Goal: Task Accomplishment & Management: Use online tool/utility

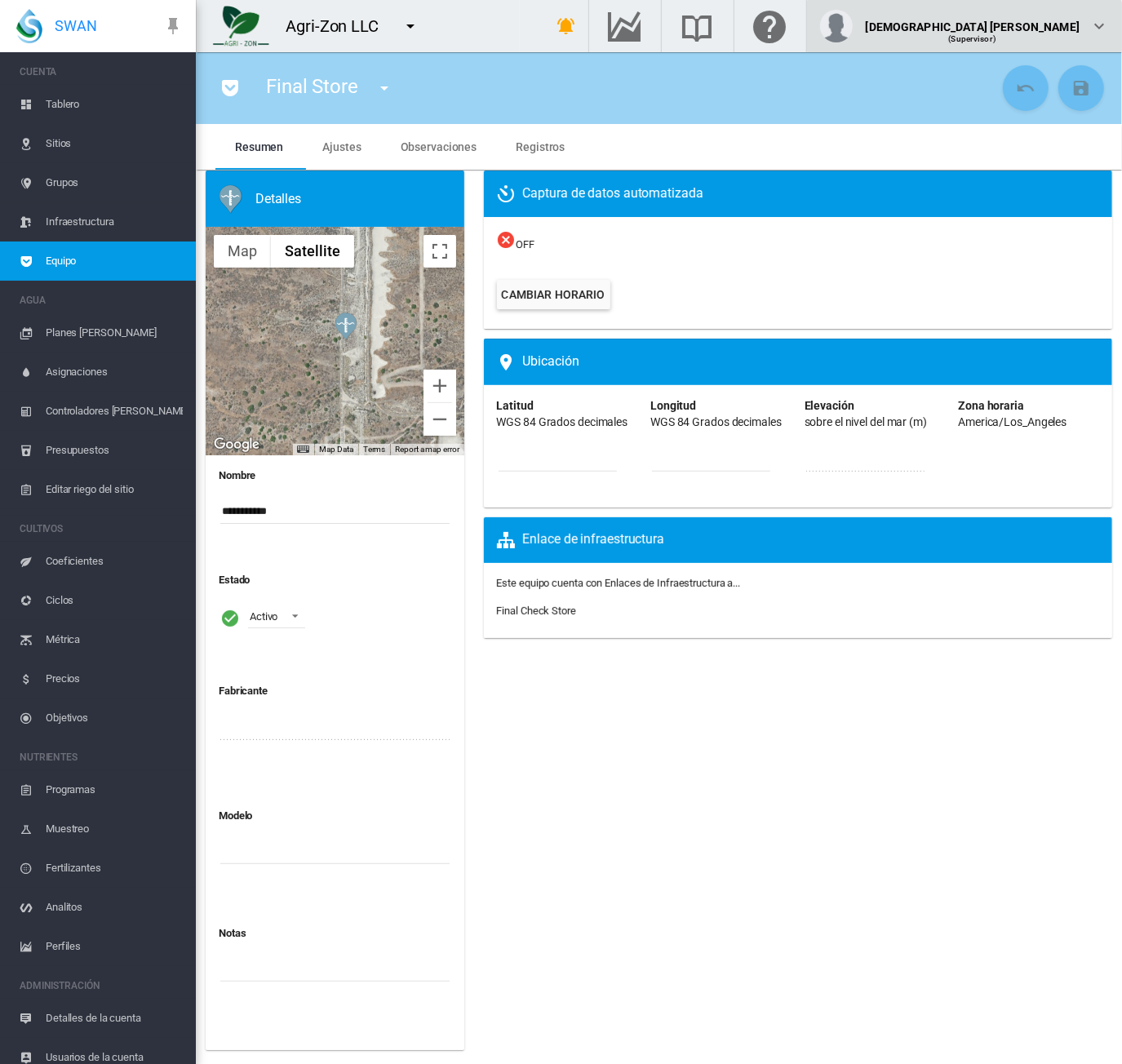
click at [1063, 33] on div "(Supervisor)" at bounding box center [972, 32] width 214 height 16
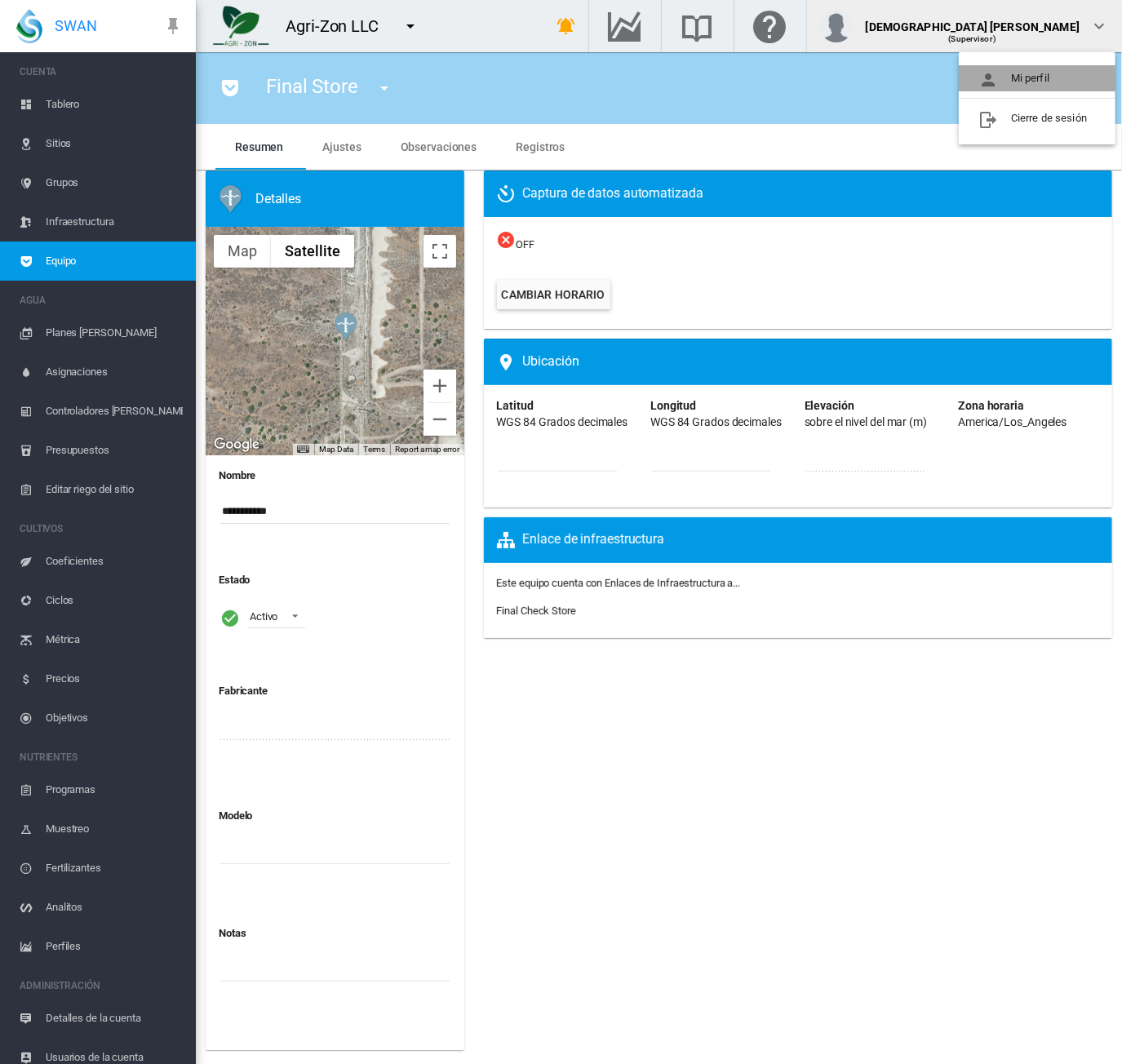
click at [1033, 74] on button "Mi perfil" at bounding box center [1037, 78] width 157 height 26
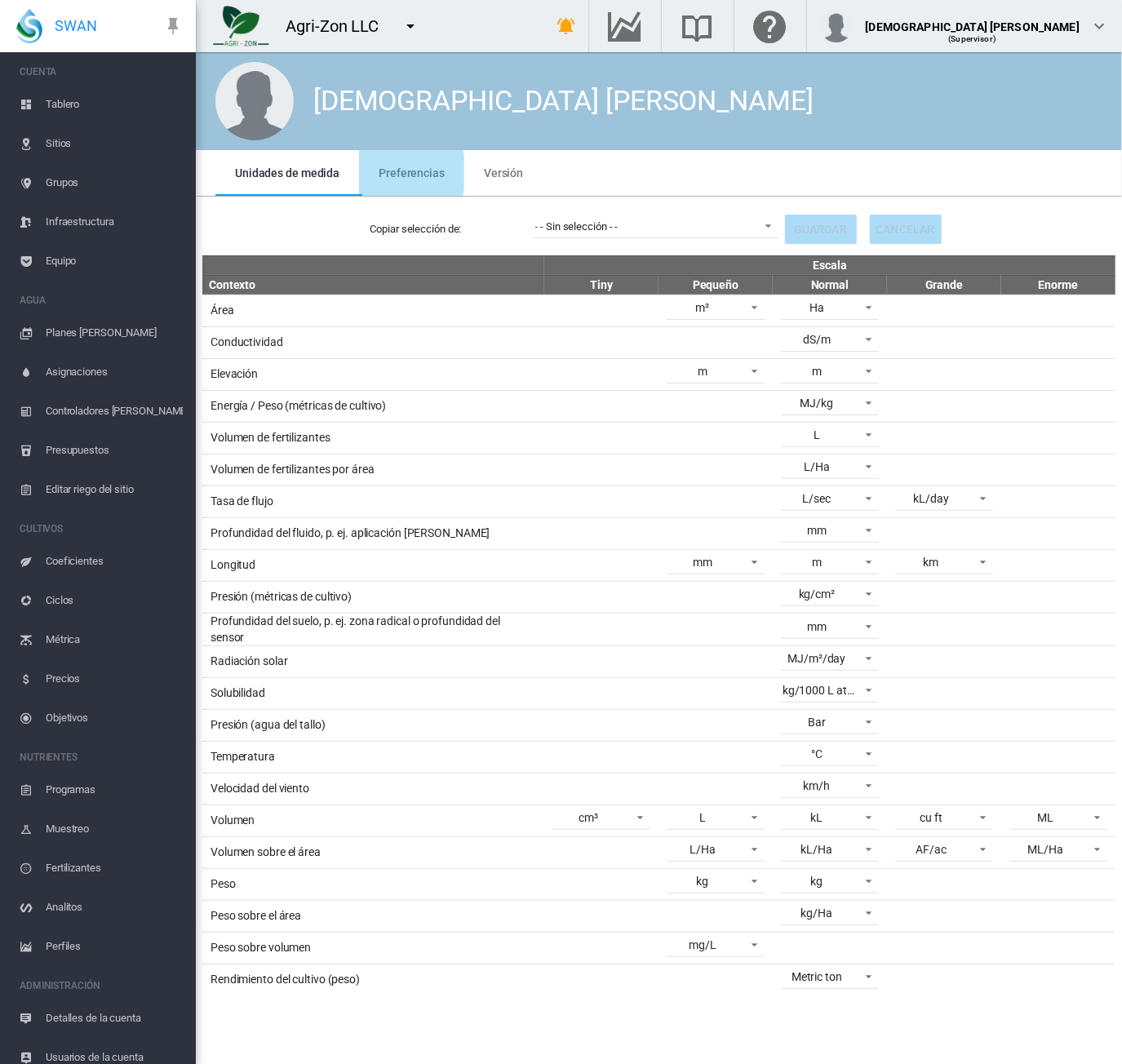
click at [401, 172] on span "Preferencias" at bounding box center [411, 172] width 66 height 13
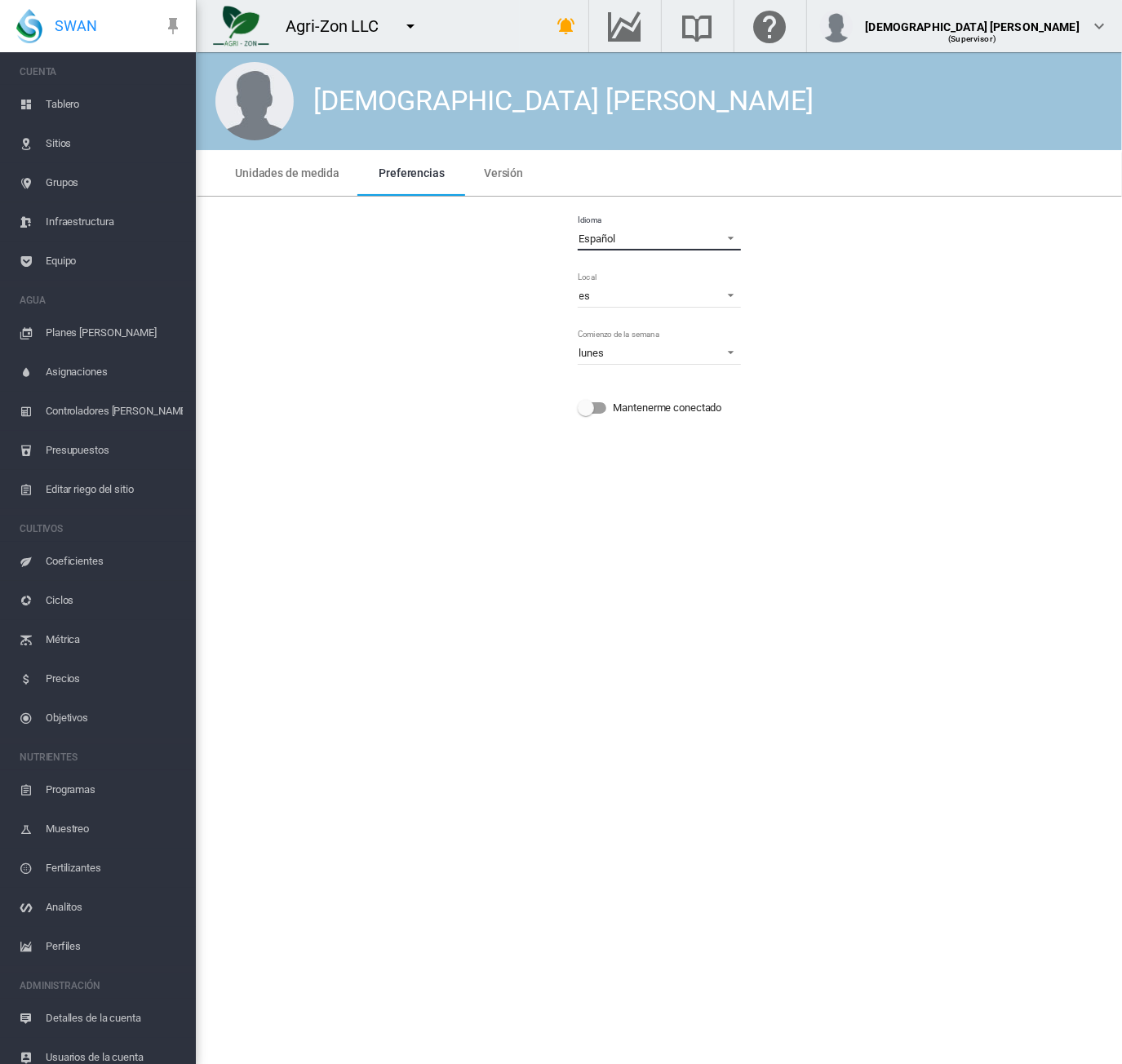
click at [640, 237] on span "Español" at bounding box center [646, 239] width 134 height 15
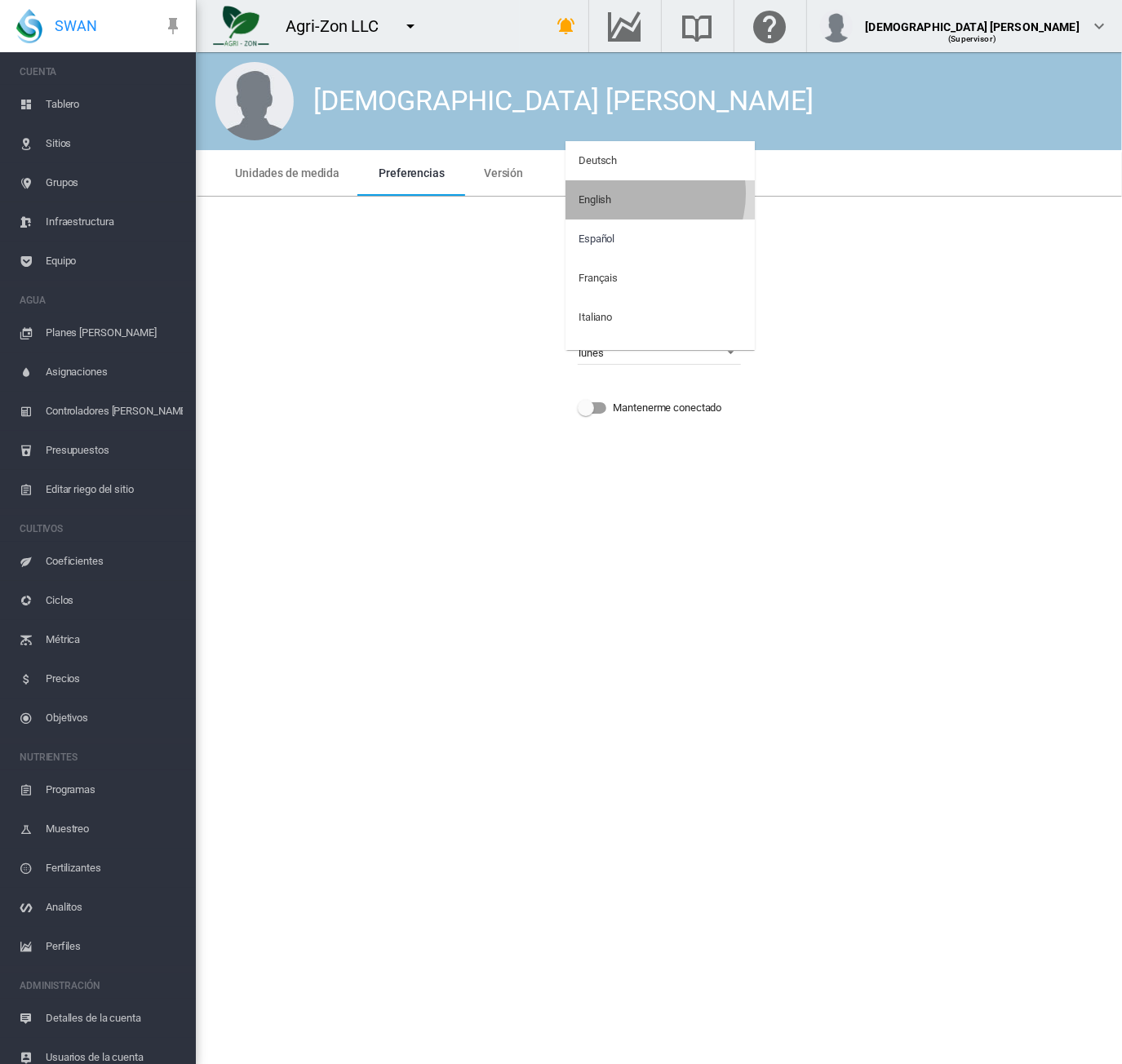
click at [636, 193] on md-option "English" at bounding box center [660, 199] width 190 height 39
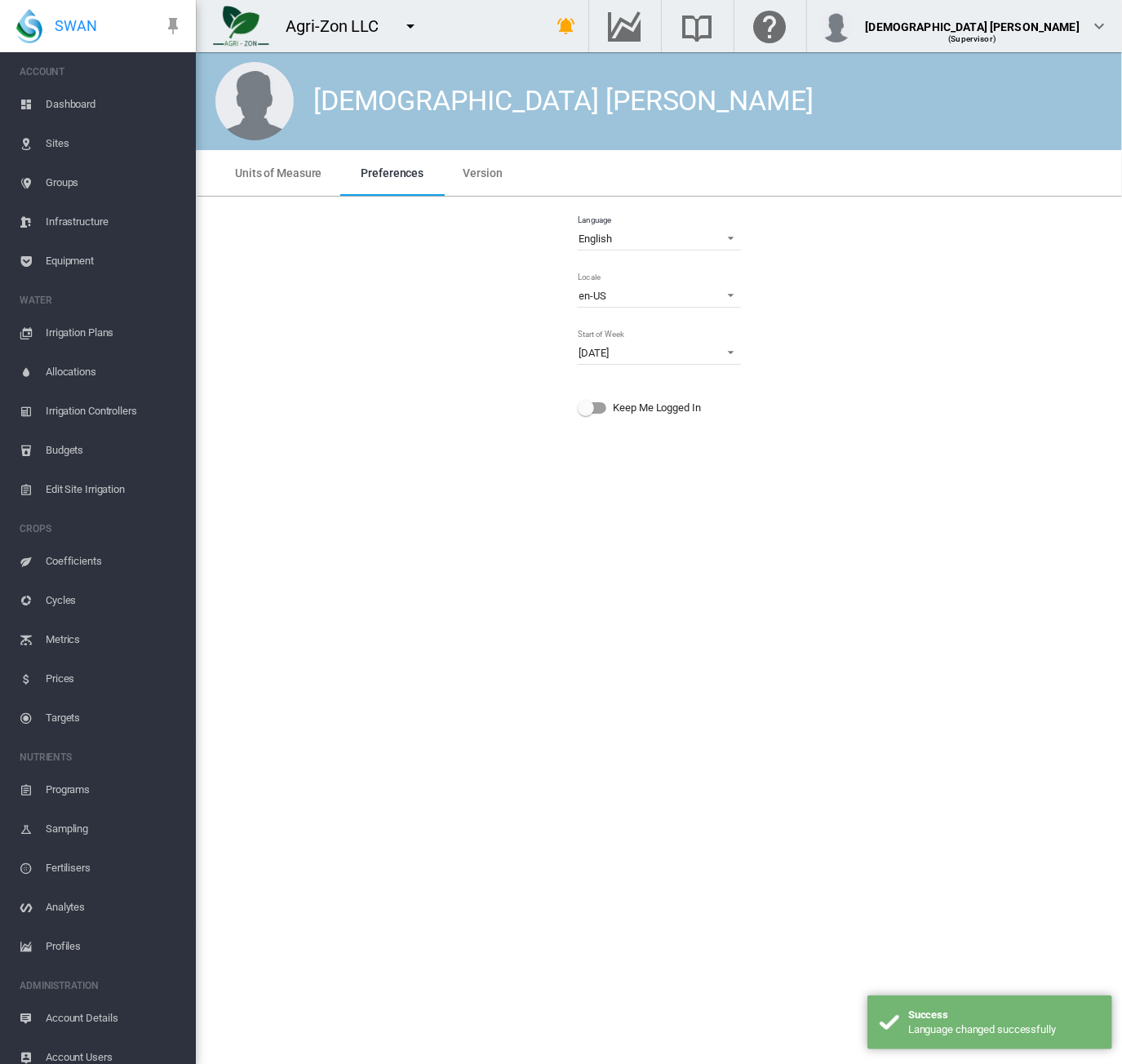
click at [407, 25] on md-icon "icon-menu-down" at bounding box center [410, 26] width 20 height 20
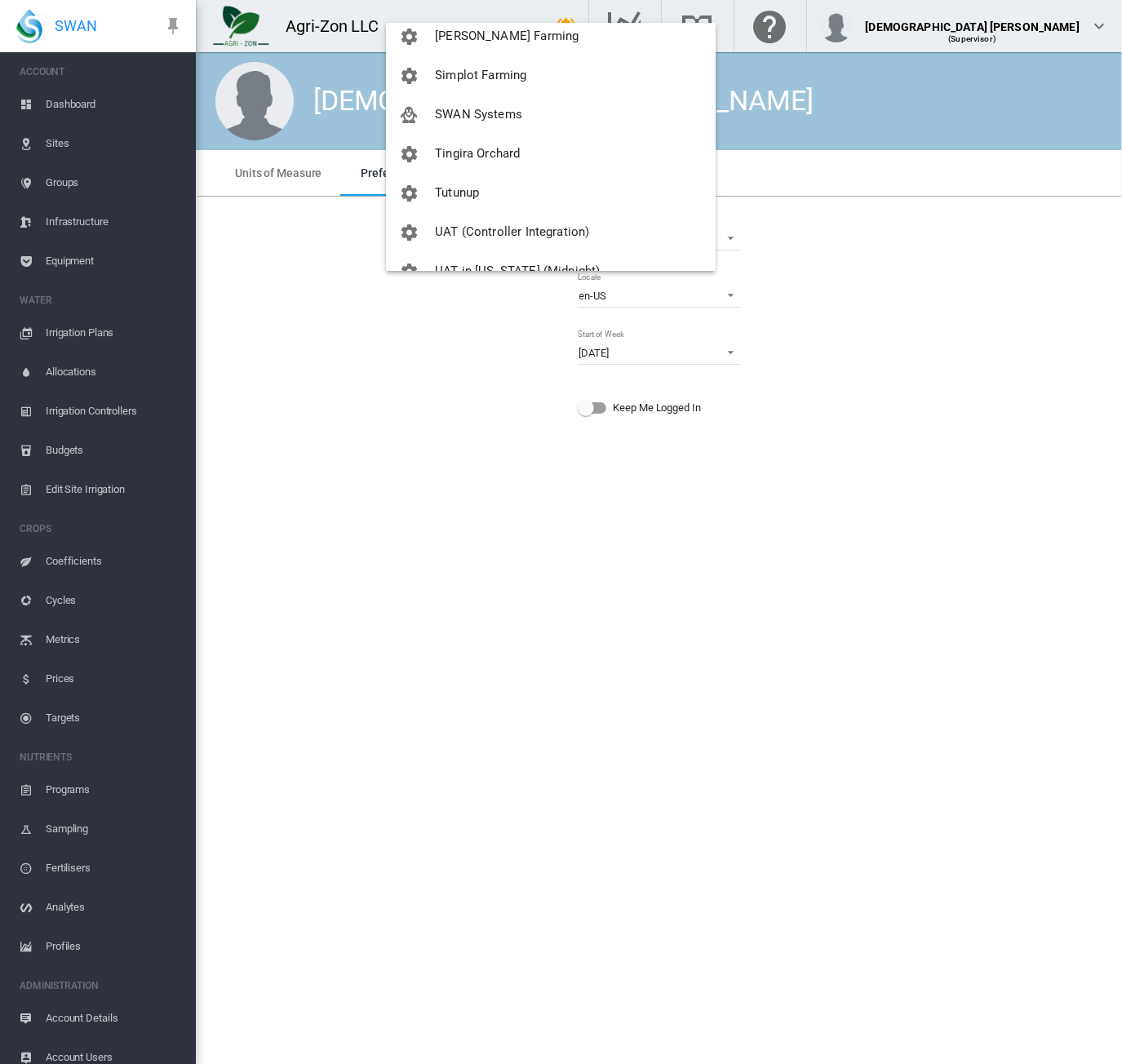
scroll to position [2024, 0]
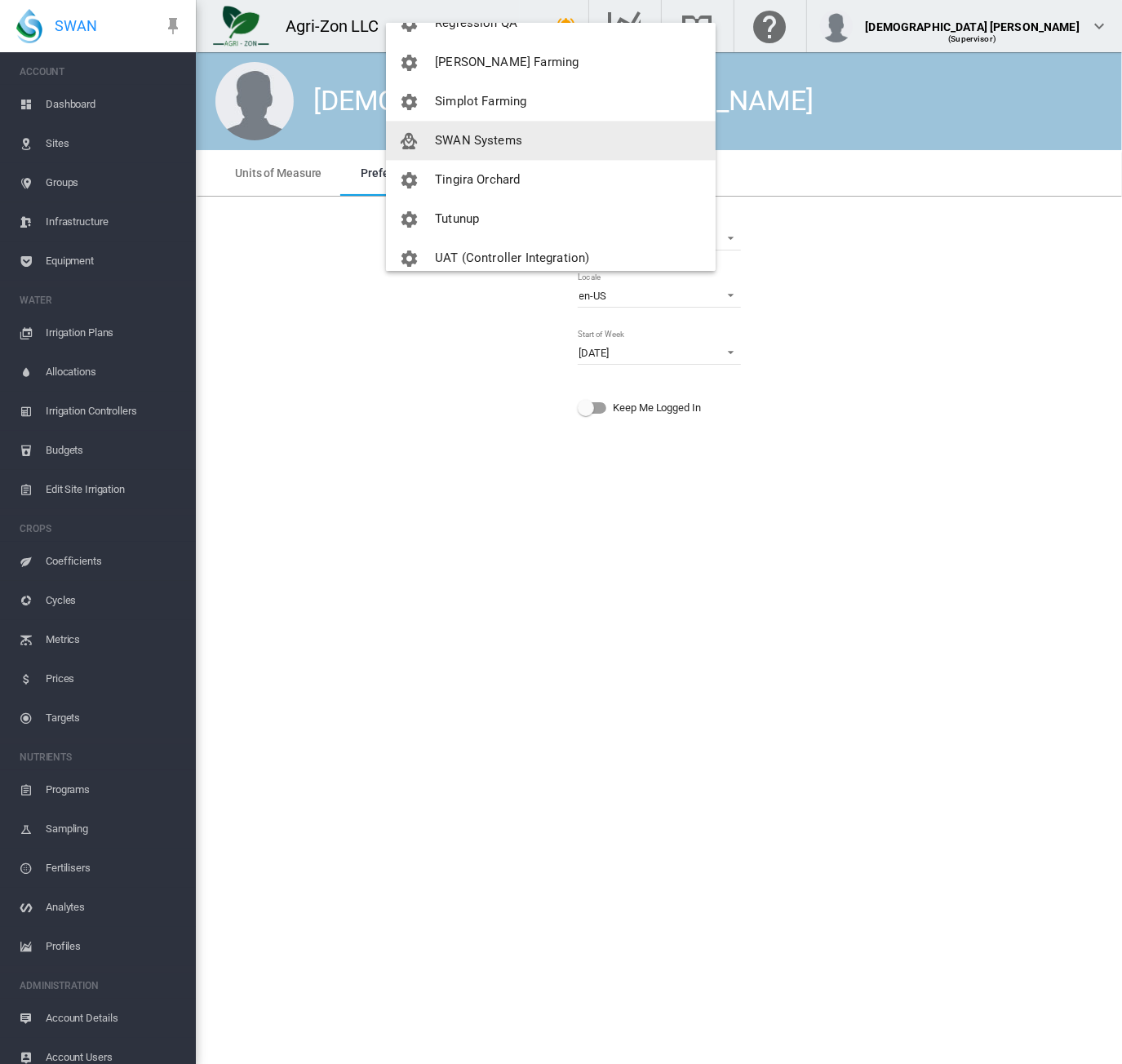
click at [517, 145] on span "SWAN Systems" at bounding box center [478, 140] width 87 height 15
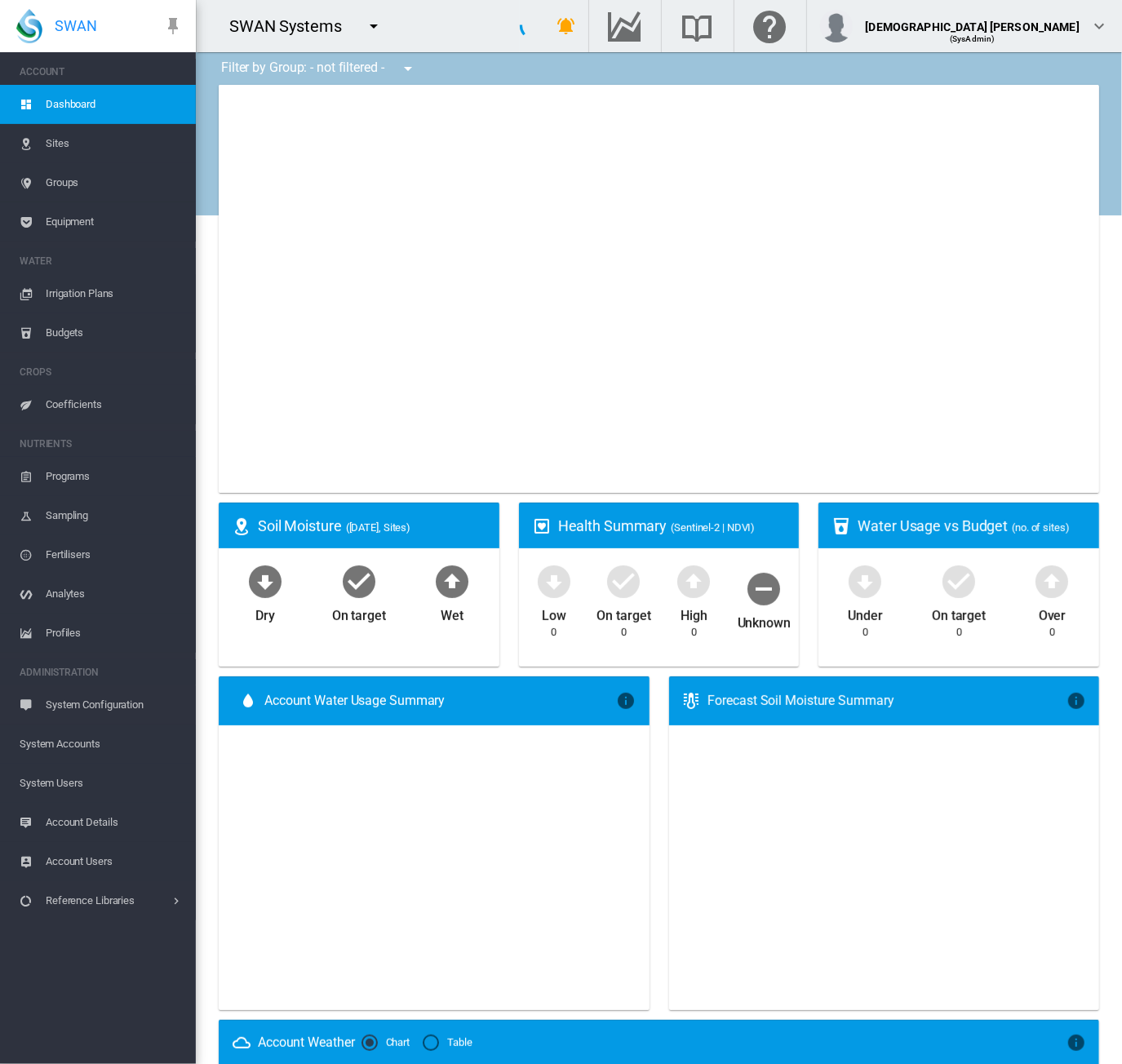
type input "**********"
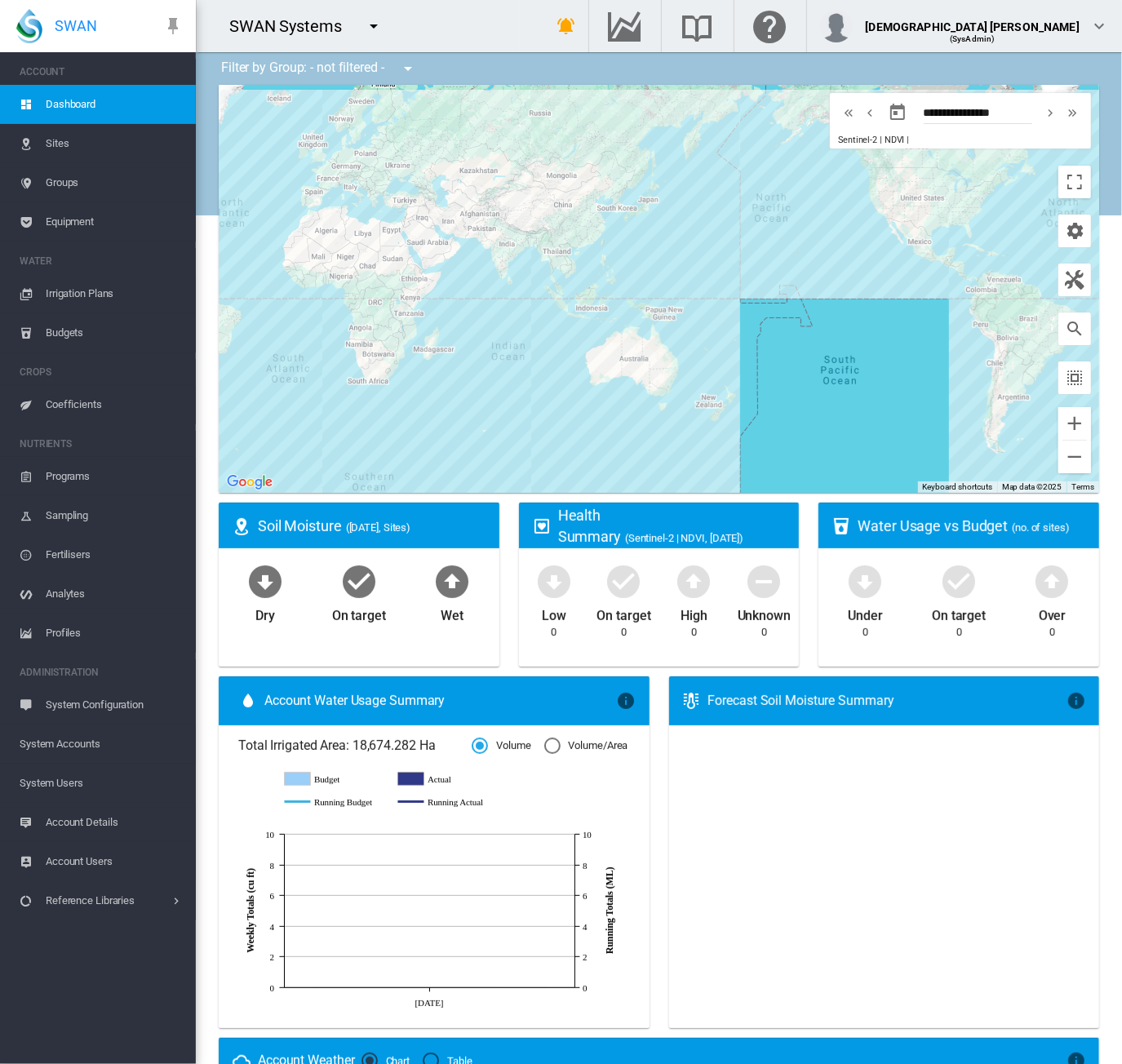
click at [90, 784] on span "System Users" at bounding box center [101, 783] width 164 height 39
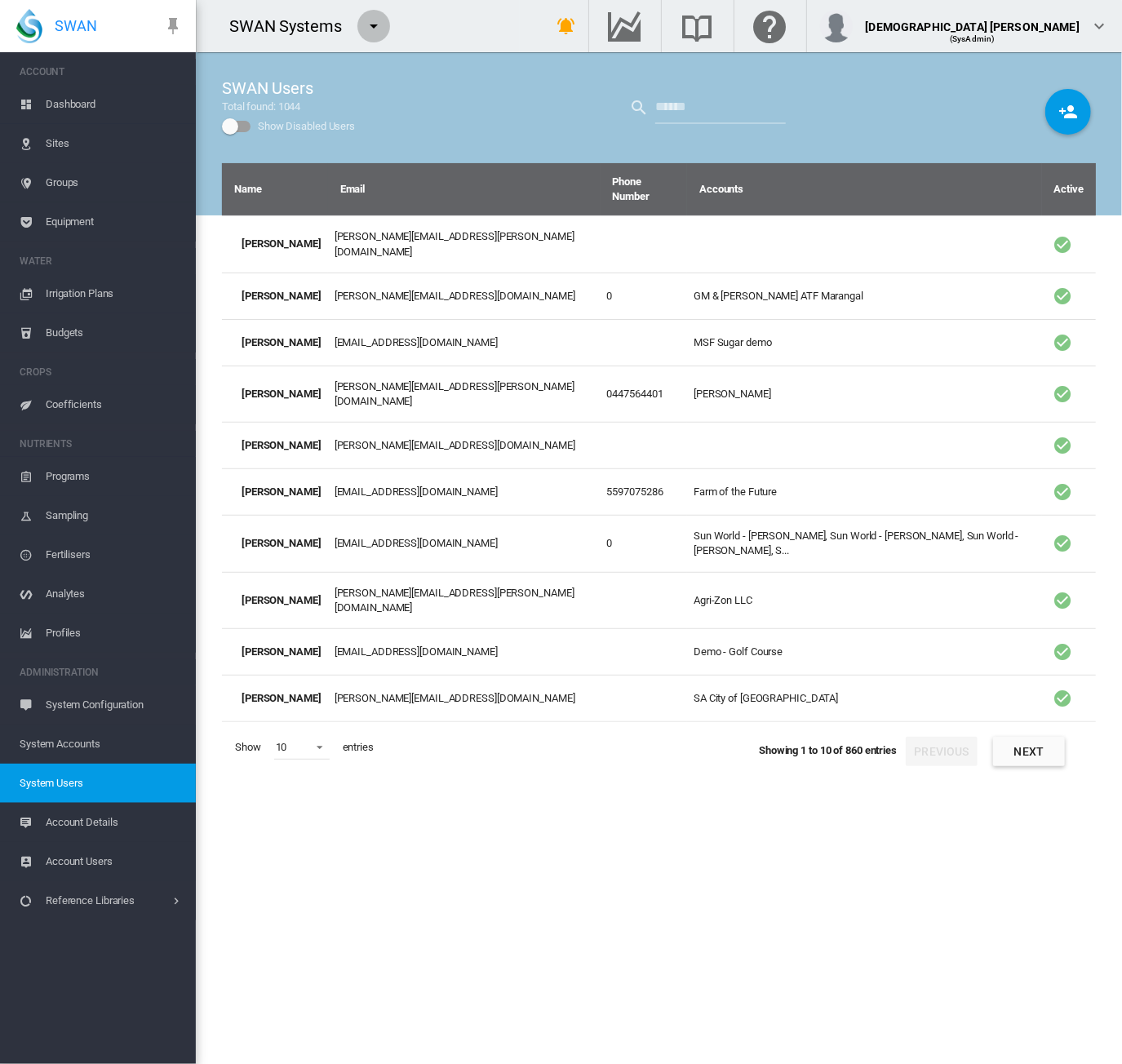
click at [377, 29] on md-icon "icon-menu-down" at bounding box center [373, 26] width 20 height 20
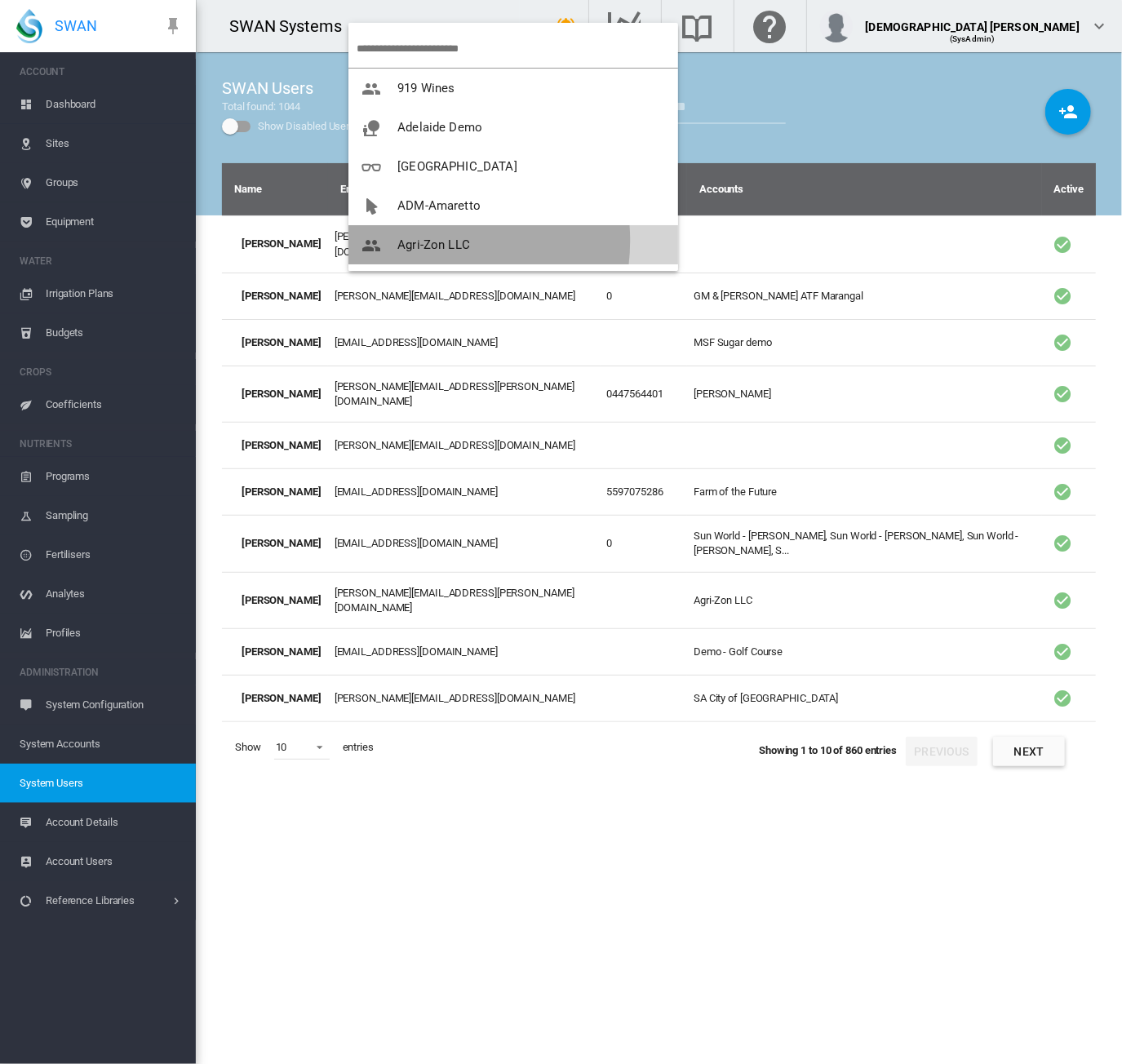
click at [425, 241] on span "Agri-Zon LLC" at bounding box center [434, 244] width 73 height 15
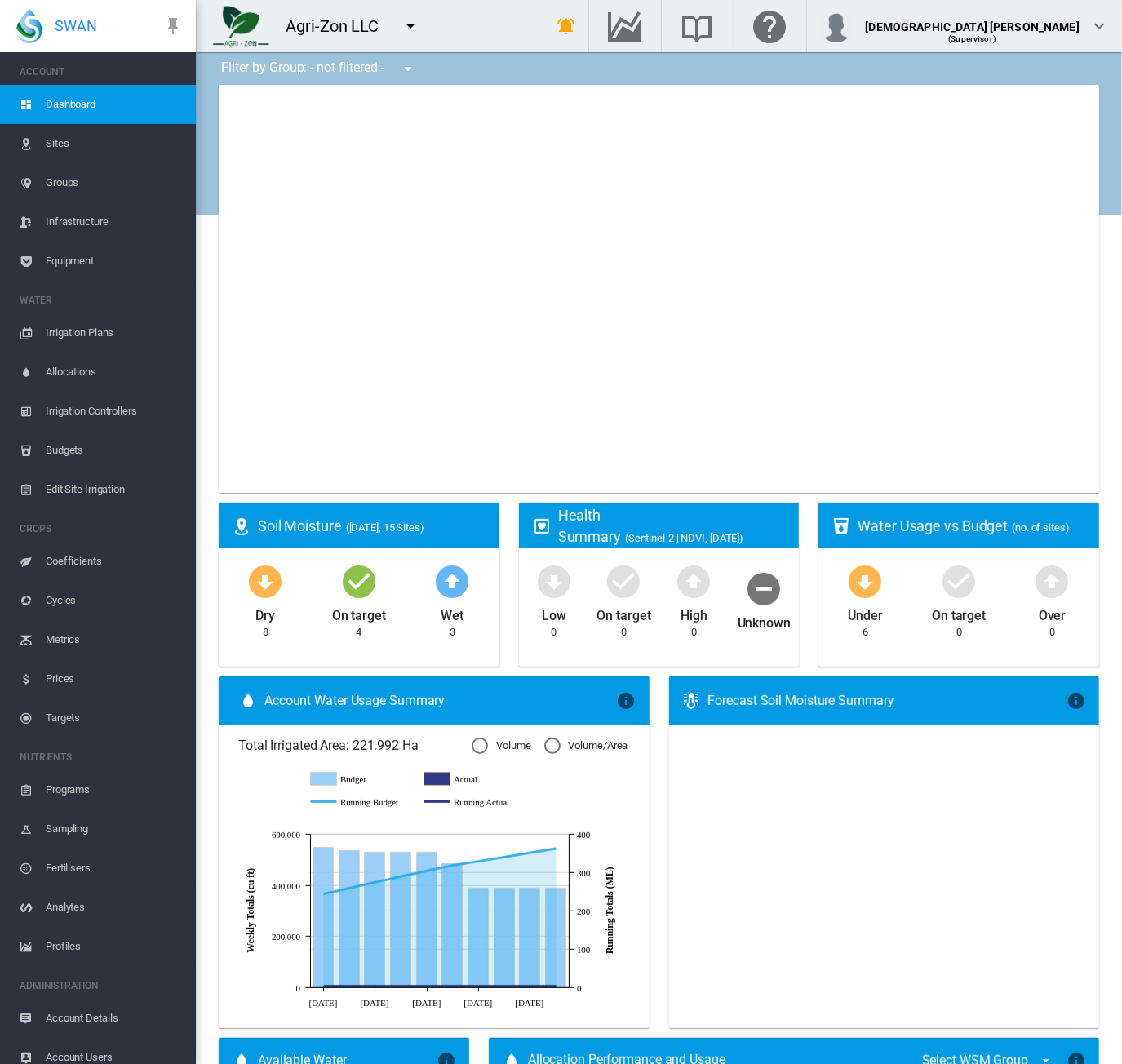
type input "**********"
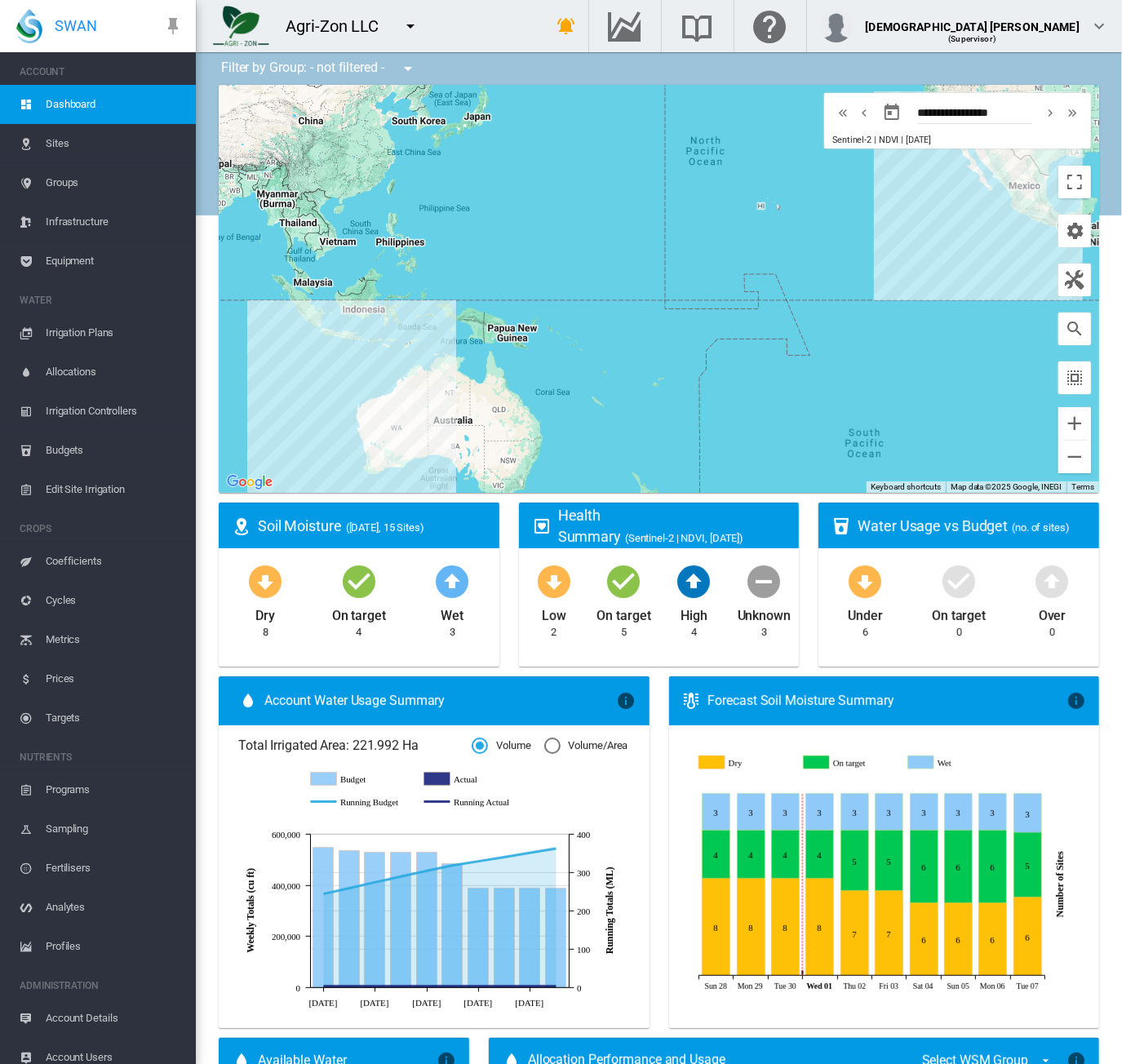
click at [83, 180] on span "Groups" at bounding box center [114, 183] width 137 height 39
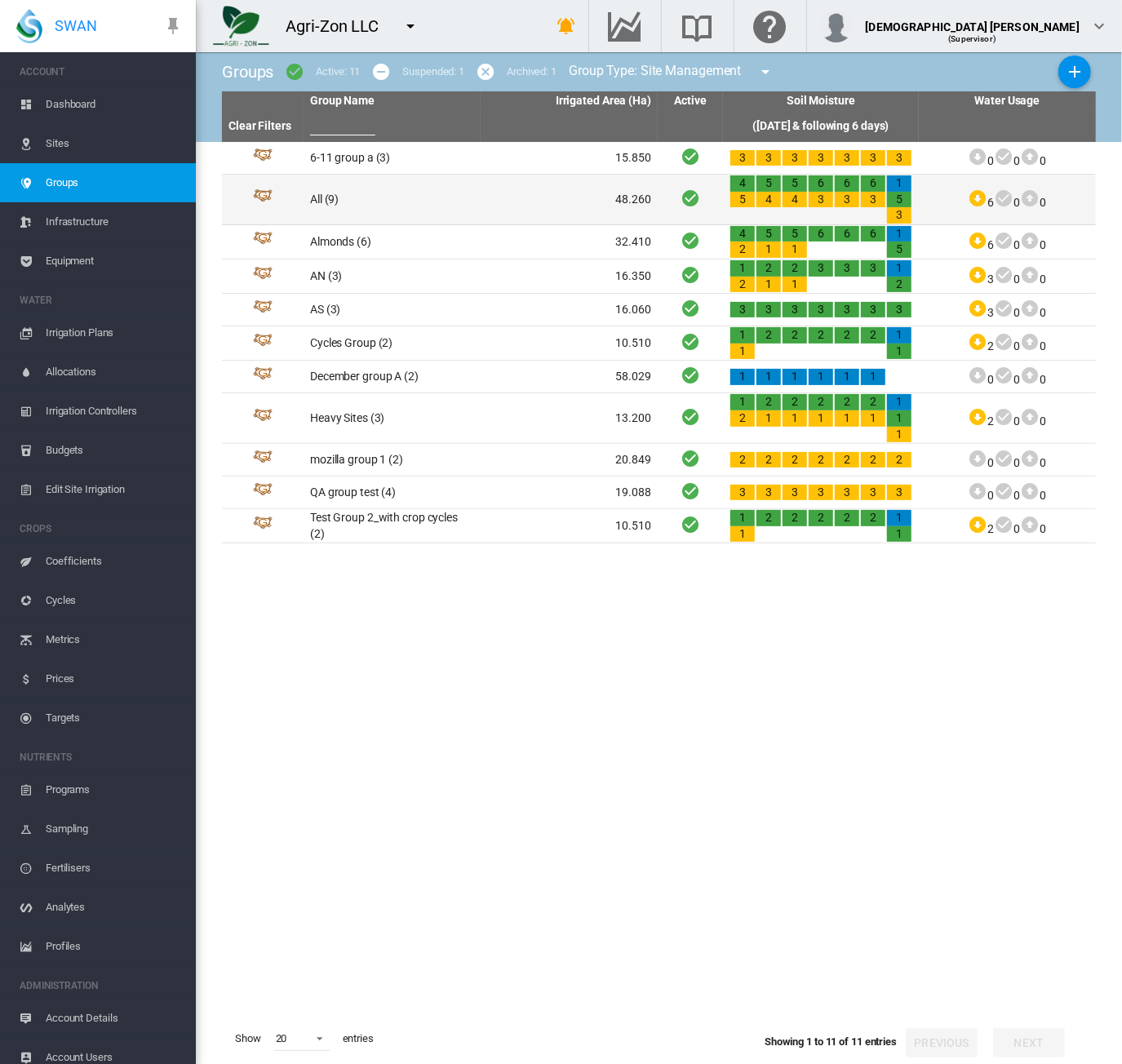
click at [404, 199] on td "All (9)" at bounding box center [392, 200] width 177 height 50
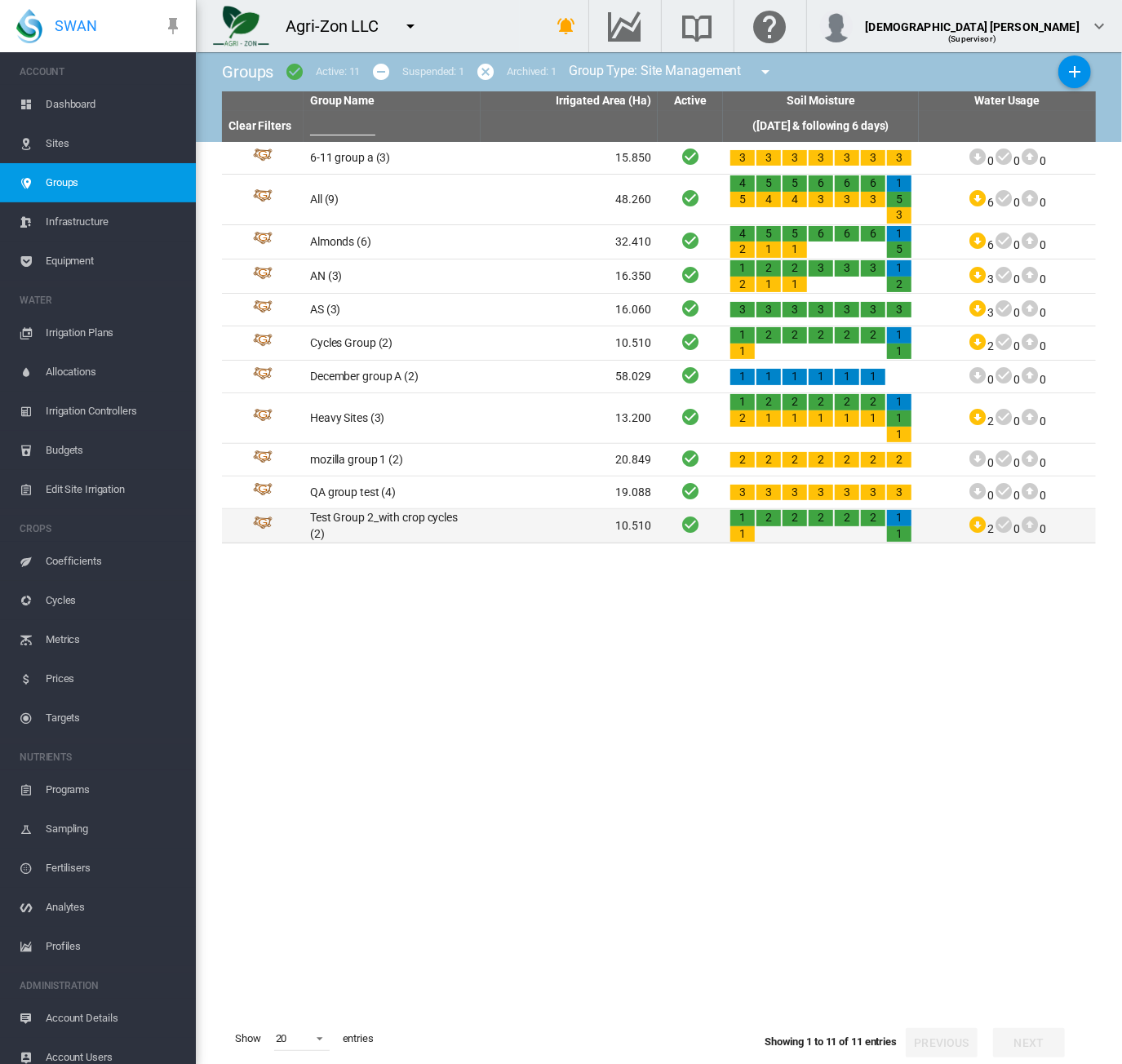
click at [427, 512] on td "Test Group 2_with crop cycles (2)" at bounding box center [392, 526] width 177 height 34
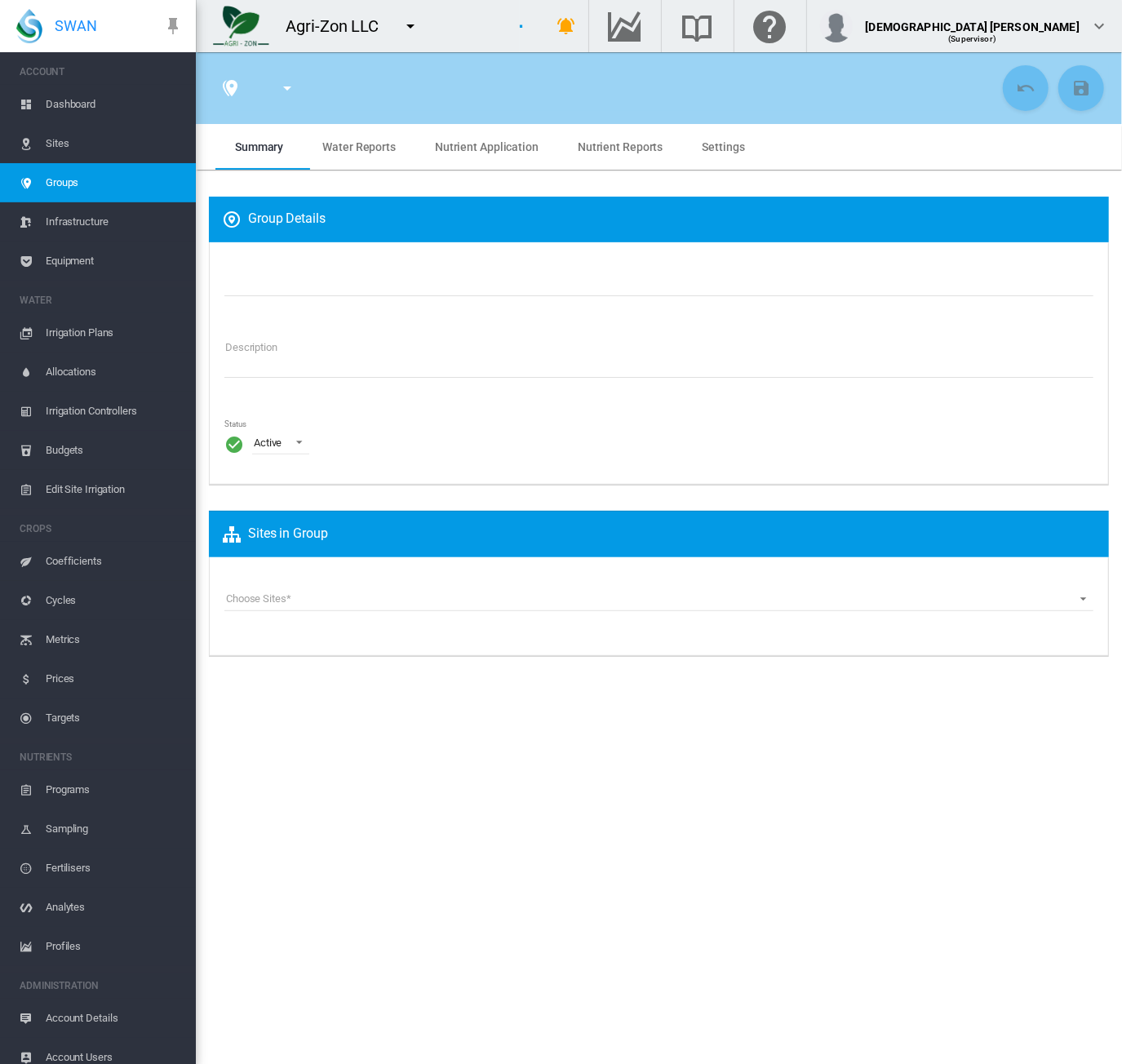
click at [382, 163] on md-tab-item "Water Reports" at bounding box center [359, 146] width 113 height 46
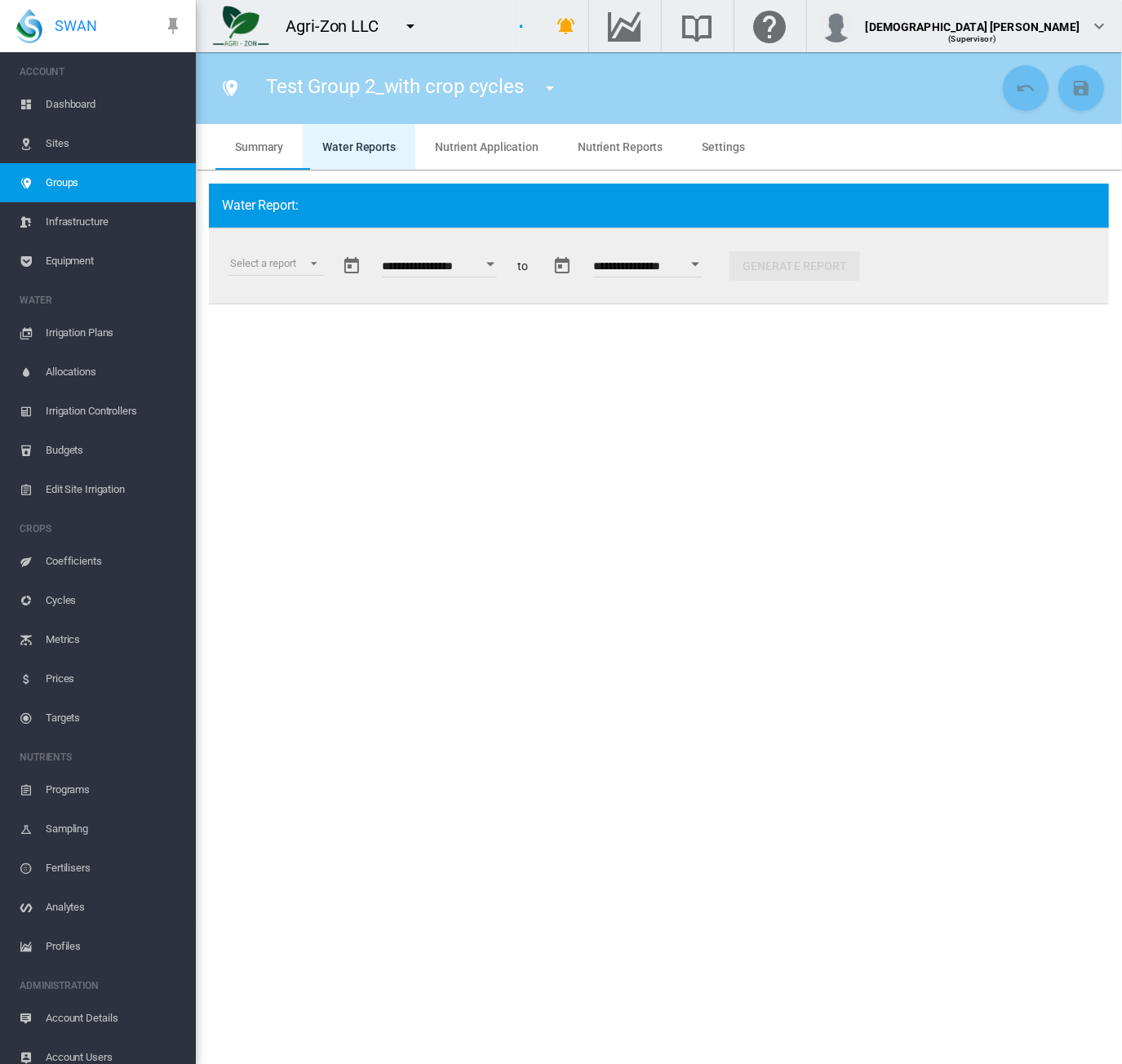
type input "**********"
type textarea "**********"
type input "*"
type input "**"
type input "*"
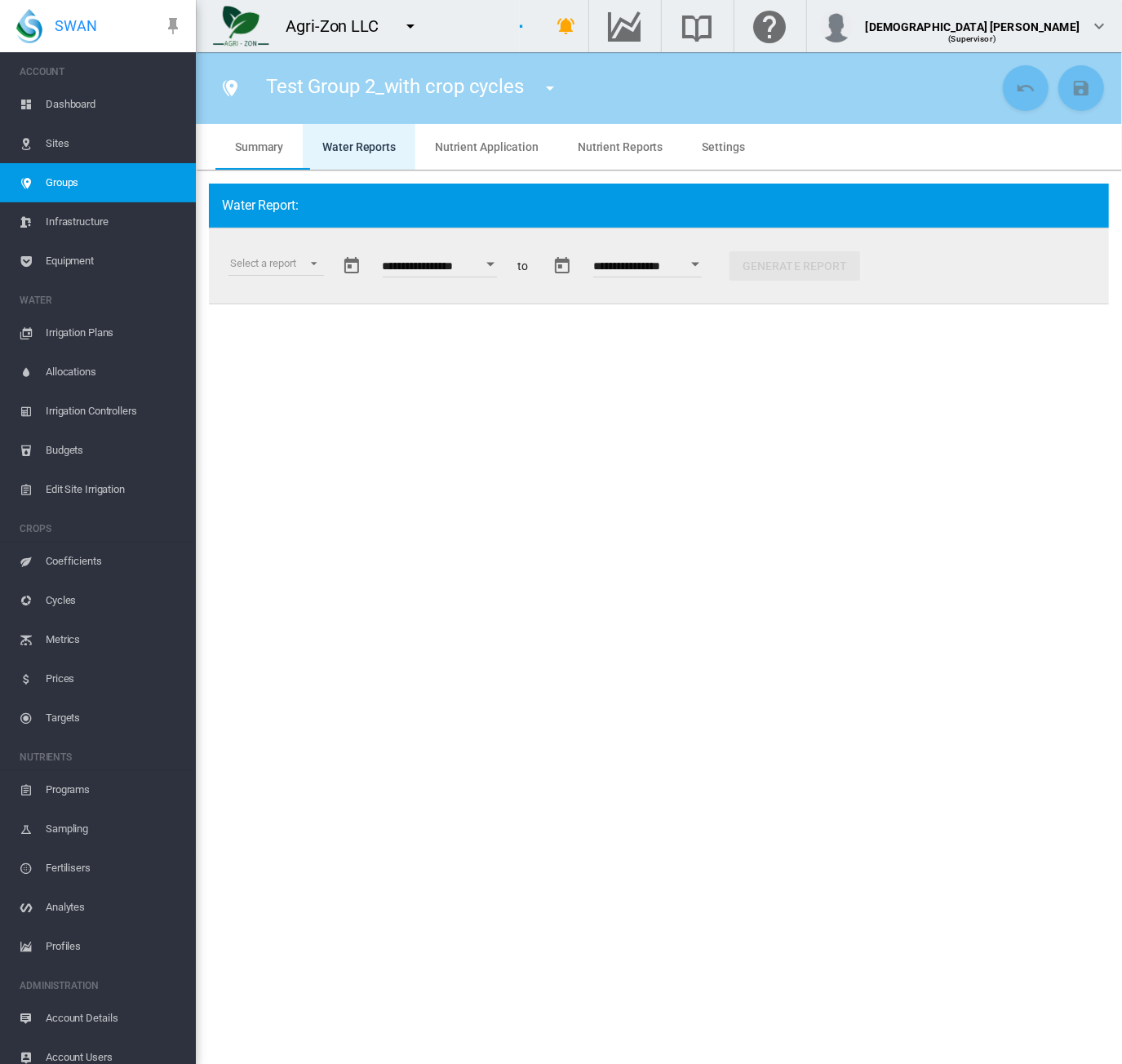
type input "***"
type input "**"
click at [314, 261] on md-select "Select a report Soil Moisture Status Water Usage Water Application Efficiency W…" at bounding box center [276, 263] width 95 height 24
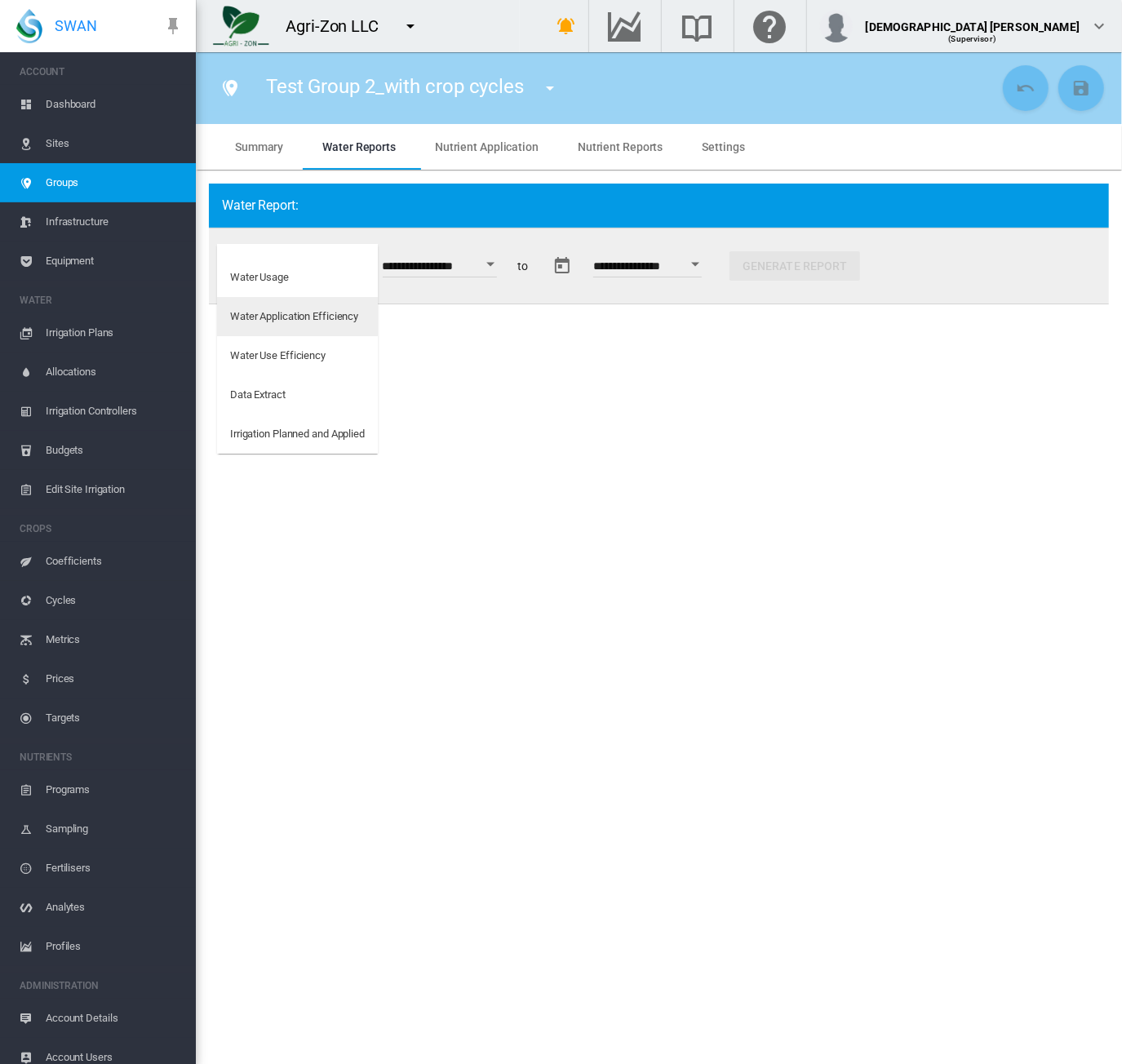
click at [313, 306] on md-option "Water Application Efficiency" at bounding box center [298, 316] width 161 height 39
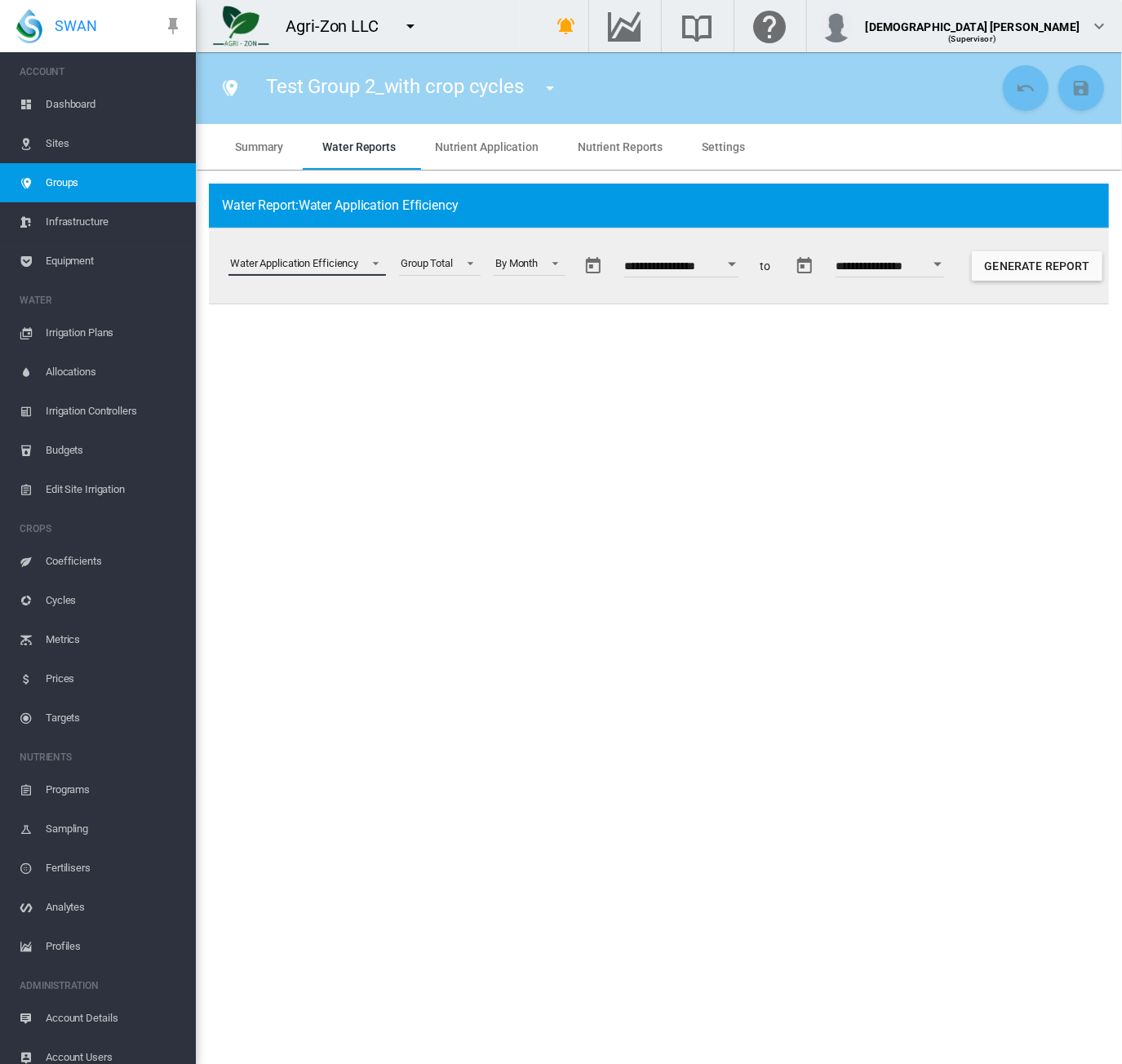
click at [377, 262] on span "Select a report: \a Water Application Efficiency\a" at bounding box center [371, 261] width 20 height 15
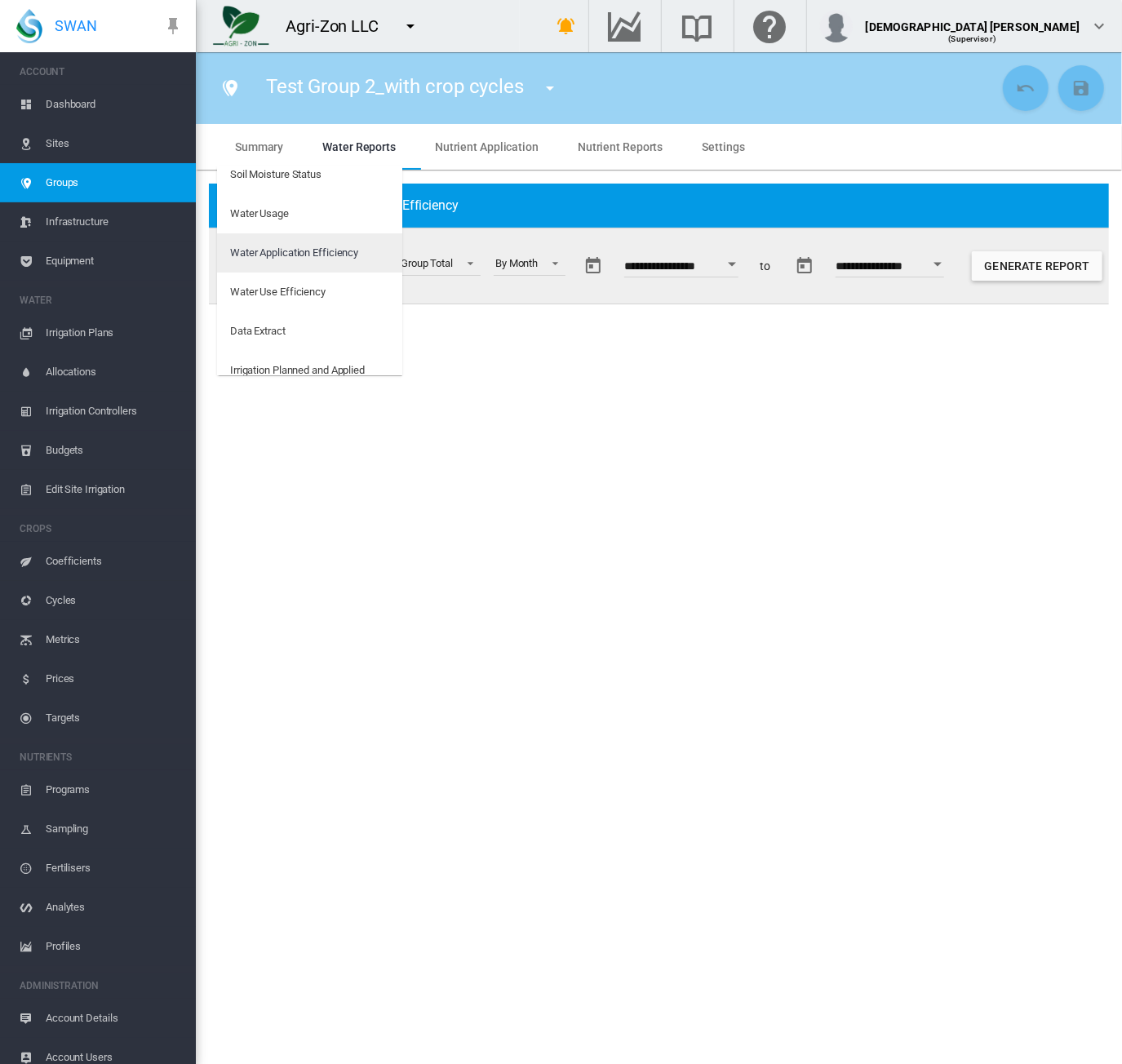
scroll to position [0, 0]
click at [739, 272] on md-backdrop at bounding box center [561, 532] width 1122 height 1064
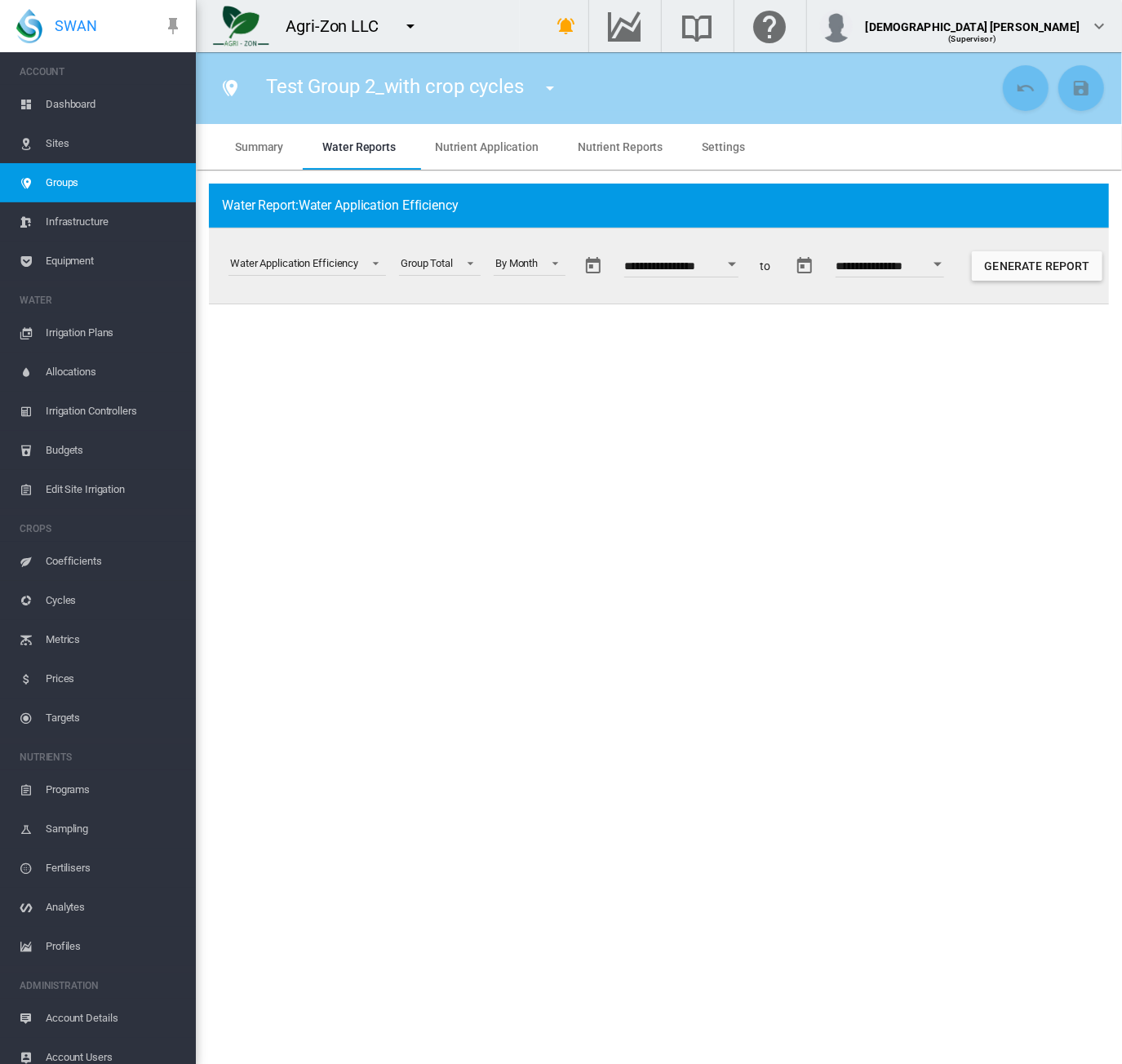
click at [746, 267] on button "Open calendar" at bounding box center [733, 264] width 29 height 29
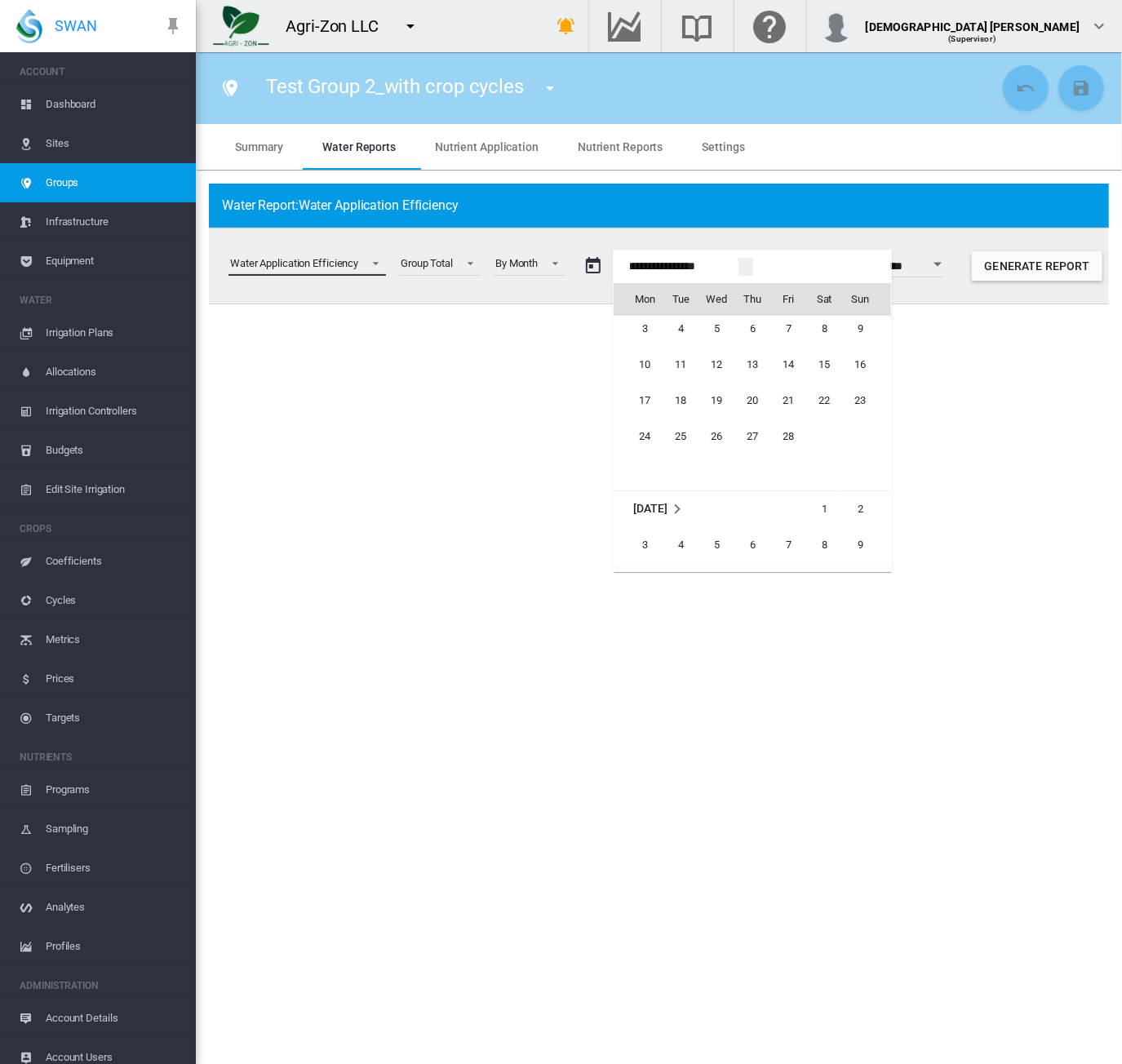
scroll to position [39028, 0]
click at [819, 452] on span "1" at bounding box center [824, 453] width 33 height 33
type input "**********"
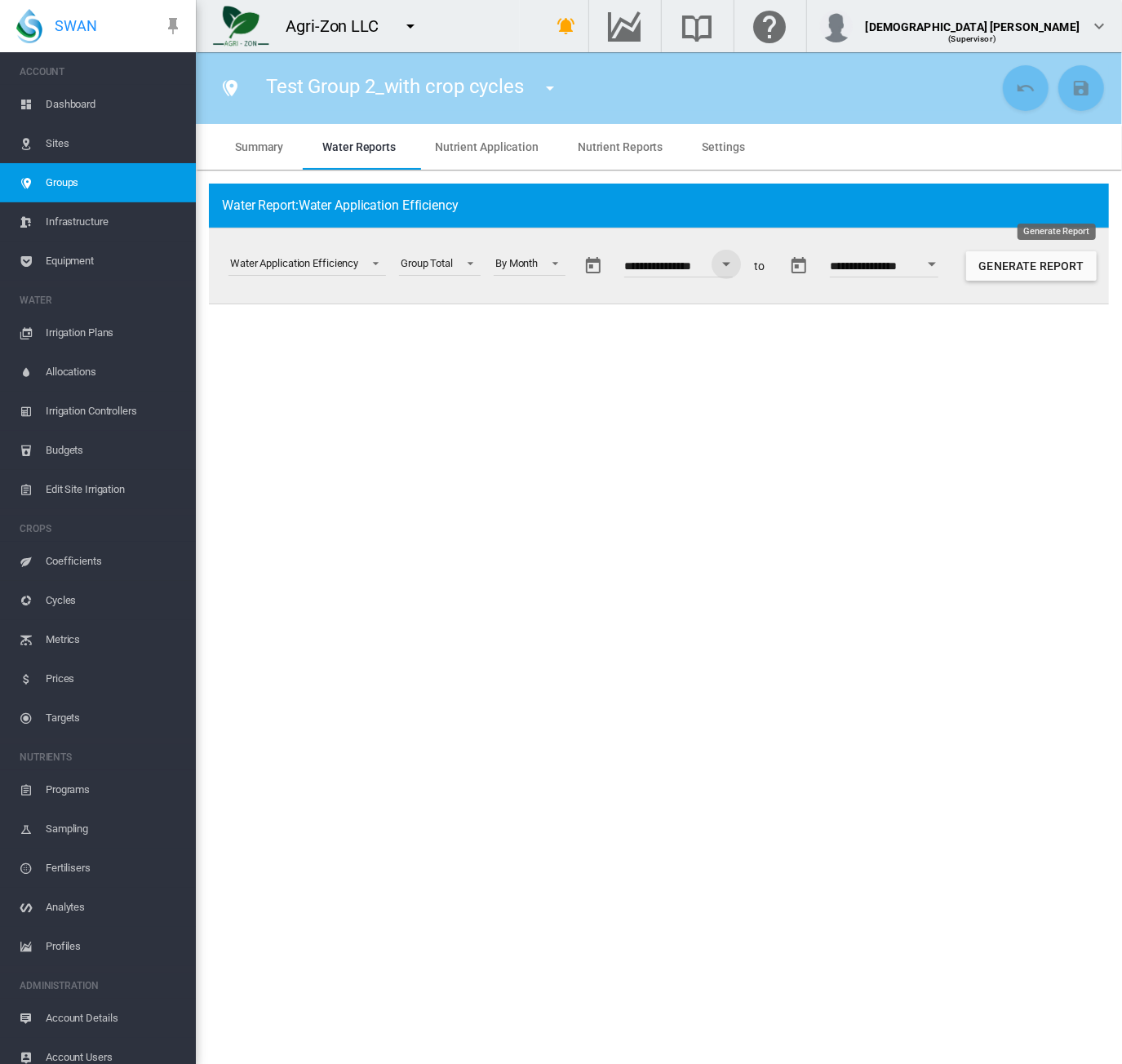
click at [1036, 268] on button "Generate Report" at bounding box center [1031, 266] width 131 height 29
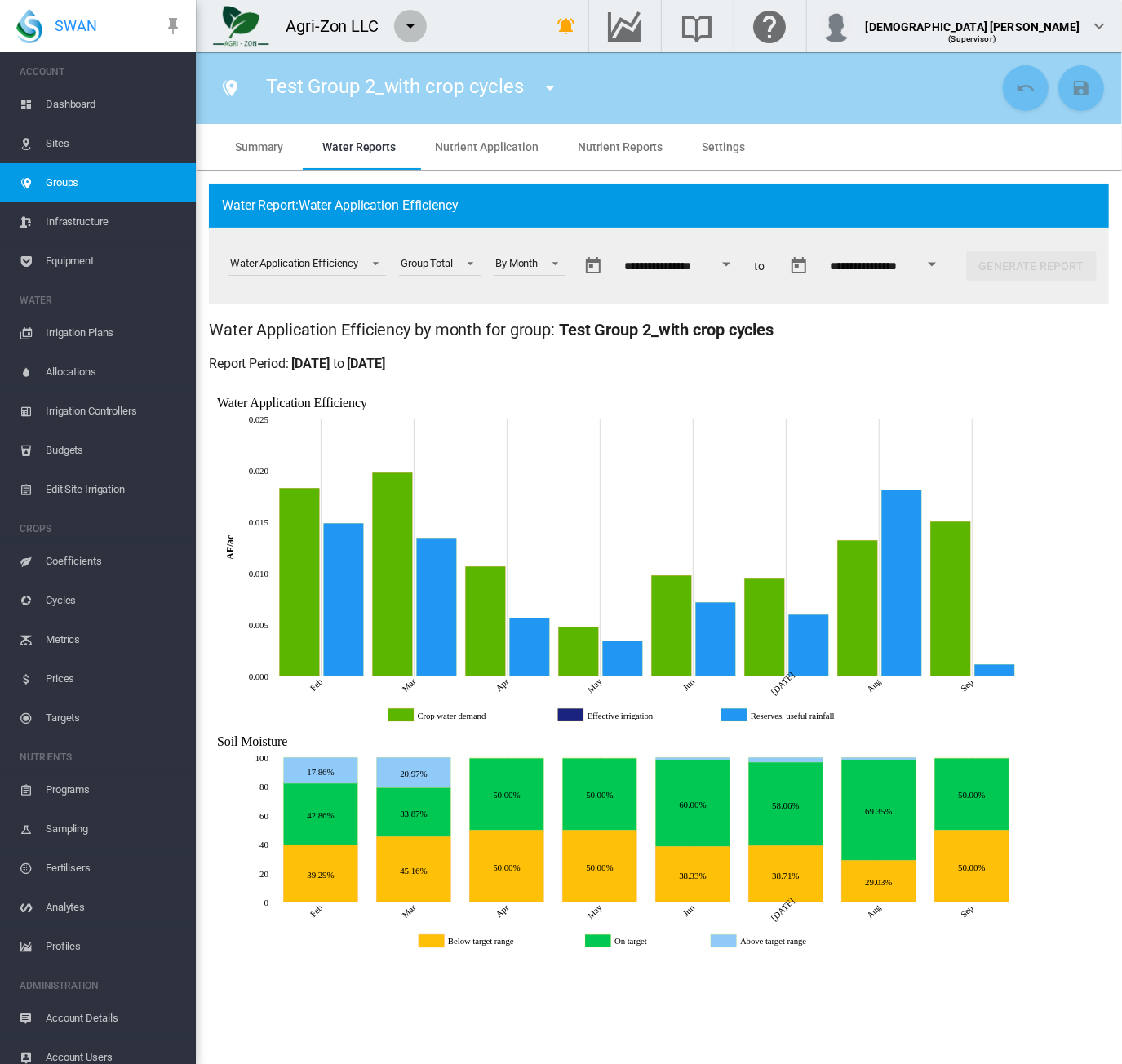
click at [409, 28] on md-icon "icon-menu-down" at bounding box center [410, 26] width 20 height 20
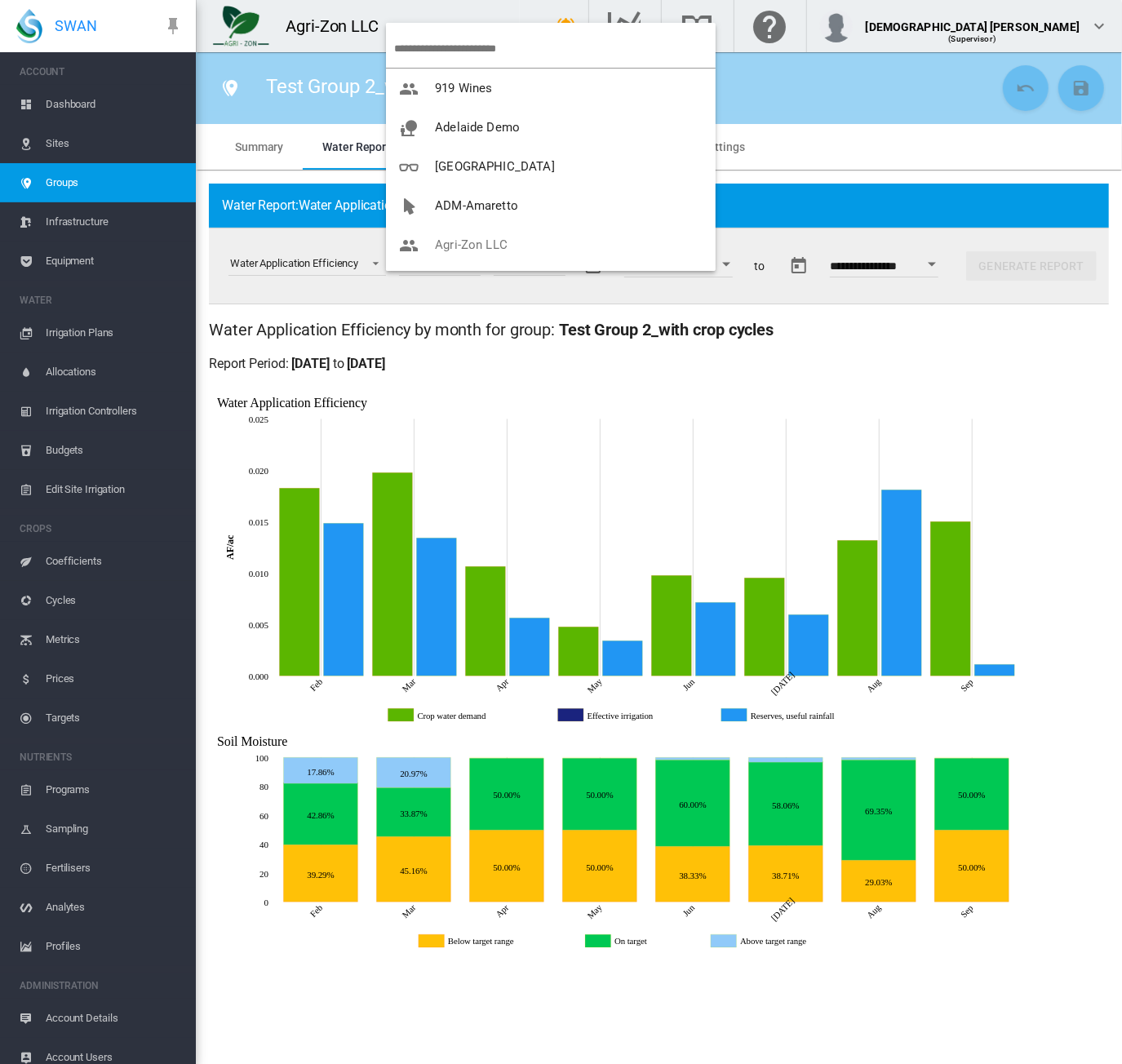
click at [420, 49] on input "search" at bounding box center [554, 48] width 321 height 38
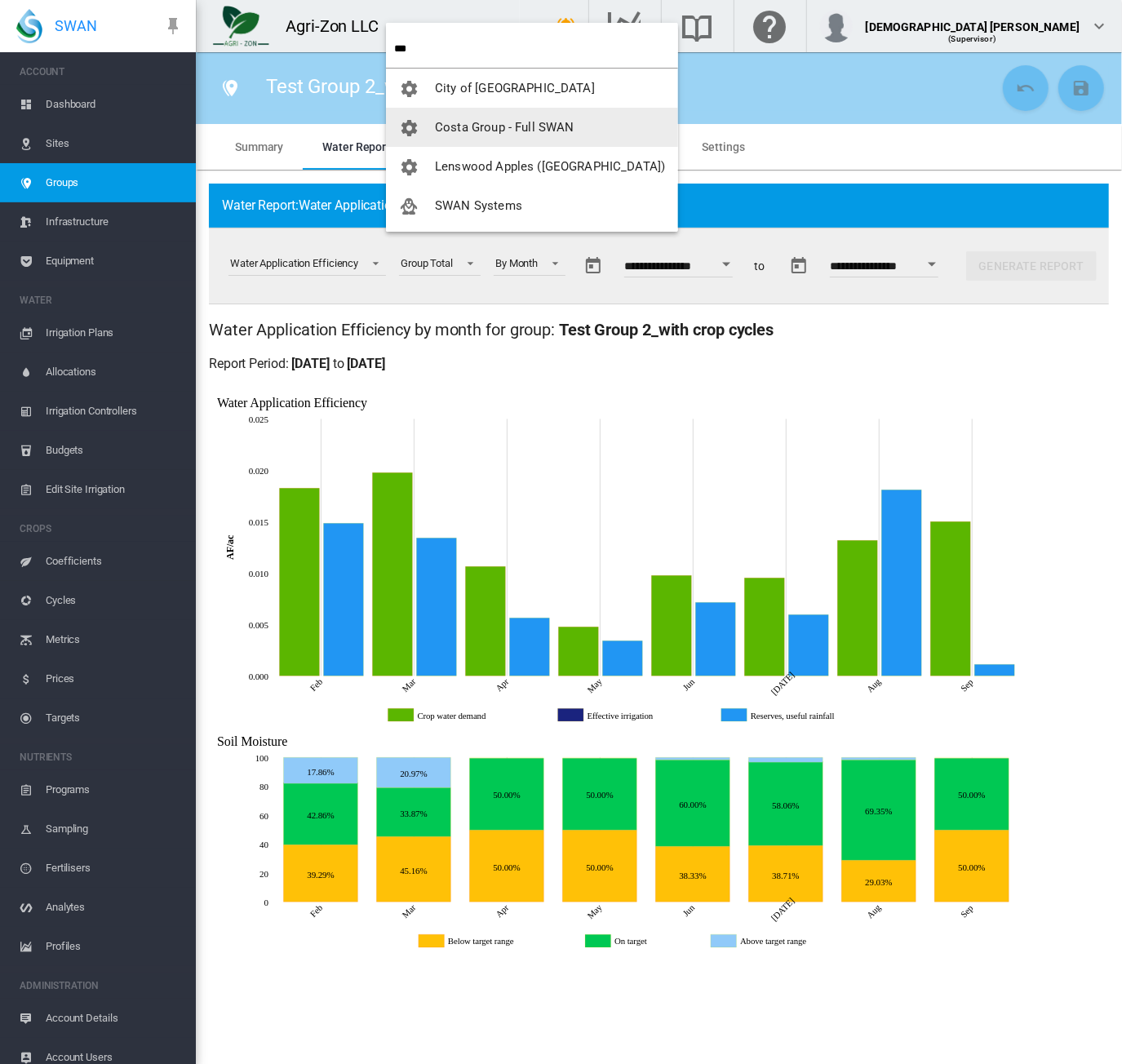
type input "***"
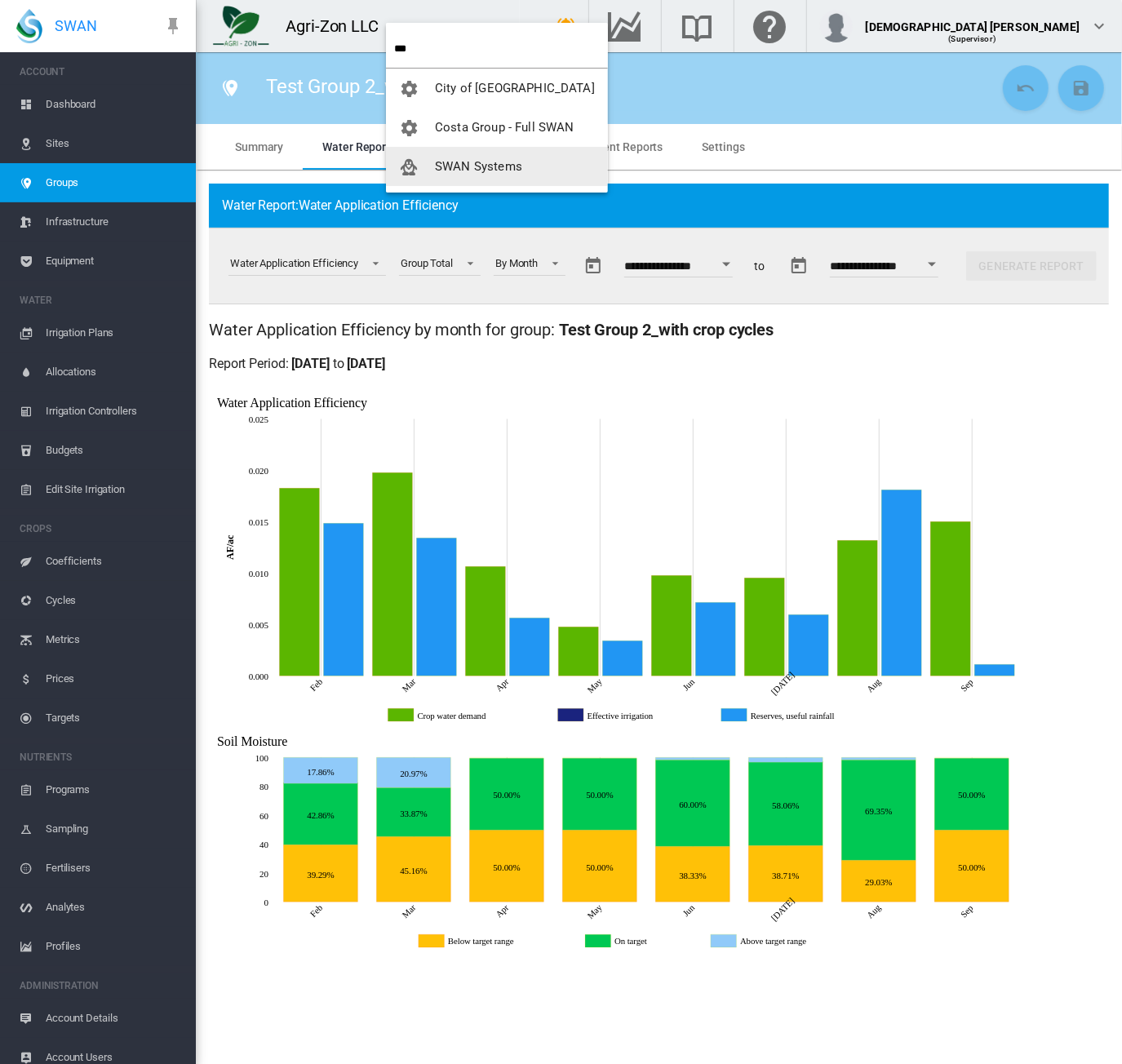
click at [468, 158] on button "SWAN Systems" at bounding box center [497, 166] width 222 height 39
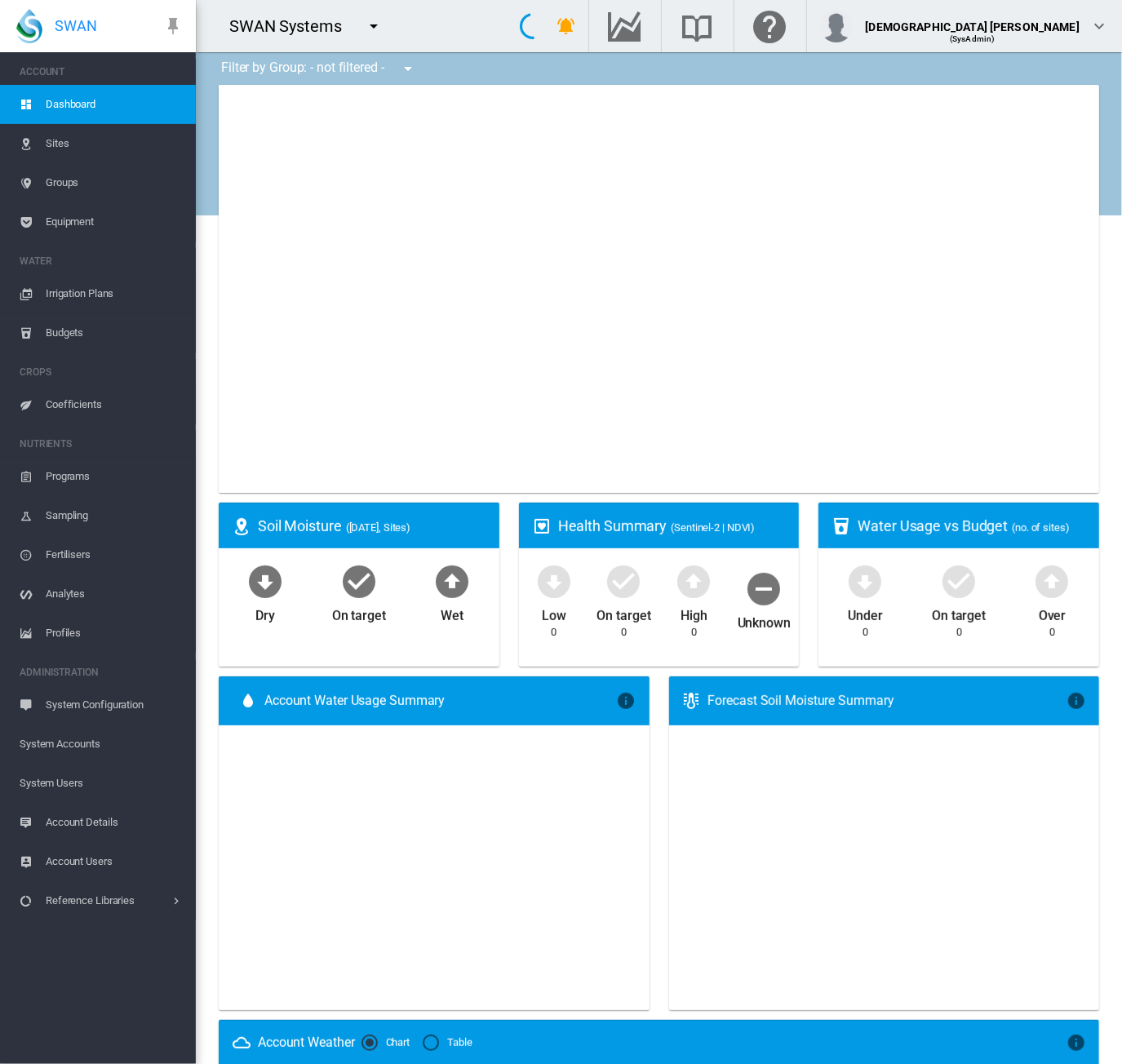
type input "**********"
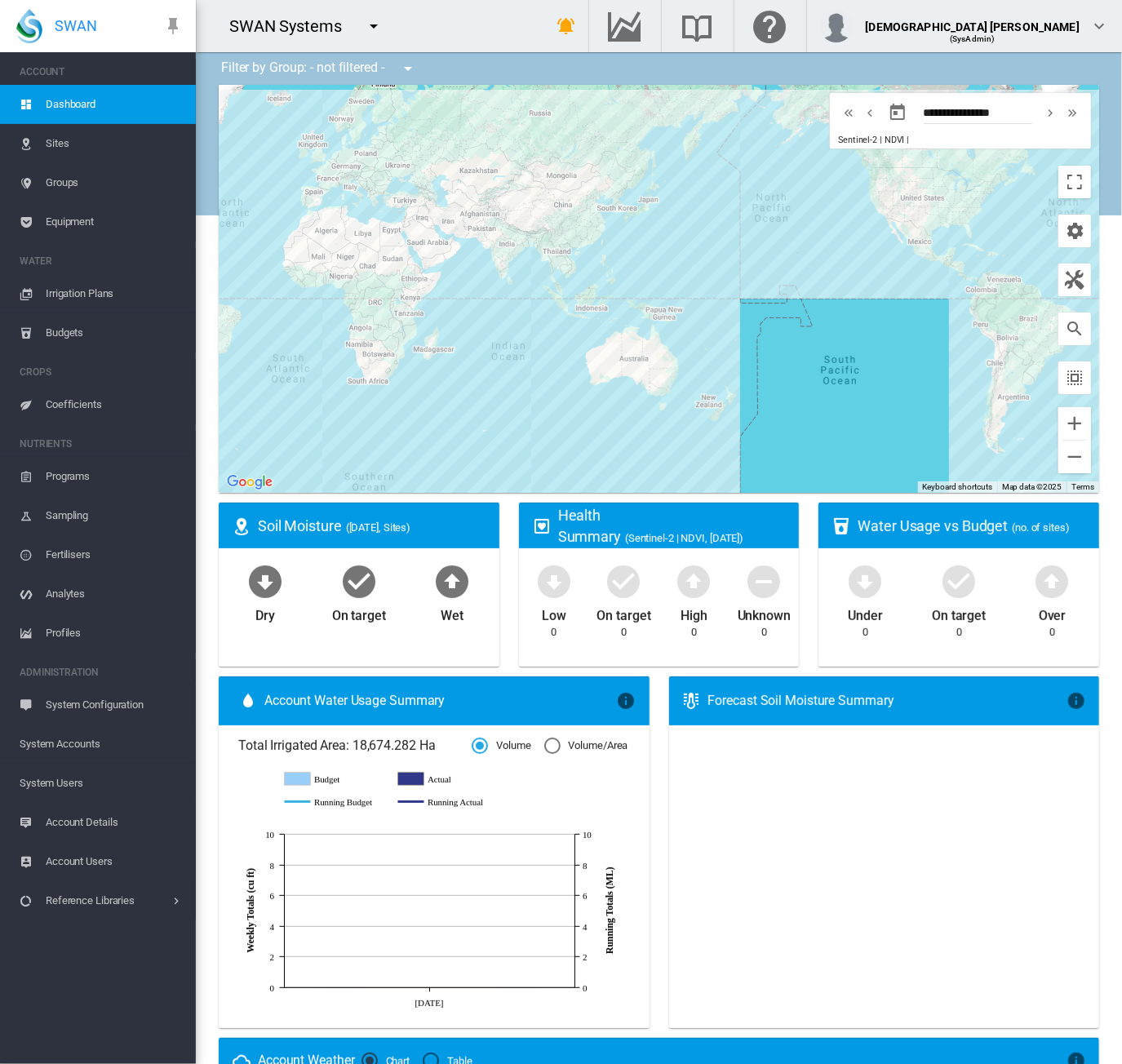
click at [92, 779] on span "System Users" at bounding box center [101, 783] width 164 height 39
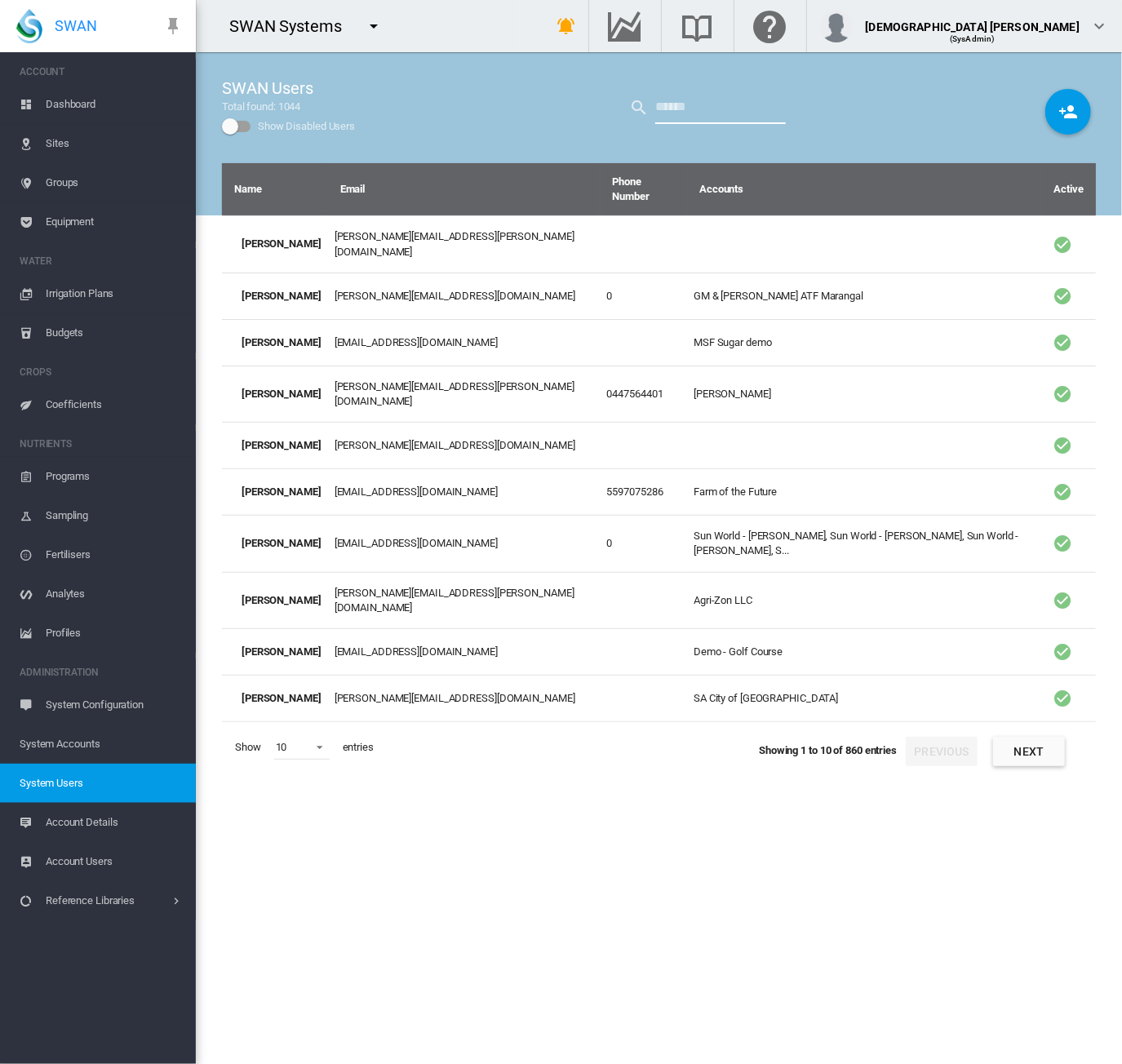
click at [697, 114] on input "text" at bounding box center [720, 108] width 131 height 33
type input "****"
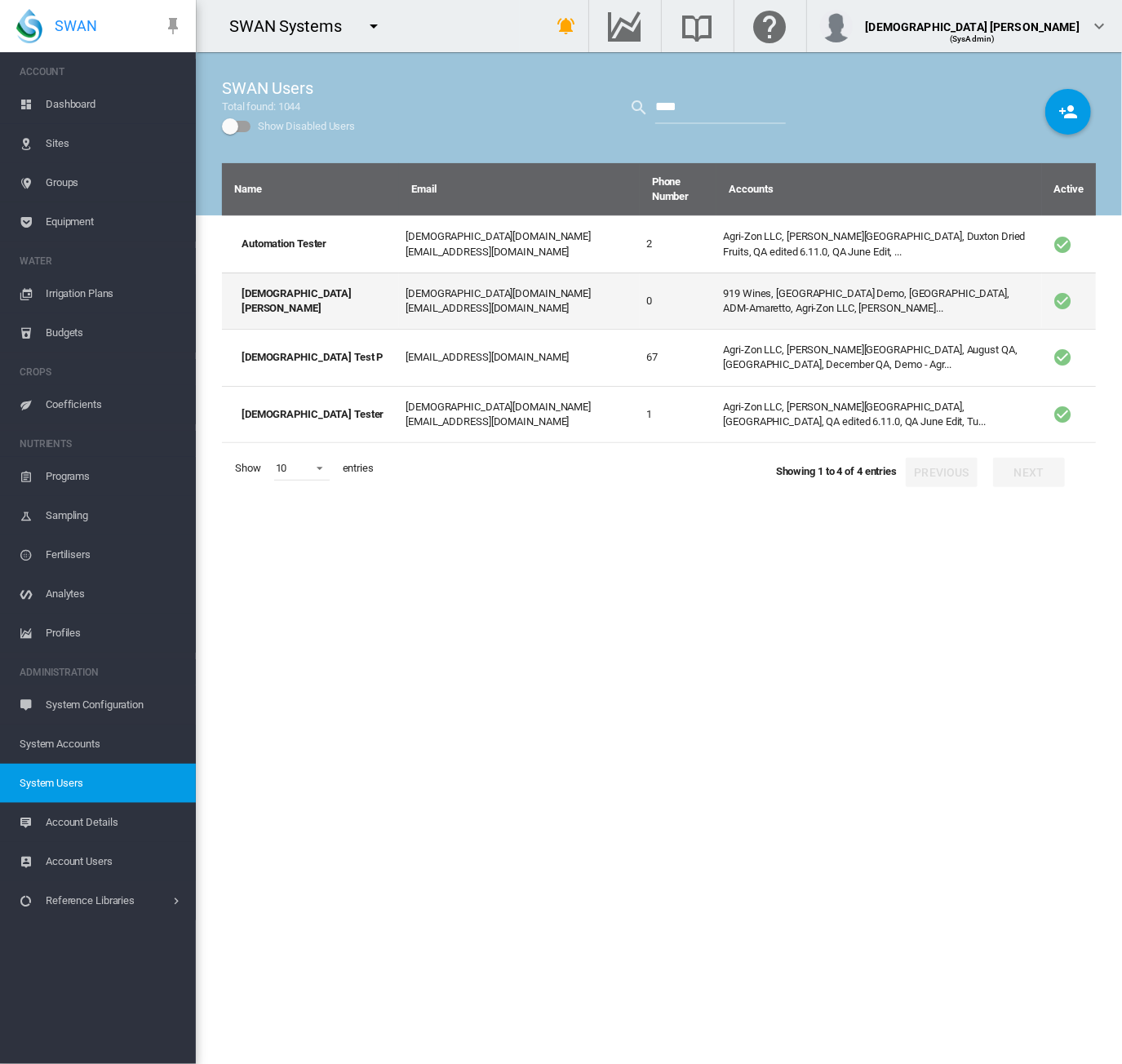
click at [724, 273] on td "919 Wines, Adelaide Demo, Adelaide High School, ADM-Amaretto, Agri-Zon LLC, Ann…" at bounding box center [879, 300] width 325 height 56
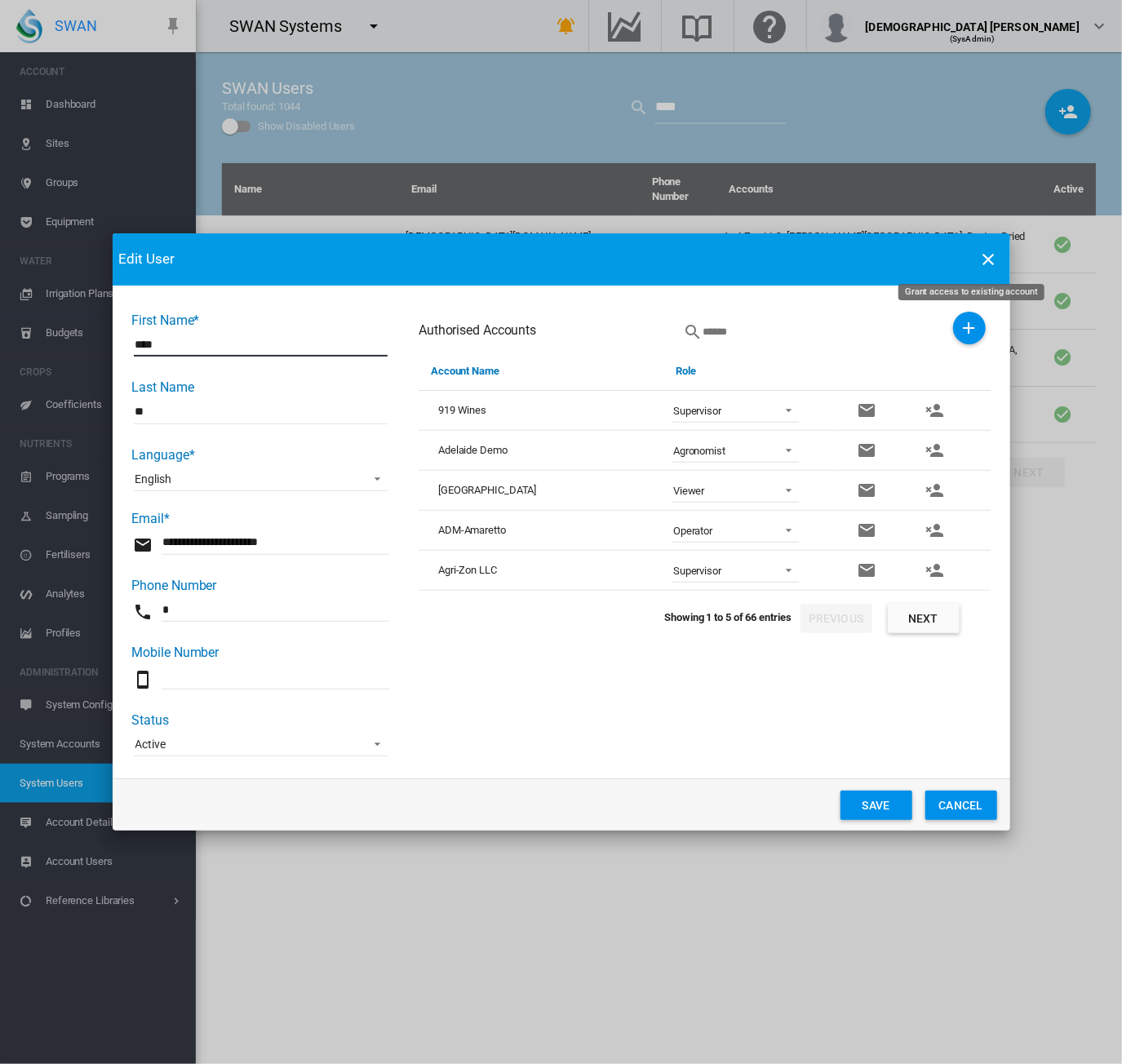
click at [969, 335] on md-icon "icon-plus" at bounding box center [970, 328] width 20 height 20
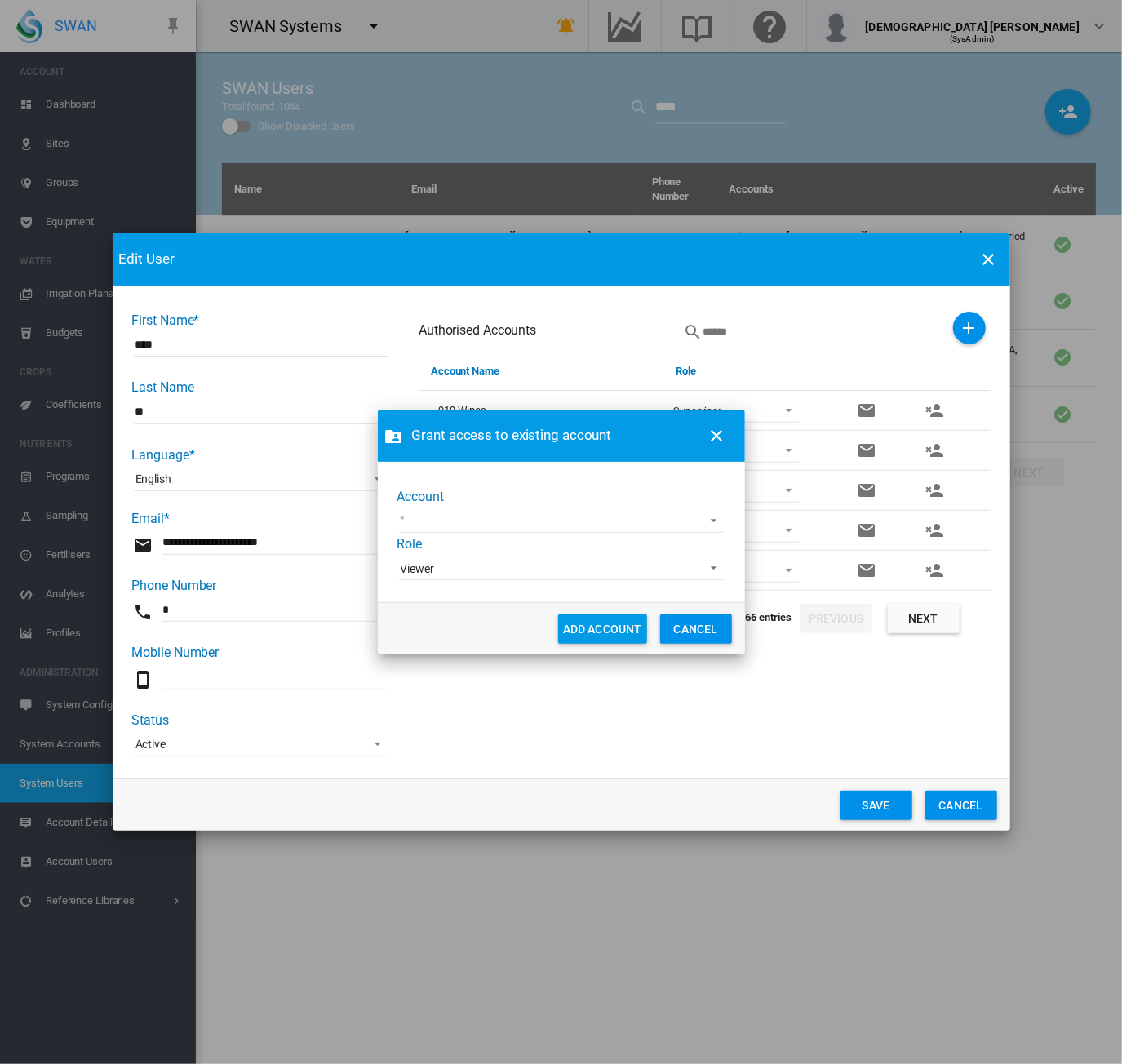
click at [682, 502] on div "Account Acre Orchards Adelaide Cemeteries AgLogic Burlington Farming Alejandra …" at bounding box center [561, 536] width 328 height 95
click at [680, 534] on div "Account Acre Orchards Adelaide Cemeteries AgLogic Burlington Farming Alejandra …" at bounding box center [561, 536] width 328 height 95
click at [687, 521] on md-select "Acre Orchards Adelaide Cemeteries AgLogic Burlington Farming Alejandra Demo All…" at bounding box center [561, 520] width 325 height 24
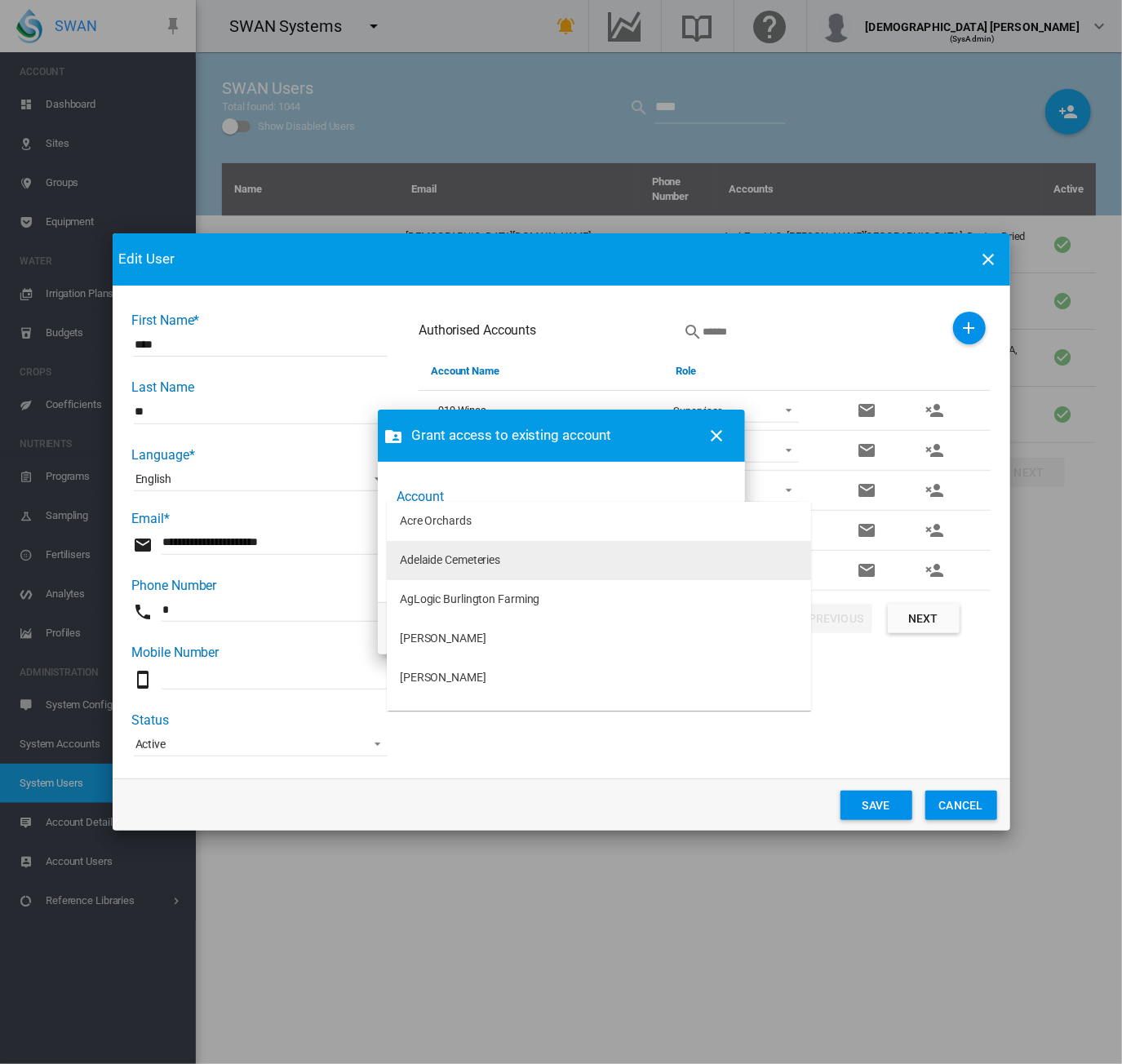
click at [680, 558] on md-option "Adelaide Cemeteries" at bounding box center [599, 560] width 424 height 39
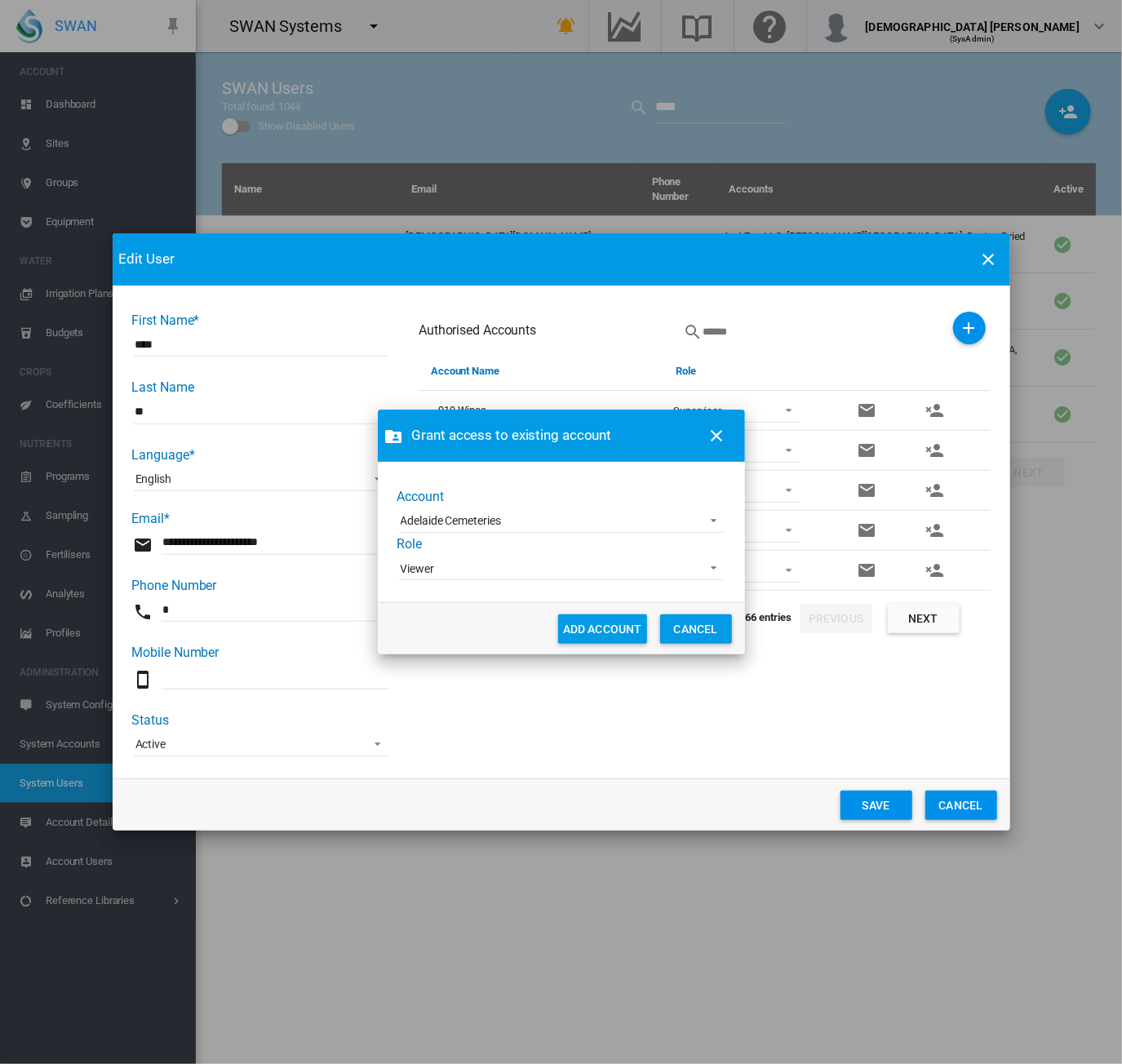
click at [638, 562] on span "Viewer" at bounding box center [548, 570] width 295 height 16
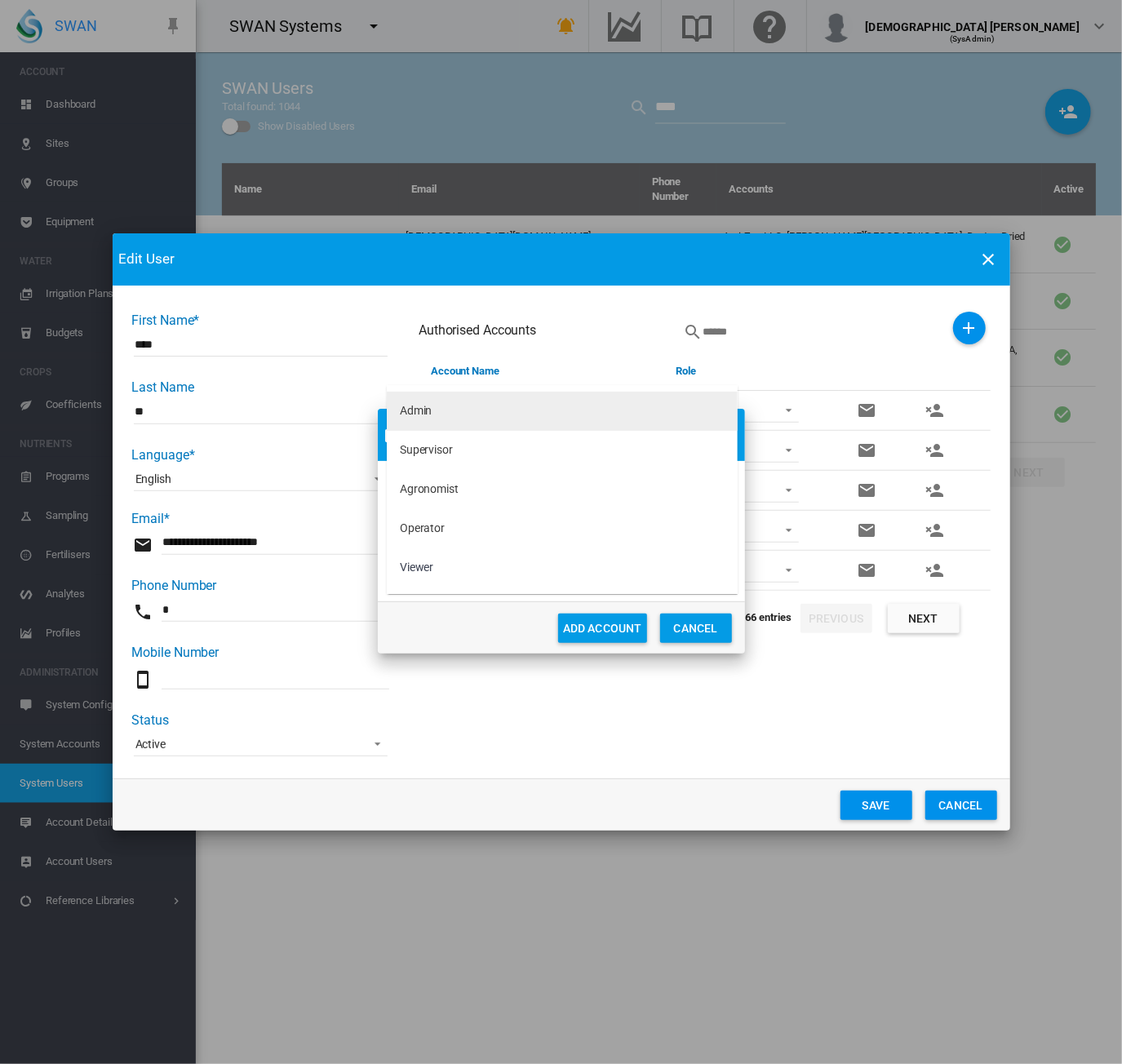
click at [470, 420] on md-option "Admin" at bounding box center [562, 411] width 351 height 39
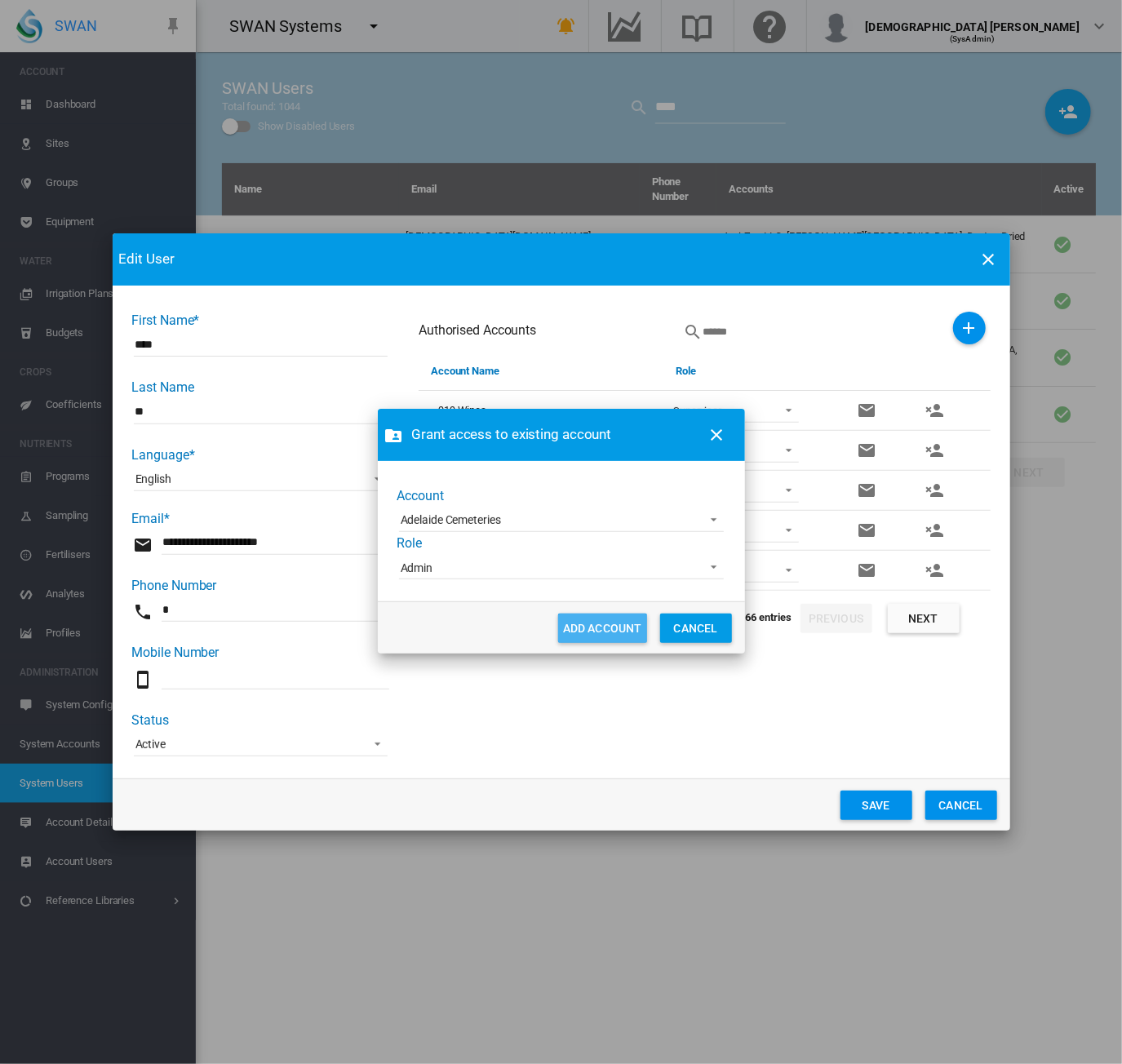
click at [606, 632] on button "ADD ACCOUNT" at bounding box center [603, 629] width 89 height 29
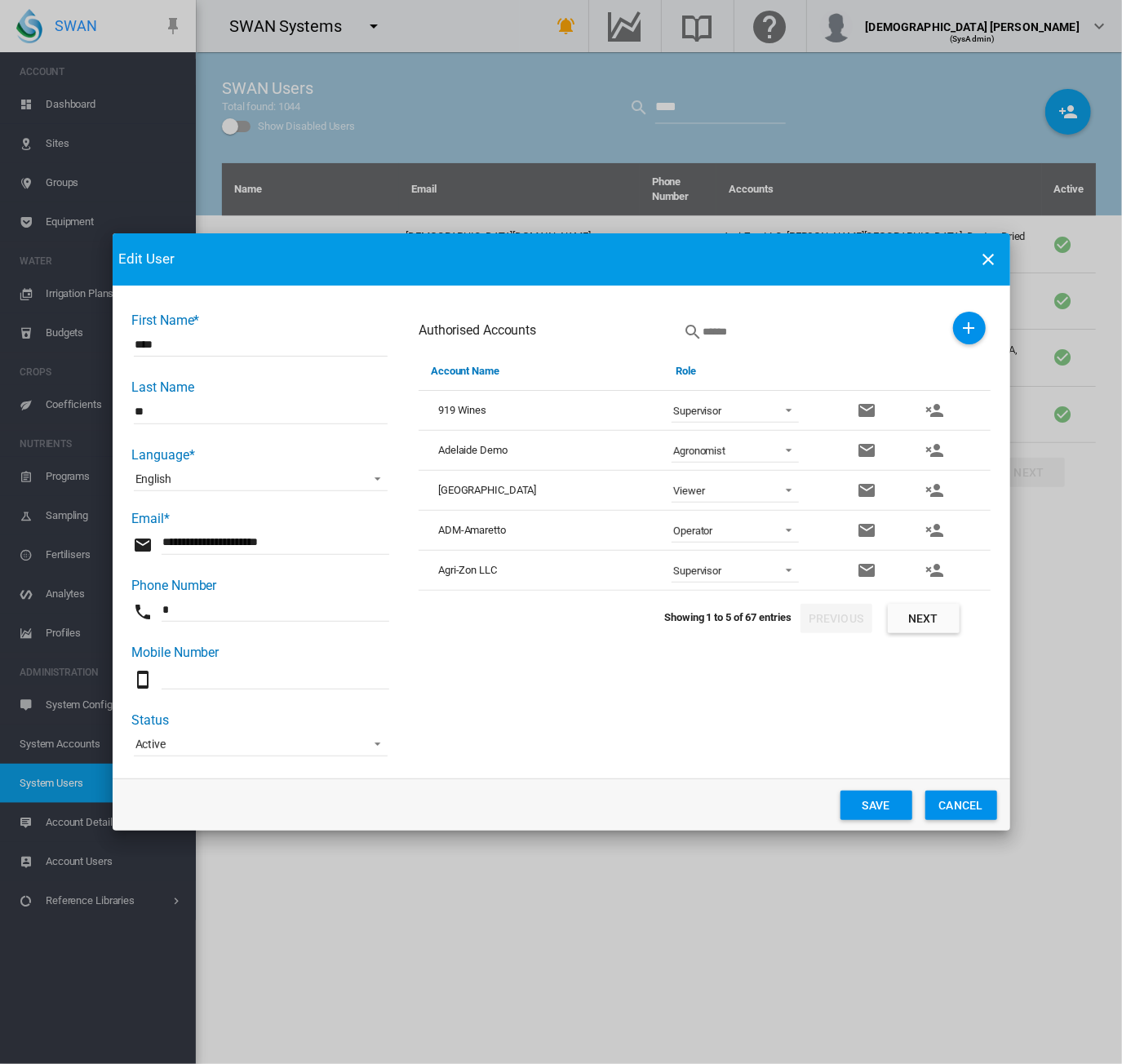
click at [890, 809] on button "Save" at bounding box center [876, 805] width 72 height 29
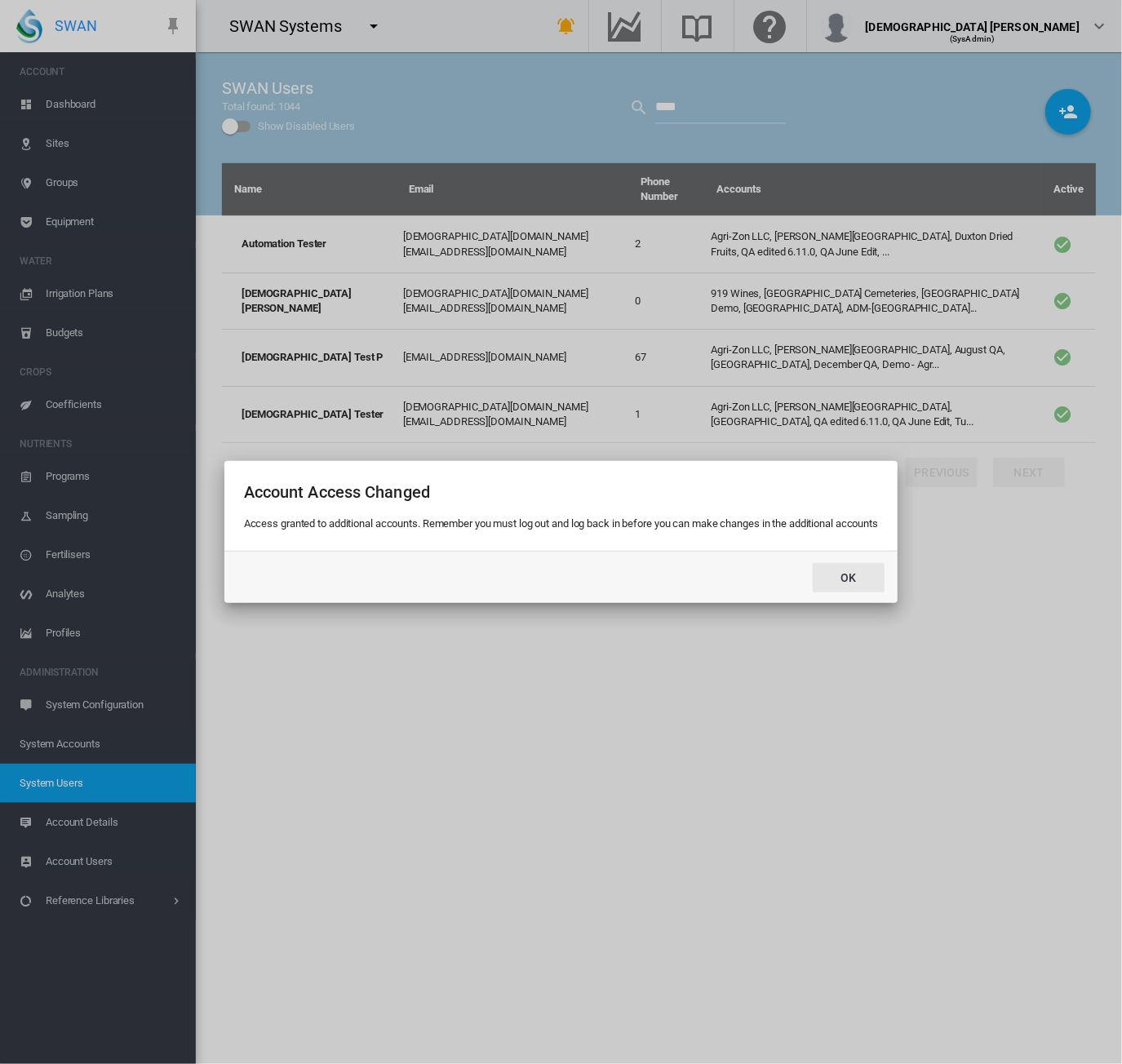
click at [855, 579] on button "Ok" at bounding box center [848, 577] width 72 height 29
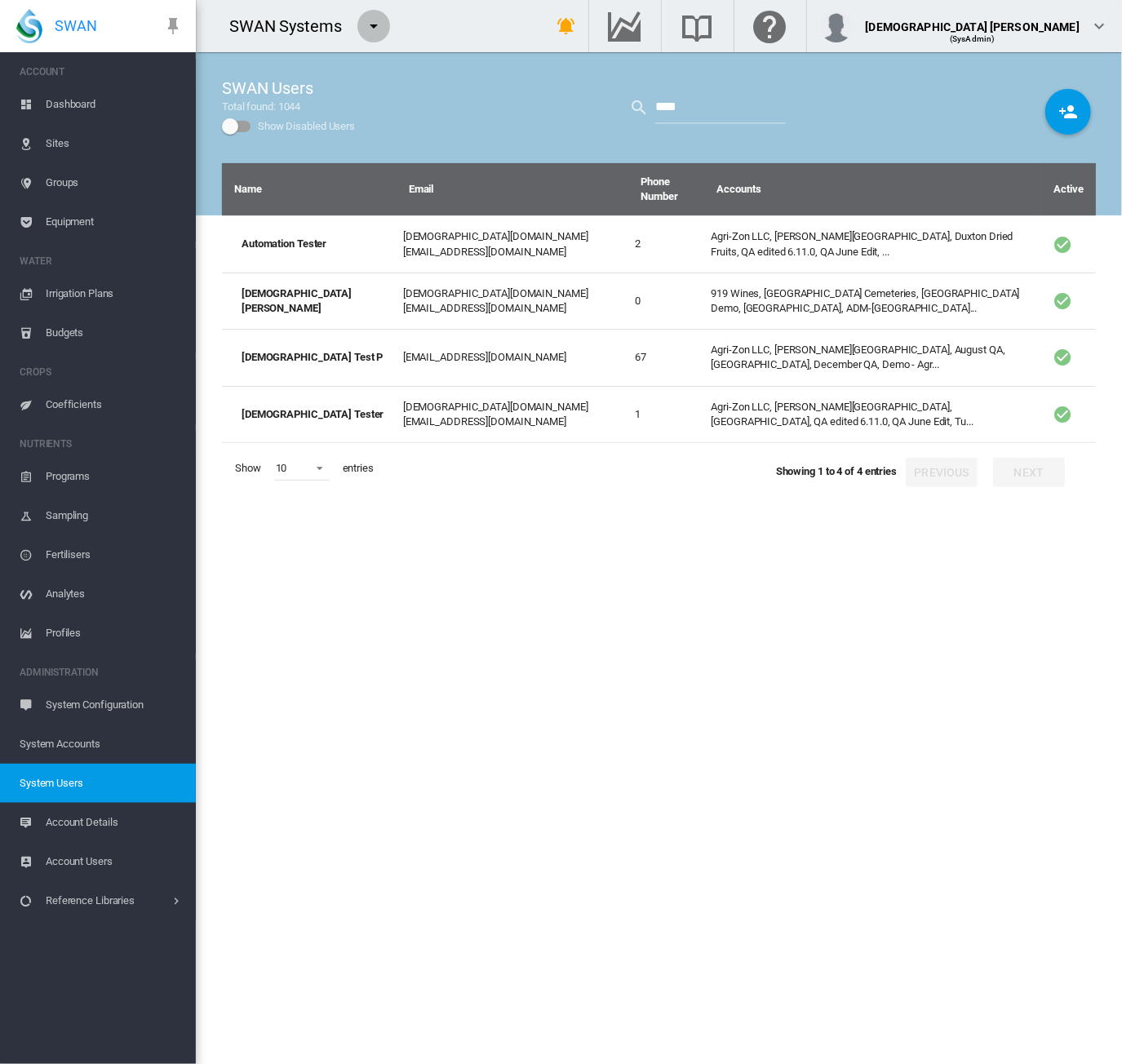
click at [375, 23] on md-icon "icon-menu-down" at bounding box center [373, 26] width 20 height 20
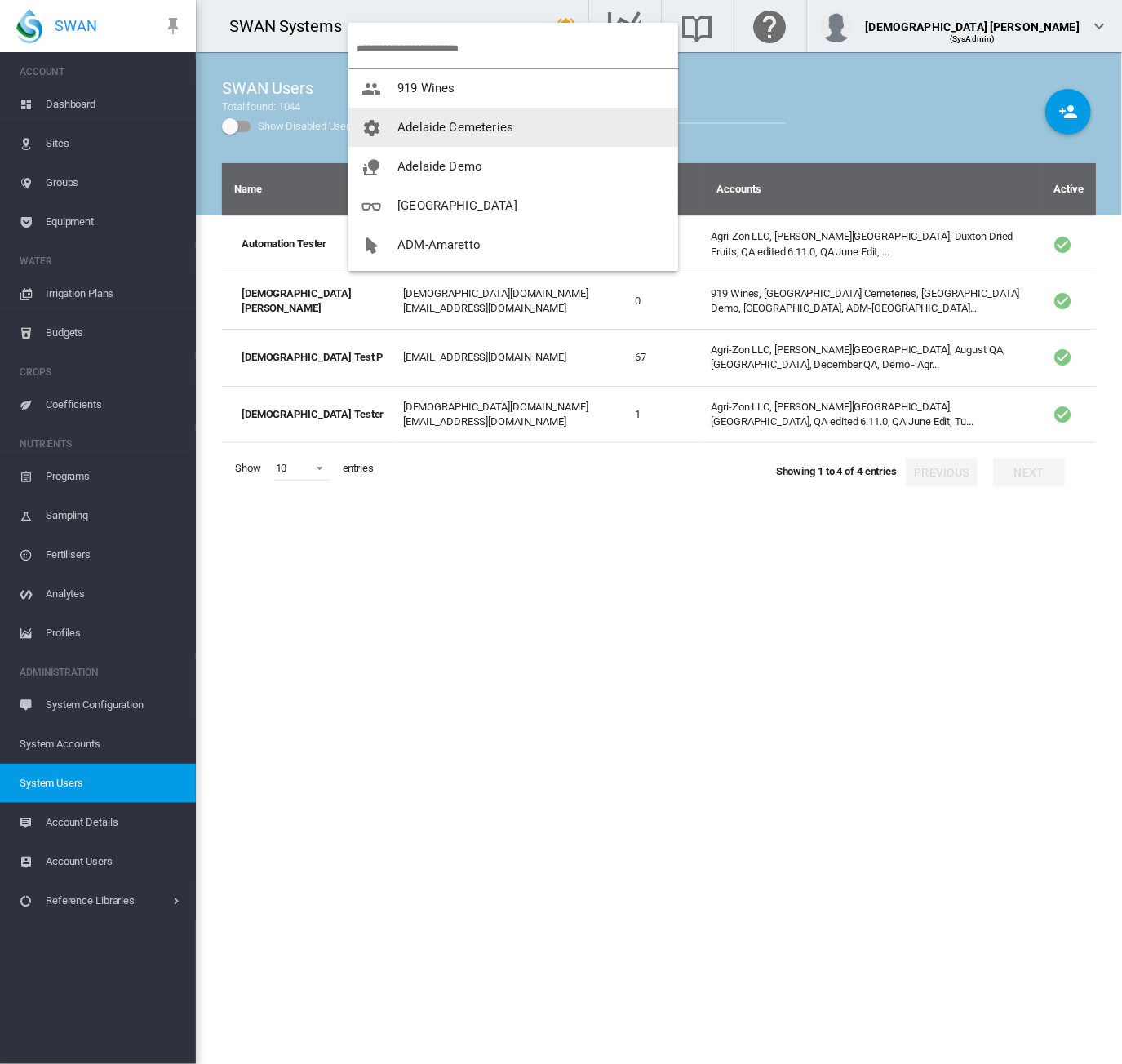
click at [446, 126] on span "Adelaide Cemeteries" at bounding box center [455, 127] width 116 height 15
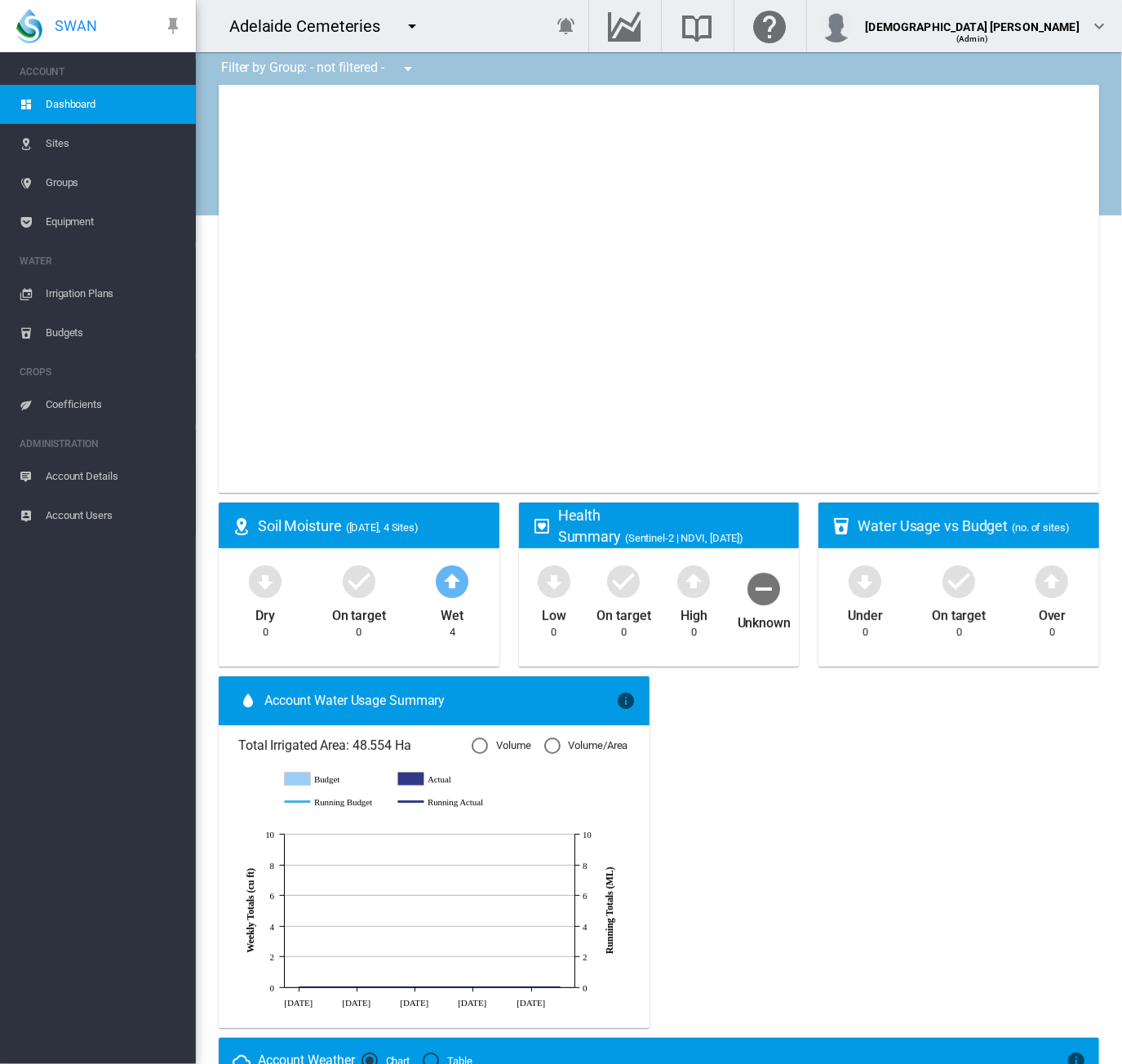
type input "**********"
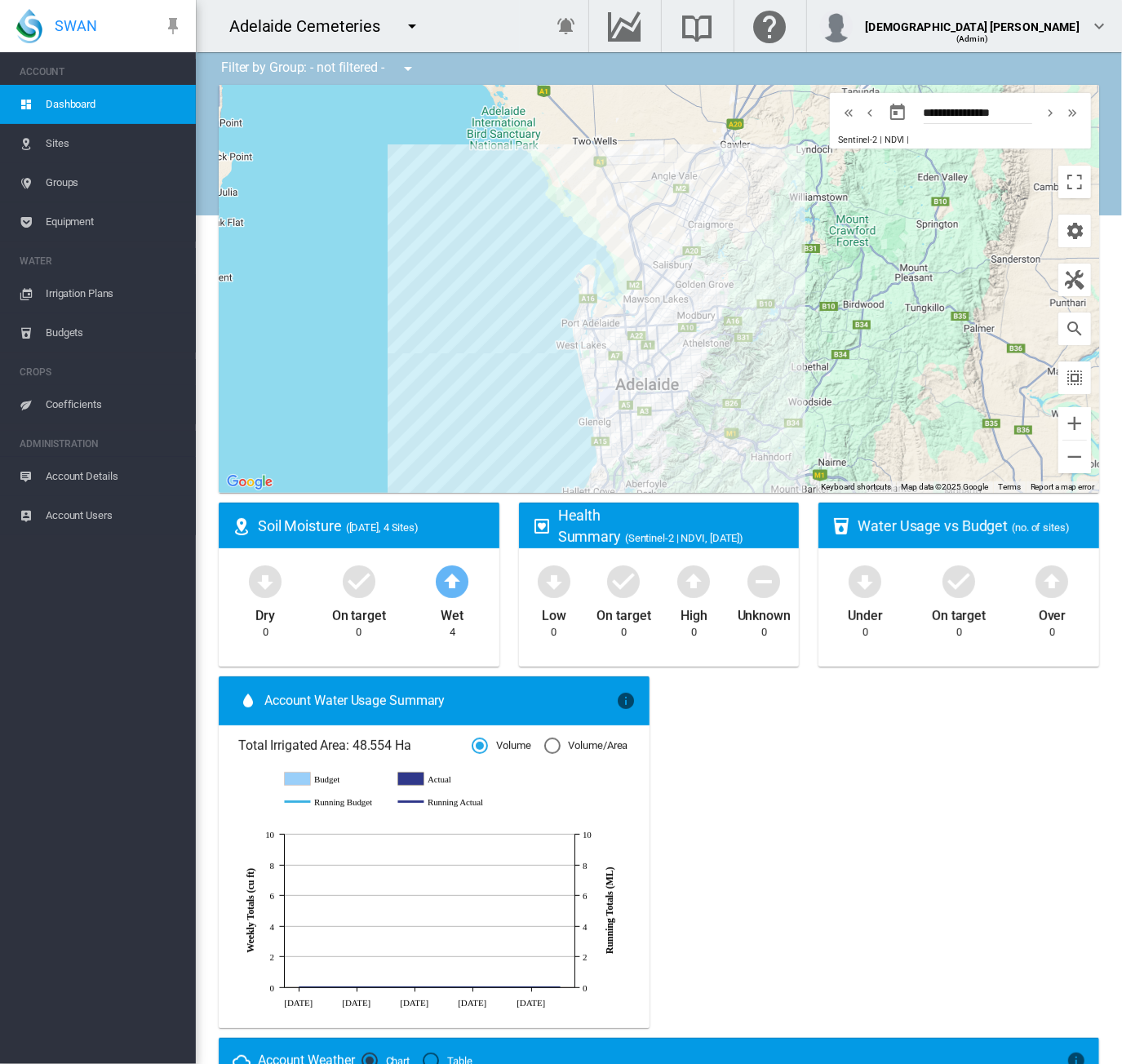
click at [409, 23] on md-icon "icon-menu-down" at bounding box center [412, 26] width 20 height 20
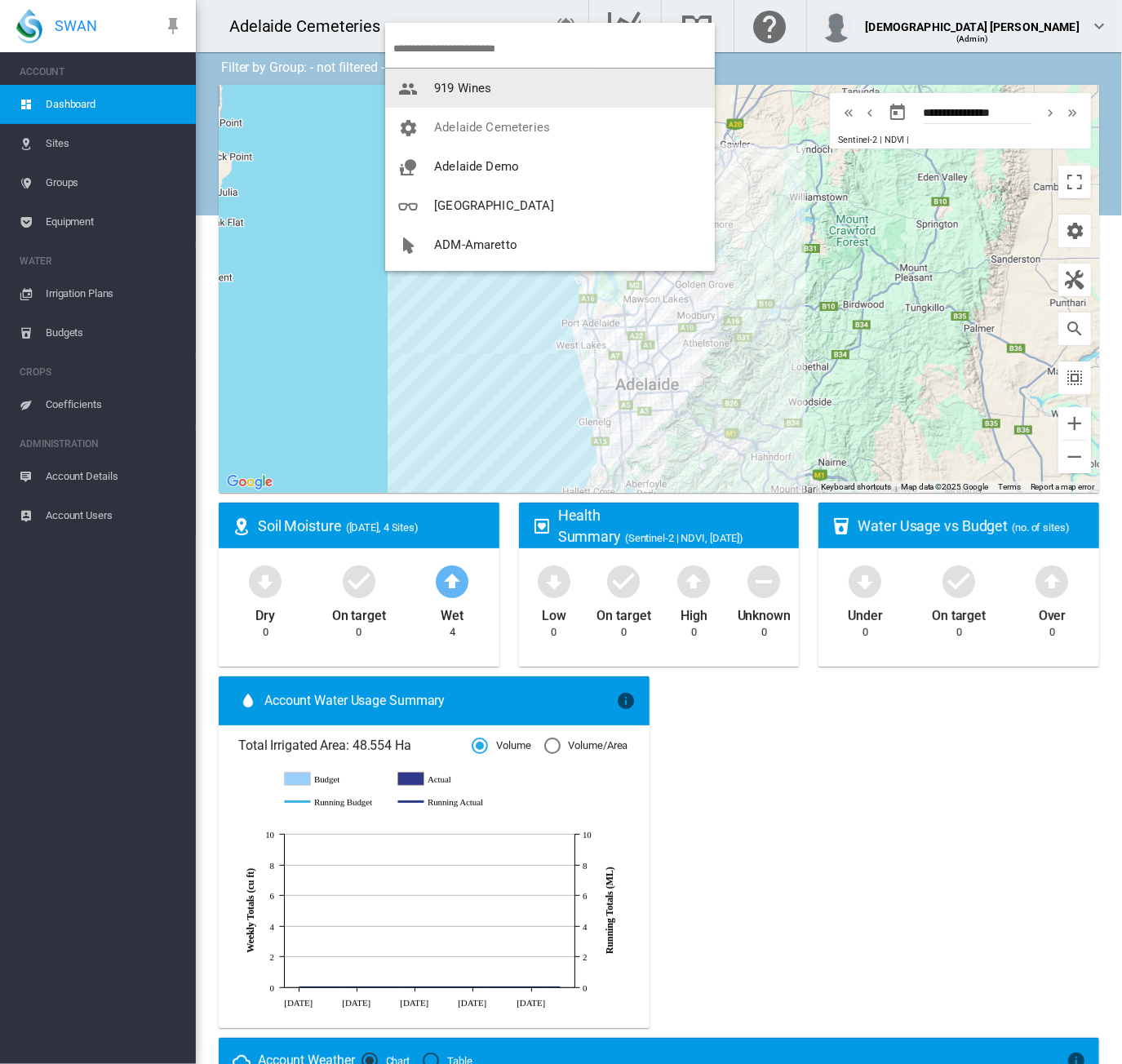
click at [483, 51] on input "search" at bounding box center [553, 48] width 321 height 38
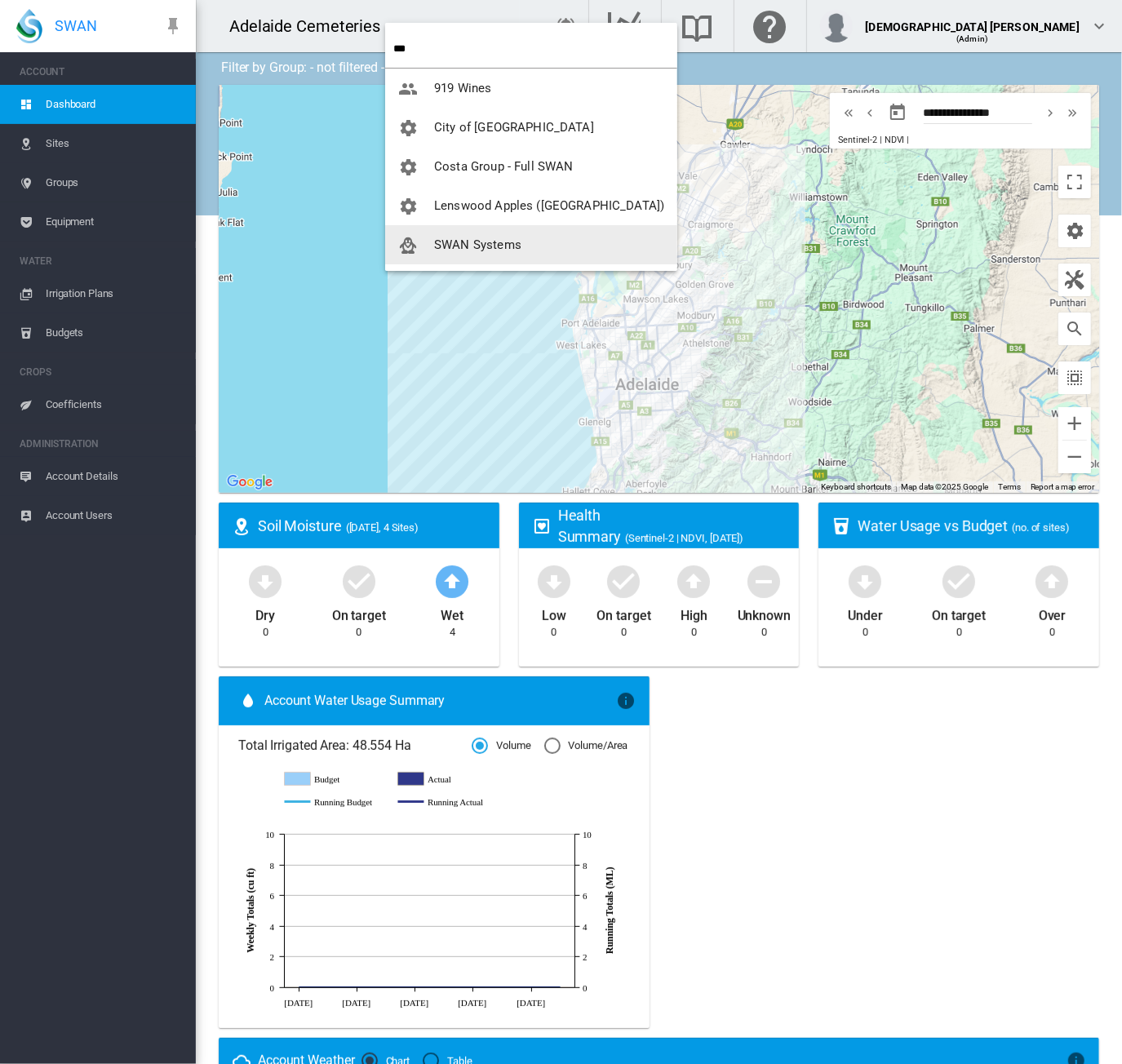
type input "***"
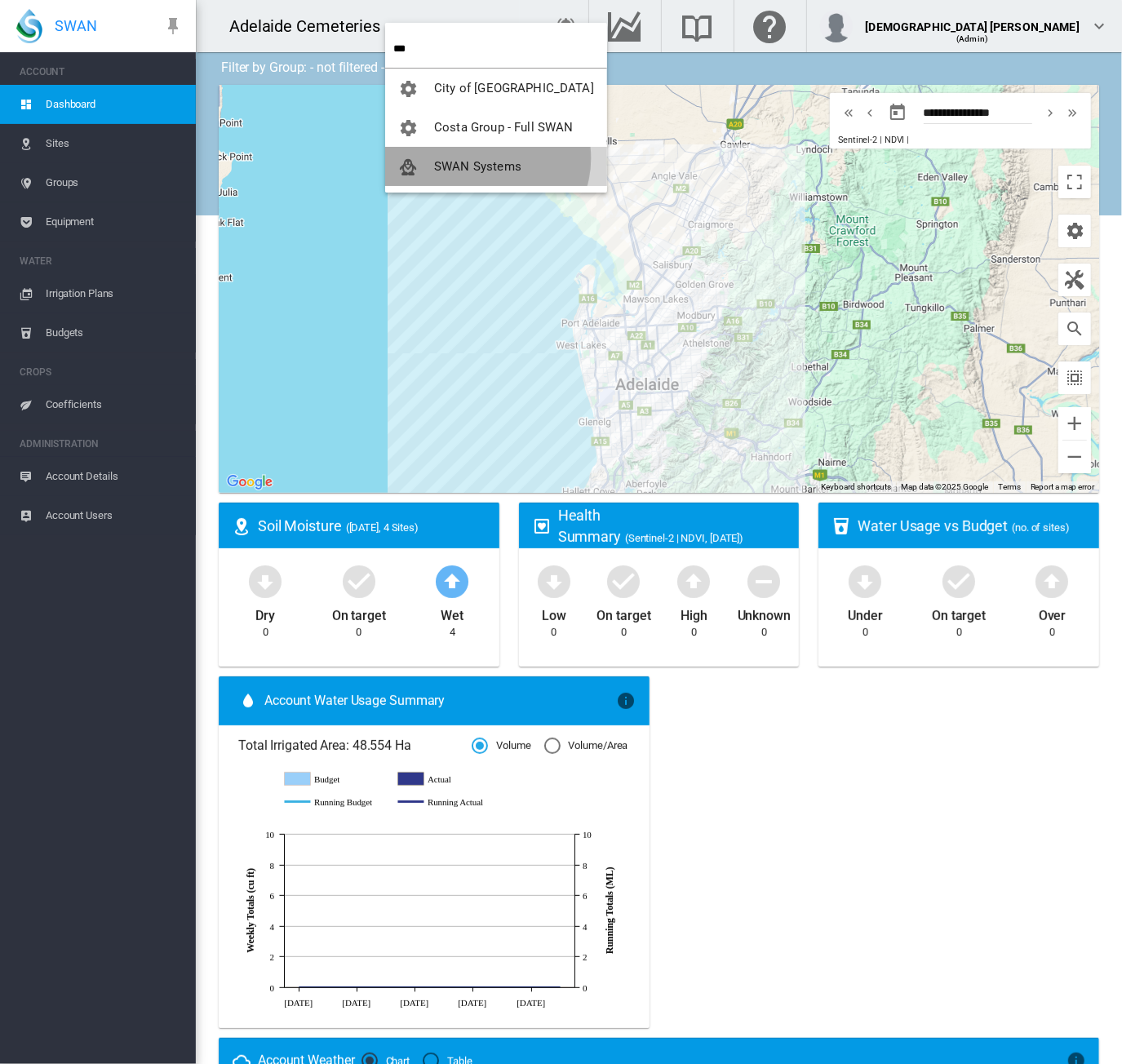
click at [487, 159] on span "SWAN Systems" at bounding box center [478, 166] width 87 height 15
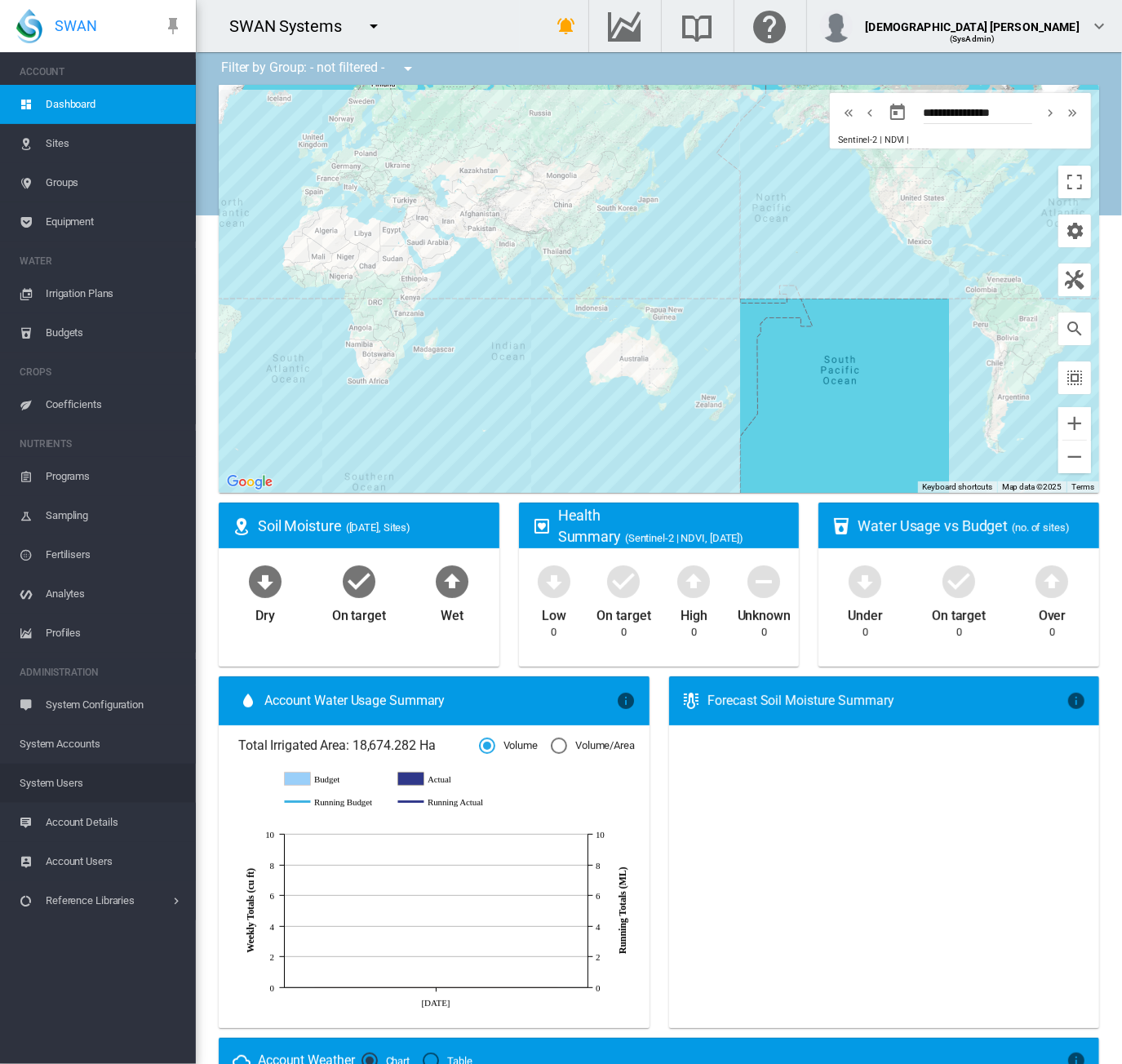
click at [72, 780] on span "System Users" at bounding box center [101, 783] width 164 height 39
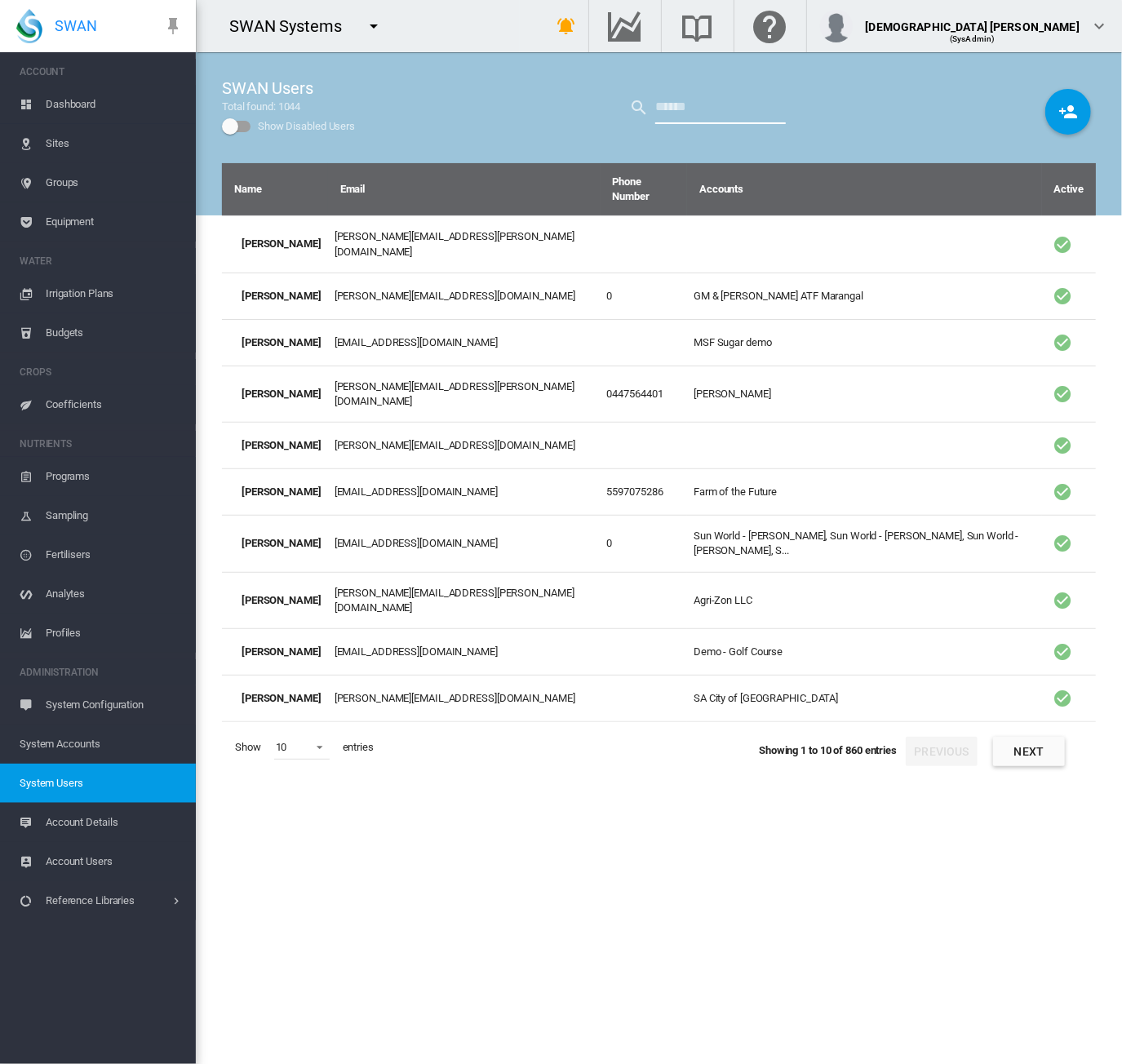
click at [680, 119] on input "text" at bounding box center [720, 108] width 131 height 33
type input "****"
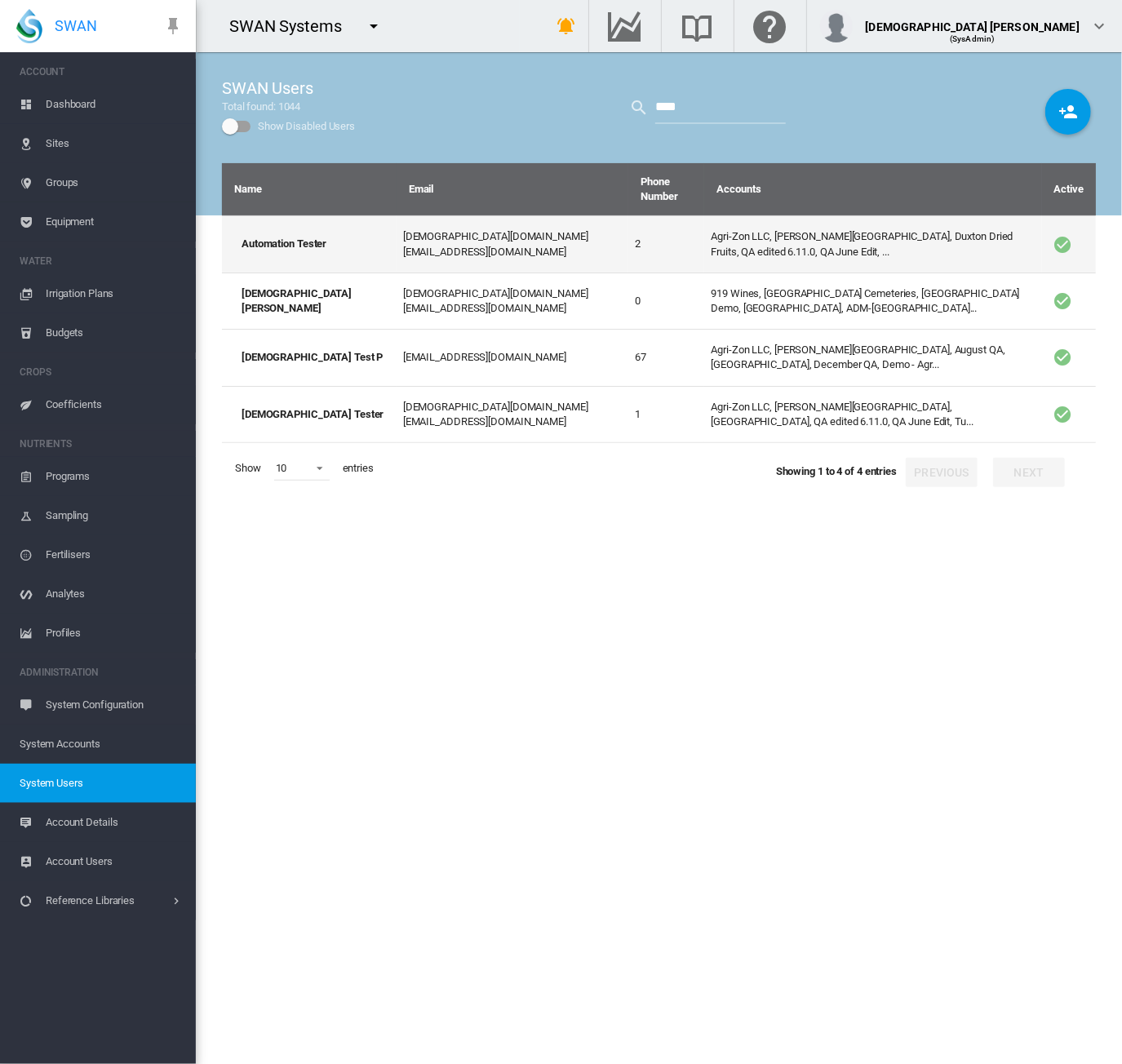
click at [705, 233] on td "Agri-Zon LLC, Anna Plains, Duxton Dried Fruits, QA edited 6.11.0, QA June Edit,…" at bounding box center [873, 243] width 337 height 56
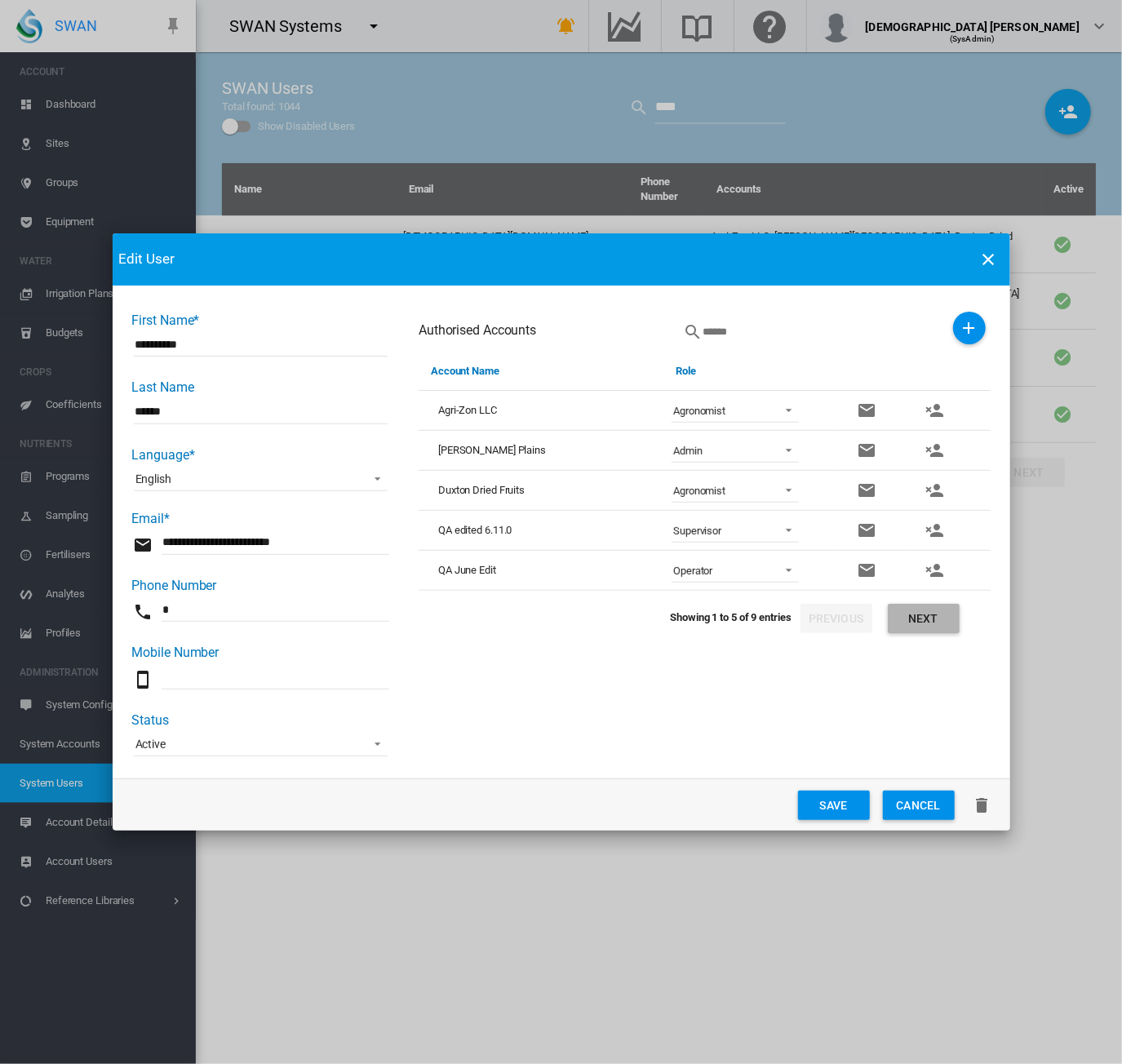
click at [932, 616] on button "Next" at bounding box center [924, 619] width 72 height 29
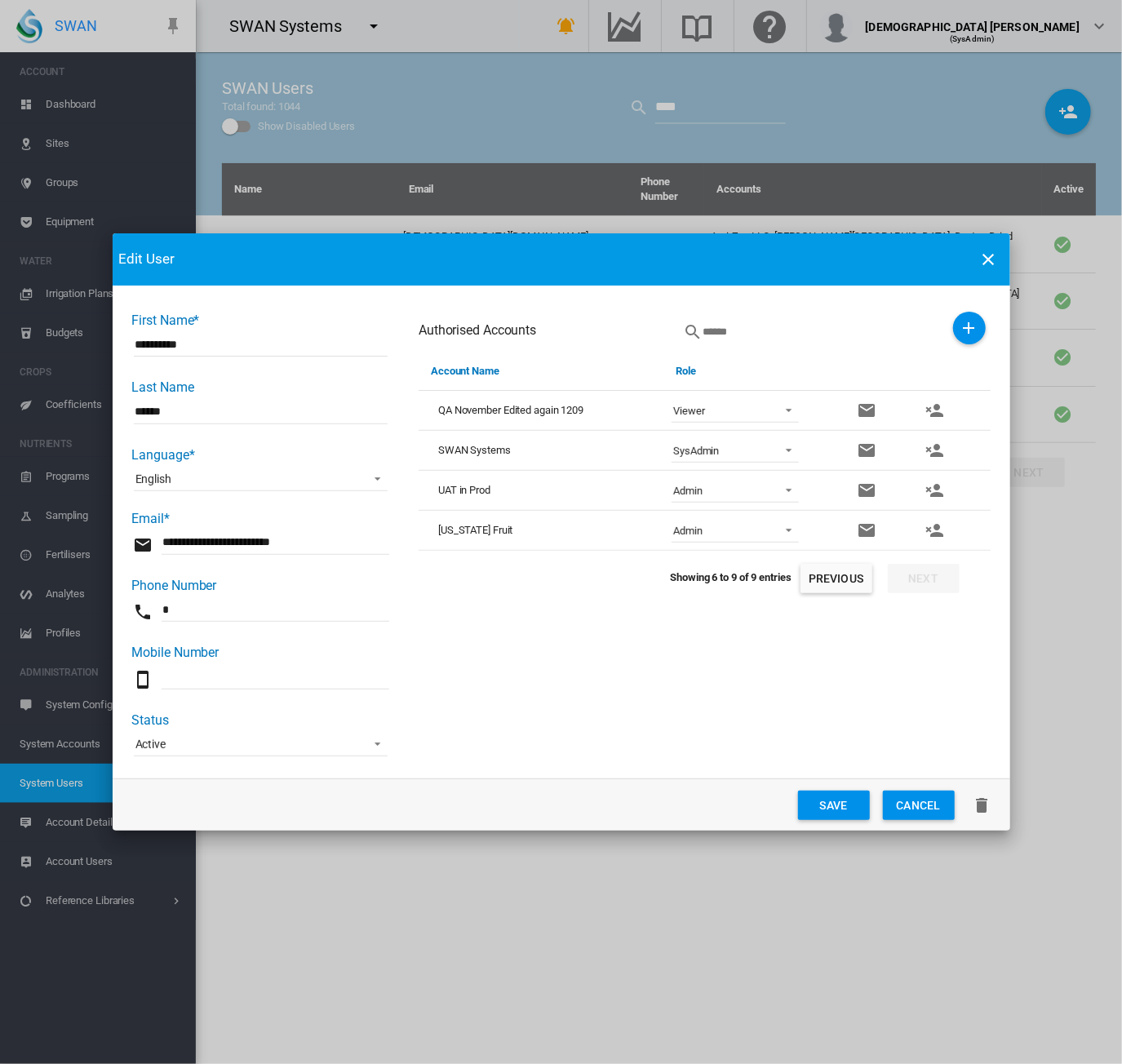
click at [812, 582] on button "Previous" at bounding box center [836, 578] width 72 height 29
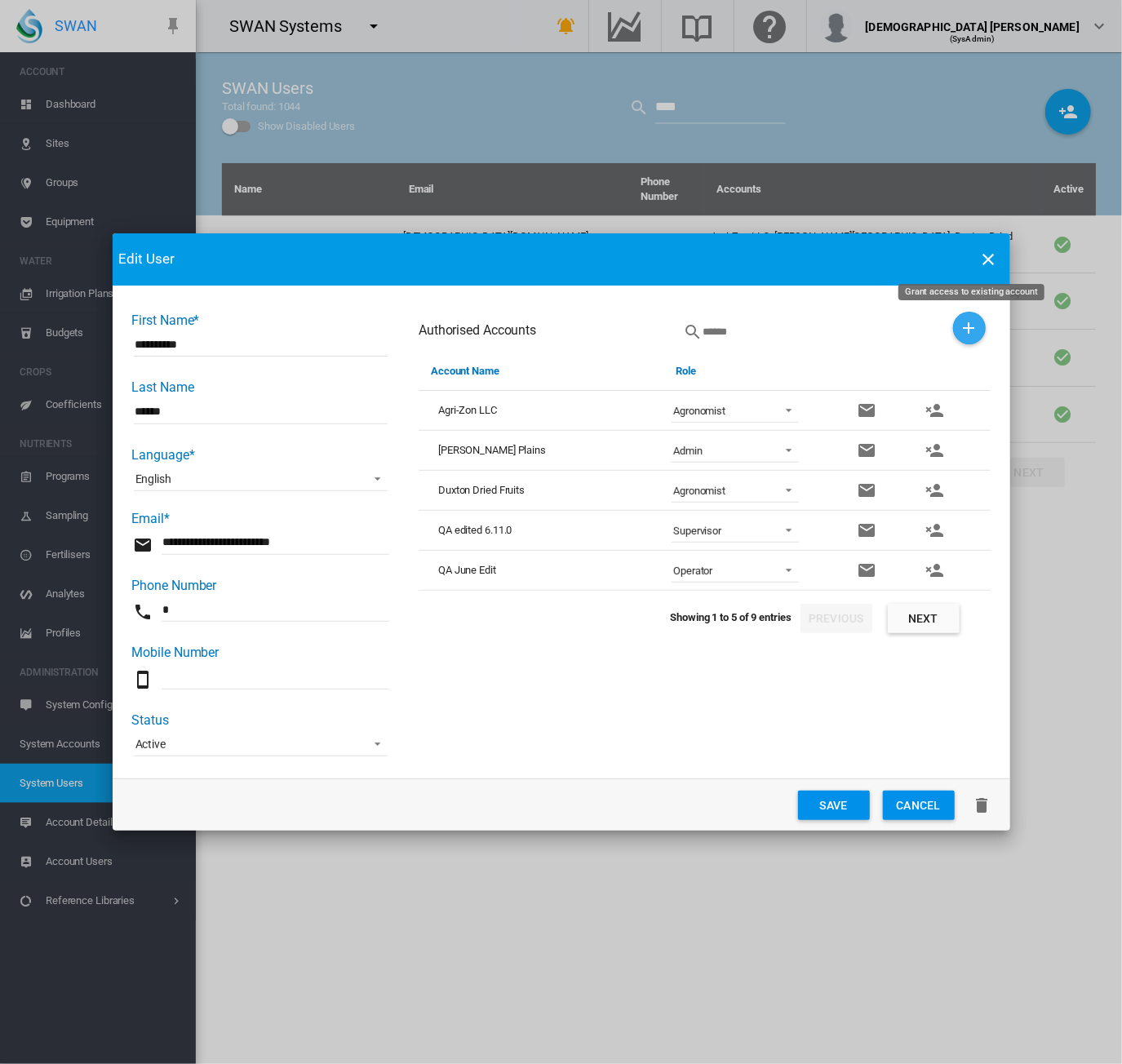
click at [961, 318] on button "Grant access to existing account" at bounding box center [970, 328] width 33 height 33
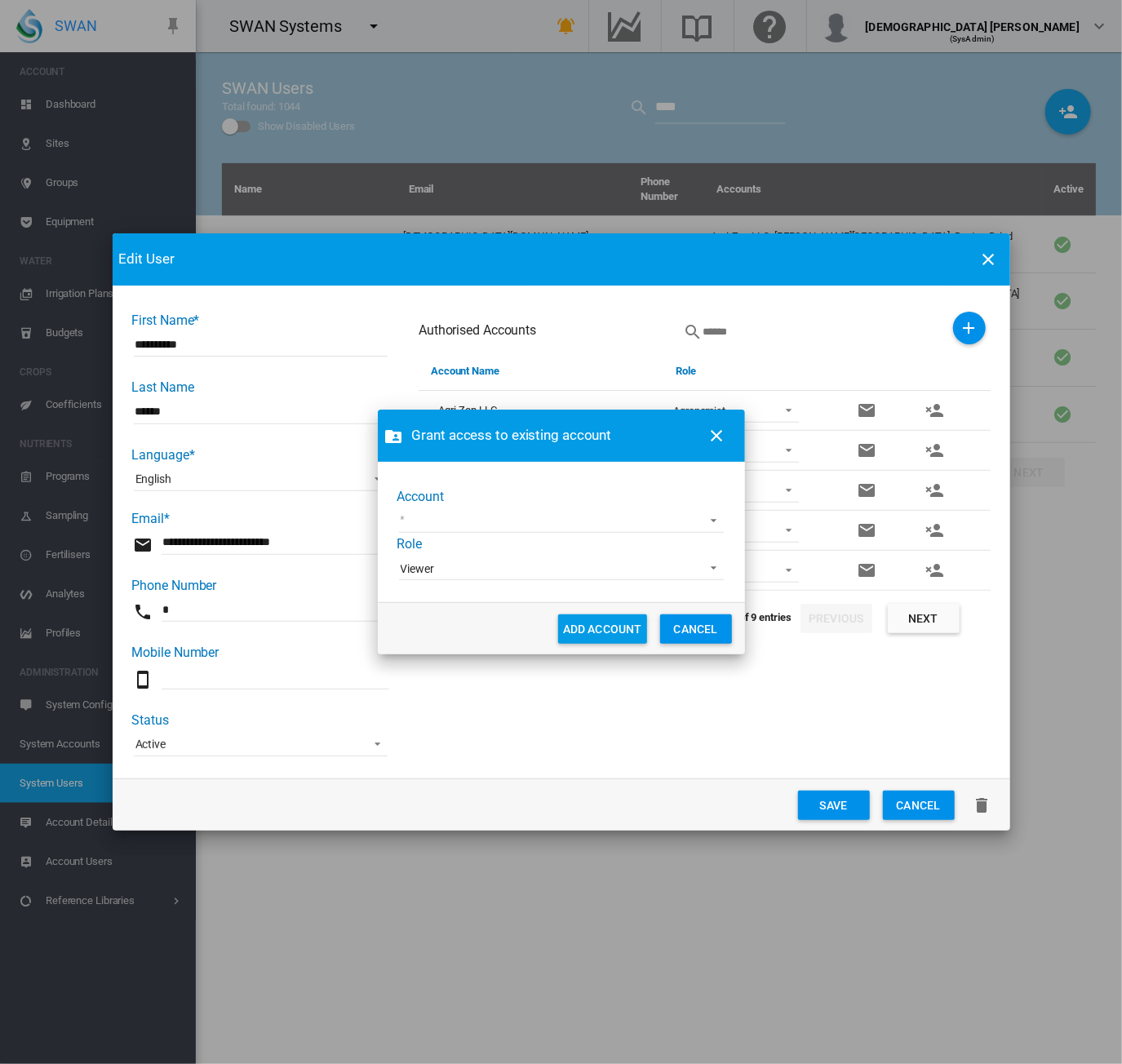
click at [488, 521] on md-select "919 Wines Acre Orchards Adelaide Cemeteries Adelaide Demo Adelaide High School …" at bounding box center [561, 520] width 325 height 24
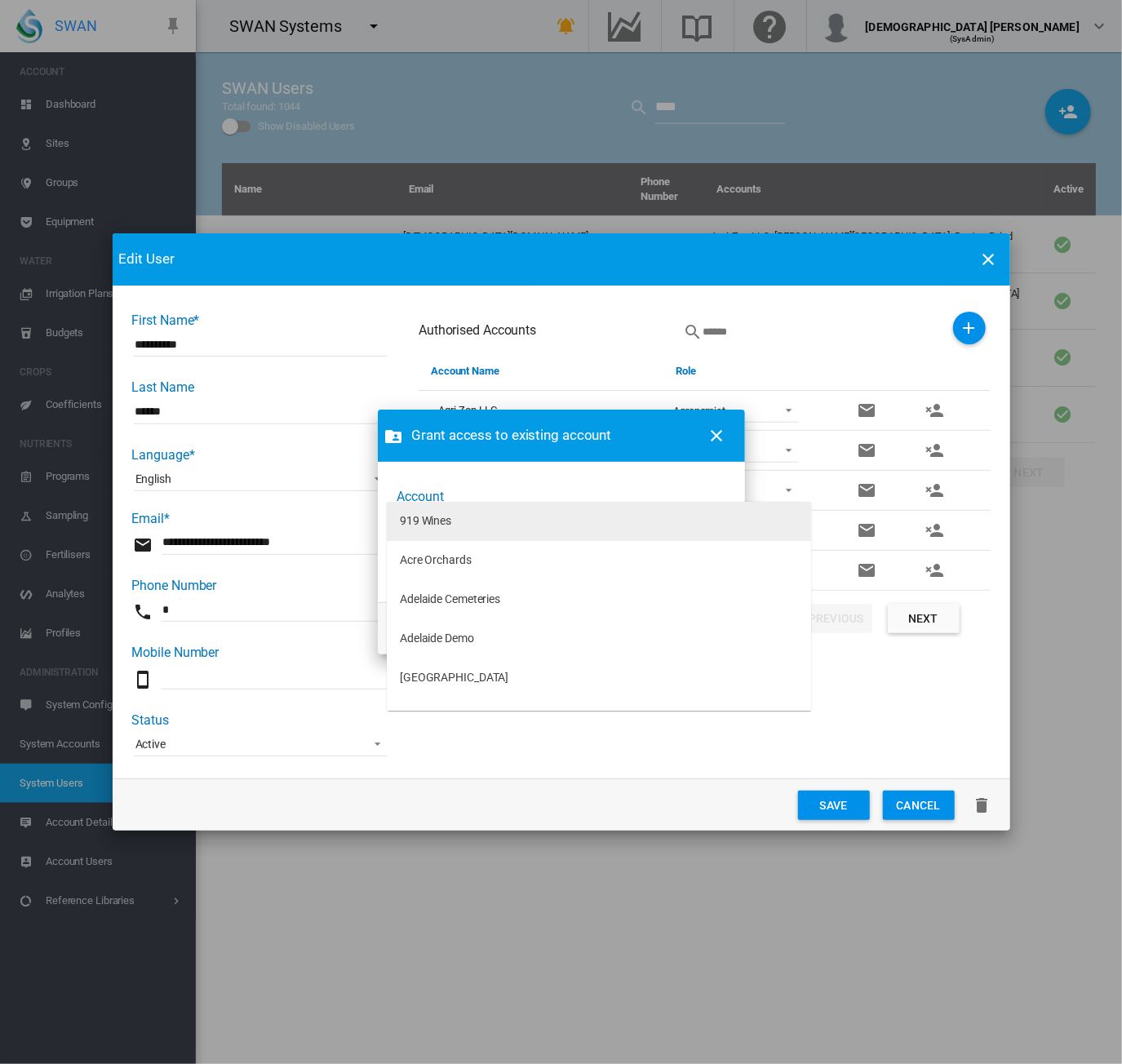
type md-option "[object Object]"
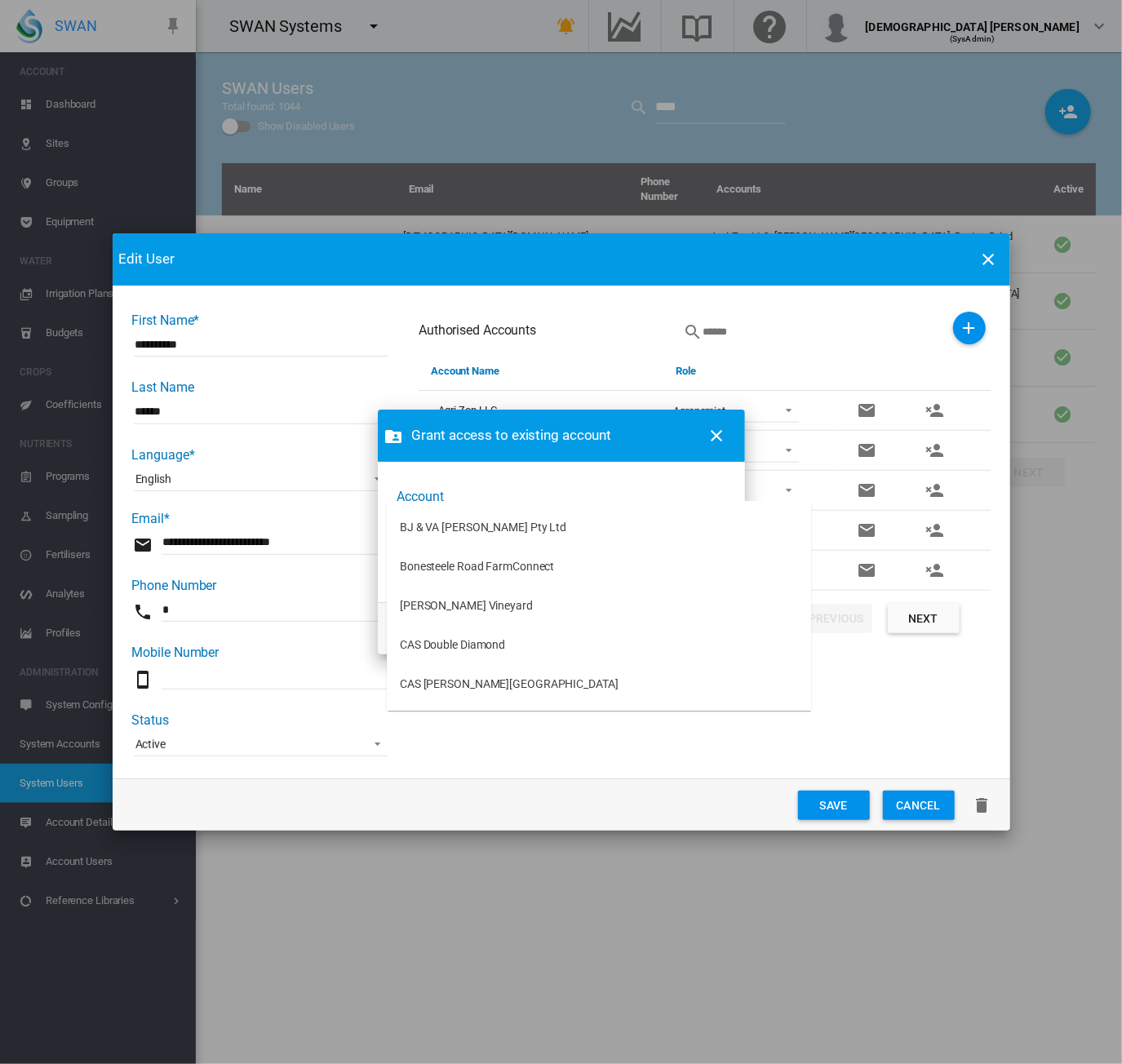
type md-option "[object Object]"
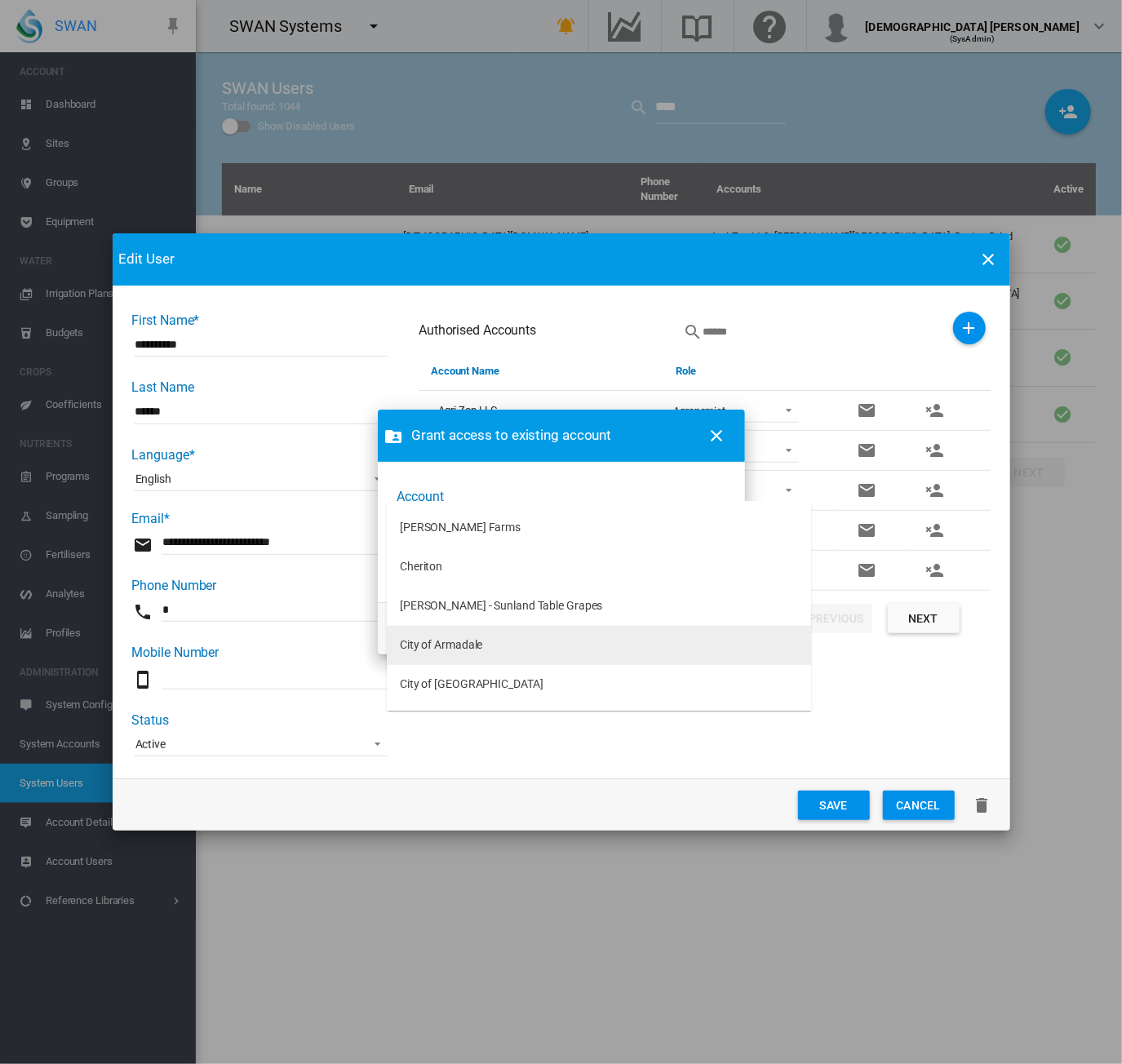
type md-option "[object Object]"
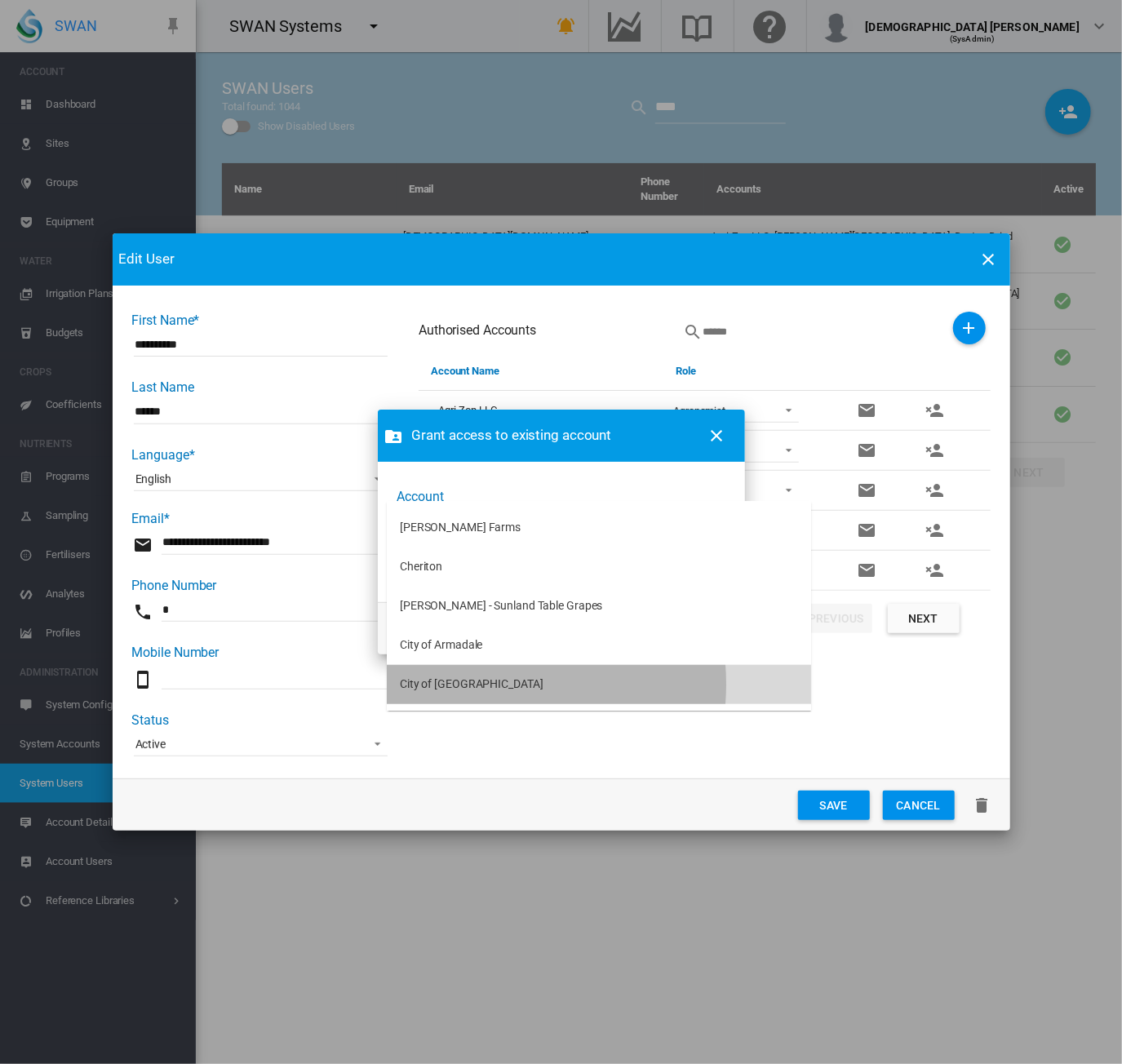
click at [483, 685] on div "City of [GEOGRAPHIC_DATA]" at bounding box center [472, 685] width 144 height 16
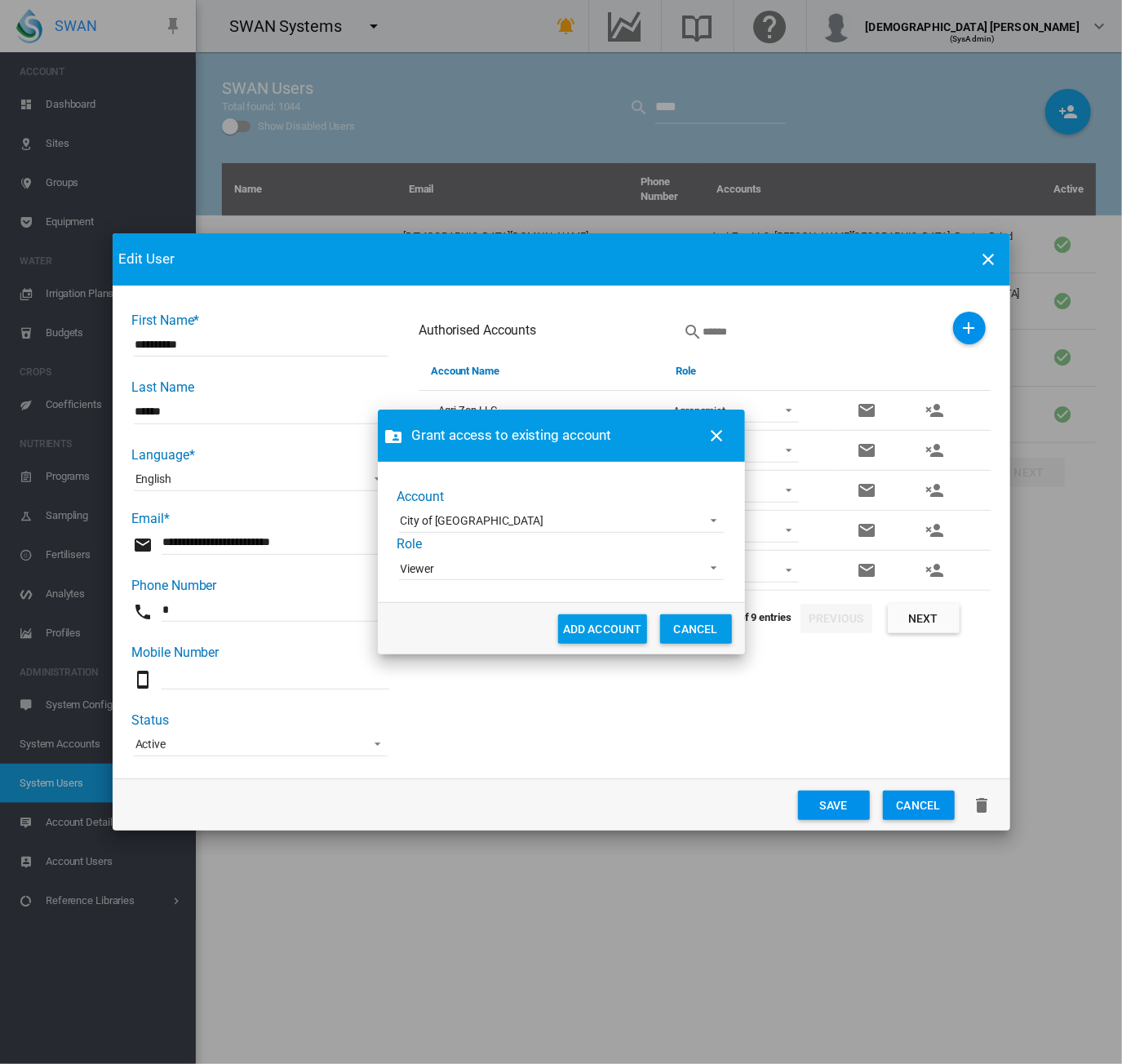
click at [568, 573] on span "Viewer" at bounding box center [548, 570] width 295 height 16
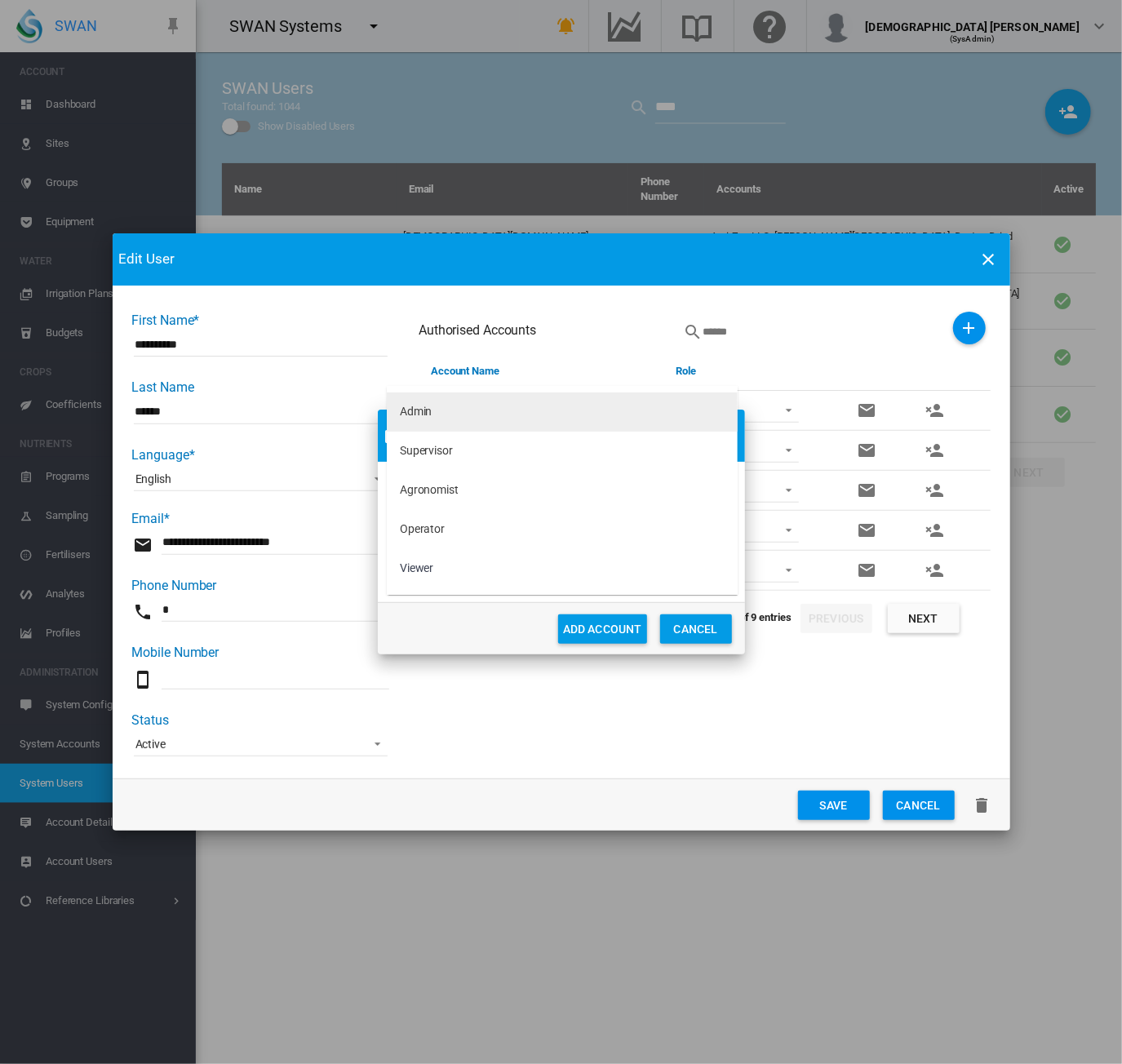
click at [487, 417] on md-option "Admin" at bounding box center [562, 411] width 351 height 39
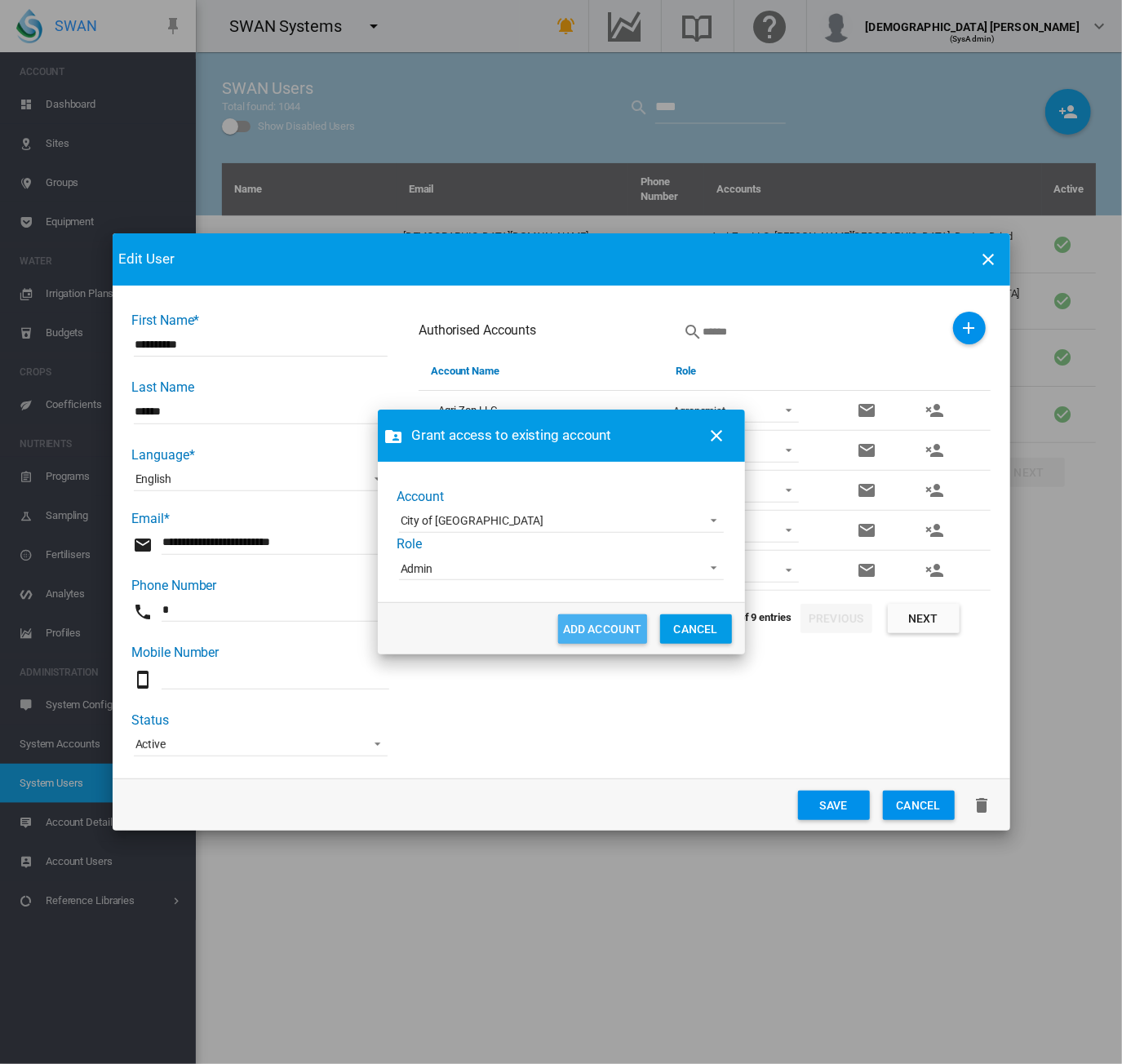
click at [580, 628] on button "ADD ACCOUNT" at bounding box center [603, 629] width 89 height 29
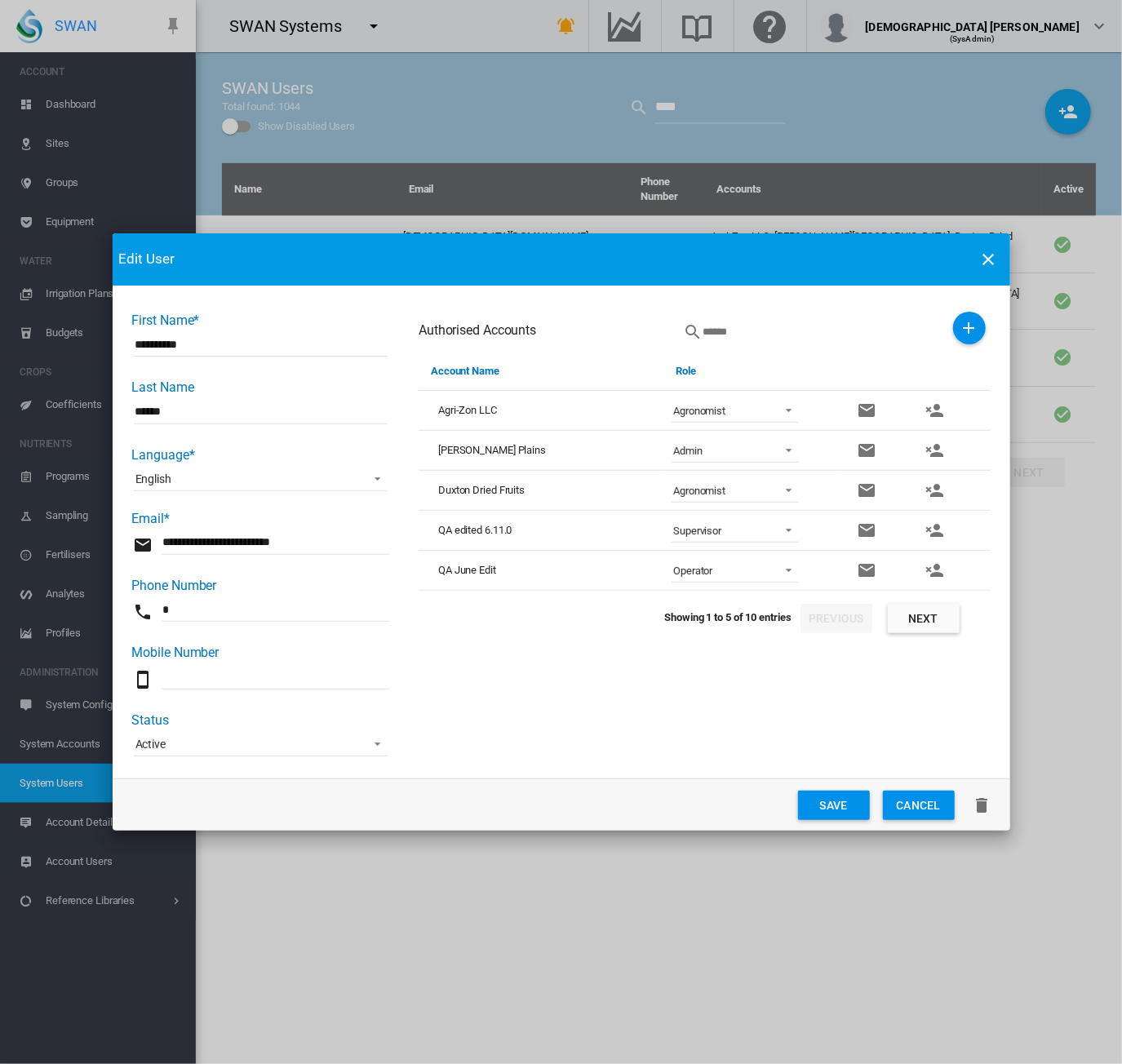
click at [819, 798] on button "Save" at bounding box center [834, 805] width 72 height 29
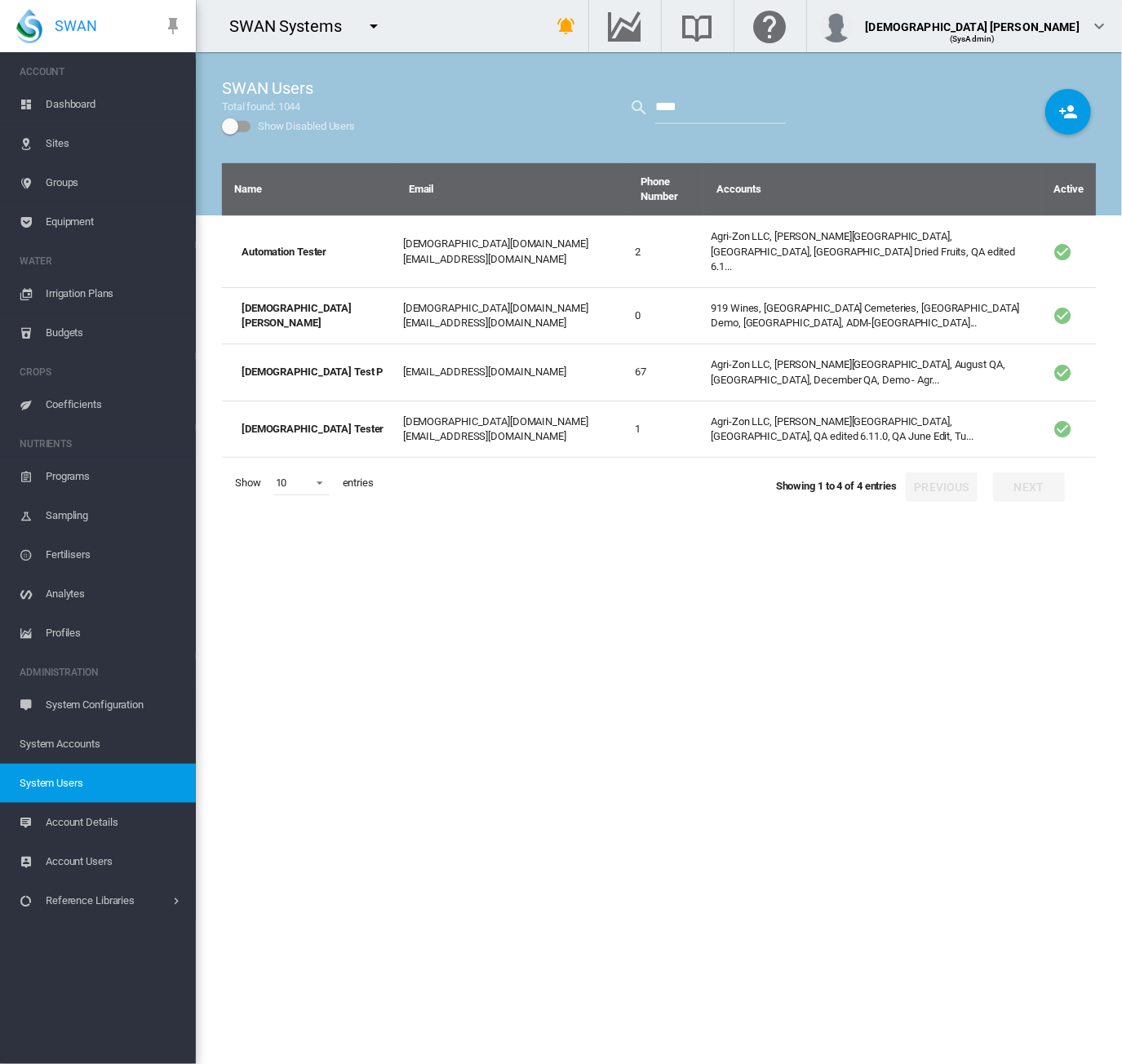
click at [506, 887] on div "Name Email Phone Number Accounts Active Automation Tester lady.uy@swansystems.c…" at bounding box center [659, 614] width 874 height 901
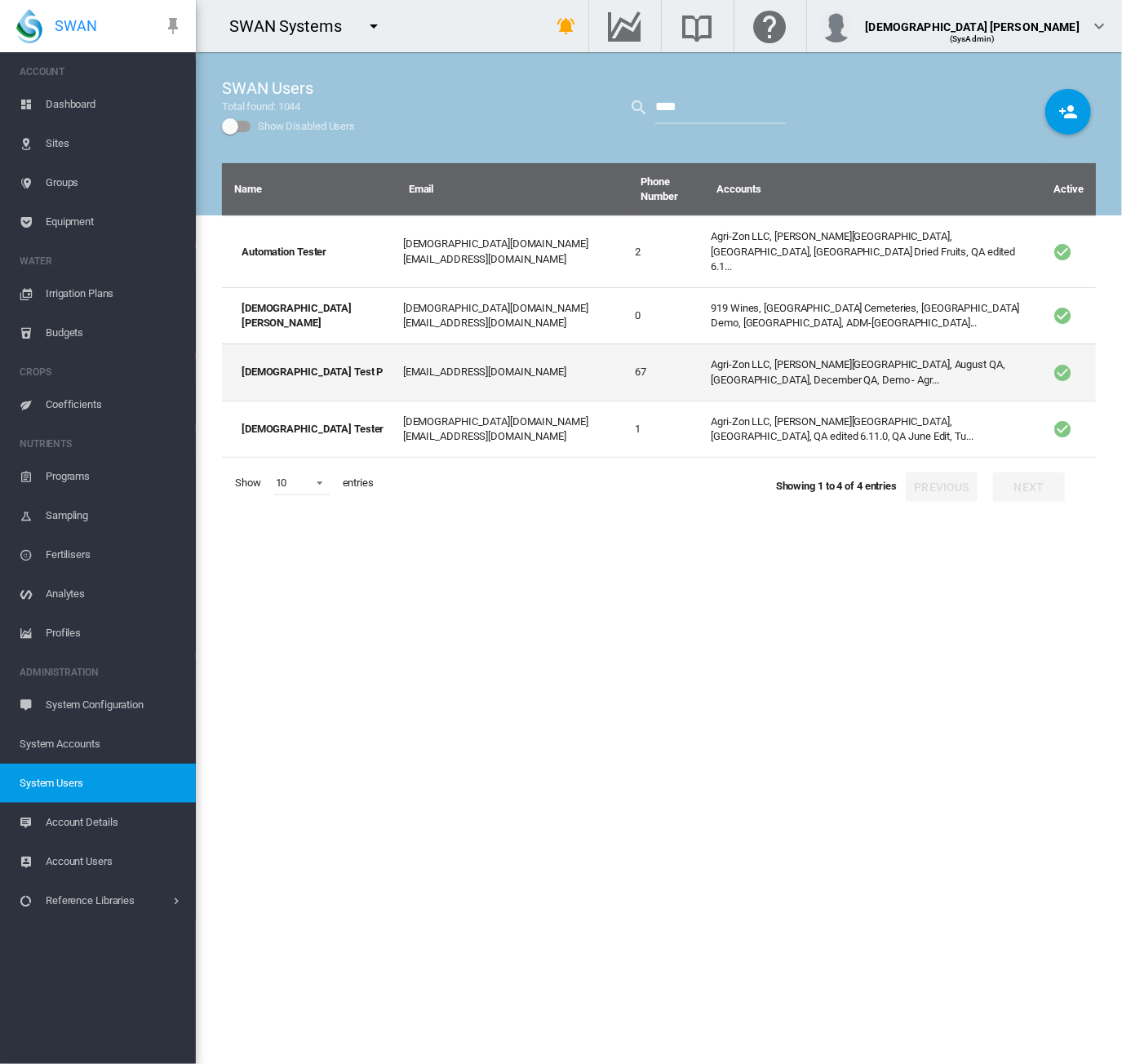
click at [769, 344] on td "Agri-Zon LLC, Anna Plains, August QA, City of Bayswater, December QA, Demo - Ag…" at bounding box center [873, 371] width 337 height 56
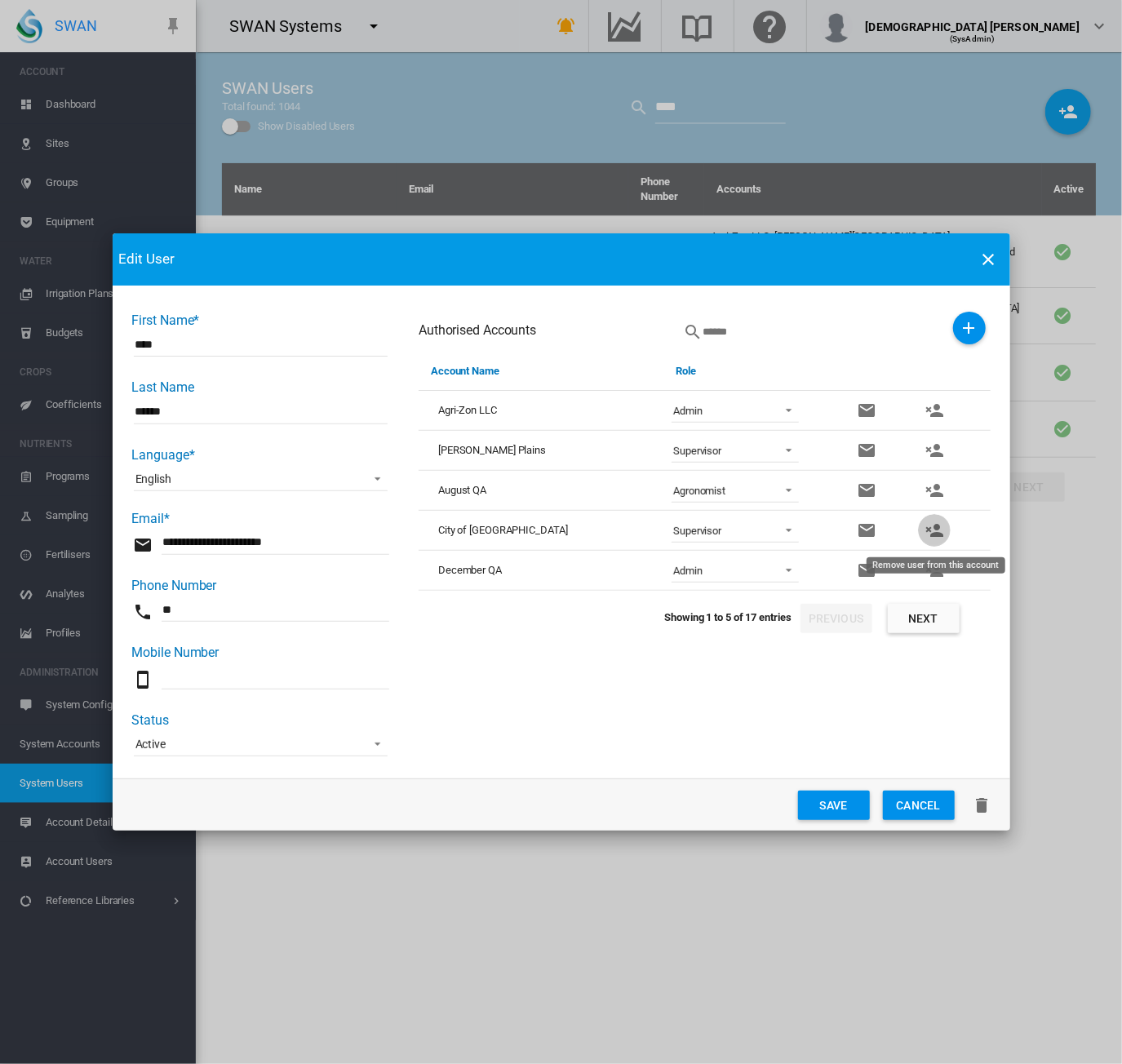
click at [941, 525] on md-icon "icon-account-remove" at bounding box center [934, 530] width 20 height 20
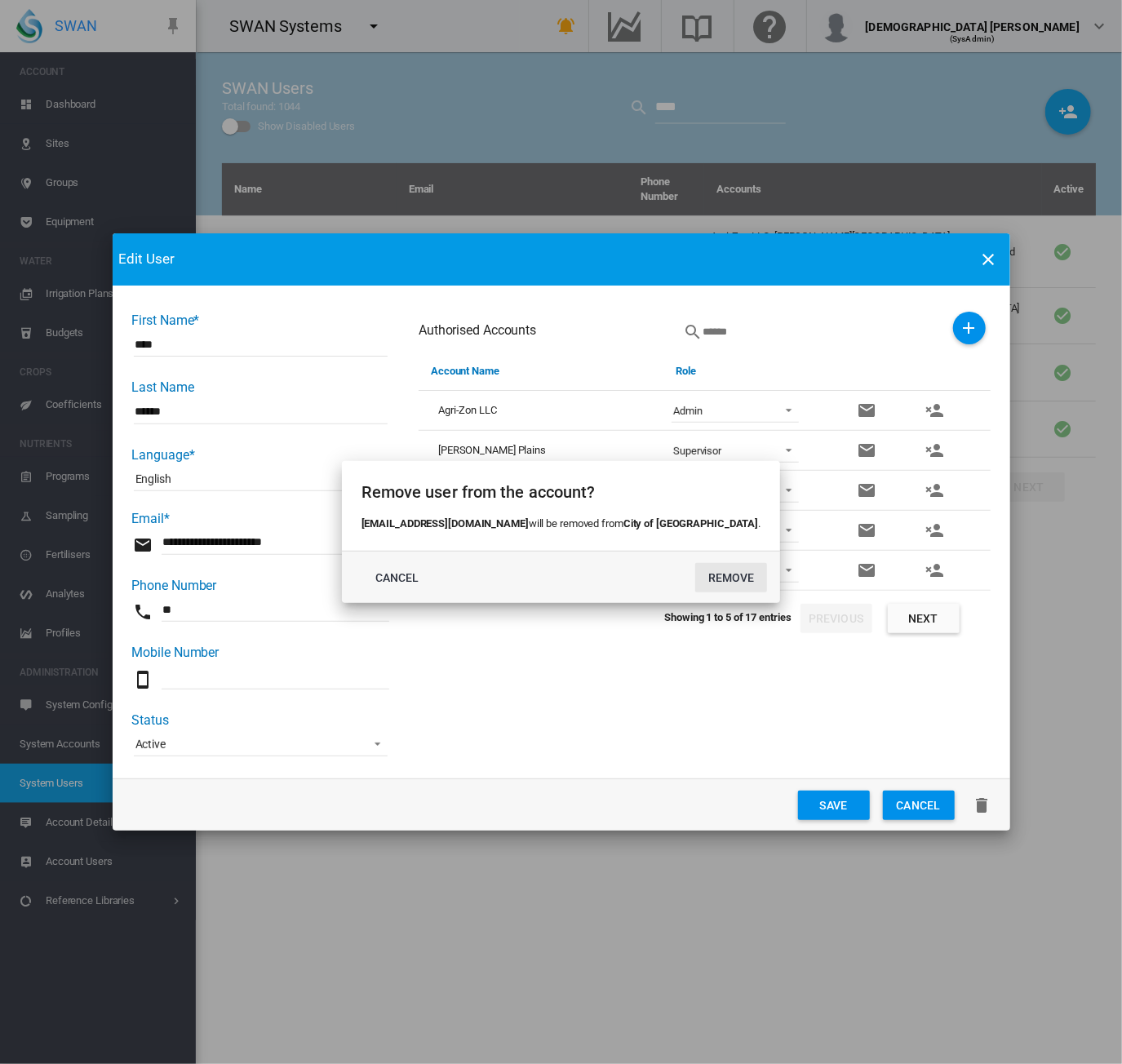
click at [695, 578] on button "REMOVE" at bounding box center [731, 577] width 72 height 29
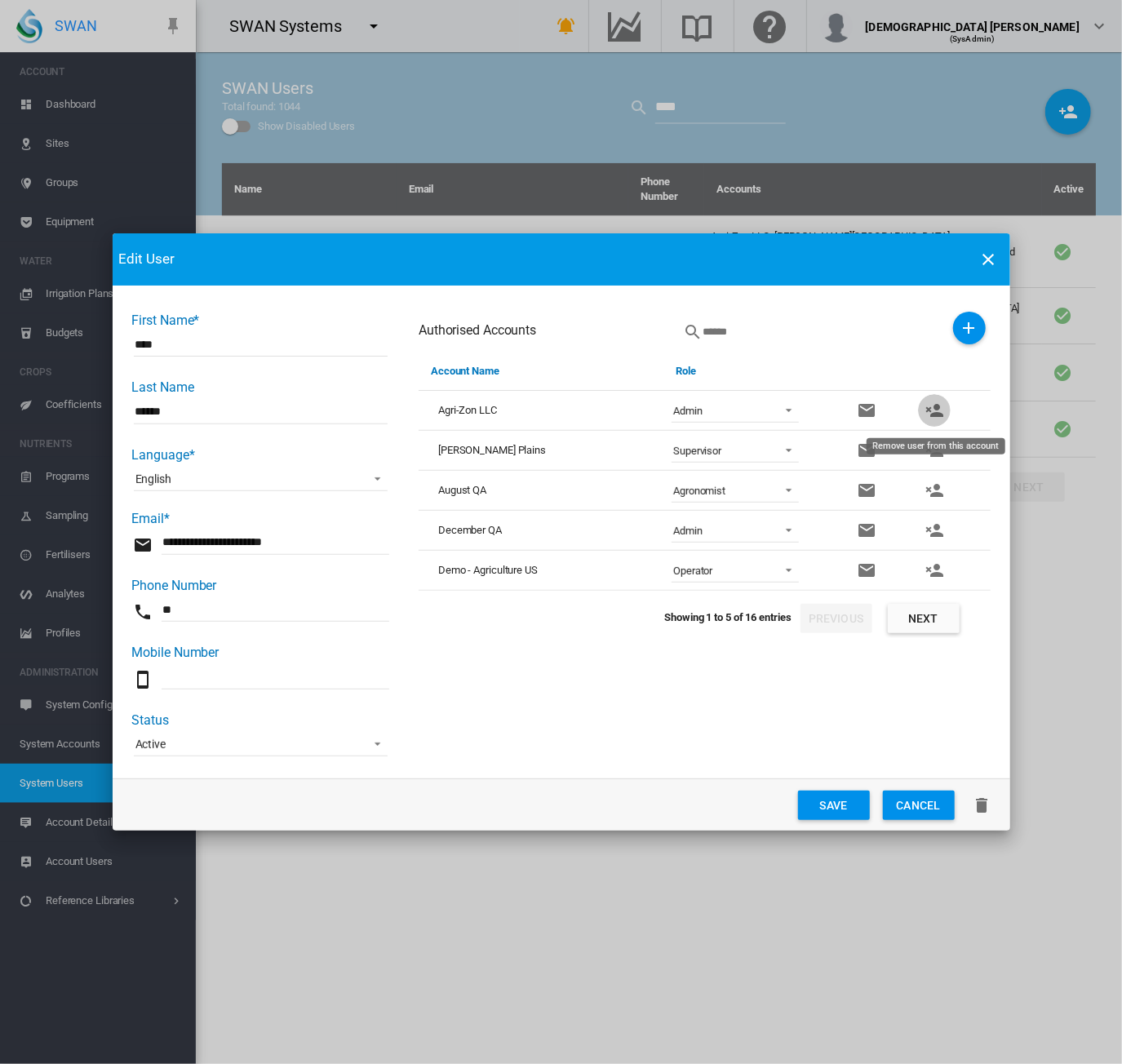
click at [942, 416] on md-icon "icon-account-remove" at bounding box center [934, 410] width 20 height 20
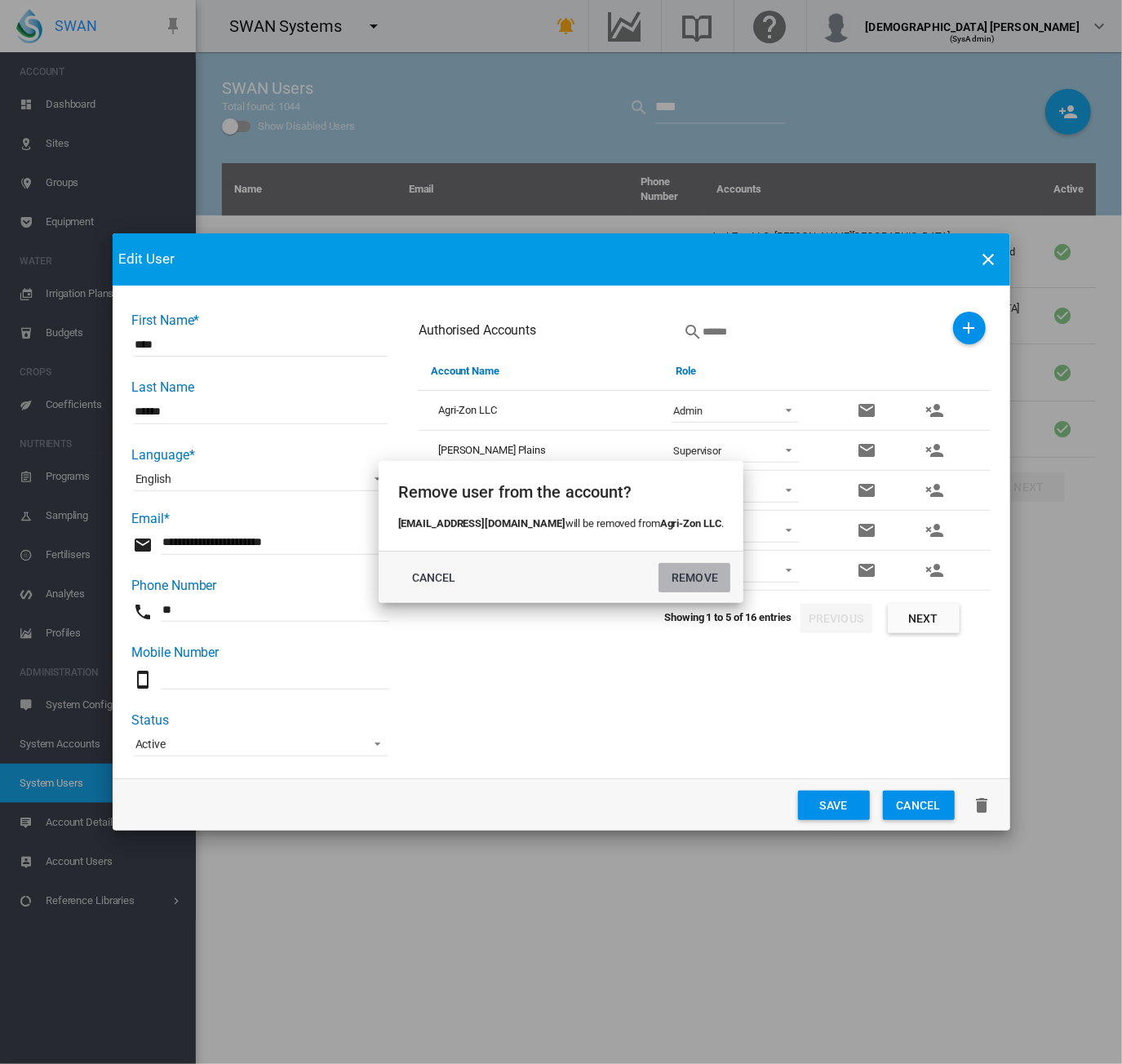
drag, startPoint x: 691, startPoint y: 580, endPoint x: 919, endPoint y: 466, distance: 254.9
click at [691, 580] on button "REMOVE" at bounding box center [694, 577] width 72 height 29
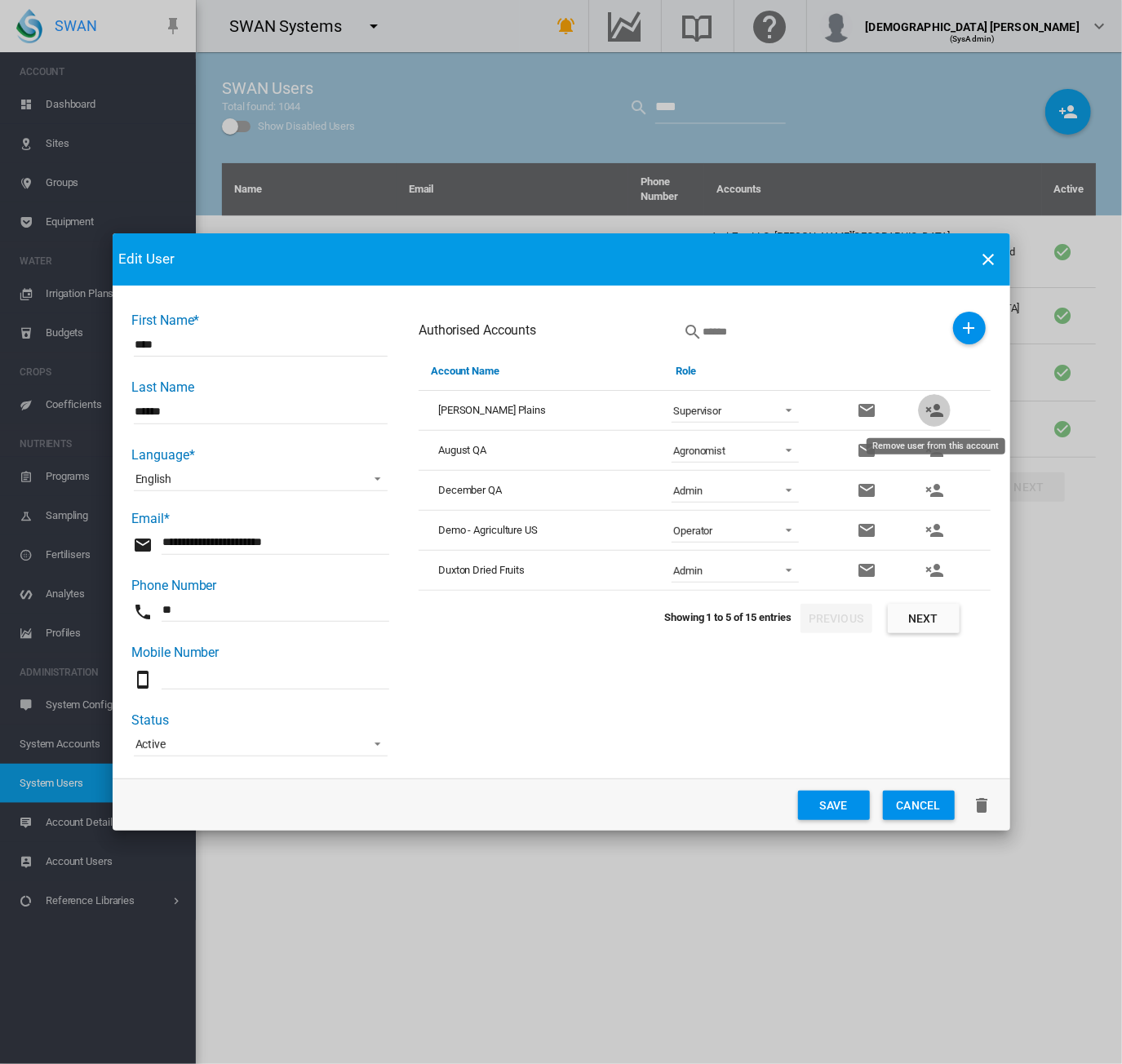
click at [930, 412] on md-icon "icon-account-remove" at bounding box center [934, 410] width 20 height 20
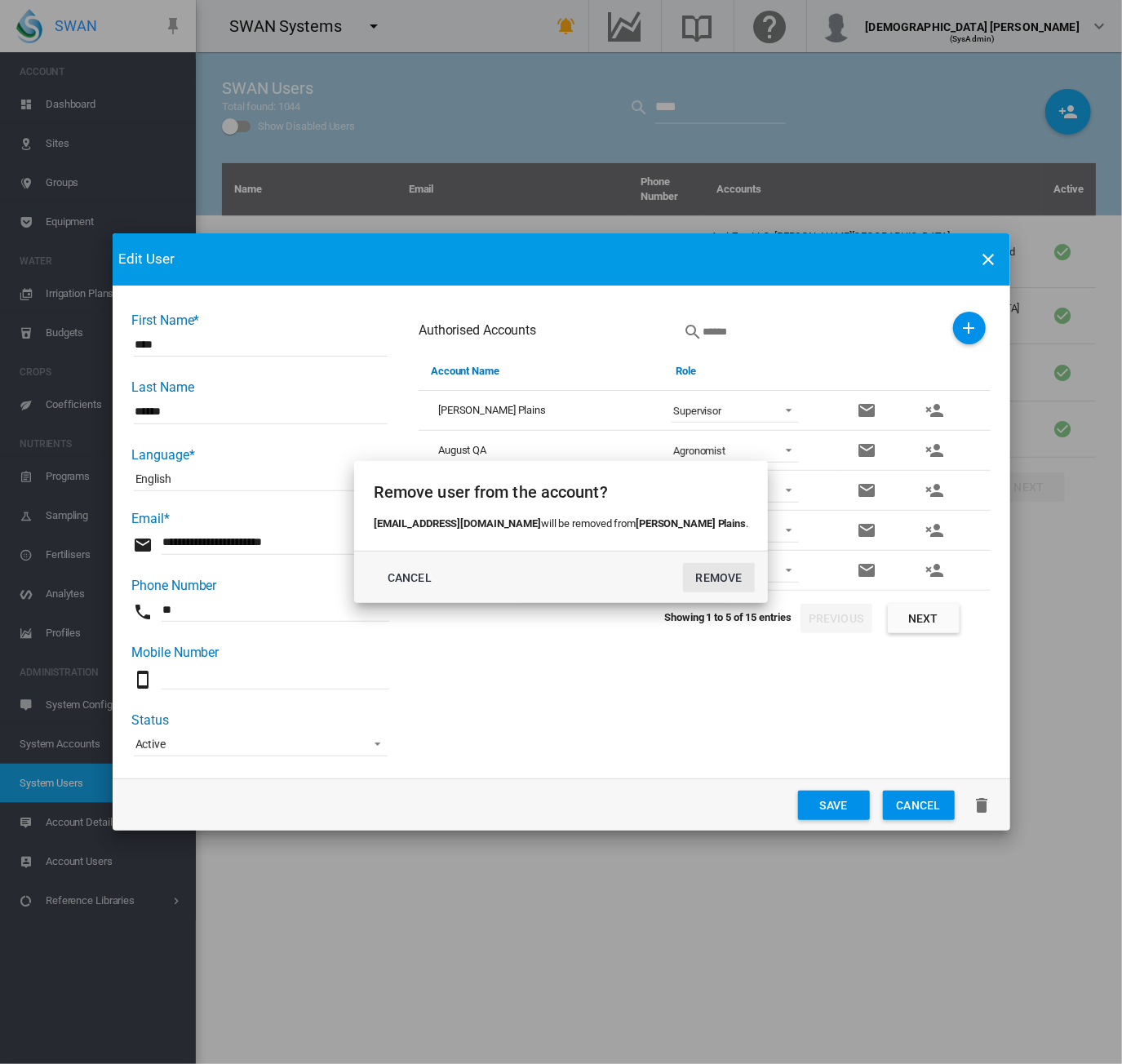
drag, startPoint x: 682, startPoint y: 584, endPoint x: 764, endPoint y: 509, distance: 111.1
click at [683, 585] on button "REMOVE" at bounding box center [719, 577] width 72 height 29
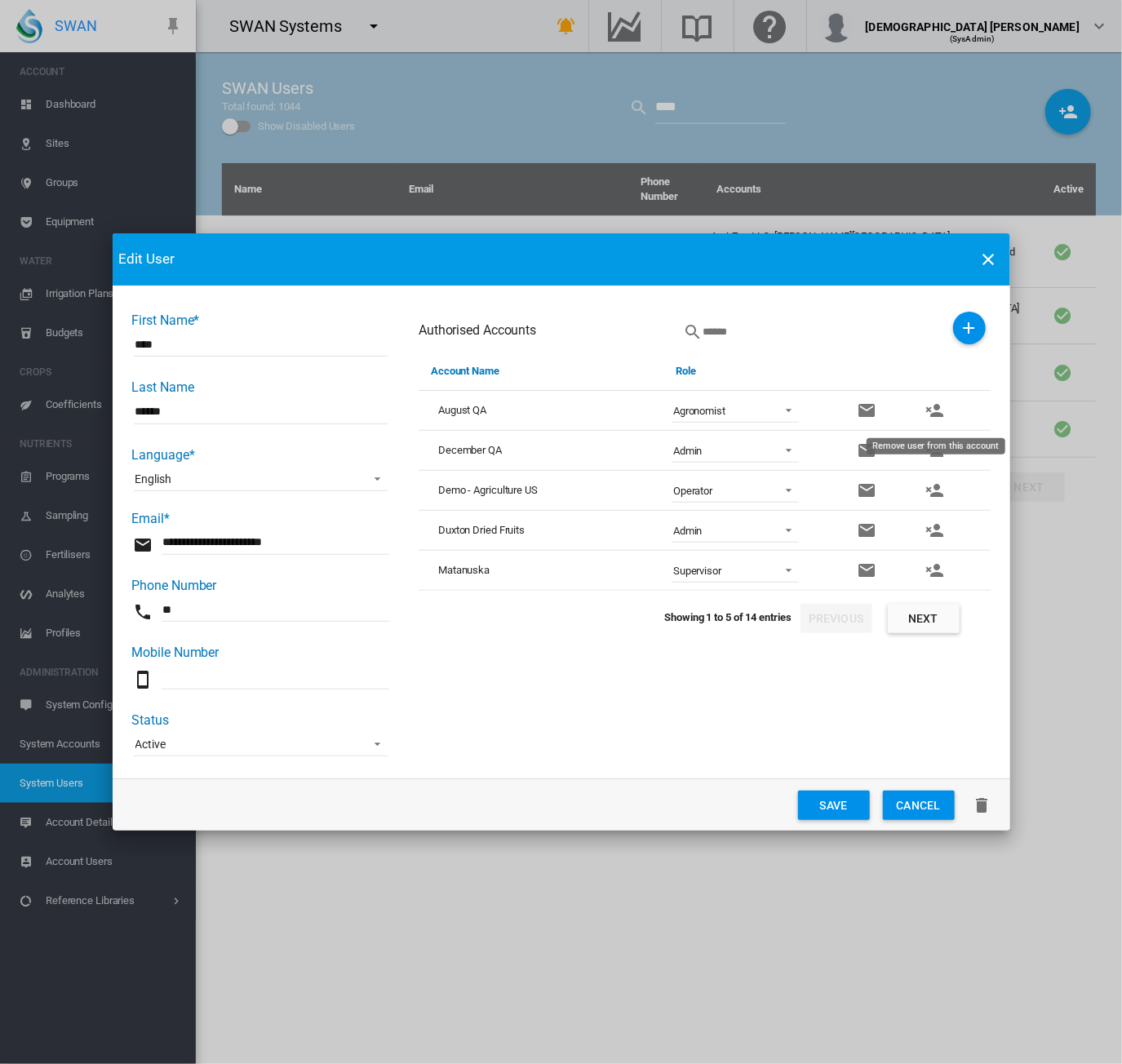
click at [933, 409] on md-icon "icon-account-remove" at bounding box center [934, 410] width 20 height 20
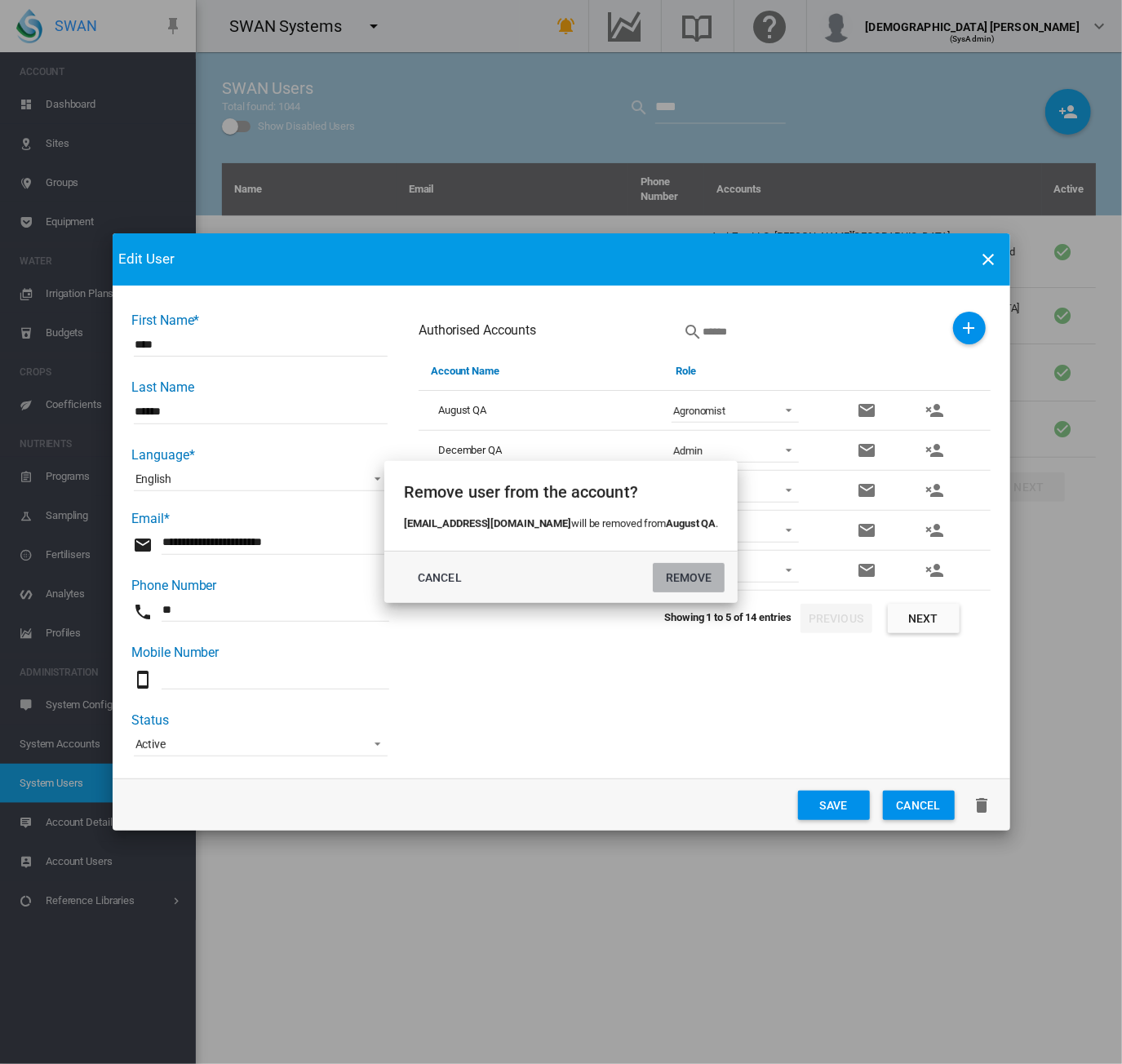
drag, startPoint x: 665, startPoint y: 571, endPoint x: 732, endPoint y: 538, distance: 74.7
click at [666, 571] on button "REMOVE" at bounding box center [688, 577] width 72 height 29
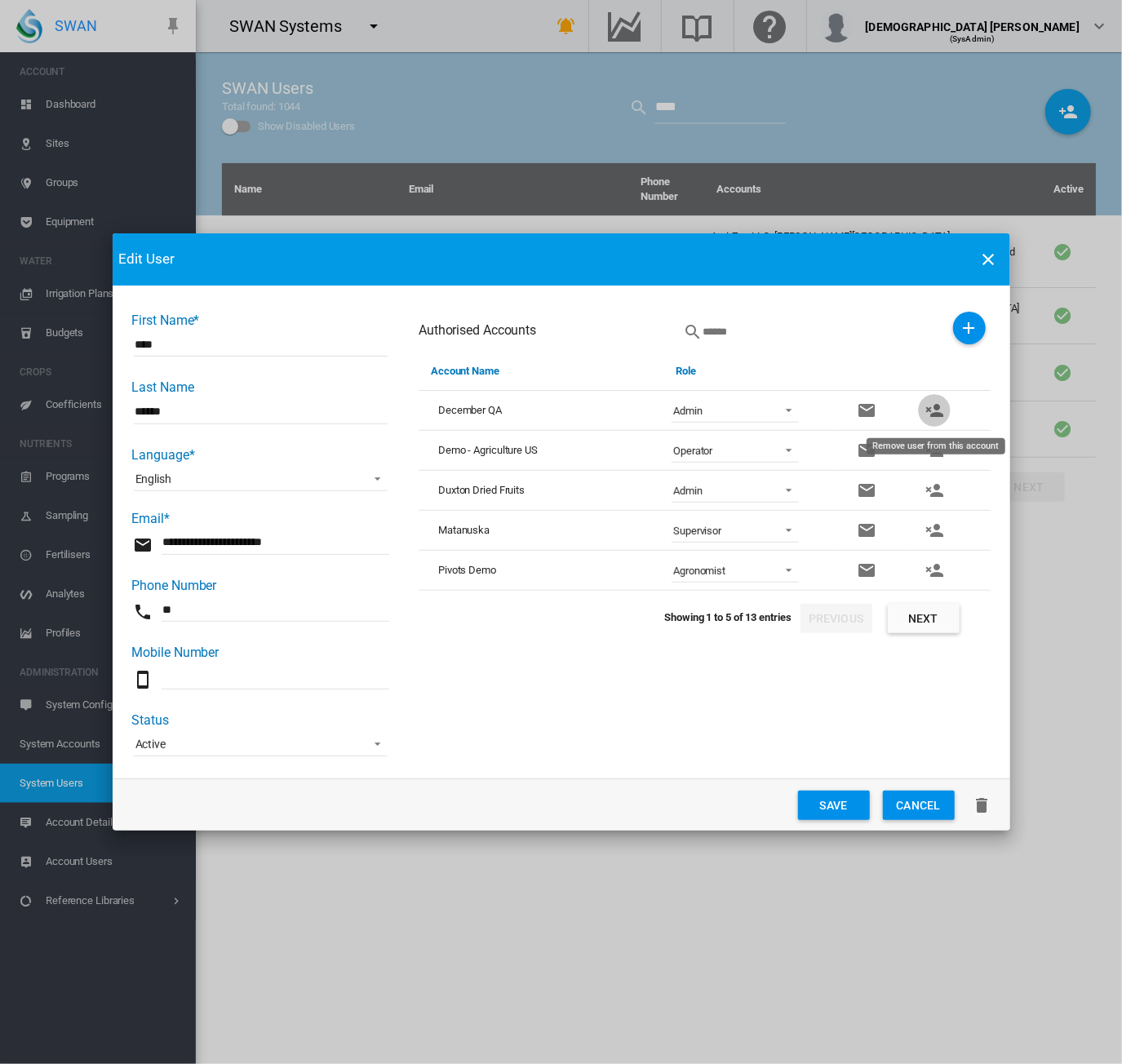
click at [936, 408] on md-icon "icon-account-remove" at bounding box center [934, 410] width 20 height 20
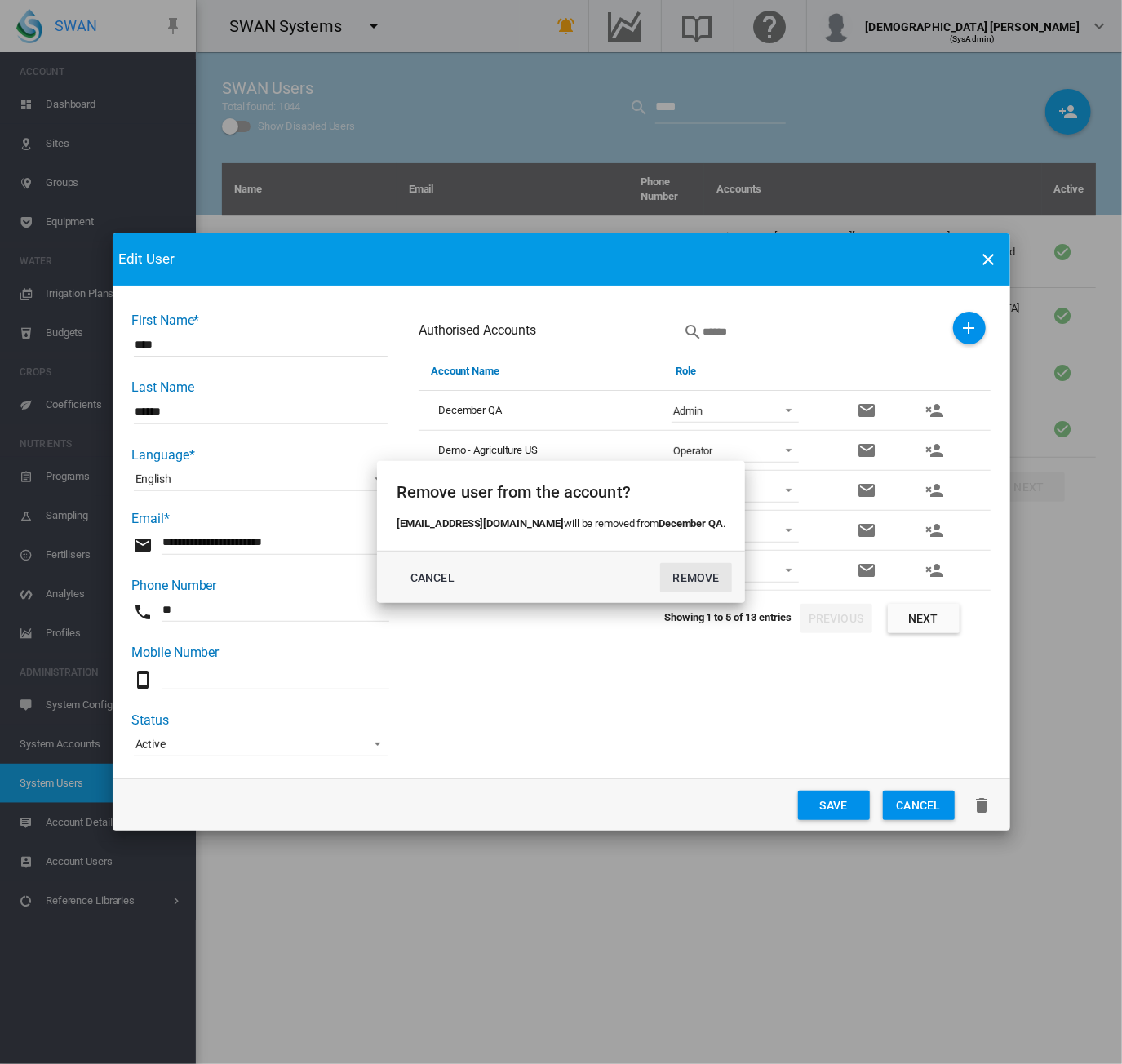
click at [661, 577] on button "REMOVE" at bounding box center [696, 577] width 72 height 29
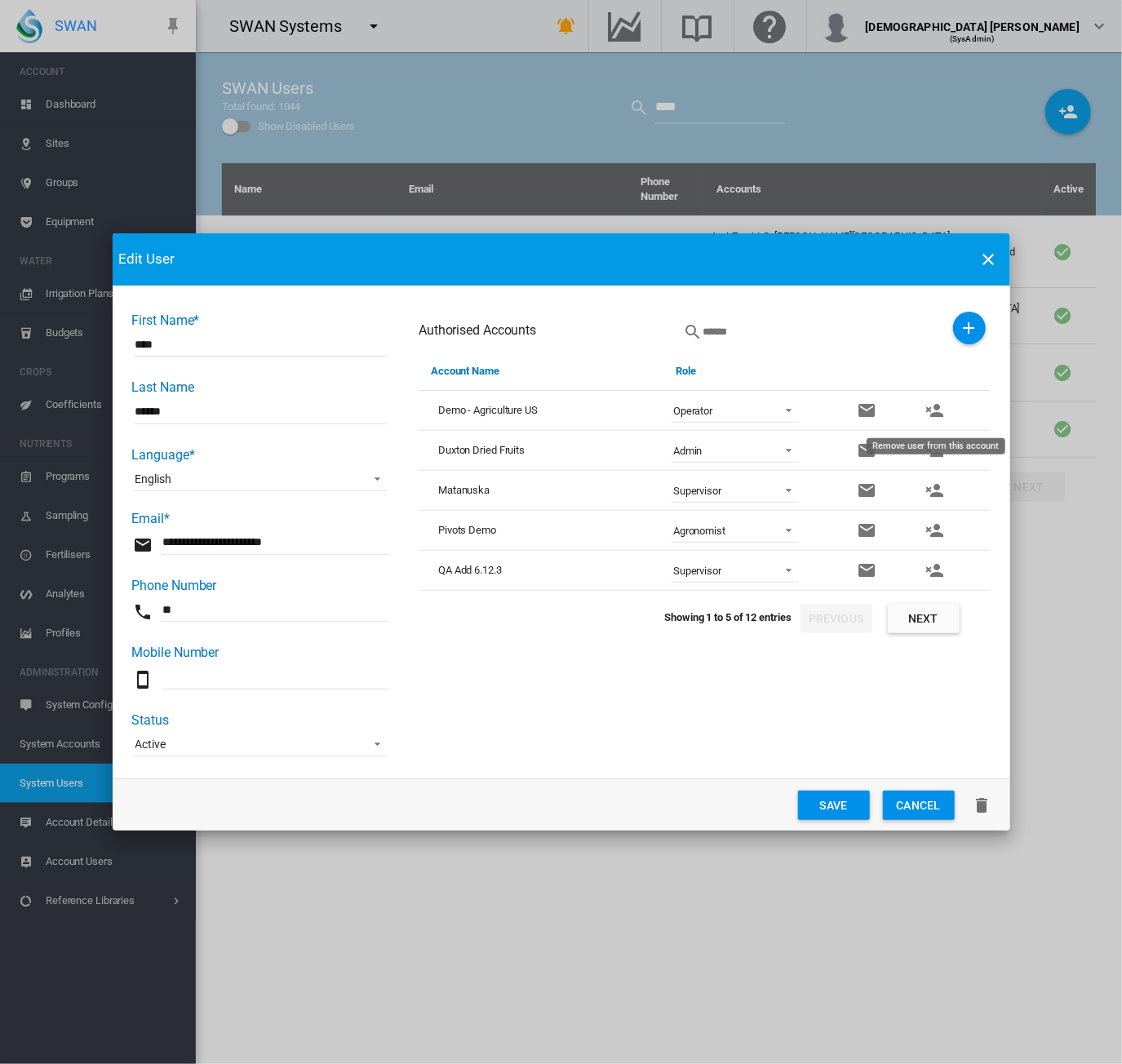
click at [938, 412] on md-icon "icon-account-remove" at bounding box center [934, 410] width 20 height 20
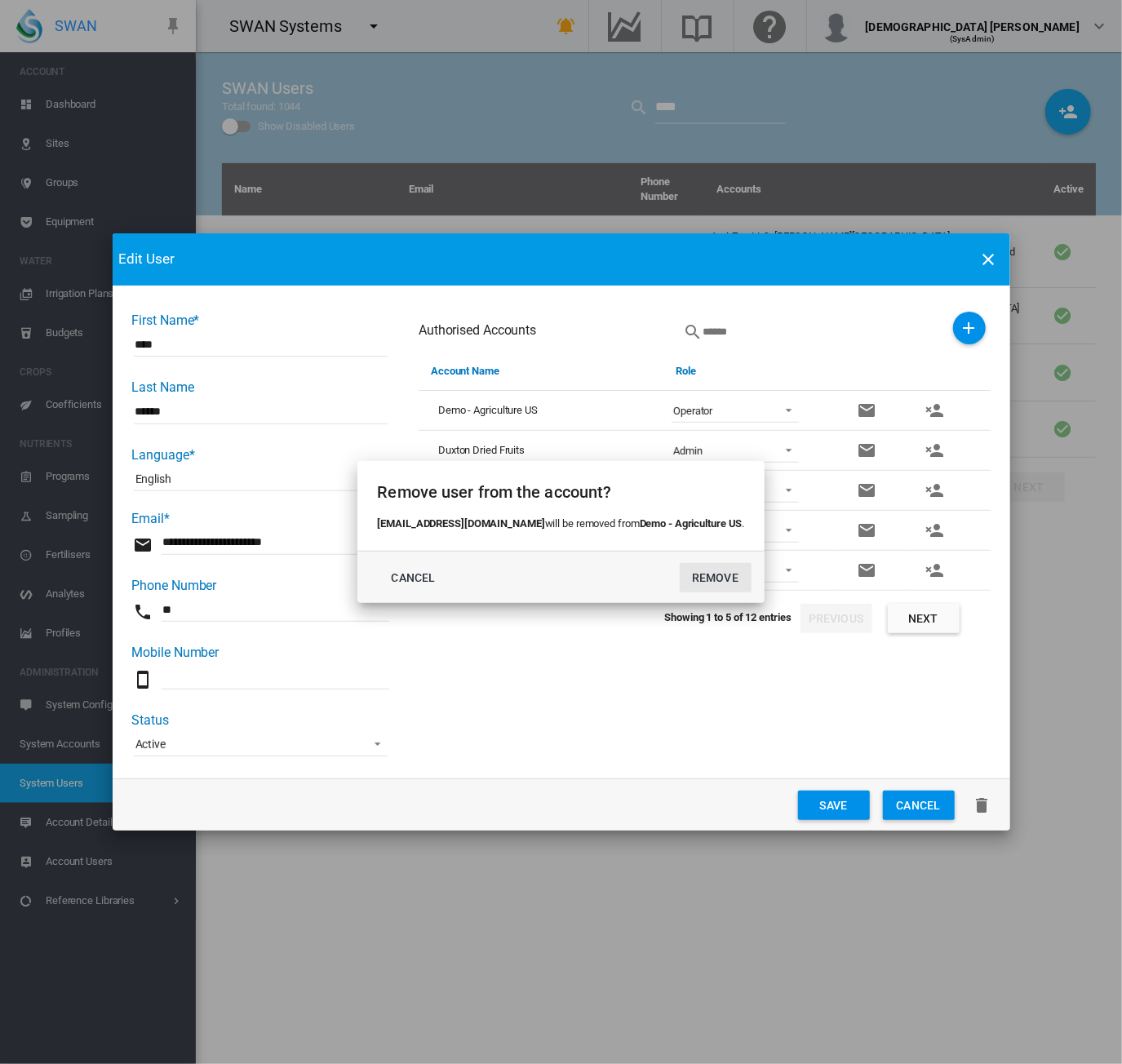
click at [693, 577] on button "REMOVE" at bounding box center [715, 577] width 72 height 29
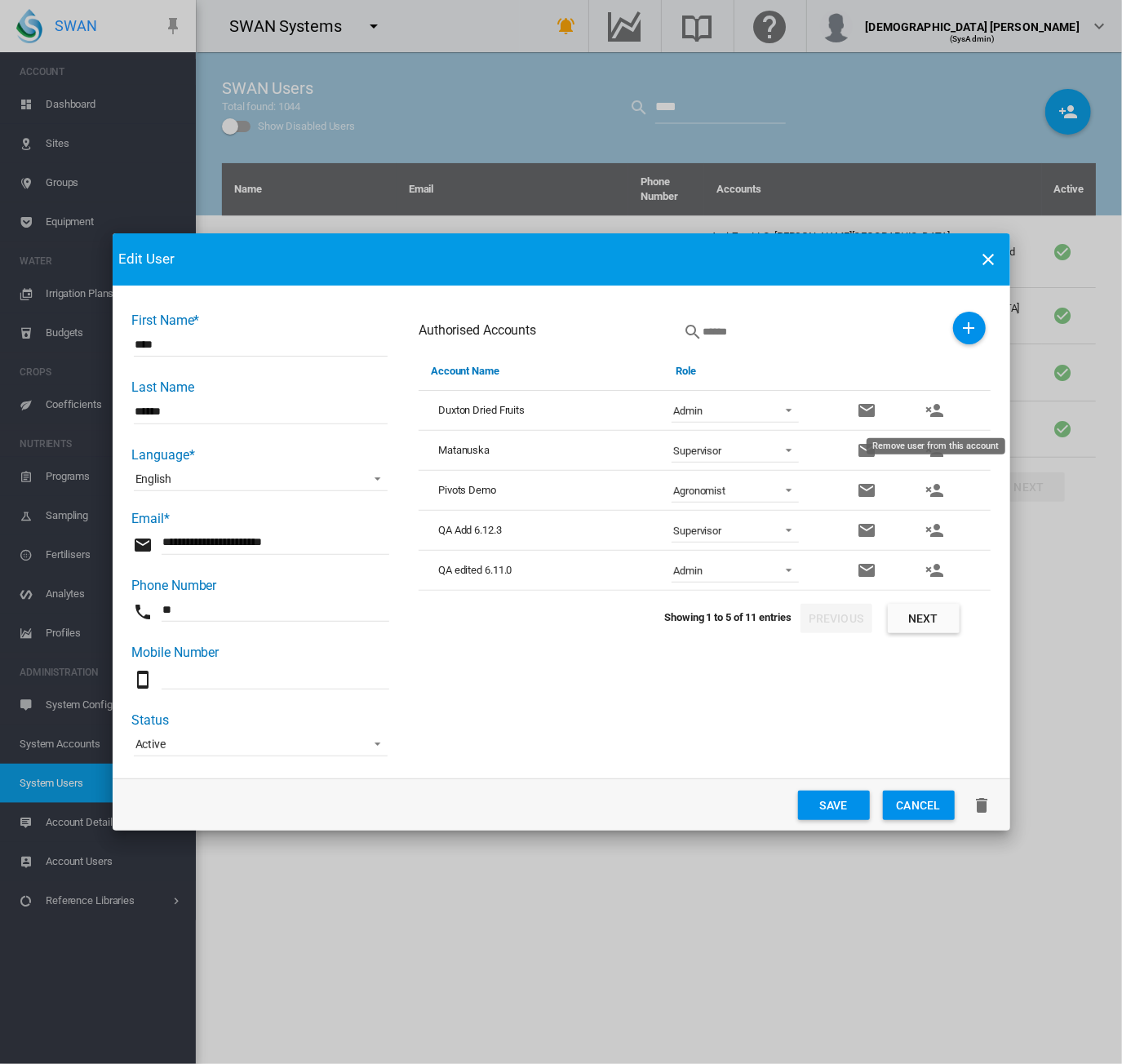
click at [933, 412] on md-icon "icon-account-remove" at bounding box center [934, 410] width 20 height 20
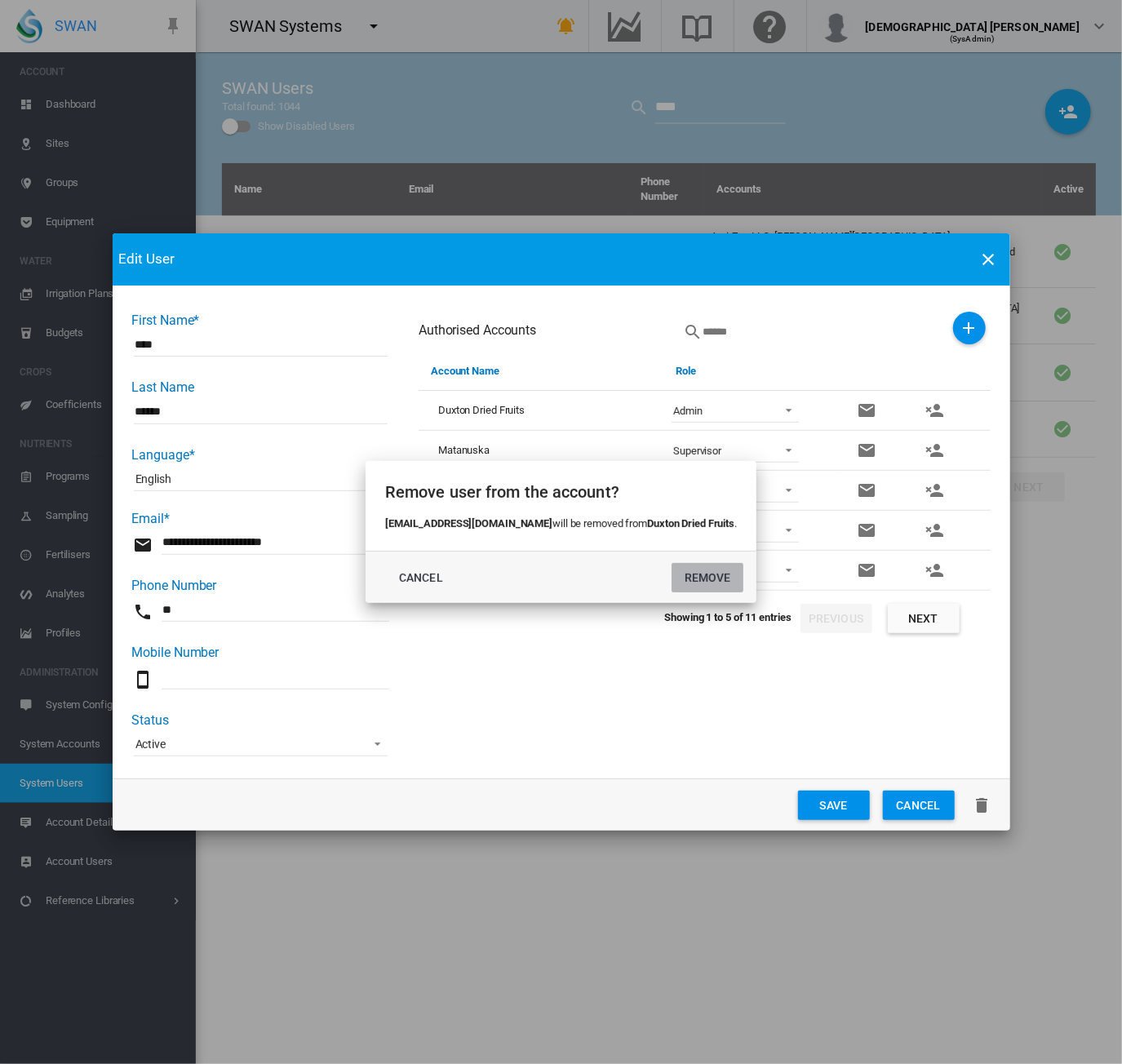
click at [672, 583] on button "REMOVE" at bounding box center [707, 577] width 72 height 29
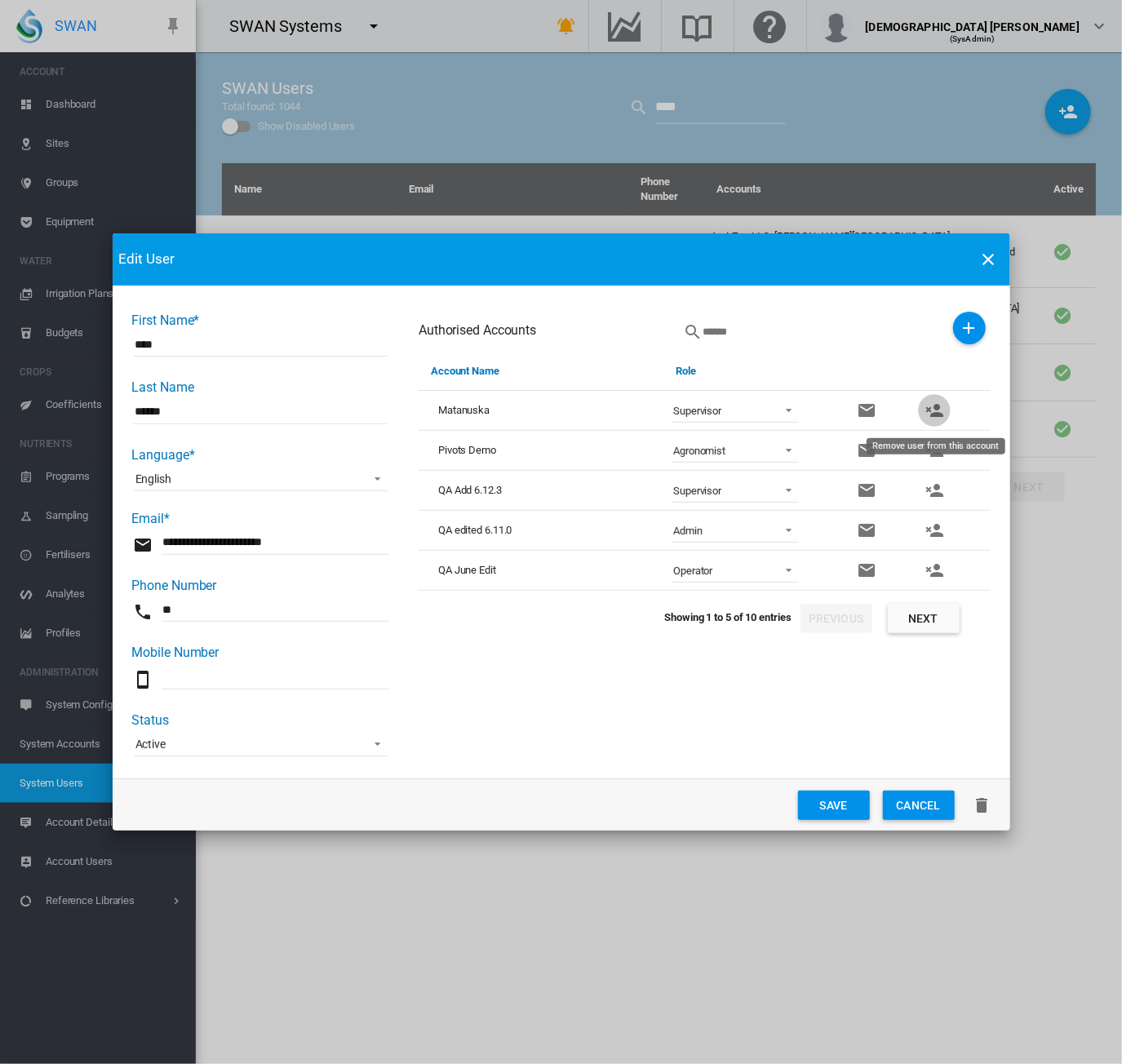
click at [944, 408] on md-icon "icon-account-remove" at bounding box center [934, 410] width 20 height 20
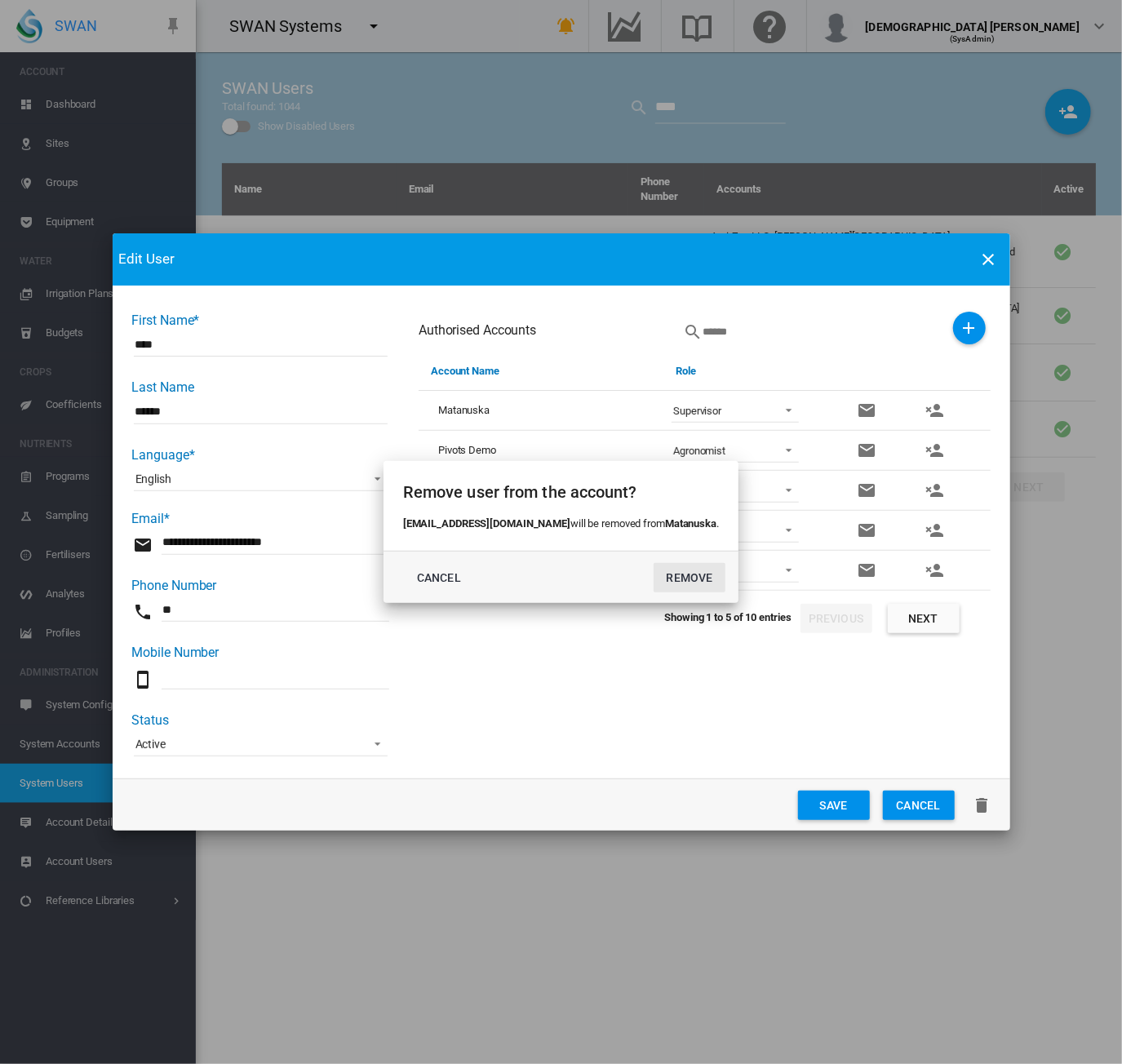
click at [677, 584] on button "REMOVE" at bounding box center [689, 577] width 72 height 29
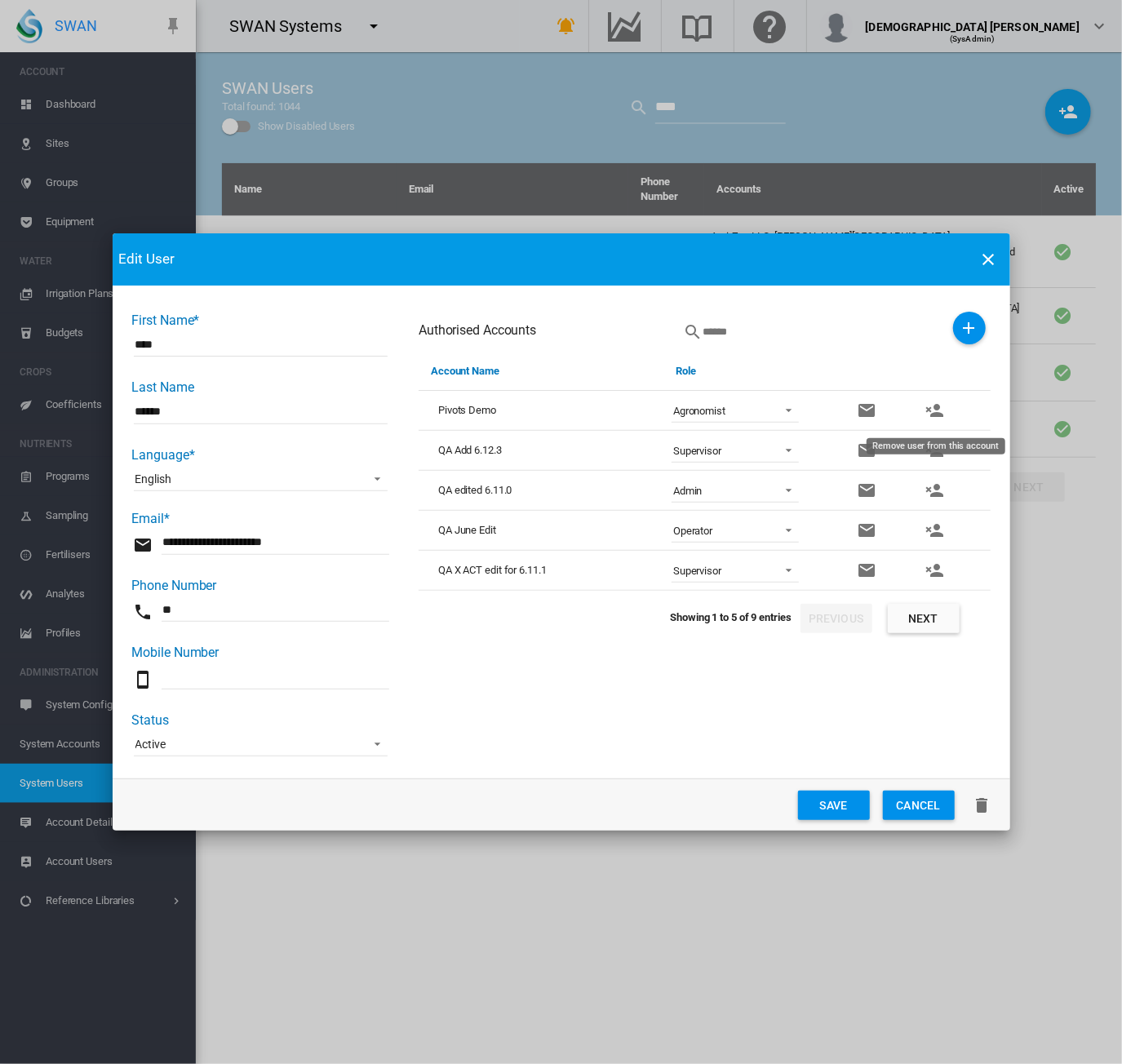
click at [933, 412] on md-icon "icon-account-remove" at bounding box center [934, 410] width 20 height 20
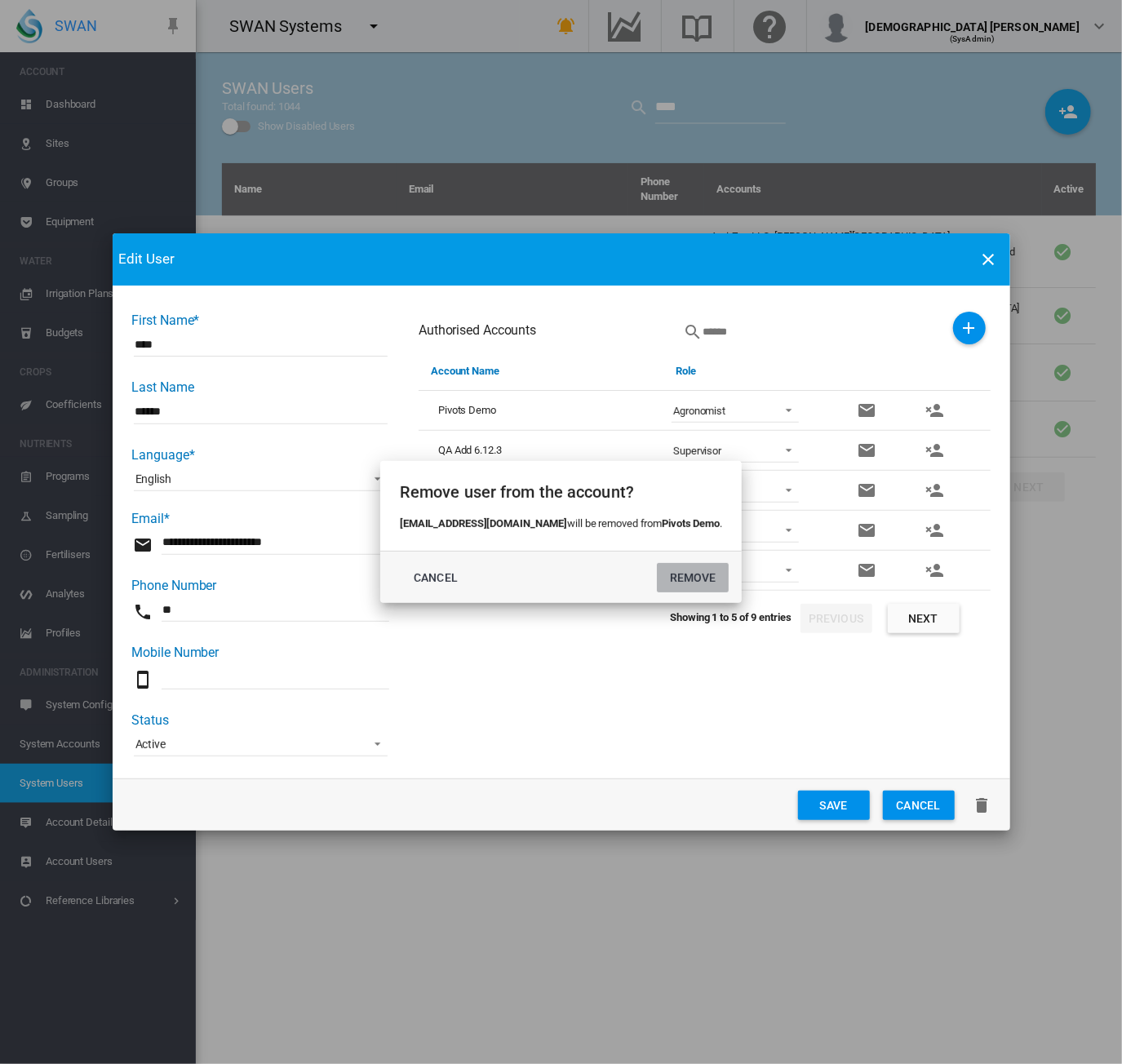
click at [688, 578] on button "REMOVE" at bounding box center [693, 577] width 72 height 29
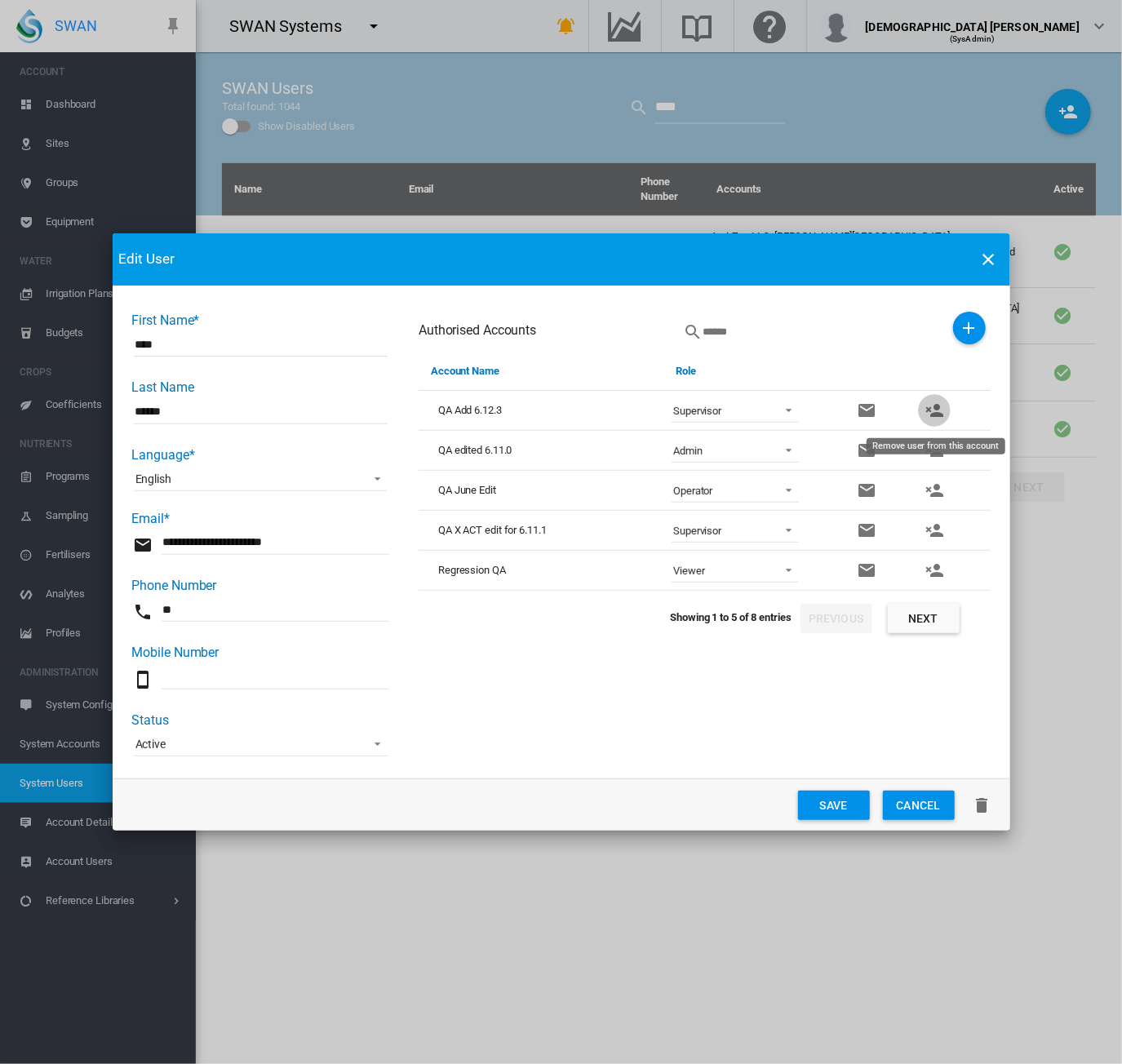
click at [938, 412] on md-icon "icon-account-remove" at bounding box center [934, 410] width 20 height 20
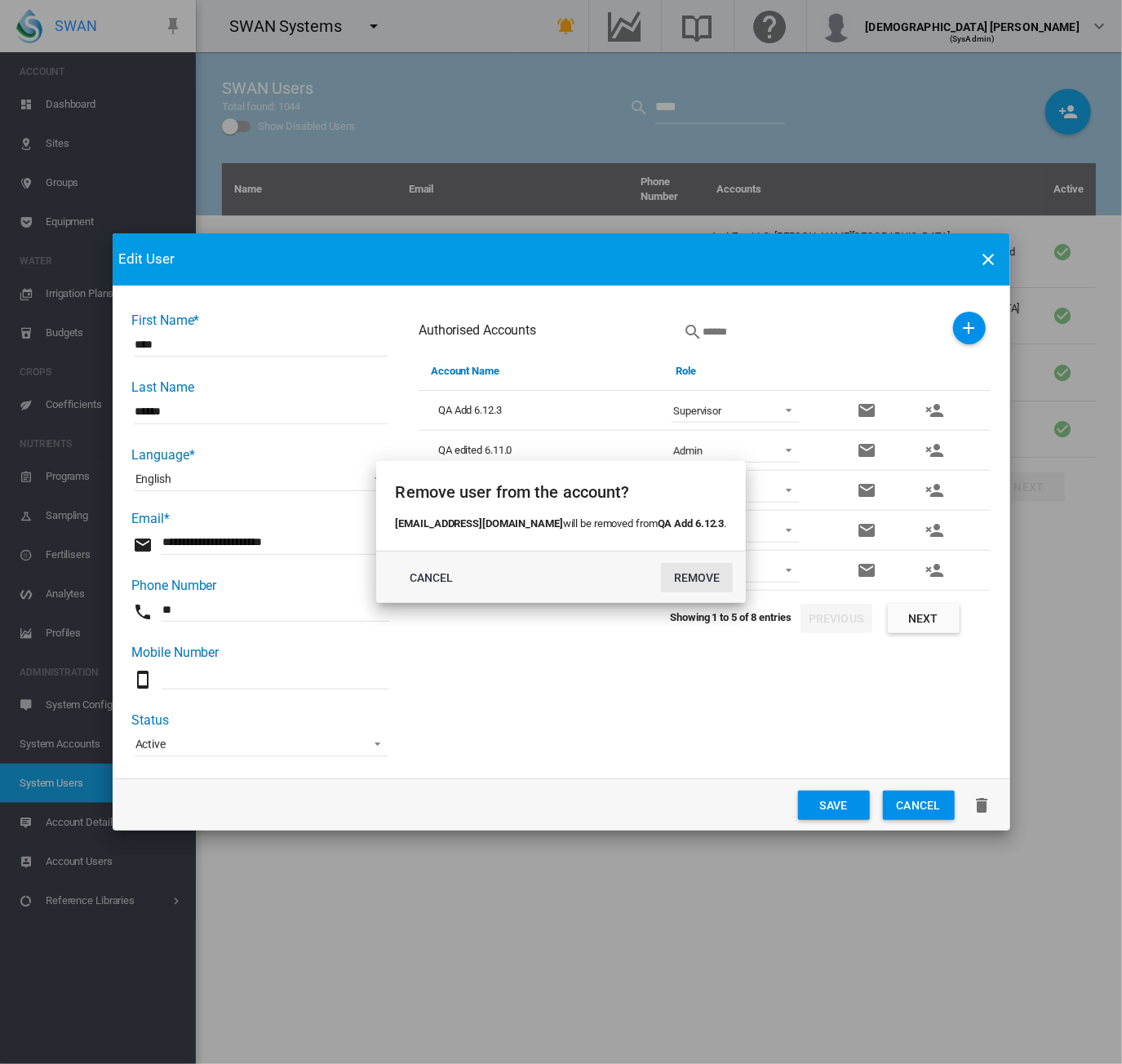
click at [676, 571] on button "REMOVE" at bounding box center [697, 577] width 72 height 29
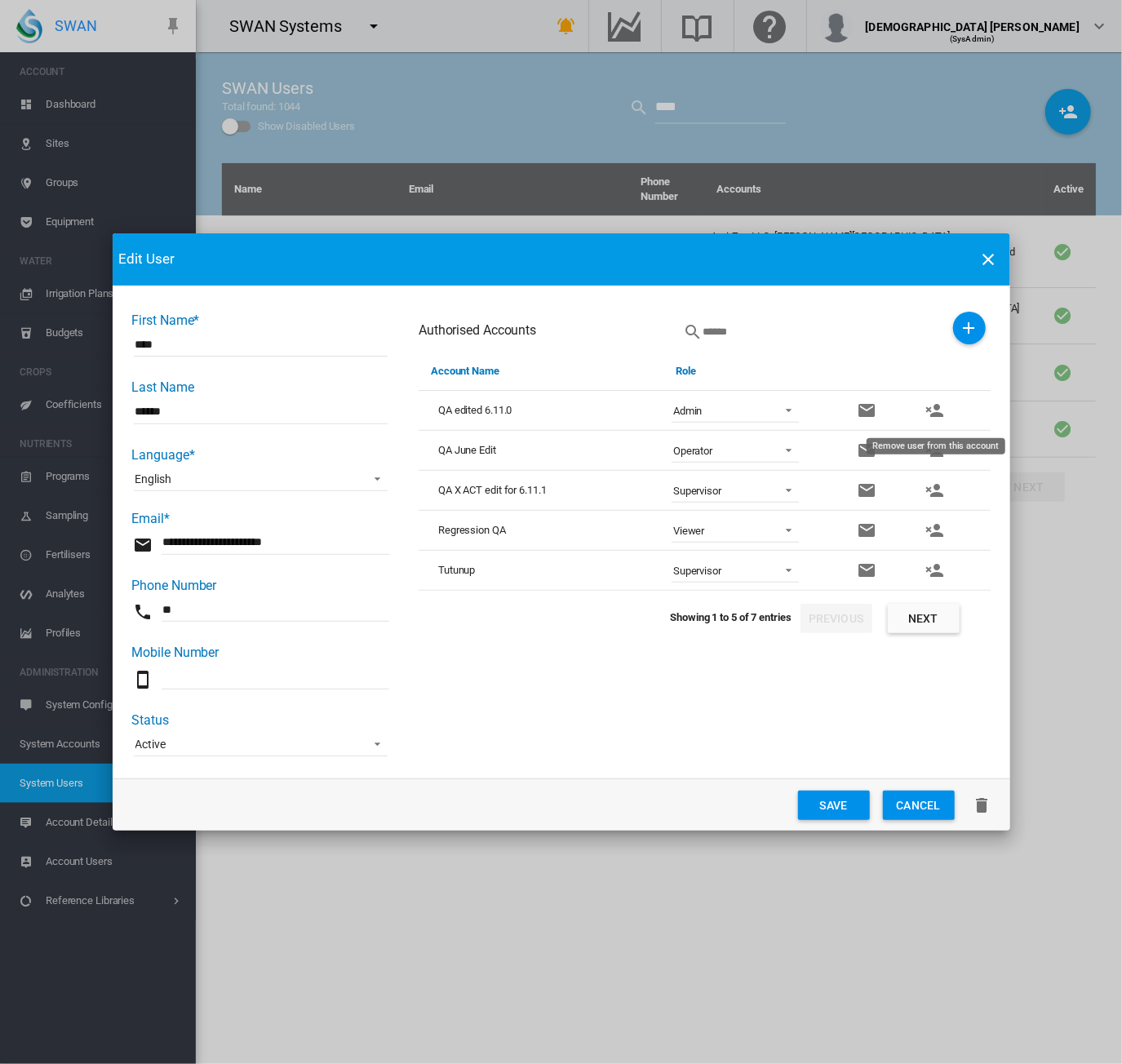
click at [943, 414] on md-icon "icon-account-remove" at bounding box center [934, 410] width 20 height 20
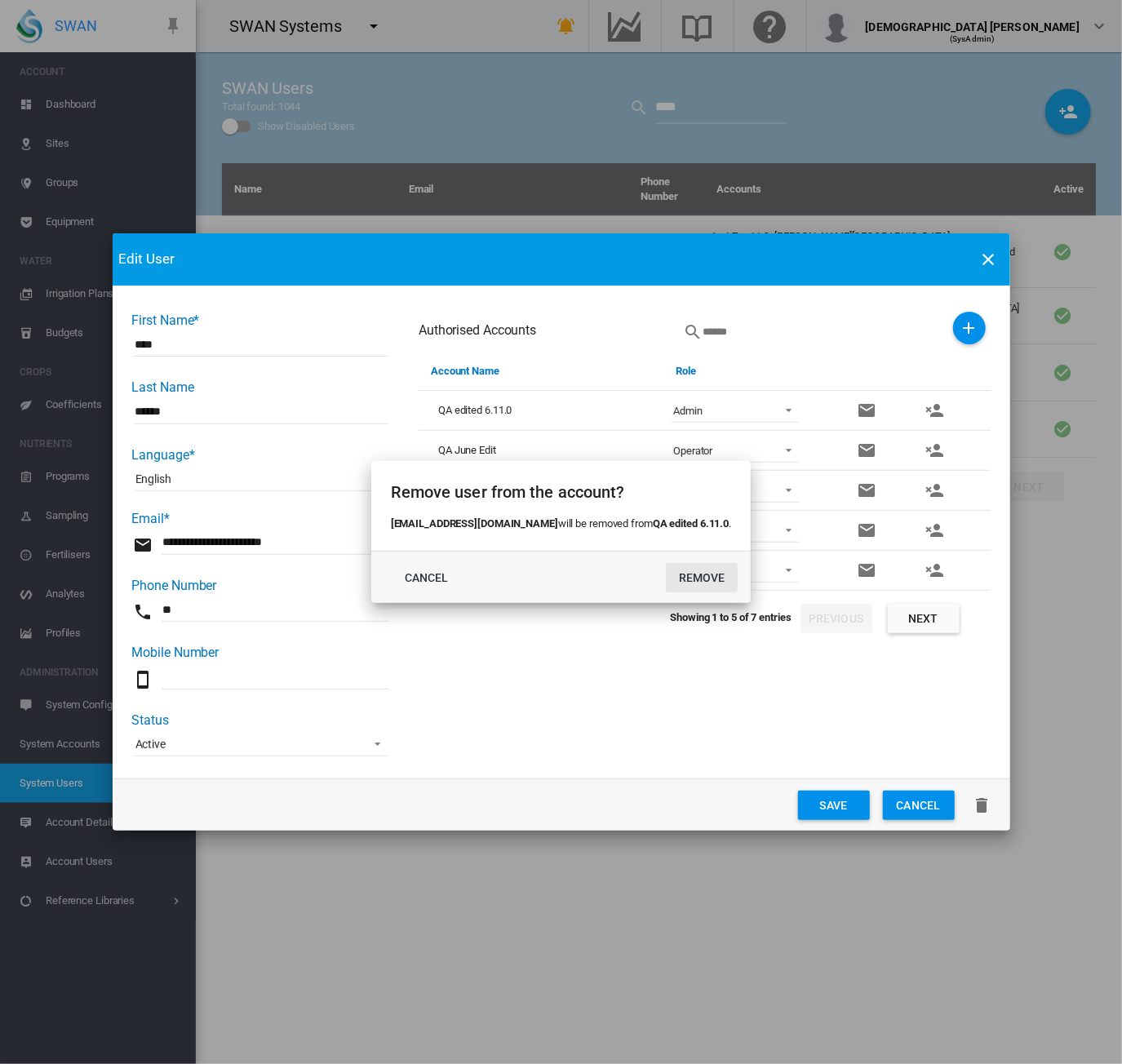
click at [677, 571] on button "REMOVE" at bounding box center [701, 577] width 72 height 29
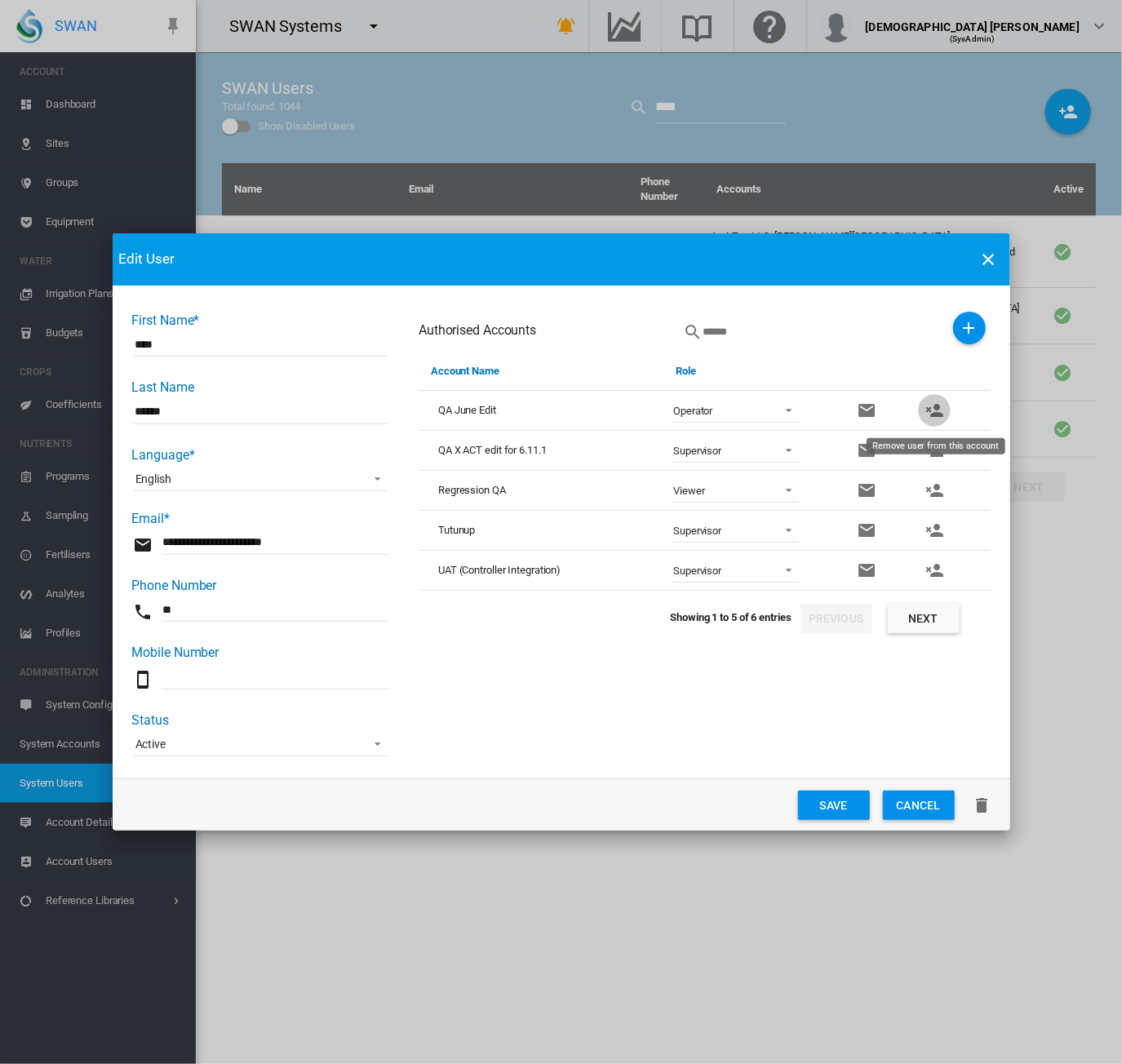
click at [944, 415] on md-icon "icon-account-remove" at bounding box center [934, 410] width 20 height 20
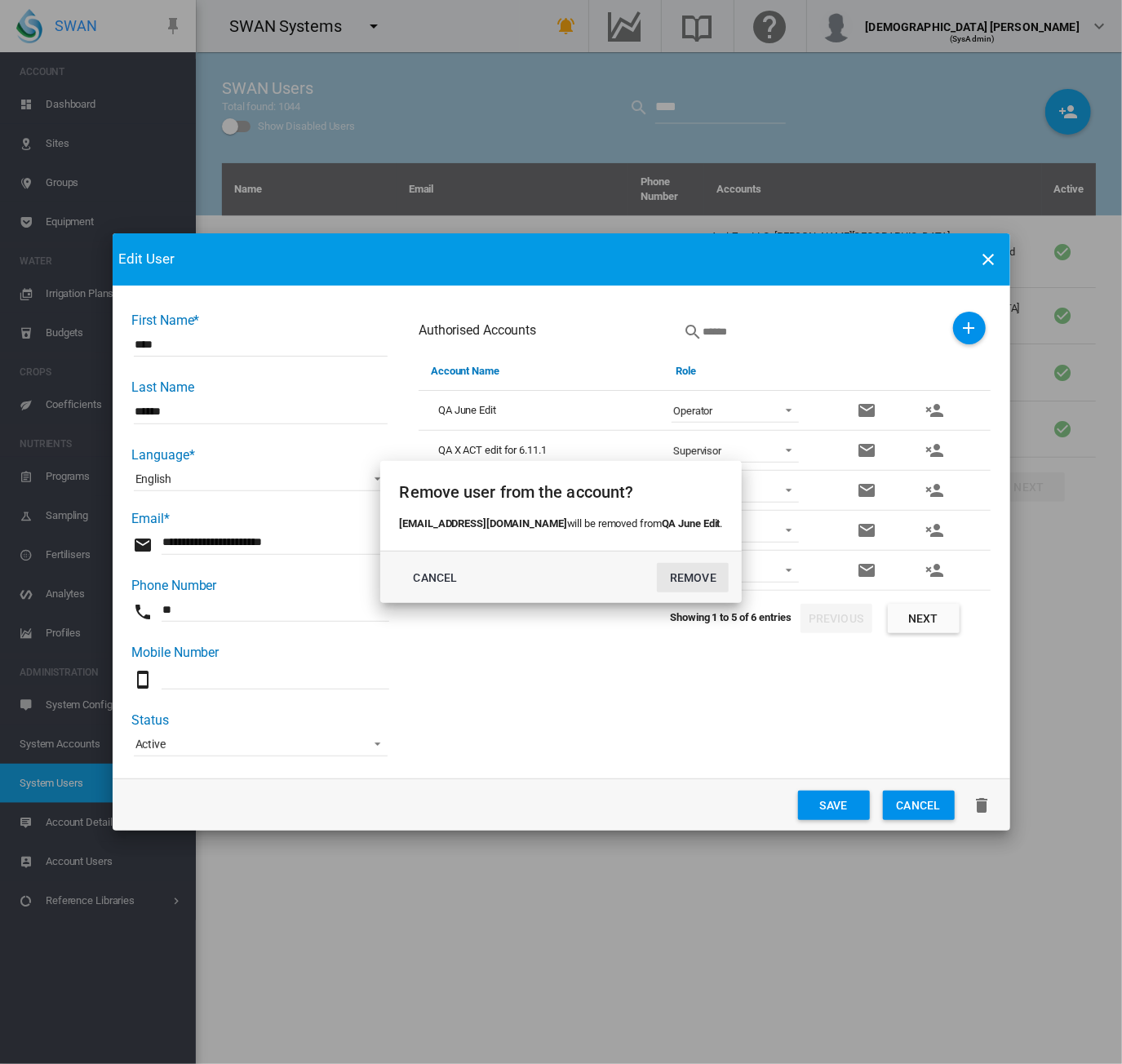
click at [695, 575] on button "REMOVE" at bounding box center [693, 577] width 72 height 29
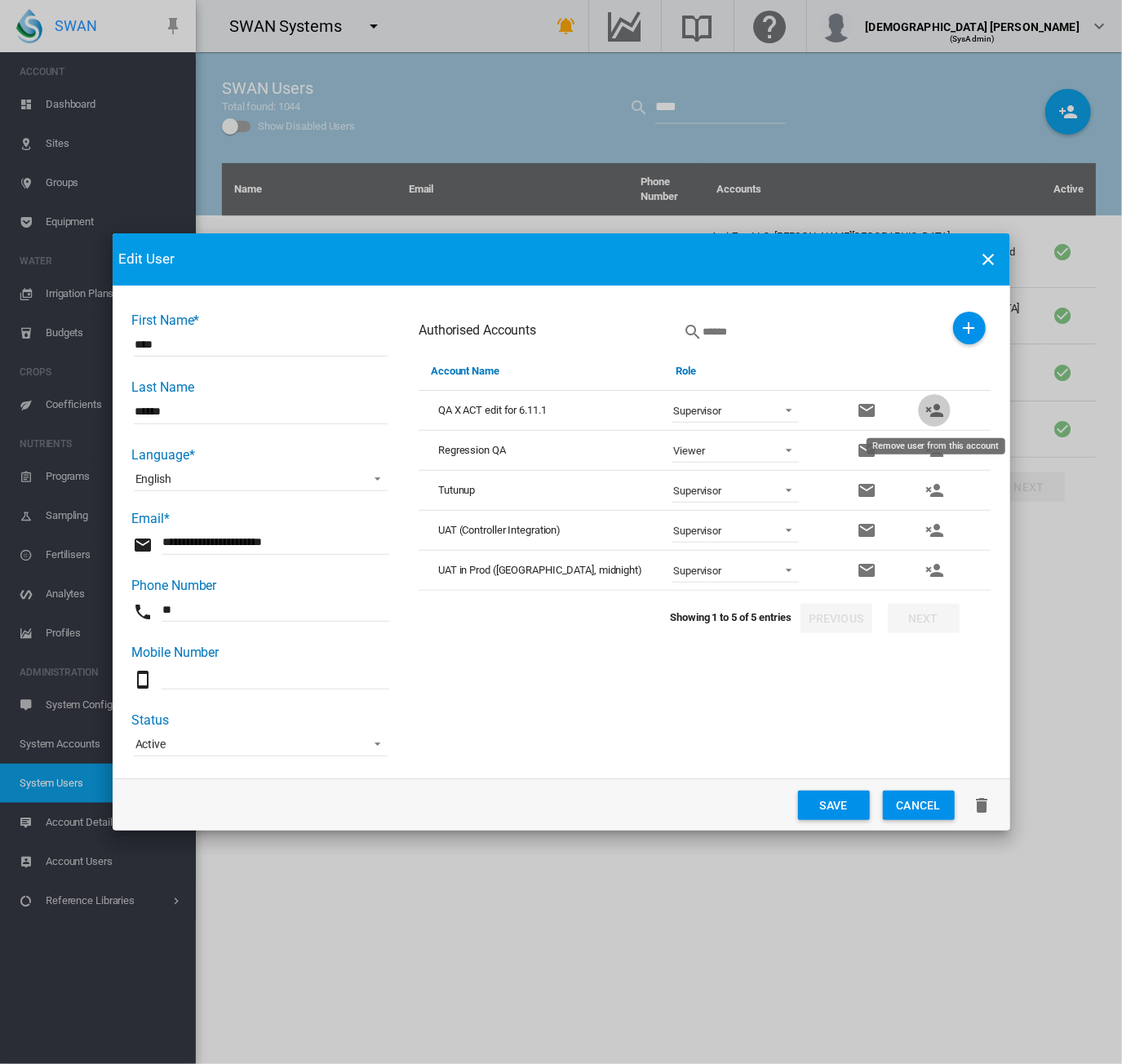
click at [933, 409] on md-icon "icon-account-remove" at bounding box center [934, 410] width 20 height 20
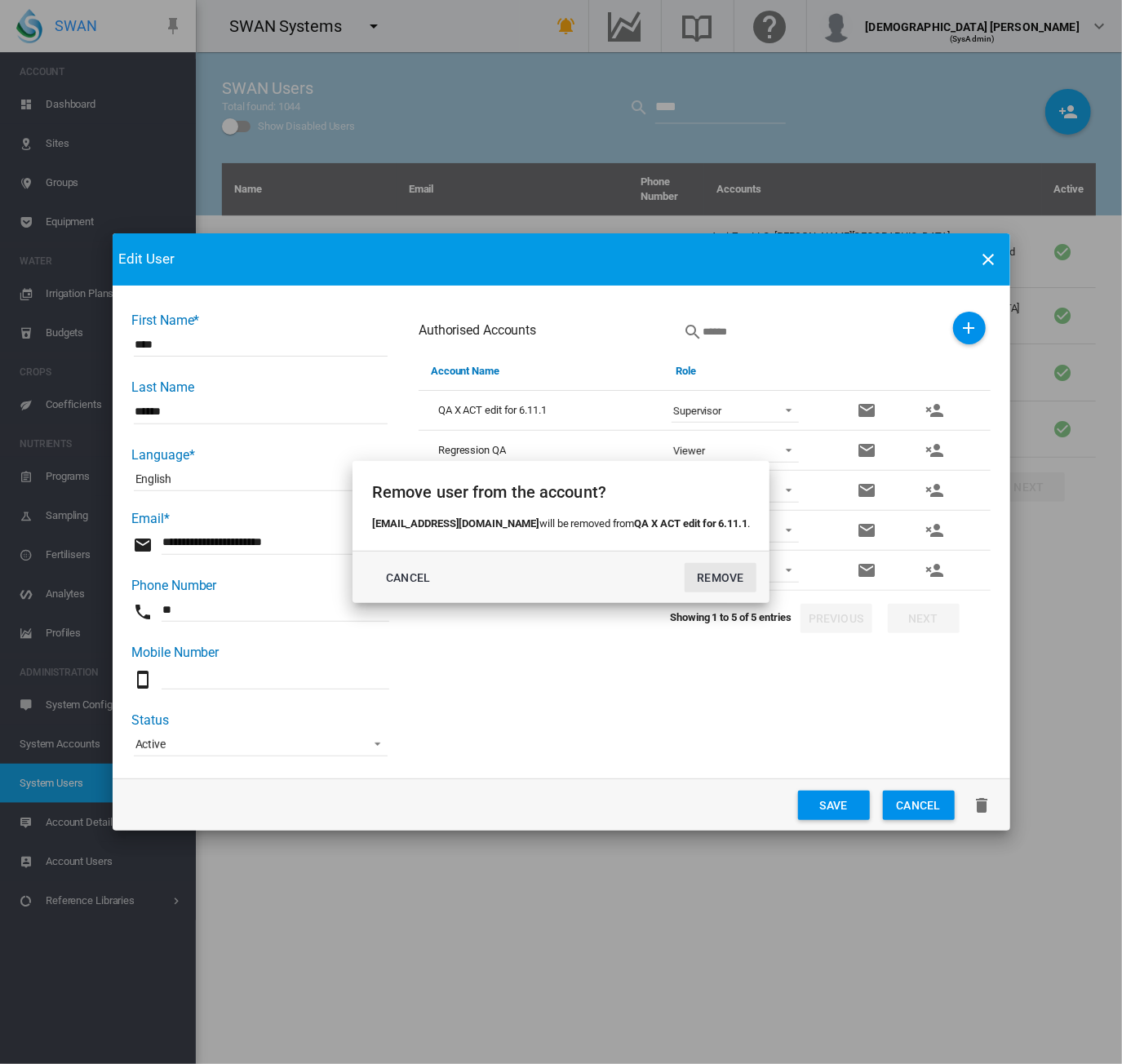
click at [712, 581] on button "REMOVE" at bounding box center [720, 577] width 72 height 29
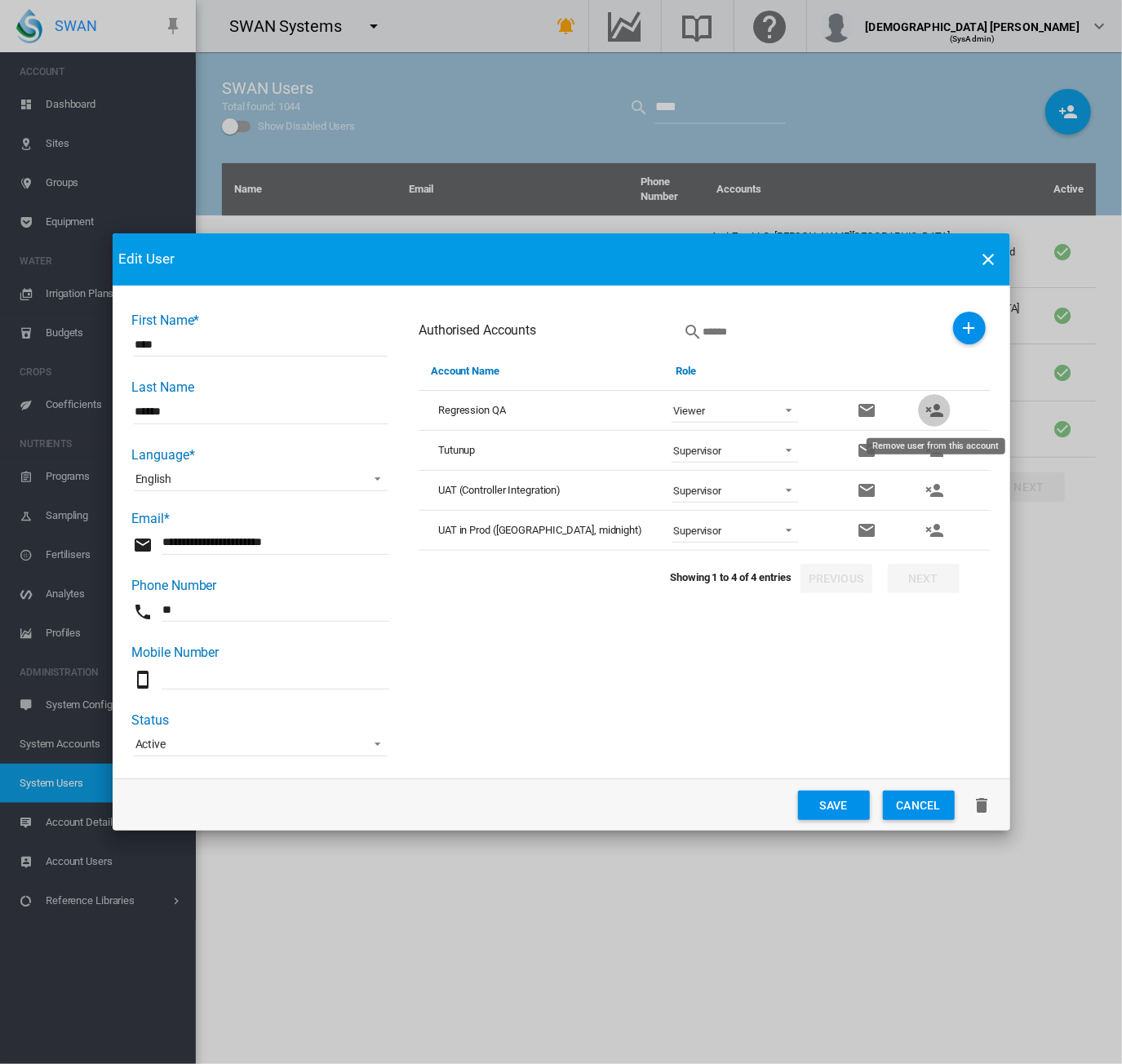
click at [937, 411] on md-icon "icon-account-remove" at bounding box center [934, 410] width 20 height 20
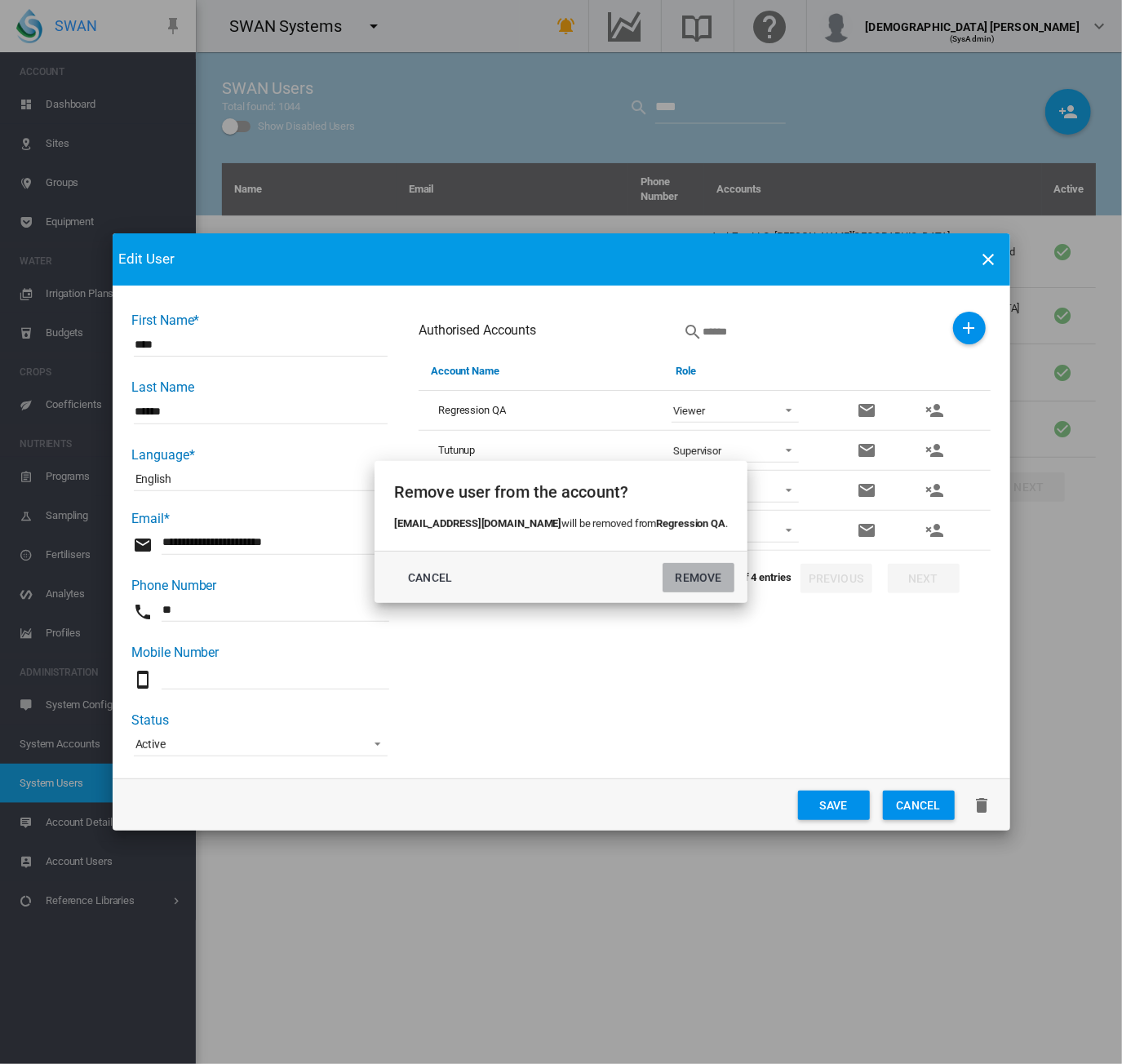
drag, startPoint x: 656, startPoint y: 580, endPoint x: 764, endPoint y: 532, distance: 118.2
click at [662, 580] on button "REMOVE" at bounding box center [698, 577] width 72 height 29
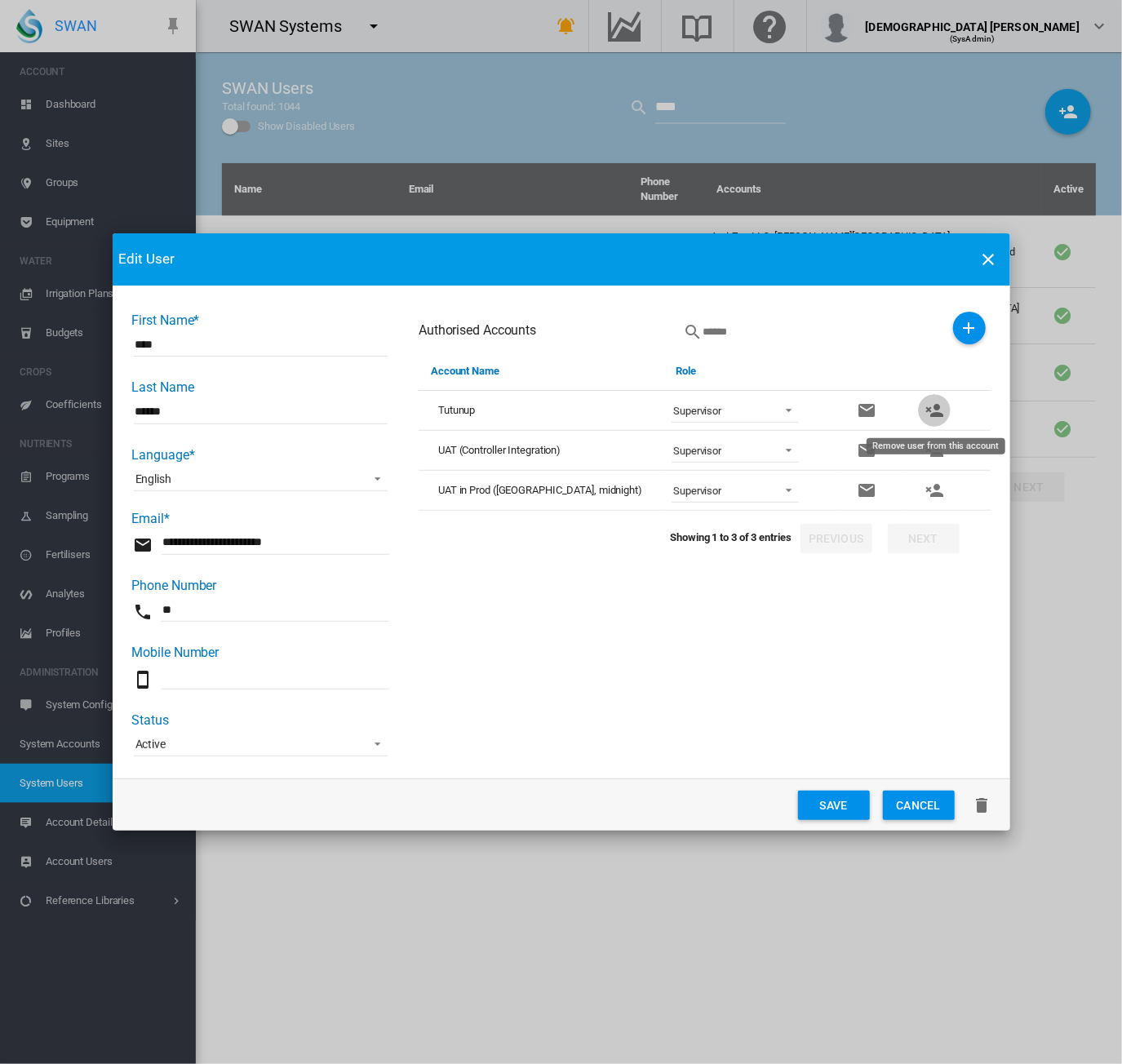
click at [936, 414] on md-icon "icon-account-remove" at bounding box center [934, 410] width 20 height 20
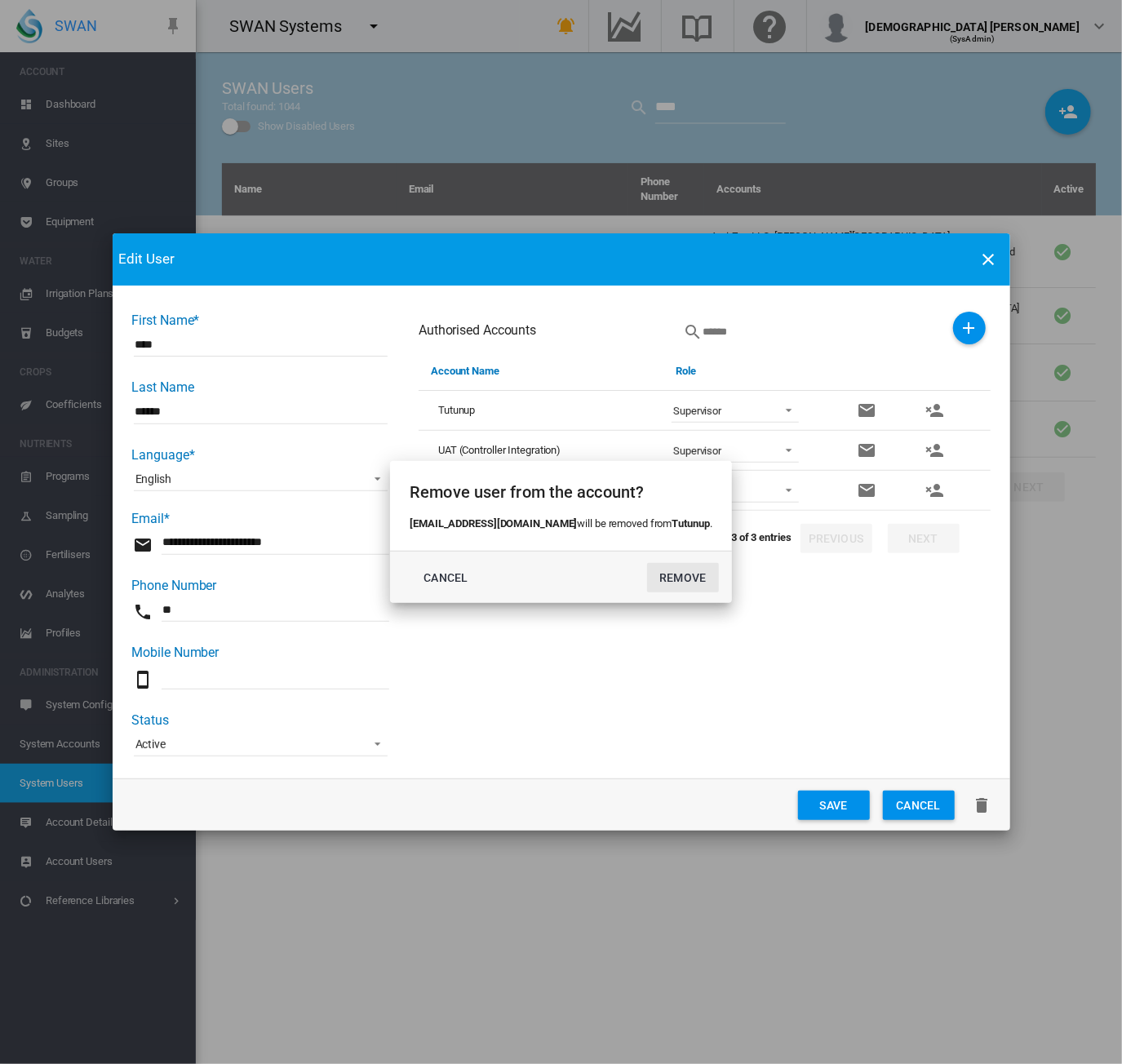
click at [679, 586] on button "REMOVE" at bounding box center [683, 577] width 72 height 29
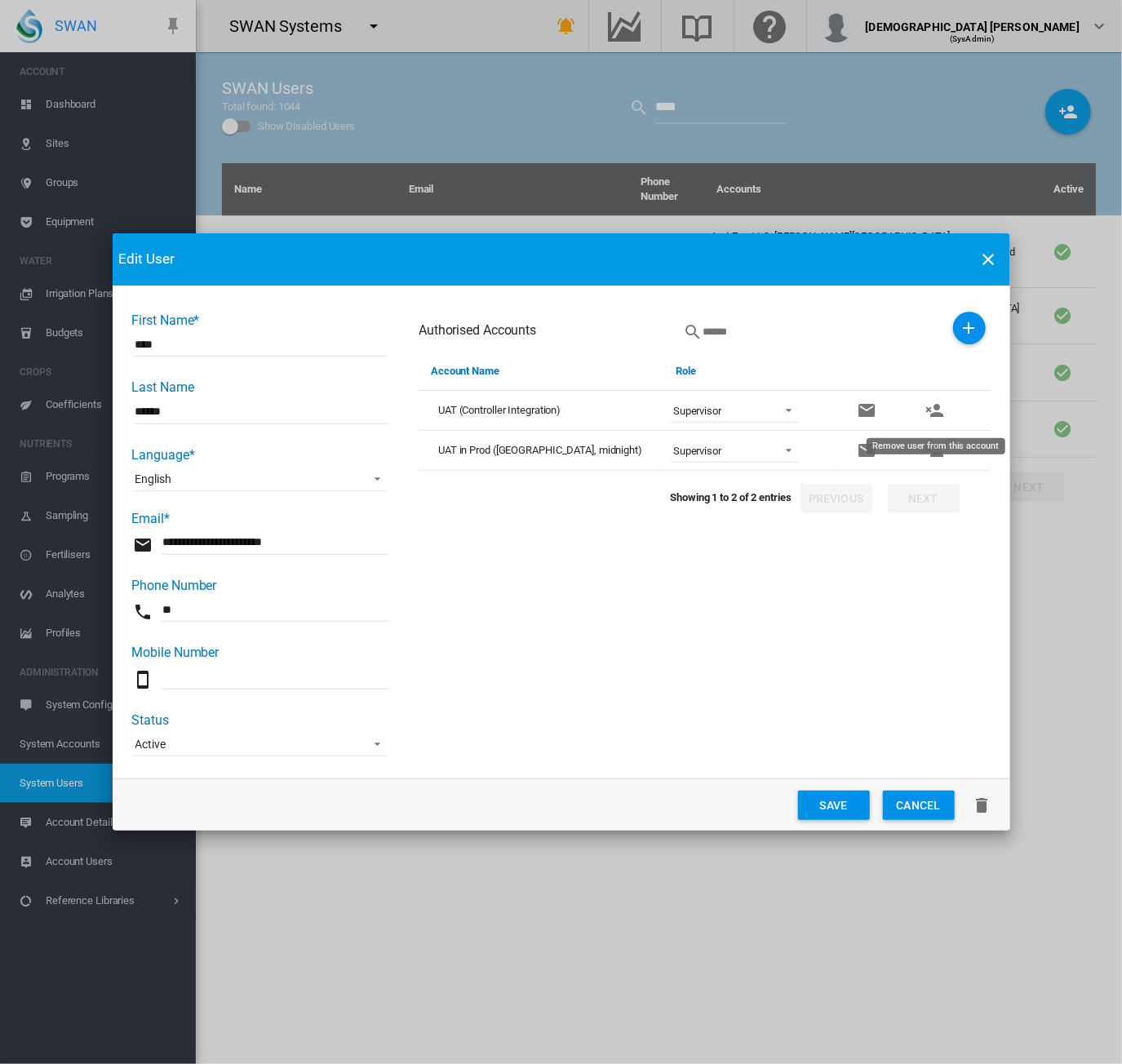
click at [930, 413] on md-icon "icon-account-remove" at bounding box center [934, 410] width 20 height 20
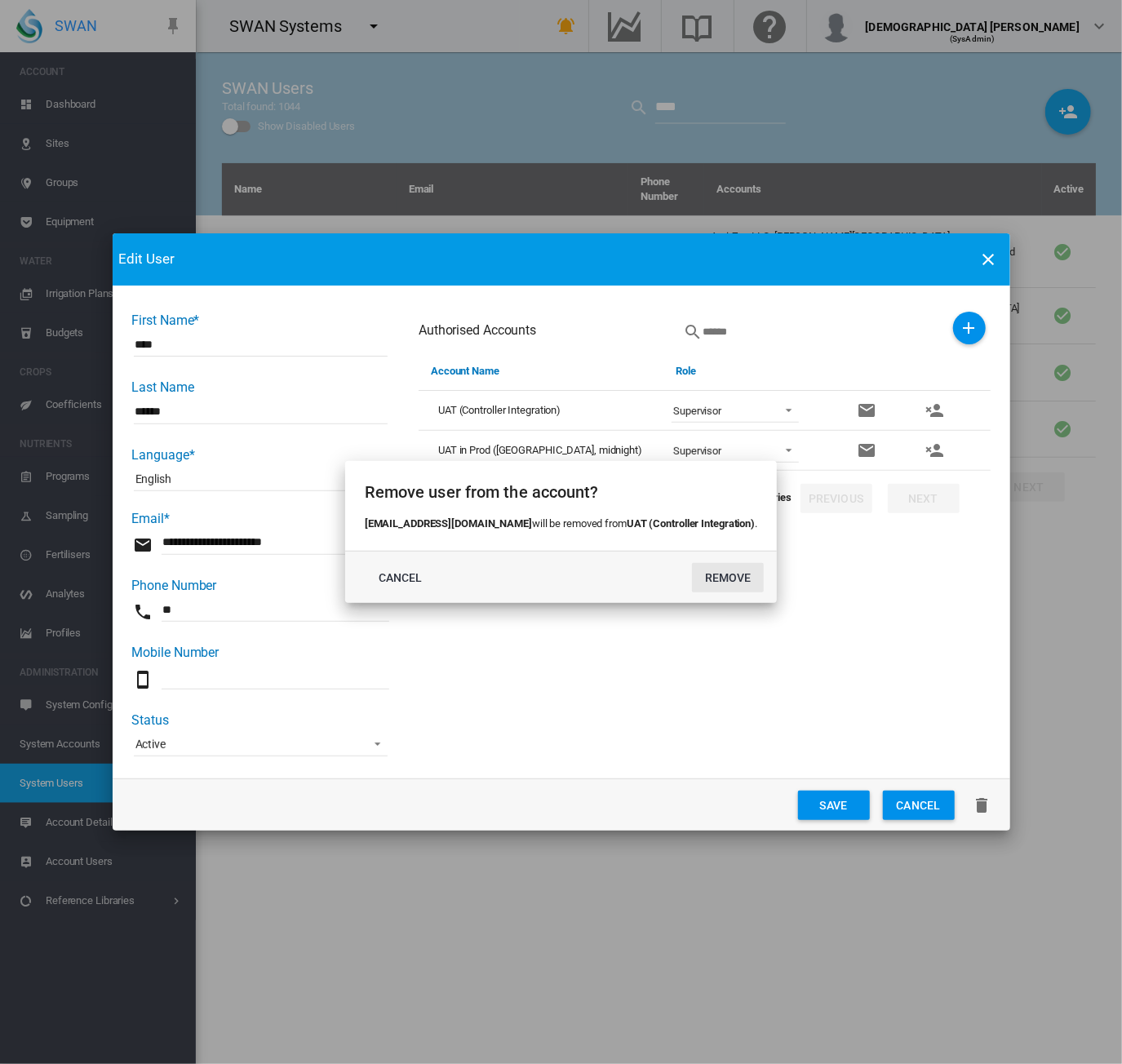
drag, startPoint x: 695, startPoint y: 574, endPoint x: 726, endPoint y: 563, distance: 32.9
click at [695, 574] on button "REMOVE" at bounding box center [727, 577] width 72 height 29
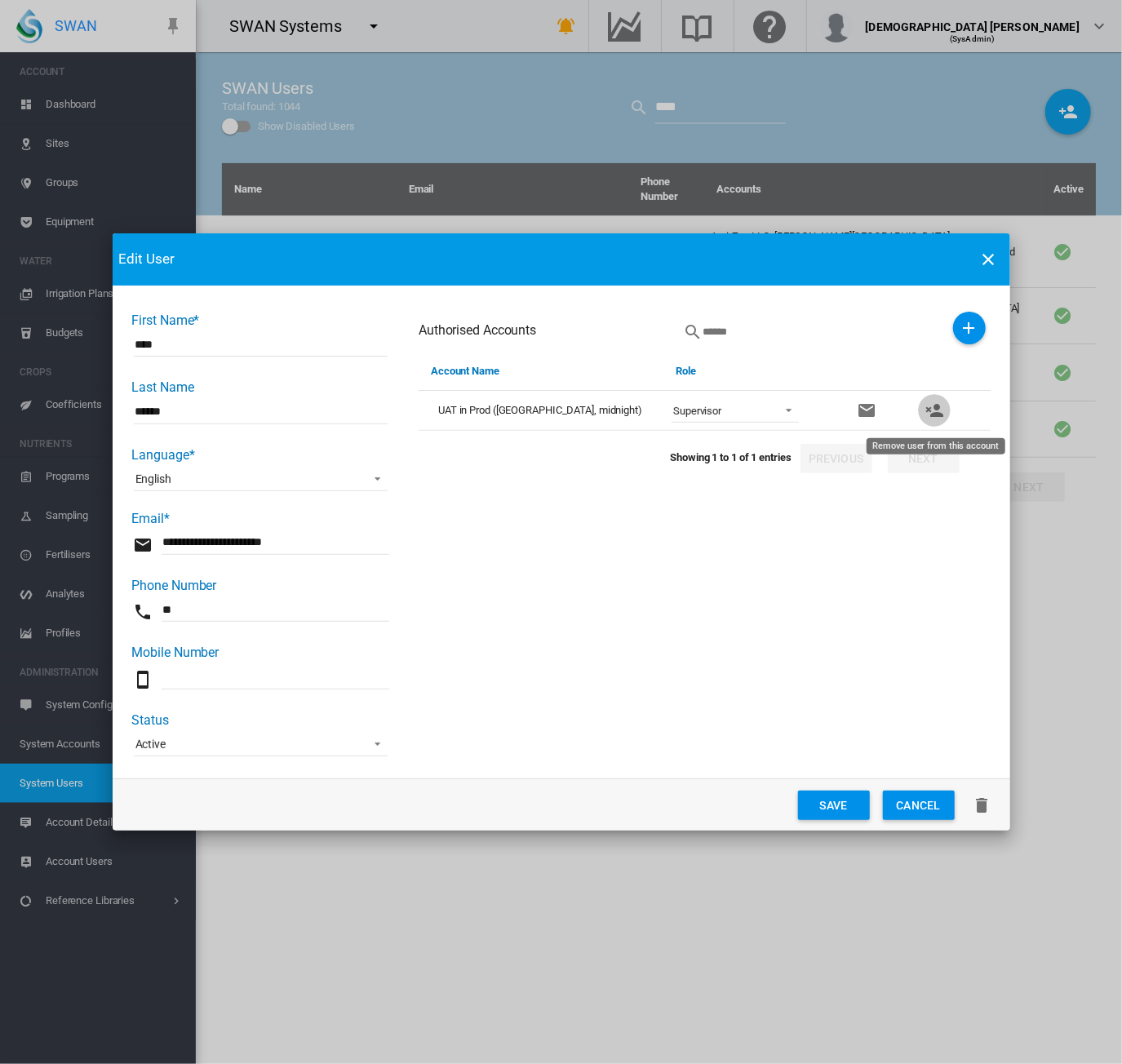
click at [940, 410] on md-icon "icon-account-remove" at bounding box center [934, 410] width 20 height 20
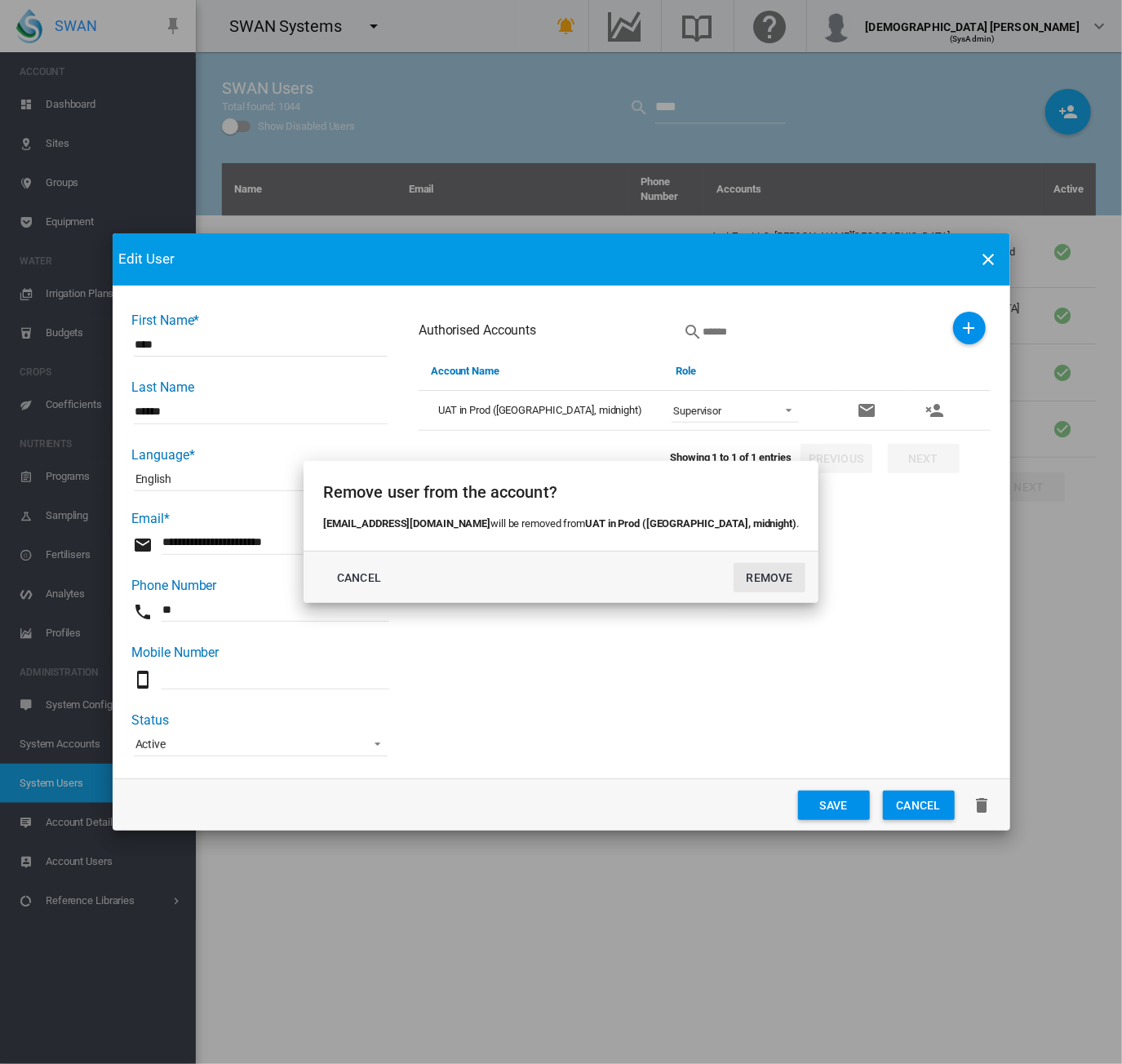
click at [733, 573] on button "REMOVE" at bounding box center [769, 577] width 72 height 29
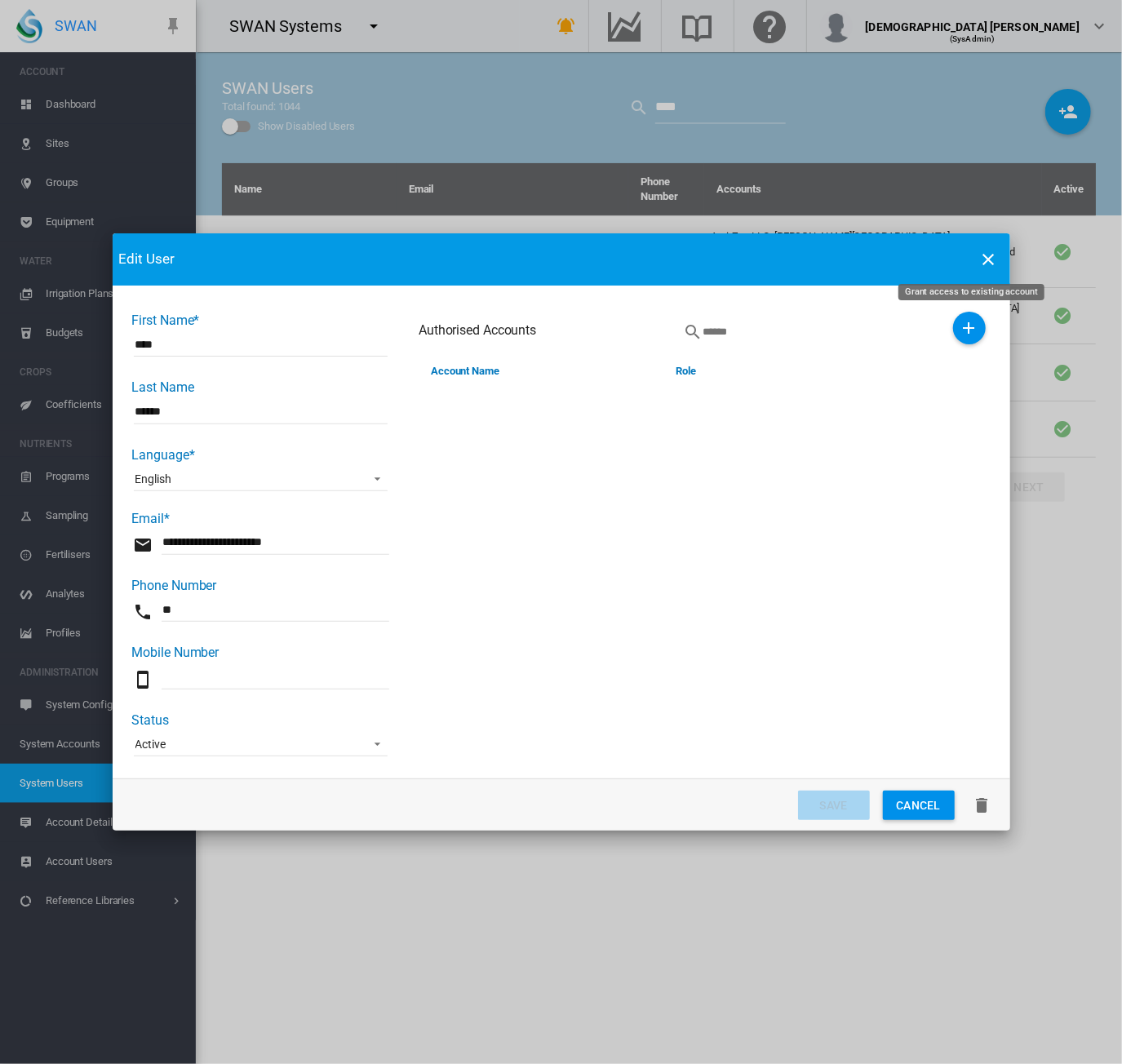
click at [970, 330] on md-icon "icon-plus" at bounding box center [970, 328] width 20 height 20
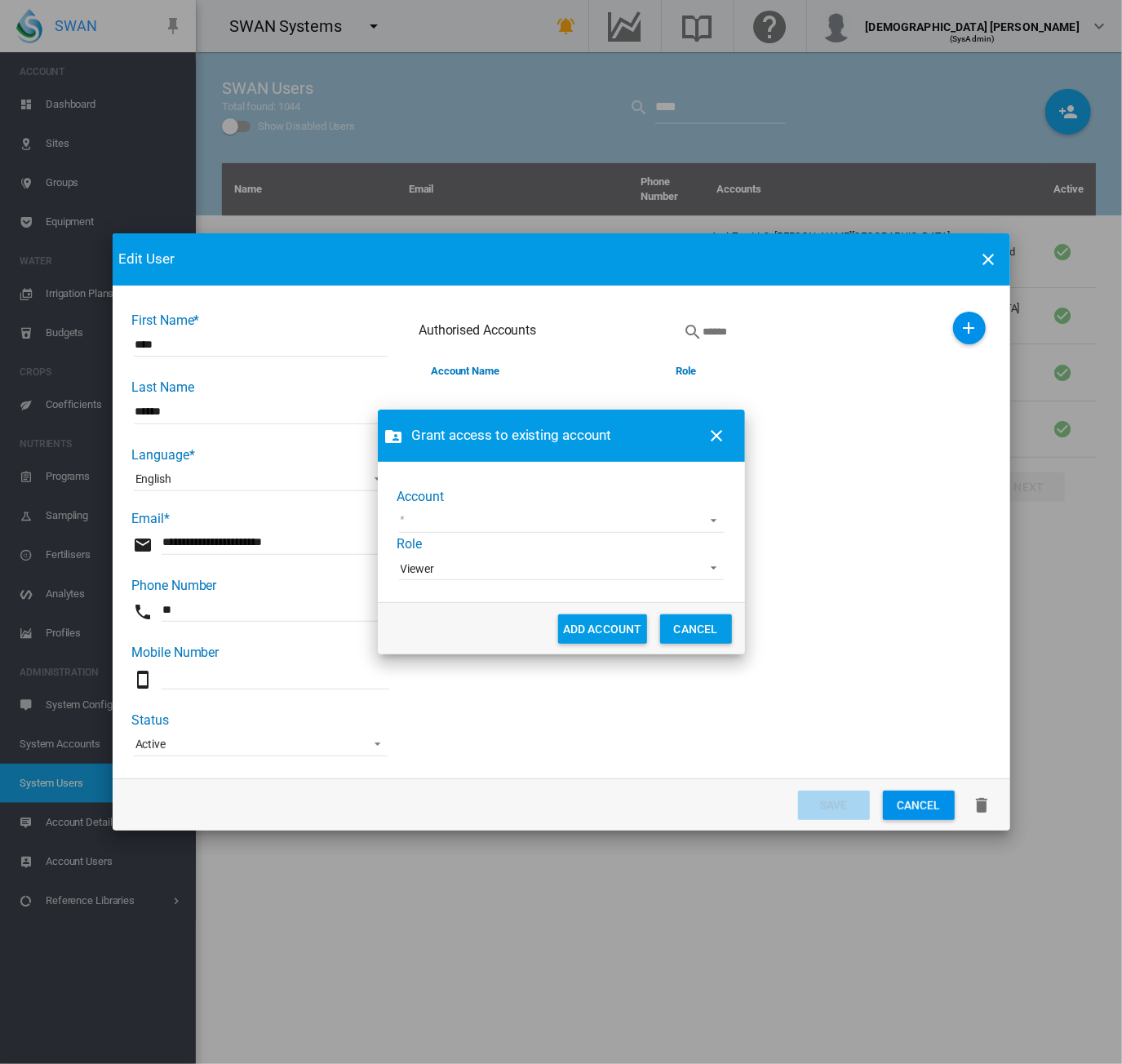
click at [548, 519] on md-select "919 Wines Acre Orchards Adelaide Cemeteries Adelaide Demo Adelaide High School …" at bounding box center [561, 520] width 325 height 24
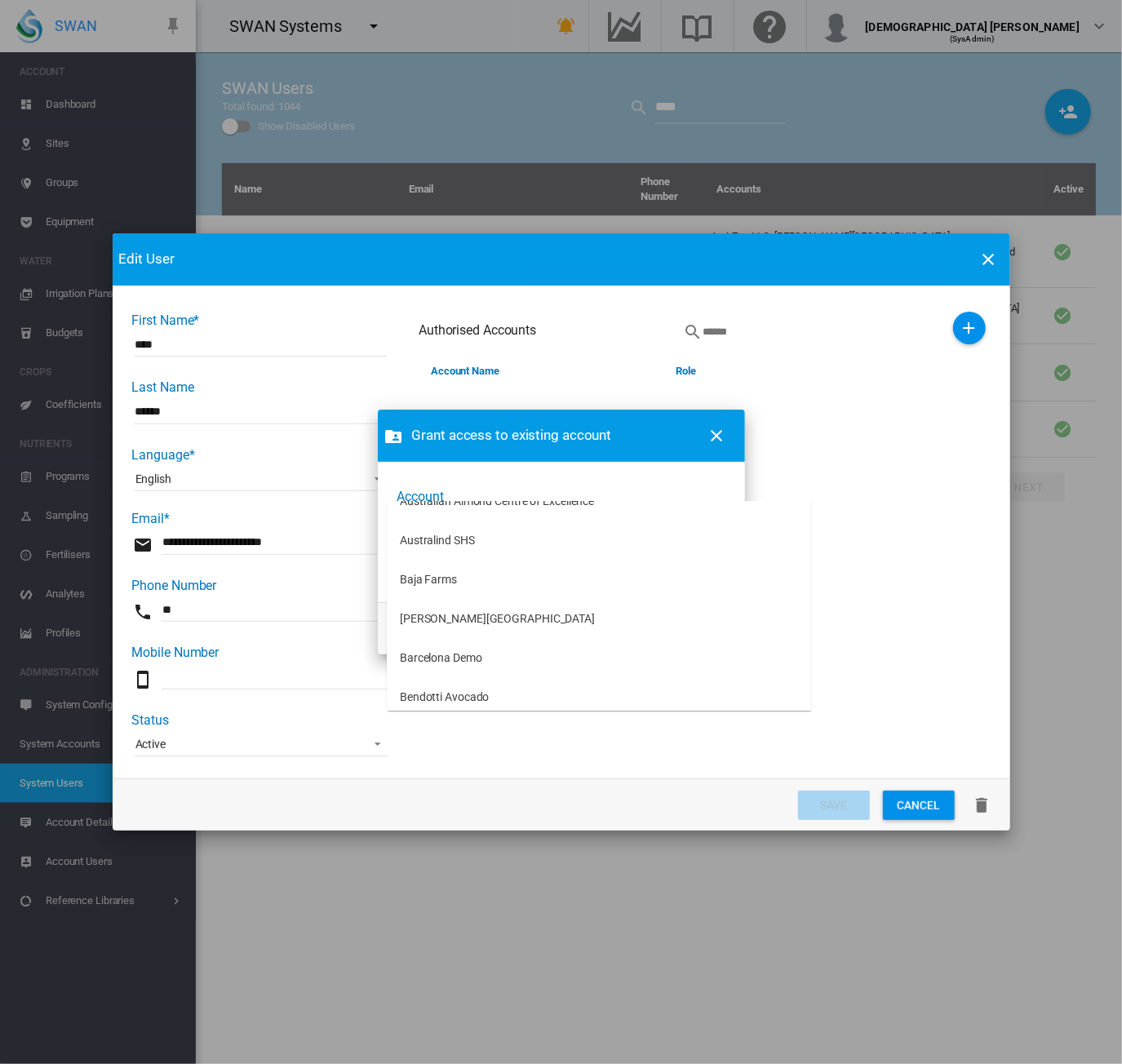
scroll to position [653, 0]
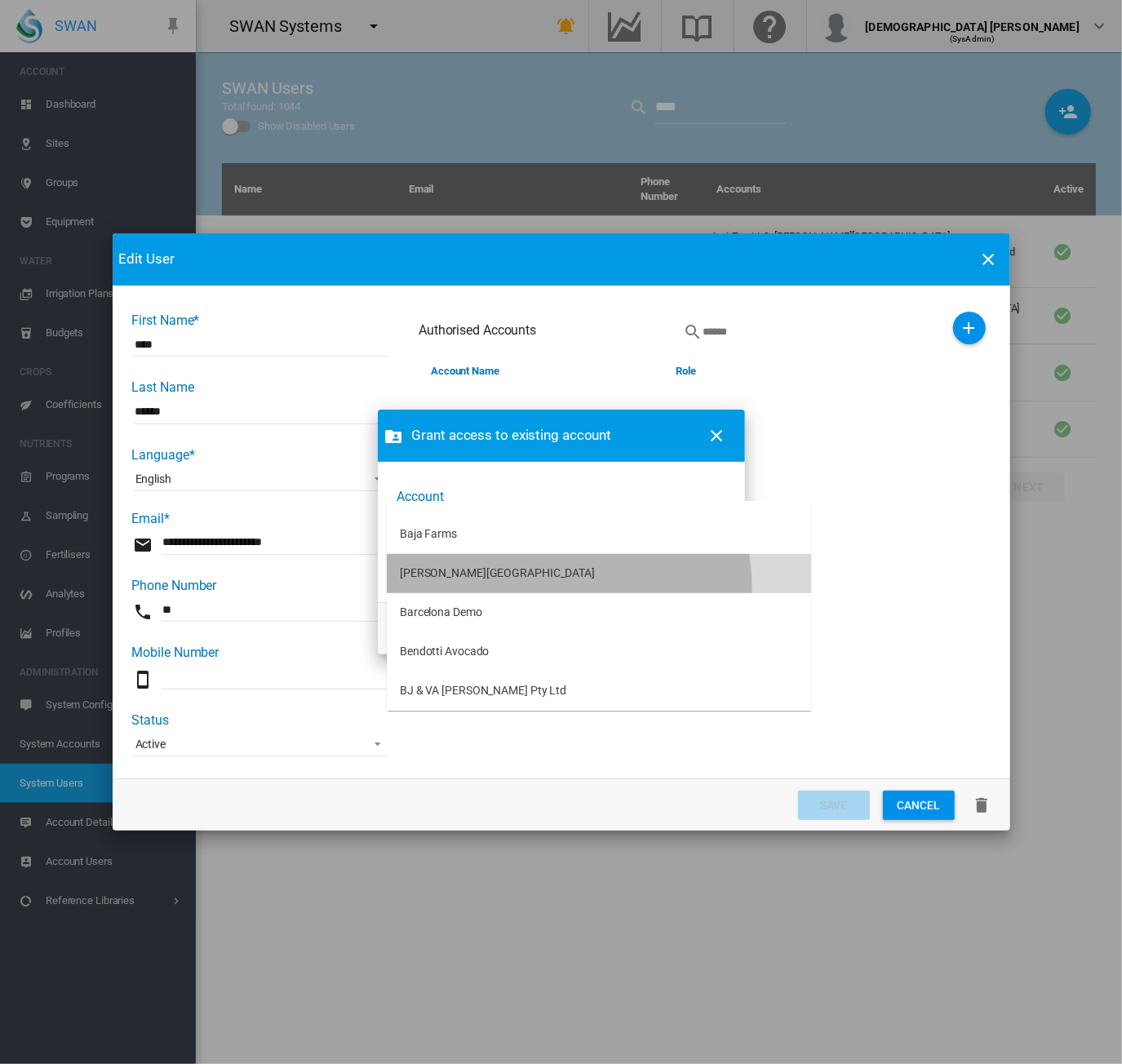
click at [568, 586] on md-option "Baker Ranch" at bounding box center [599, 573] width 424 height 39
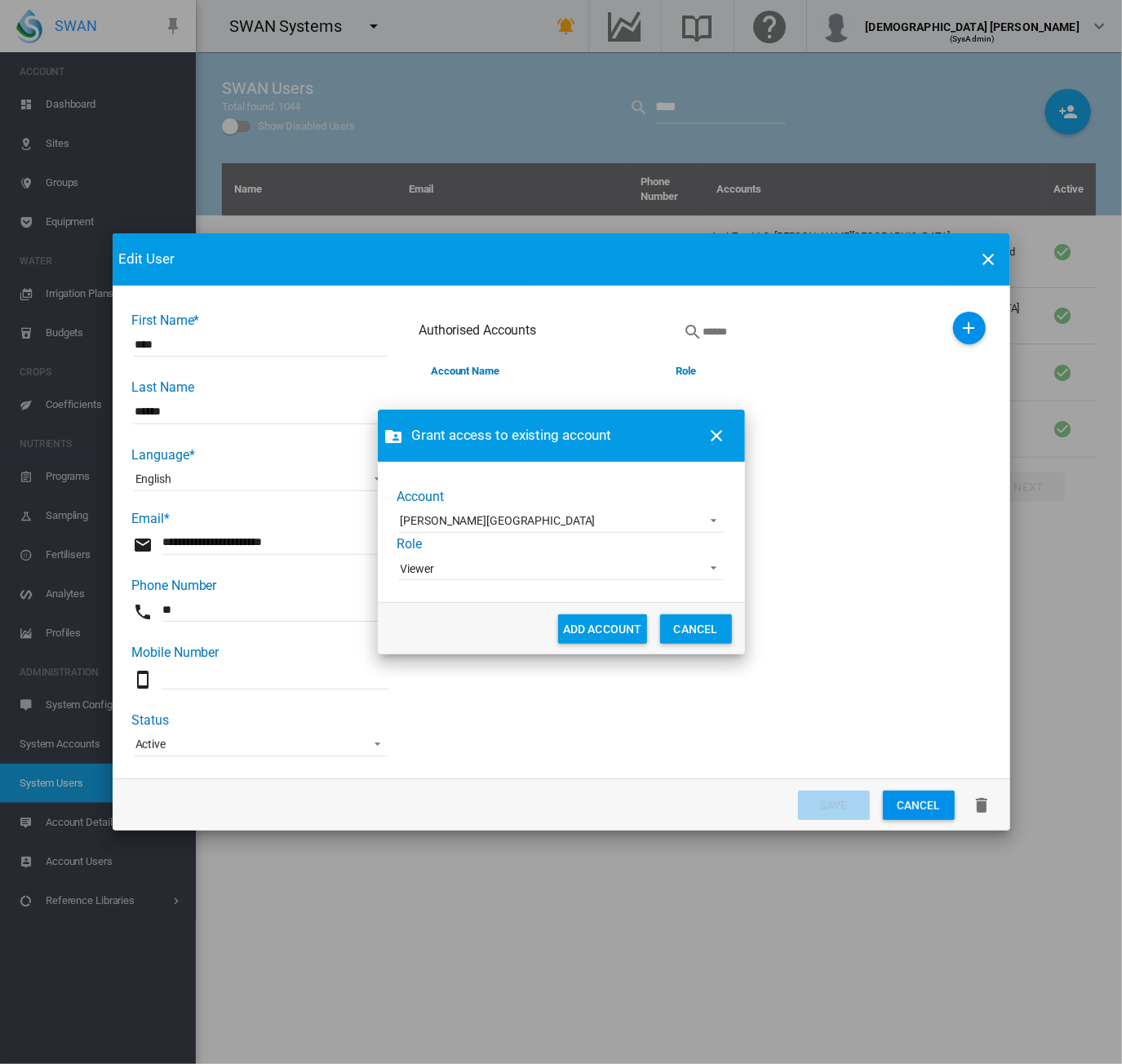
click at [529, 567] on span "Viewer" at bounding box center [548, 570] width 295 height 16
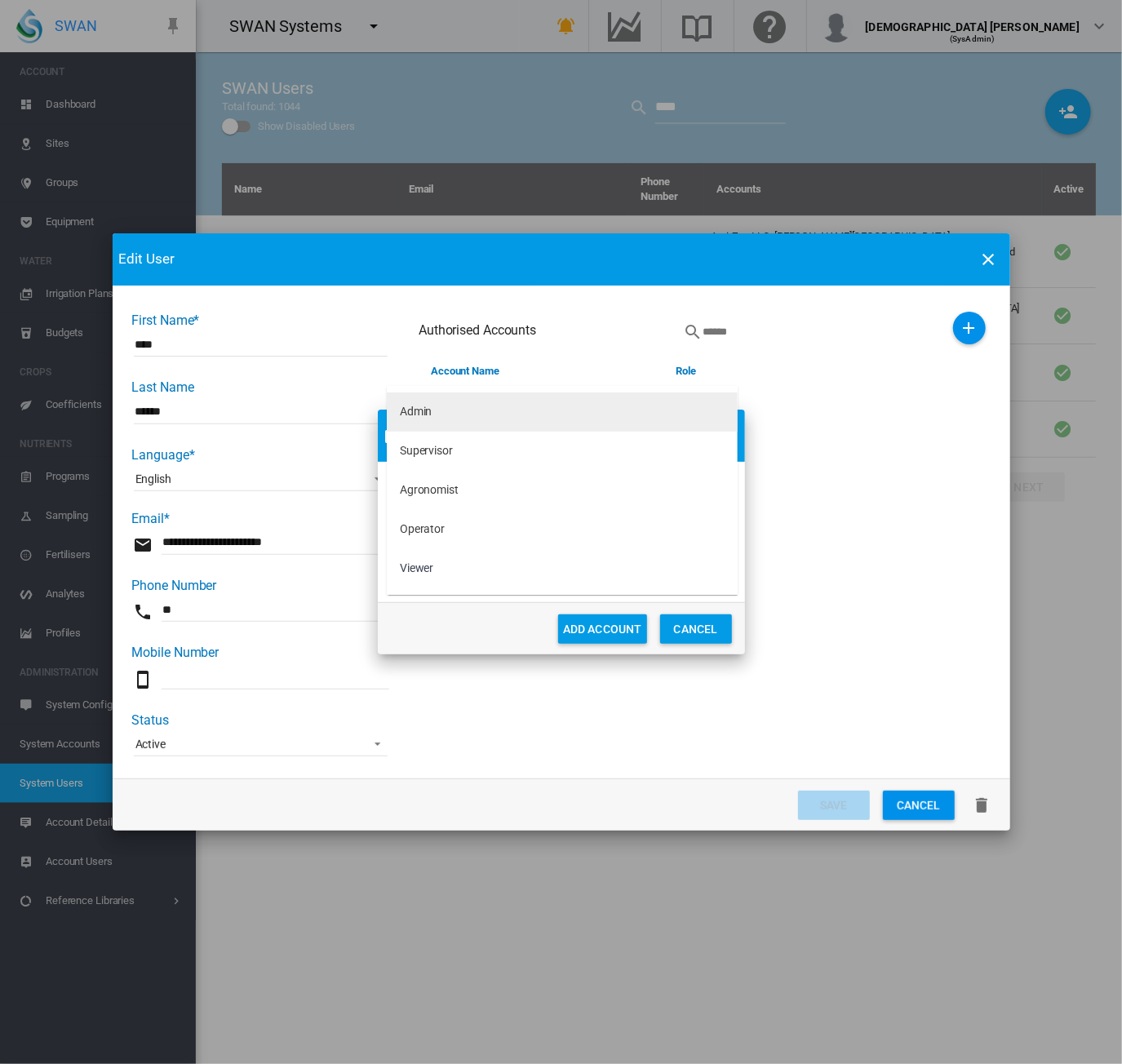
click at [471, 419] on md-option "Admin" at bounding box center [562, 411] width 351 height 39
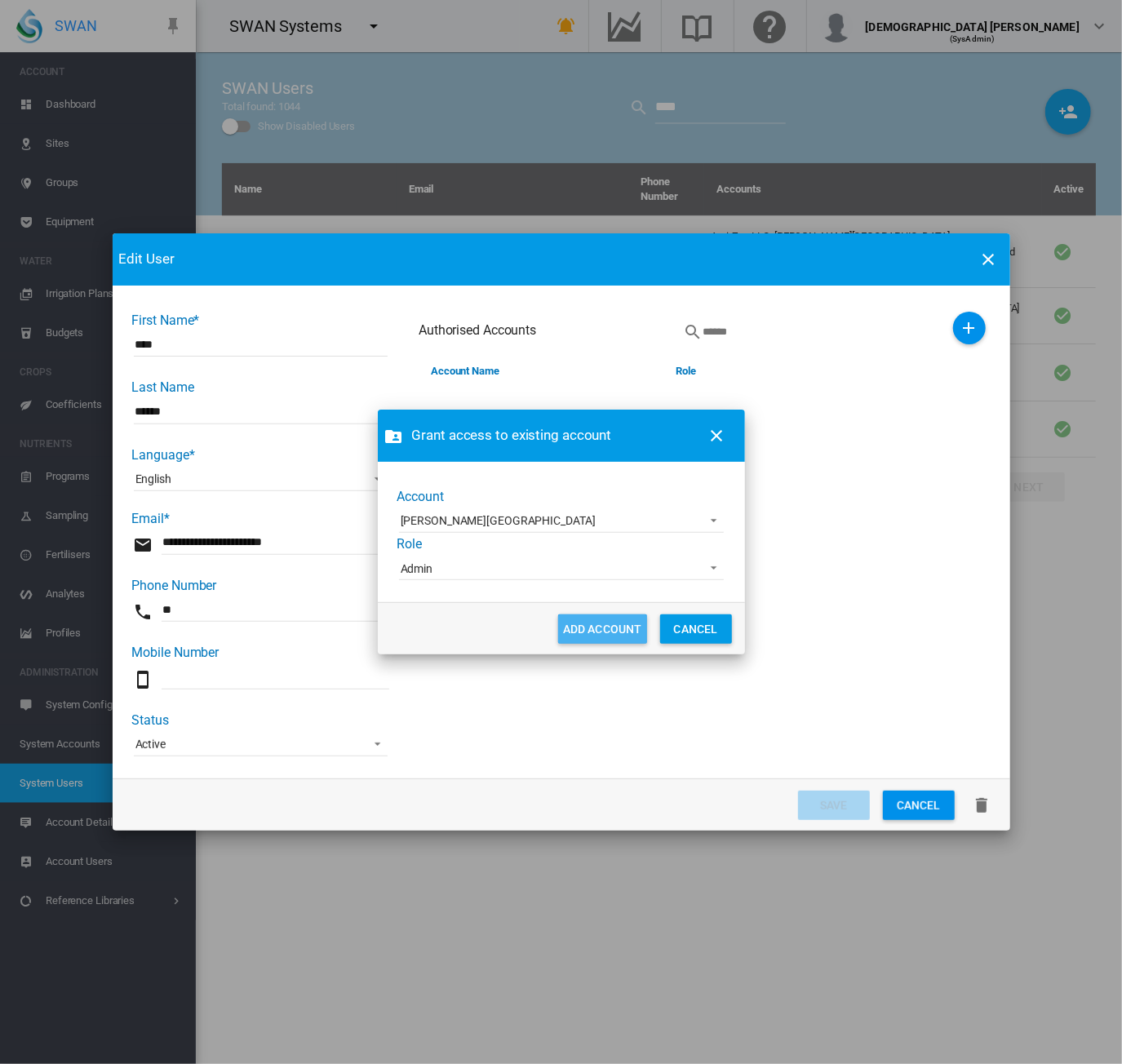
click at [597, 629] on button "ADD ACCOUNT" at bounding box center [603, 629] width 89 height 29
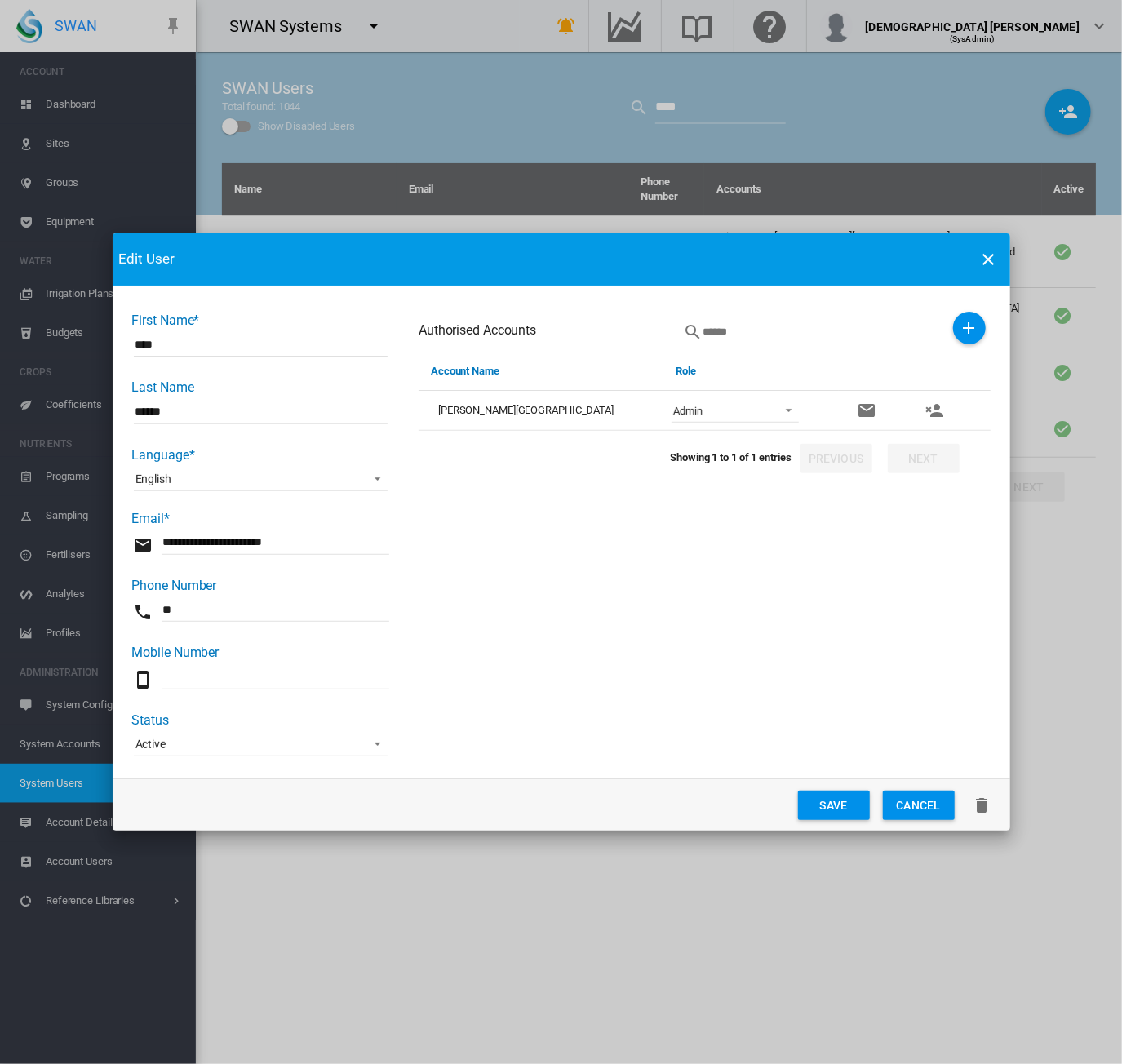
click at [856, 799] on button "Save" at bounding box center [834, 805] width 72 height 29
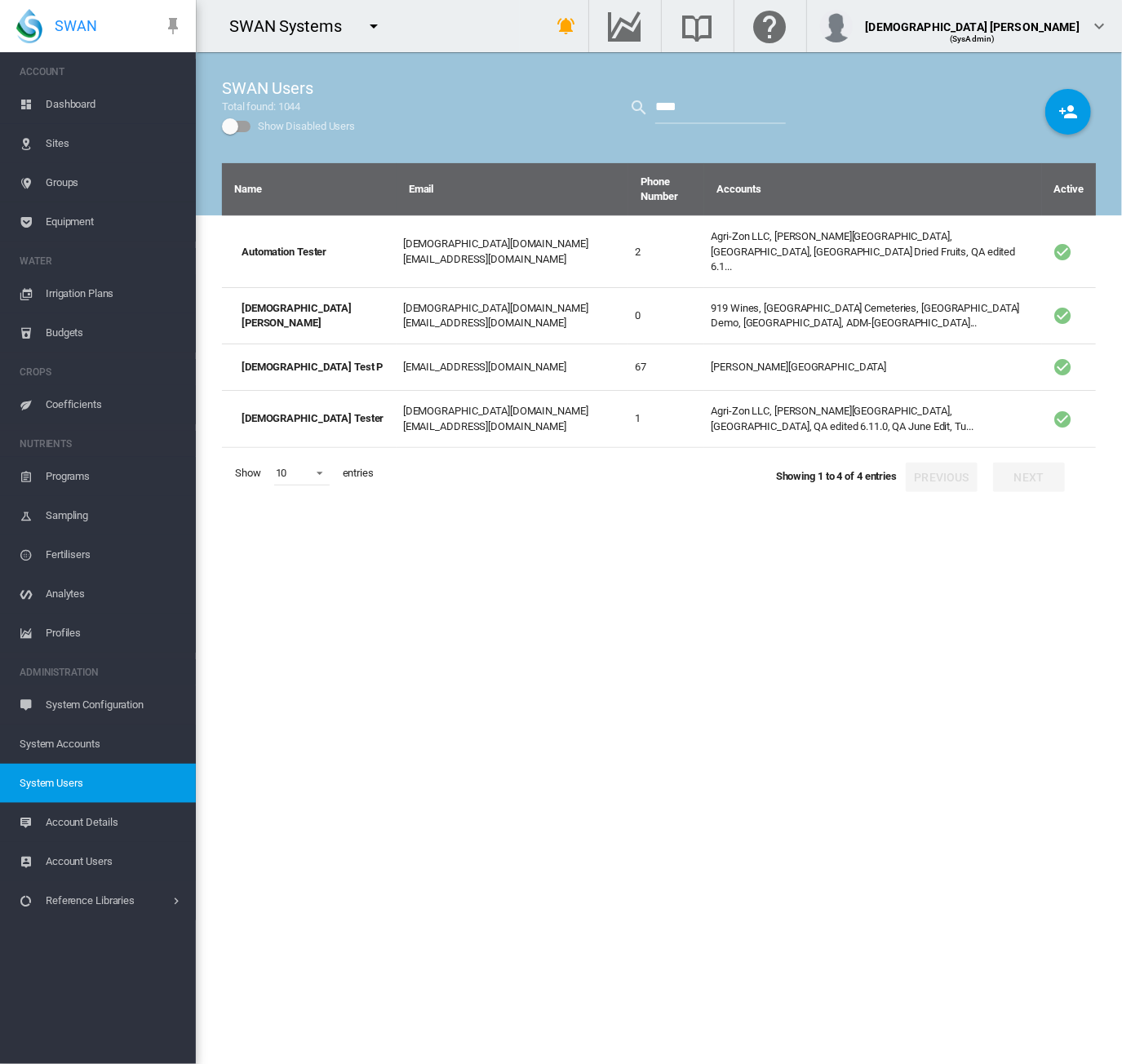
click at [49, 970] on ms-navigation "ACCOUNT Dashboard Sites Groups Equipment WATER Irrigation Plans Budgets" at bounding box center [98, 558] width 196 height 1012
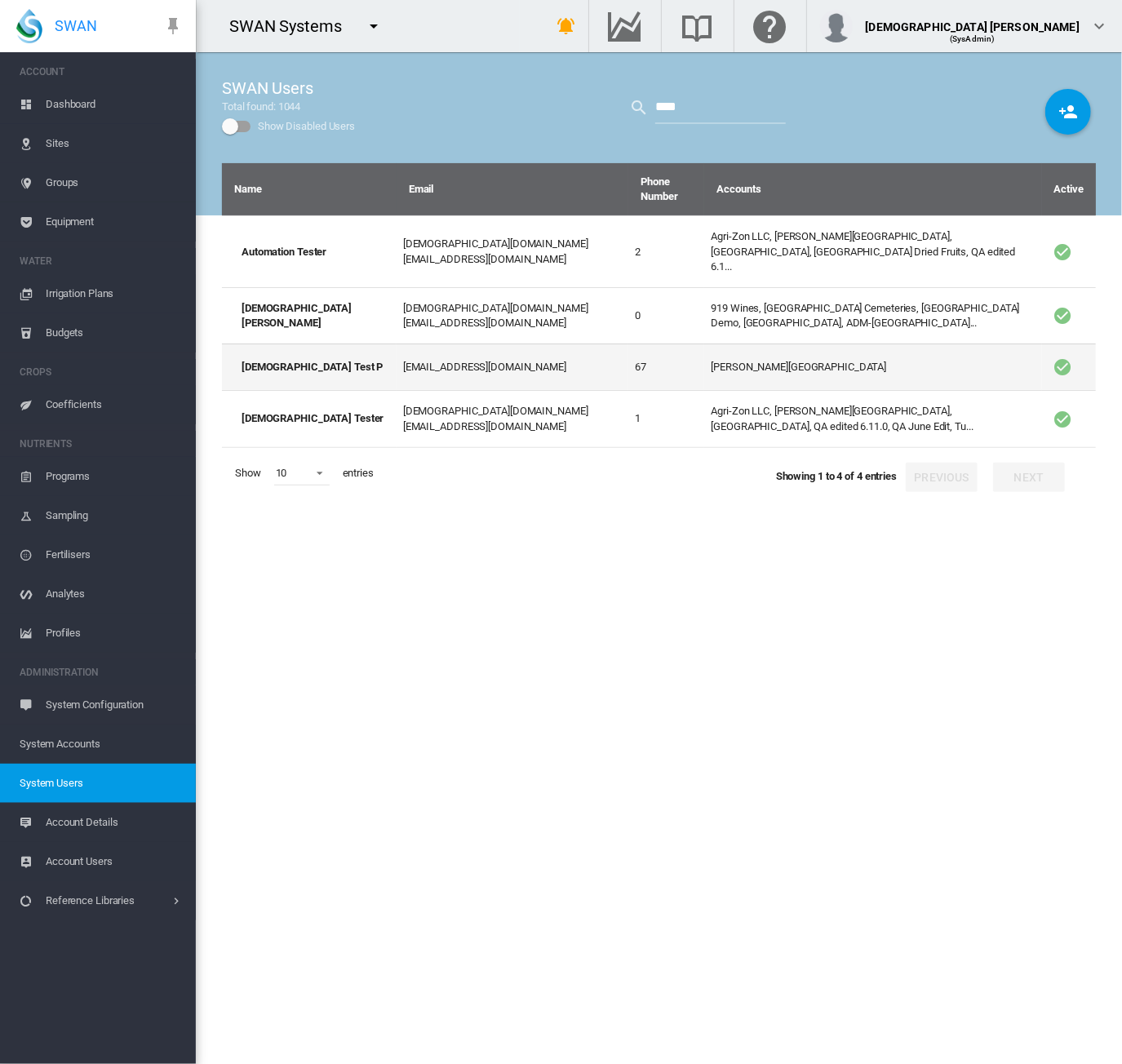
click at [732, 344] on td "Baker Ranch" at bounding box center [873, 367] width 337 height 47
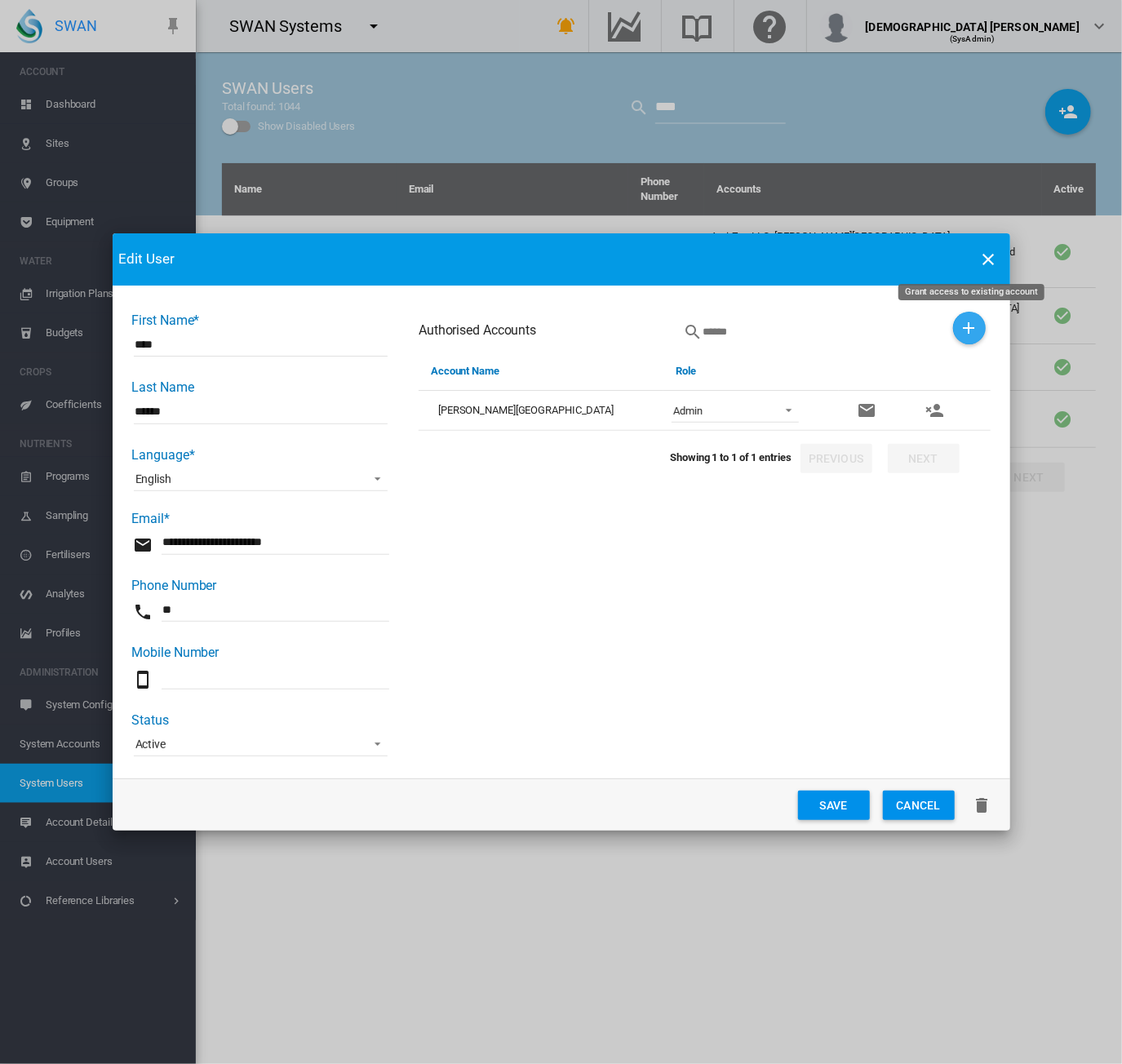
click at [965, 319] on button "Grant access to existing account" at bounding box center [970, 328] width 33 height 33
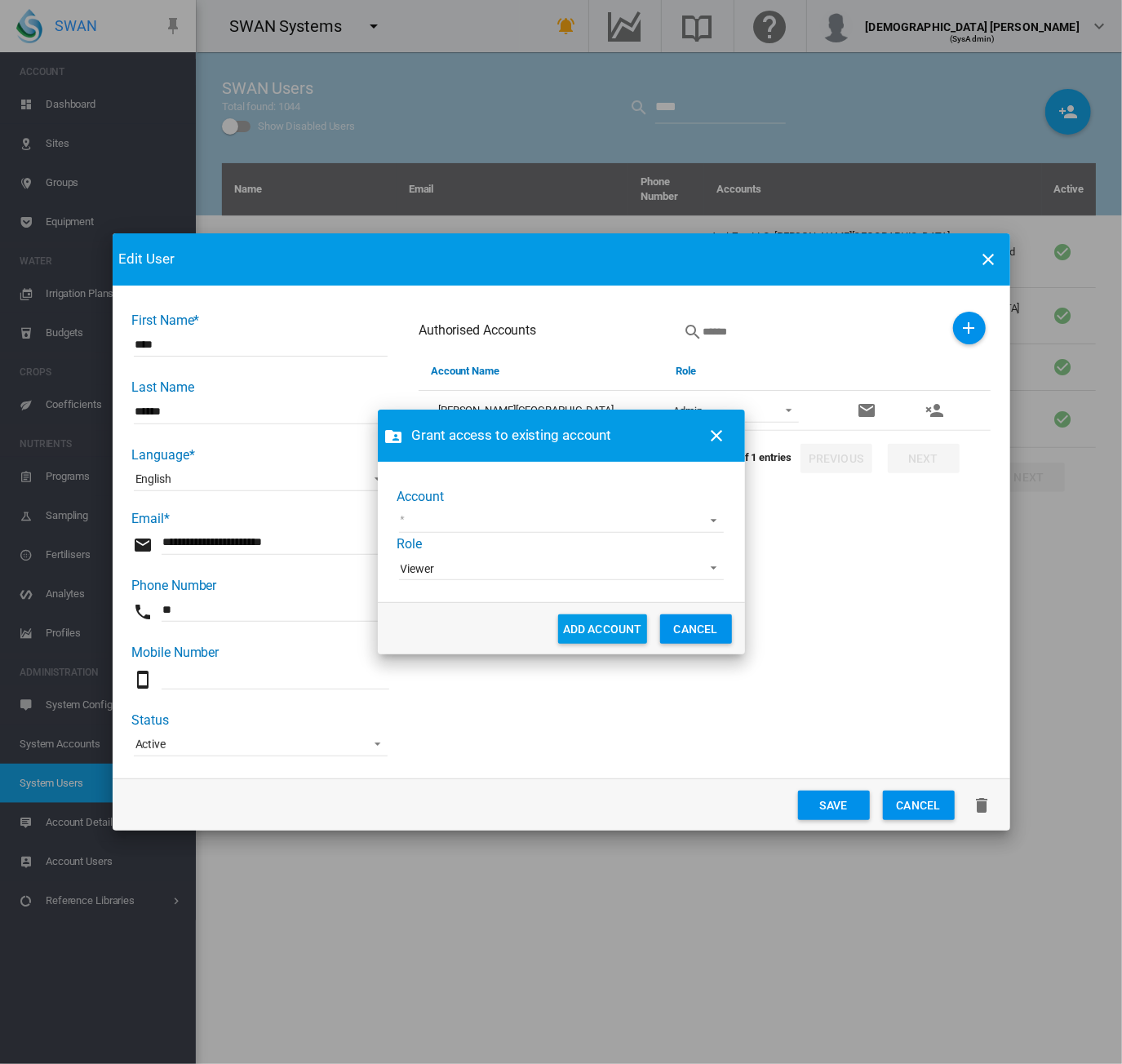
click at [540, 526] on md-select "919 Wines Acre Orchards Adelaide Cemeteries Adelaide Demo Adelaide High School …" at bounding box center [561, 520] width 325 height 24
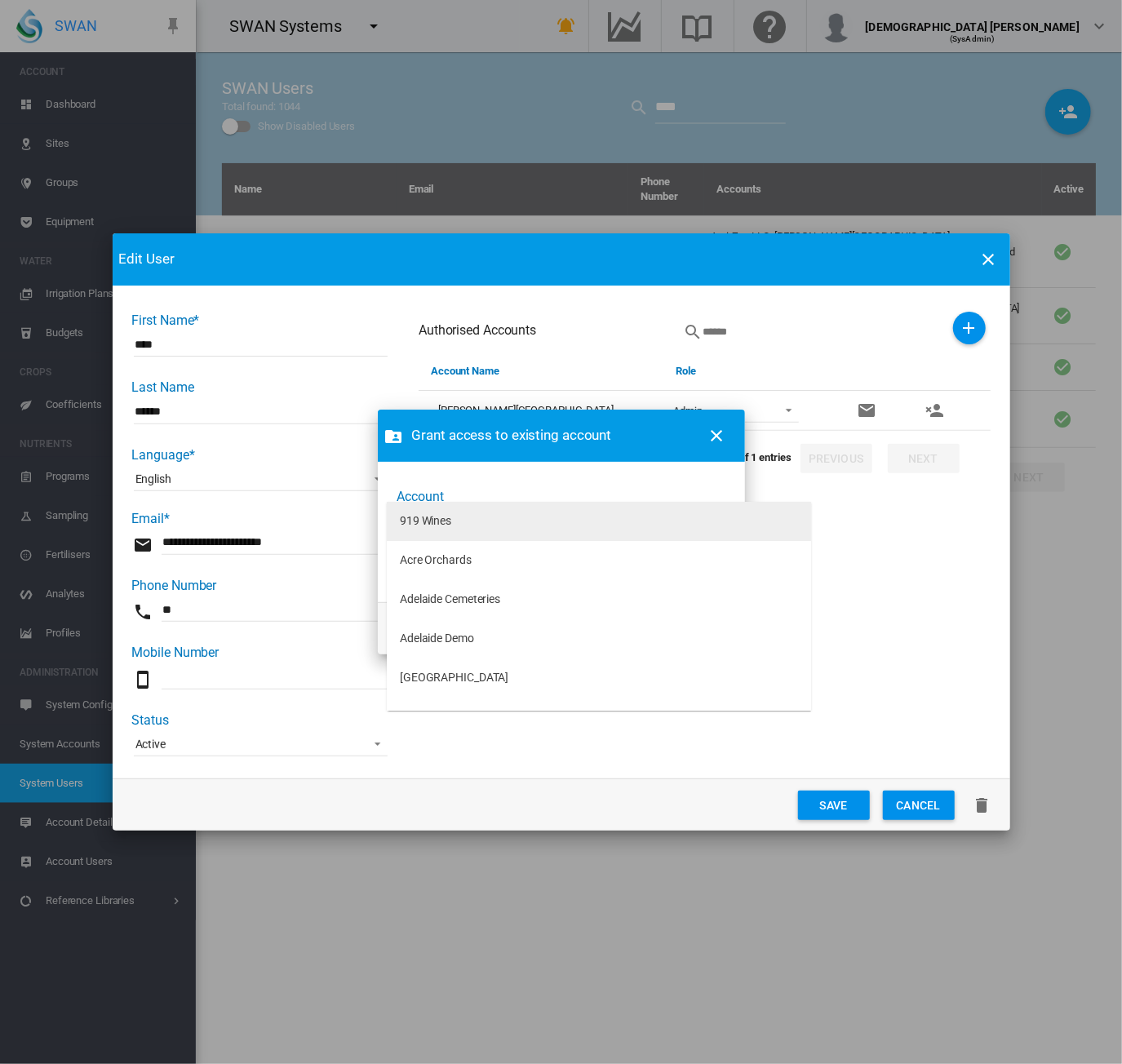
type md-option "[object Object]"
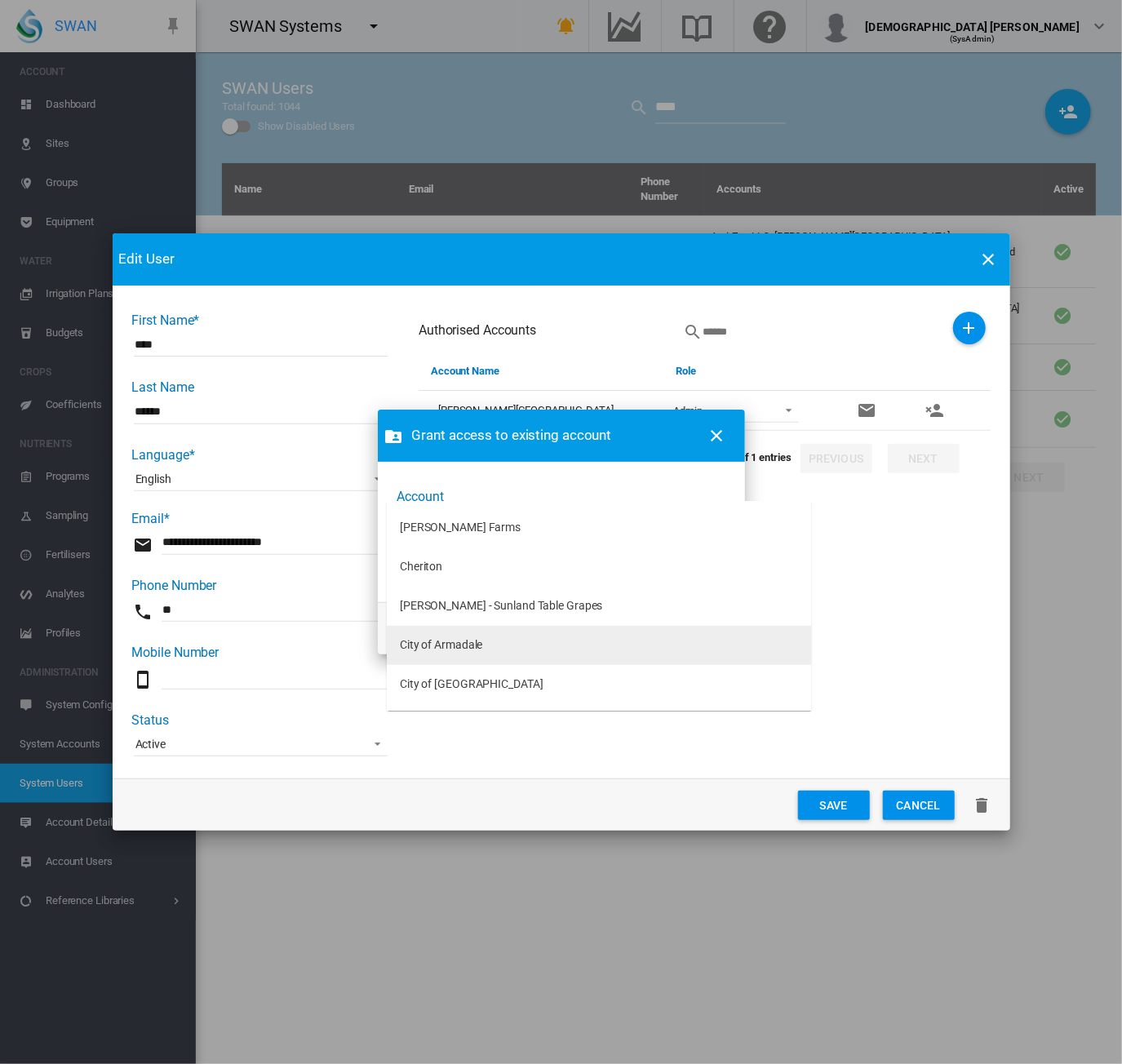
type md-option "[object Object]"
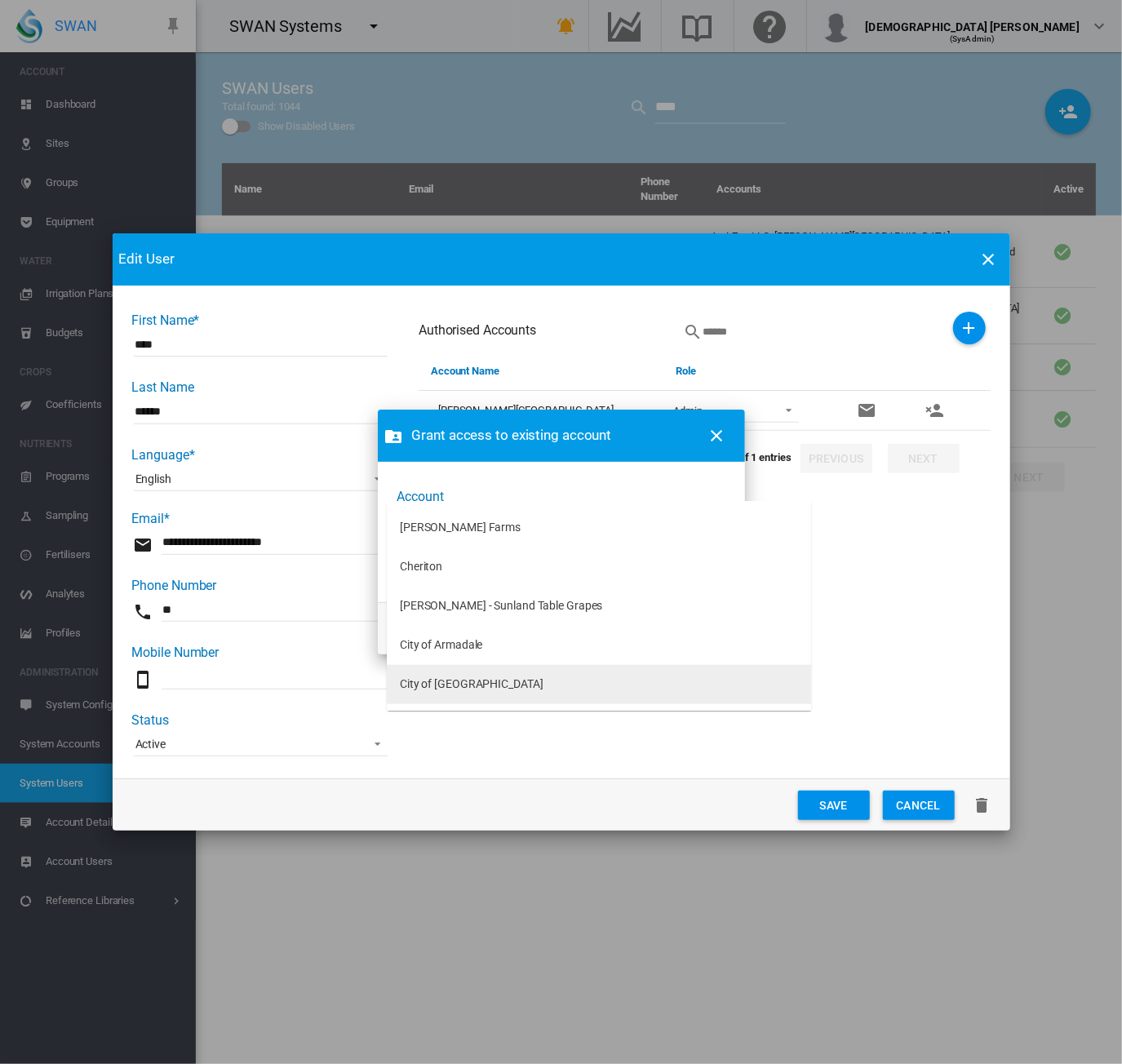
click at [531, 680] on md-option "City of [GEOGRAPHIC_DATA]" at bounding box center [599, 684] width 424 height 39
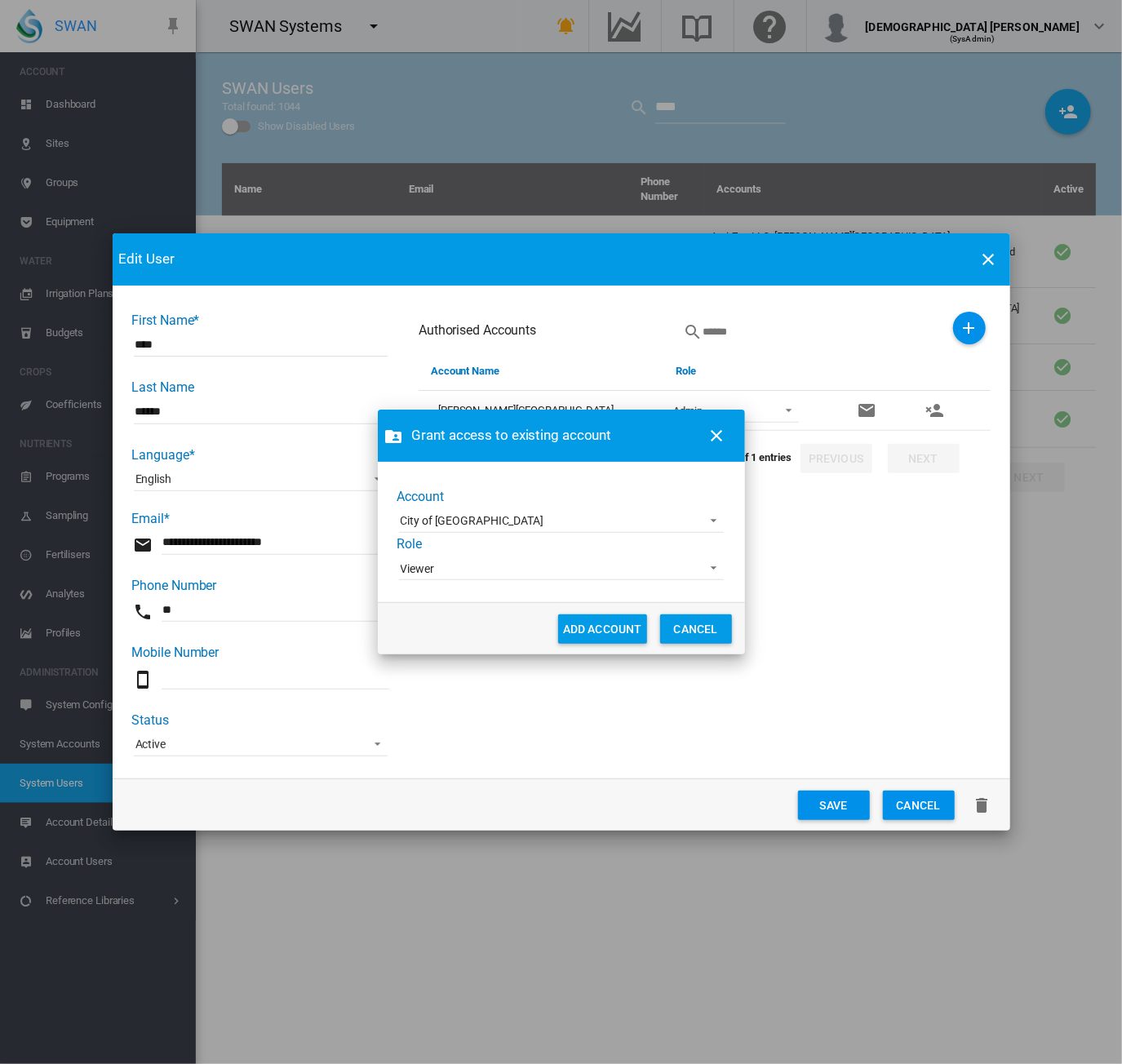
click at [537, 577] on span "Viewer" at bounding box center [548, 570] width 295 height 16
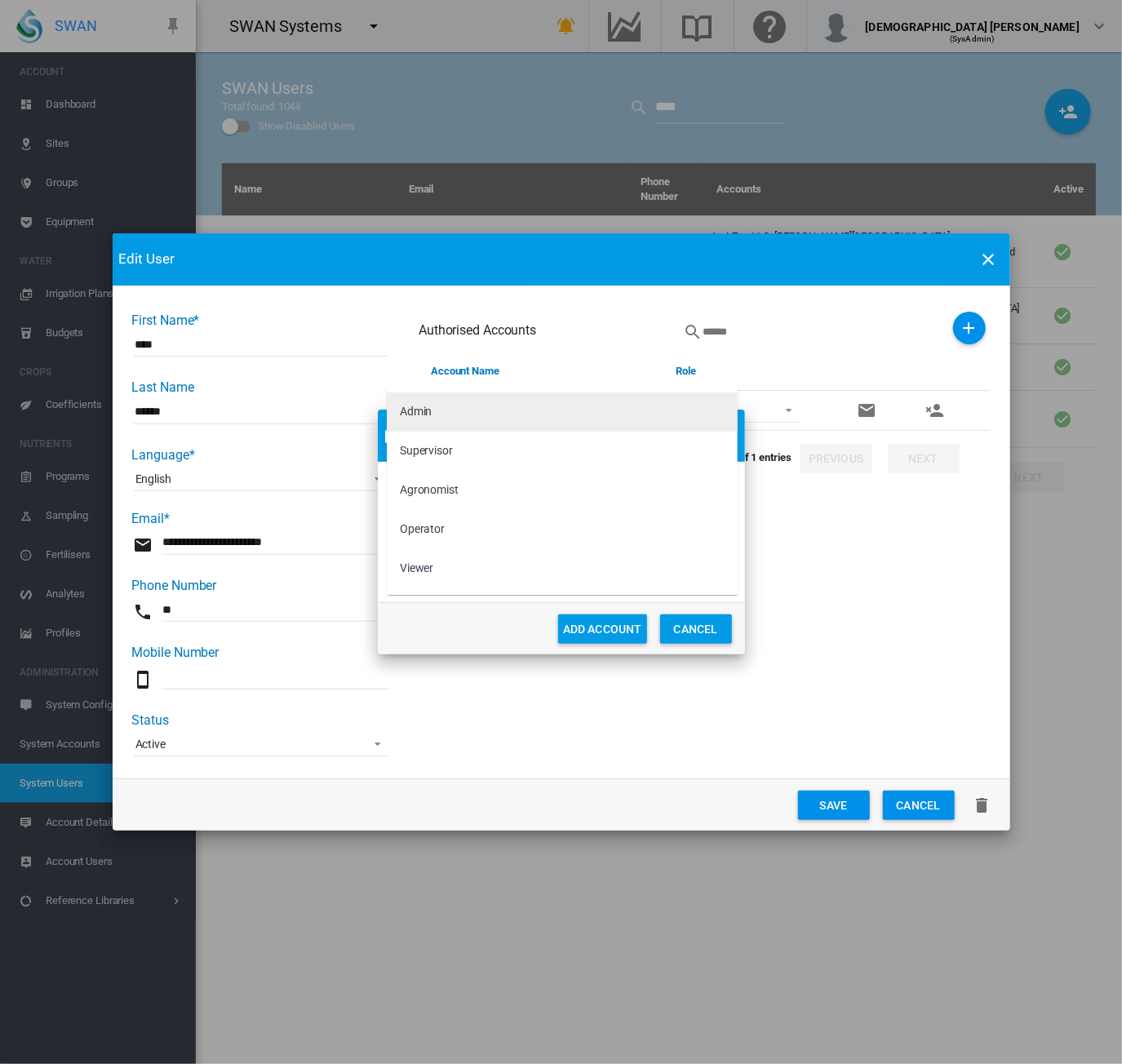
click at [430, 405] on div "Admin" at bounding box center [416, 412] width 33 height 16
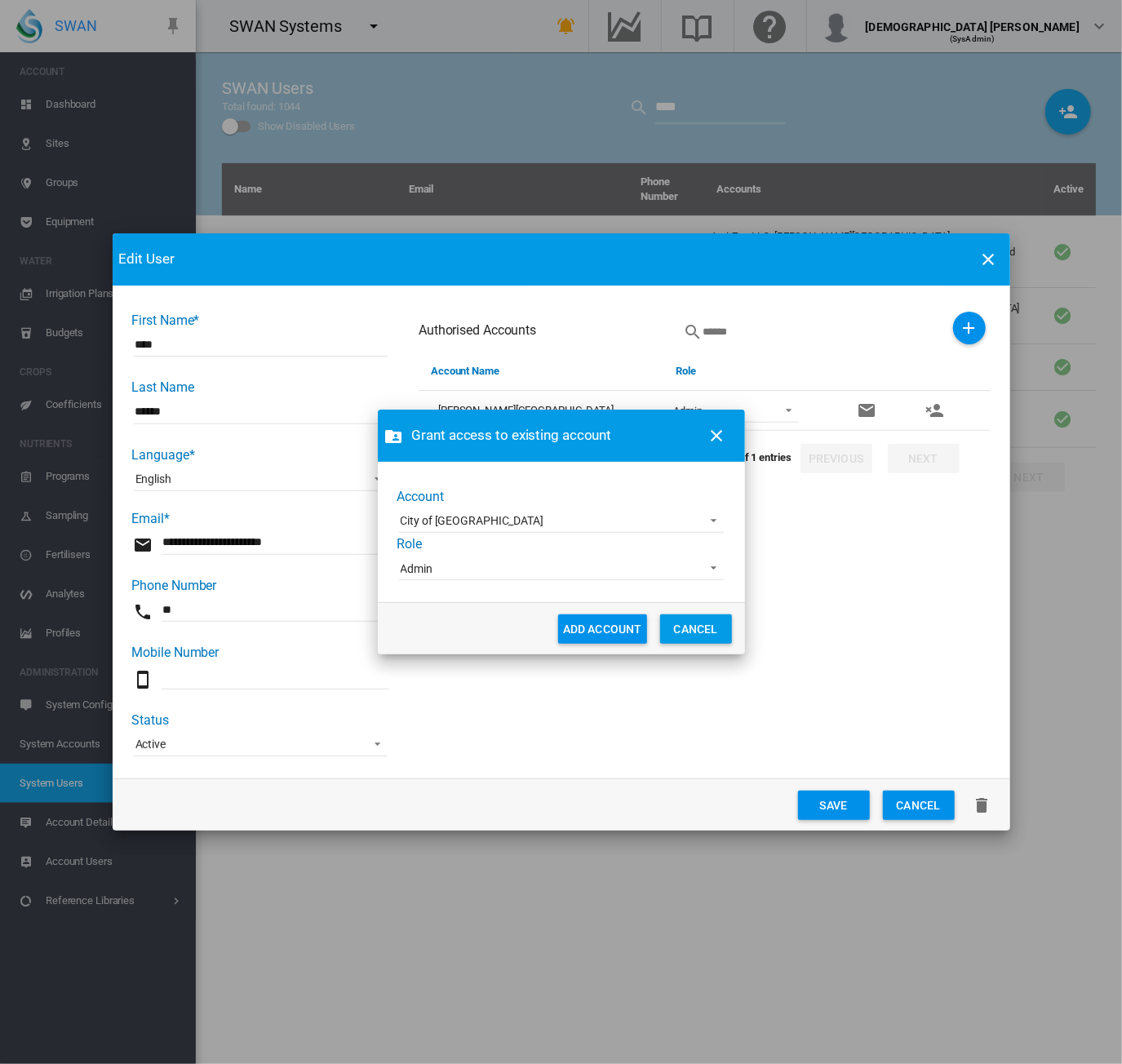
click at [608, 631] on button "ADD ACCOUNT" at bounding box center [603, 629] width 89 height 29
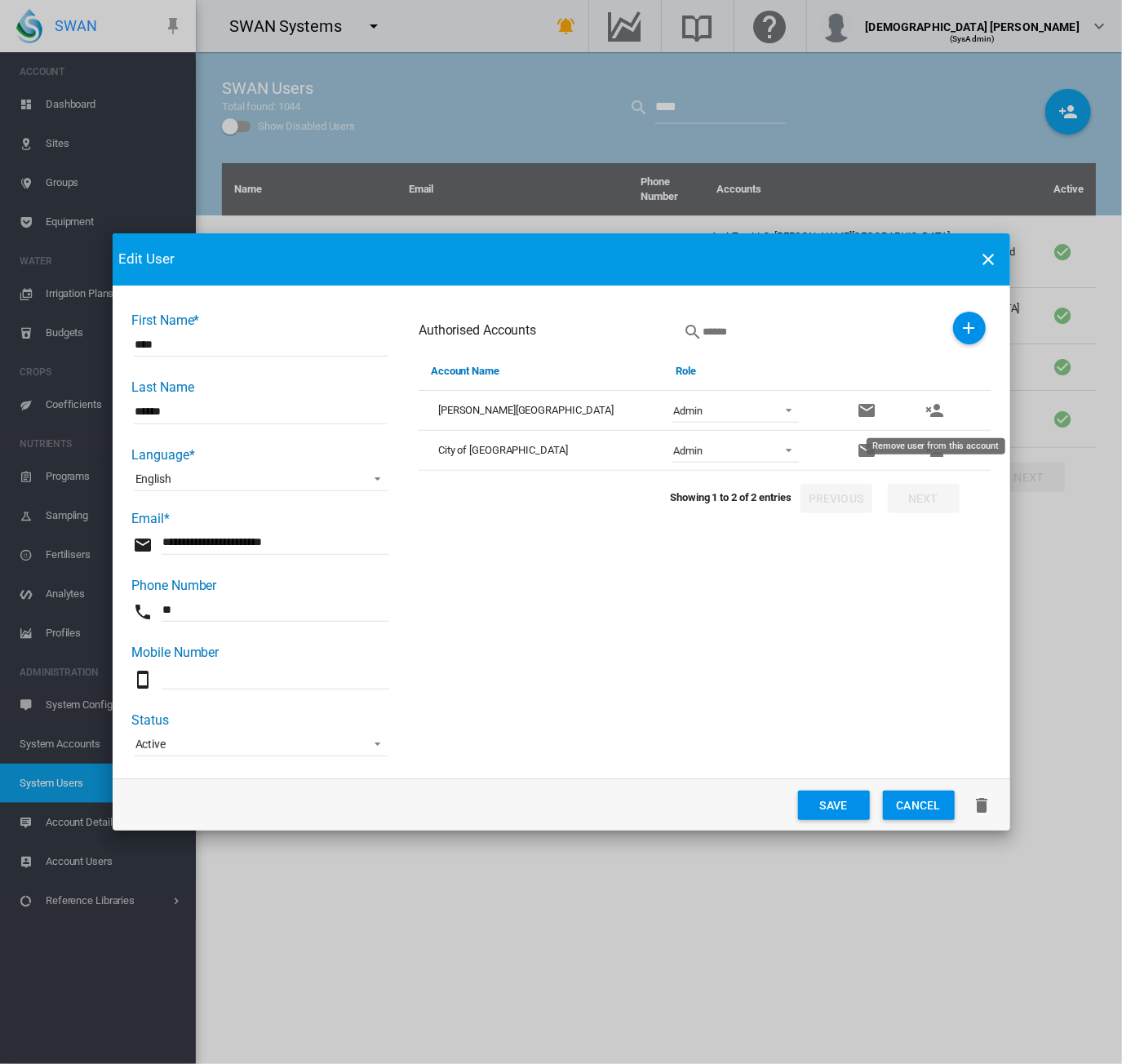
click at [938, 415] on md-icon "icon-account-remove" at bounding box center [934, 410] width 20 height 20
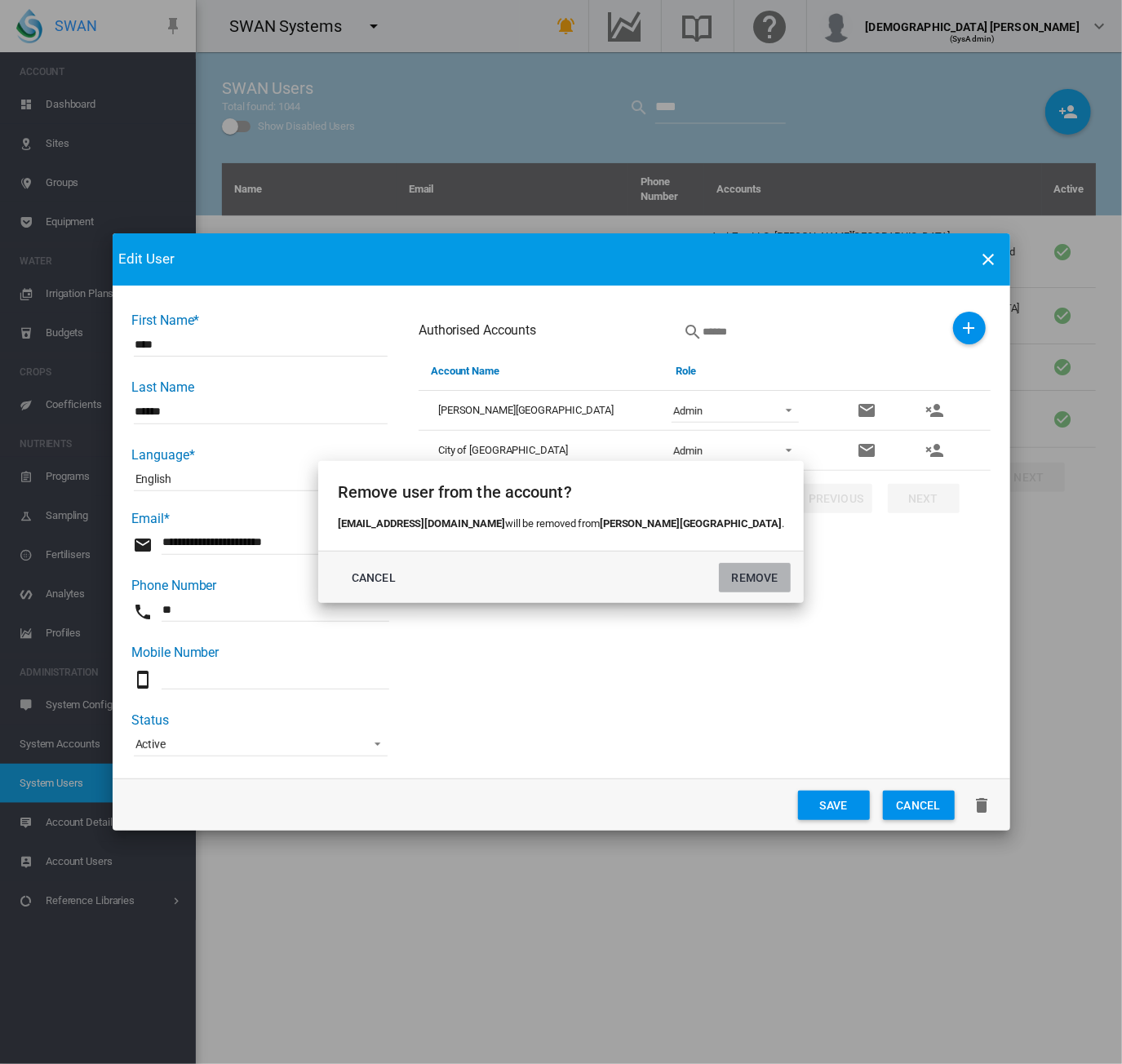
click at [719, 571] on button "REMOVE" at bounding box center [755, 577] width 72 height 29
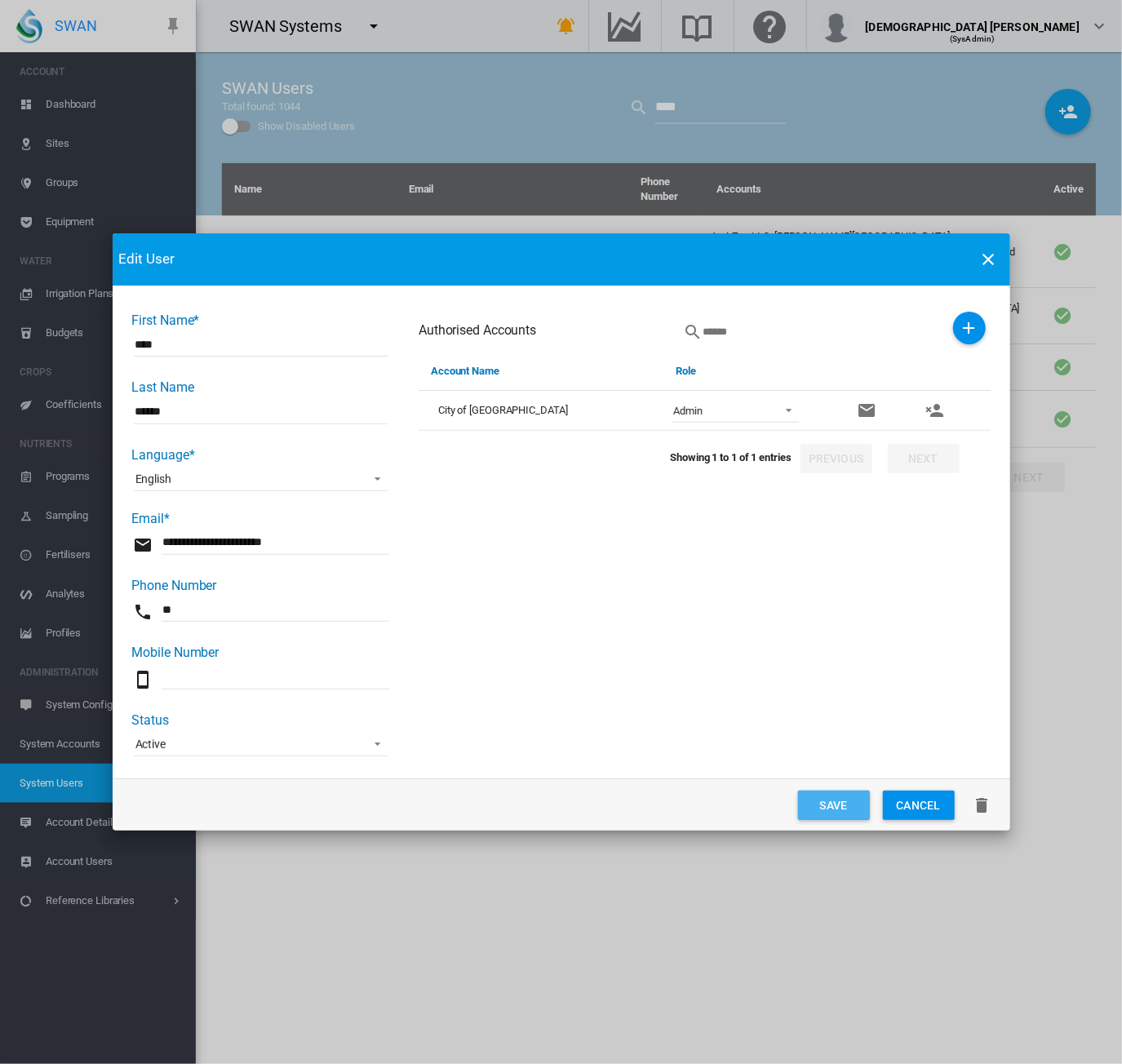
click at [831, 807] on button "Save" at bounding box center [834, 805] width 72 height 29
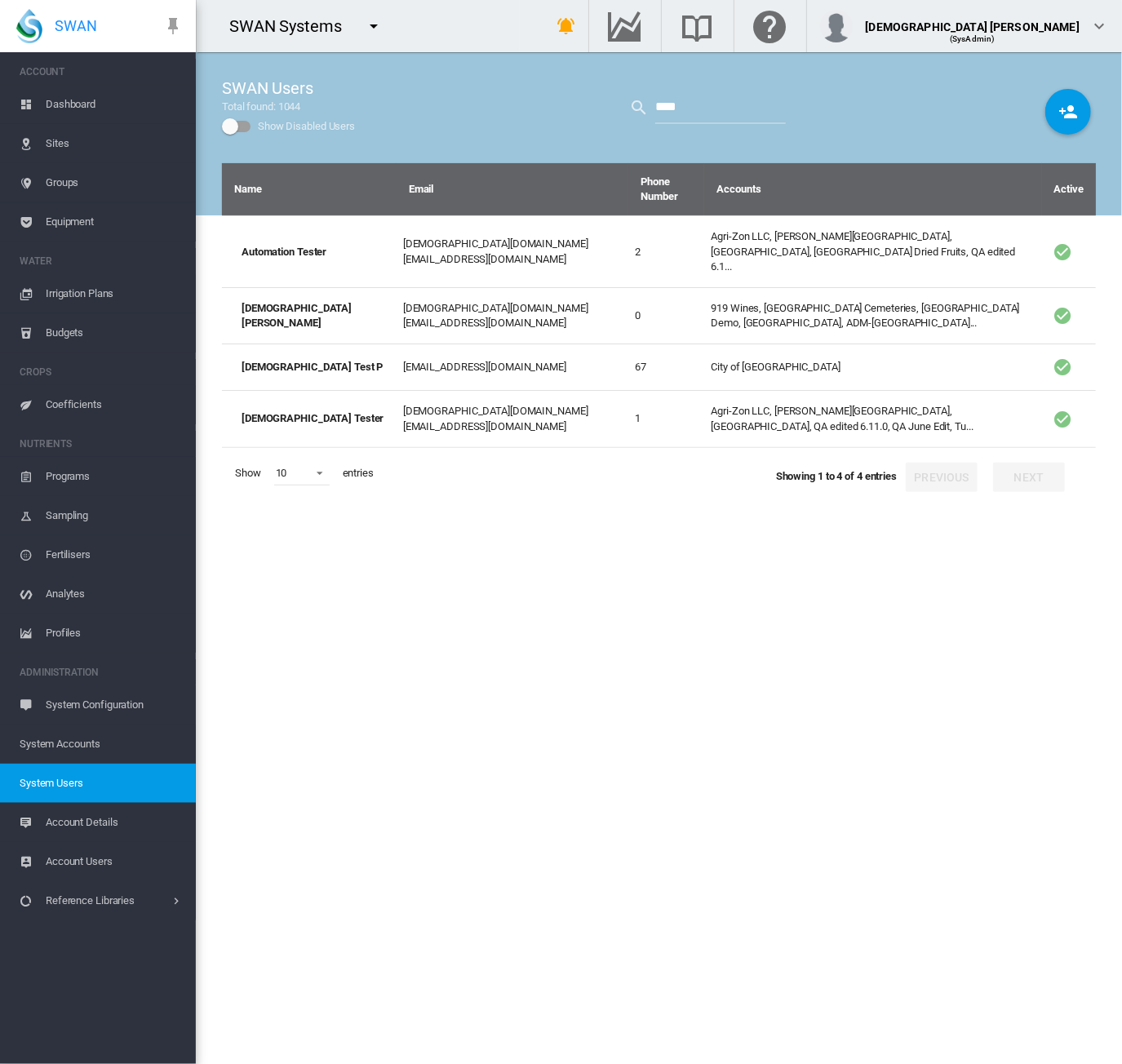
drag, startPoint x: 463, startPoint y: 642, endPoint x: 481, endPoint y: 620, distance: 28.4
click at [463, 642] on div "Name Email Phone Number Accounts Active Automation Tester lady.uy@swansystems.c…" at bounding box center [659, 614] width 874 height 901
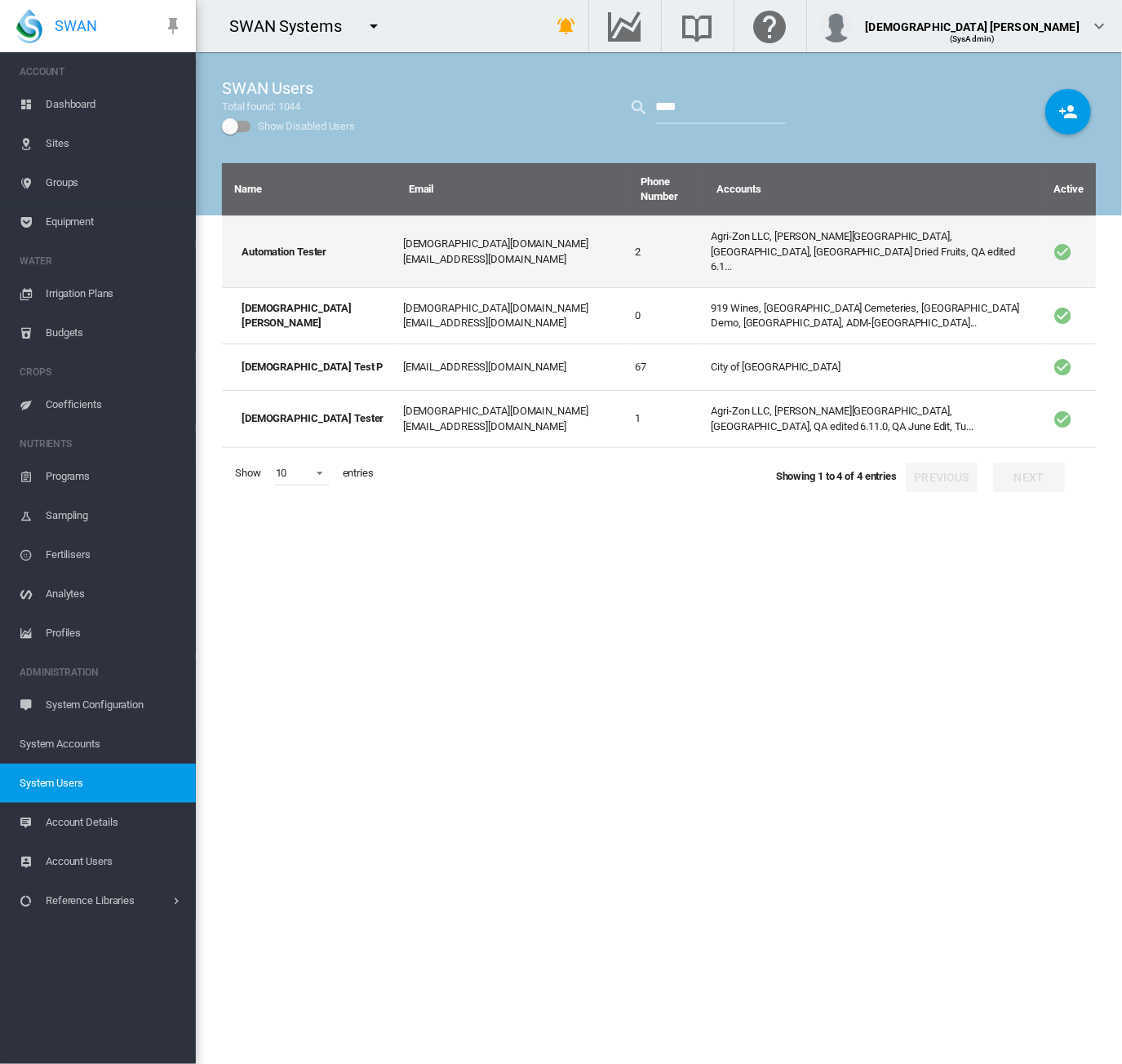
click at [780, 226] on td "Agri-Zon LLC, Anna Plains, City of Bayswater, Duxton Dried Fruits, QA edited 6.…" at bounding box center [873, 251] width 337 height 72
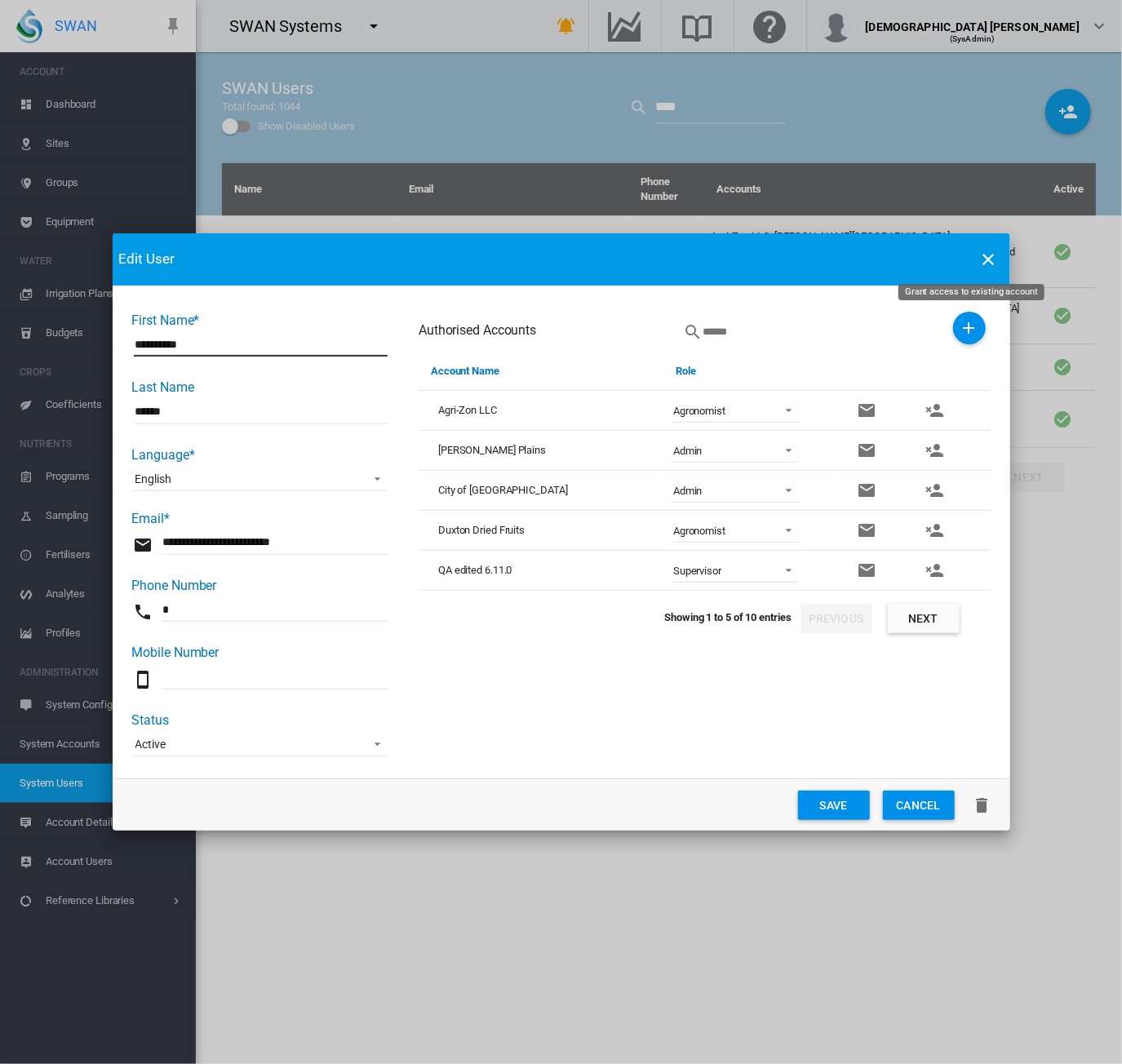
click at [966, 331] on md-icon "icon-plus" at bounding box center [970, 328] width 20 height 20
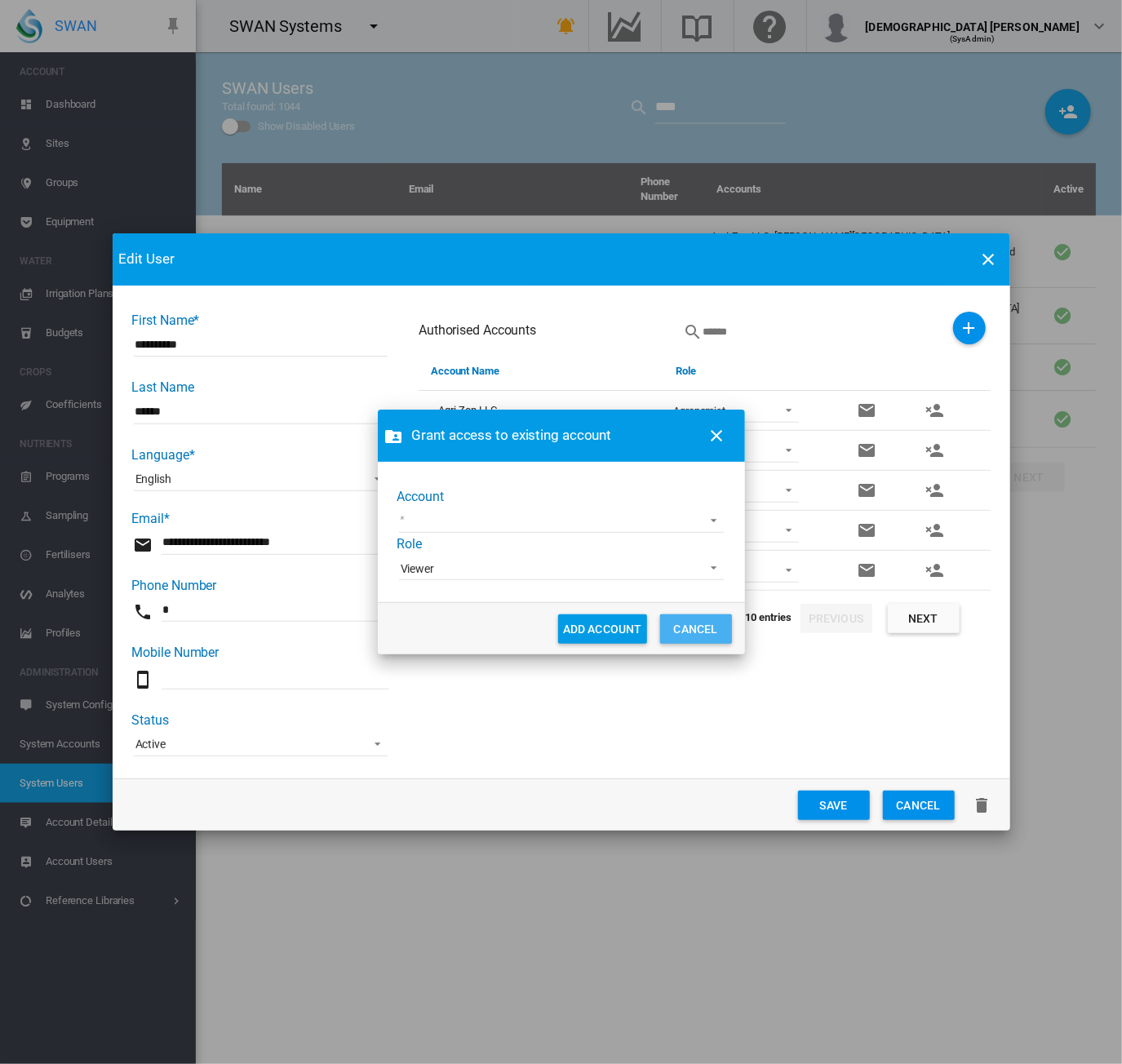
click at [693, 634] on button "CANCEL" at bounding box center [696, 629] width 72 height 29
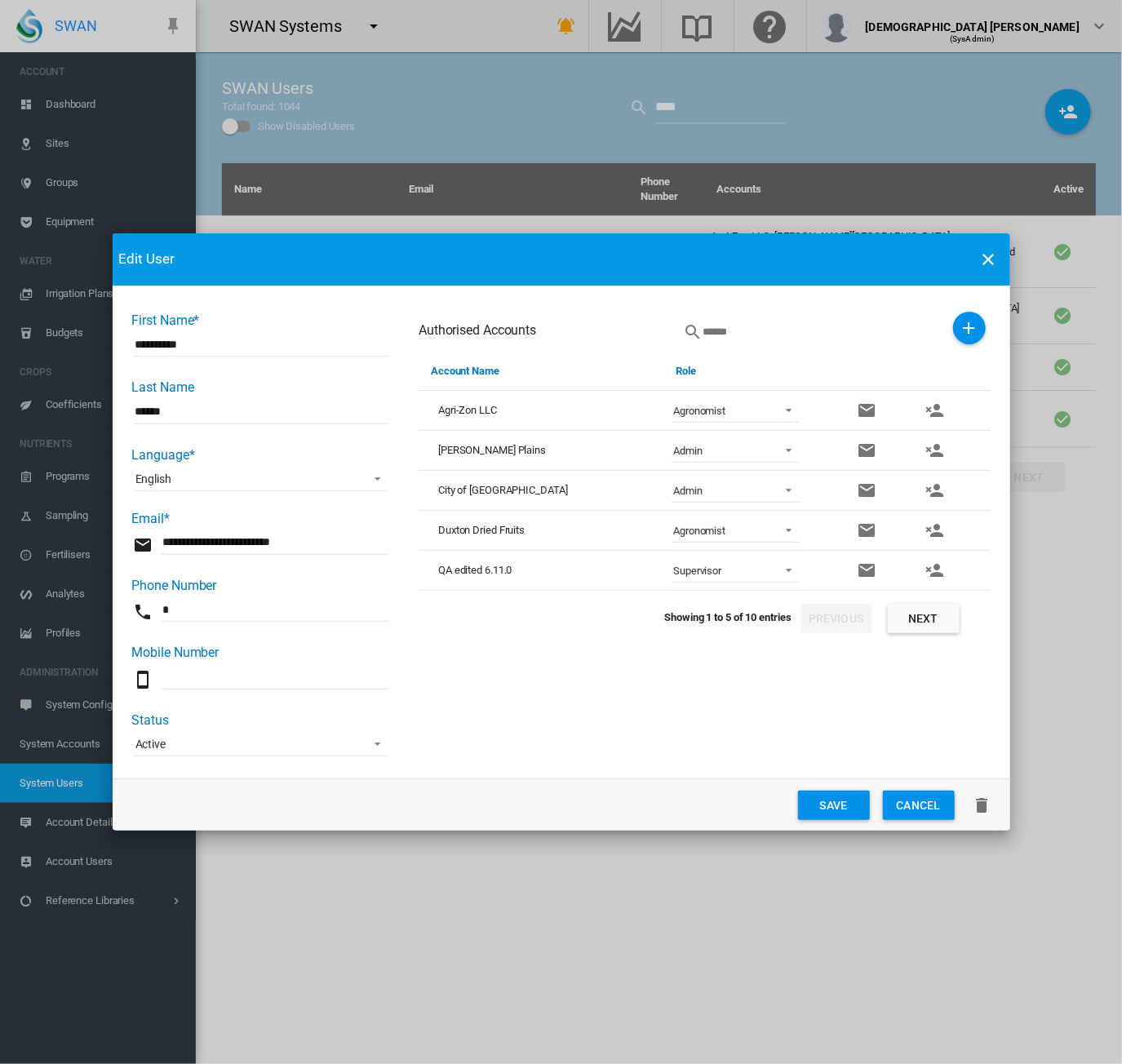
click at [987, 263] on md-icon "icon-close" at bounding box center [989, 259] width 20 height 20
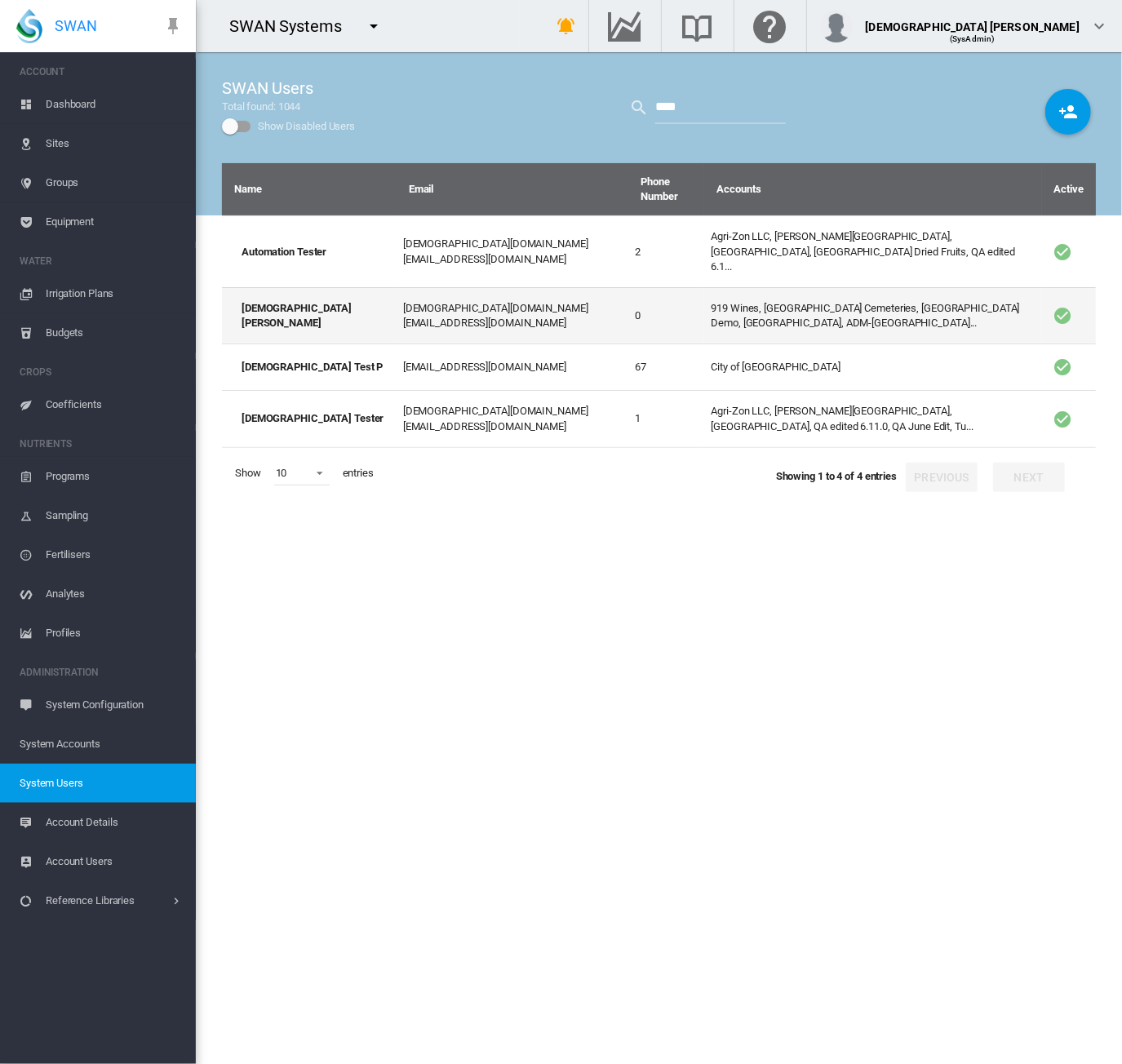
click at [861, 287] on td "919 Wines, Adelaide Cemeteries, Adelaide Demo, Adelaide High School, ADM-Amaret…" at bounding box center [873, 315] width 337 height 56
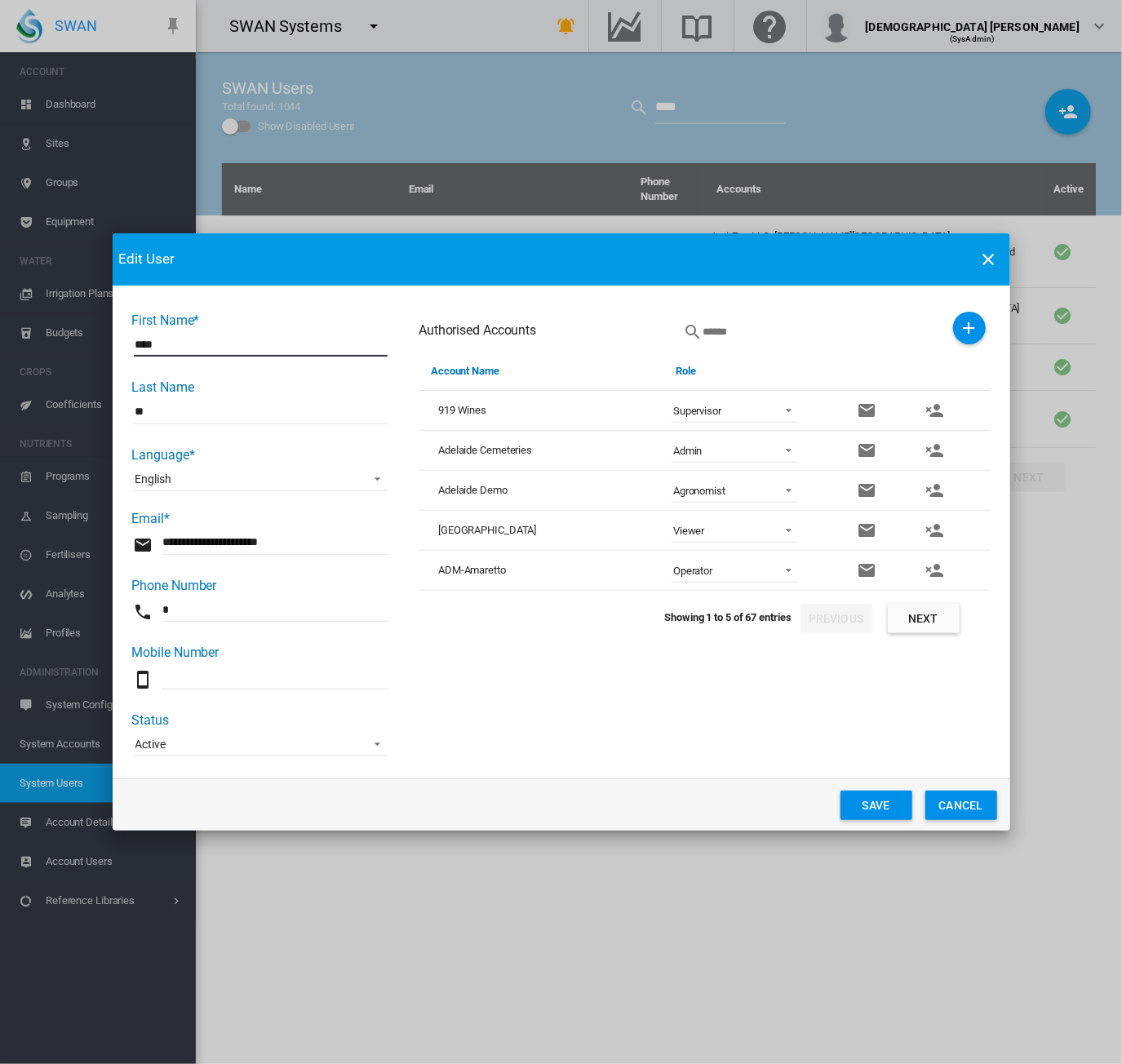
click at [927, 613] on button "Next" at bounding box center [924, 619] width 72 height 29
click at [964, 323] on md-icon "icon-plus" at bounding box center [970, 328] width 20 height 20
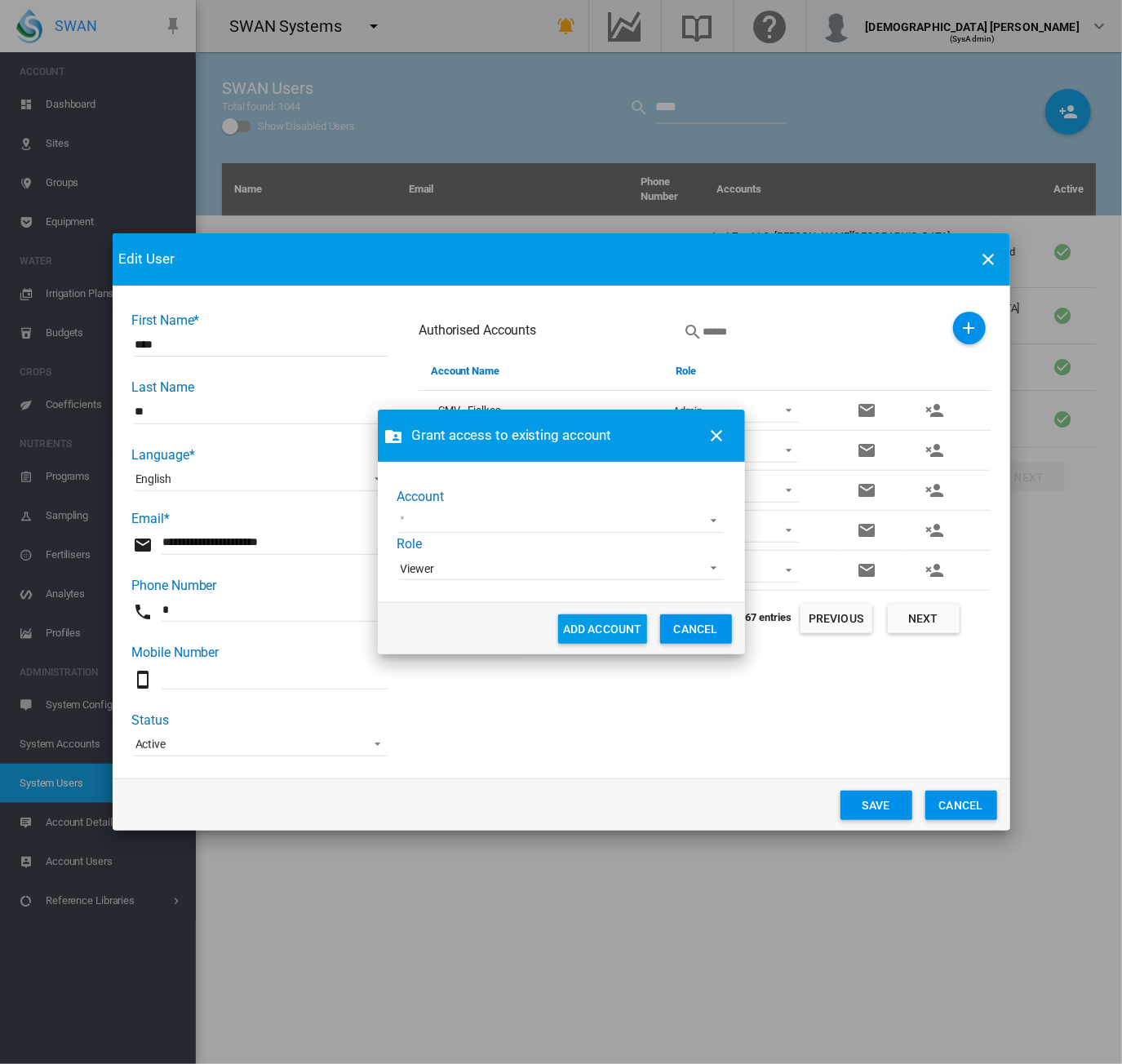
click at [542, 519] on md-select "Acre Orchards AgLogic Burlington Farming Alejandra Demo Allan Brothers Alterra …" at bounding box center [561, 520] width 325 height 24
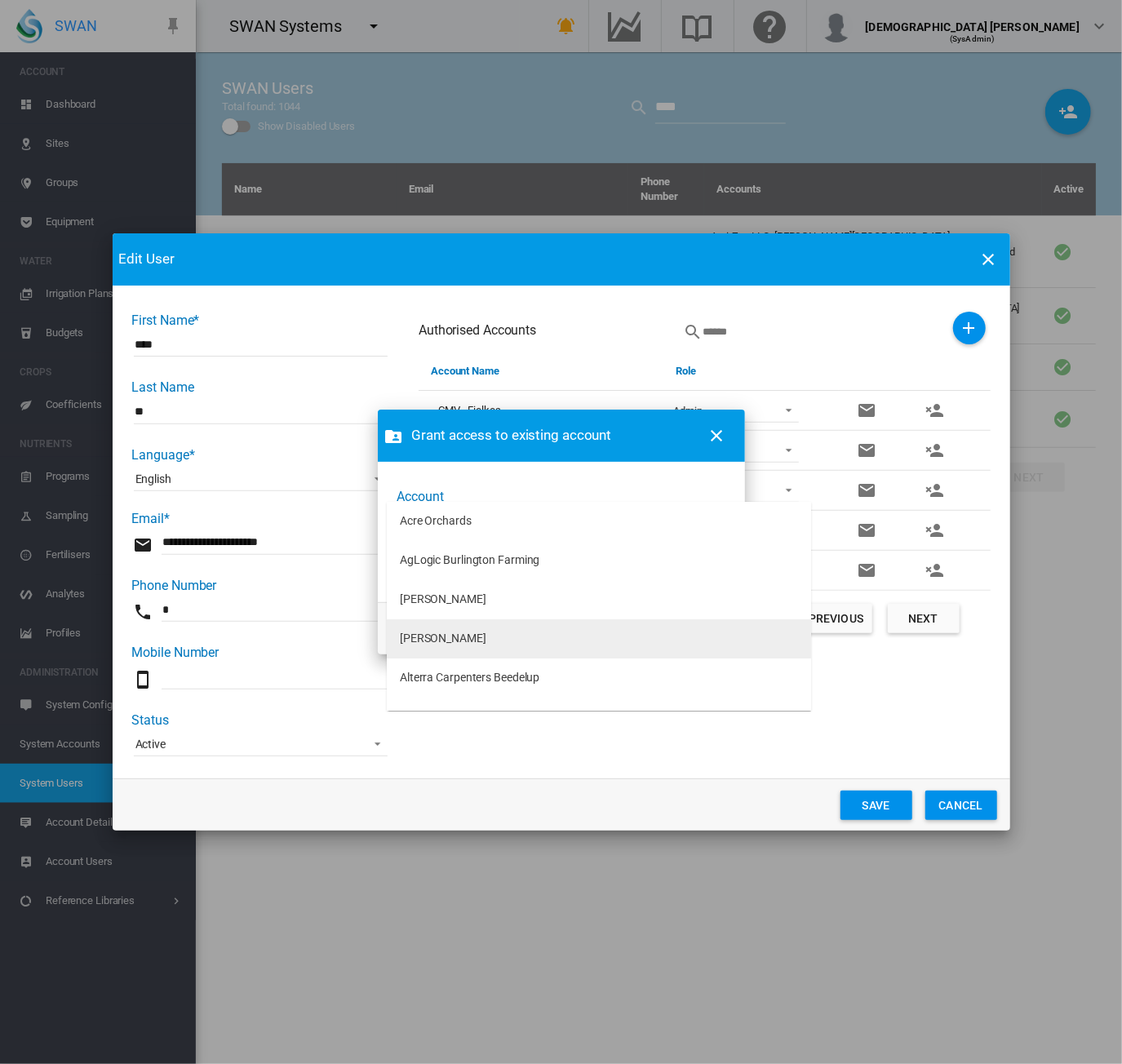
click at [610, 639] on md-option "Allan Brothers" at bounding box center [599, 639] width 424 height 39
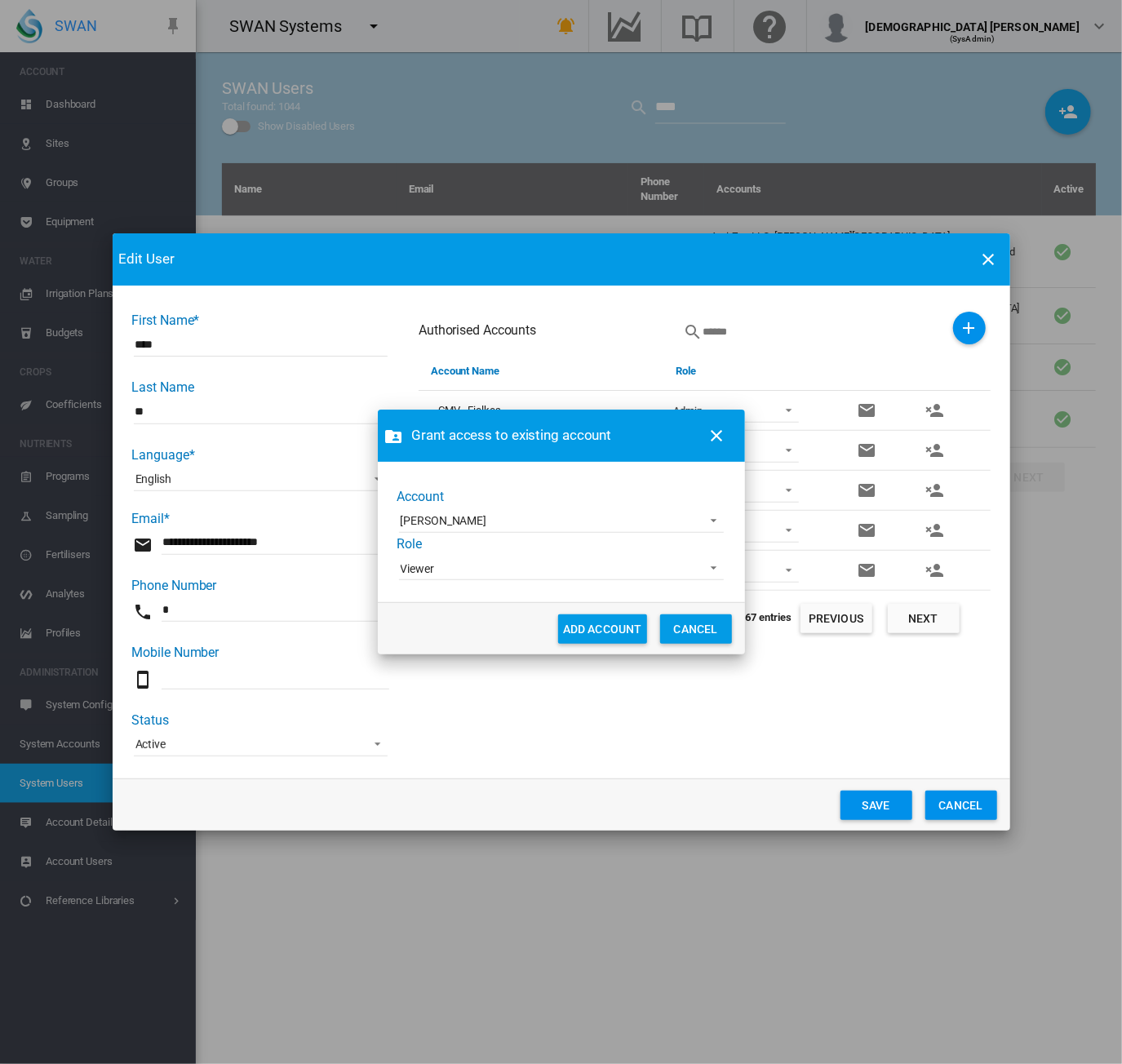
click at [472, 573] on span "Viewer" at bounding box center [548, 570] width 295 height 16
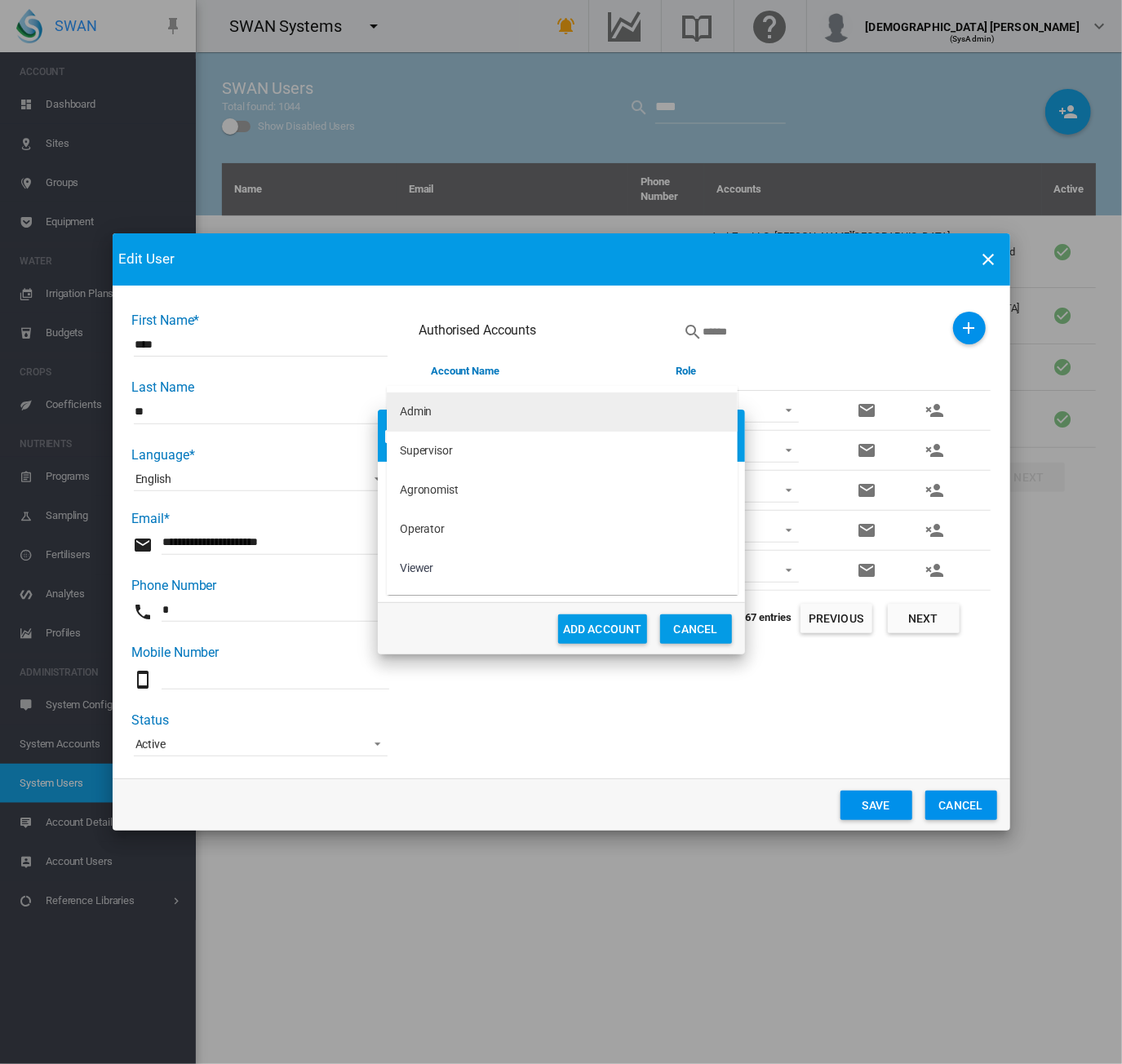
click at [434, 406] on md-option "Admin" at bounding box center [562, 411] width 351 height 39
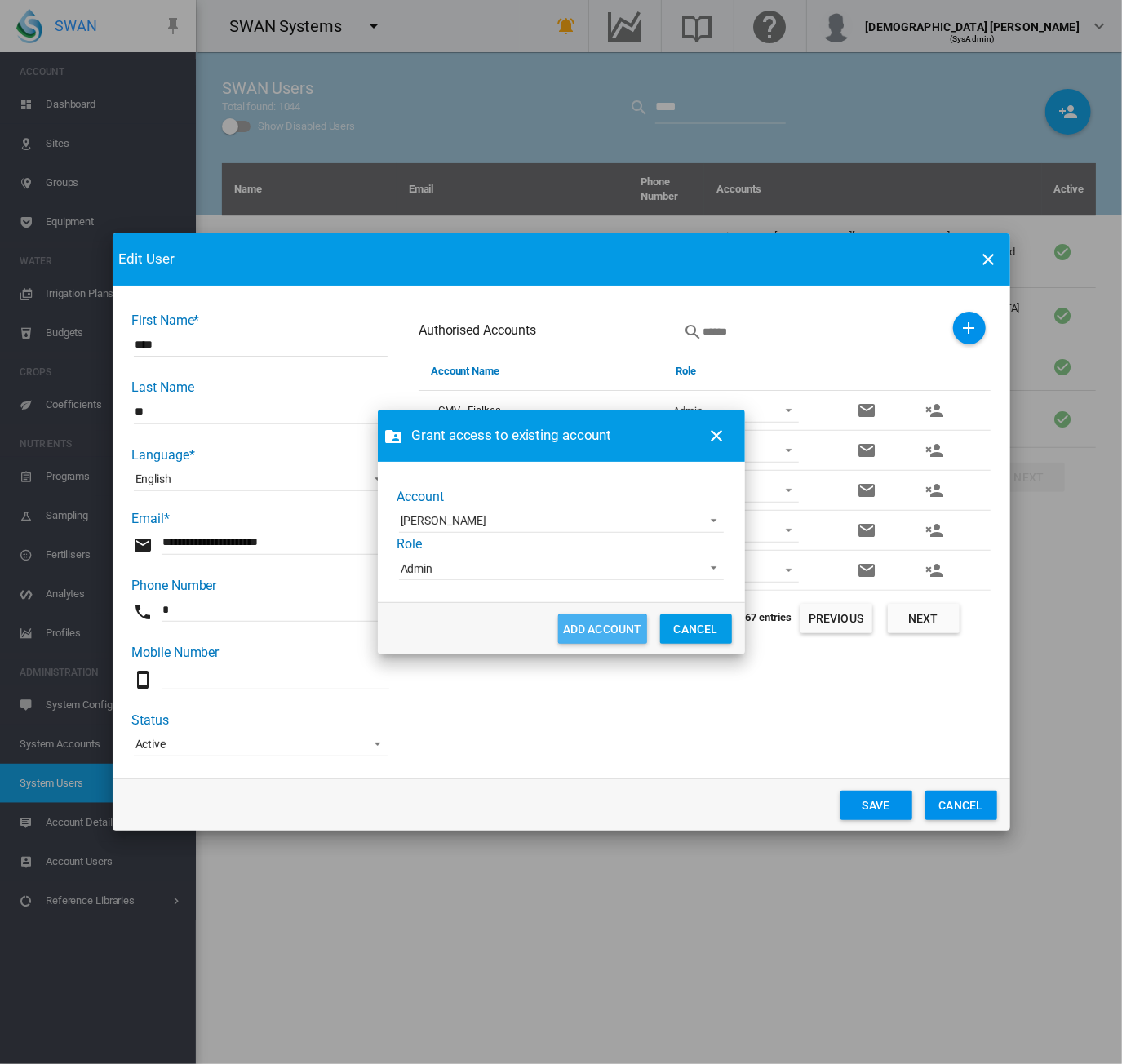
click at [594, 637] on button "ADD ACCOUNT" at bounding box center [603, 629] width 89 height 29
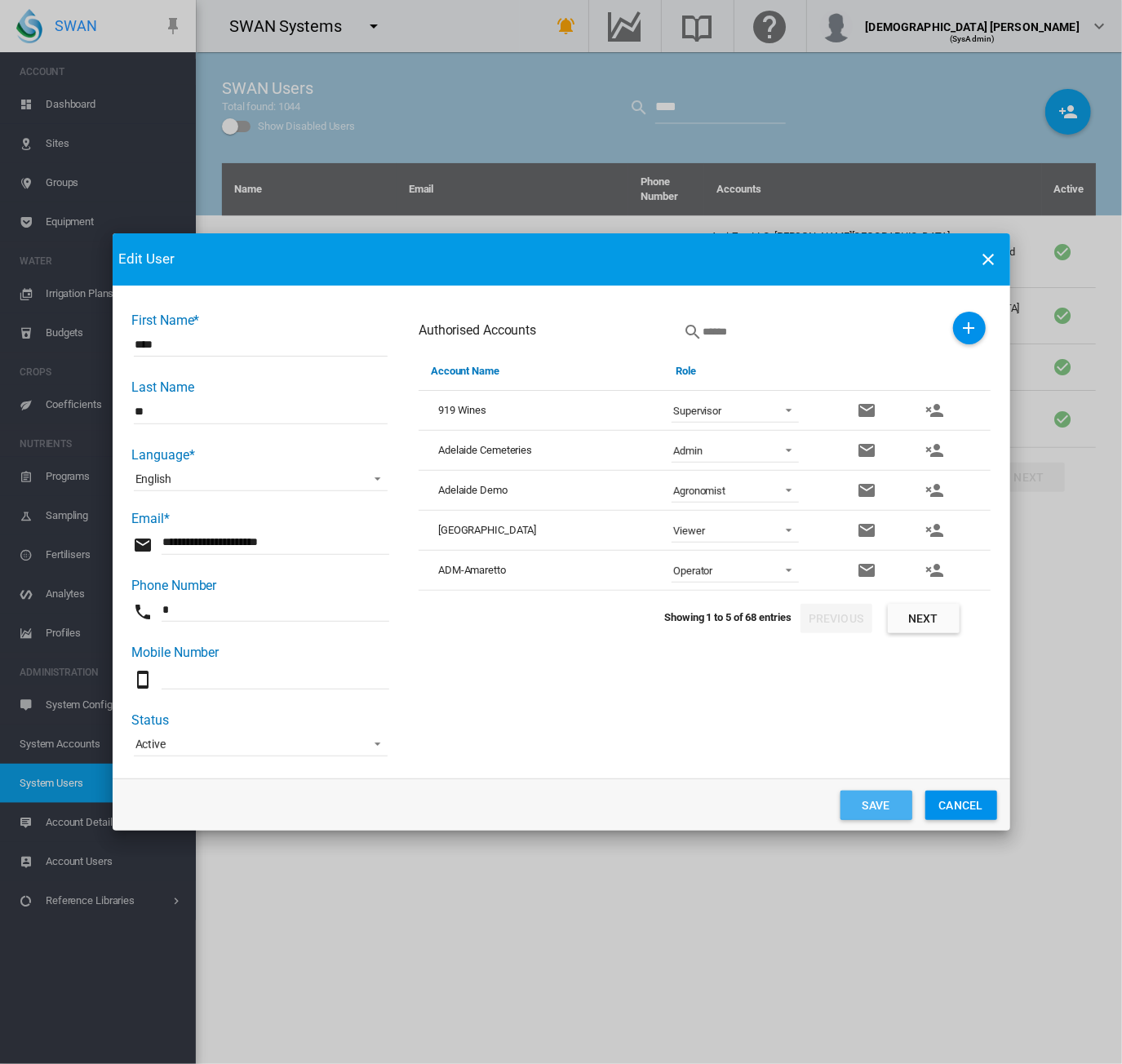
click at [865, 810] on button "Save" at bounding box center [876, 805] width 72 height 29
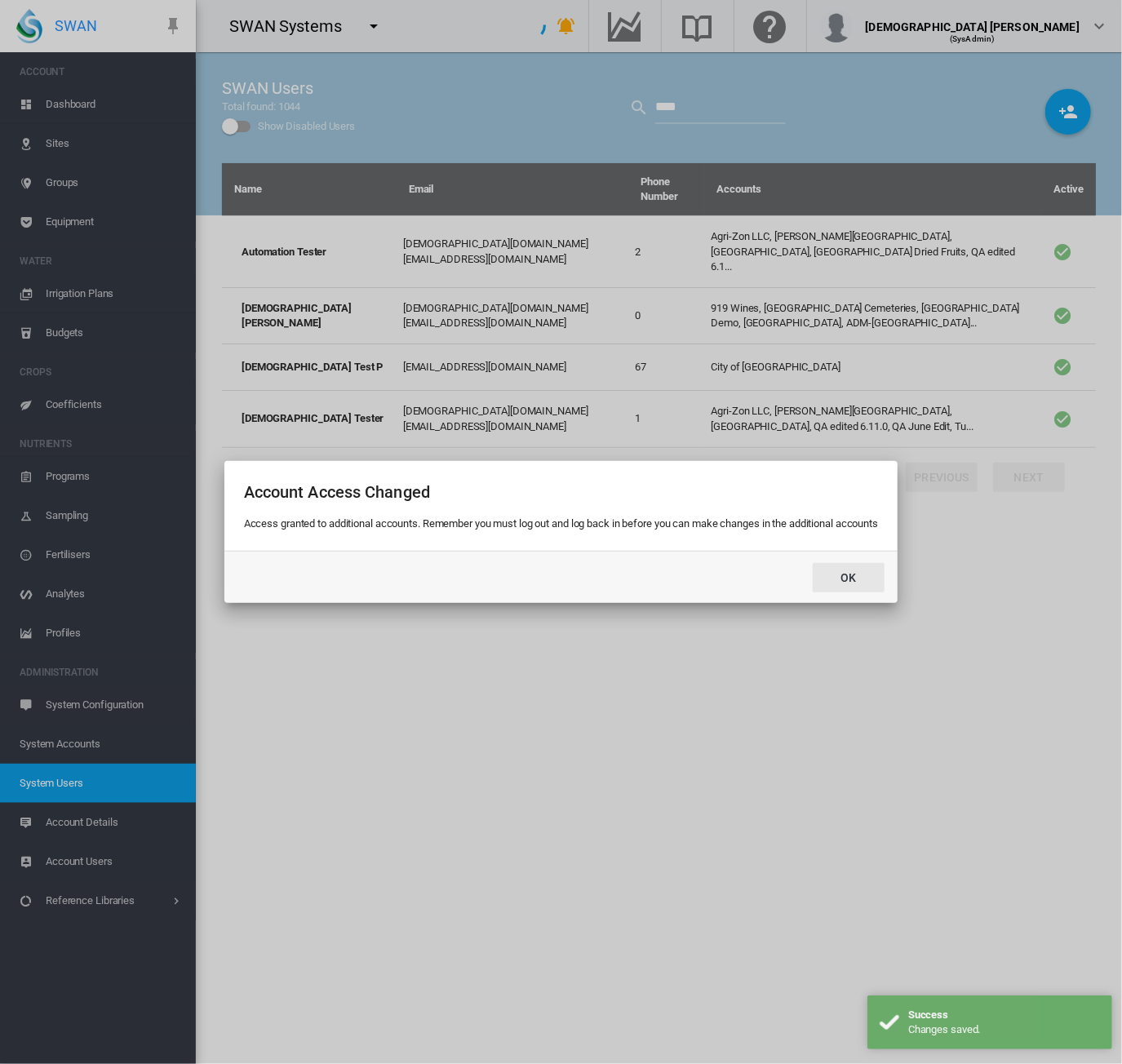
click at [846, 574] on button "Ok" at bounding box center [848, 577] width 72 height 29
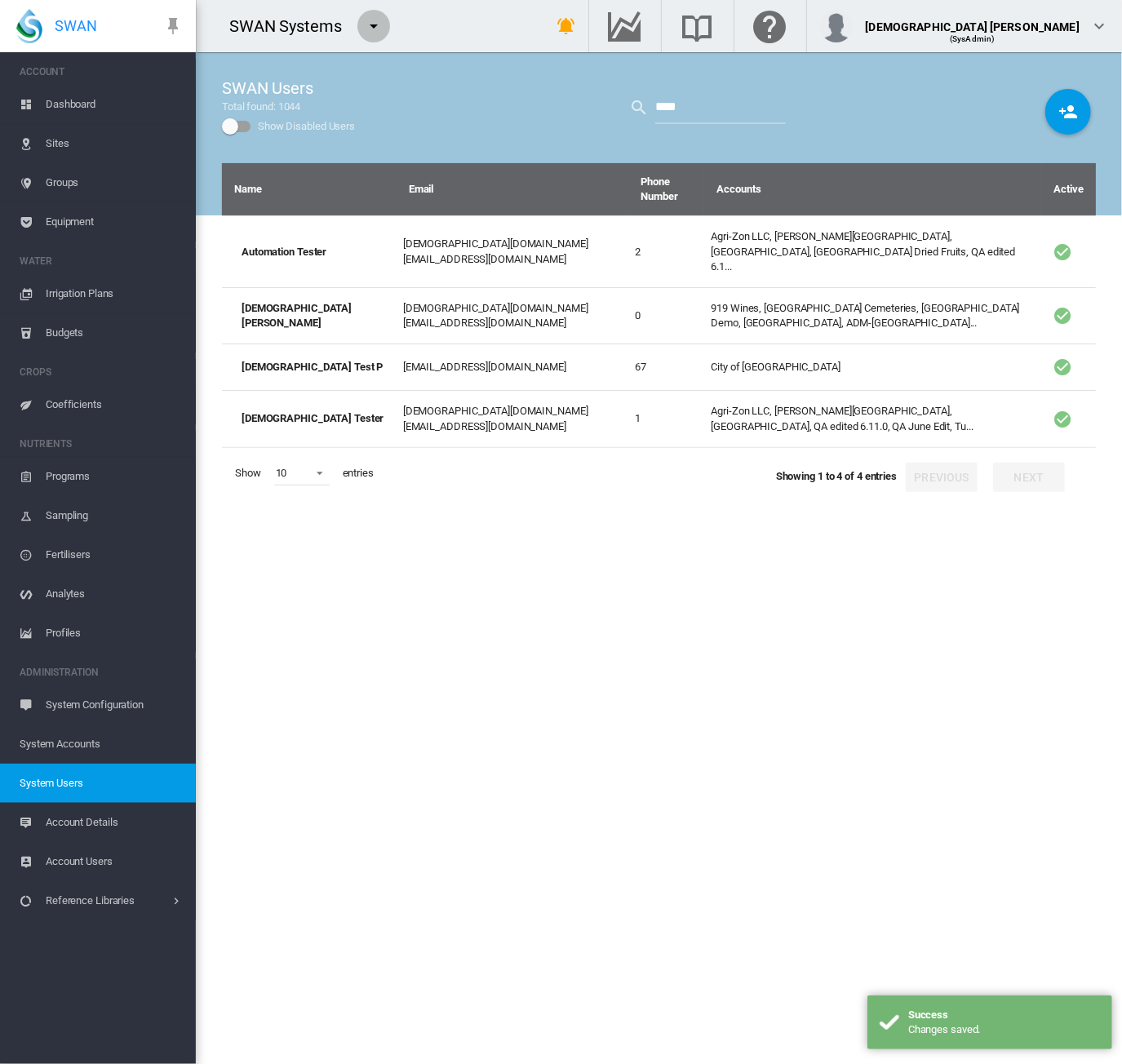
click at [378, 23] on md-icon "icon-menu-down" at bounding box center [373, 26] width 20 height 20
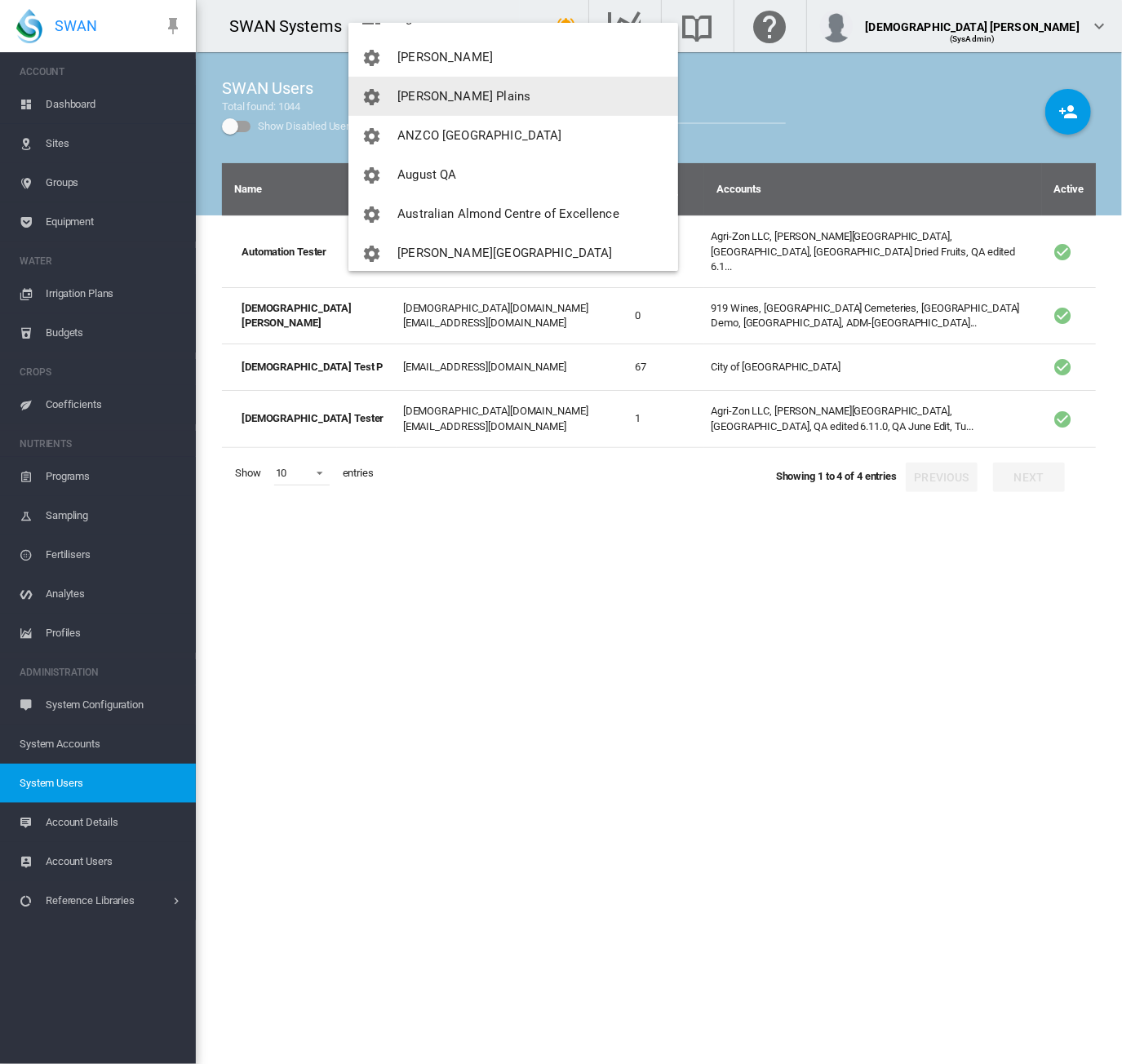
scroll to position [245, 0]
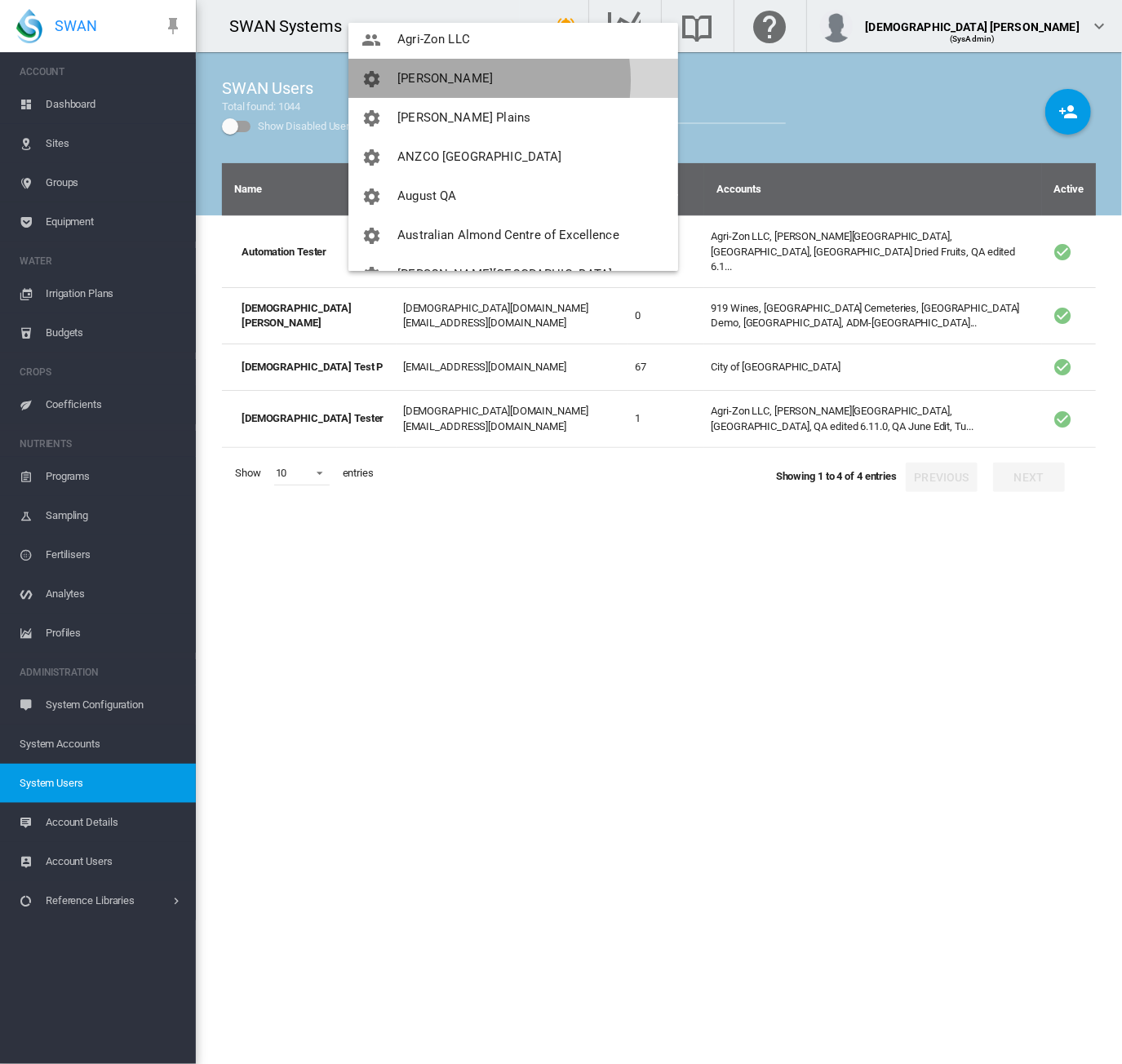
click at [480, 79] on button "Allan Brothers" at bounding box center [513, 78] width 330 height 39
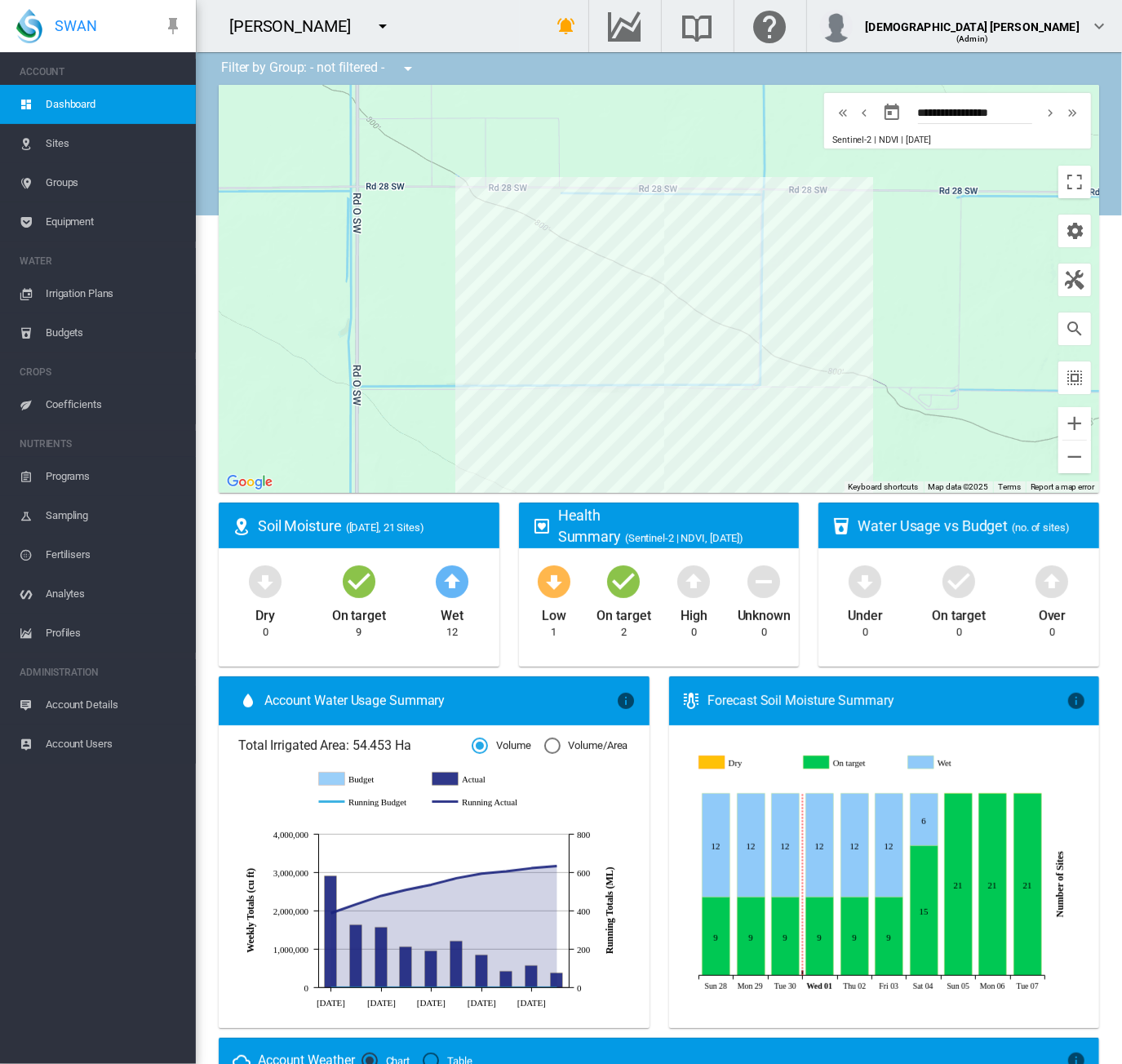
click at [373, 26] on md-icon "icon-menu-down" at bounding box center [383, 26] width 20 height 20
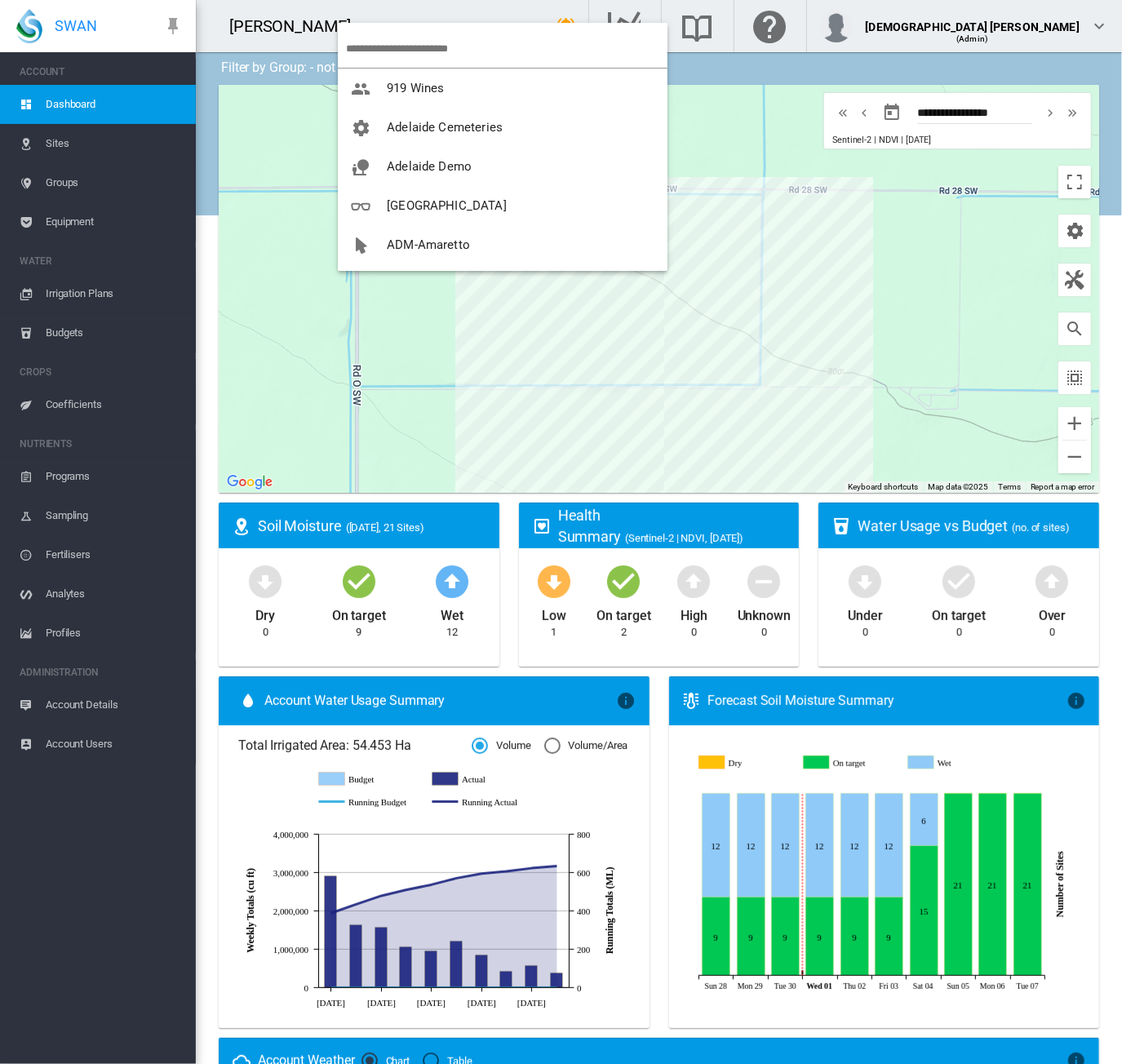
click at [380, 45] on input "search" at bounding box center [506, 48] width 321 height 38
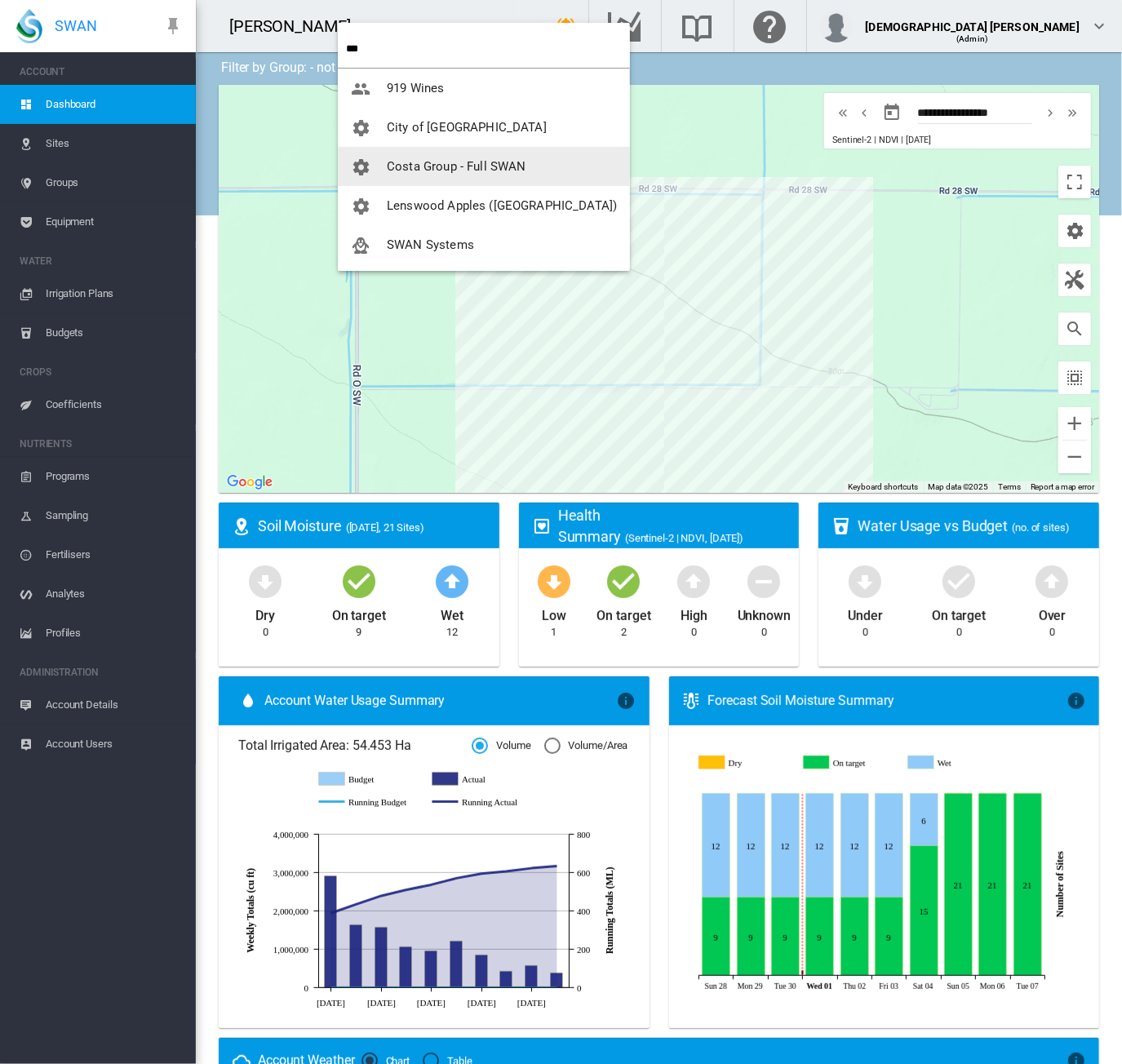
type input "***"
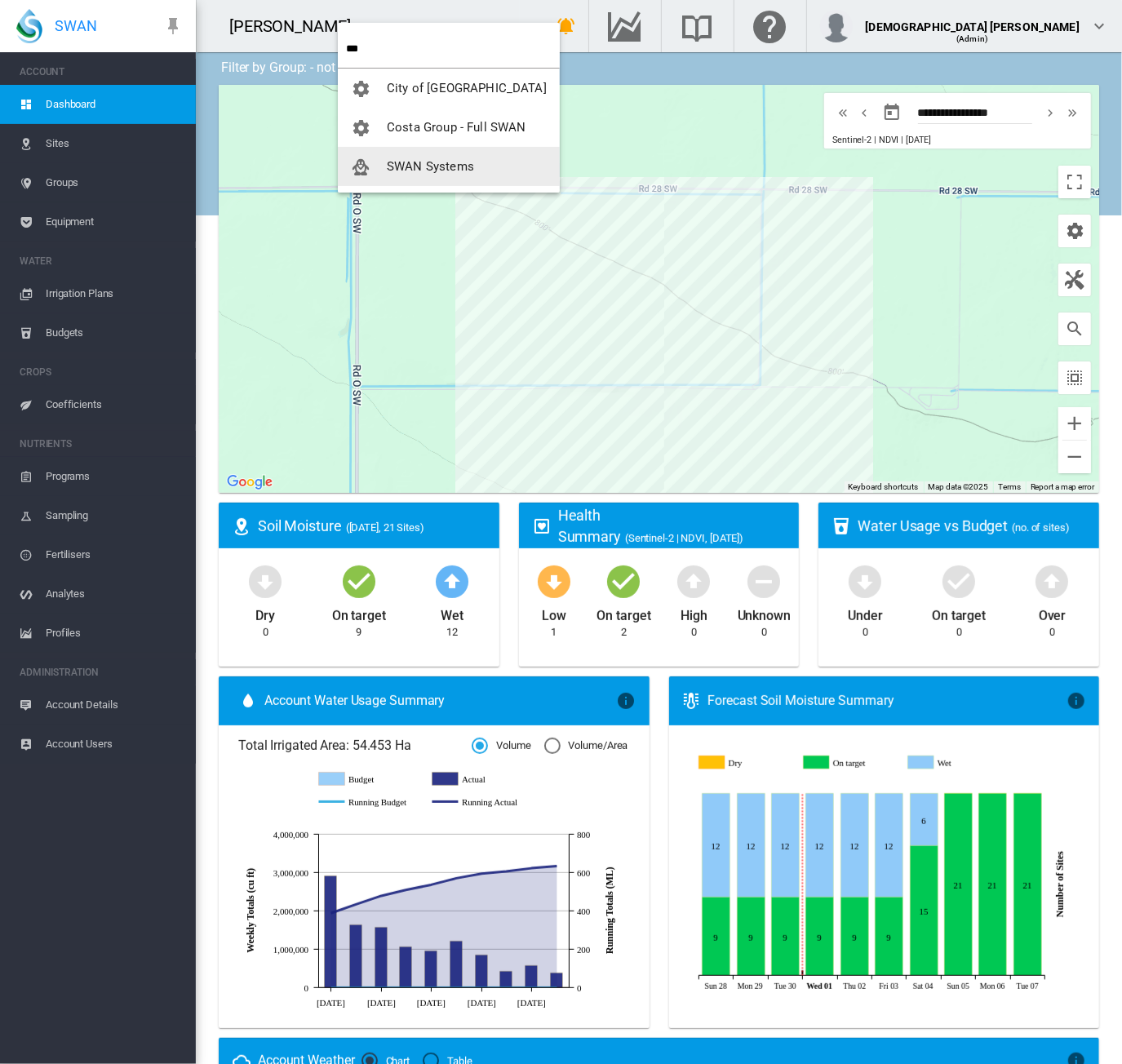
click at [389, 157] on button "SWAN Systems" at bounding box center [448, 166] width 222 height 39
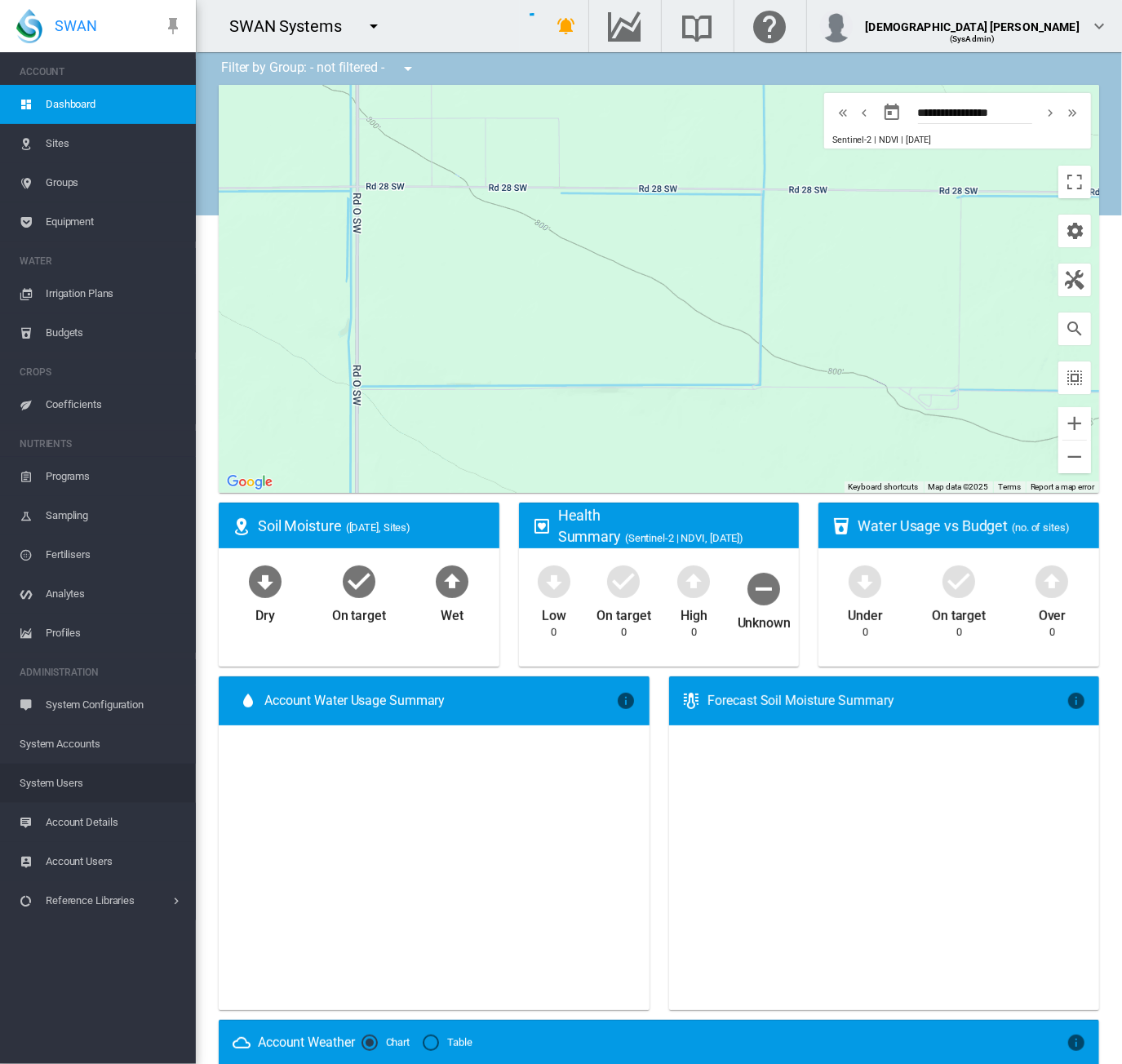
click at [88, 783] on span "System Users" at bounding box center [101, 783] width 164 height 39
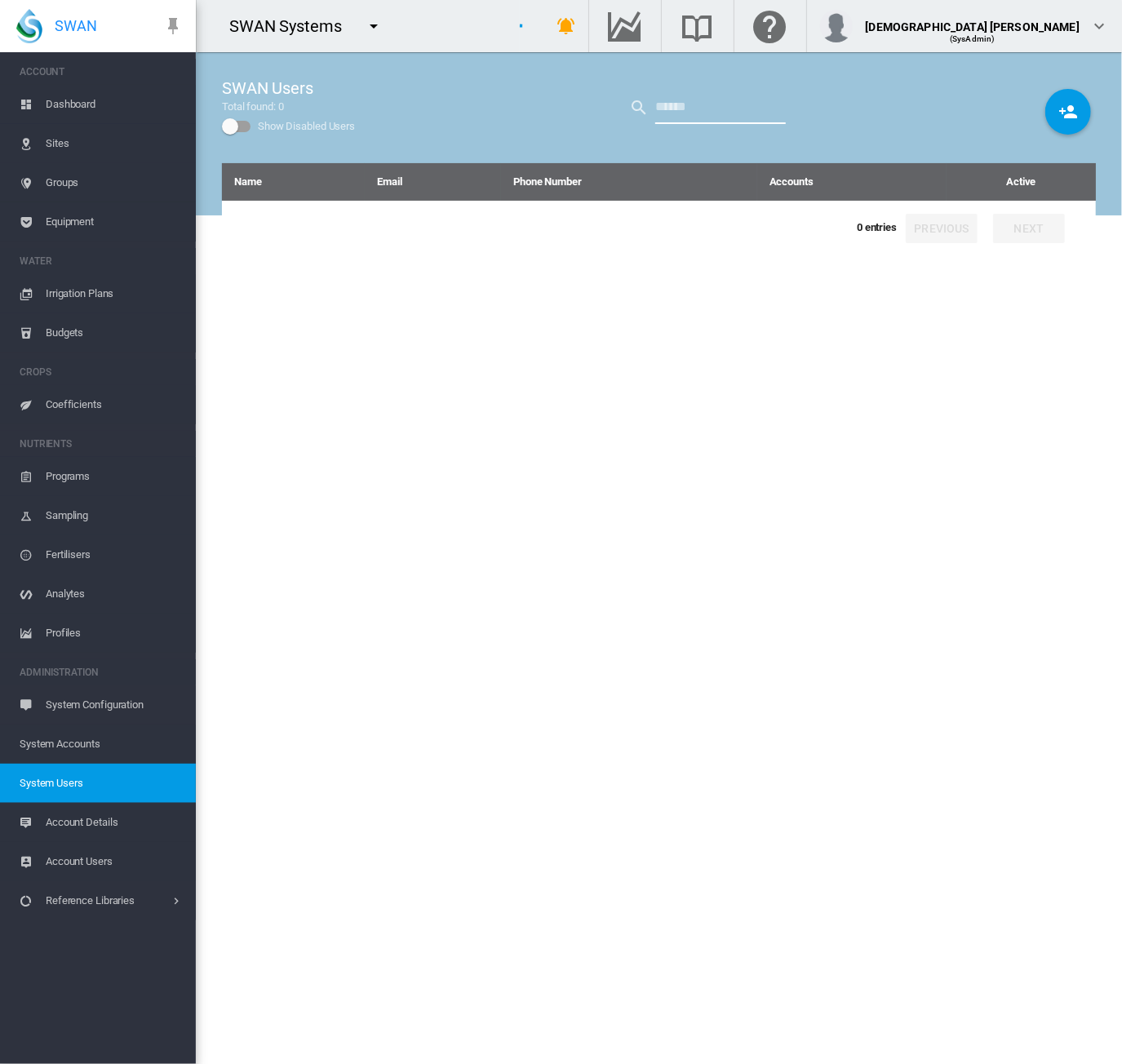
click at [696, 107] on input "text" at bounding box center [720, 108] width 131 height 33
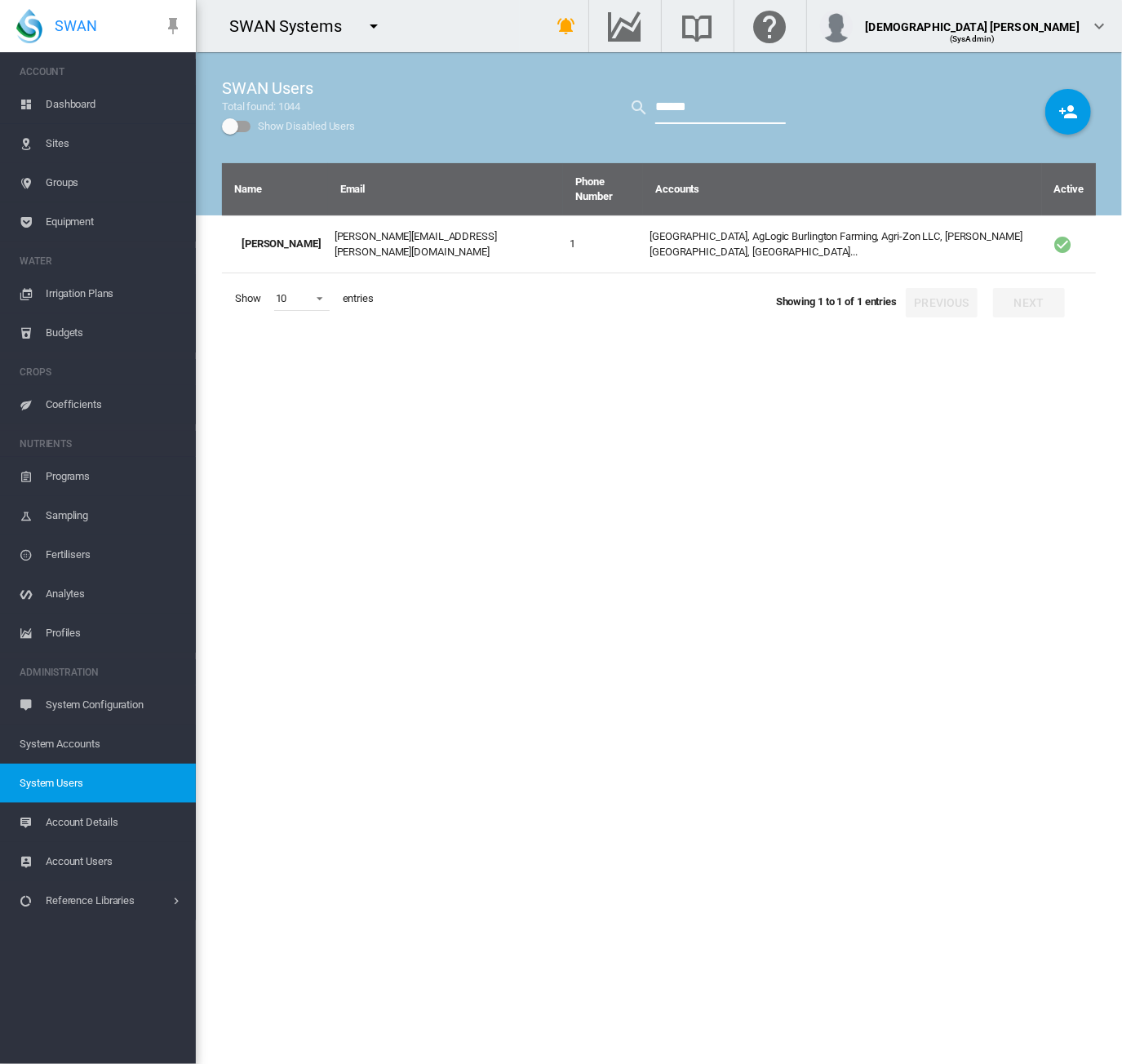
type input "******"
click at [435, 453] on div "Name Email Phone Number Accounts Active Jane Doe maricel.tolentino@swansystems.…" at bounding box center [659, 614] width 874 height 901
click at [622, 863] on div "Name Email Phone Number Accounts Active Jane Doe maricel.tolentino@swansystems.…" at bounding box center [659, 614] width 874 height 901
drag, startPoint x: 697, startPoint y: 104, endPoint x: 549, endPoint y: 104, distance: 148.0
click at [549, 104] on div "SWAN Users Total found: 1044 Show Disabled Users ******" at bounding box center [659, 107] width 874 height 111
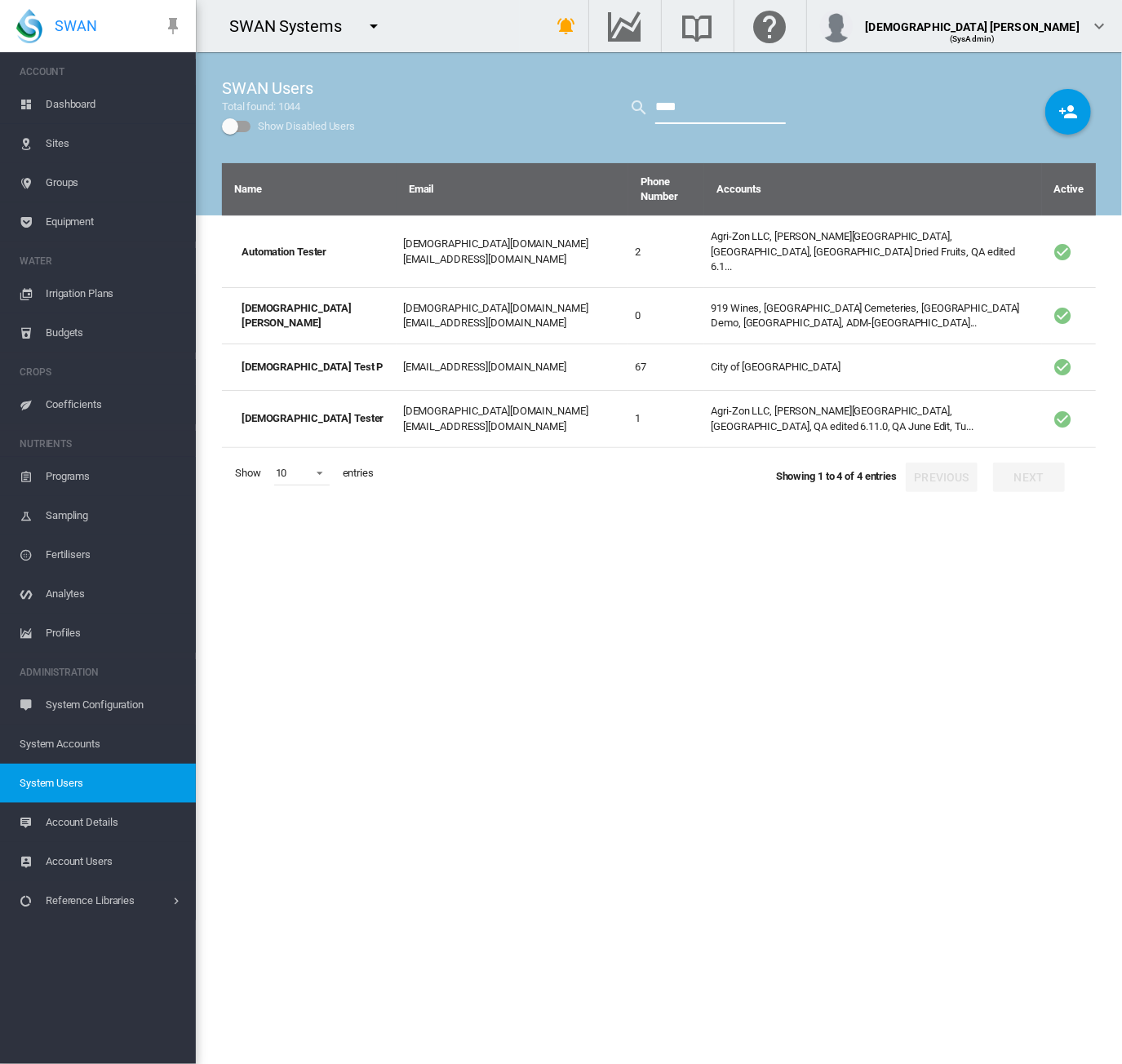
type input "****"
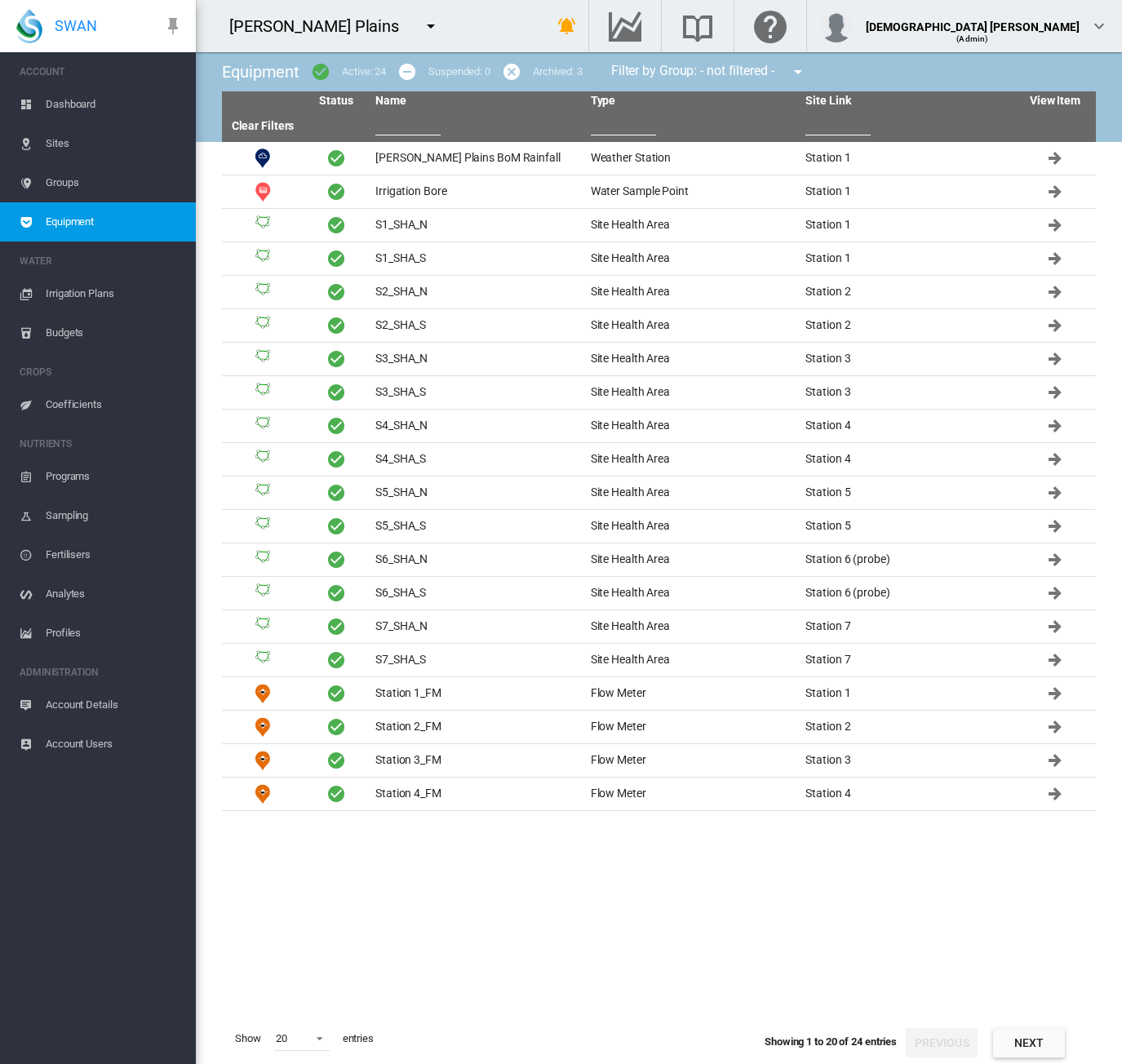
click at [421, 27] on md-icon "icon-menu-down" at bounding box center [430, 26] width 20 height 20
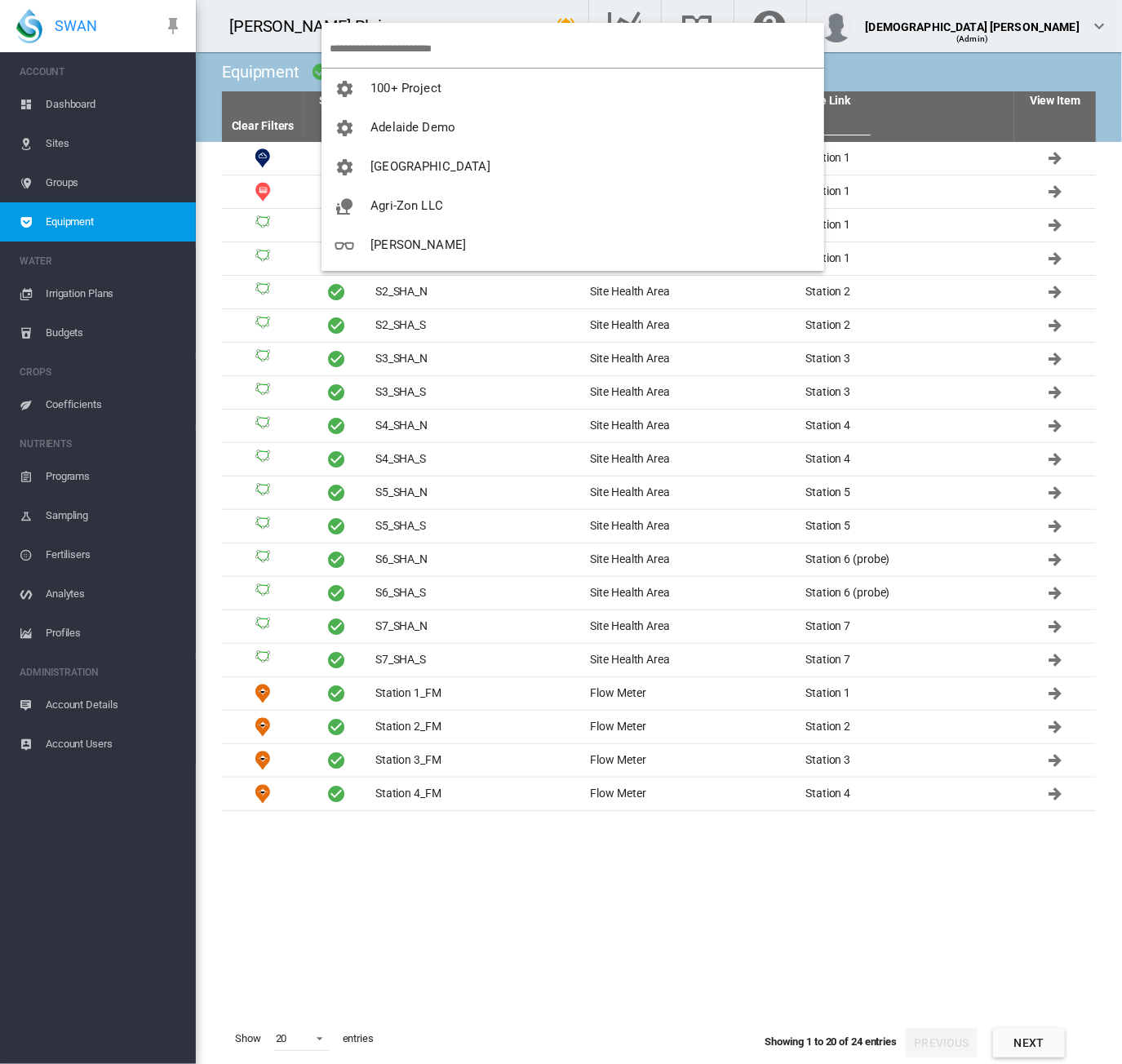
click at [430, 50] on input "search" at bounding box center [577, 48] width 494 height 38
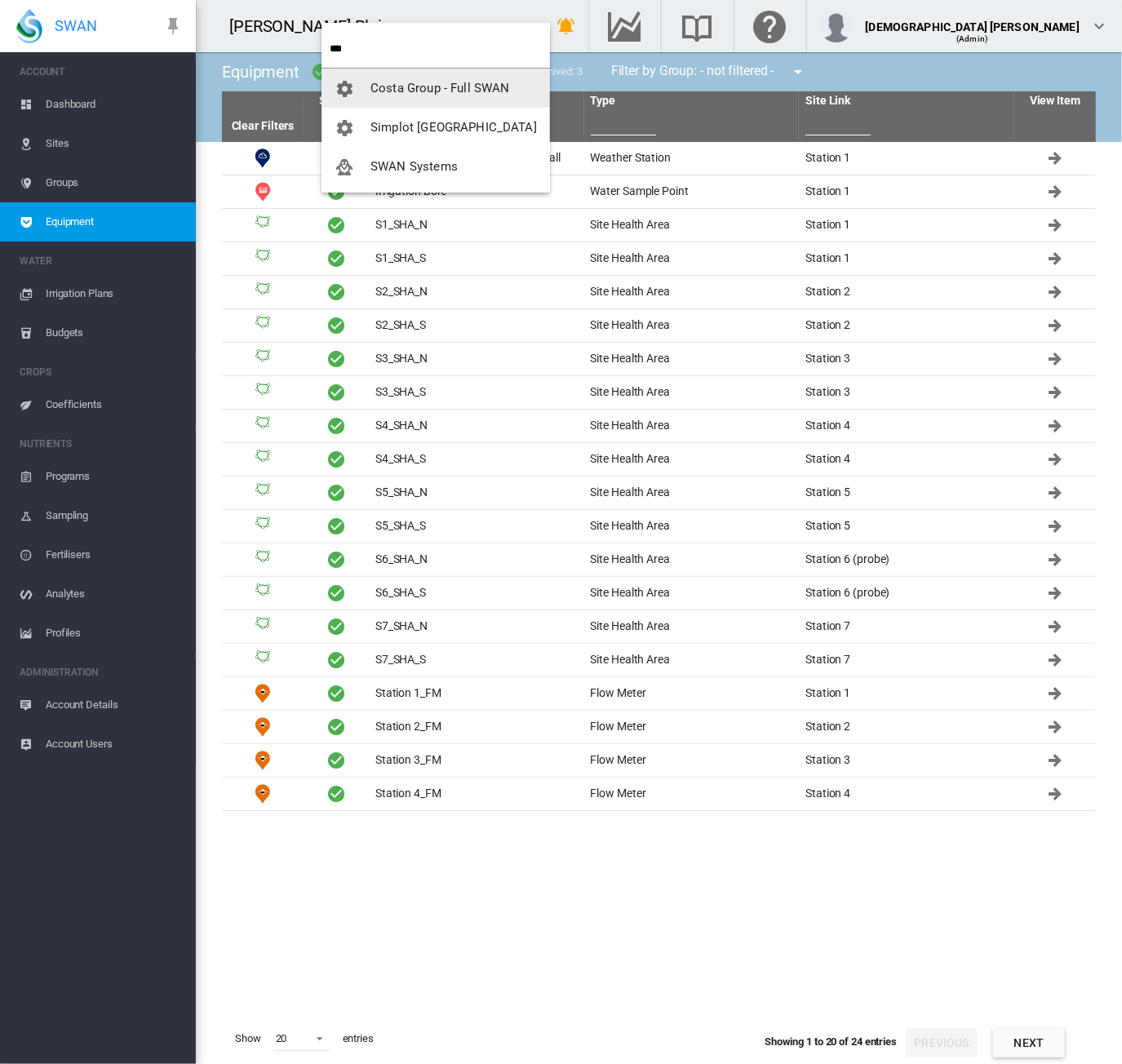
type input "***"
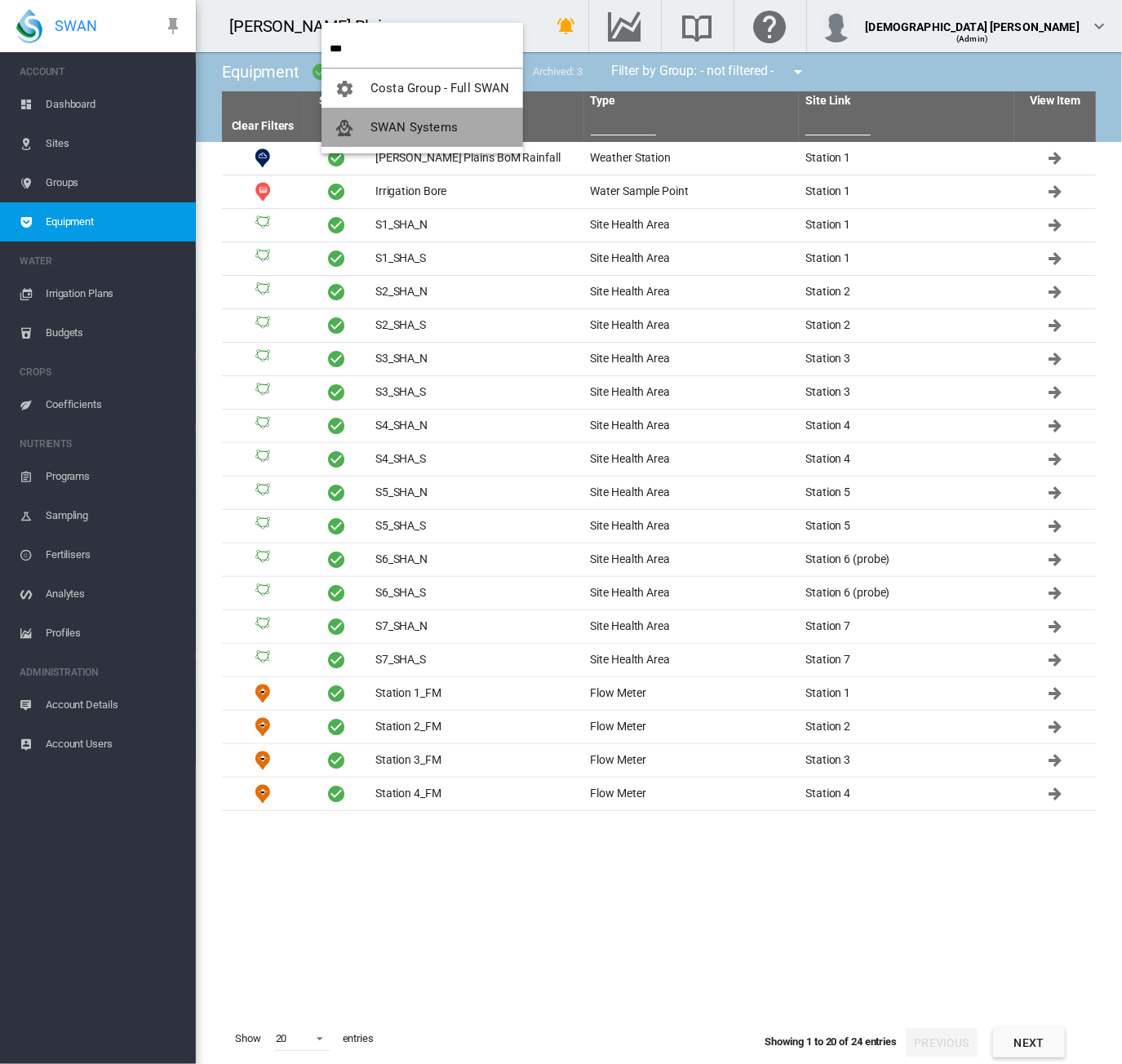
click at [455, 120] on span "SWAN Systems" at bounding box center [414, 127] width 87 height 15
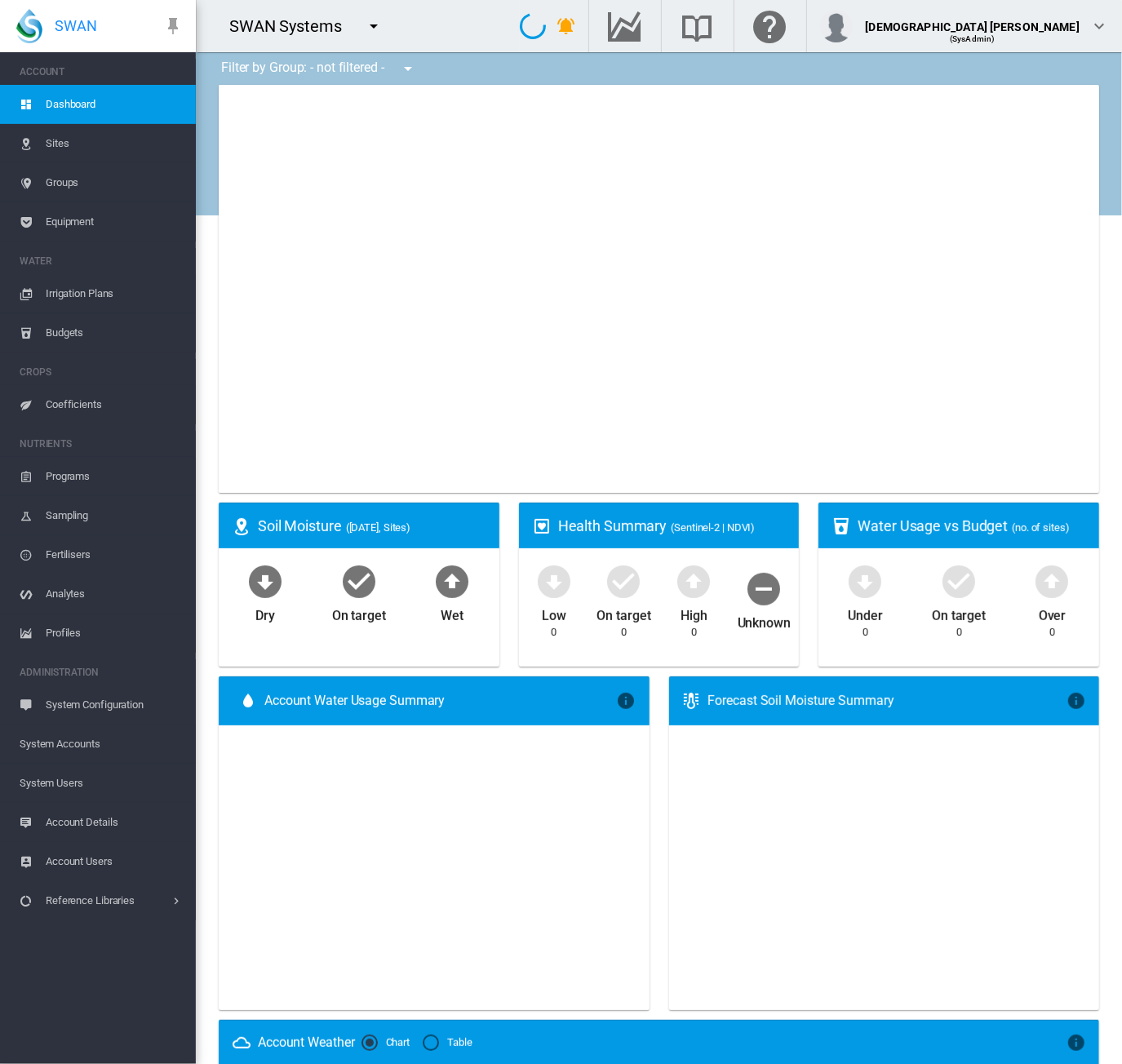
click at [90, 779] on span "System Users" at bounding box center [101, 783] width 164 height 39
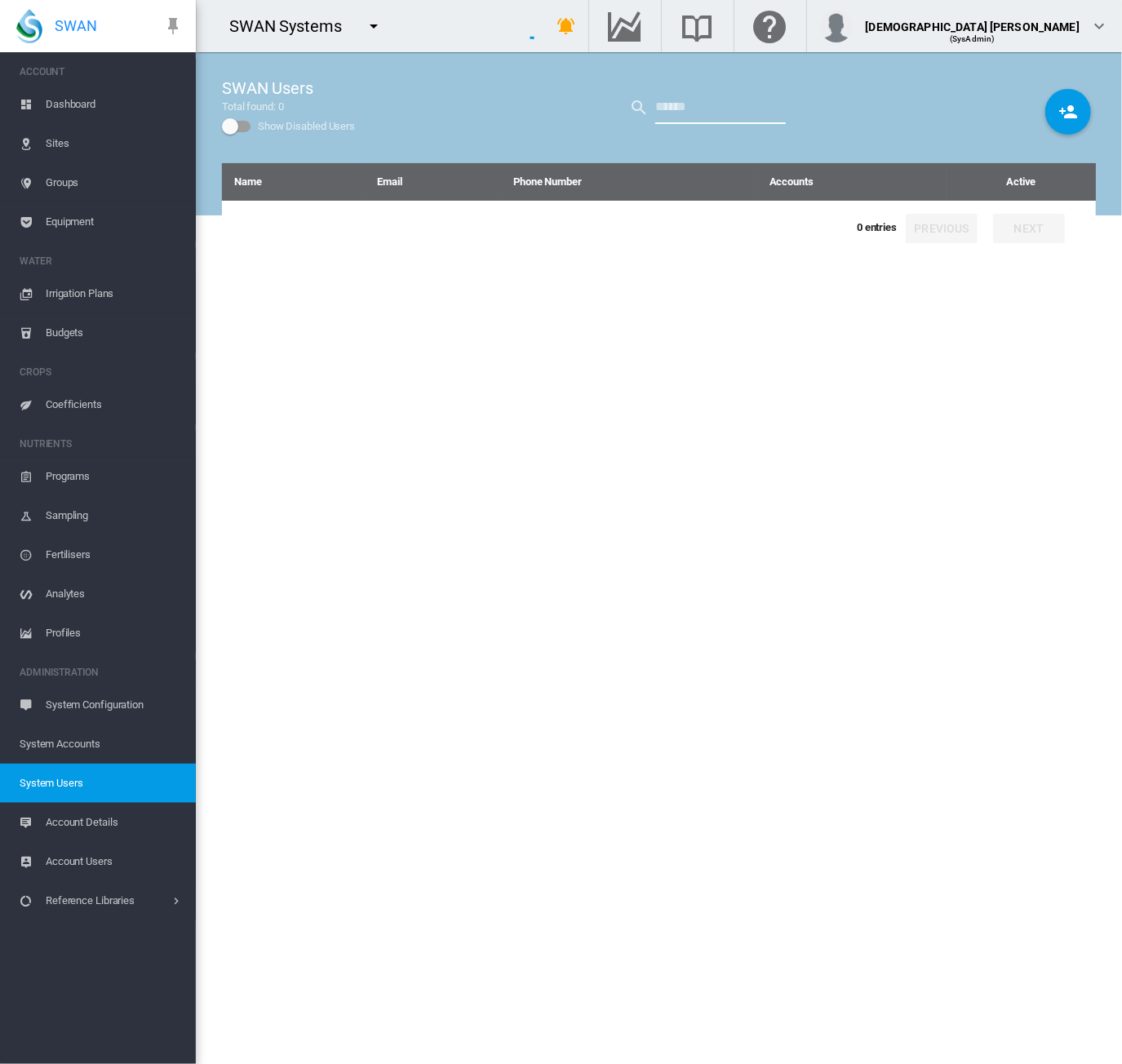
click at [714, 112] on input "text" at bounding box center [720, 108] width 131 height 33
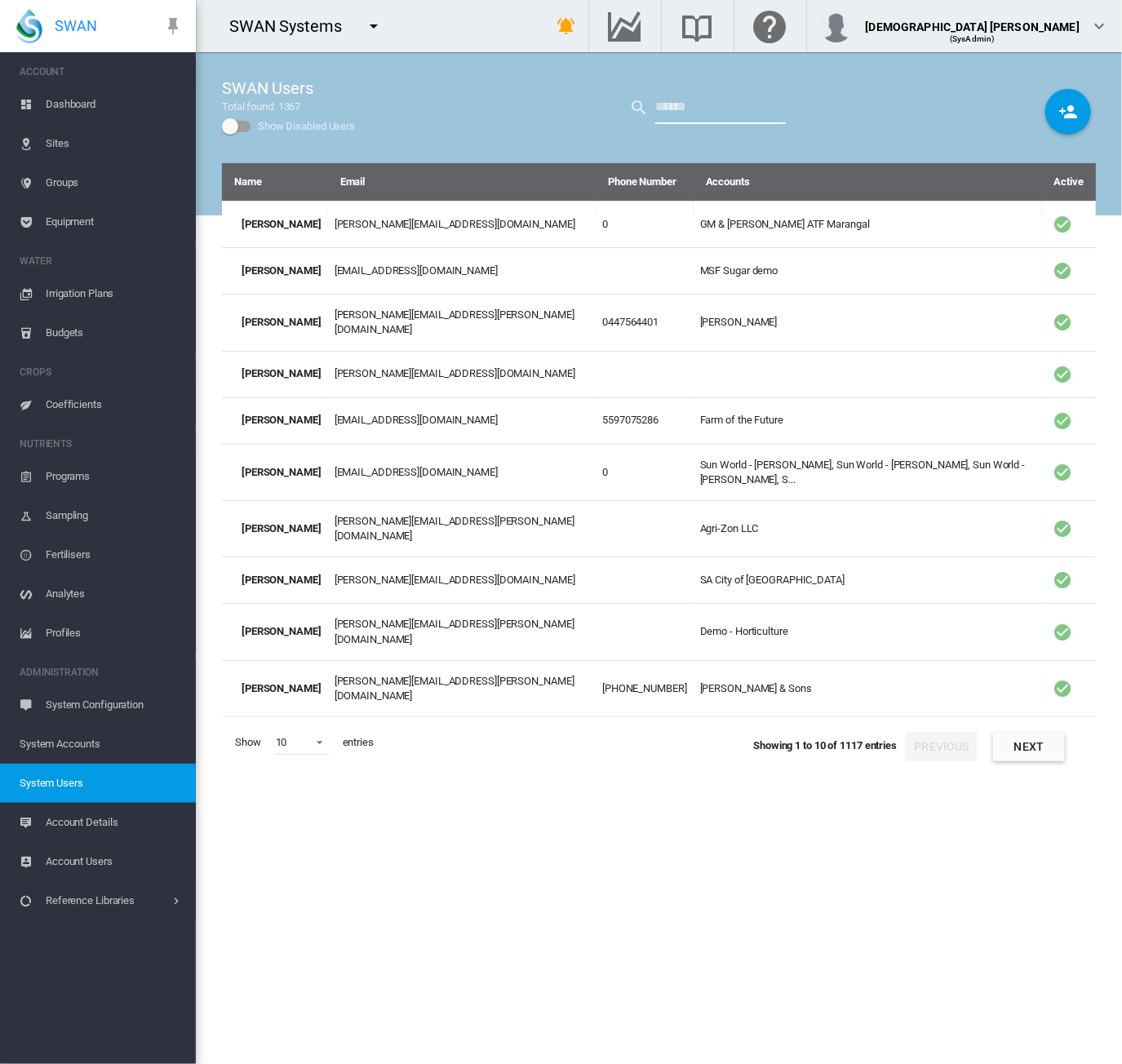
type input "****"
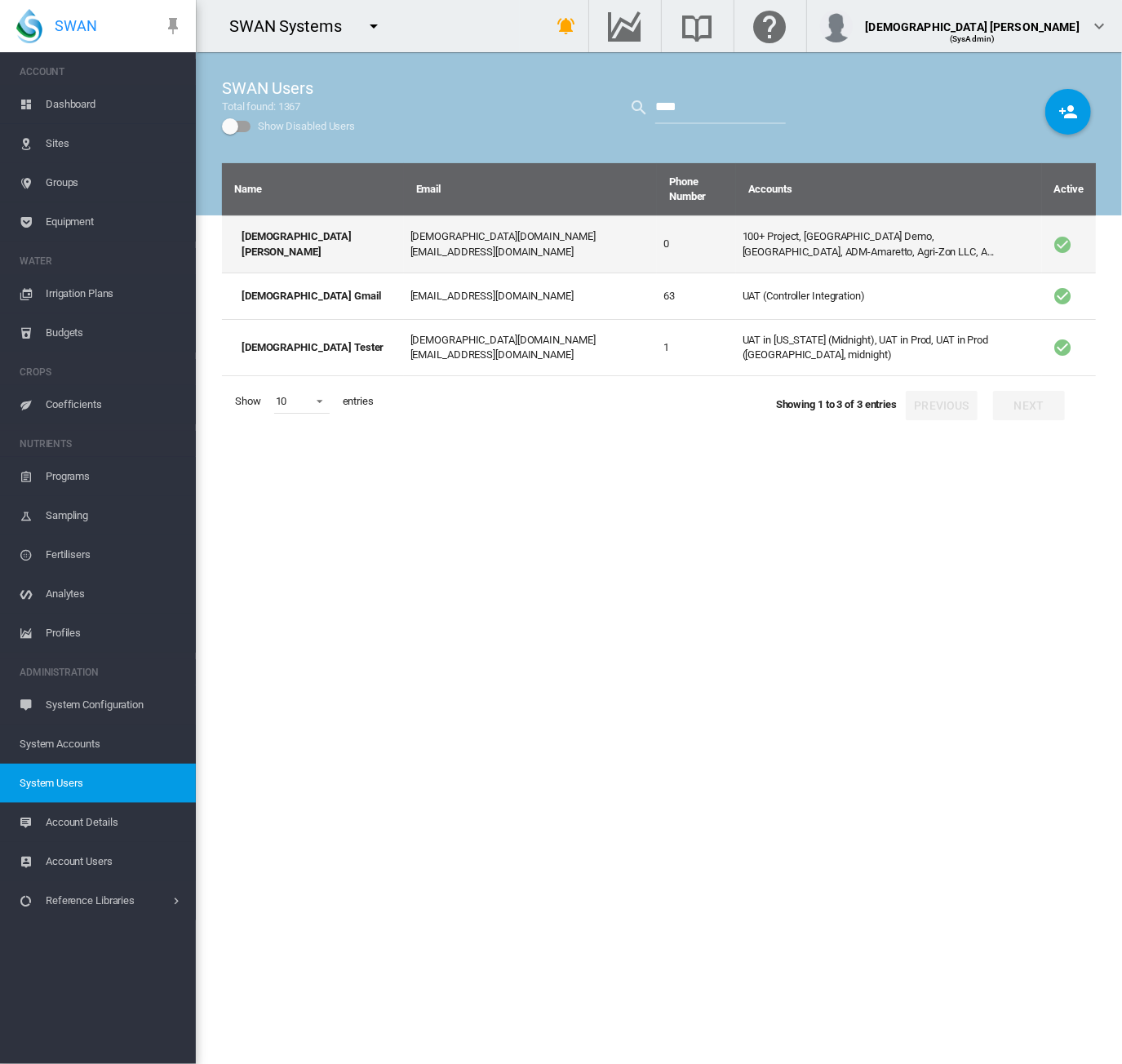
click at [746, 221] on td "100+ Project, Adelaide Demo, Adelaide High School, ADM-Amaretto, Agri-Zon LLC, …" at bounding box center [889, 243] width 306 height 56
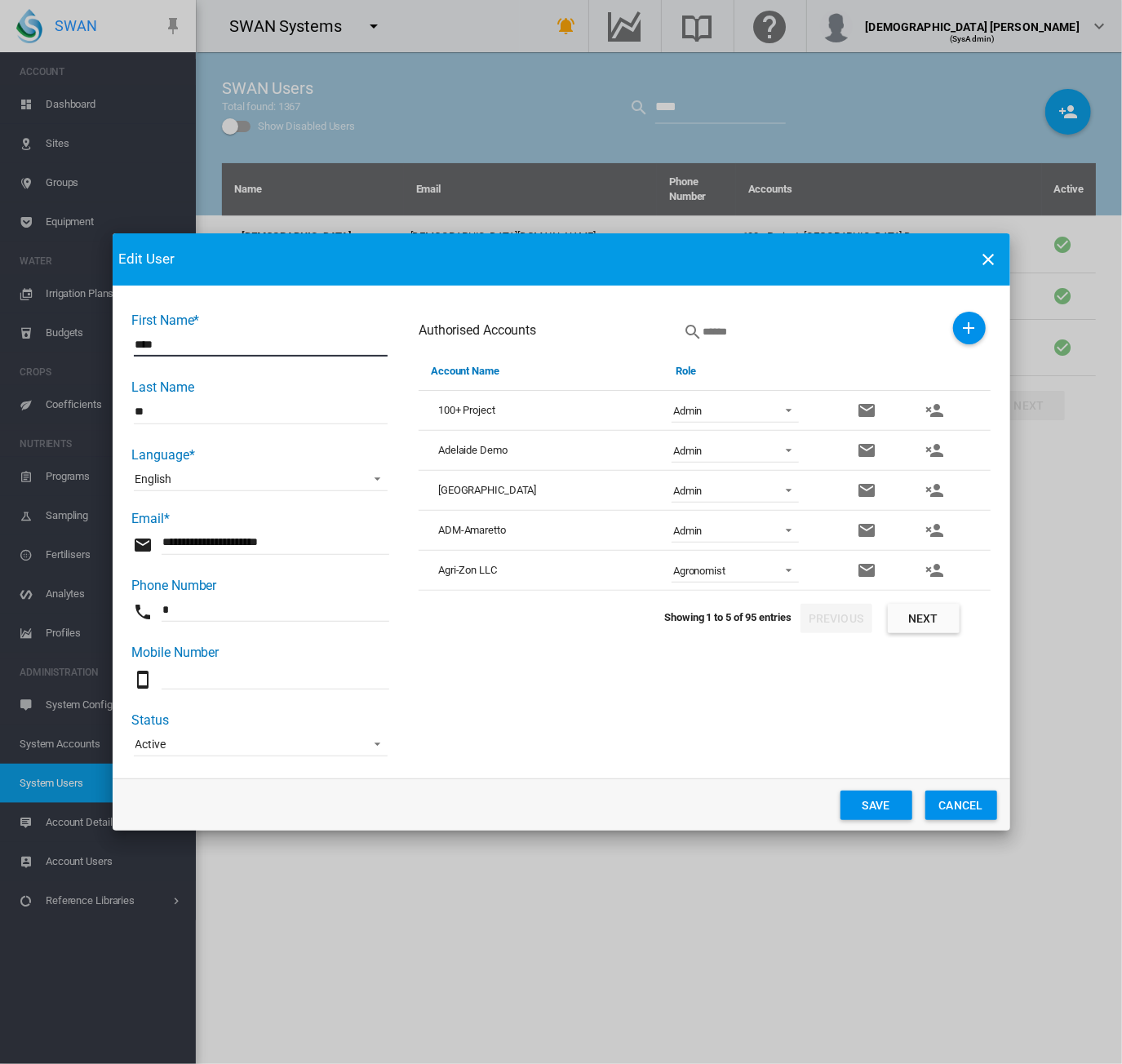
click at [924, 620] on button "Next" at bounding box center [924, 619] width 72 height 29
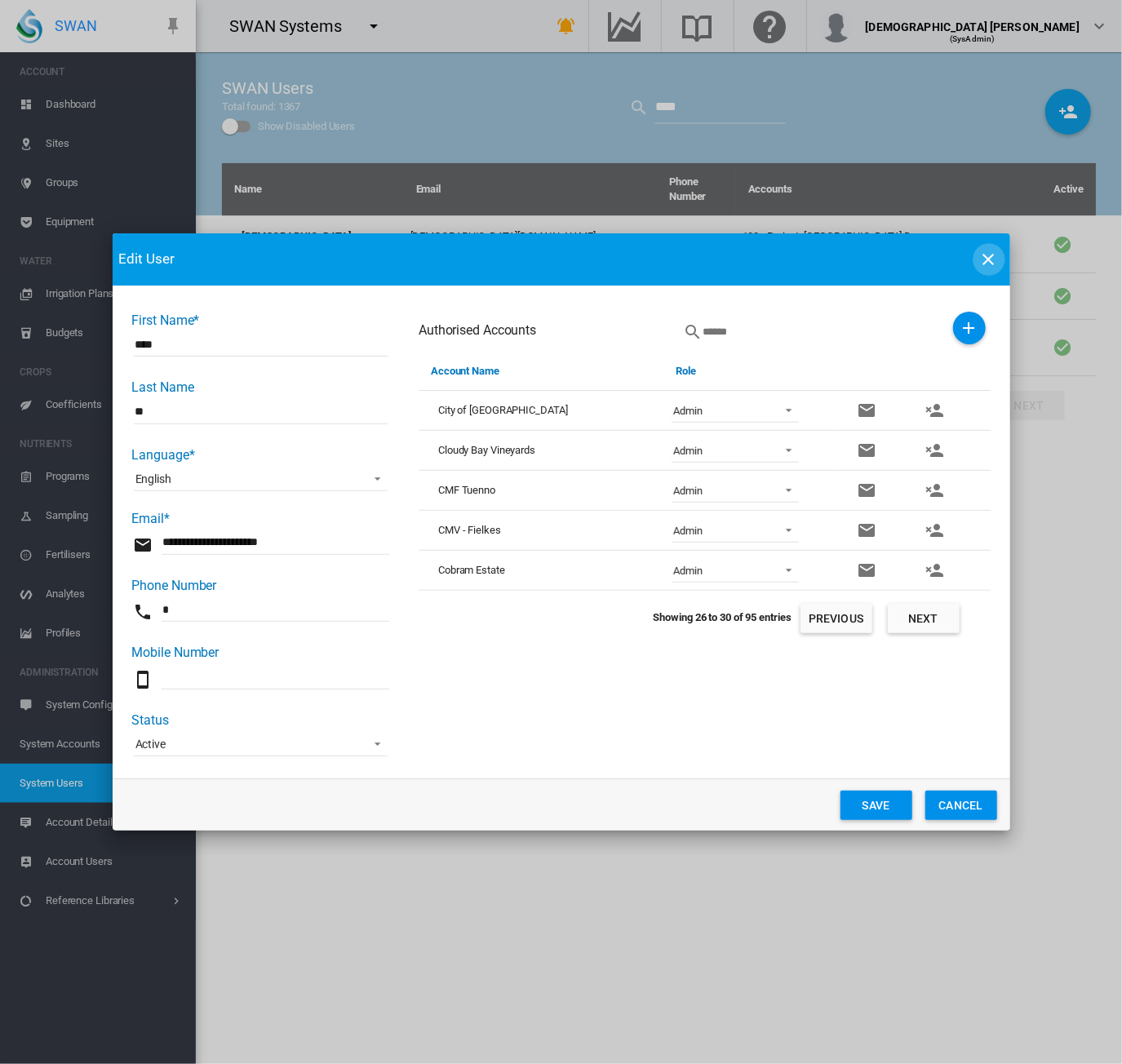
click at [988, 254] on md-icon "icon-close" at bounding box center [989, 259] width 20 height 20
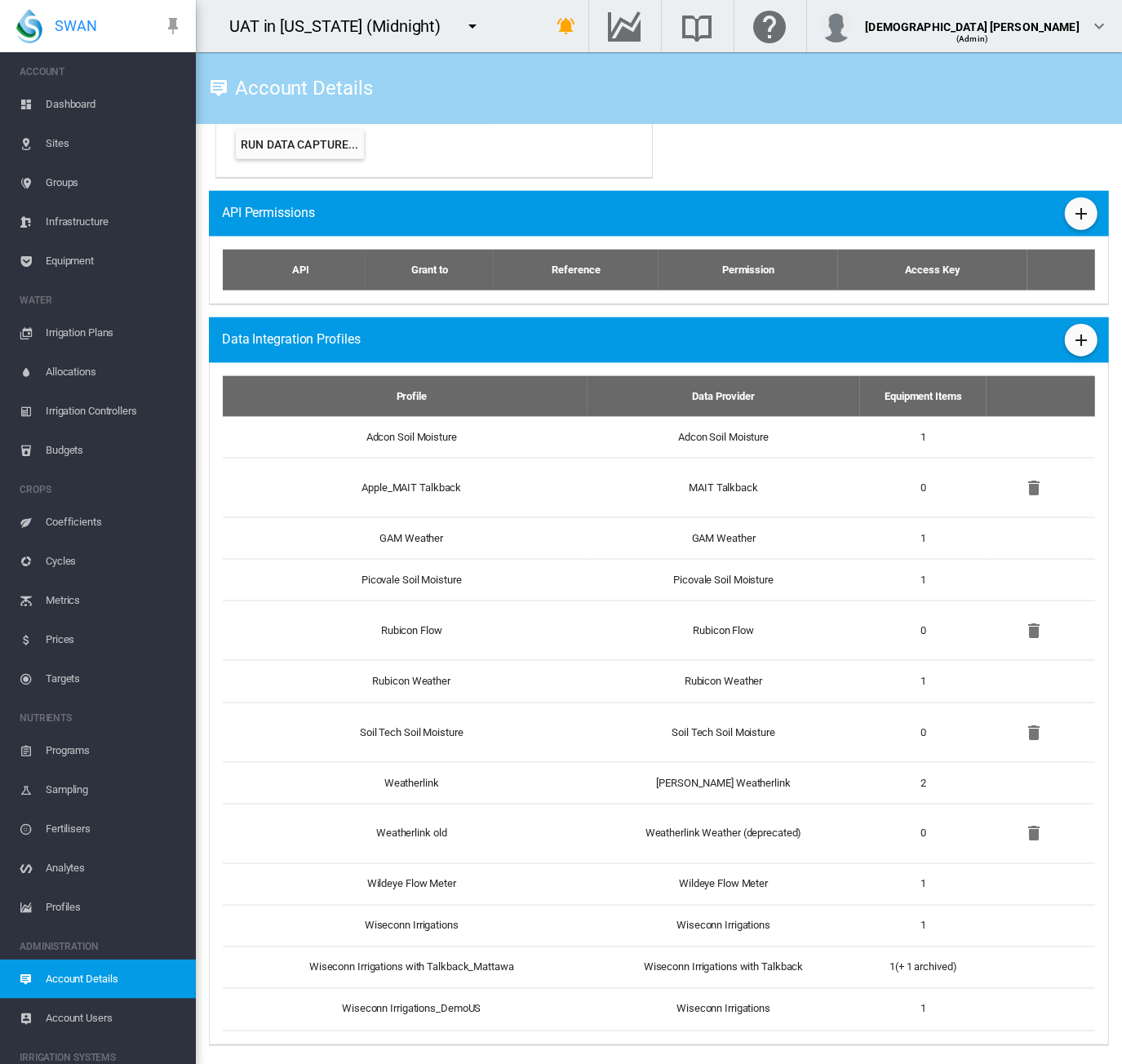
drag, startPoint x: 81, startPoint y: 104, endPoint x: 272, endPoint y: 23, distance: 207.5
click at [81, 104] on span "Dashboard" at bounding box center [114, 104] width 137 height 39
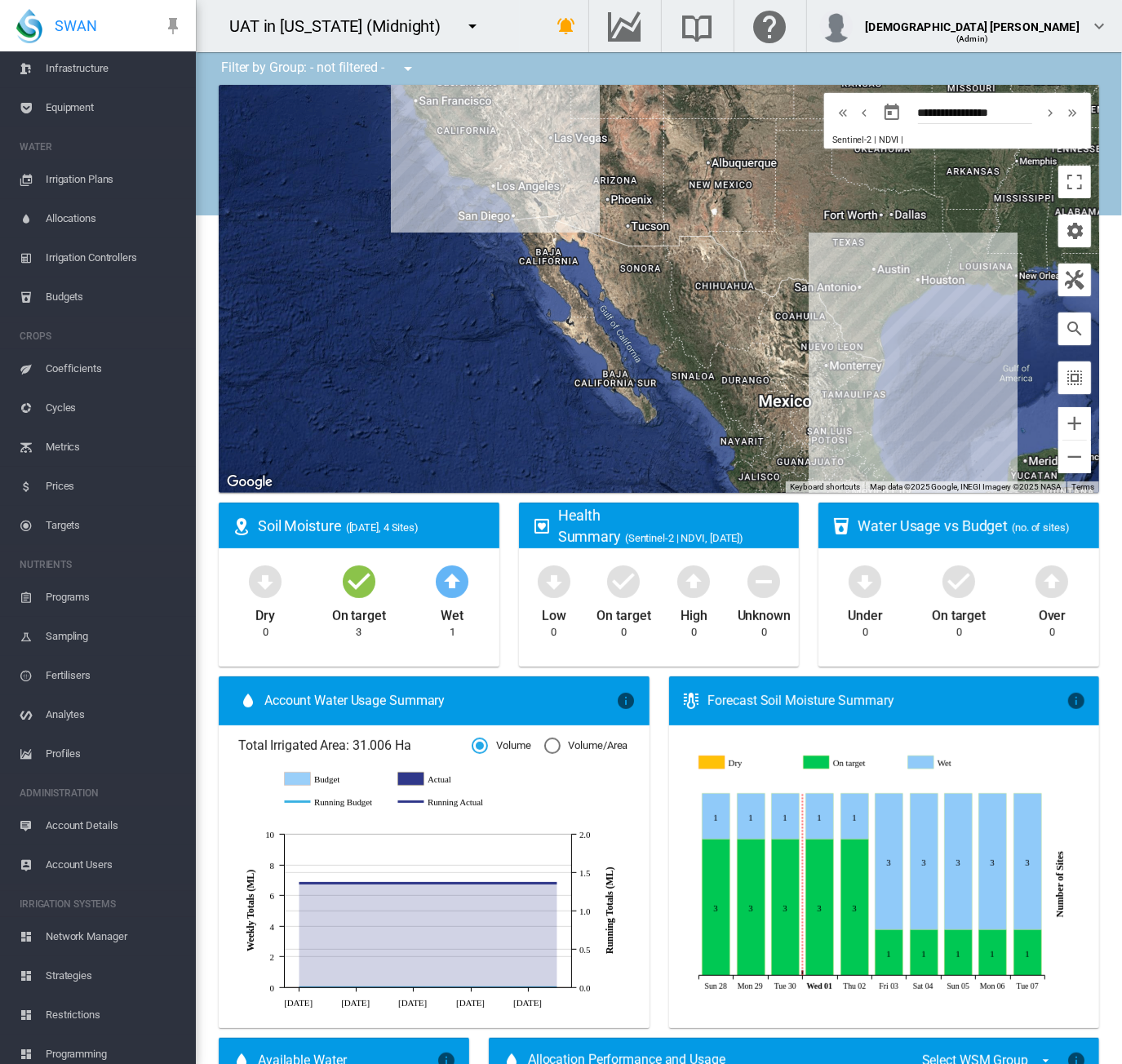
scroll to position [164, 0]
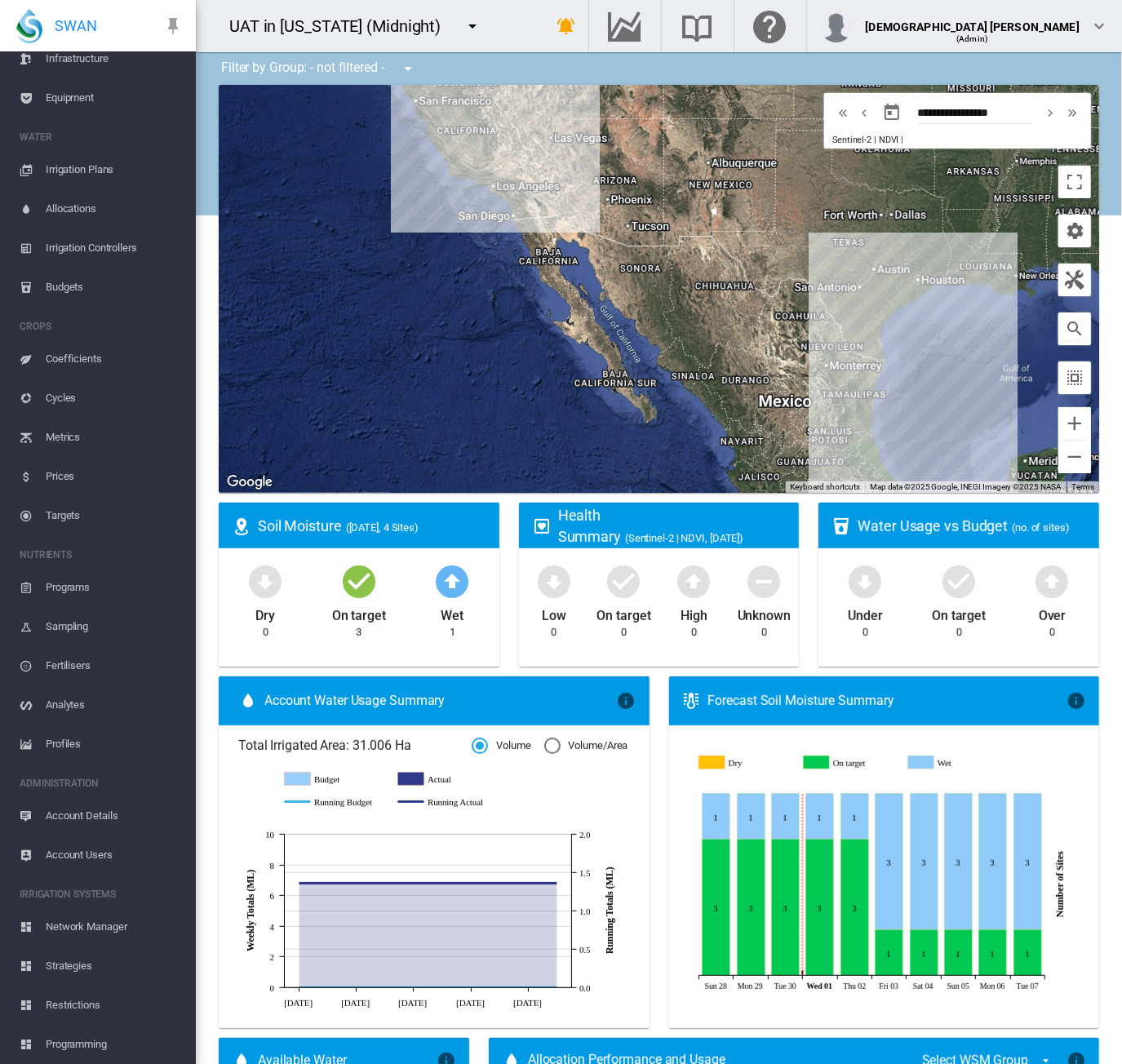
click at [87, 817] on span "Account Details" at bounding box center [114, 816] width 137 height 39
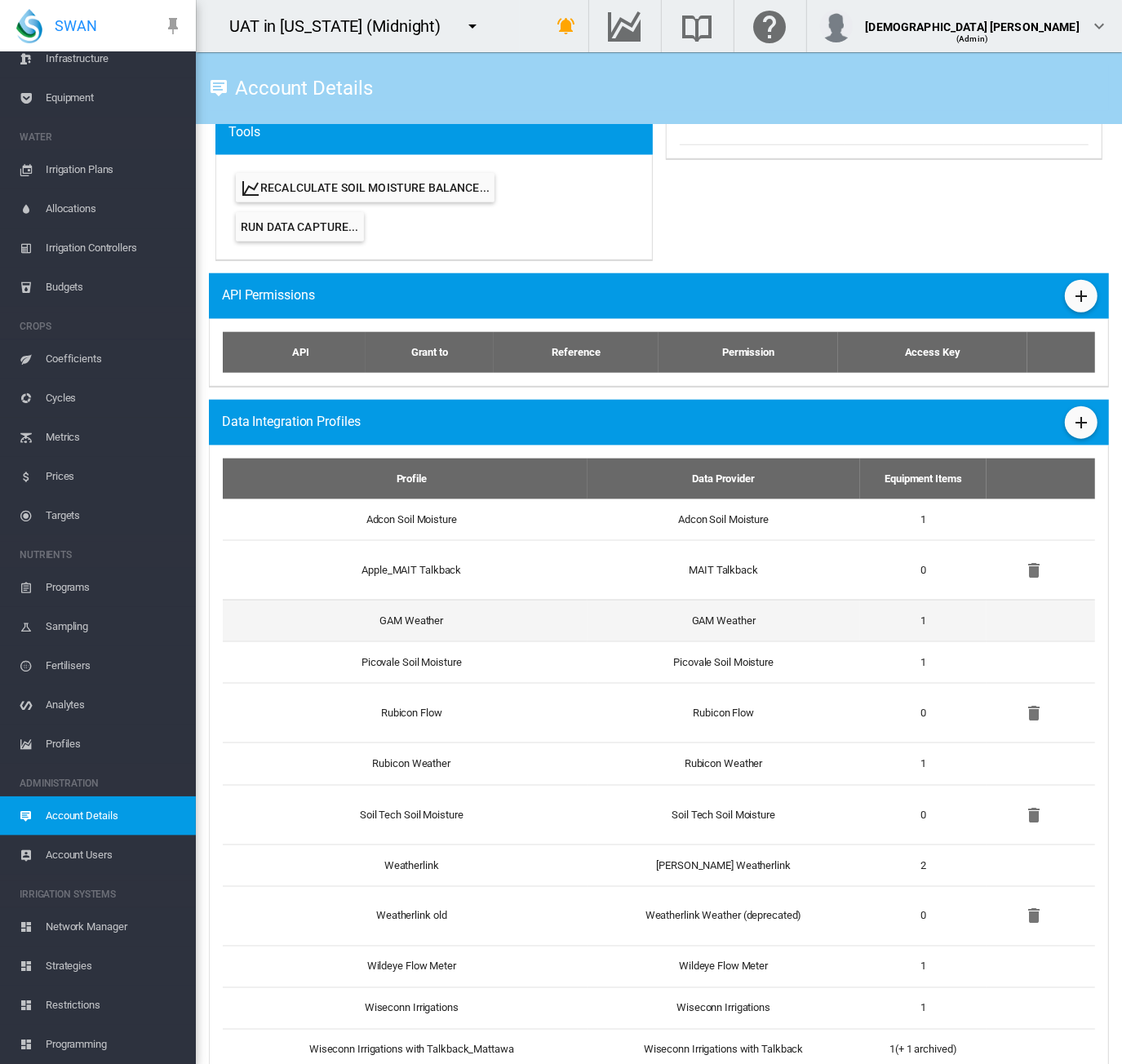
scroll to position [751, 0]
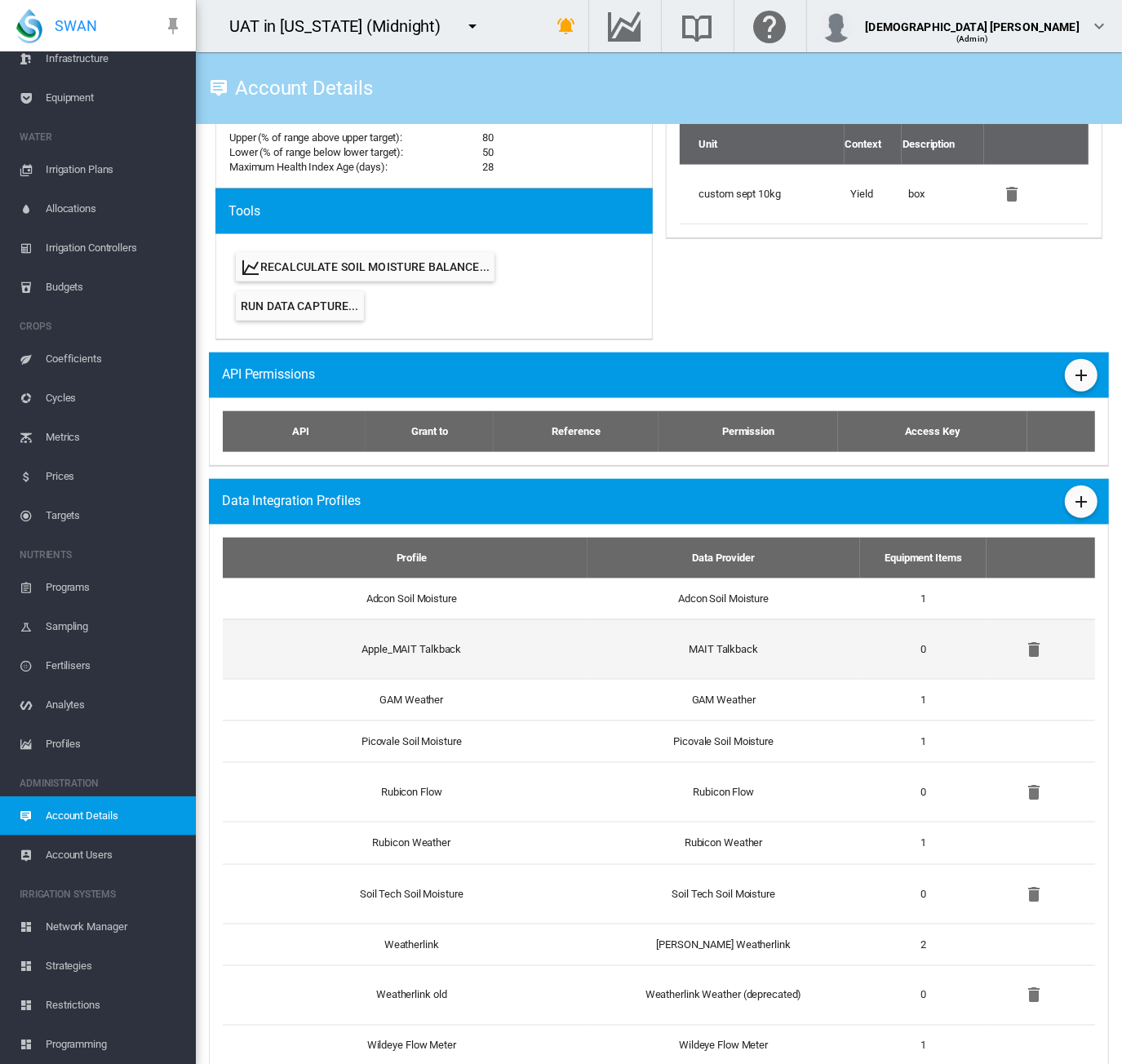
click at [555, 653] on td "Apple_MAIT Talkback" at bounding box center [404, 649] width 364 height 60
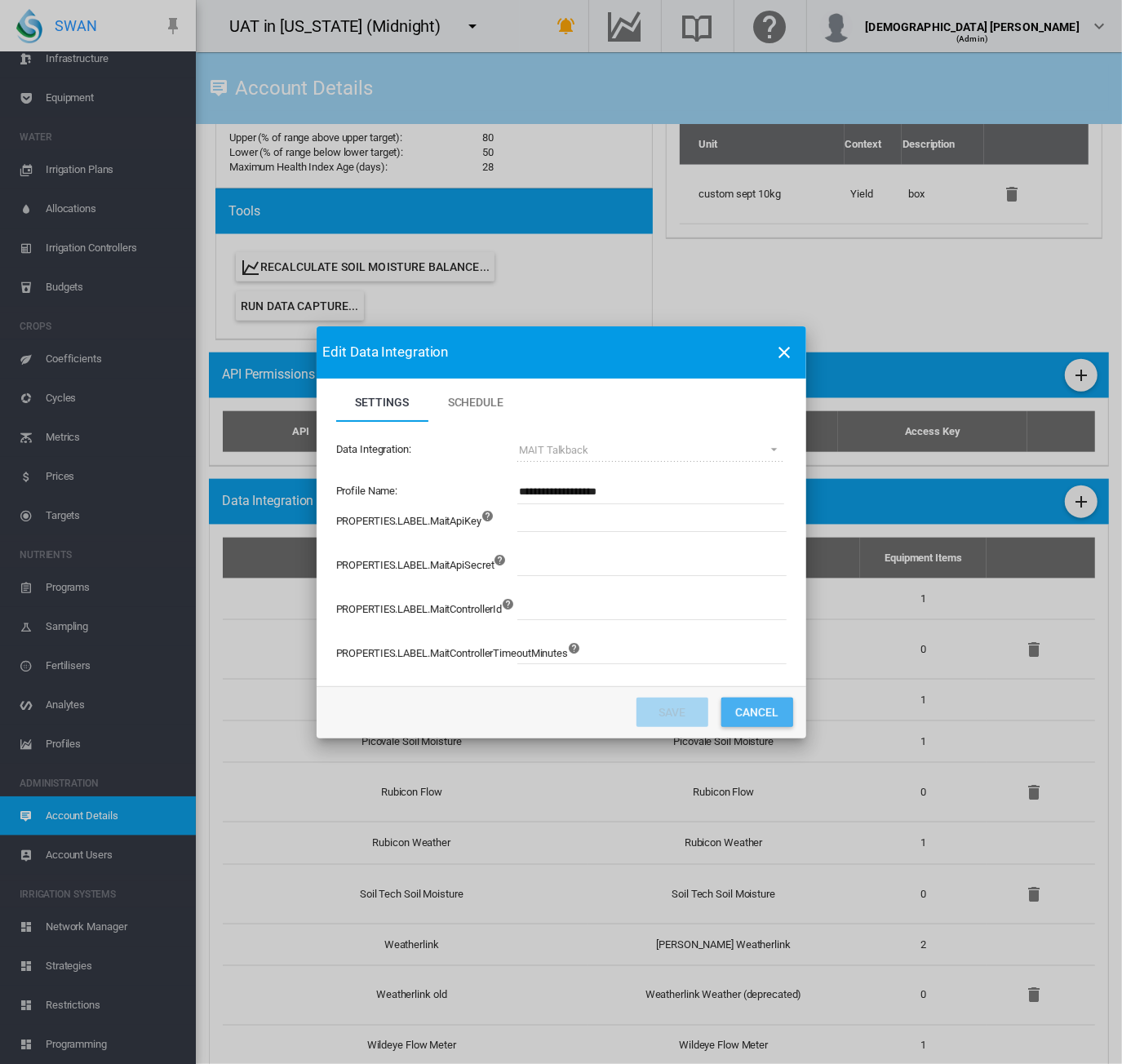
click at [761, 707] on button "Cancel" at bounding box center [757, 713] width 72 height 29
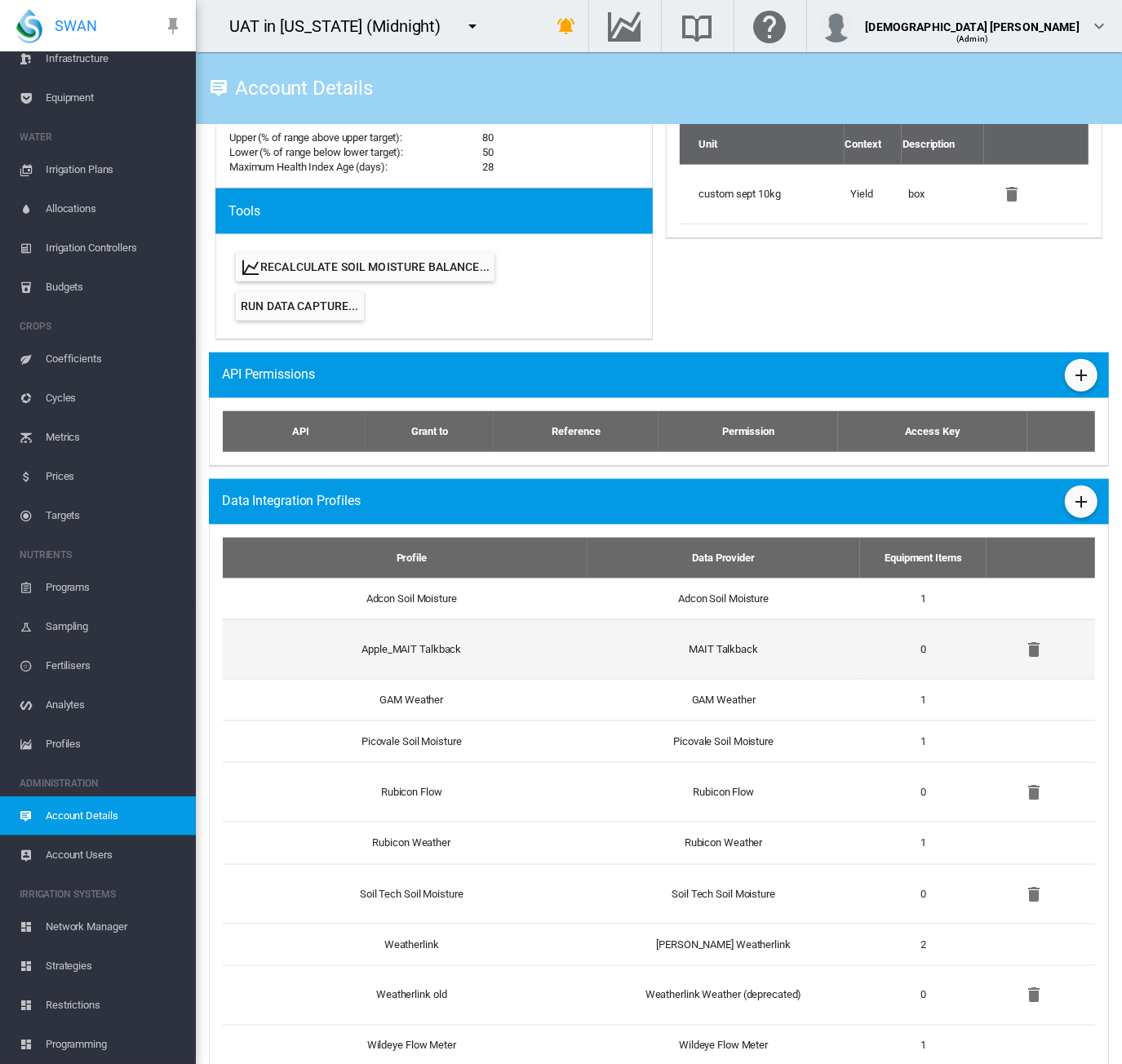
click at [442, 657] on td "Apple_MAIT Talkback" at bounding box center [404, 649] width 364 height 60
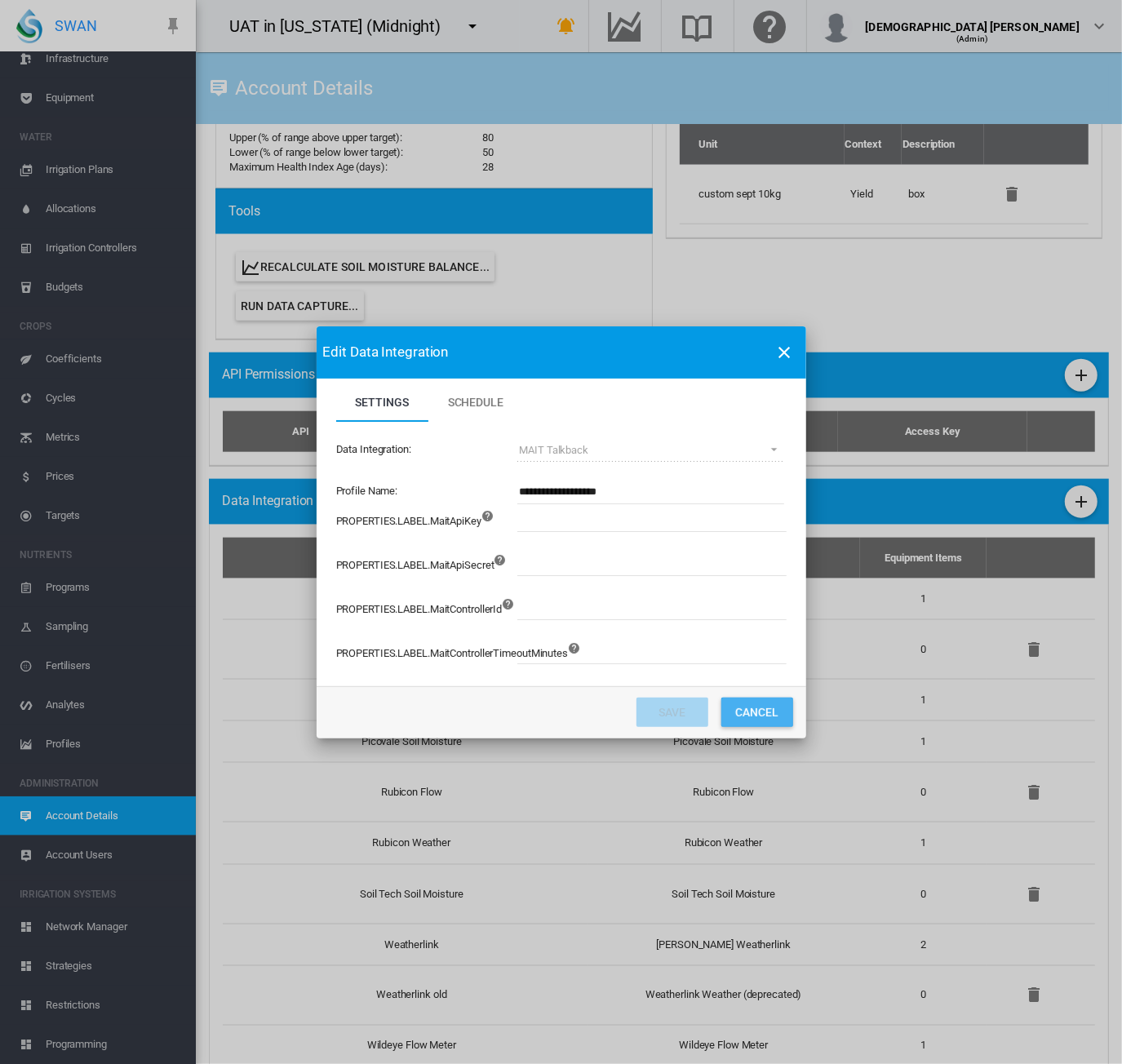
click at [754, 708] on button "Cancel" at bounding box center [757, 713] width 72 height 29
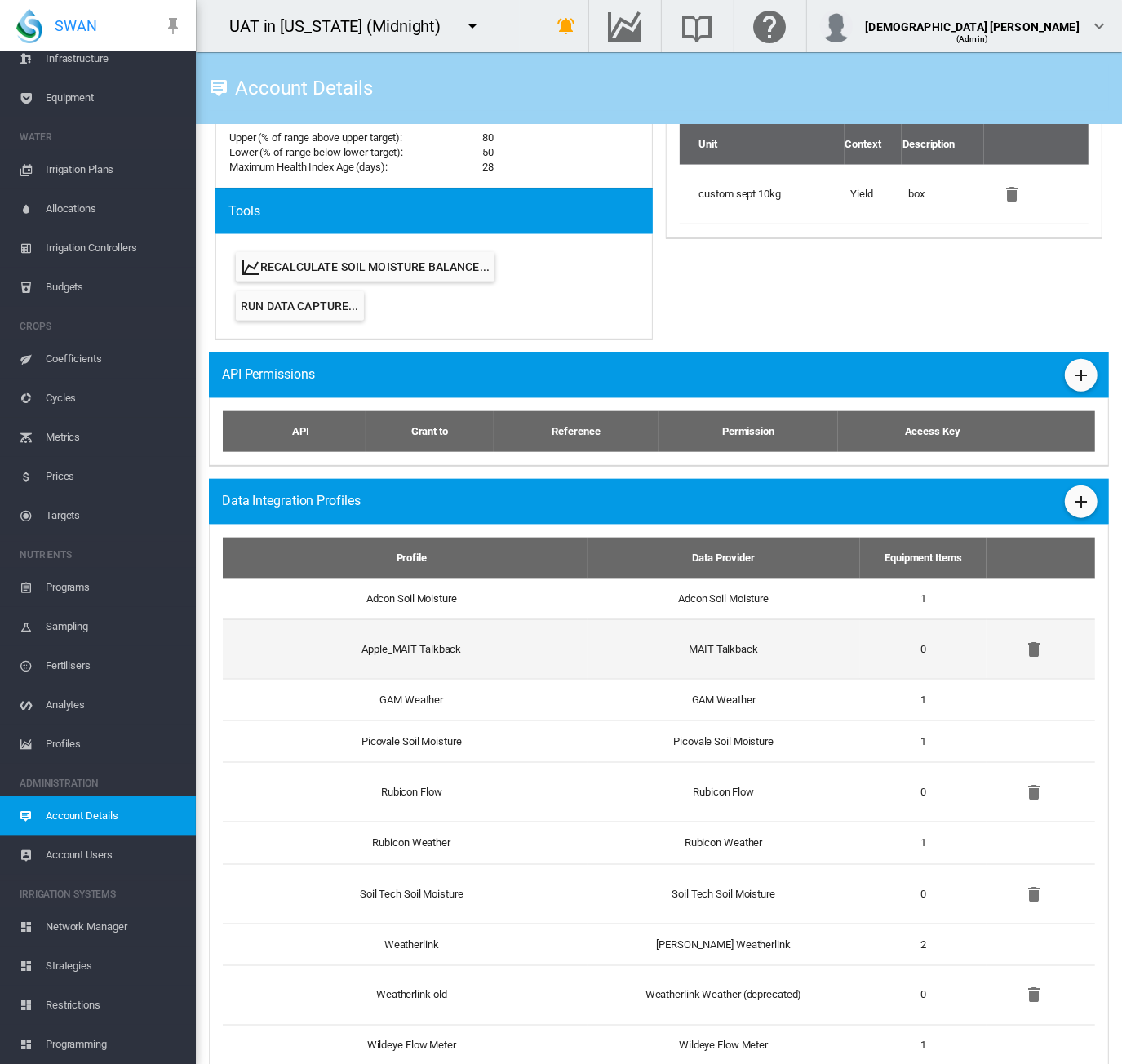
click at [441, 669] on td "Apple_MAIT Talkback" at bounding box center [404, 649] width 364 height 60
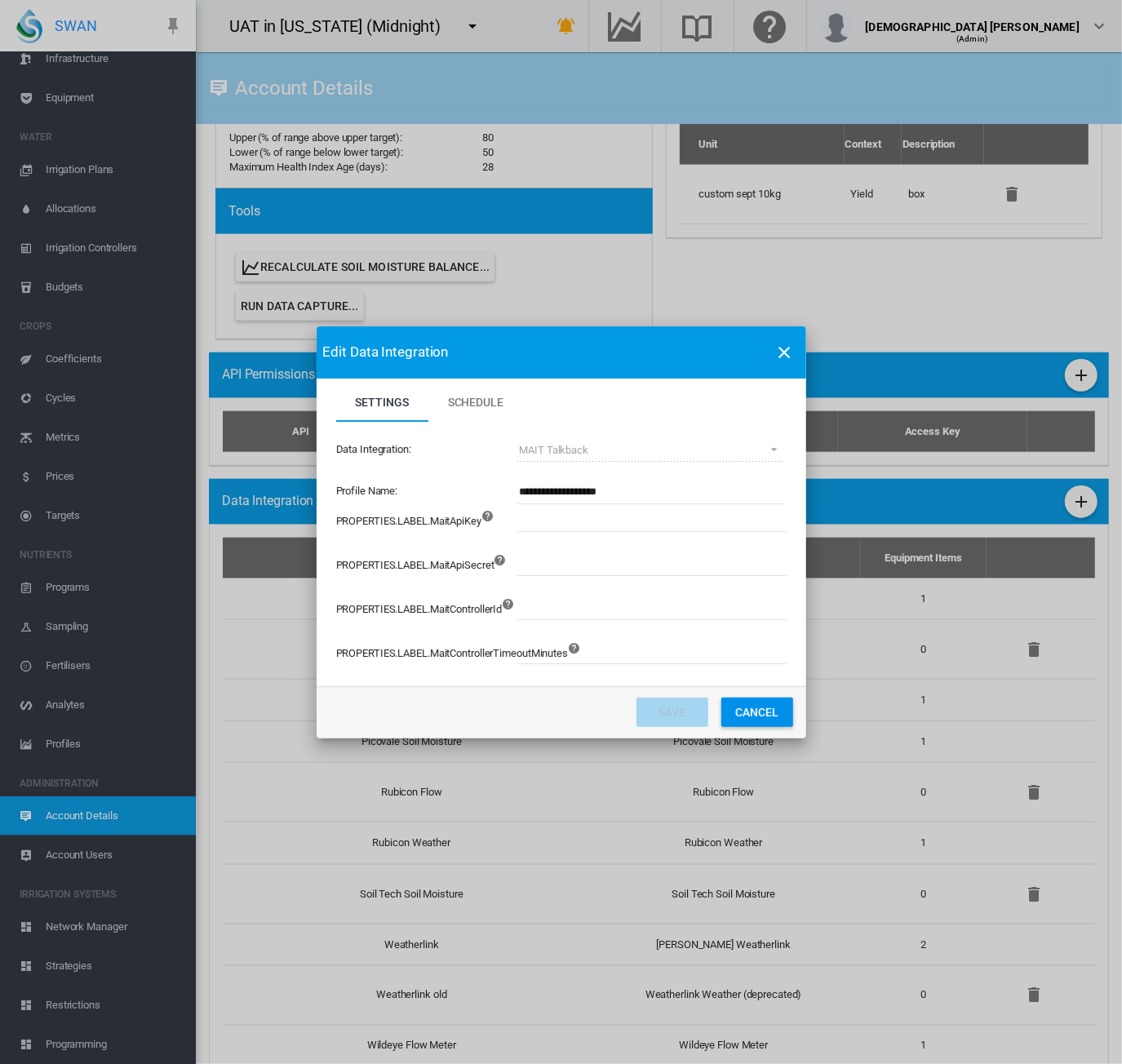
click at [756, 713] on button "Cancel" at bounding box center [757, 713] width 72 height 29
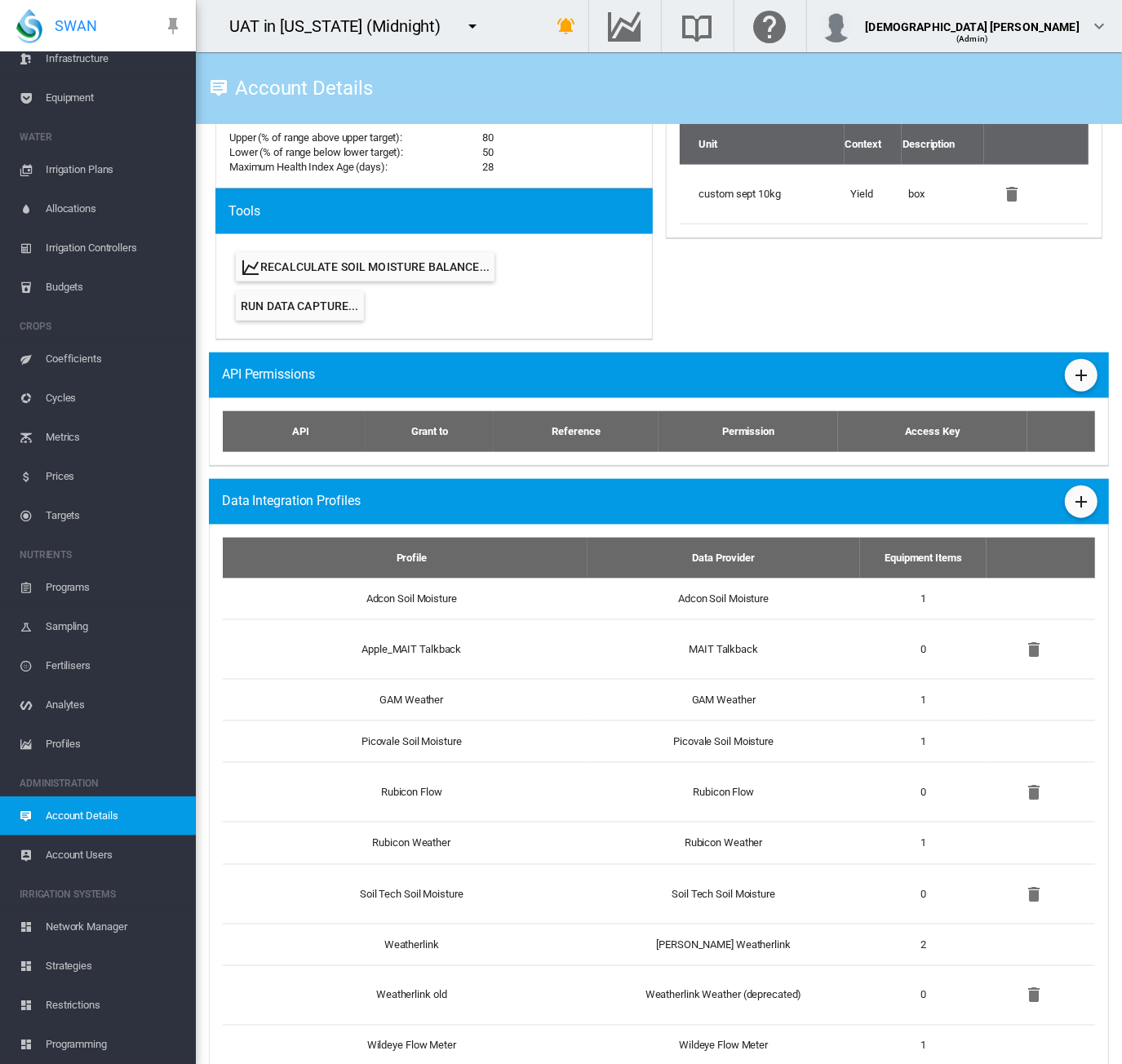
click at [299, 502] on span "Data Integration Profiles" at bounding box center [291, 500] width 139 height 18
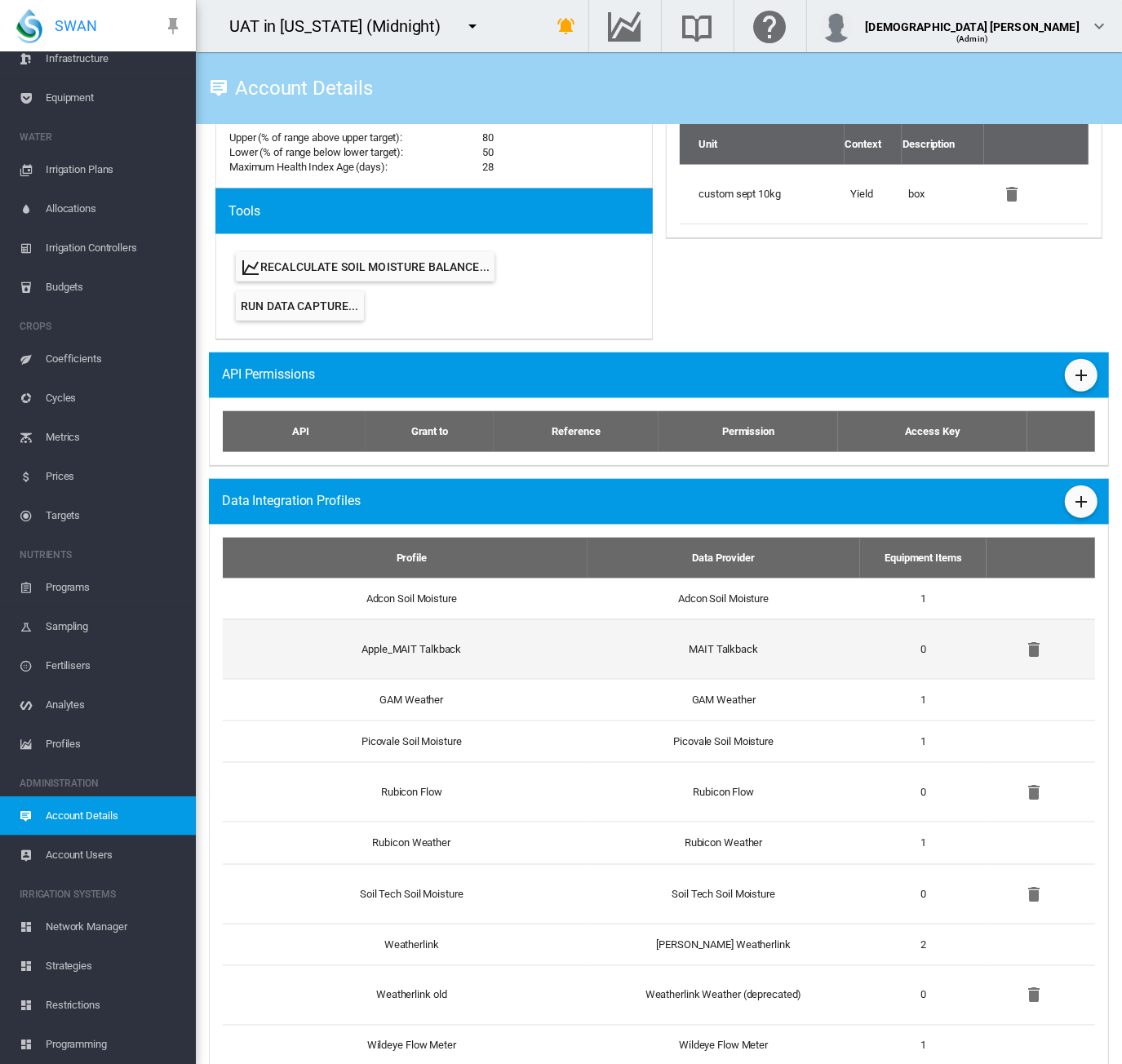
click at [439, 650] on td "Apple_MAIT Talkback" at bounding box center [404, 649] width 364 height 60
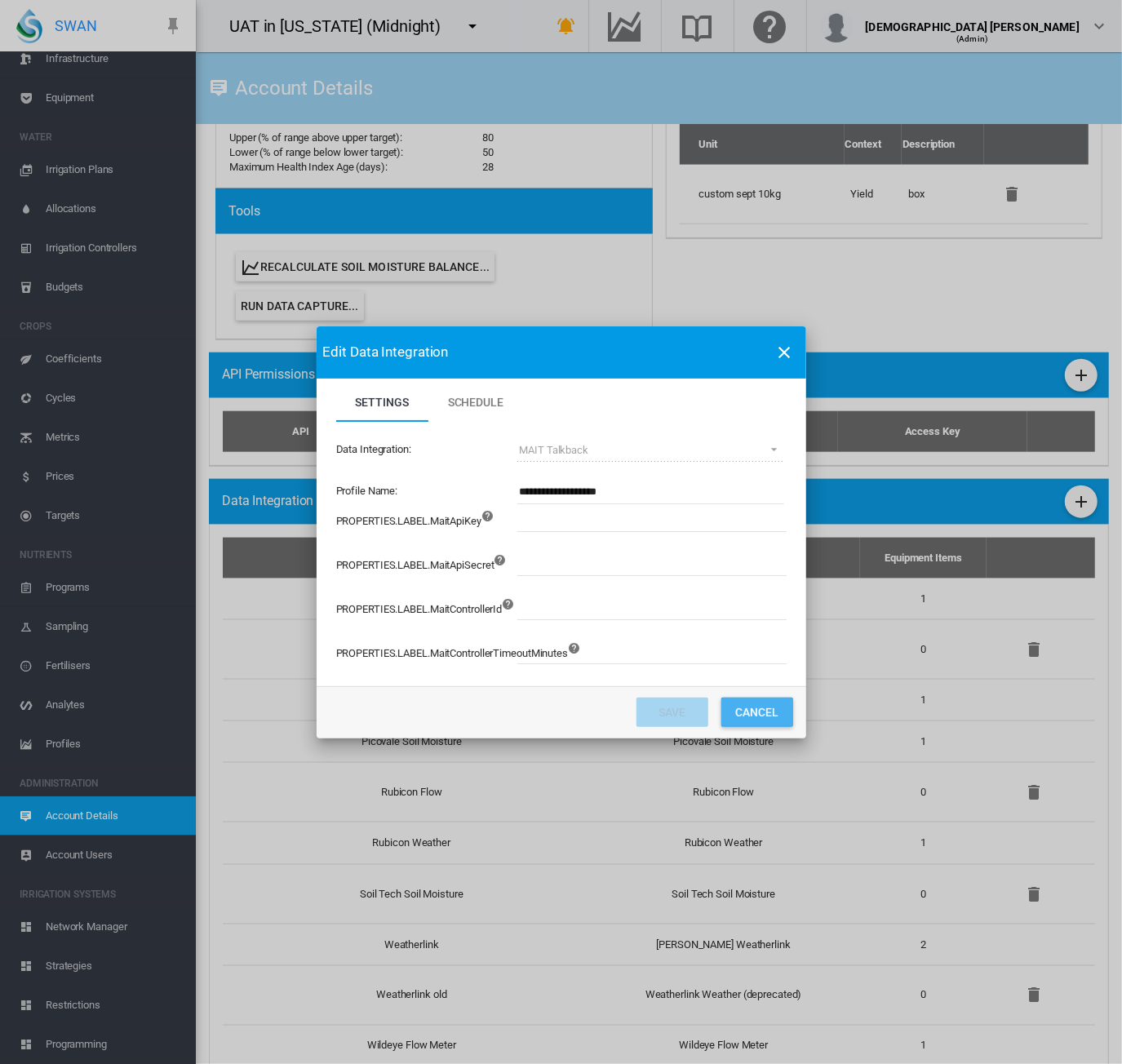
click at [759, 719] on button "Cancel" at bounding box center [757, 713] width 72 height 29
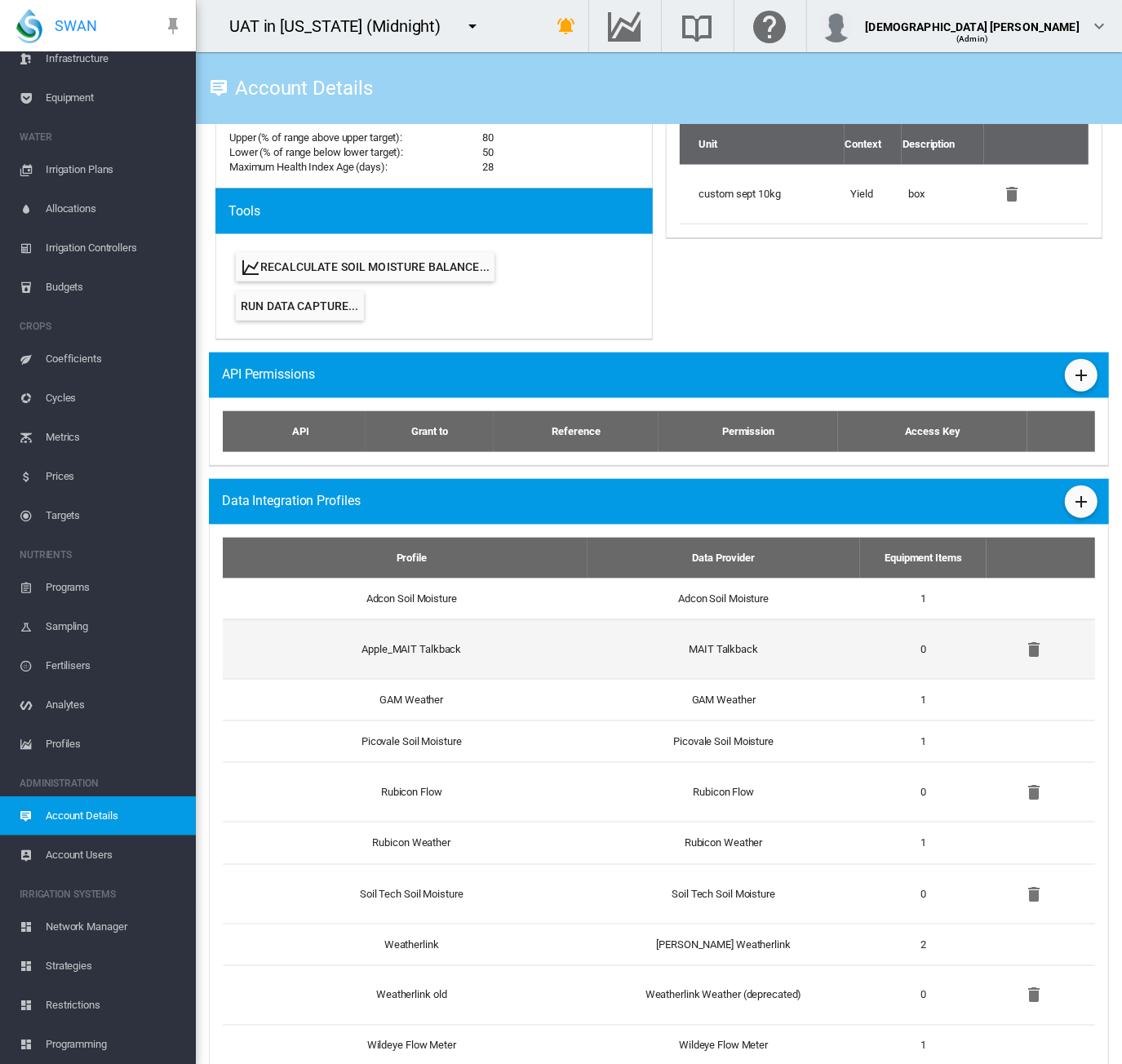
click at [472, 640] on td "Apple_MAIT Talkback" at bounding box center [404, 649] width 364 height 60
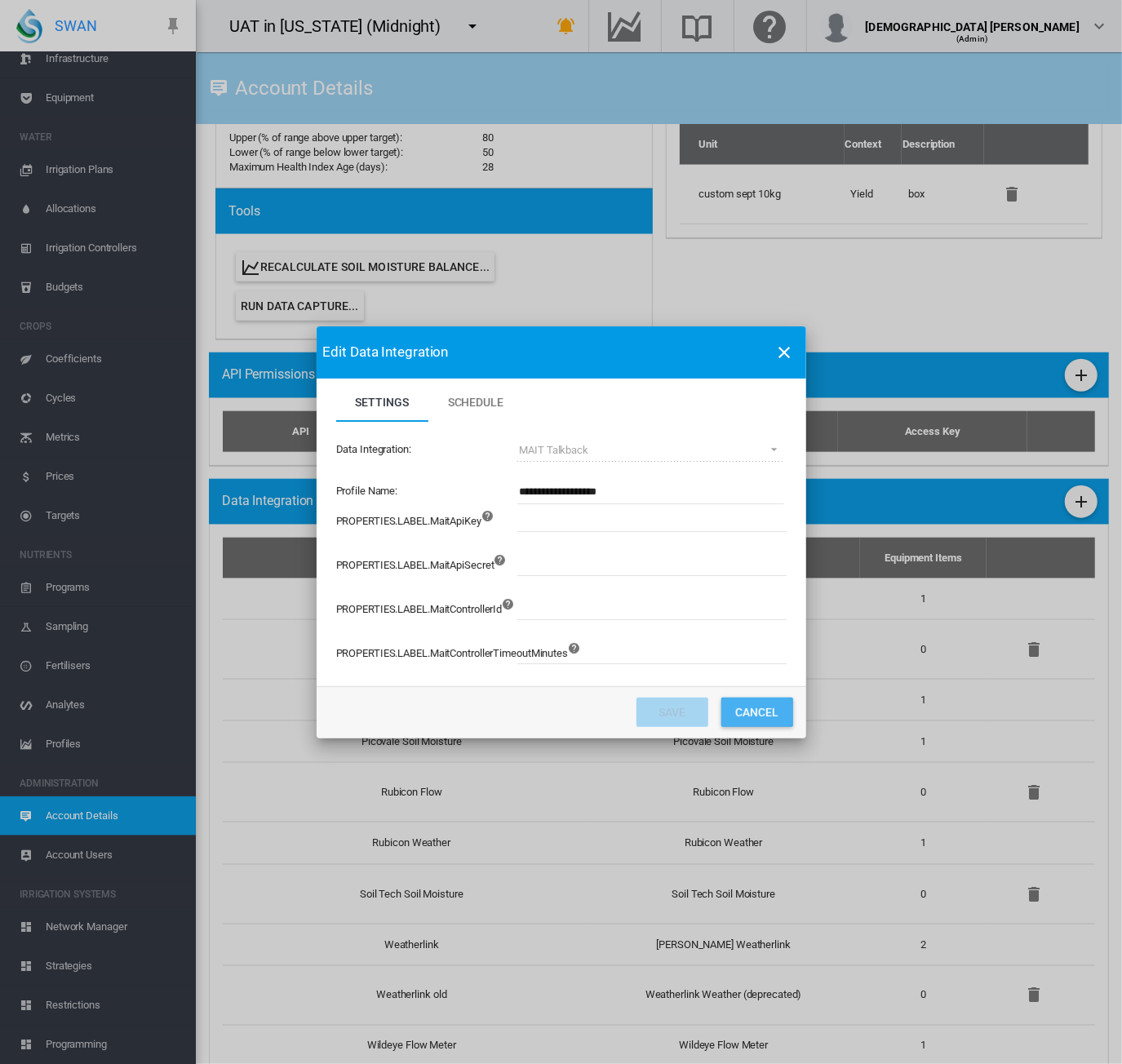
click at [765, 716] on button "Cancel" at bounding box center [757, 713] width 72 height 29
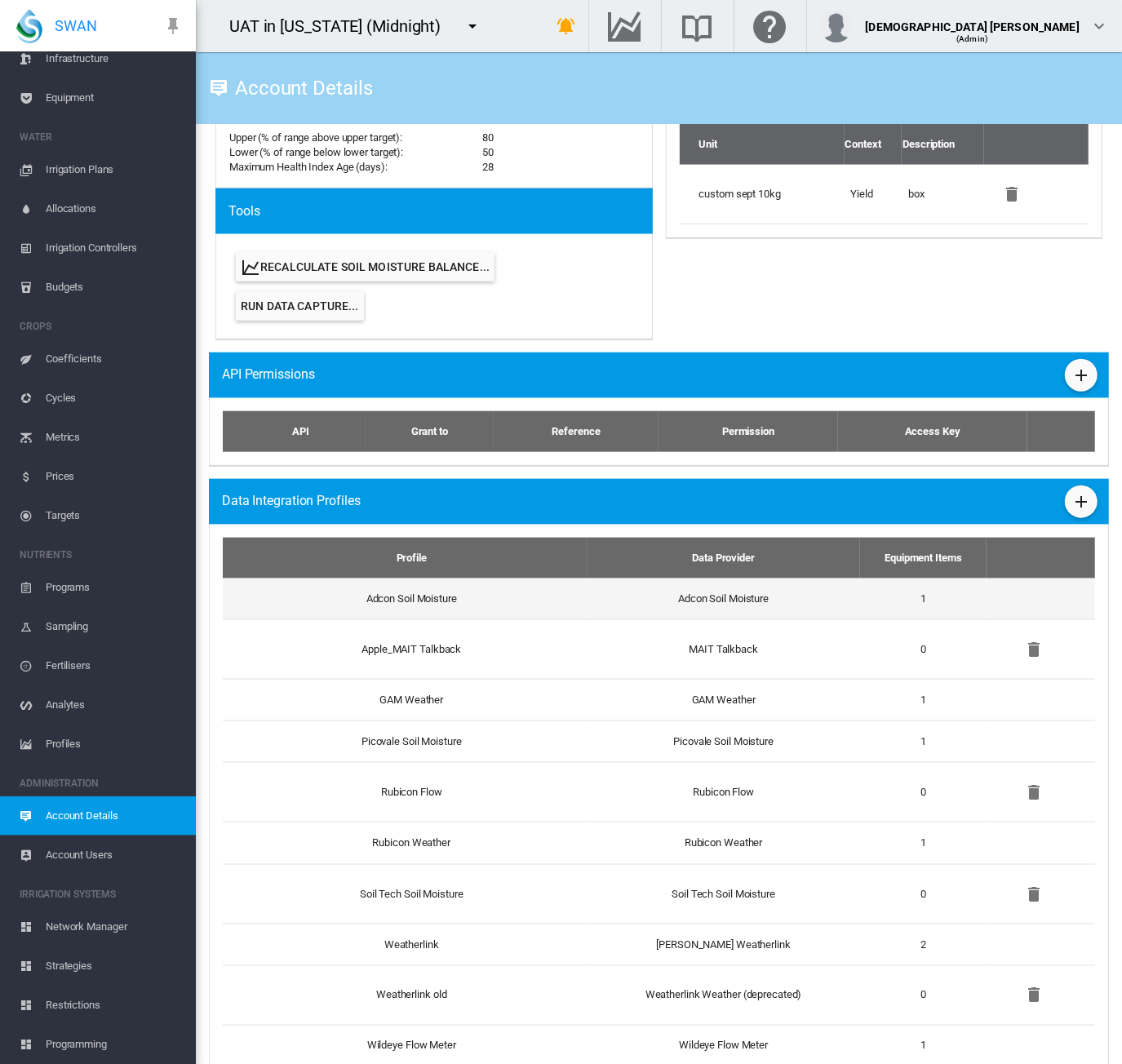
click at [567, 594] on td "Adcon Soil Moisture" at bounding box center [404, 598] width 364 height 41
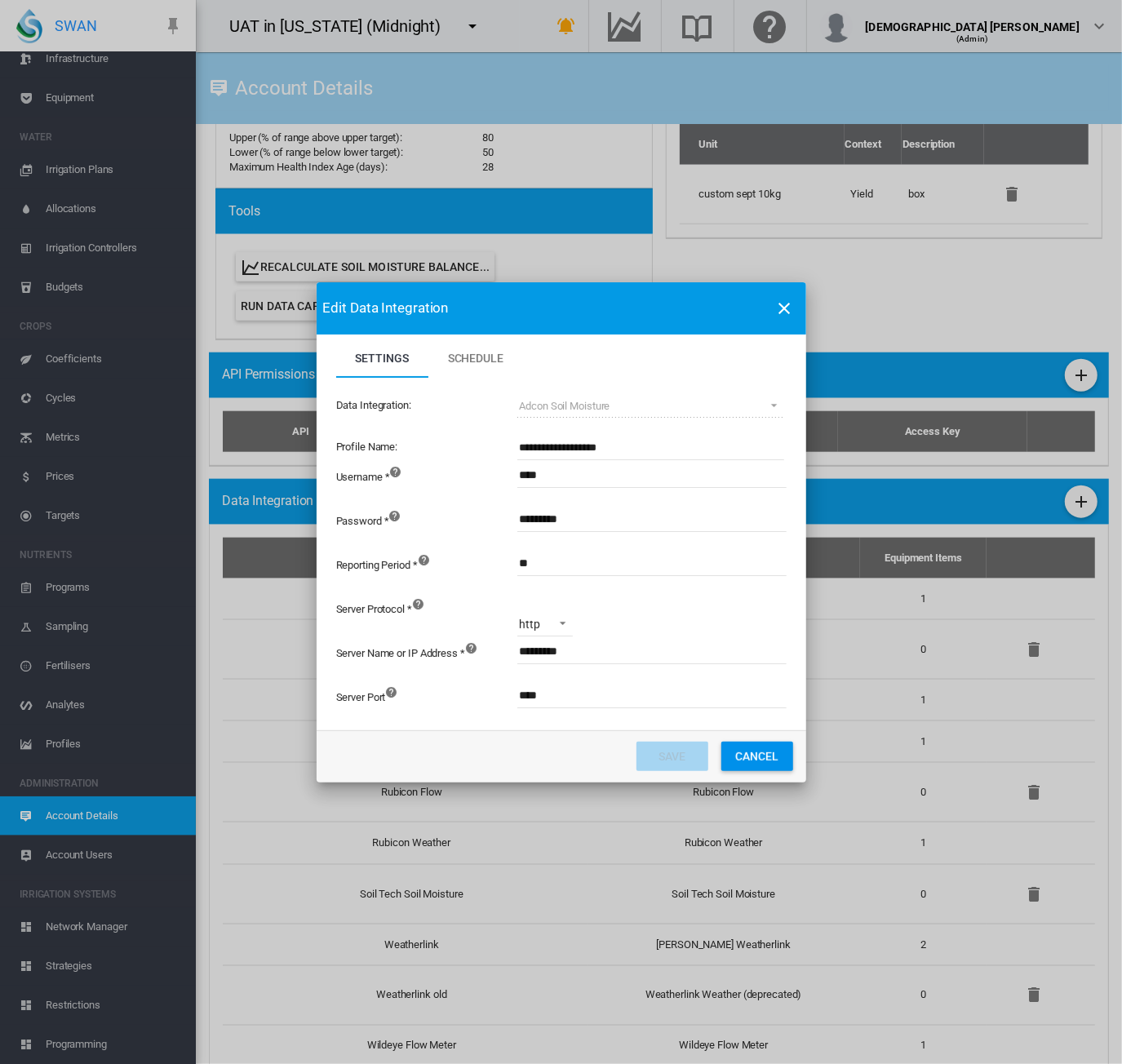
click at [790, 306] on md-icon "icon-close" at bounding box center [785, 308] width 20 height 20
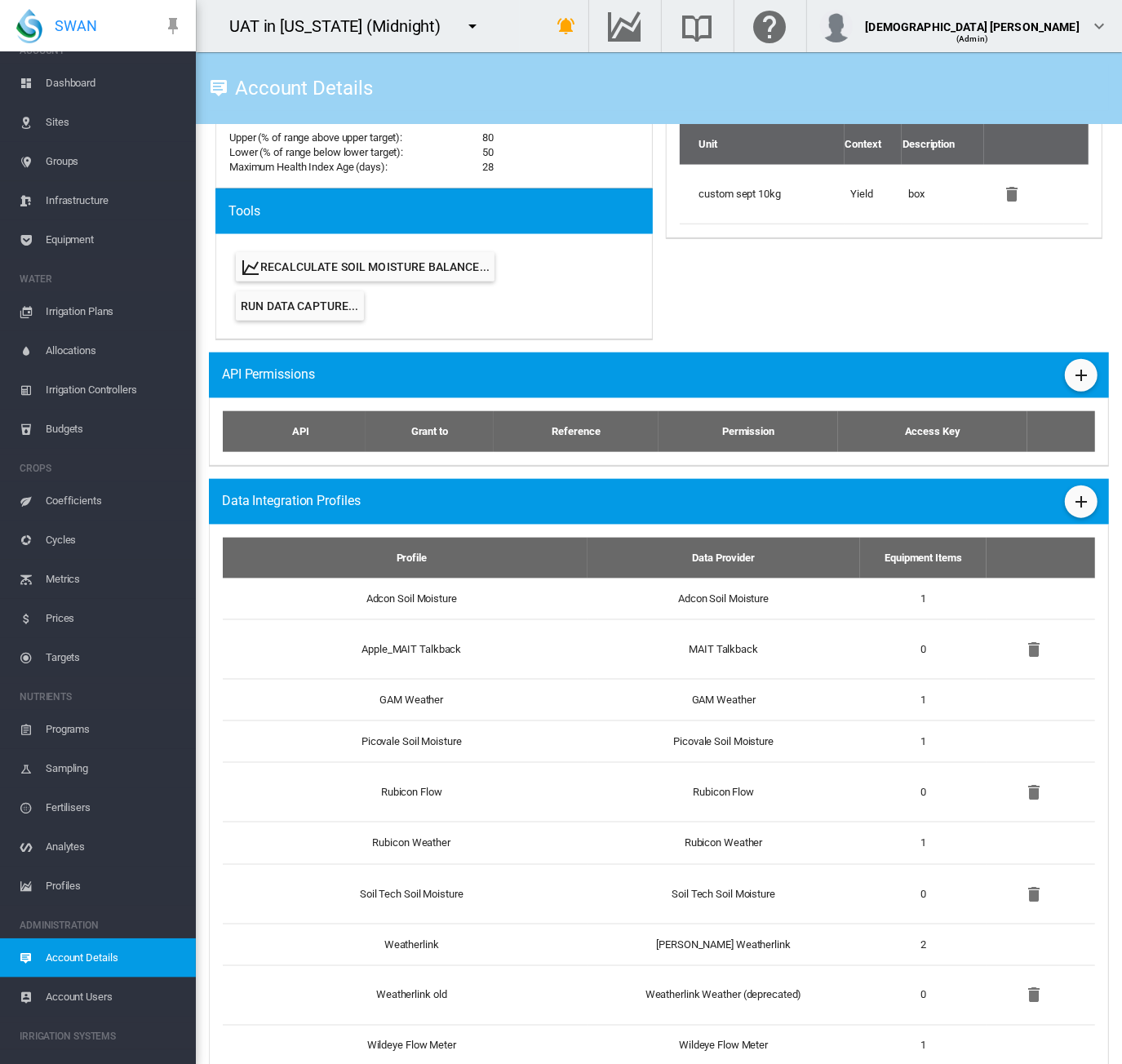
scroll to position [0, 0]
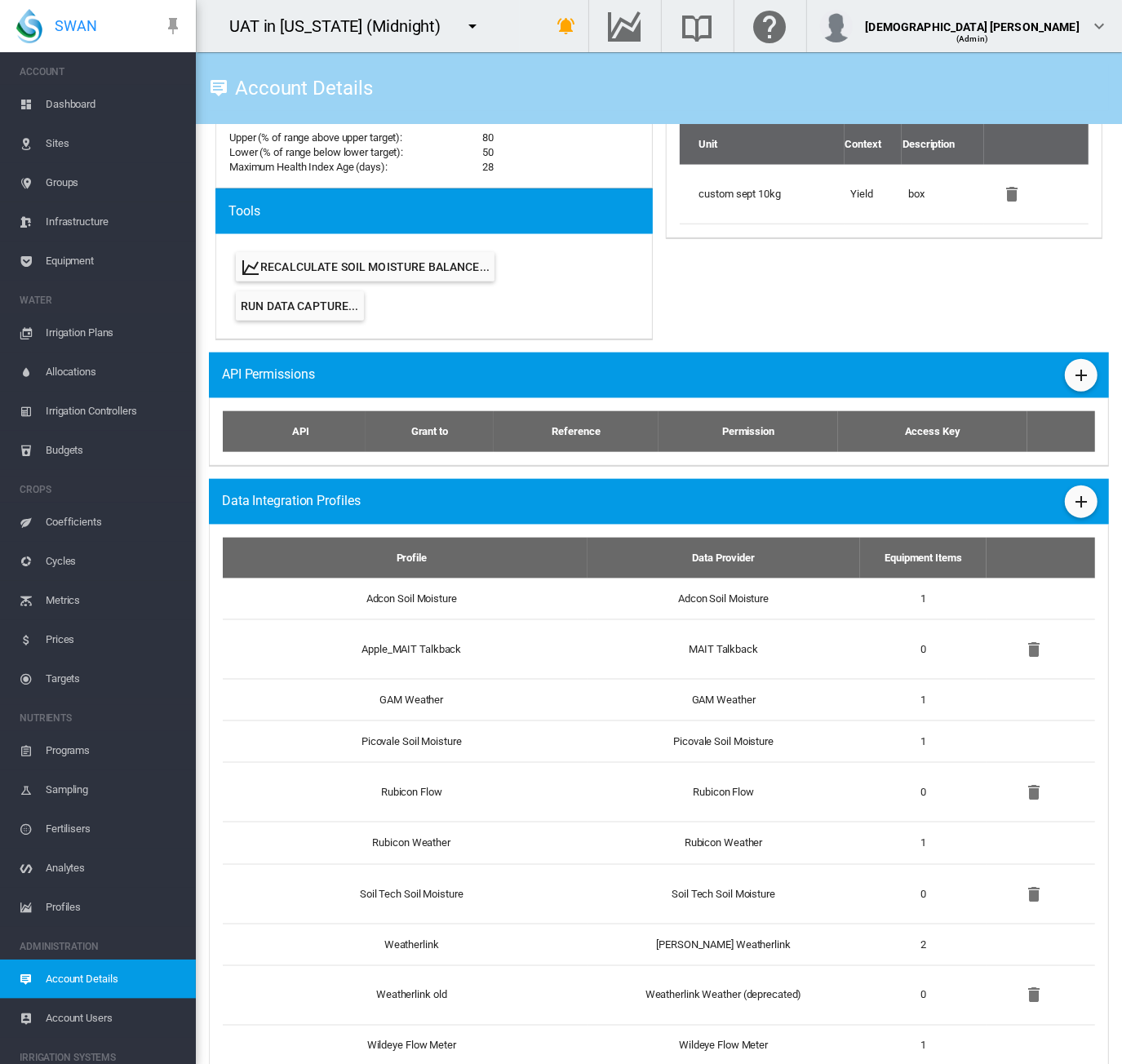
click at [74, 105] on span "Dashboard" at bounding box center [114, 104] width 137 height 39
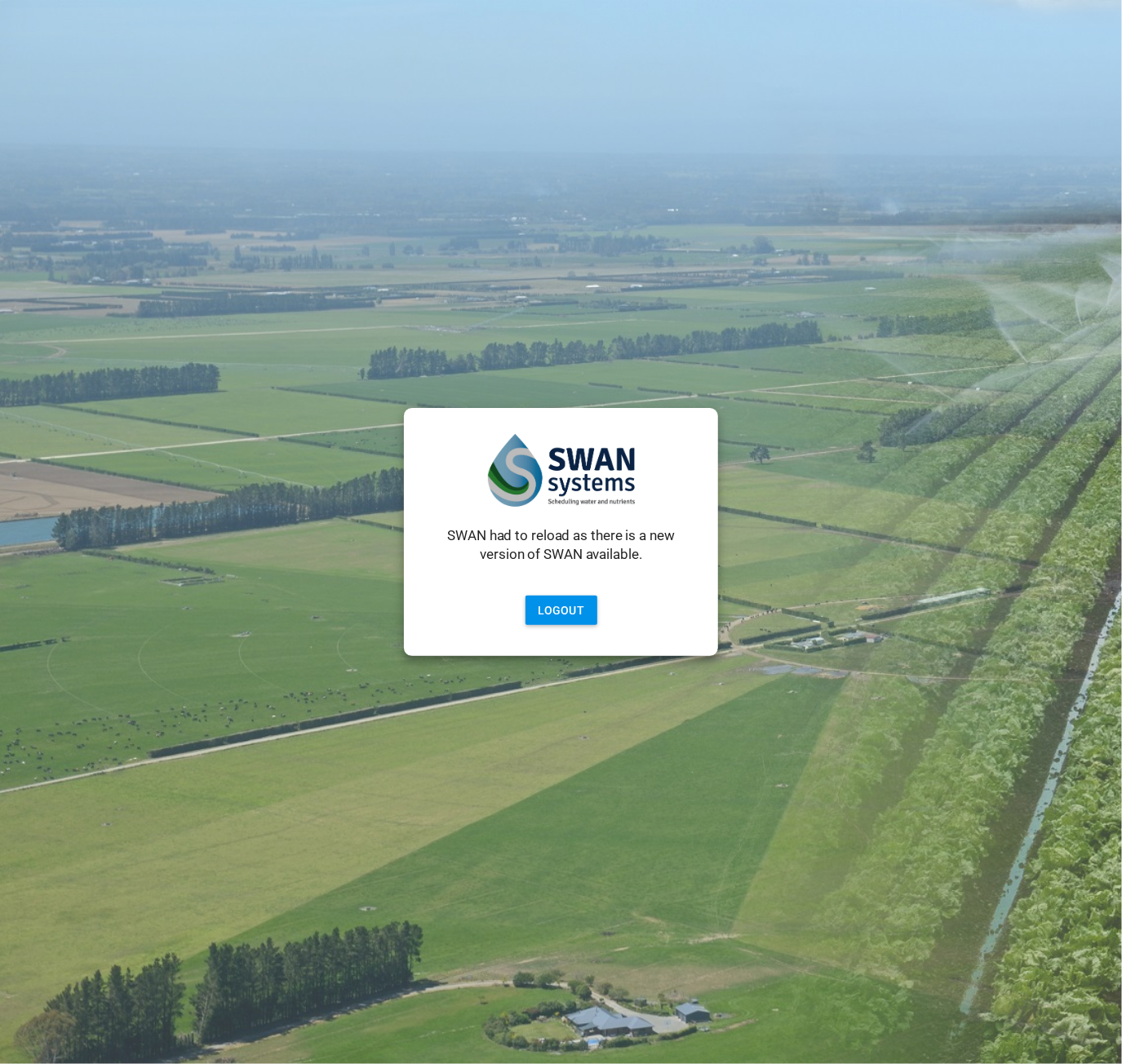
click at [552, 600] on button "Logout" at bounding box center [561, 610] width 72 height 29
click at [568, 608] on button "Logout" at bounding box center [561, 610] width 72 height 29
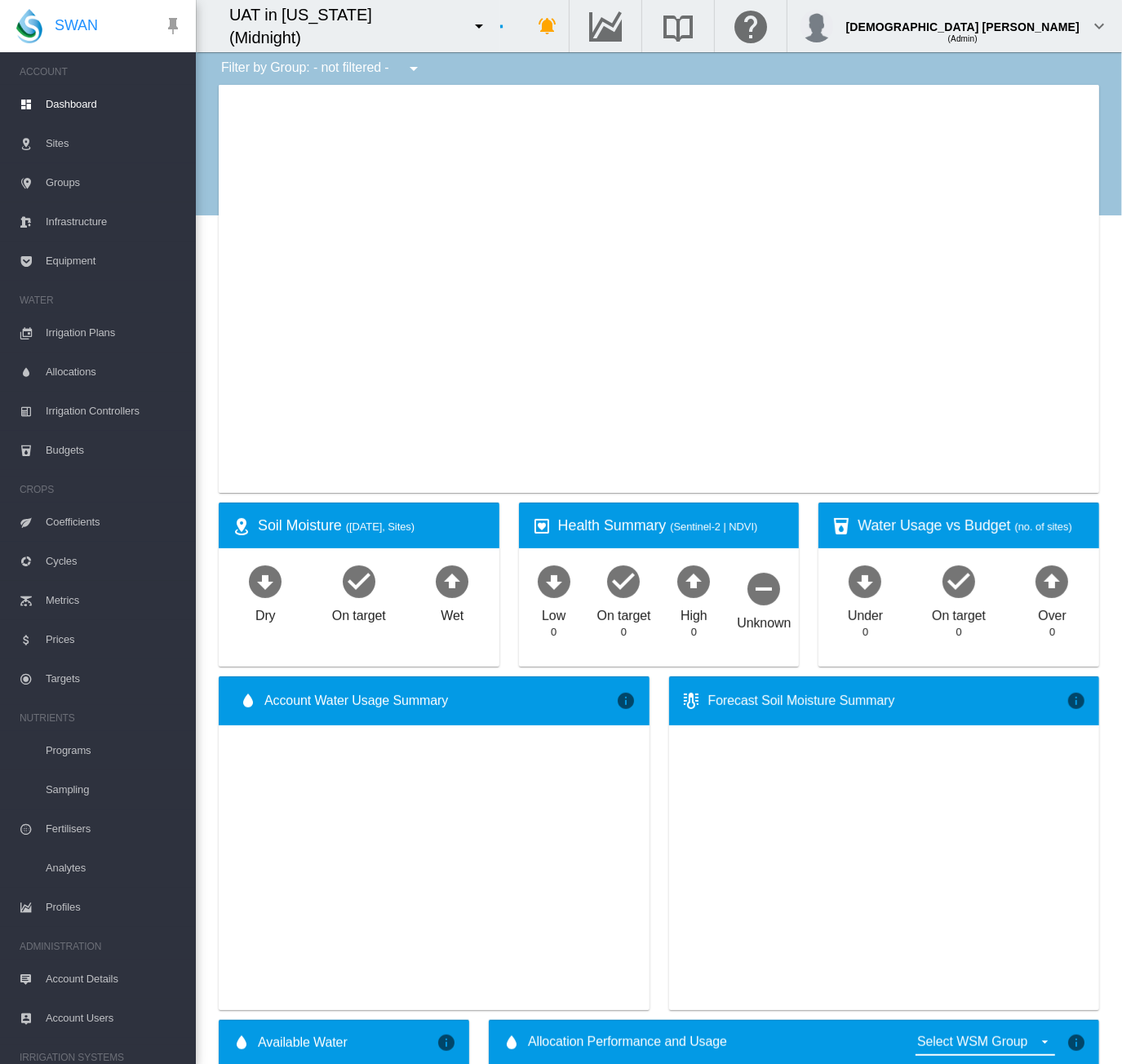
type input "**********"
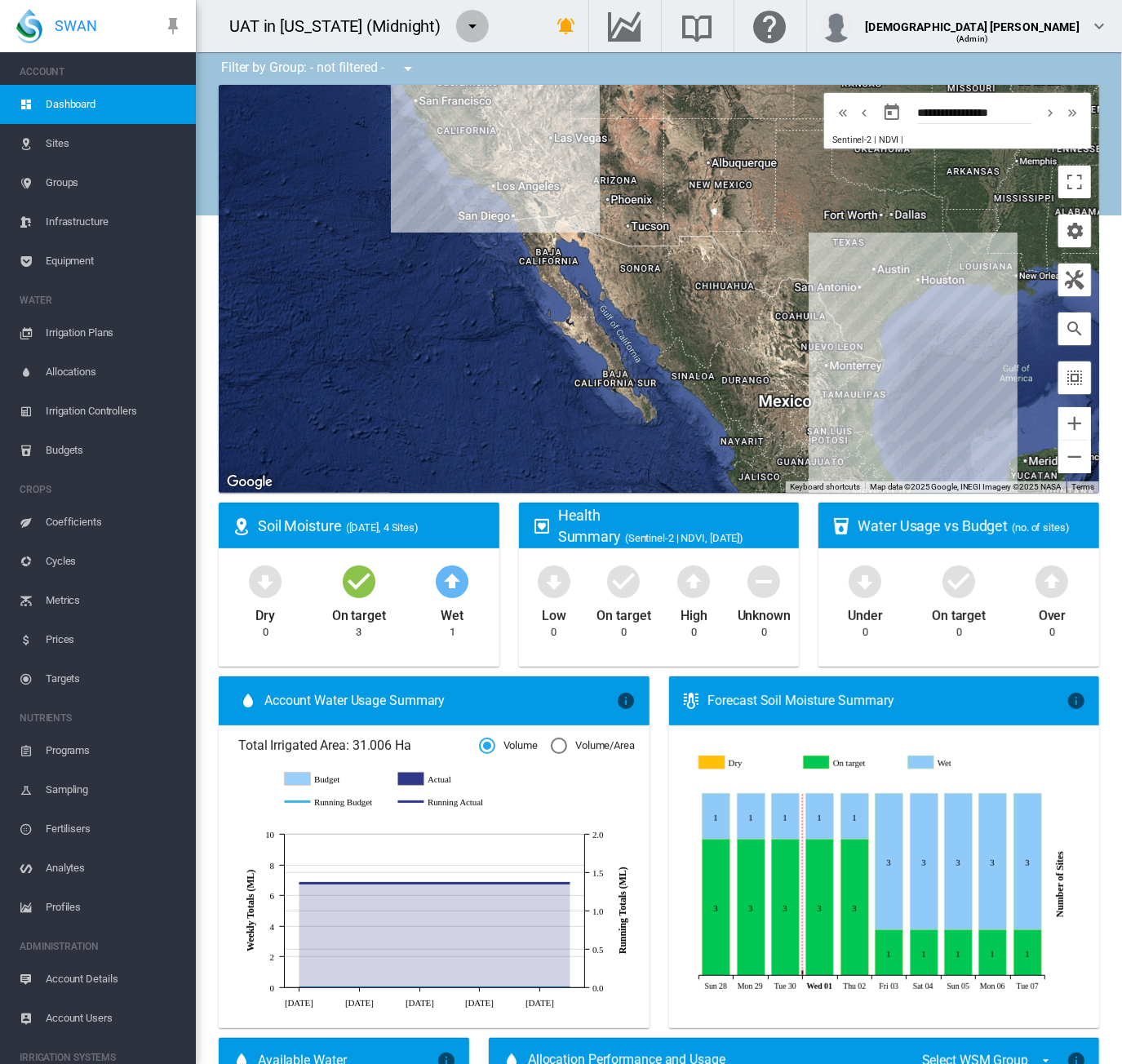
click at [461, 35] on button "button" at bounding box center [473, 26] width 33 height 33
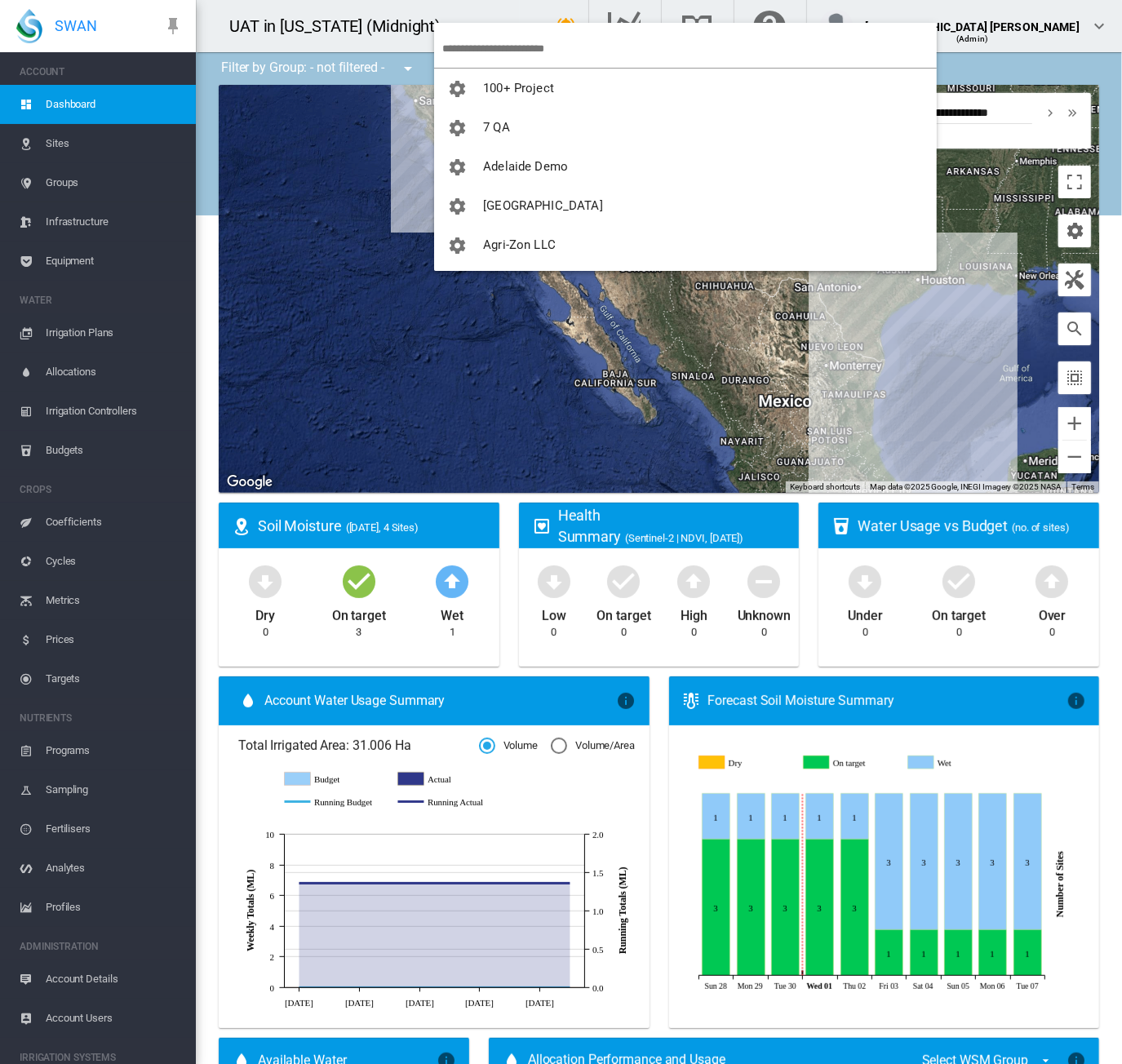
click at [477, 50] on input "search" at bounding box center [689, 48] width 494 height 38
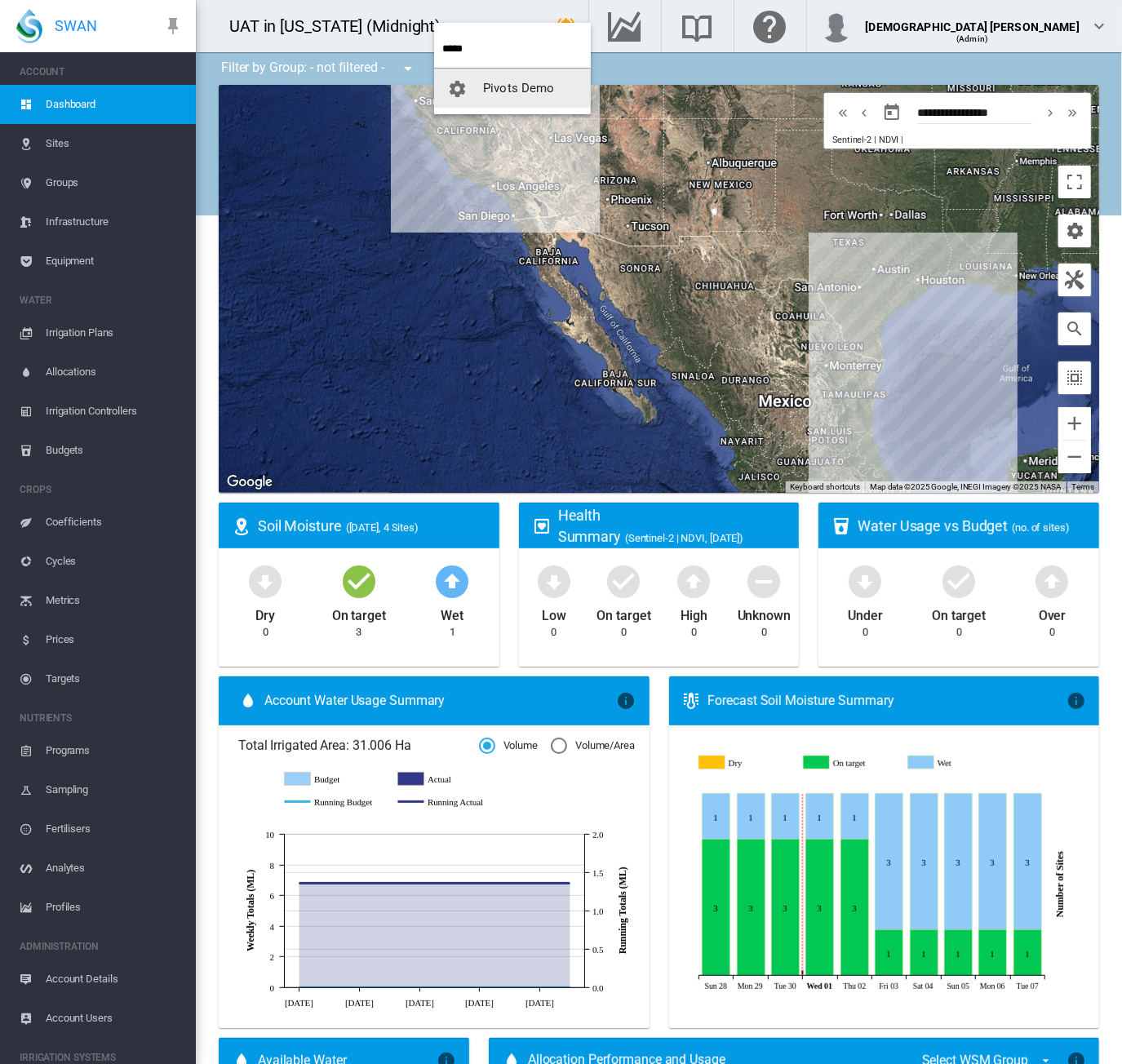
type input "*****"
click at [500, 81] on span "Pivots Demo" at bounding box center [519, 87] width 72 height 15
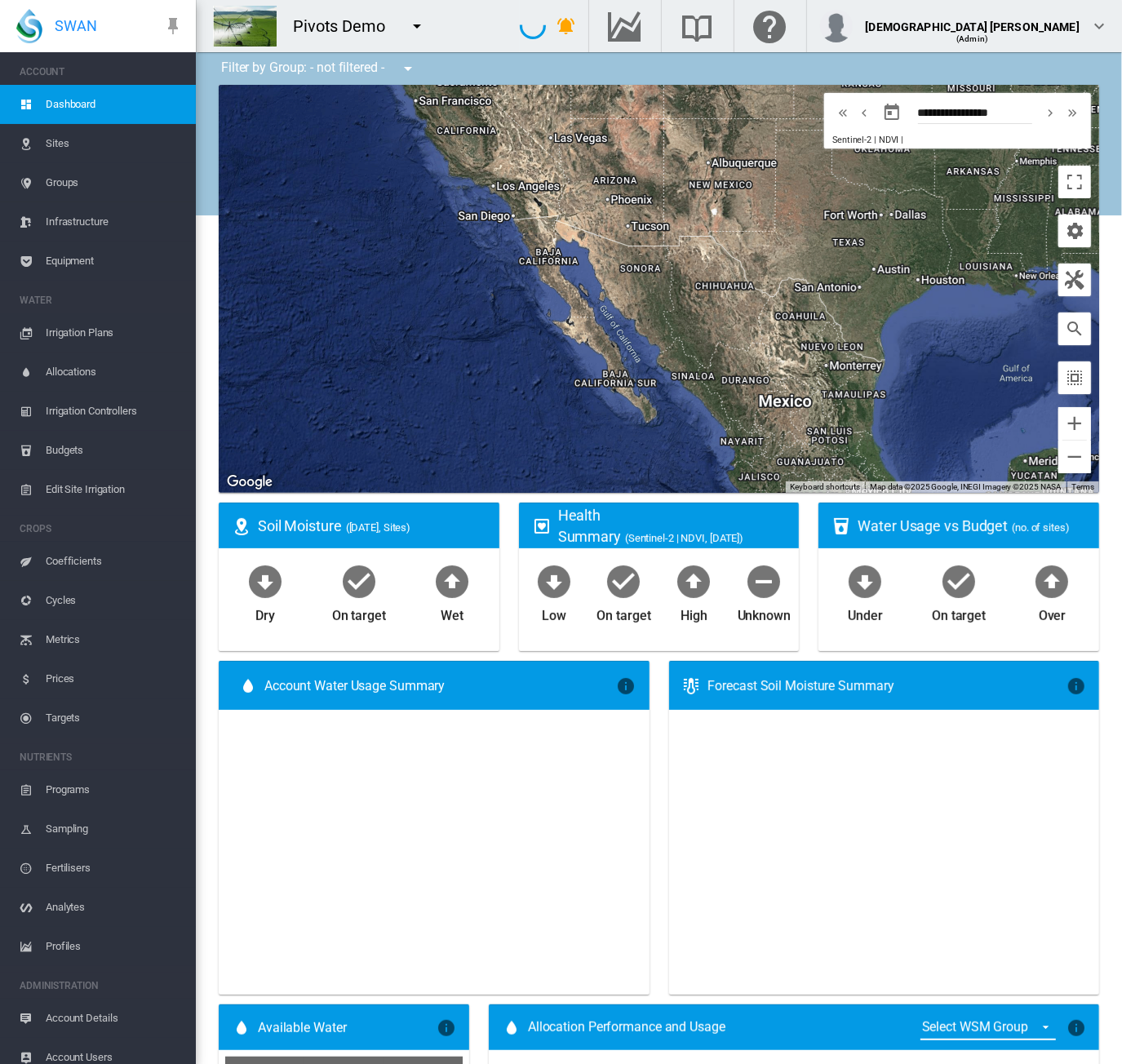
type input "**********"
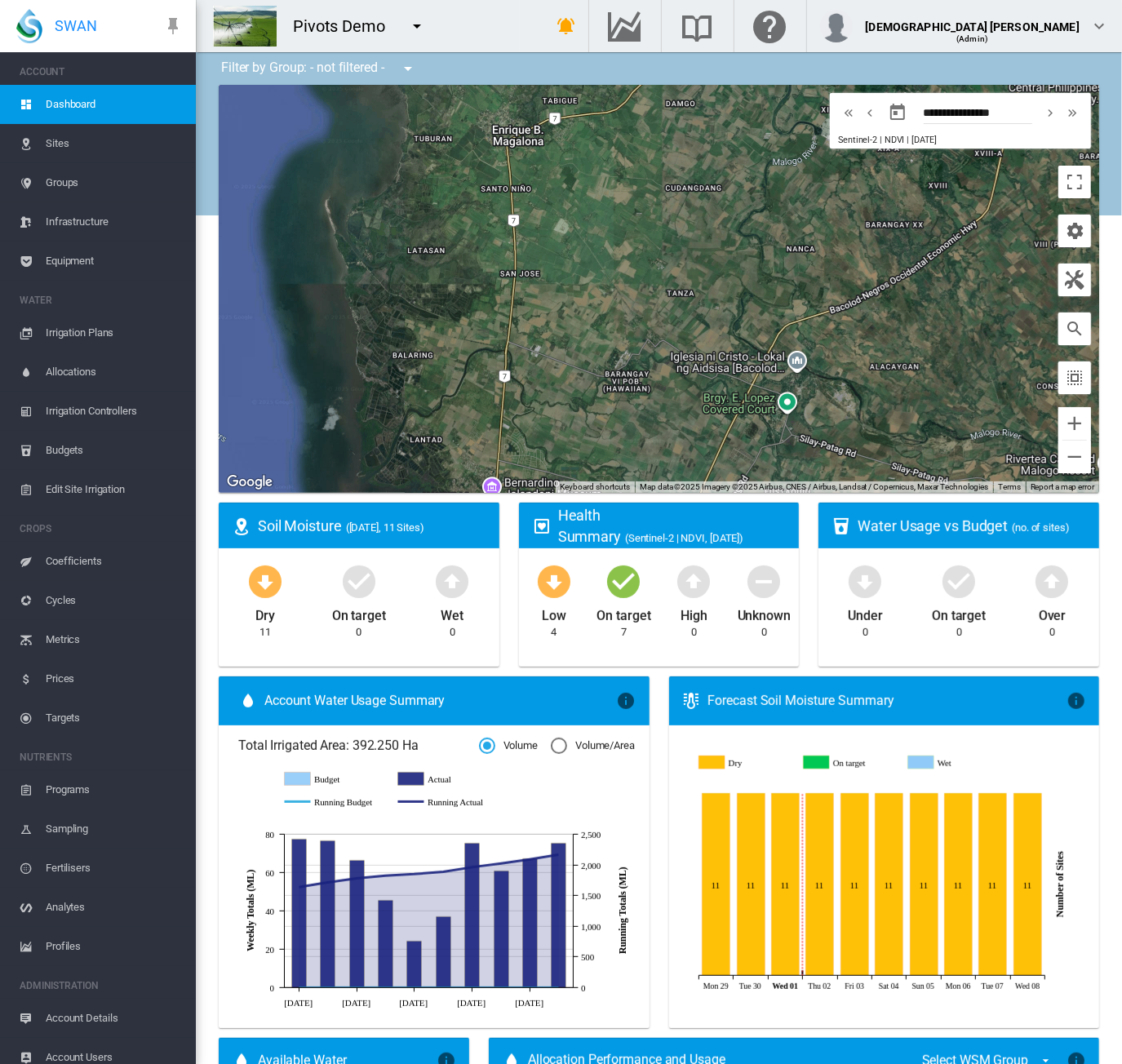
click at [74, 334] on span "Irrigation Plans" at bounding box center [114, 332] width 137 height 39
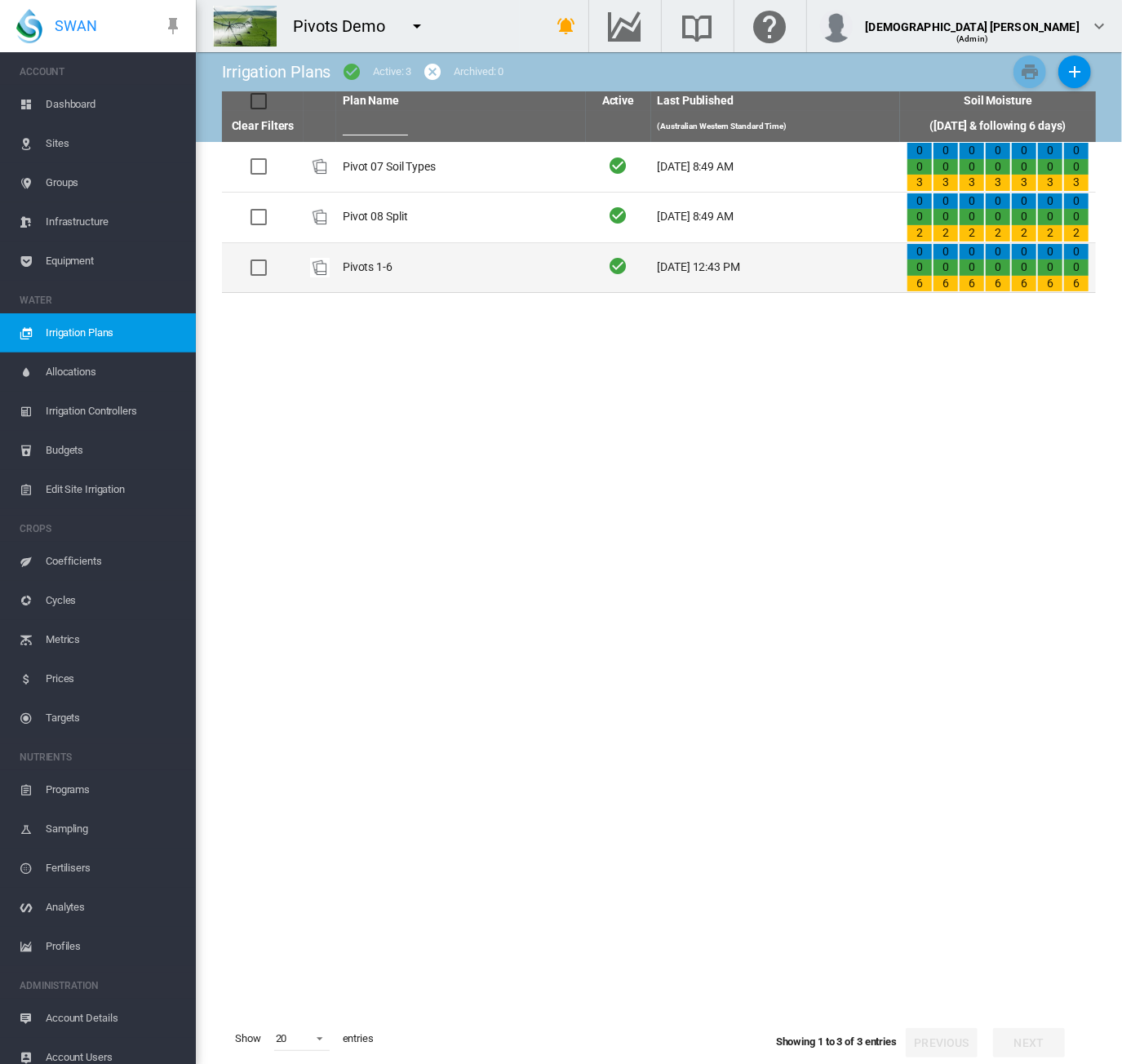
click at [448, 271] on td "Pivots 1-6" at bounding box center [461, 268] width 249 height 50
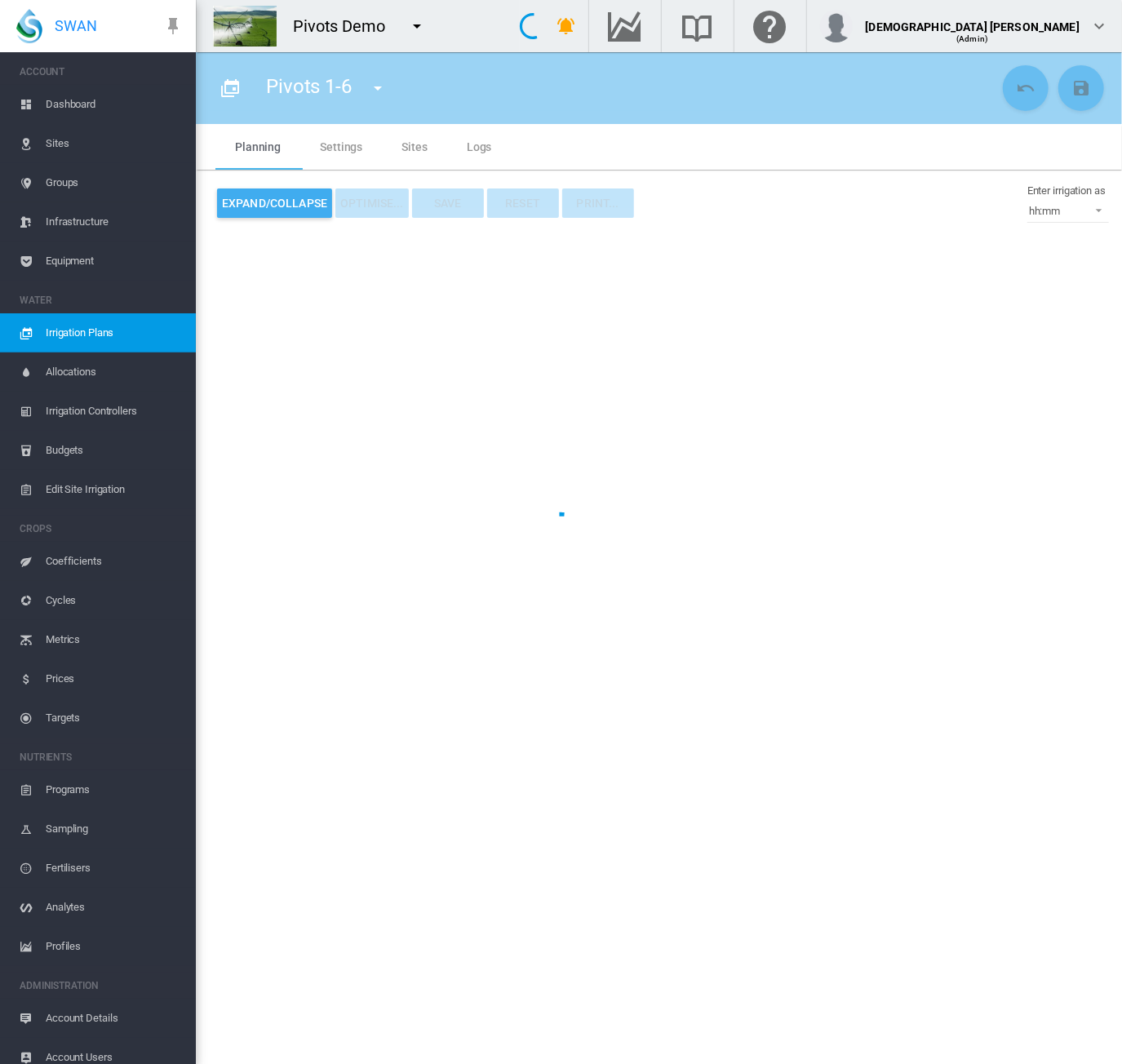
type input "**********"
type input "*"
type input "*****"
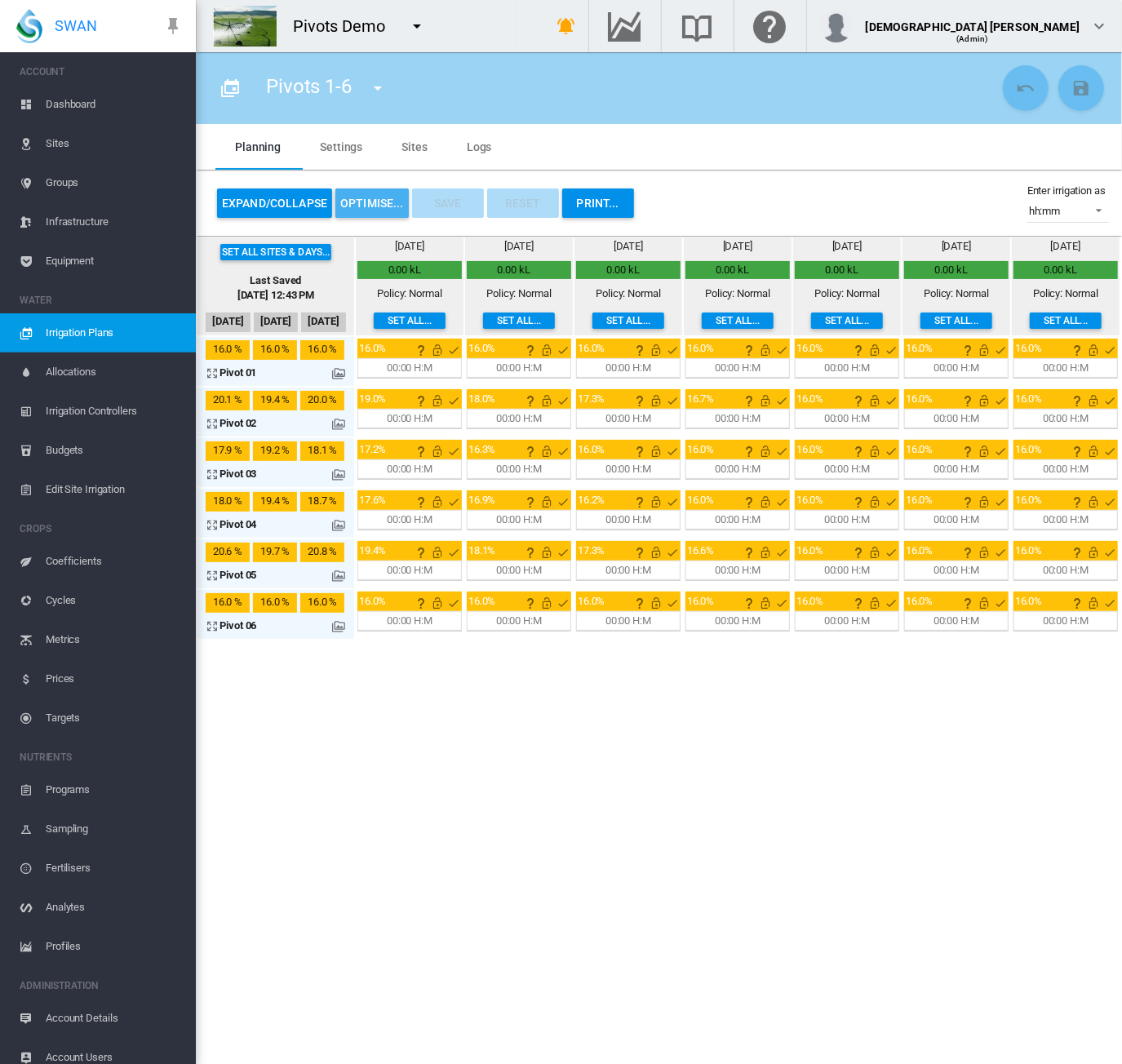
click at [364, 207] on button "OPTIMISE..." at bounding box center [371, 203] width 74 height 29
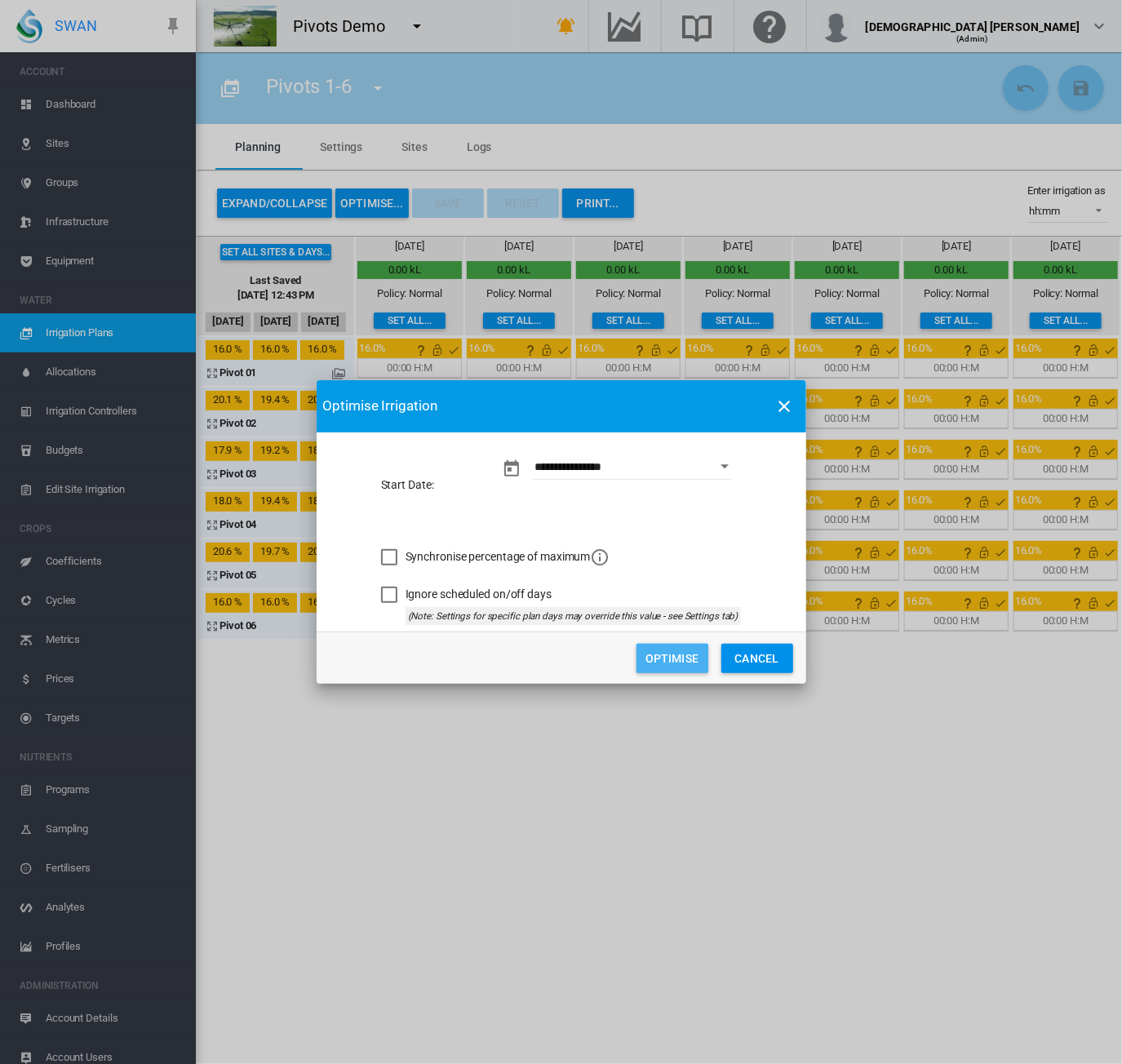
click at [666, 648] on button "Optimise" at bounding box center [672, 659] width 72 height 29
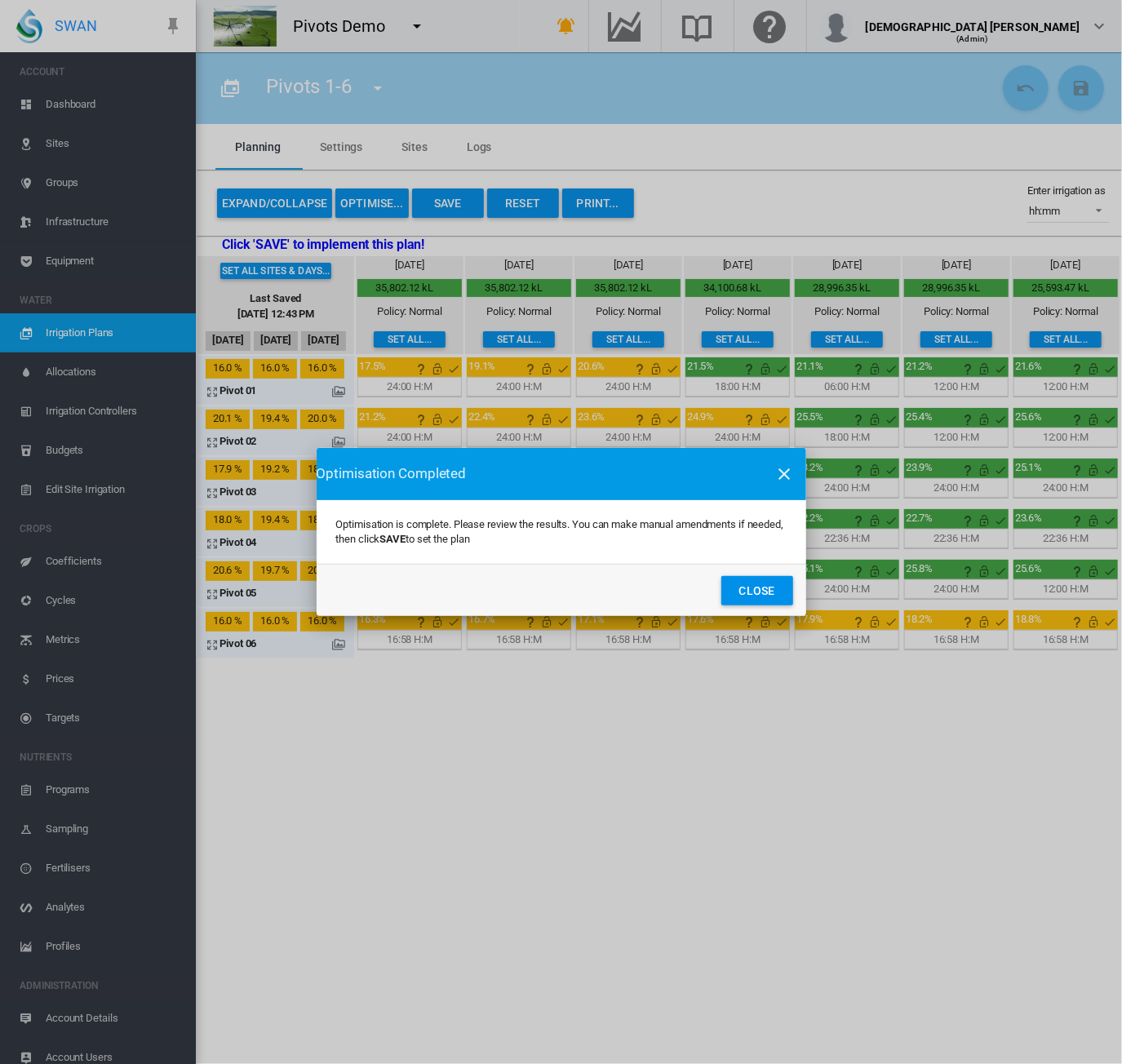
click at [774, 596] on button "Close" at bounding box center [757, 591] width 72 height 29
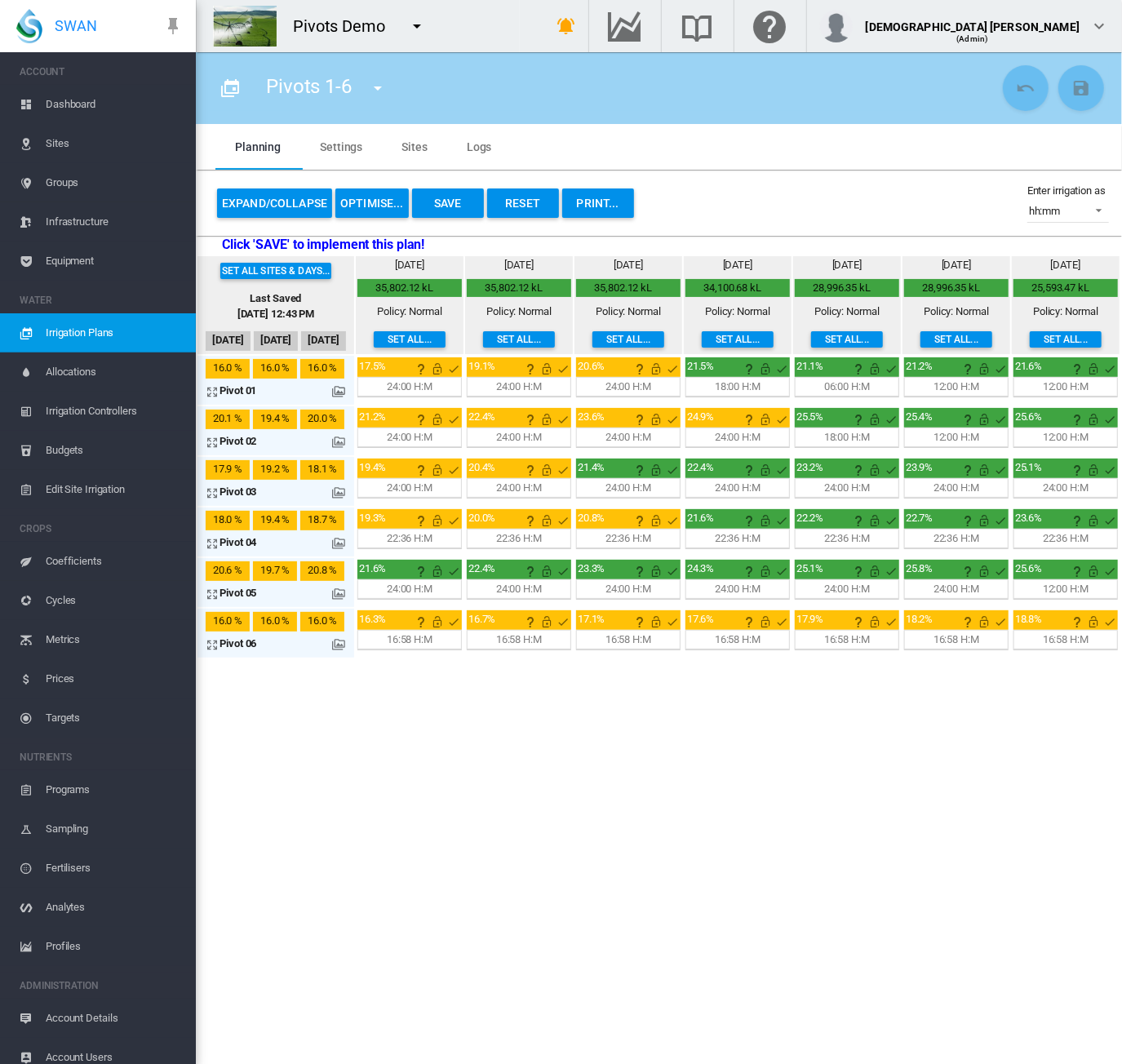
click at [50, 332] on span "Irrigation Plans" at bounding box center [114, 332] width 137 height 39
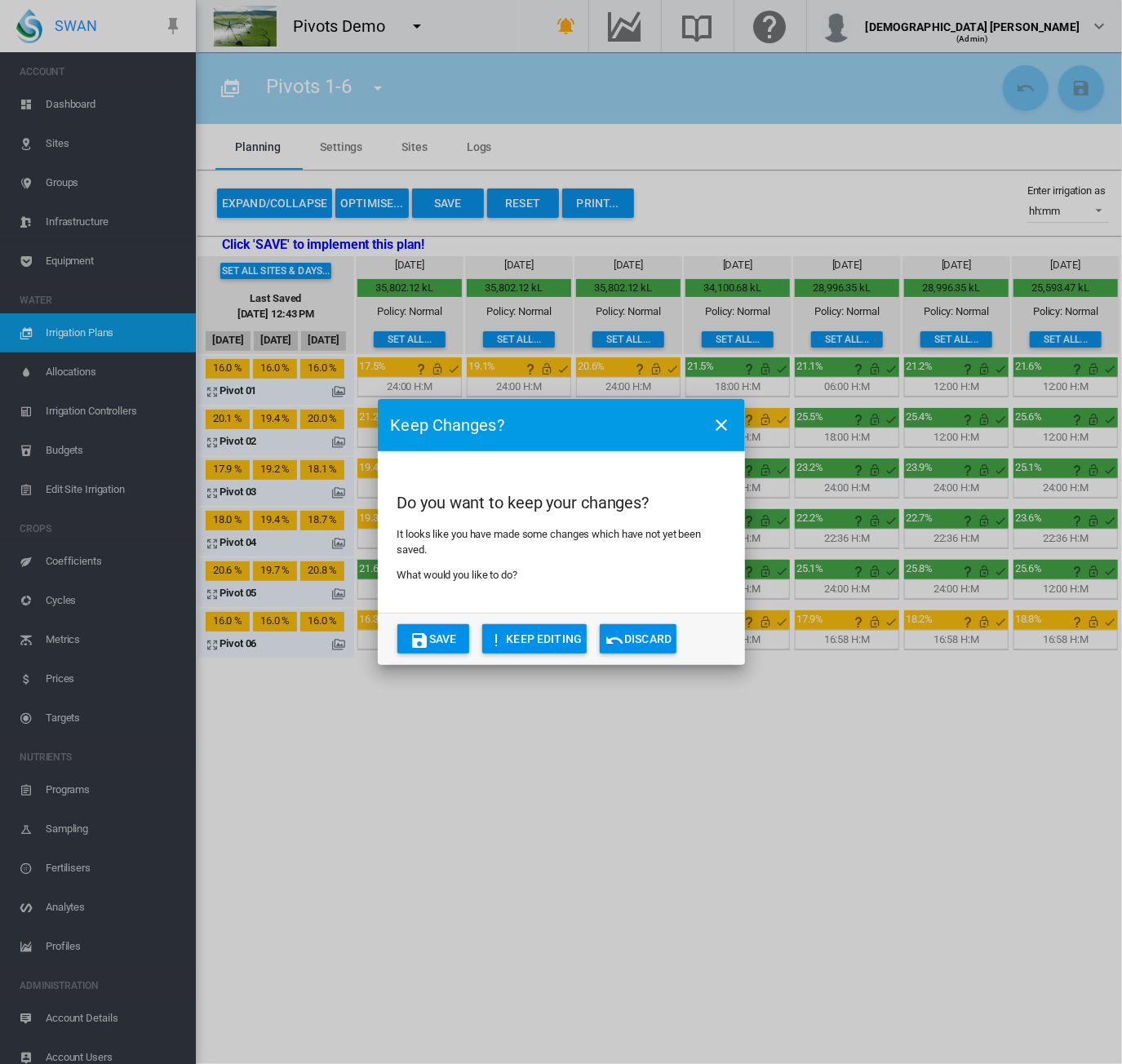
click at [634, 646] on button "Discard" at bounding box center [638, 639] width 77 height 29
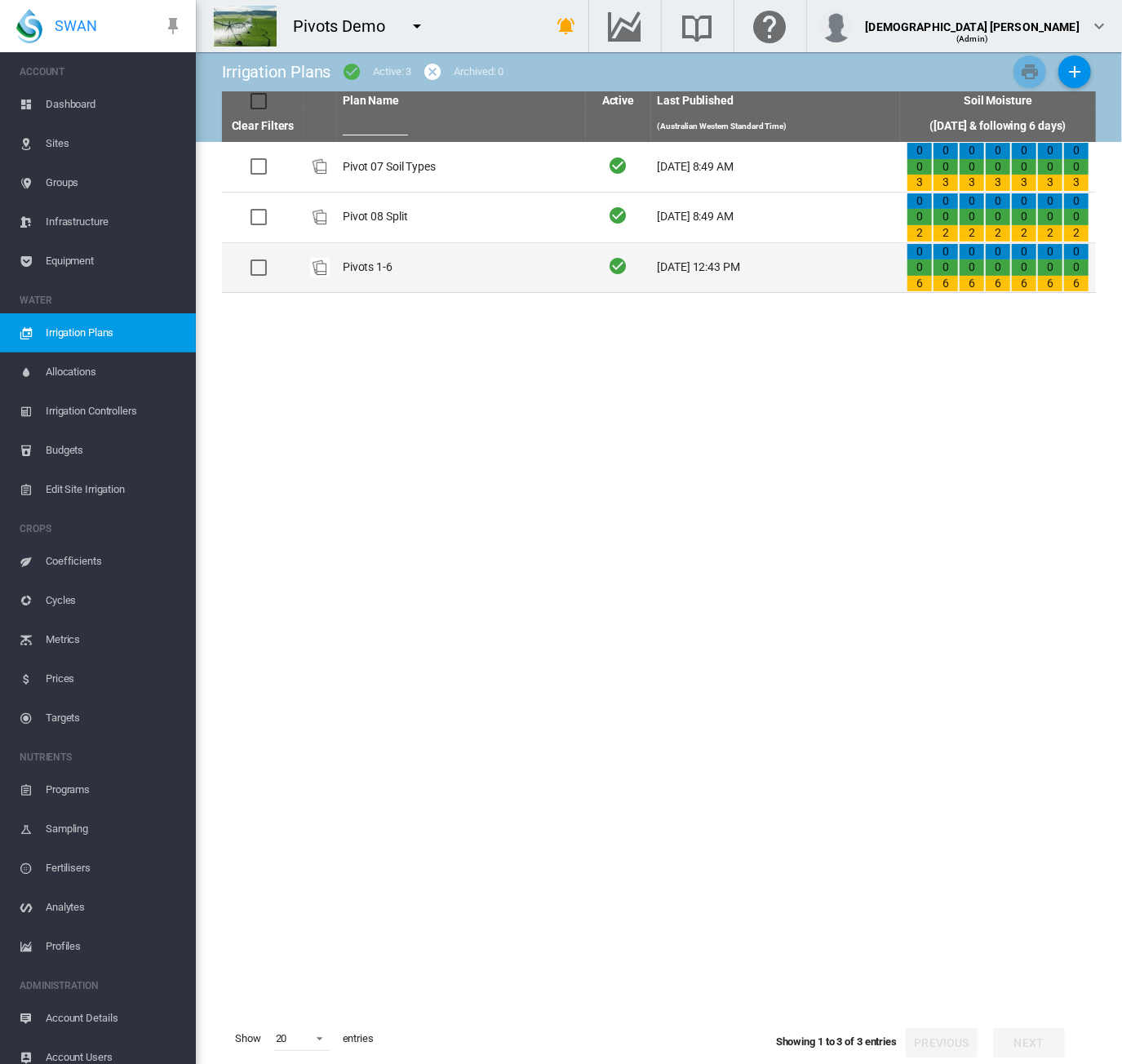
click at [506, 259] on td "Pivots 1-6" at bounding box center [461, 268] width 249 height 50
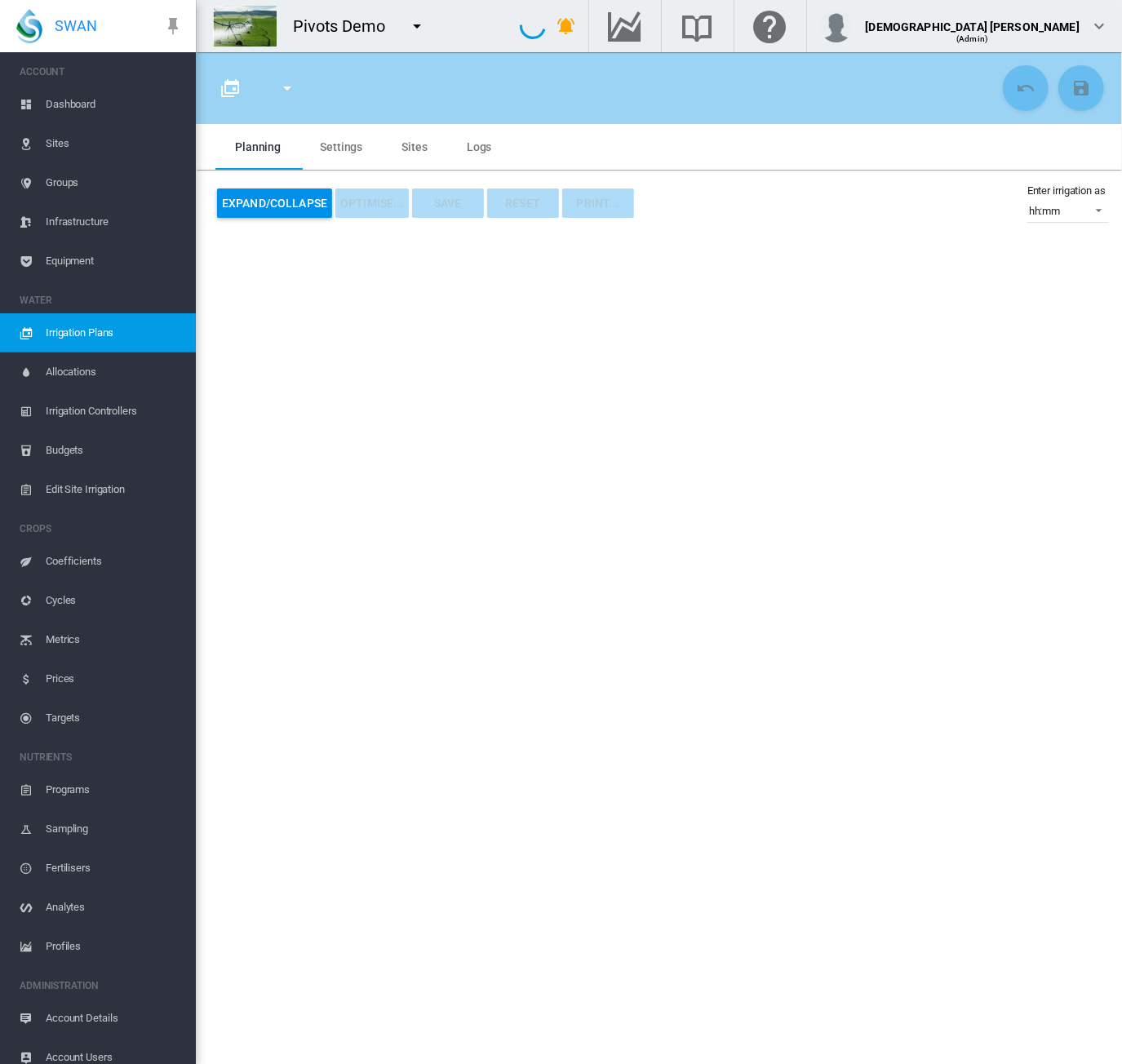
type input "**********"
type input "*"
type input "*****"
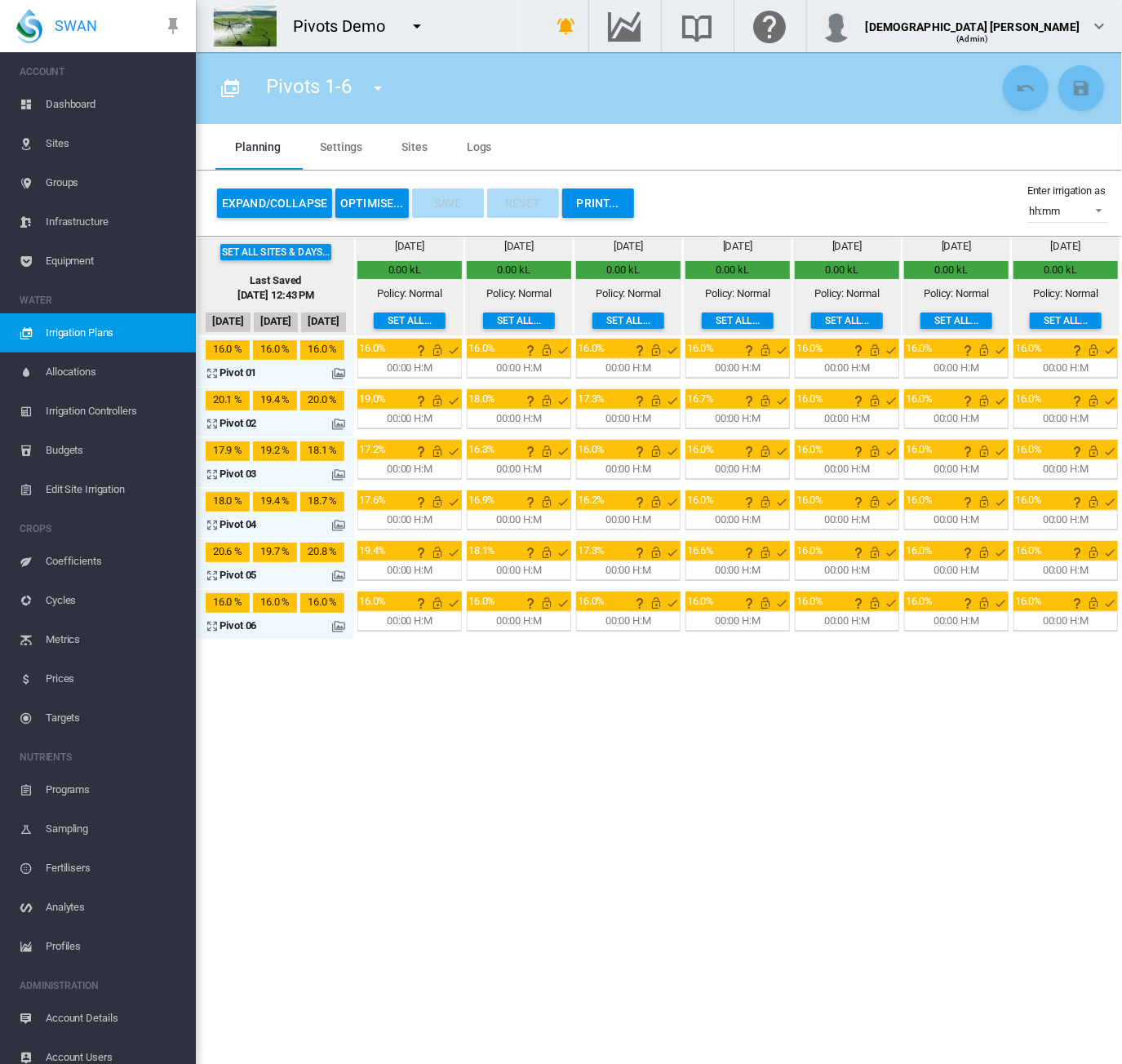
click at [100, 105] on span "Dashboard" at bounding box center [114, 104] width 137 height 39
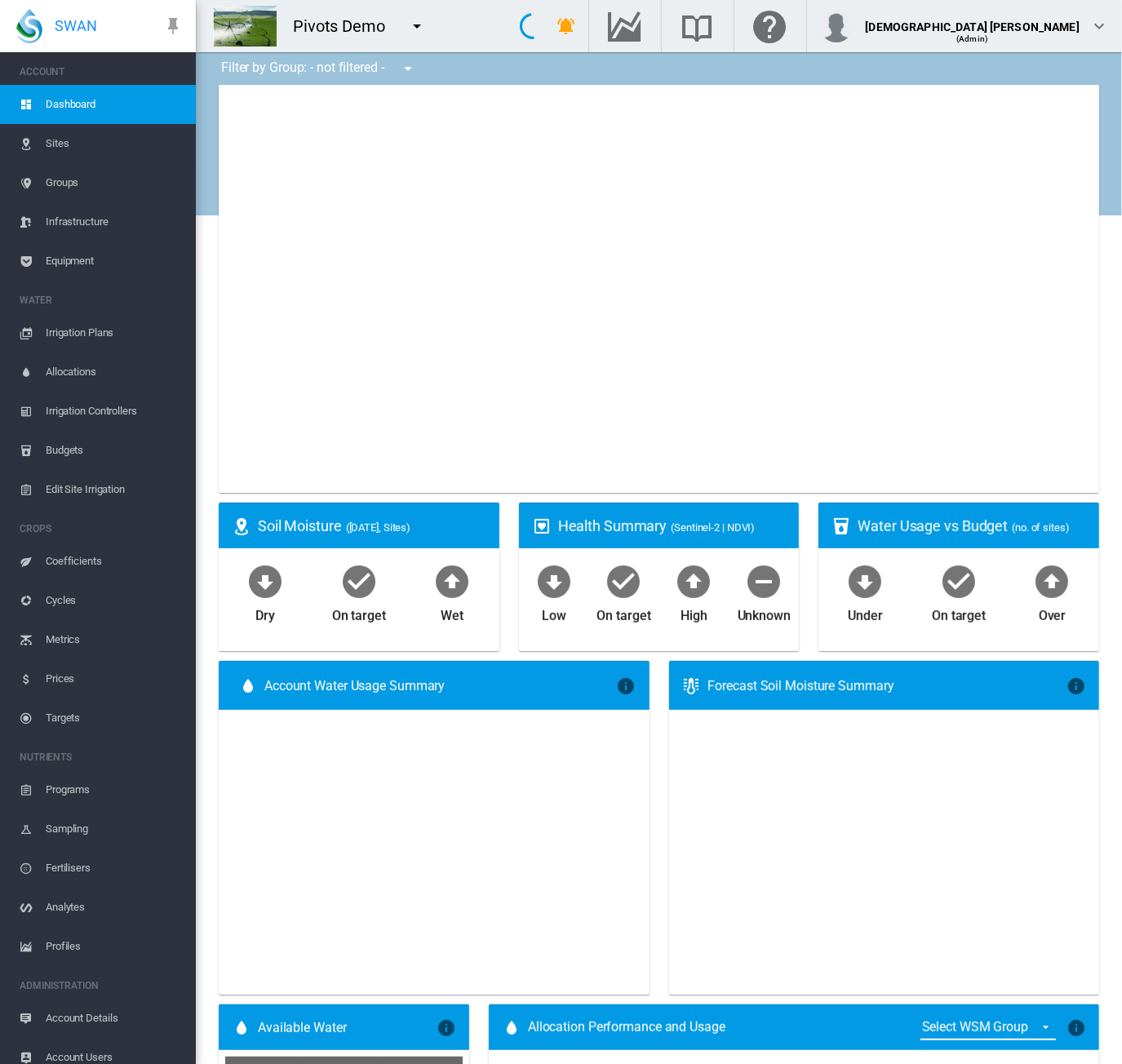
type input "**********"
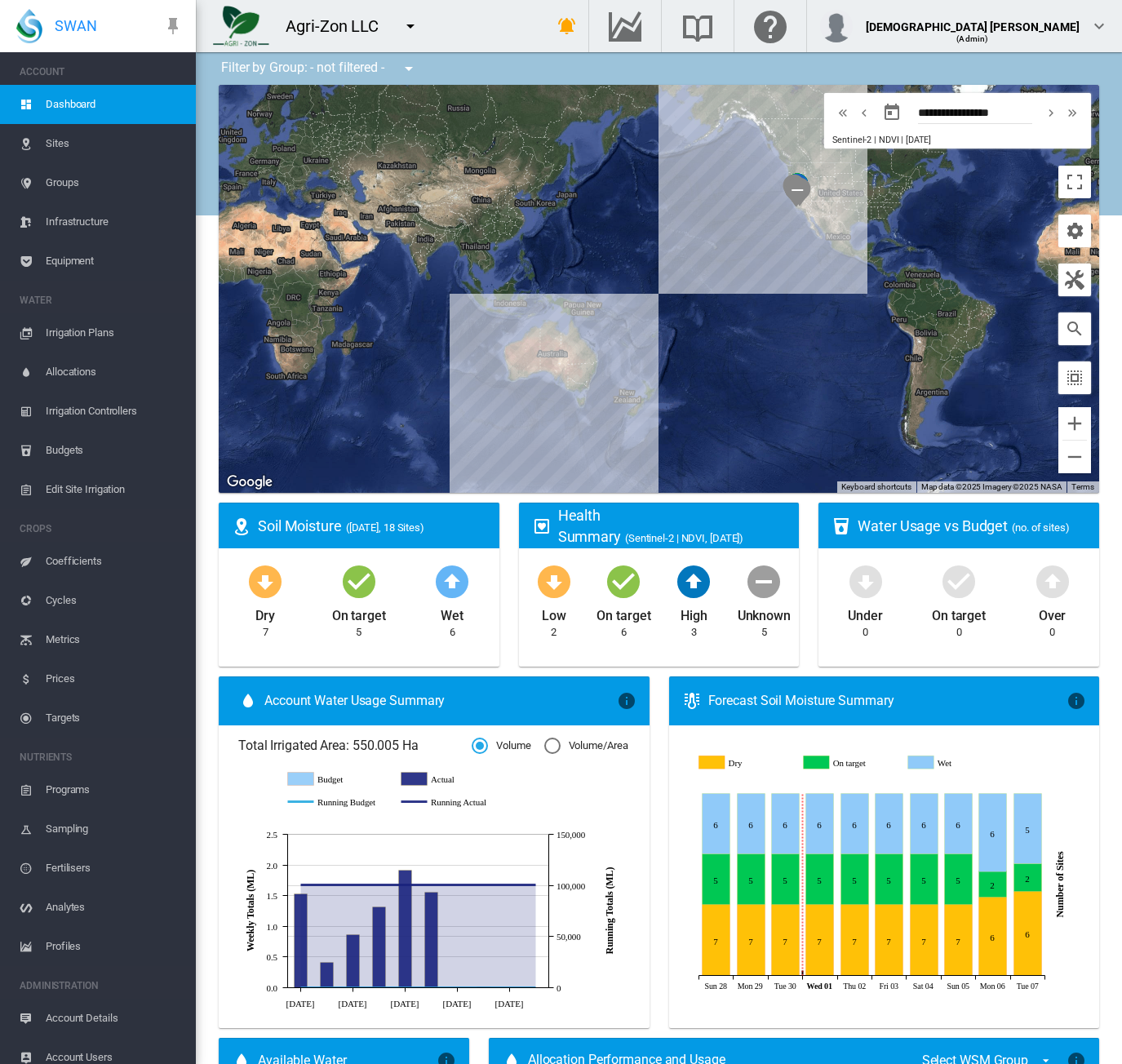
drag, startPoint x: 0, startPoint y: 0, endPoint x: 405, endPoint y: 28, distance: 406.0
click at [405, 28] on md-icon "icon-menu-down" at bounding box center [410, 26] width 20 height 20
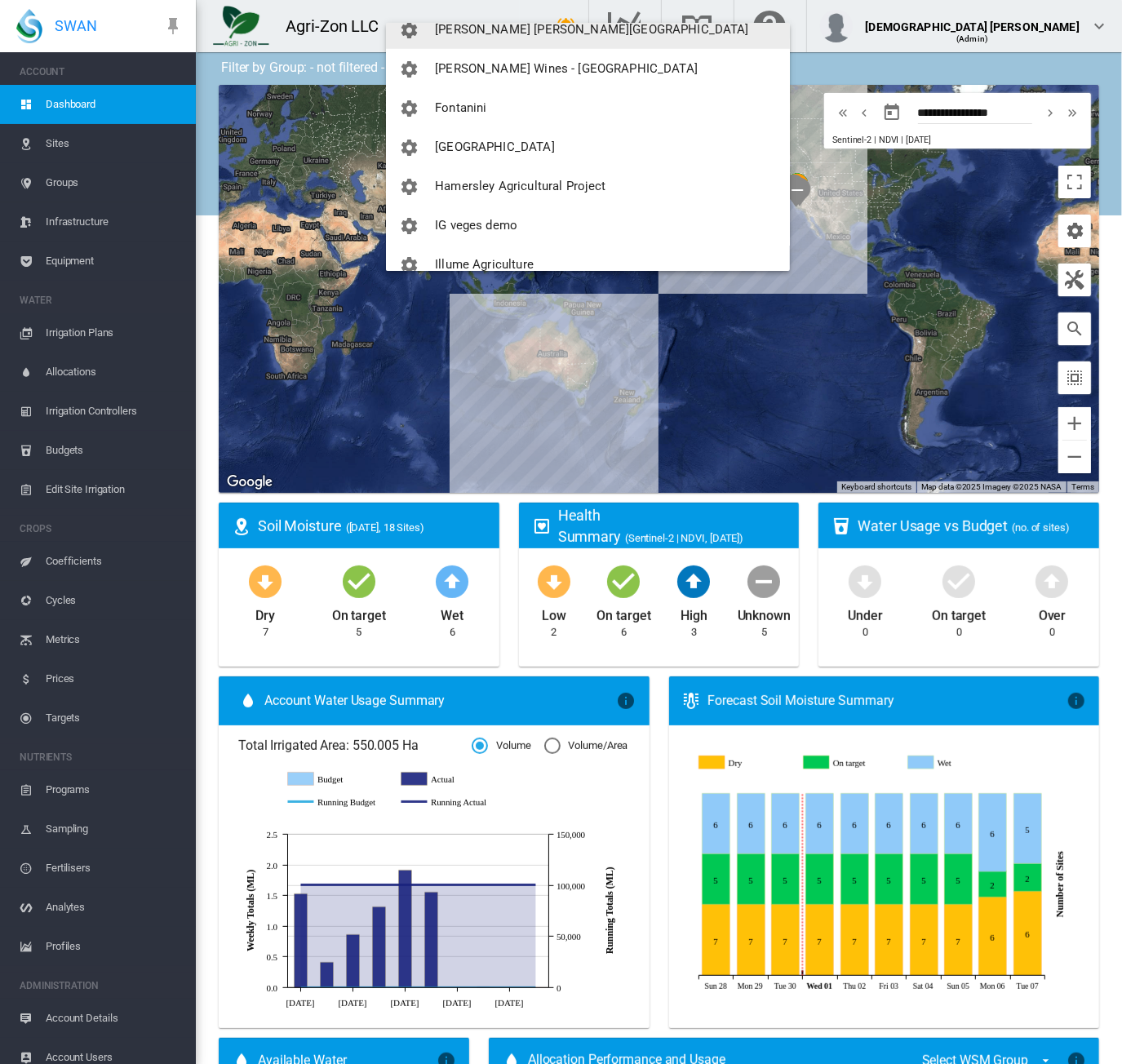
scroll to position [734, 0]
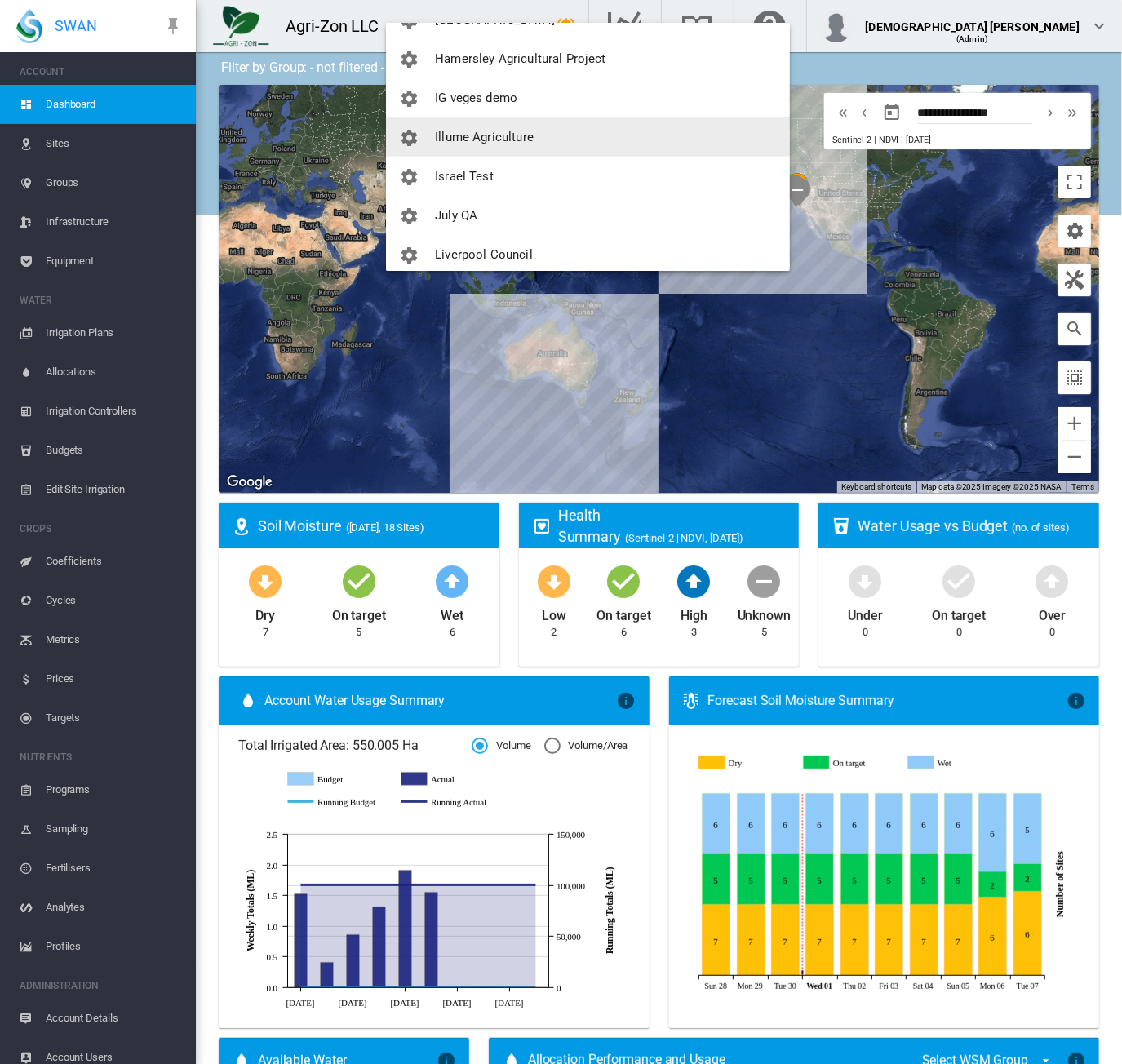
click at [493, 145] on button "Illume Agriculture" at bounding box center [588, 137] width 404 height 39
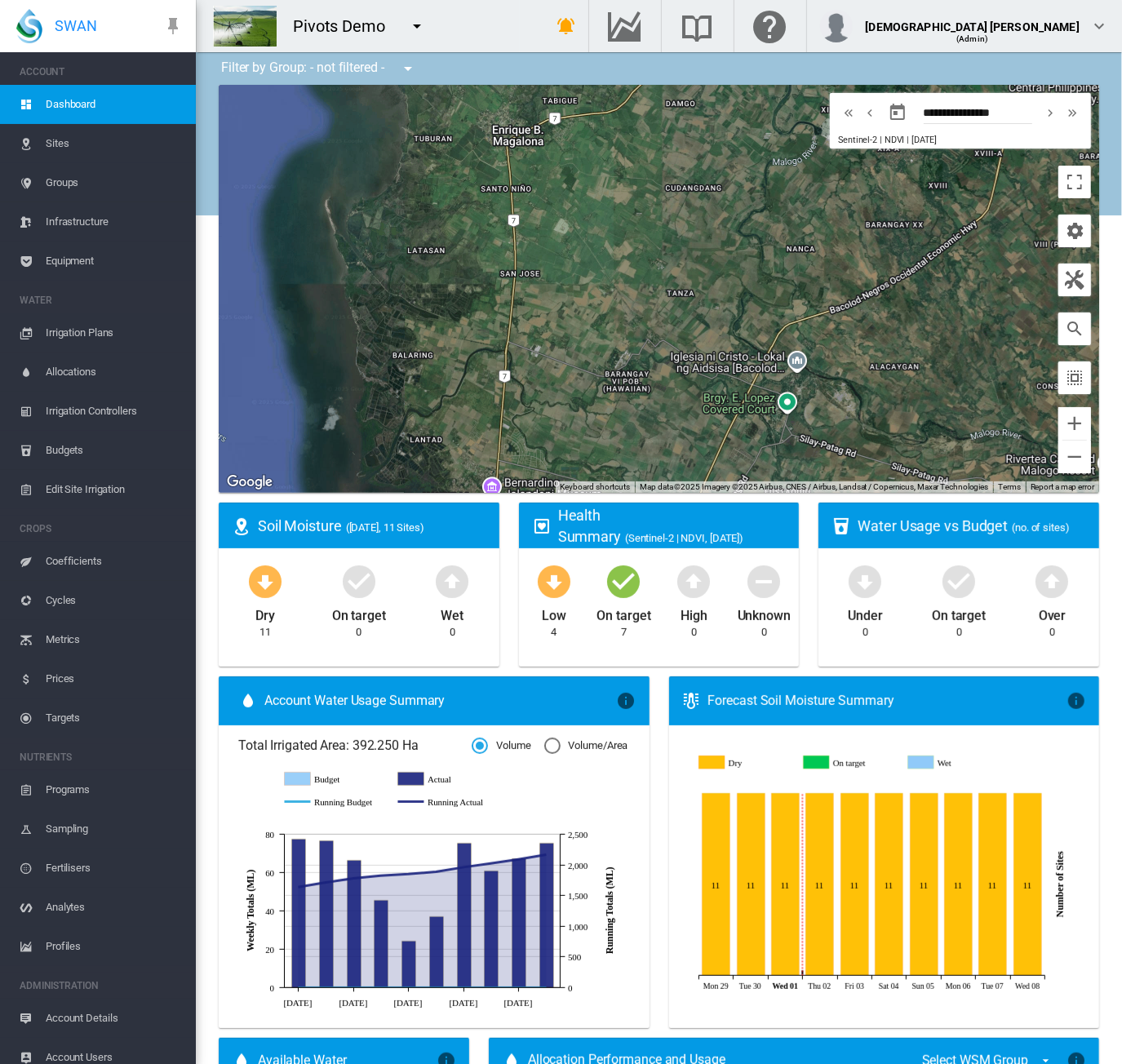
click at [77, 331] on span "Irrigation Plans" at bounding box center [114, 332] width 137 height 39
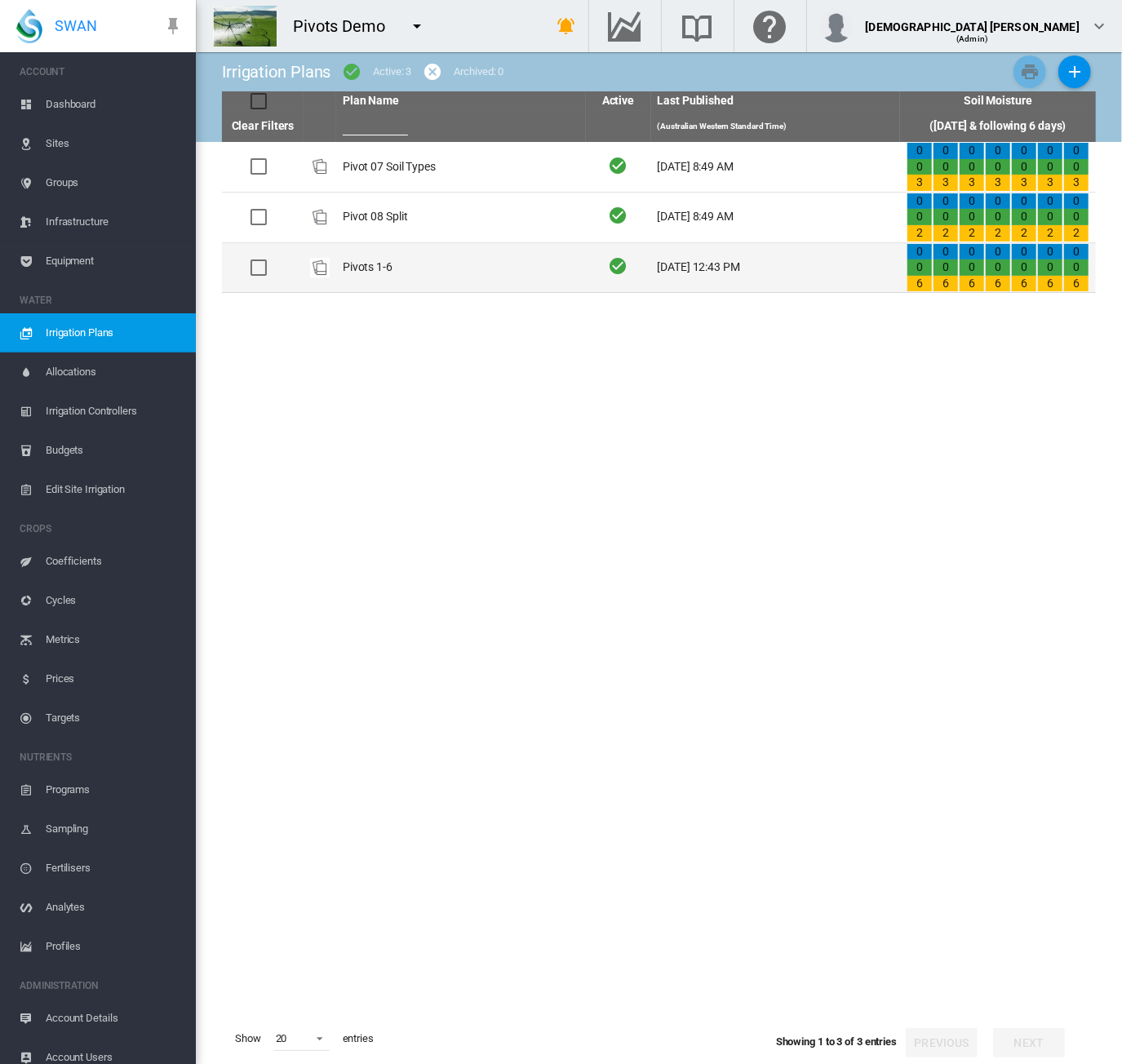
click at [428, 283] on td "Pivots 1-6" at bounding box center [461, 268] width 249 height 50
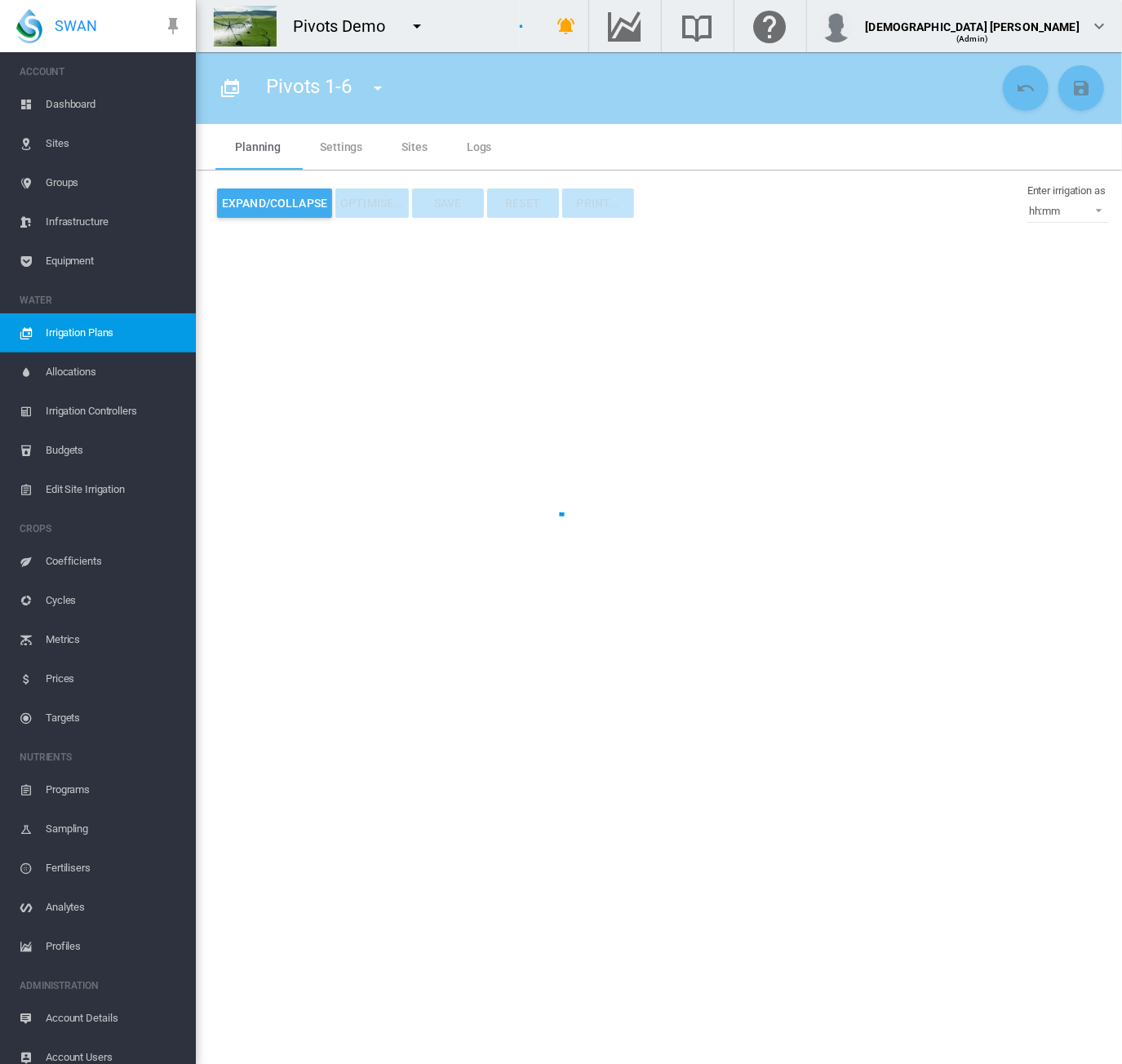
type input "**********"
type input "*"
type input "*****"
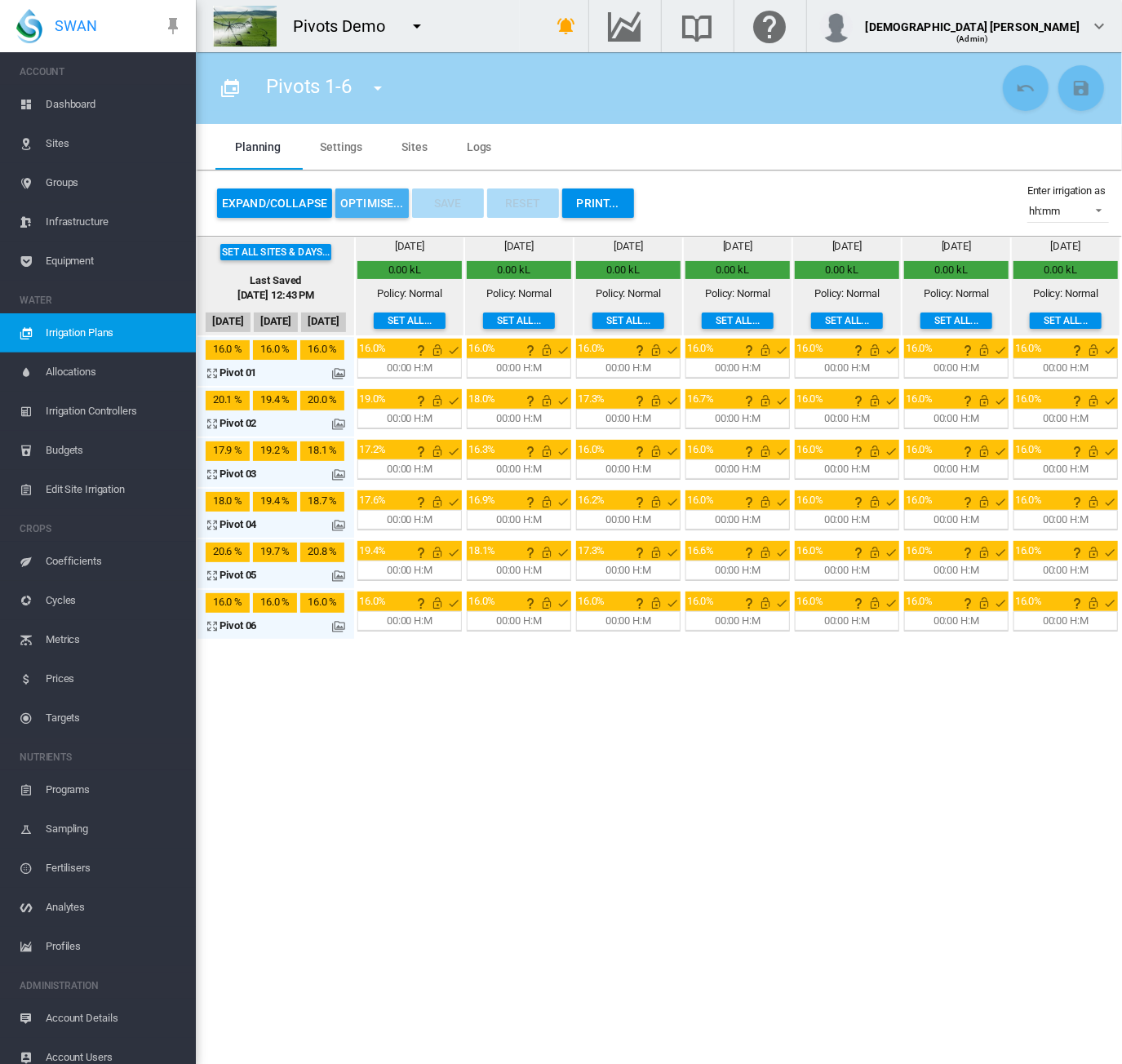
click at [374, 203] on button "OPTIMISE..." at bounding box center [371, 203] width 74 height 29
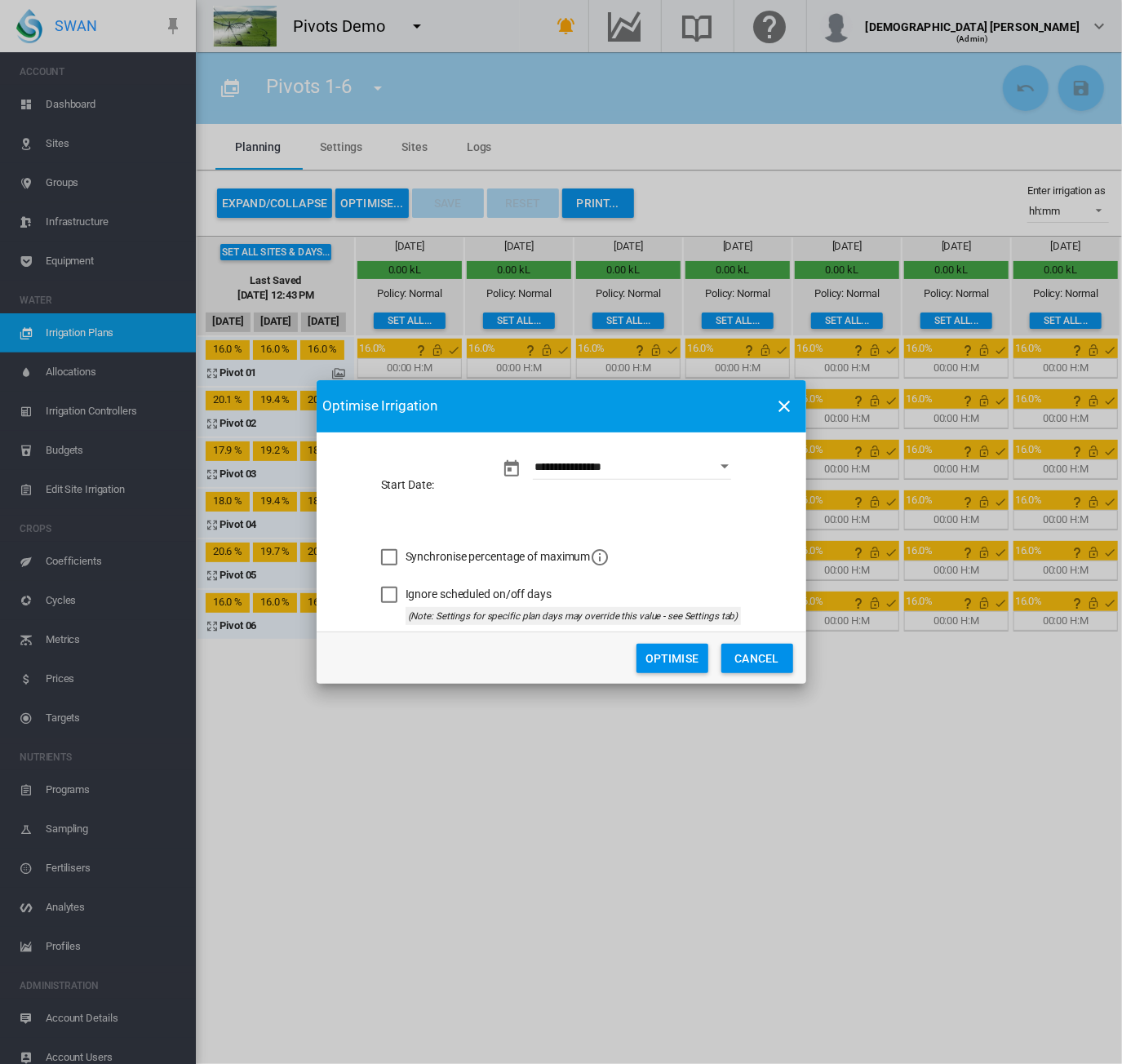
click at [679, 651] on button "Optimise" at bounding box center [672, 659] width 72 height 29
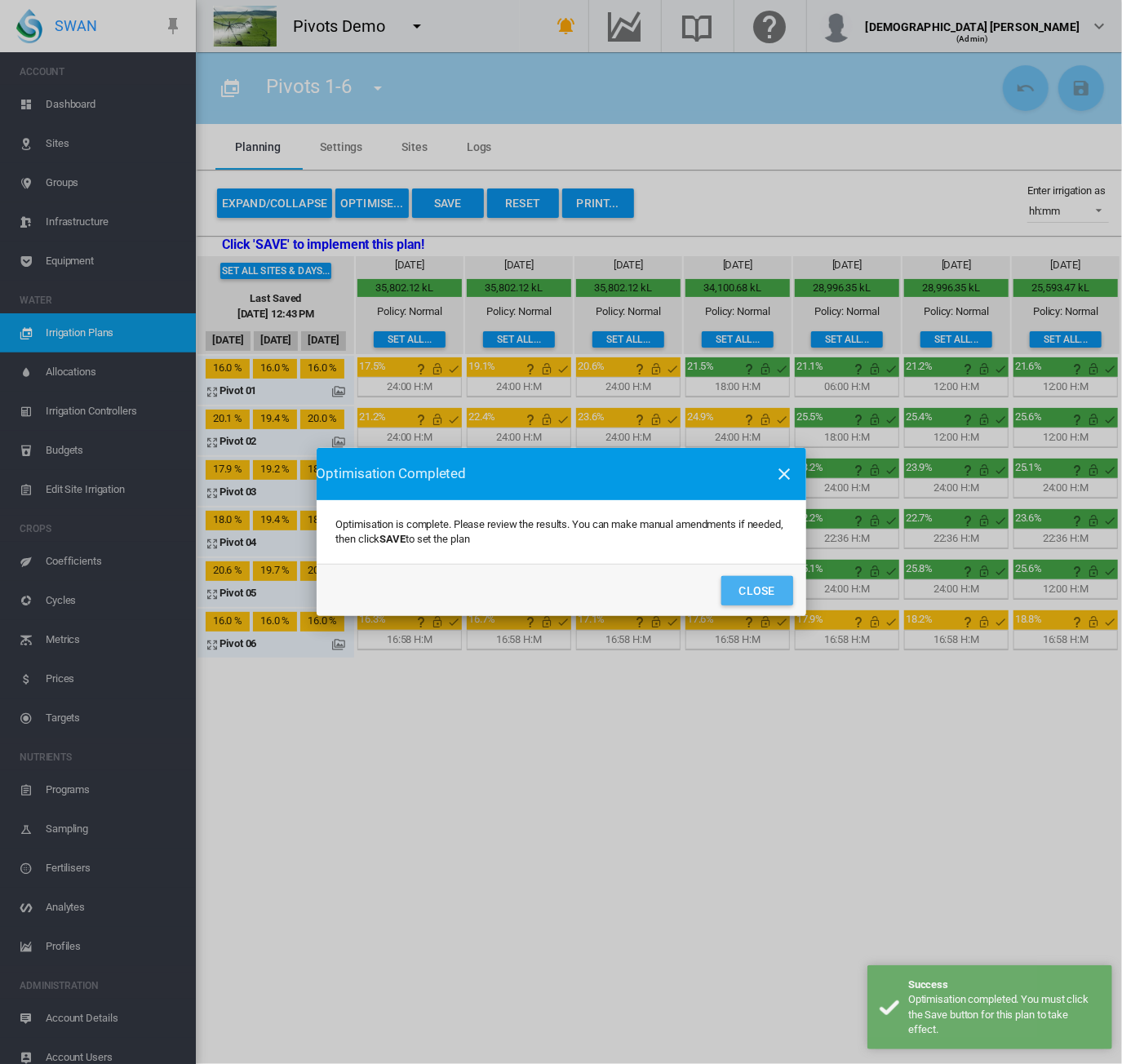
click at [754, 590] on button "Close" at bounding box center [757, 591] width 72 height 29
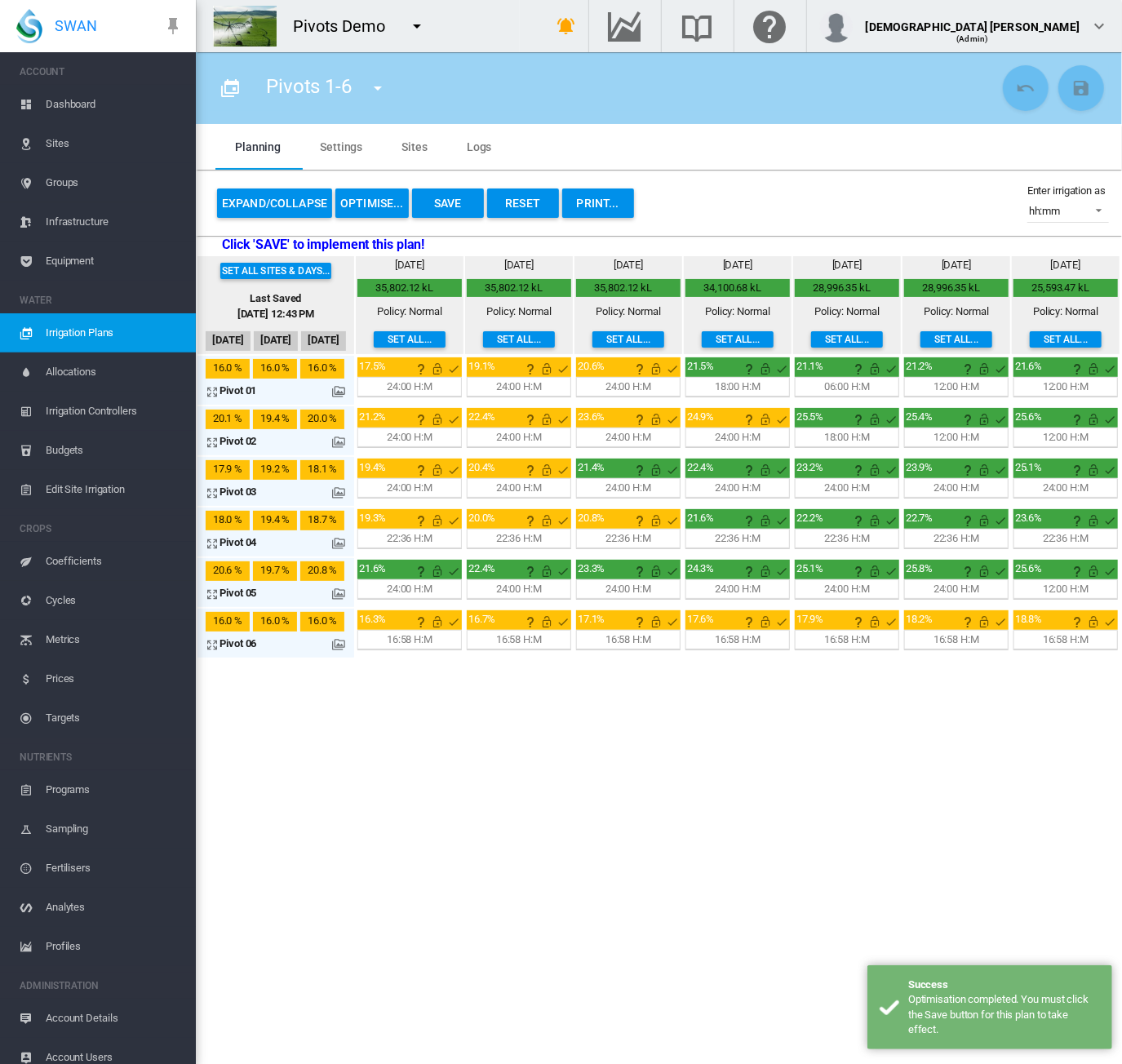
click at [337, 648] on md-icon at bounding box center [339, 644] width 13 height 13
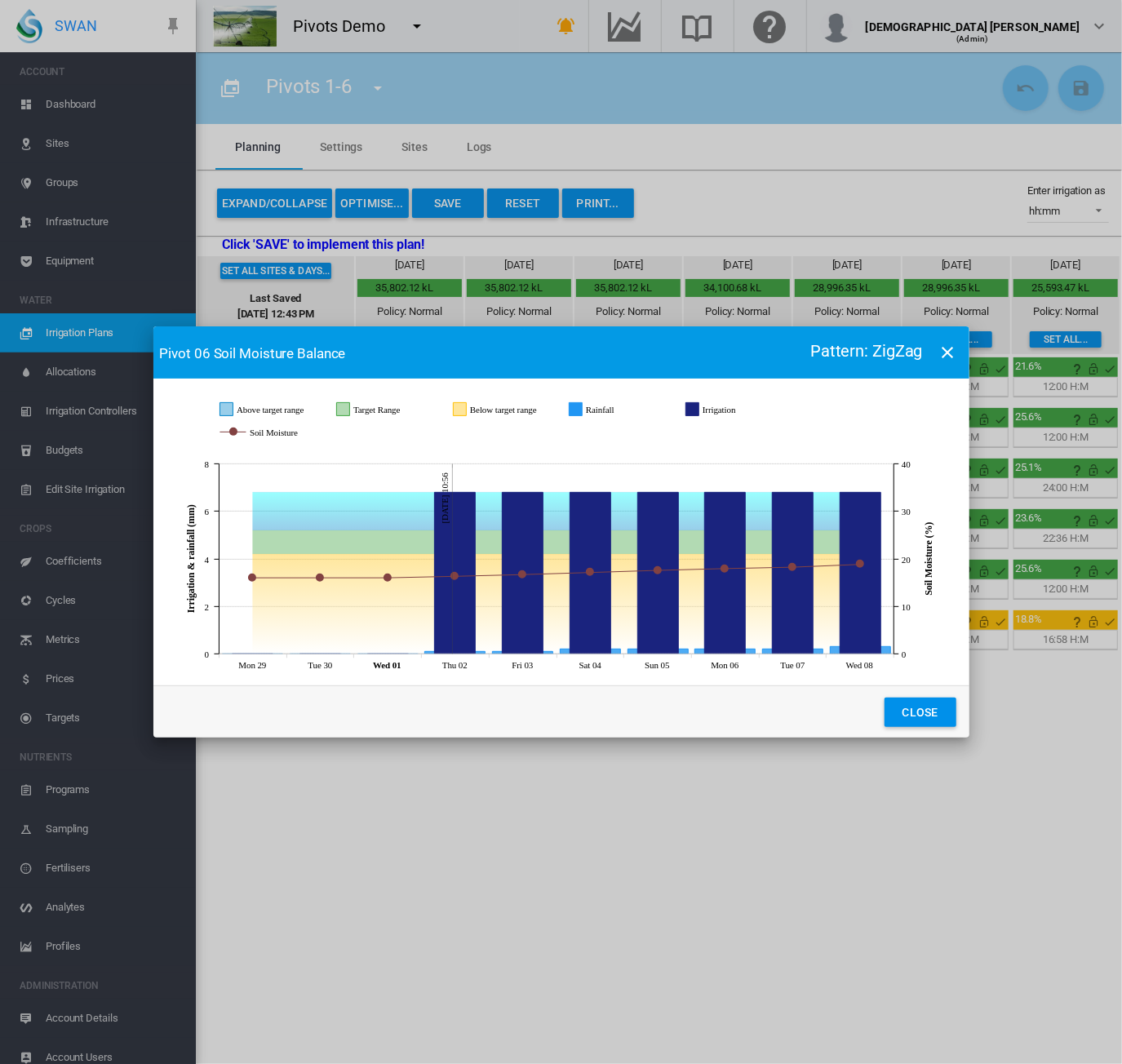
click at [928, 713] on button "Close" at bounding box center [920, 713] width 72 height 29
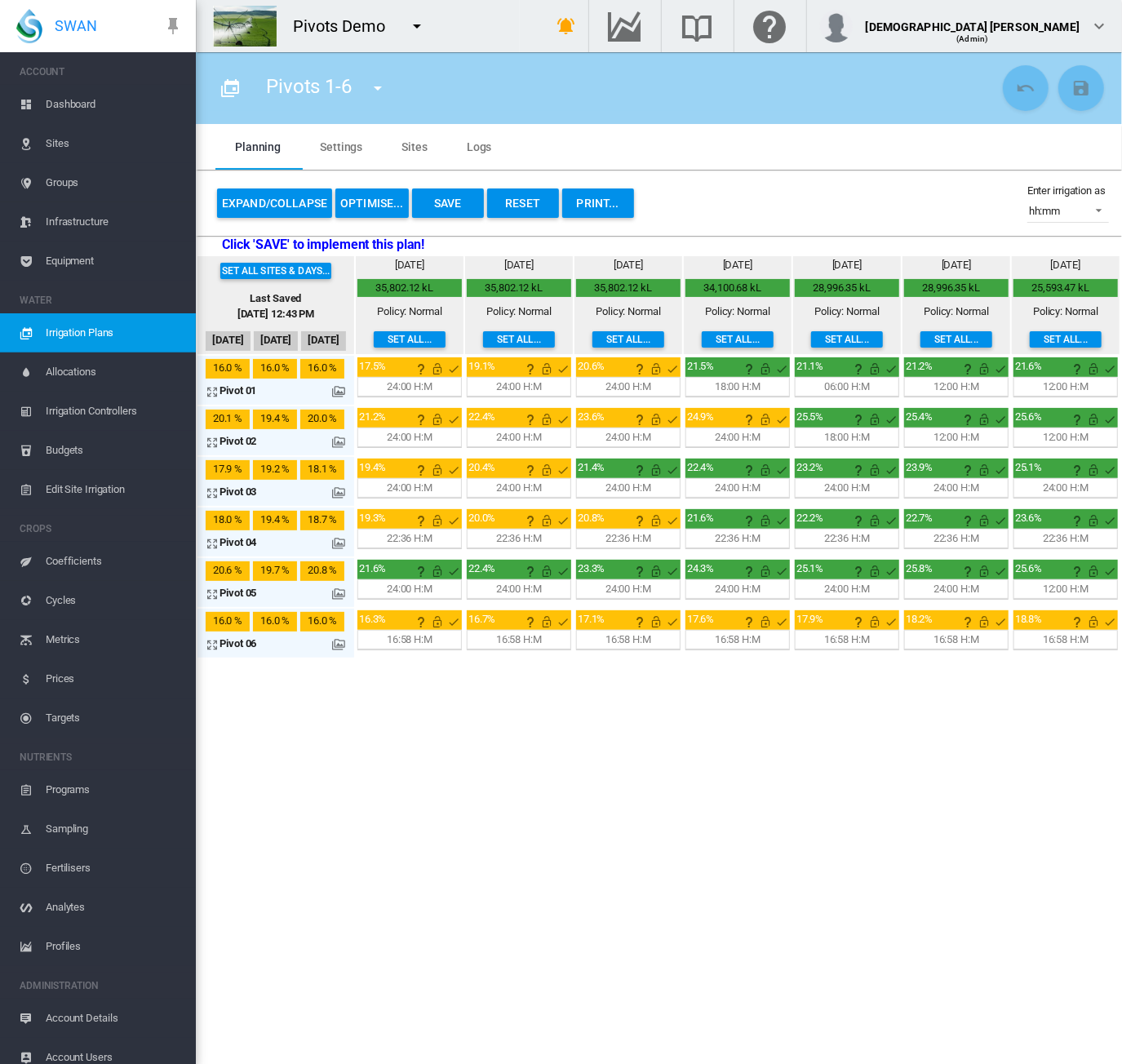
click at [340, 544] on md-icon at bounding box center [339, 543] width 13 height 13
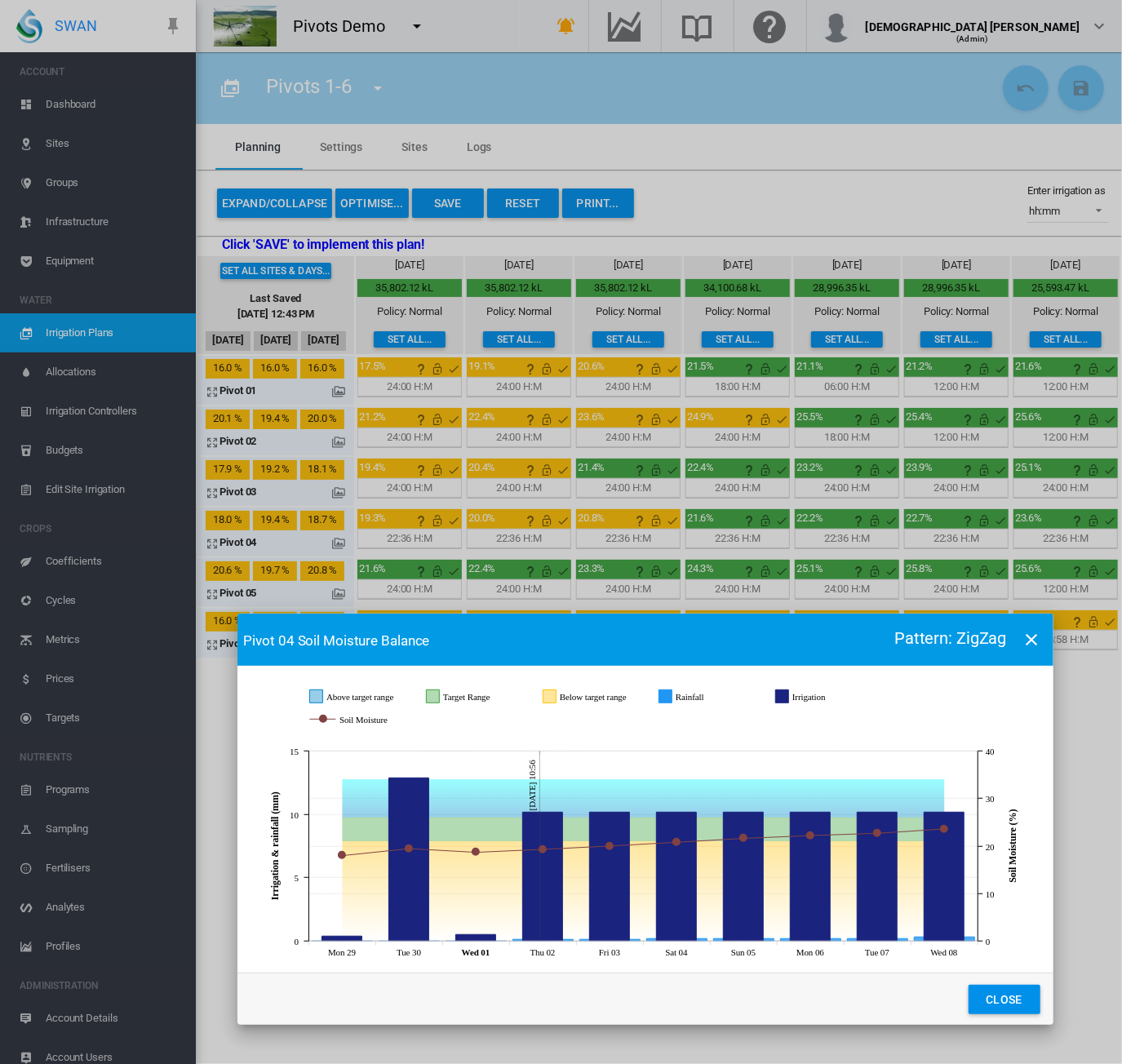
drag, startPoint x: 513, startPoint y: 342, endPoint x: 597, endPoint y: 629, distance: 299.0
click at [597, 629] on md-toolbar "Pivot 04 Soil Moisture Balance Pattern: ZigZag" at bounding box center [645, 640] width 816 height 52
click at [790, 695] on rect "Irrigation" at bounding box center [832, 697] width 87 height 15
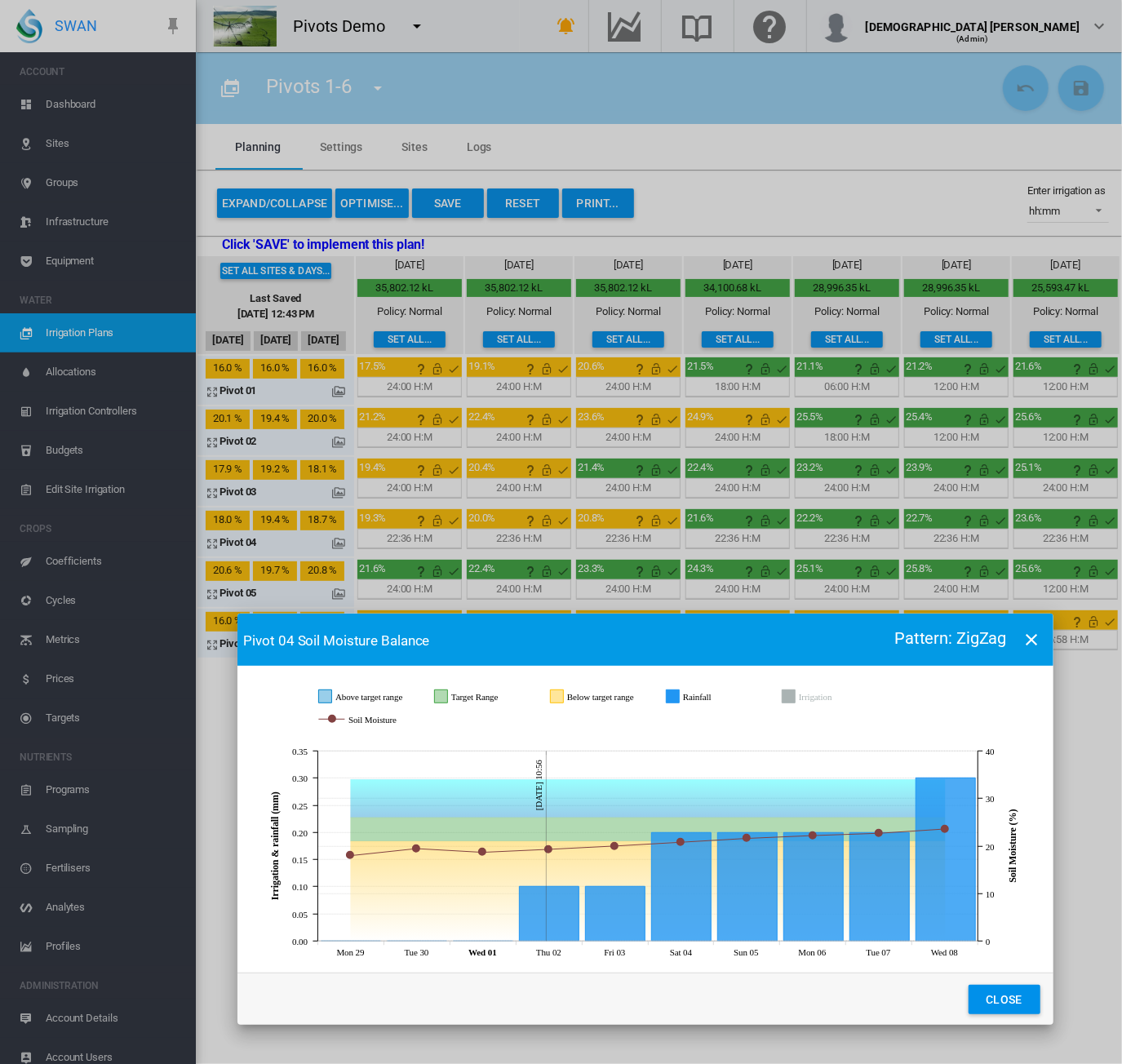
click at [683, 700] on rect "Rainfall" at bounding box center [722, 697] width 87 height 15
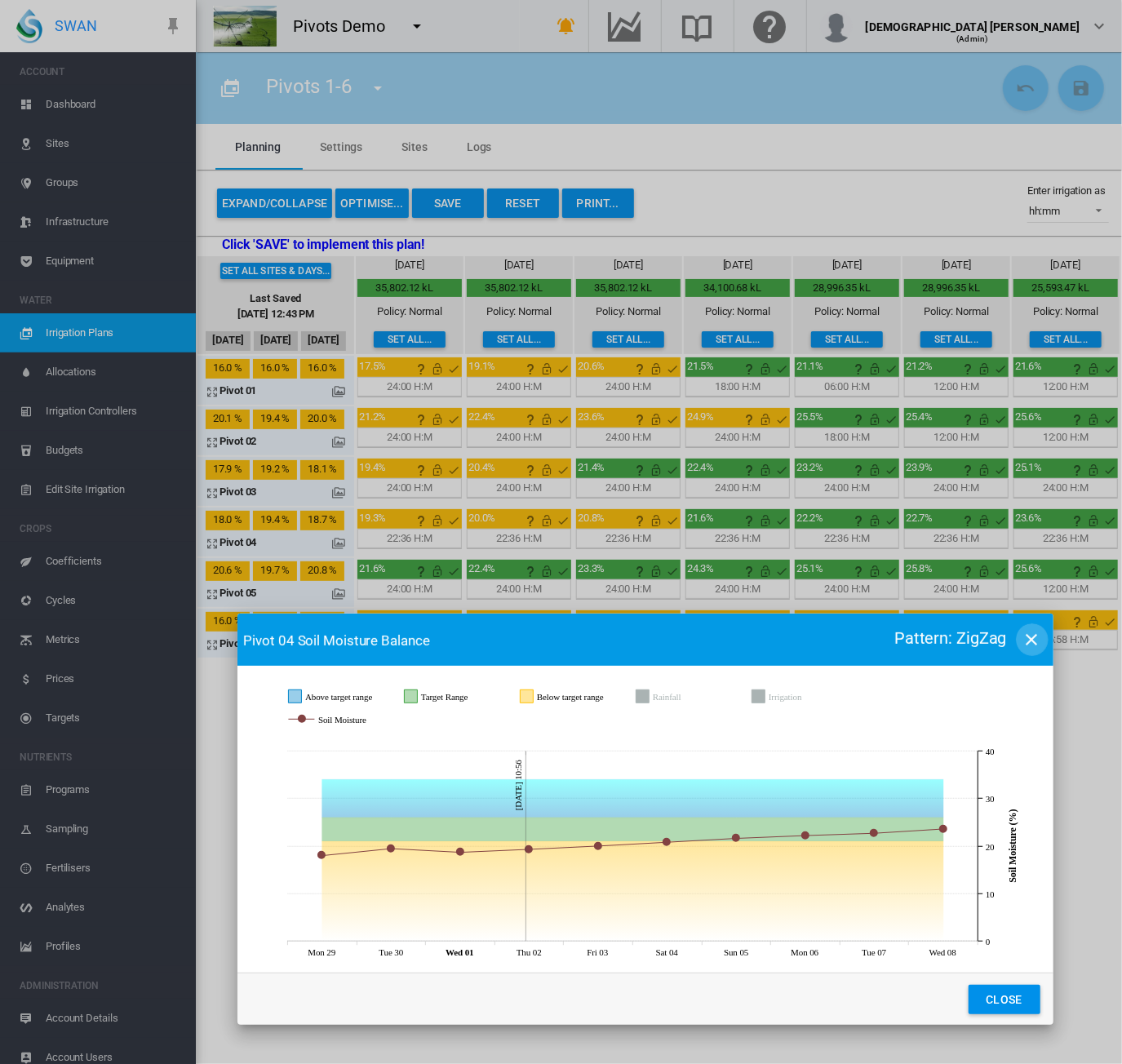
click at [1033, 648] on md-icon "icon-close" at bounding box center [1032, 640] width 20 height 20
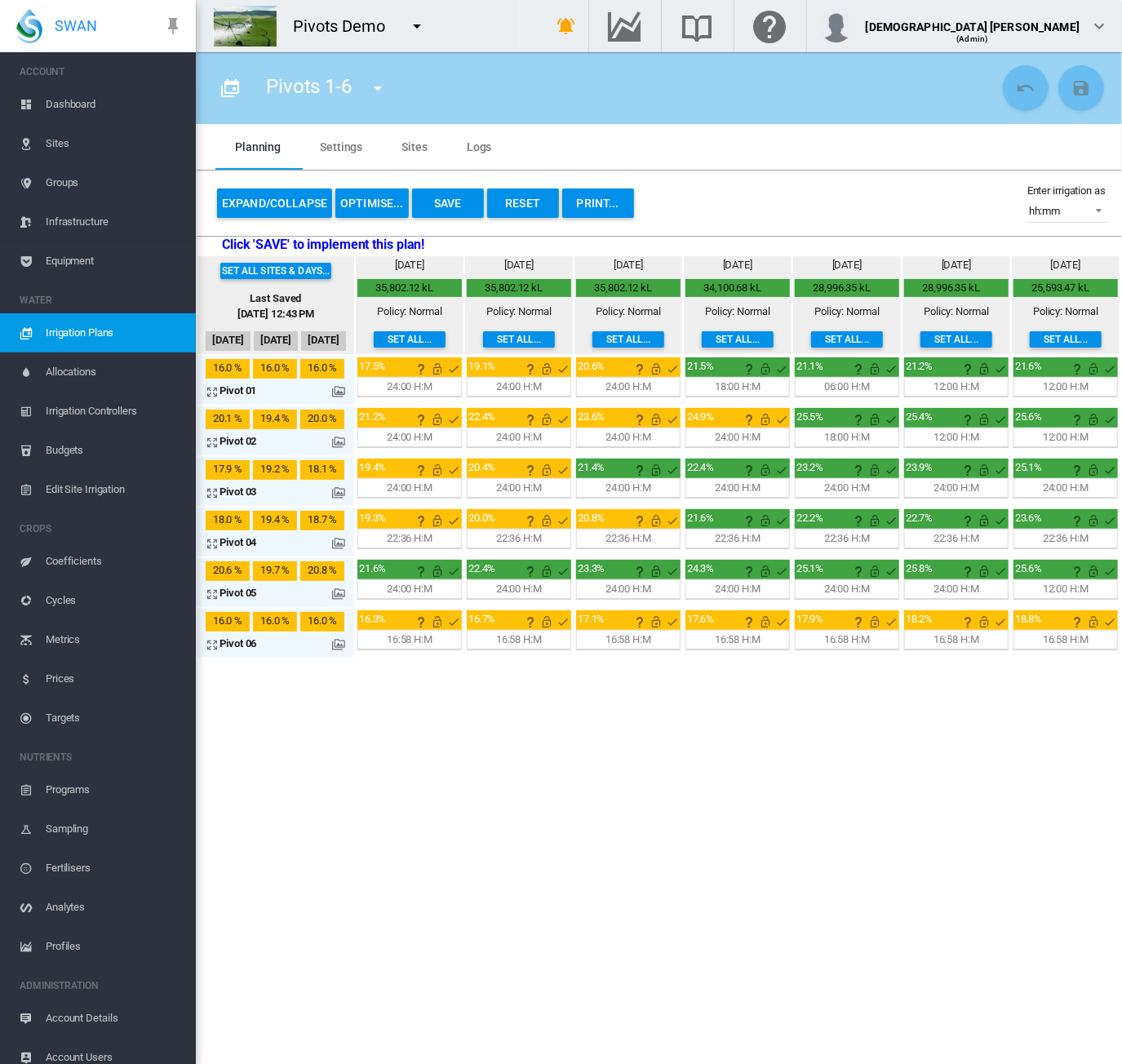
click at [103, 106] on span "Dashboard" at bounding box center [114, 104] width 137 height 39
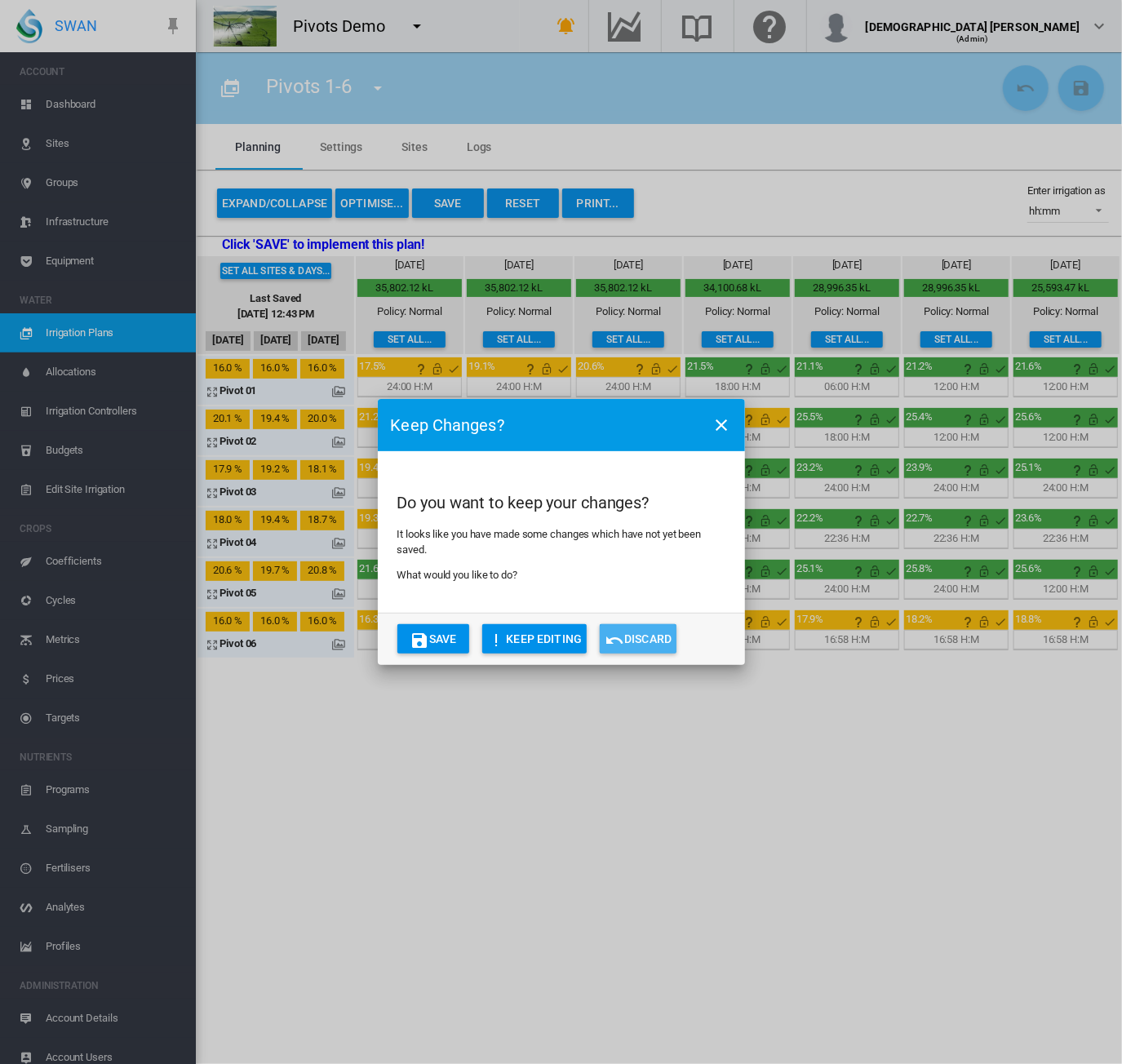
click at [638, 642] on button "Discard" at bounding box center [638, 639] width 77 height 29
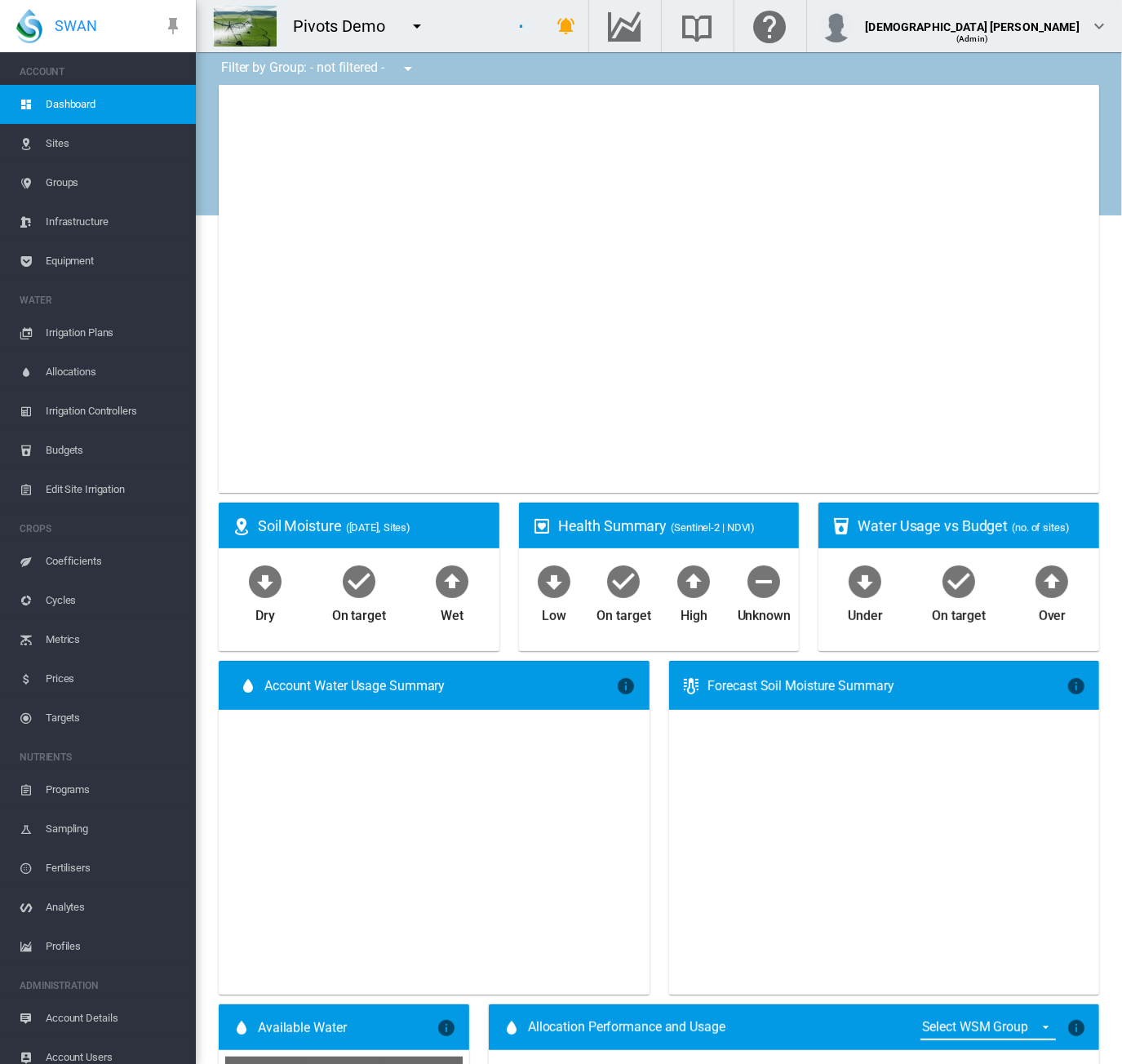
click at [413, 20] on md-icon "icon-menu-down" at bounding box center [416, 26] width 20 height 20
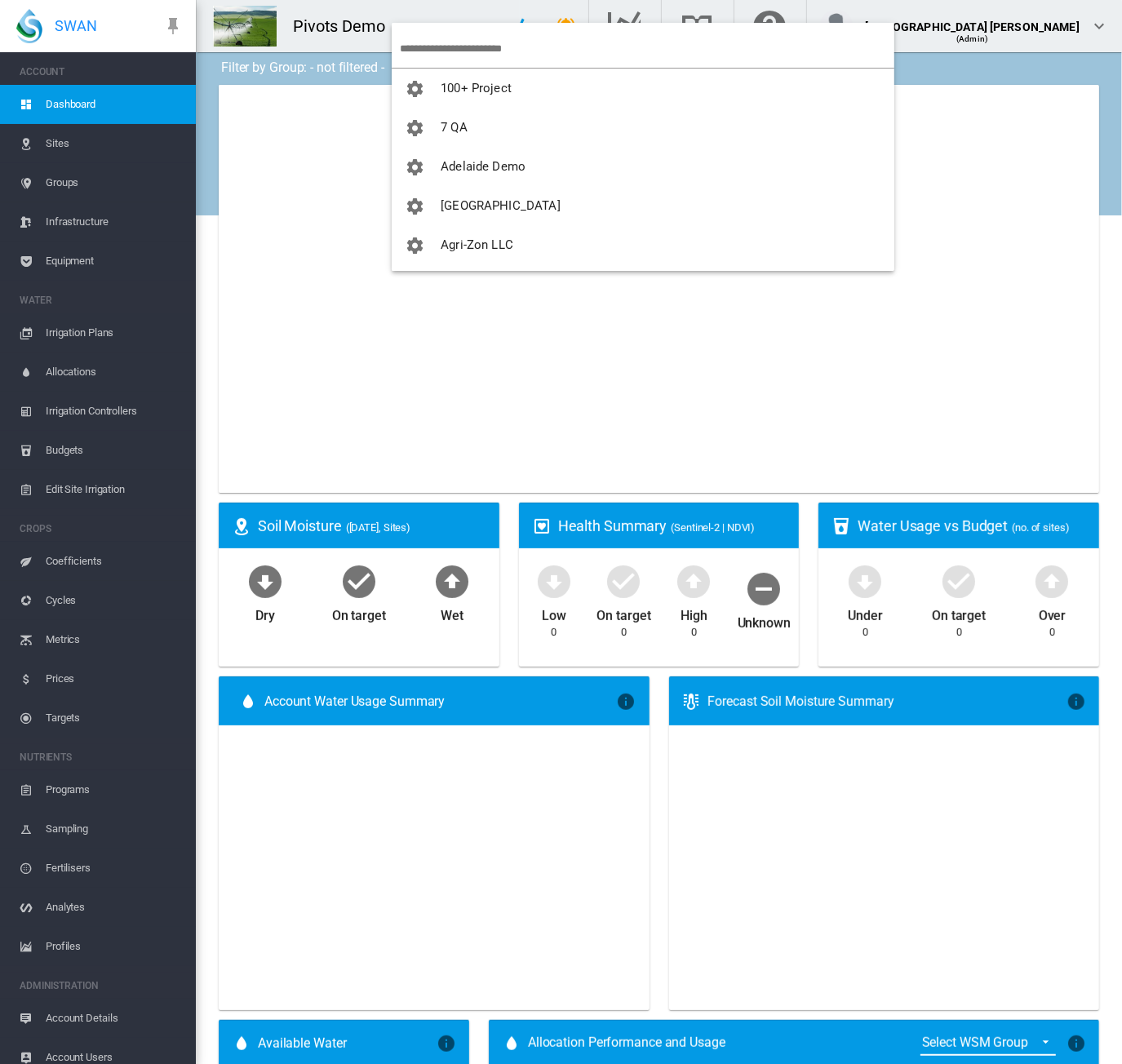
type input "**********"
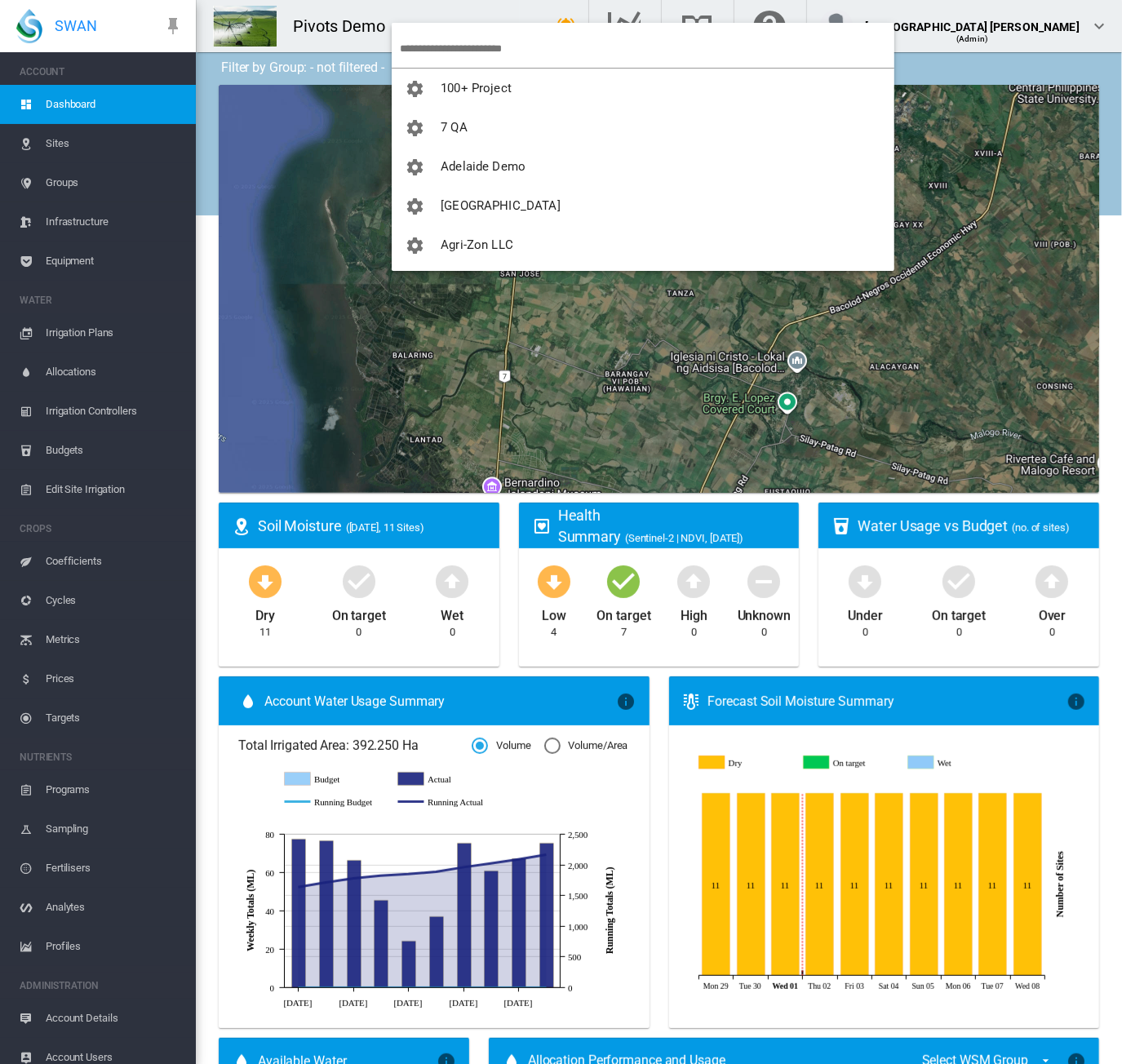
click at [436, 37] on input "search" at bounding box center [647, 48] width 494 height 38
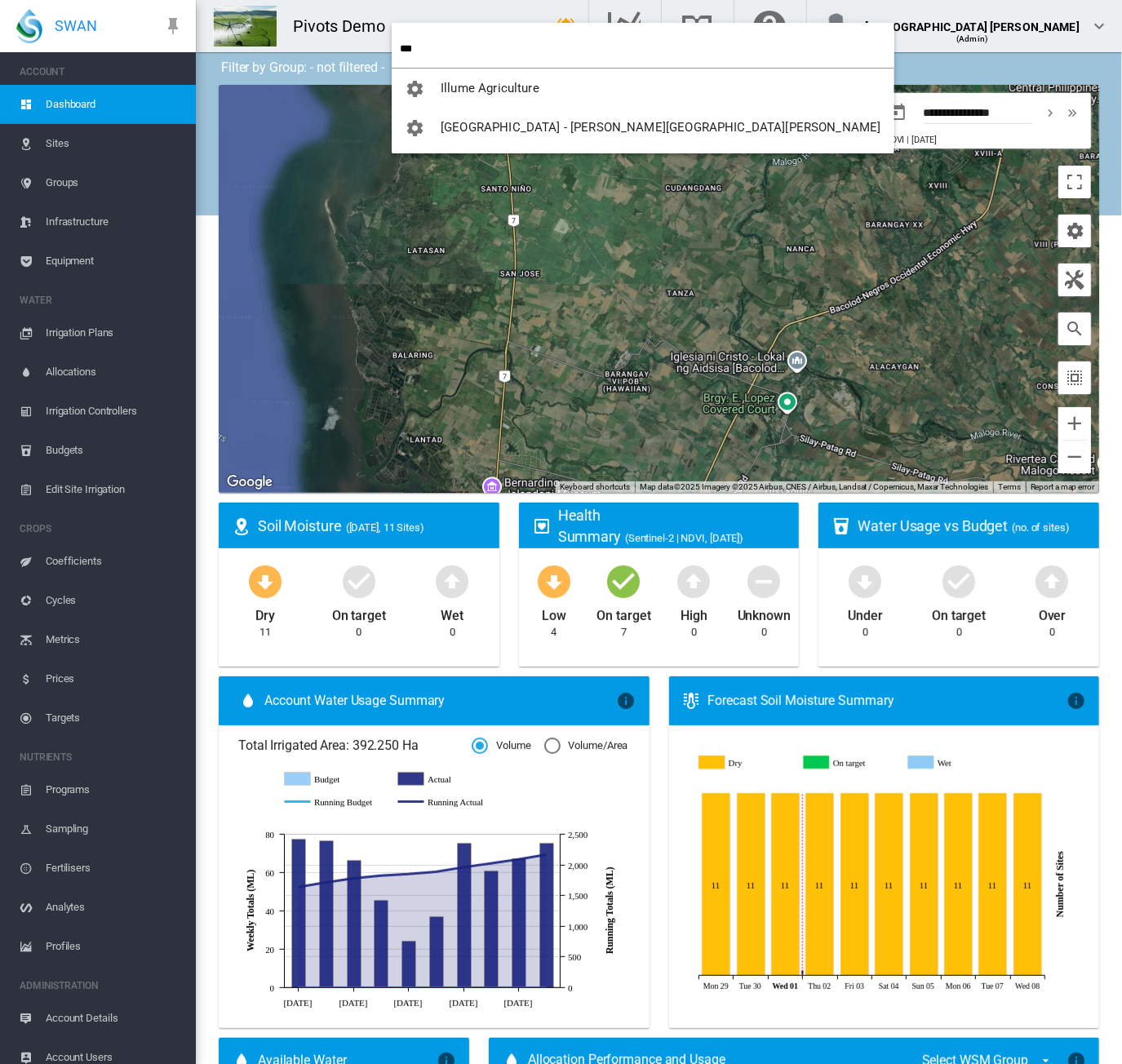
type input "***"
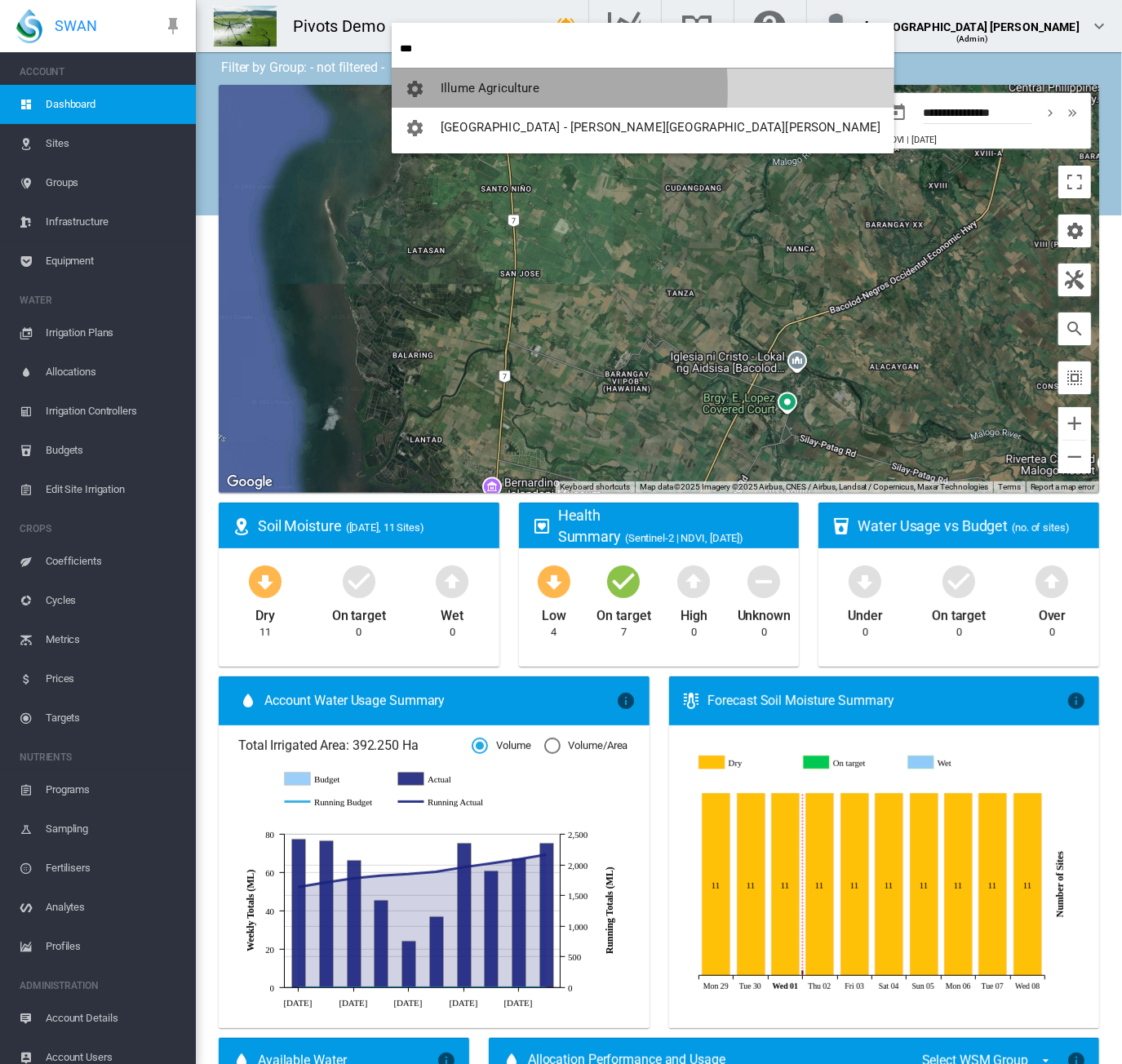
click at [448, 90] on span "Illume Agriculture" at bounding box center [490, 87] width 99 height 15
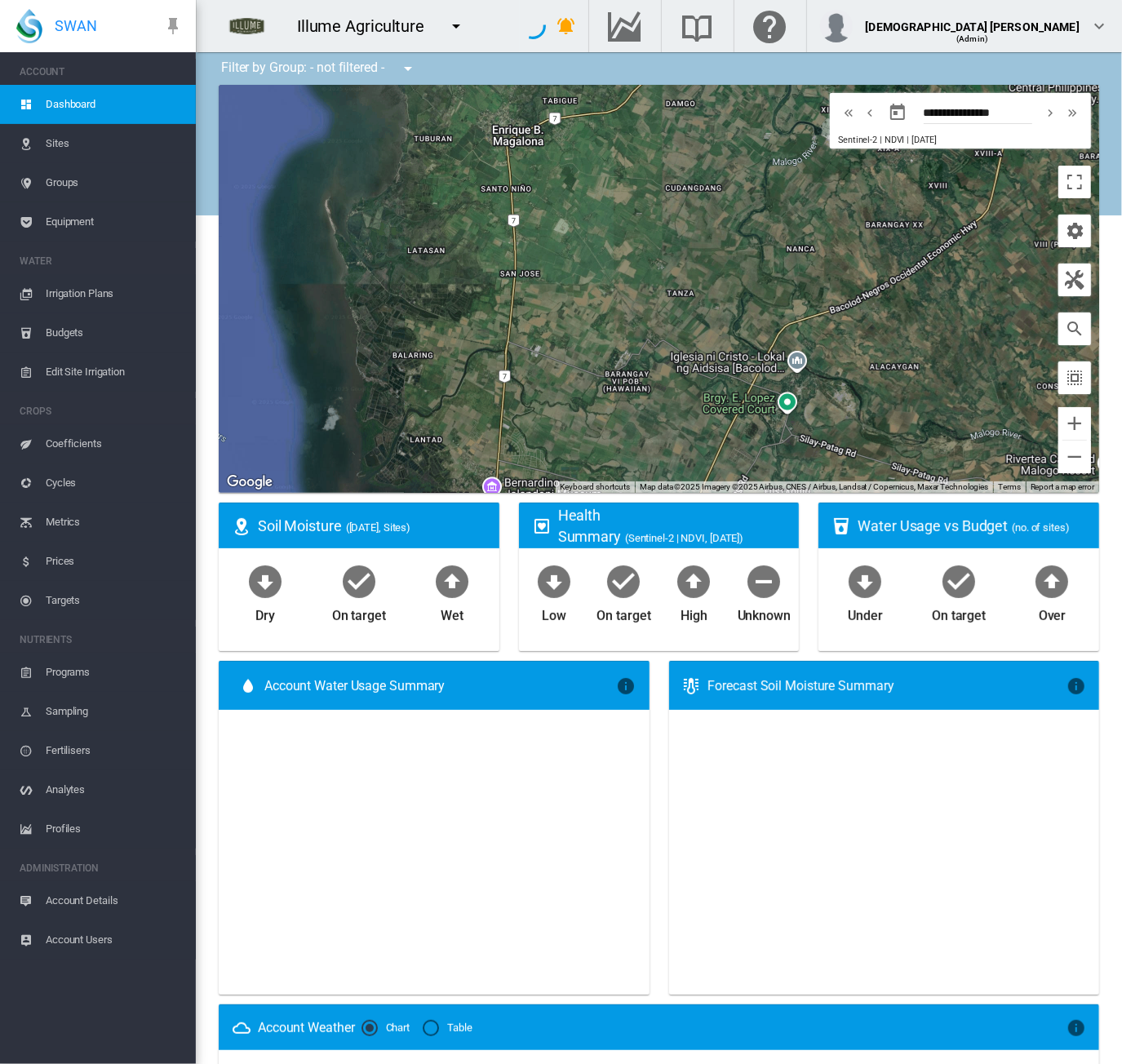
type input "**********"
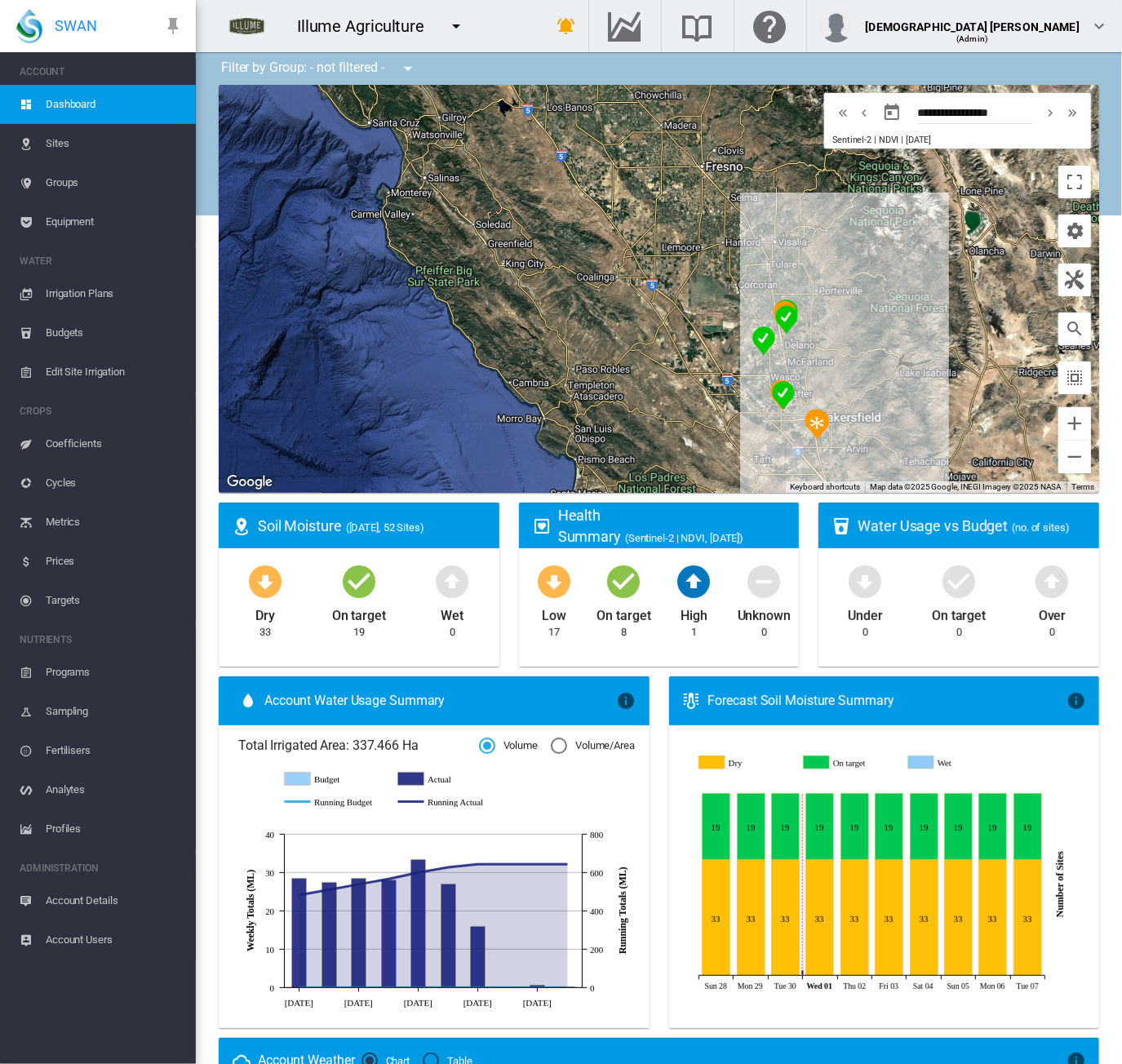
click at [81, 296] on span "Irrigation Plans" at bounding box center [114, 293] width 137 height 39
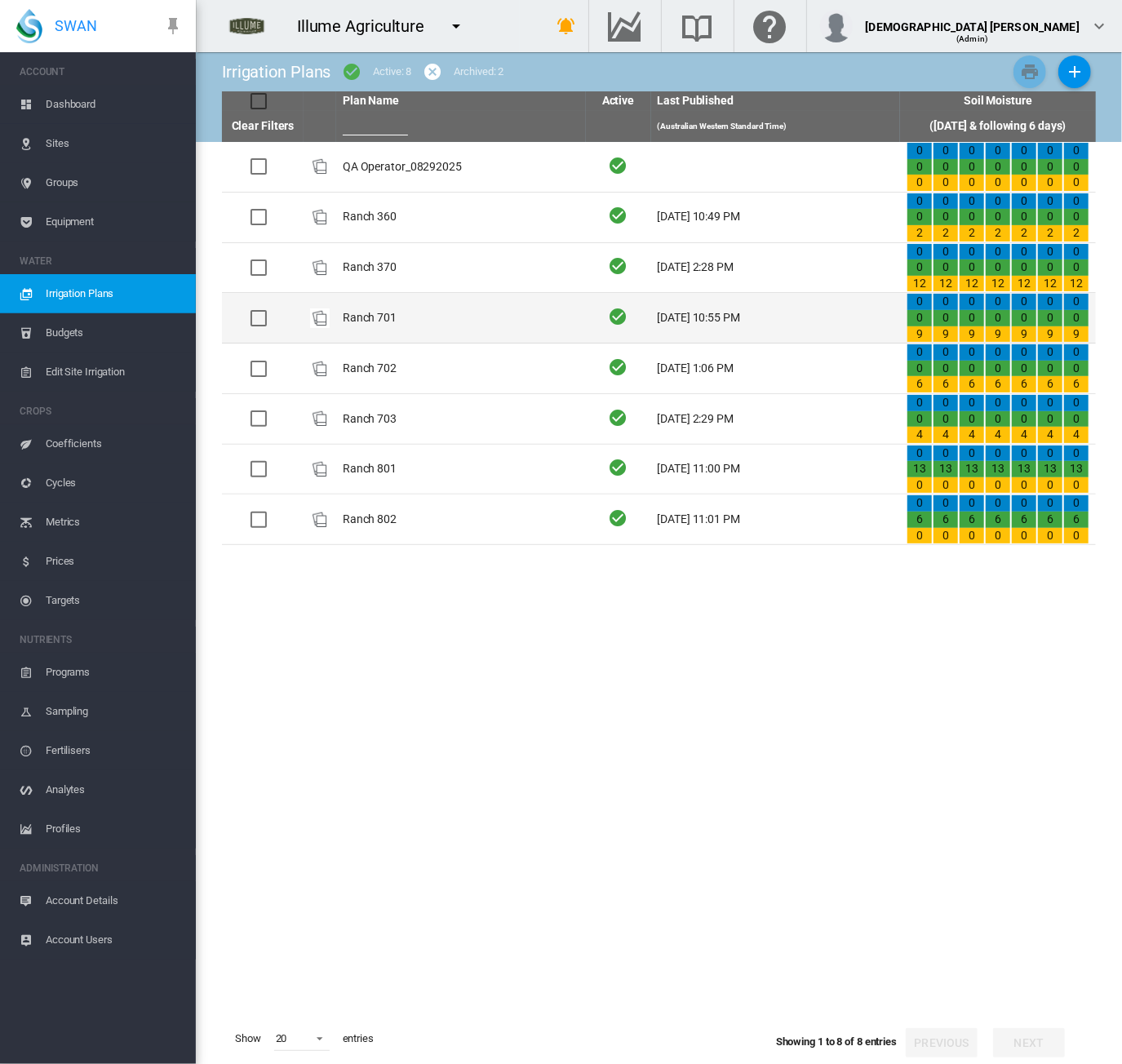
click at [493, 314] on td "Ranch 701" at bounding box center [461, 318] width 249 height 50
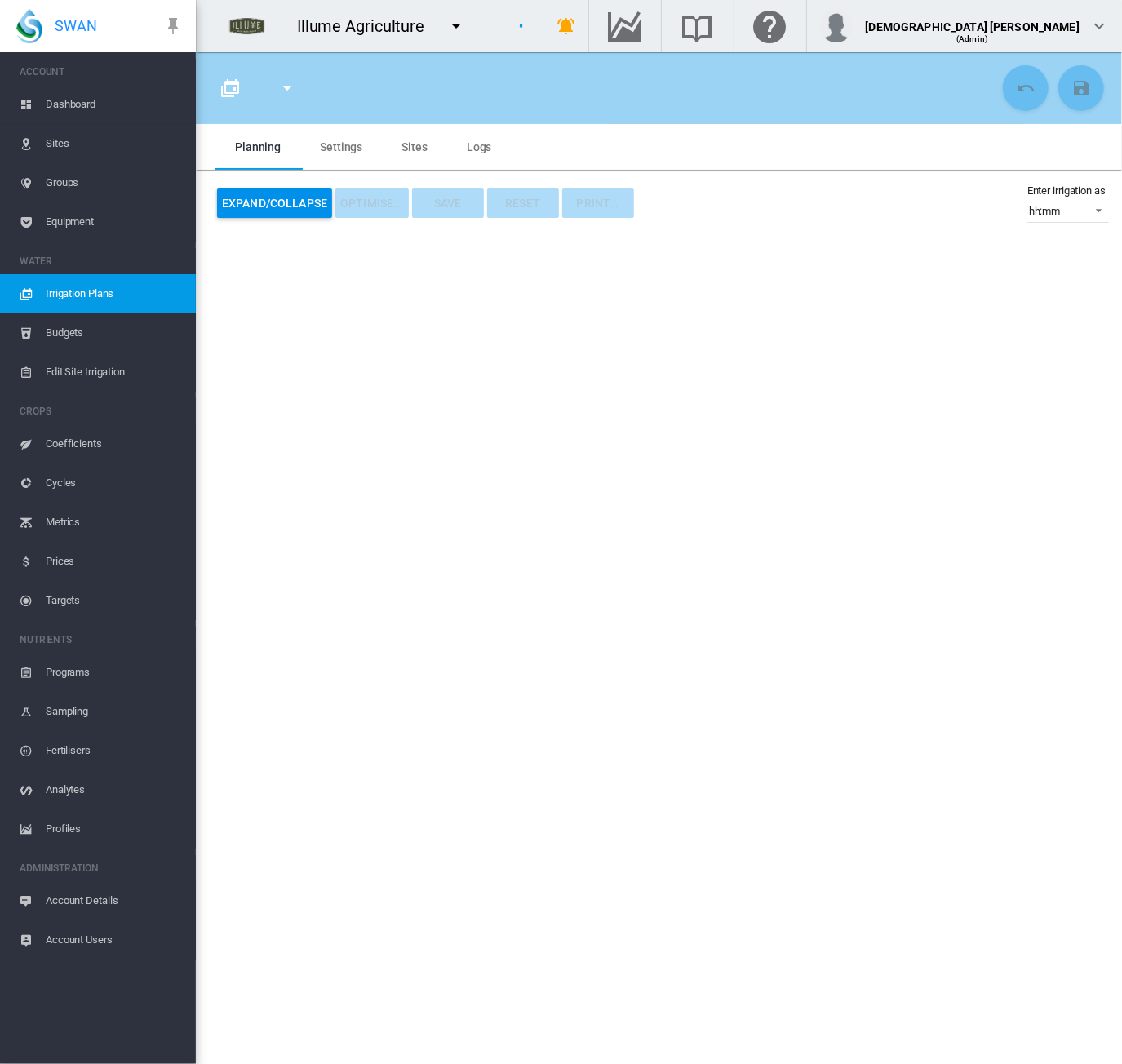
type input "*********"
type input "*"
type input "********"
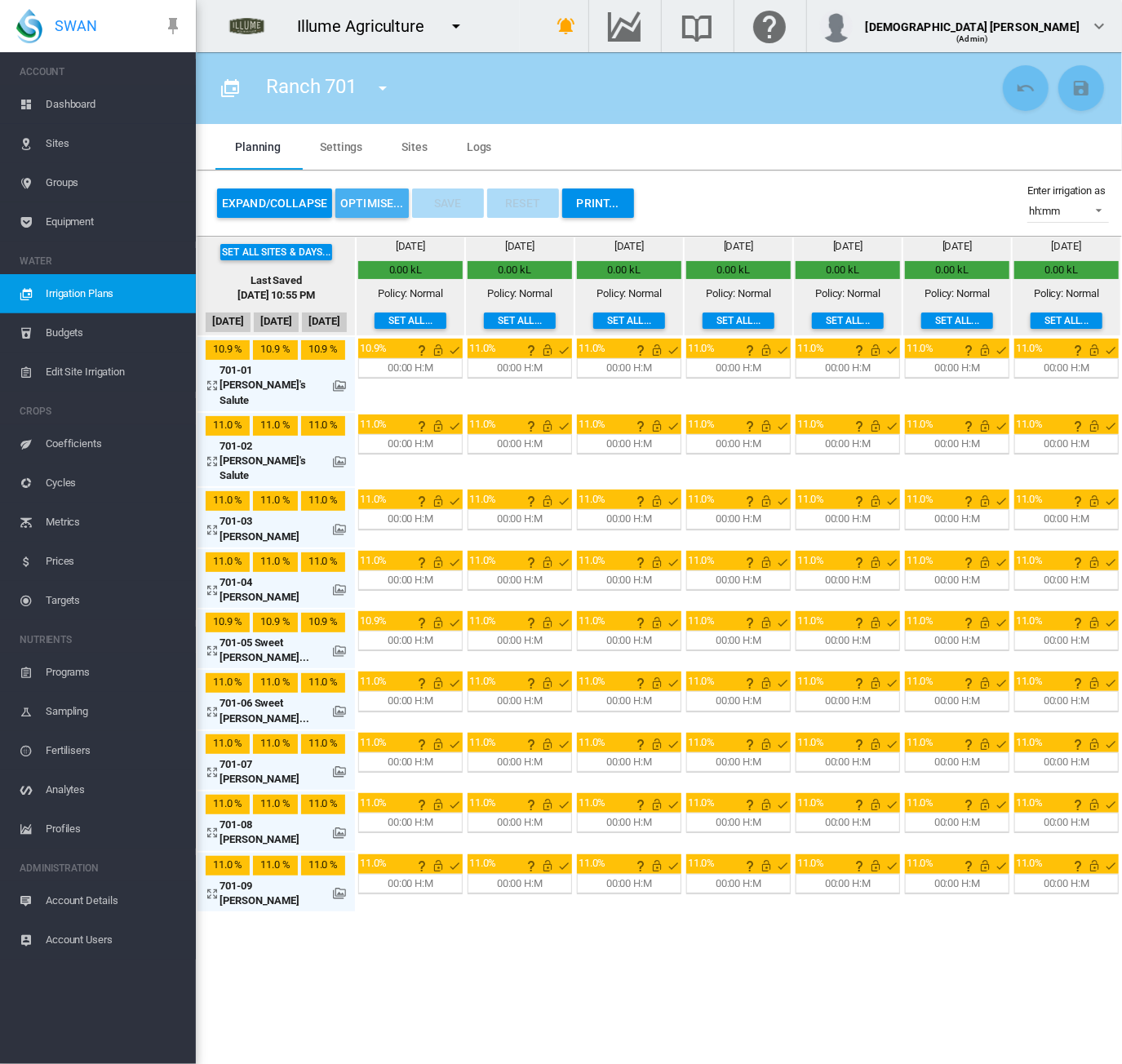
click at [349, 210] on button "OPTIMISE..." at bounding box center [371, 203] width 74 height 29
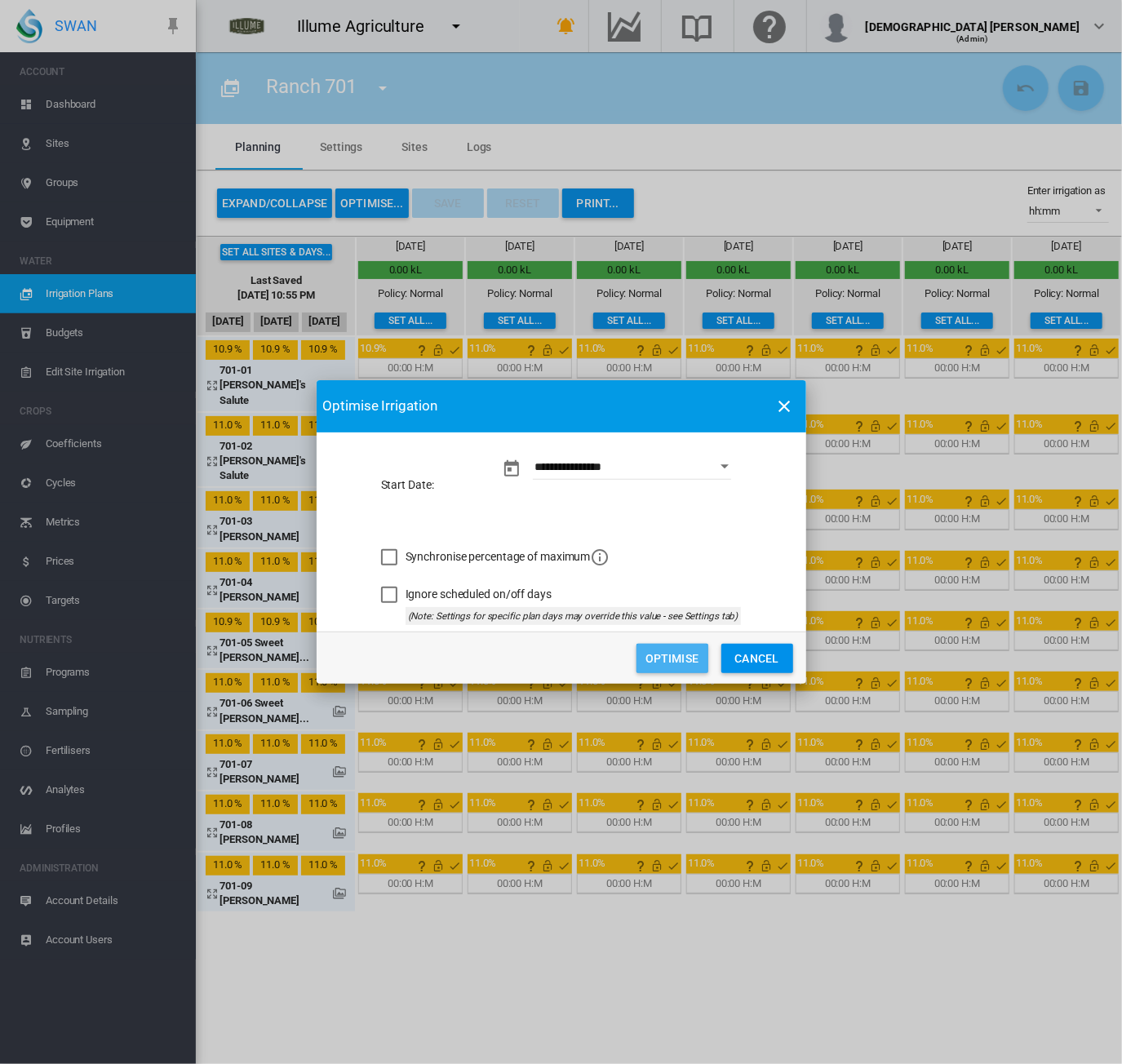
click at [664, 662] on button "Optimise" at bounding box center [672, 659] width 72 height 29
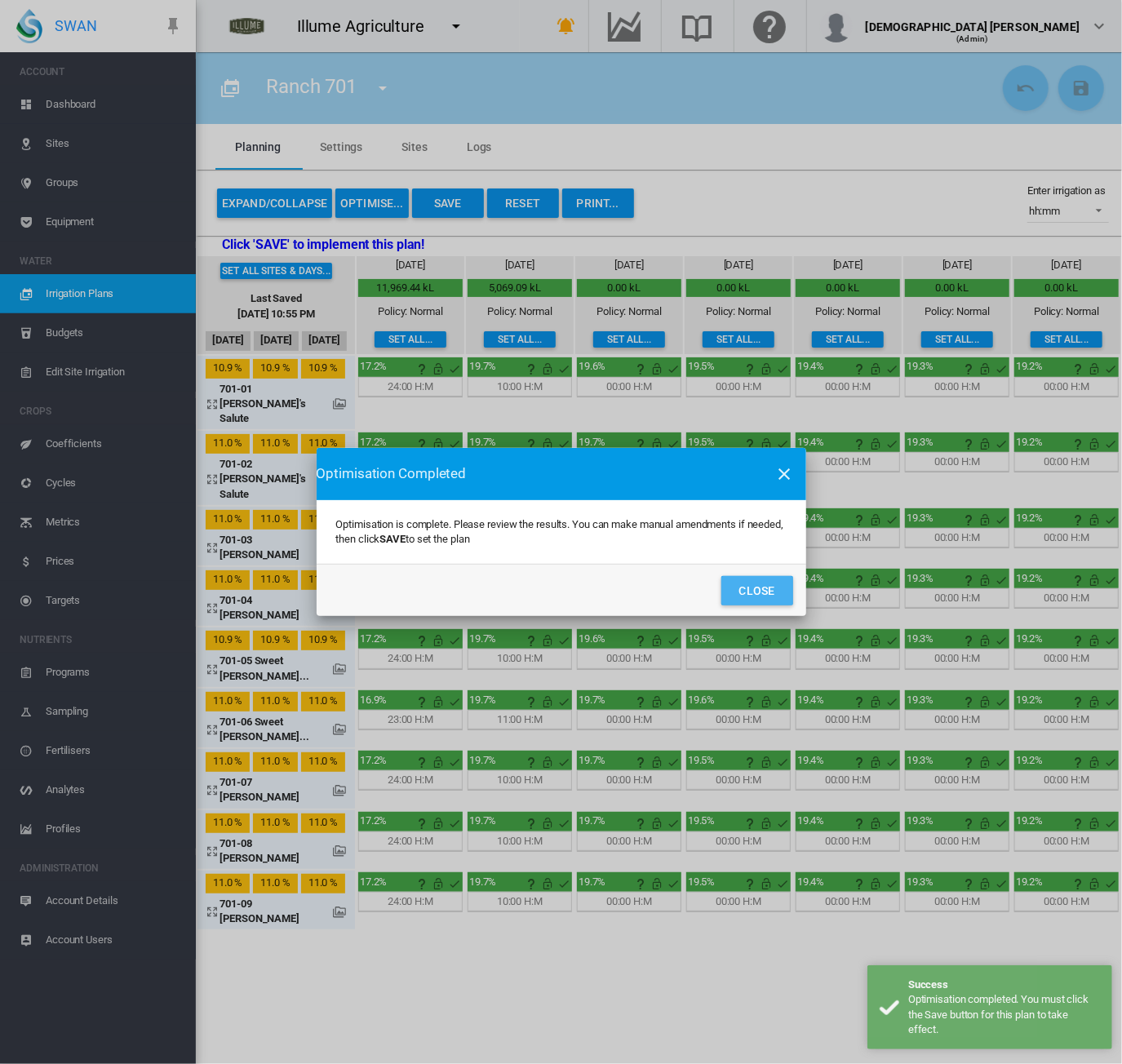
click at [773, 589] on button "Close" at bounding box center [757, 591] width 72 height 29
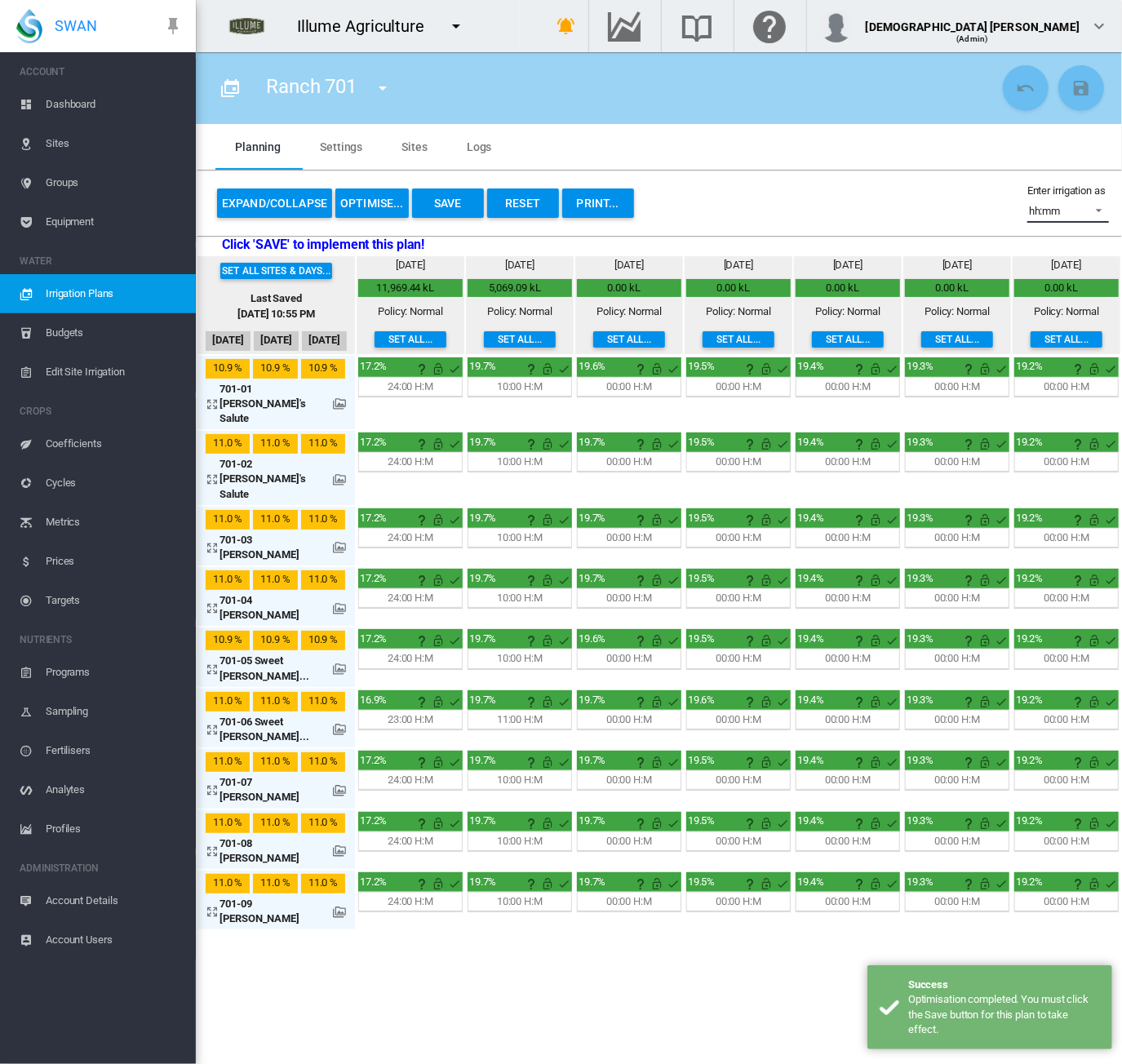
click at [1036, 208] on div "hh:mm" at bounding box center [1045, 211] width 32 height 12
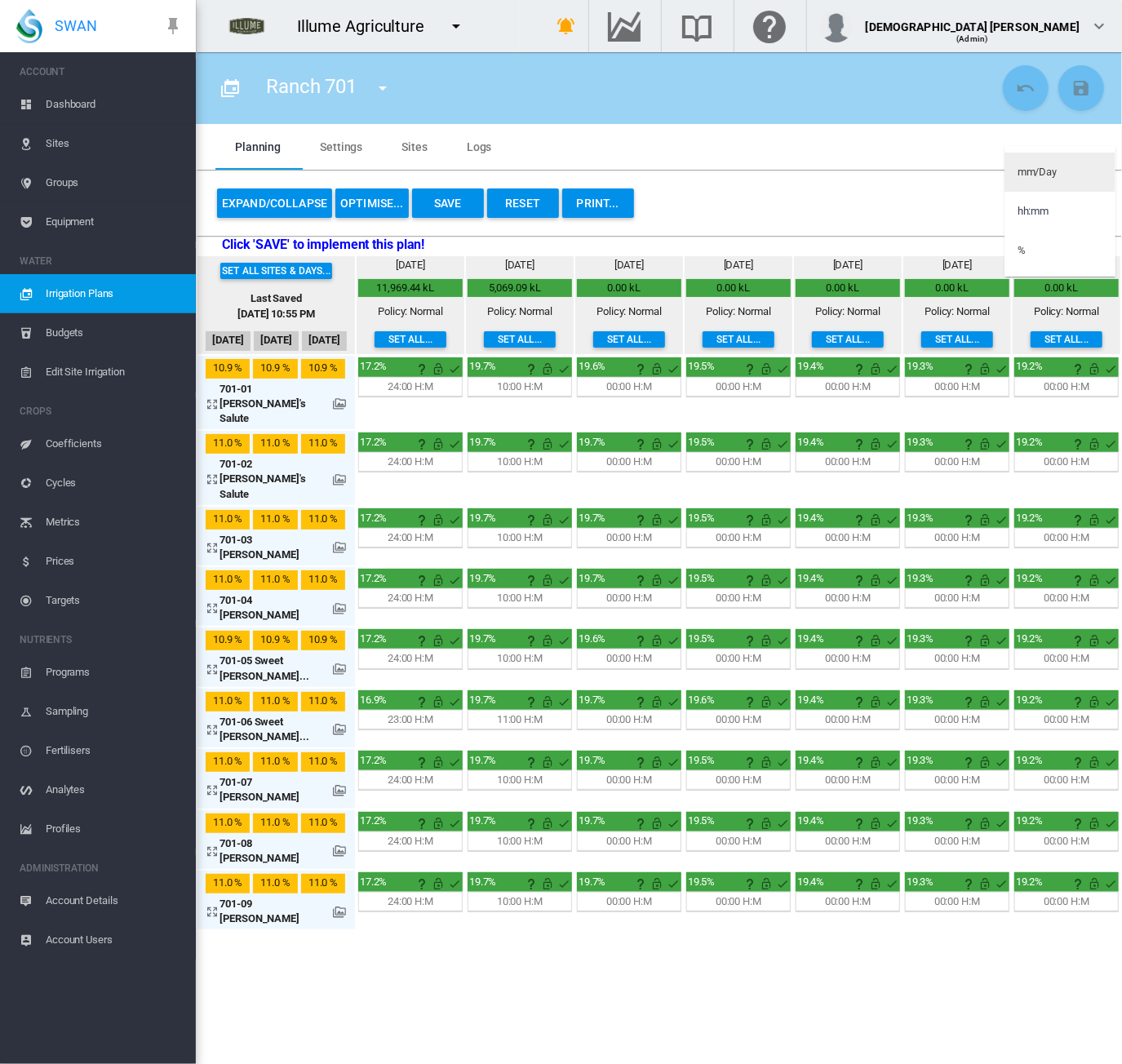
click at [1040, 174] on div "mm/Day" at bounding box center [1037, 171] width 39 height 15
click at [1048, 210] on div "mm/Day" at bounding box center [1048, 211] width 39 height 12
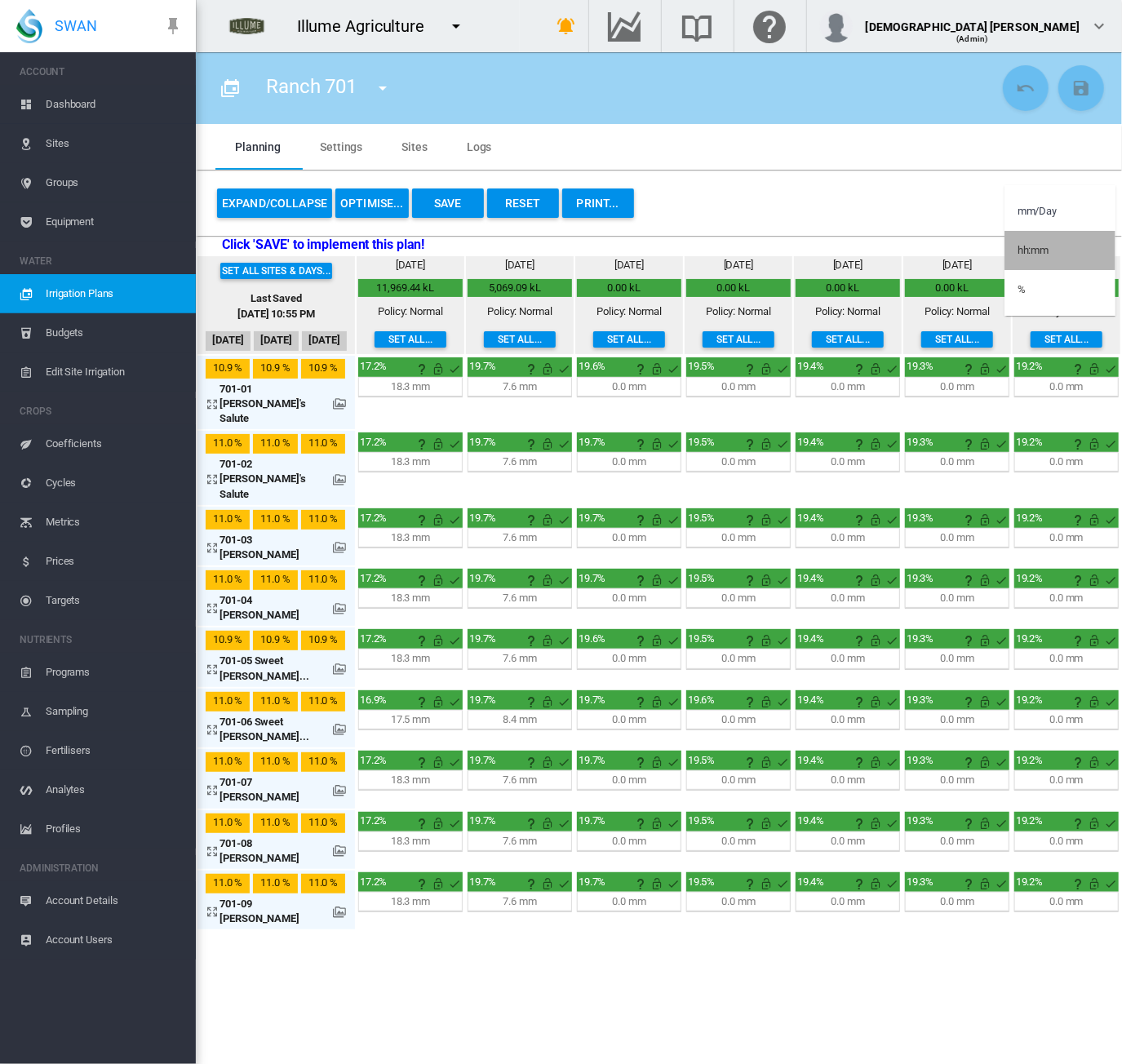
click at [1044, 248] on div "hh:mm" at bounding box center [1034, 250] width 32 height 15
click at [344, 662] on md-icon at bounding box center [339, 668] width 13 height 13
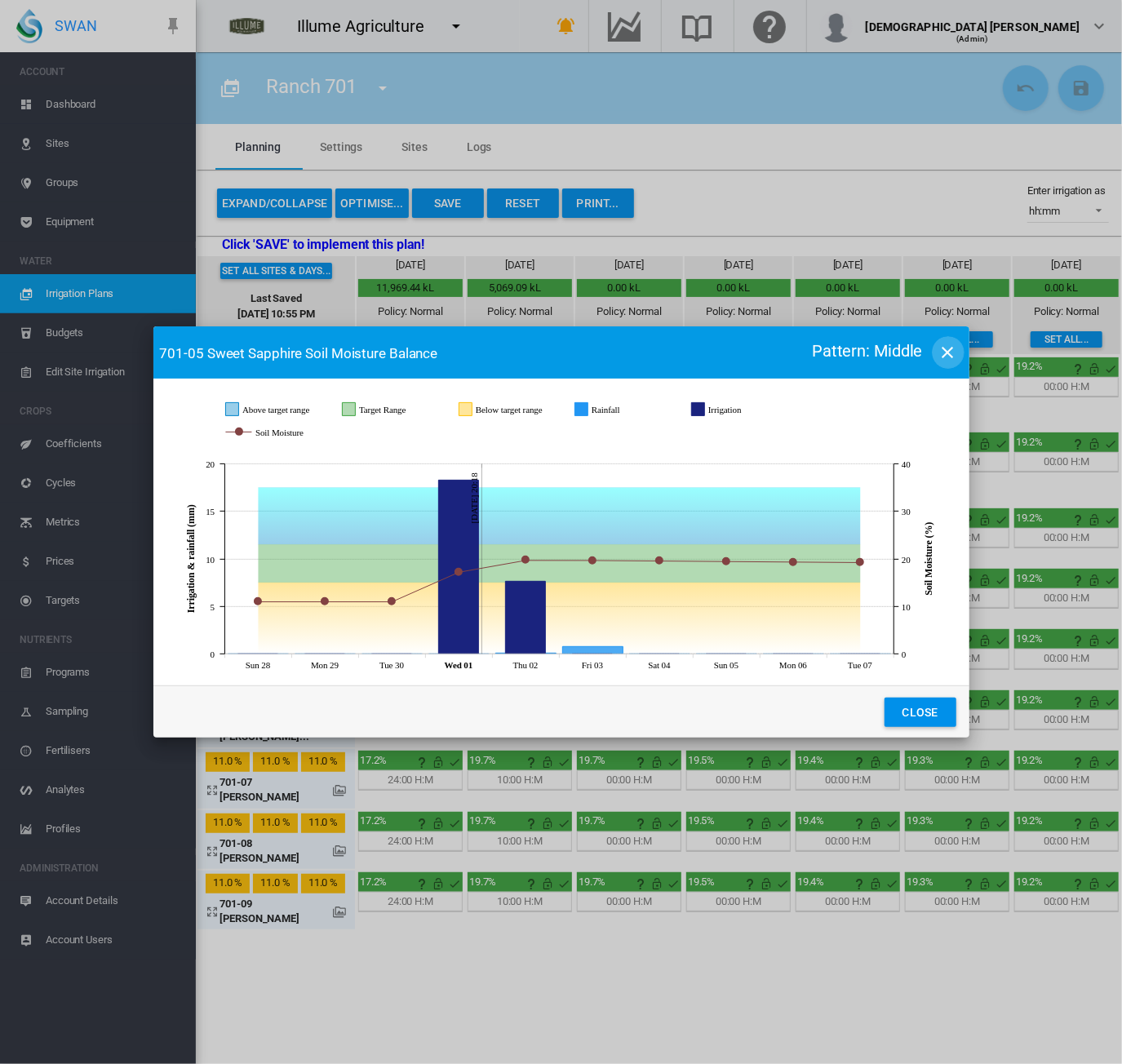
click at [951, 355] on md-icon "icon-close" at bounding box center [948, 352] width 20 height 20
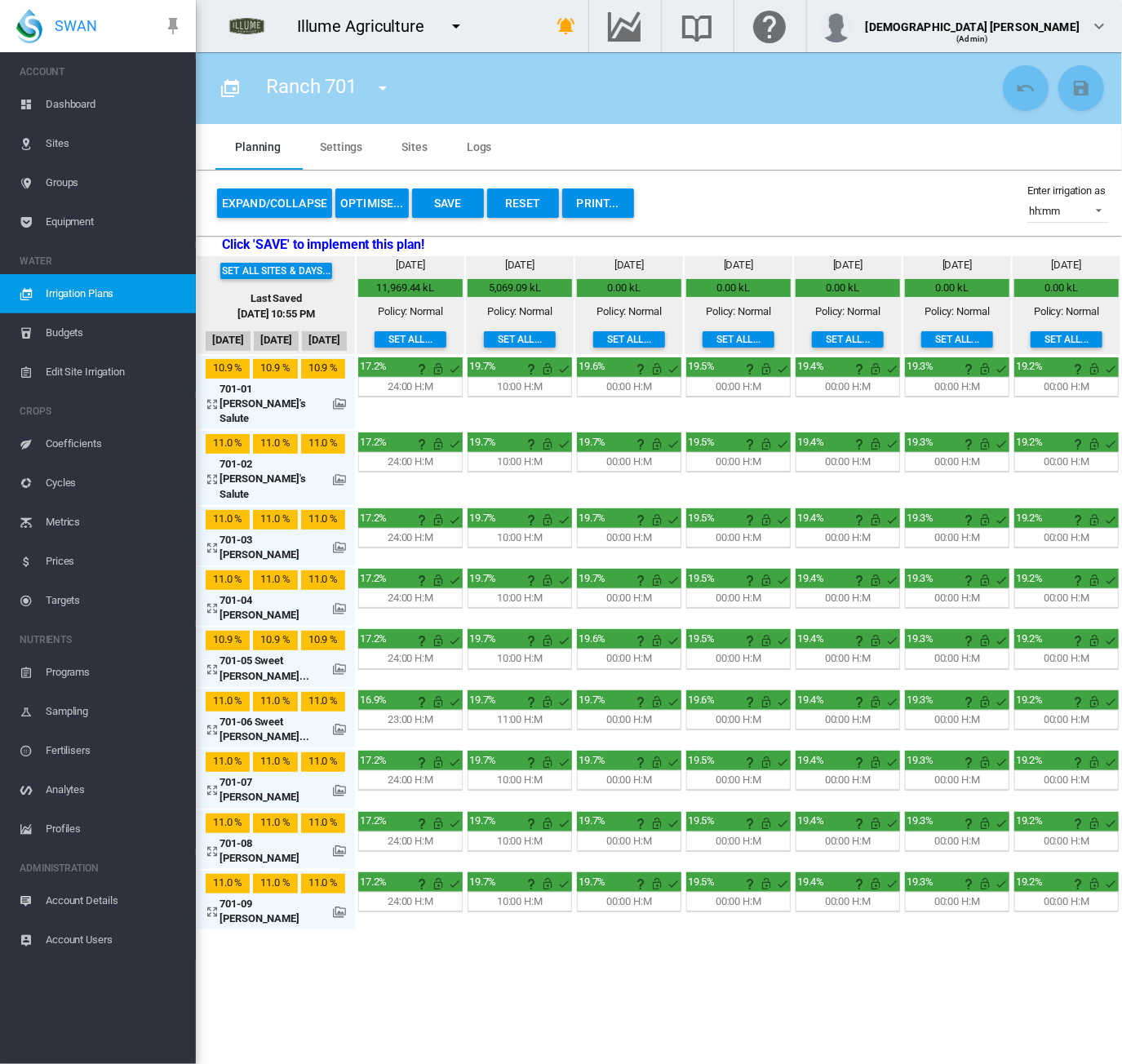
click at [571, 976] on section "Ranch 701 QA Operator_08292025 Ranch 360 Ranch 370 Ranch 701 Ranch 702" at bounding box center [659, 558] width 926 height 1012
click at [335, 662] on md-icon at bounding box center [339, 668] width 13 height 13
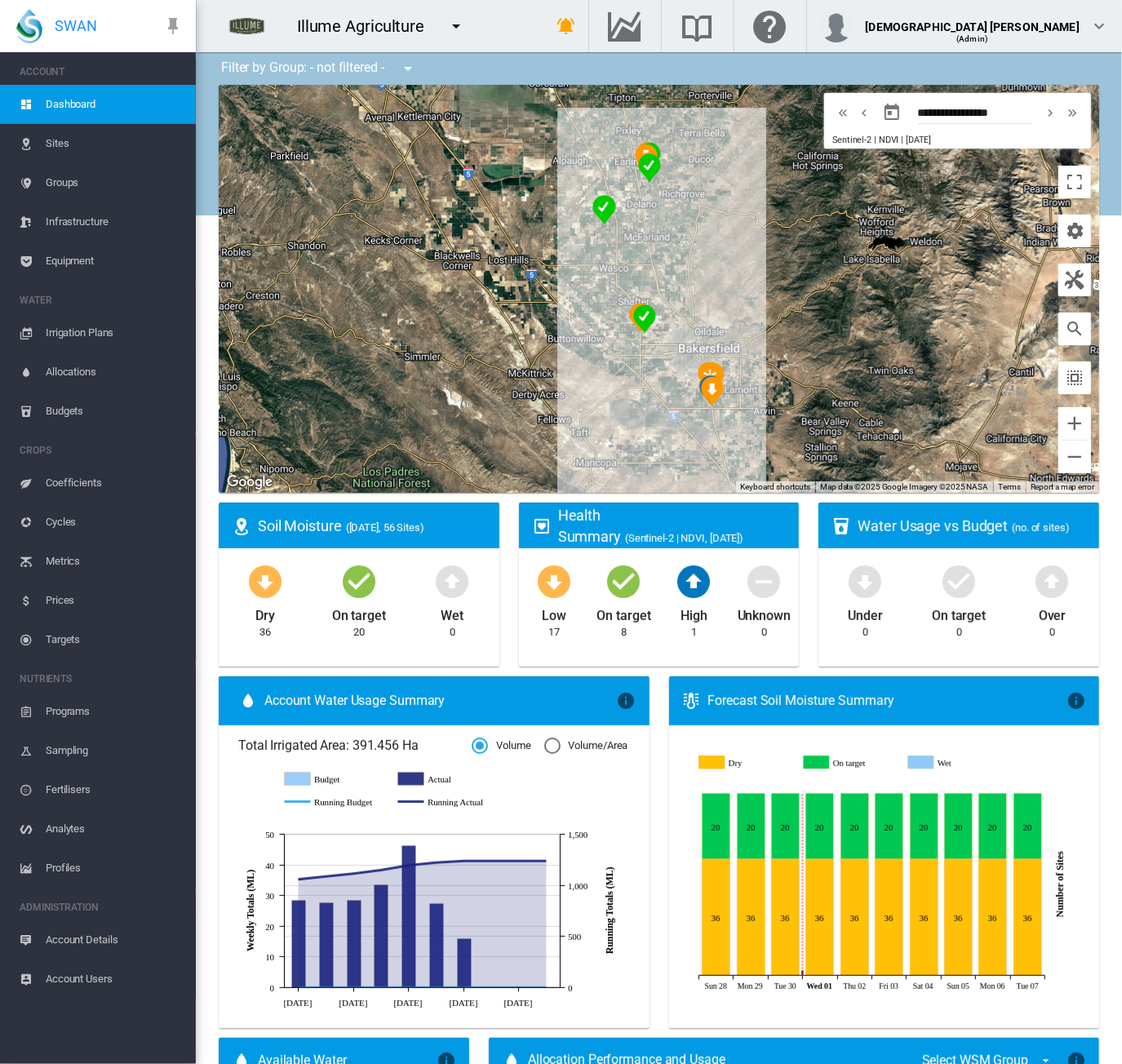
click at [120, 331] on span "Irrigation Plans" at bounding box center [114, 332] width 137 height 39
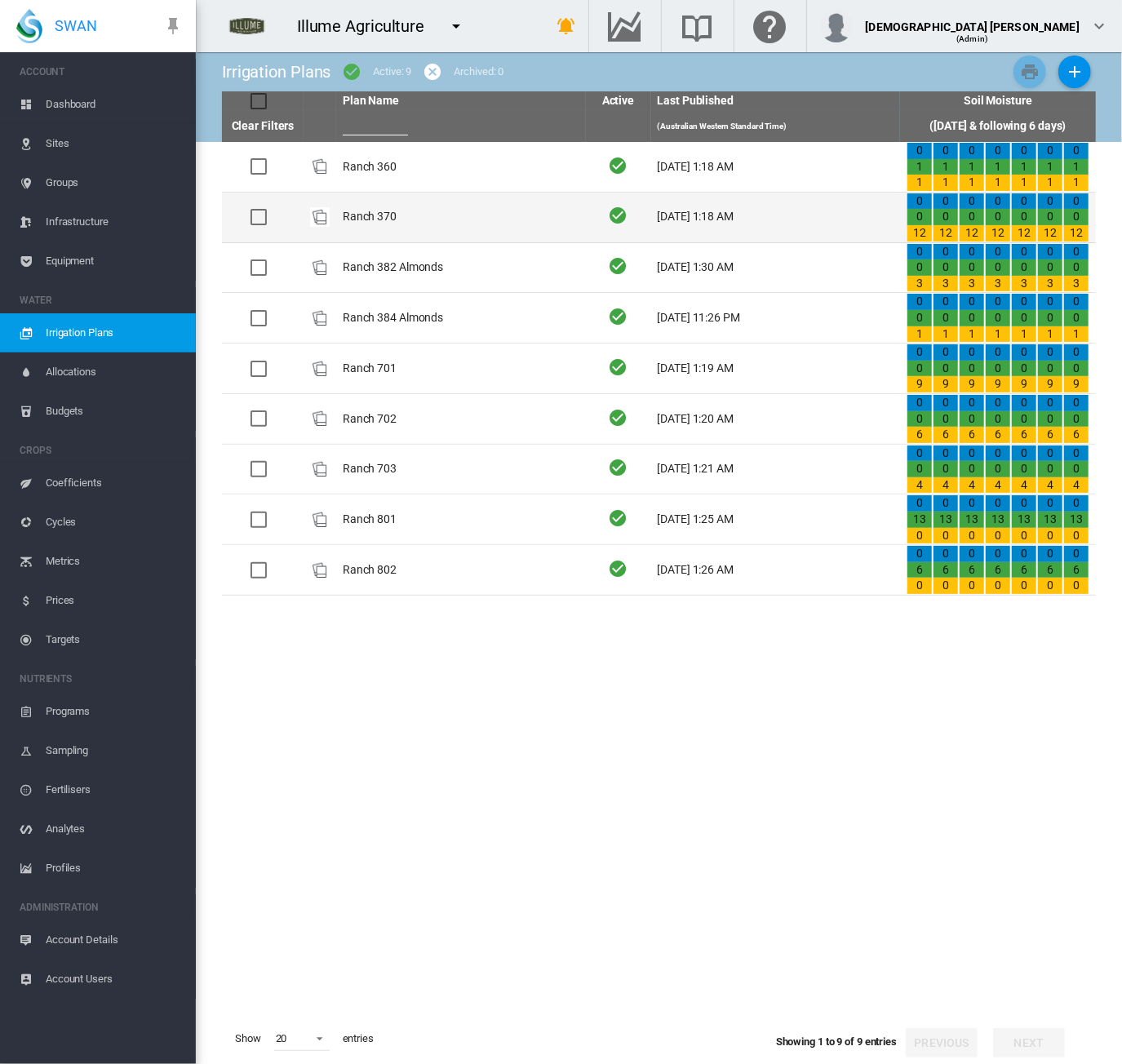
click at [425, 216] on td "Ranch 370" at bounding box center [461, 217] width 249 height 50
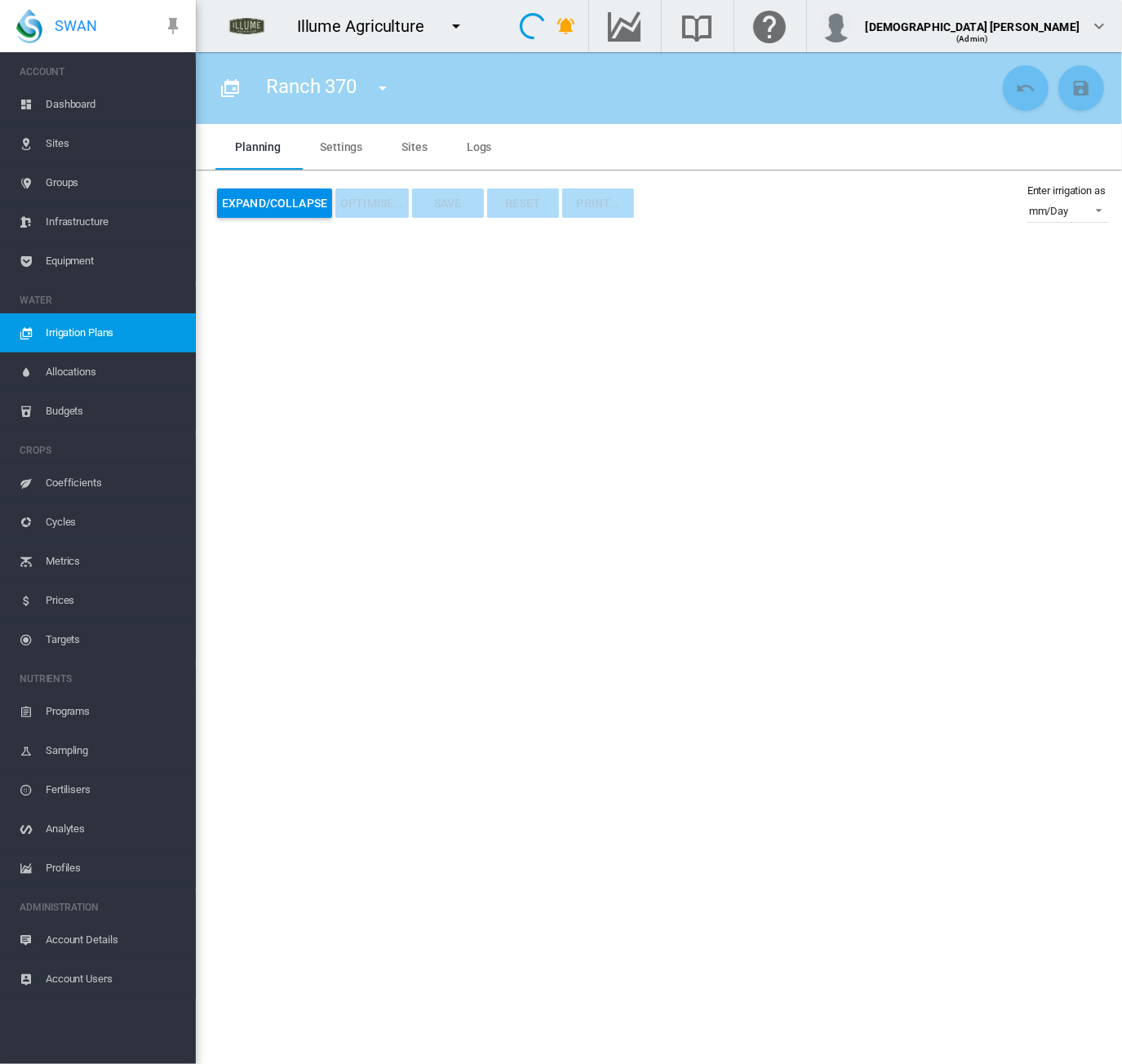
type input "*********"
type input "*"
type input "********"
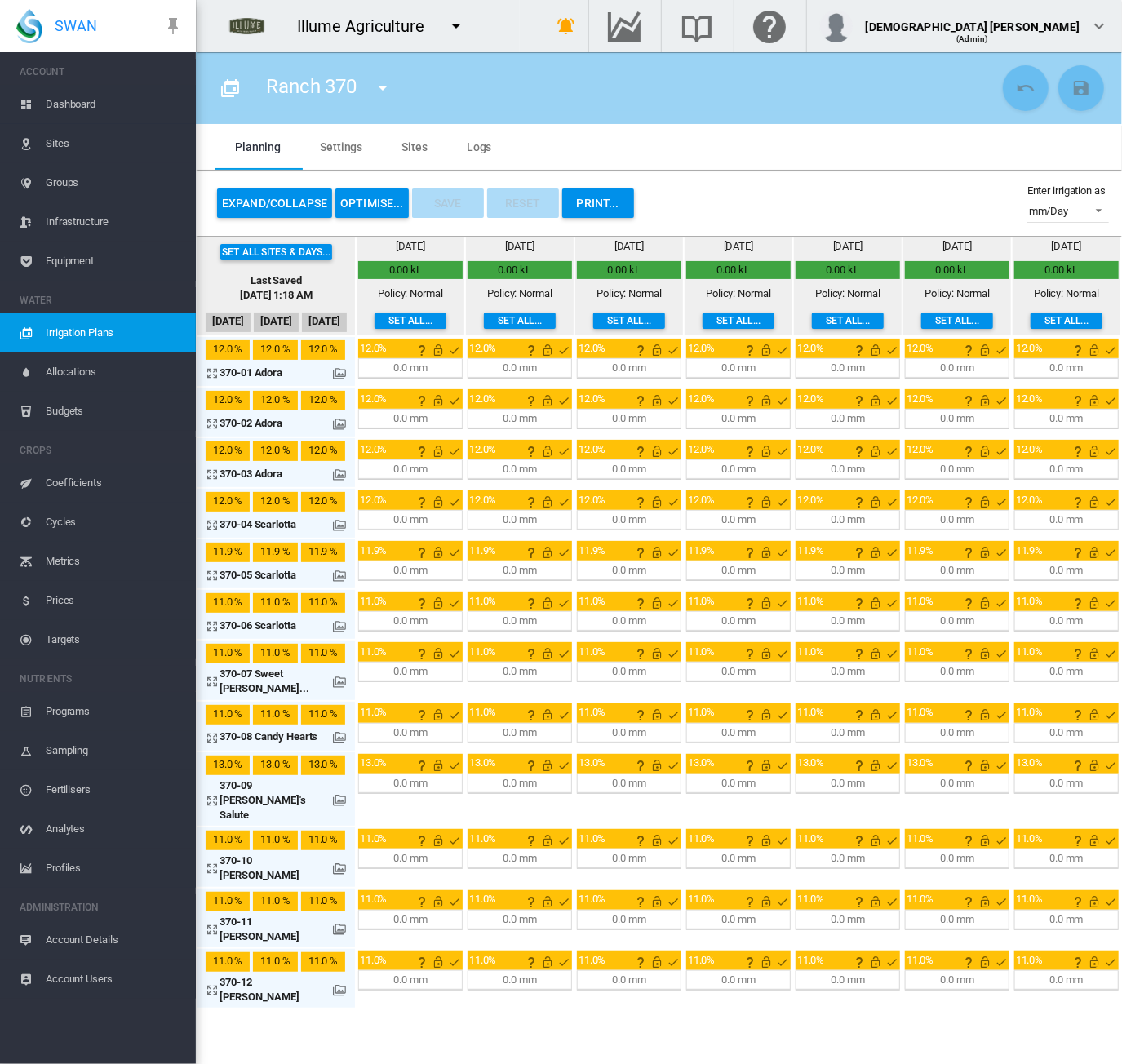
click at [367, 205] on button "OPTIMISE..." at bounding box center [371, 203] width 74 height 29
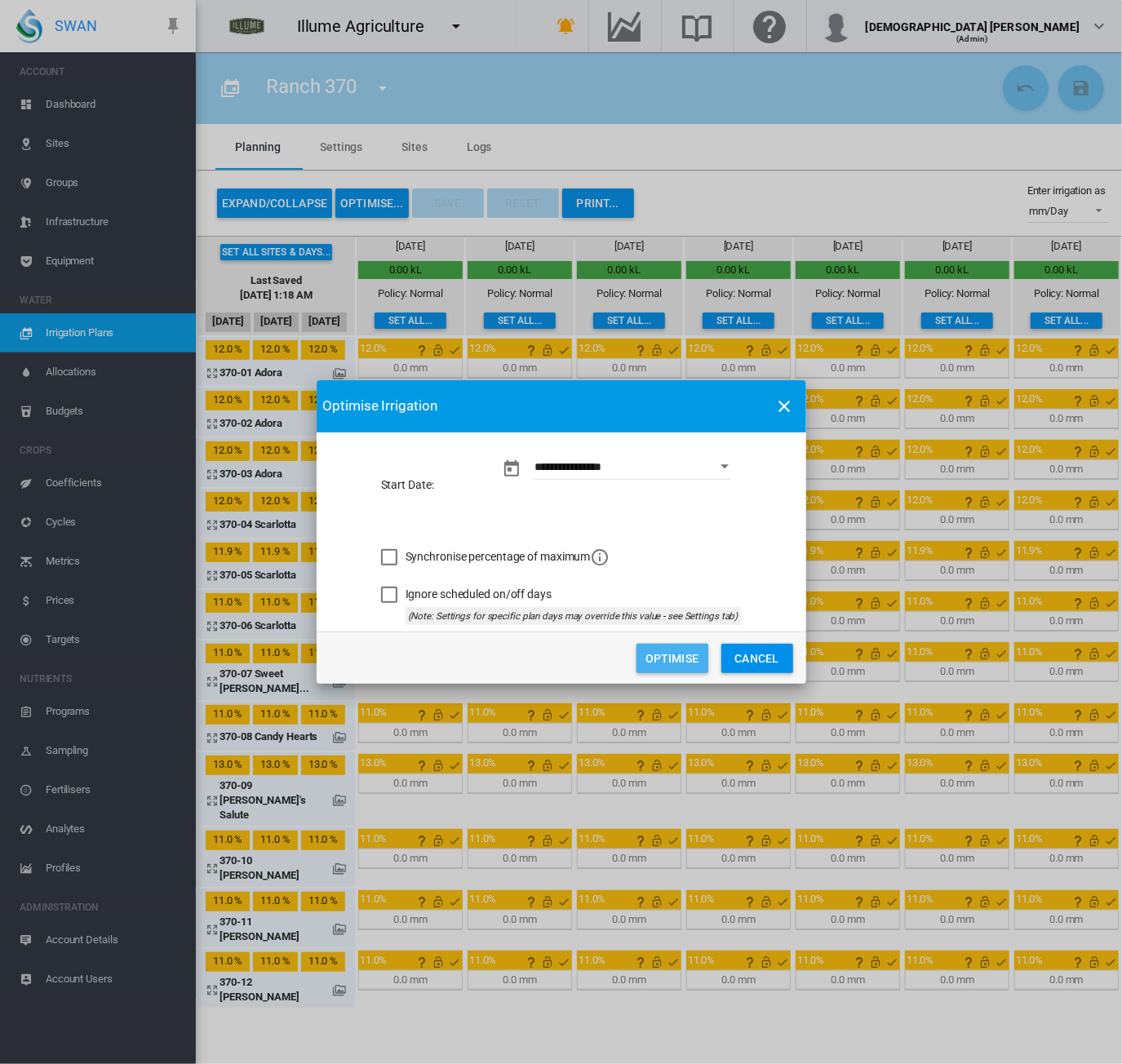
click at [664, 655] on button "Optimise" at bounding box center [672, 659] width 72 height 29
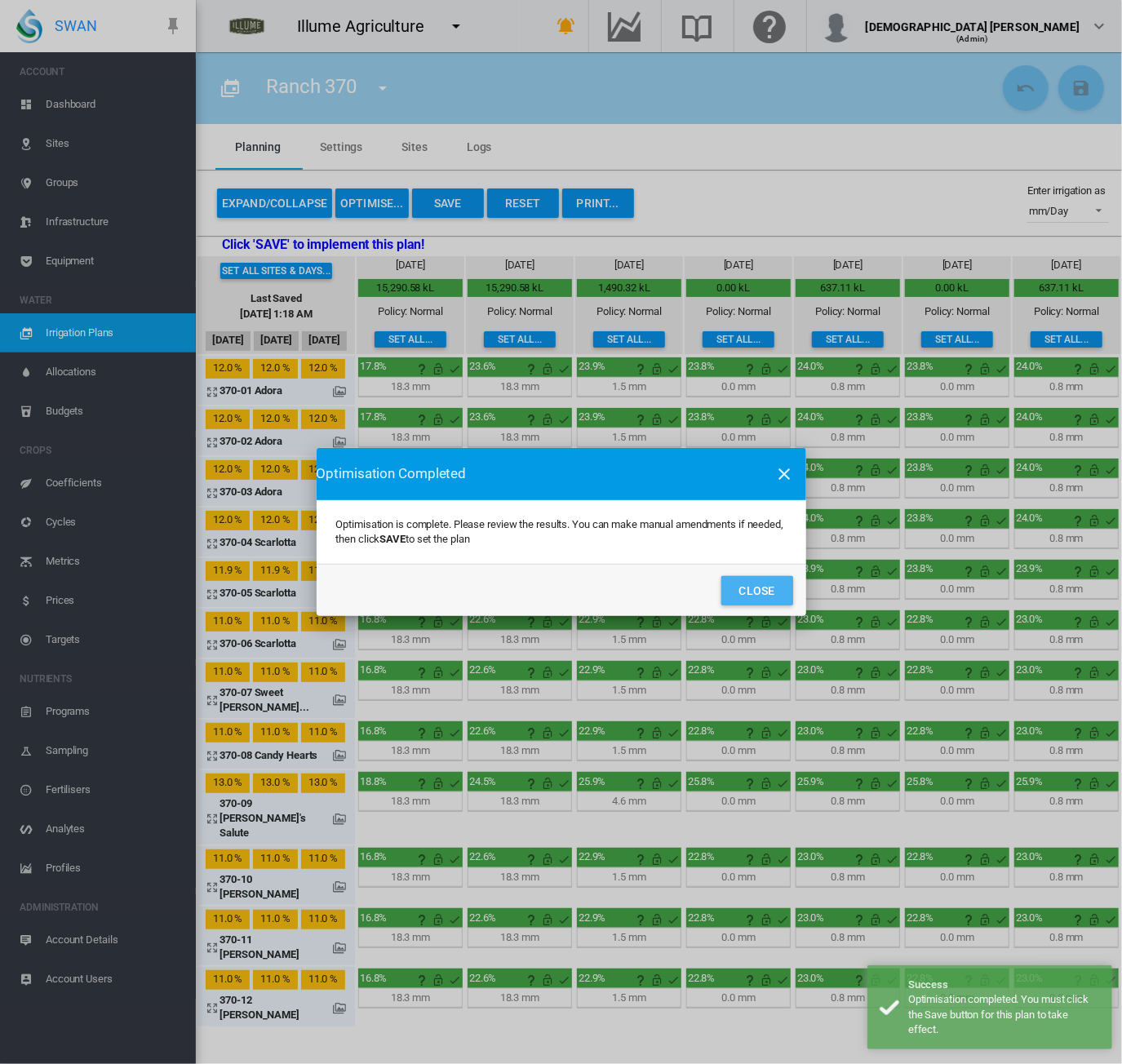
drag, startPoint x: 747, startPoint y: 588, endPoint x: 771, endPoint y: 585, distance: 24.2
click at [748, 588] on button "Close" at bounding box center [757, 591] width 72 height 29
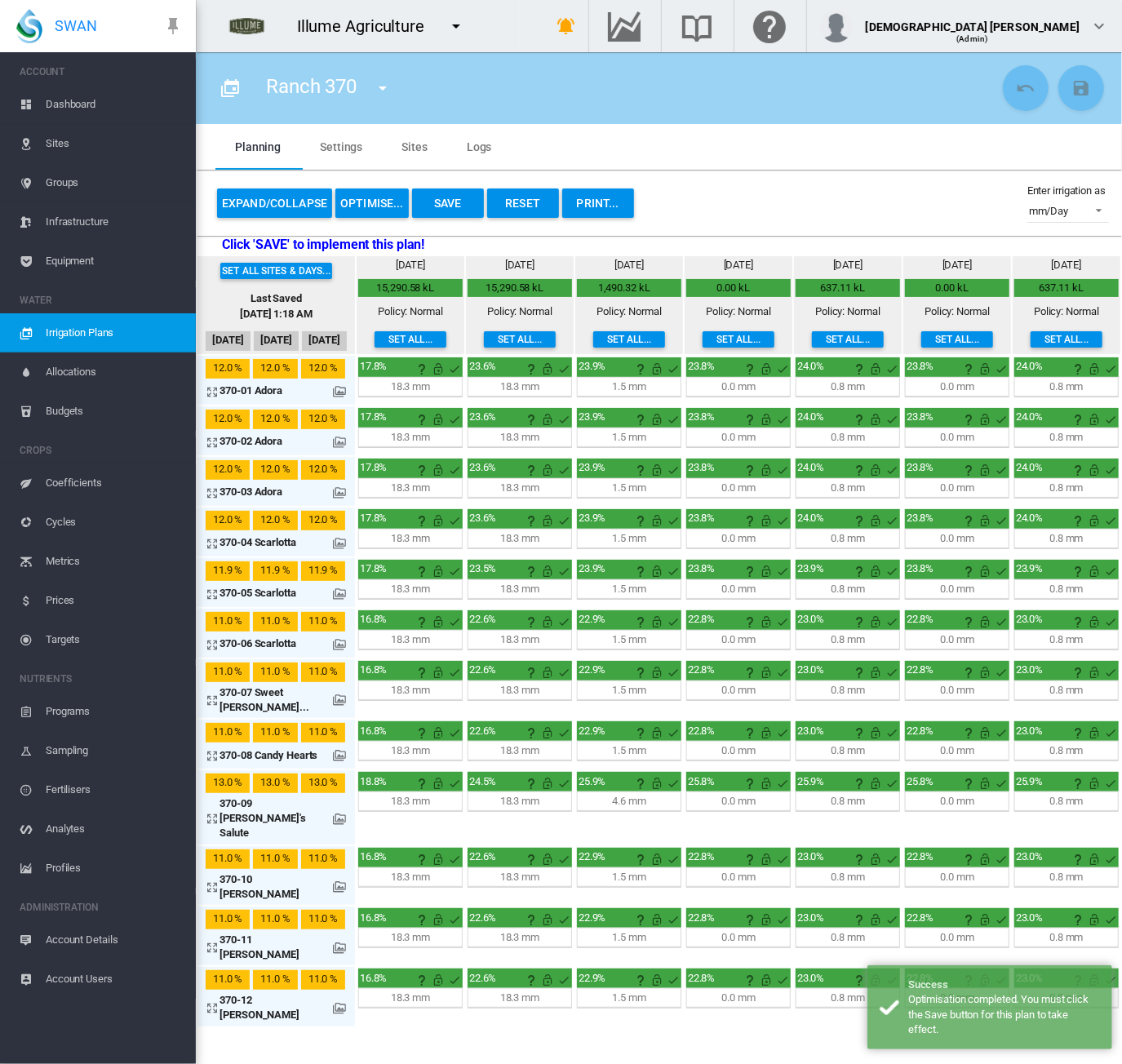
click at [342, 595] on md-icon at bounding box center [339, 594] width 13 height 13
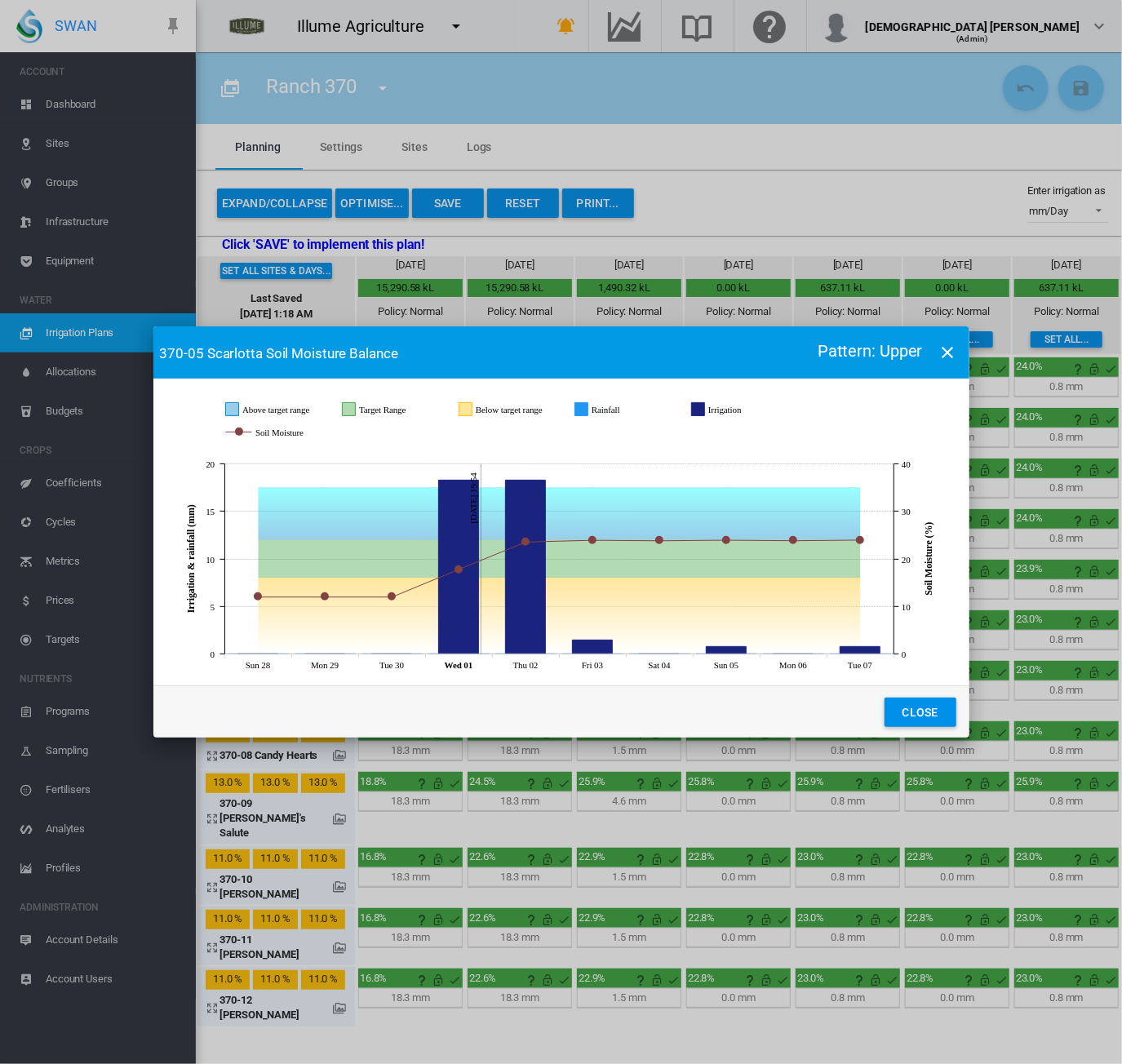
click at [958, 352] on button "JavaScript chart ..." at bounding box center [949, 352] width 33 height 33
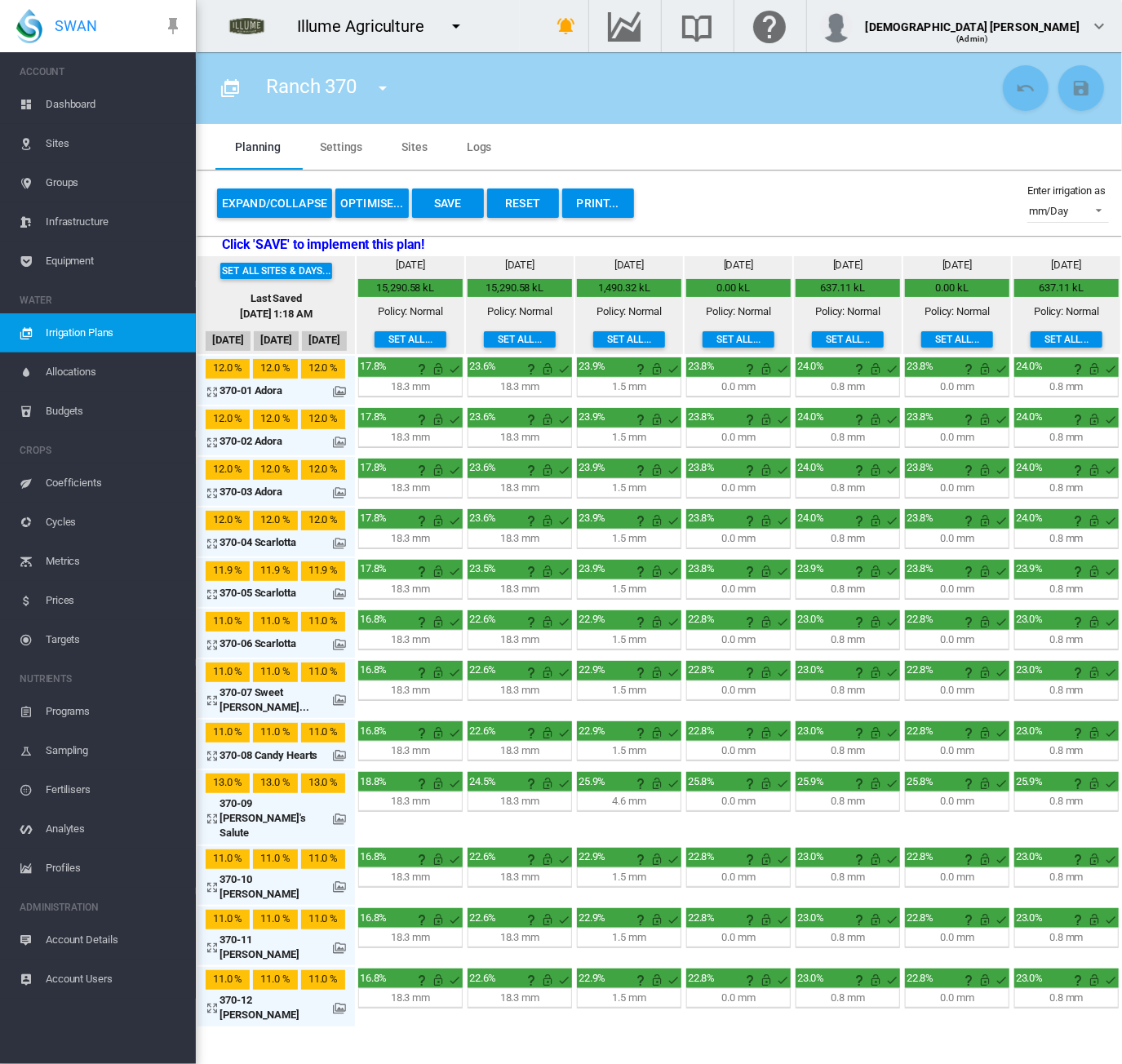
click at [337, 749] on md-icon at bounding box center [339, 755] width 13 height 13
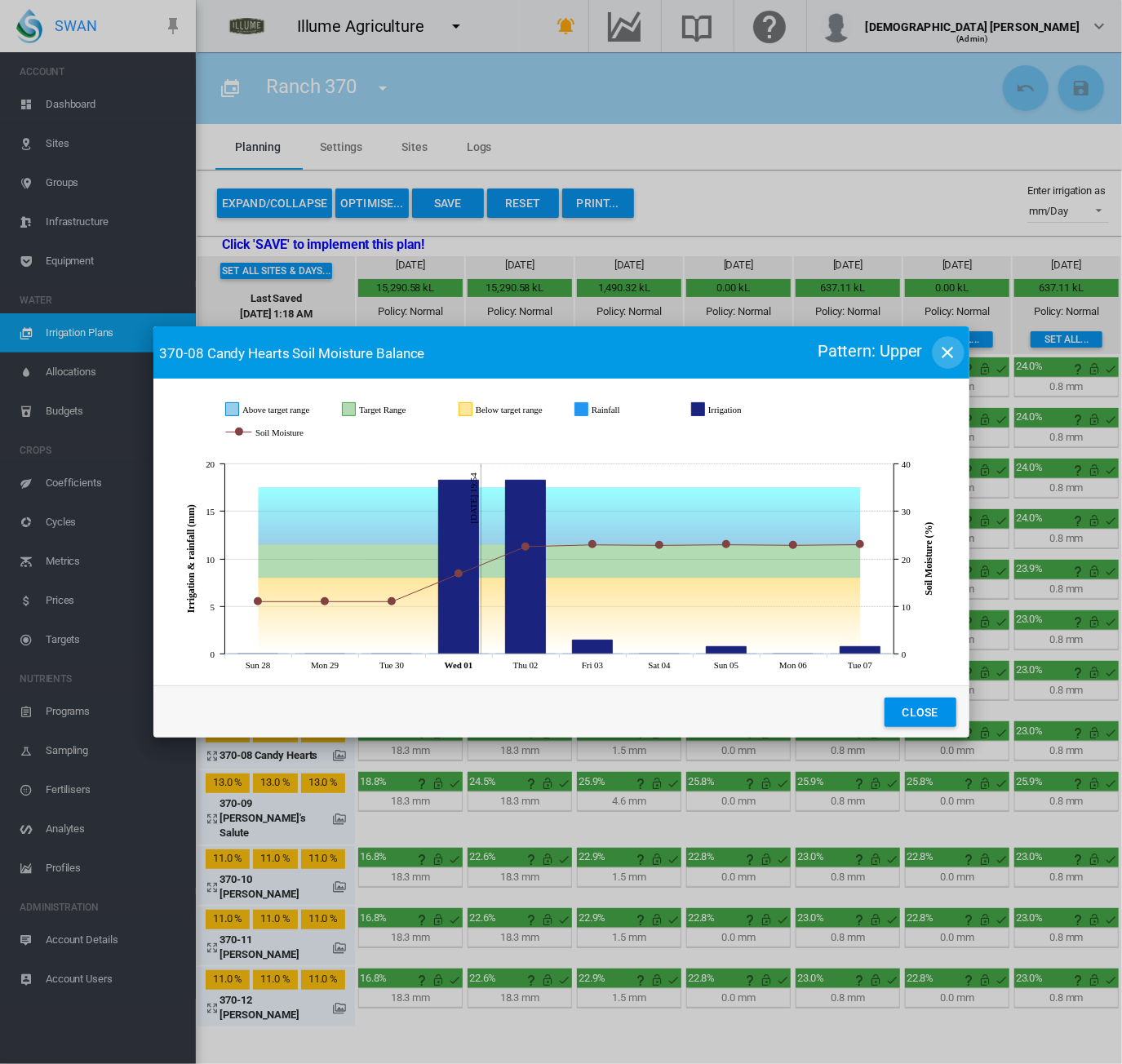
click at [945, 343] on md-icon "icon-close" at bounding box center [948, 352] width 20 height 20
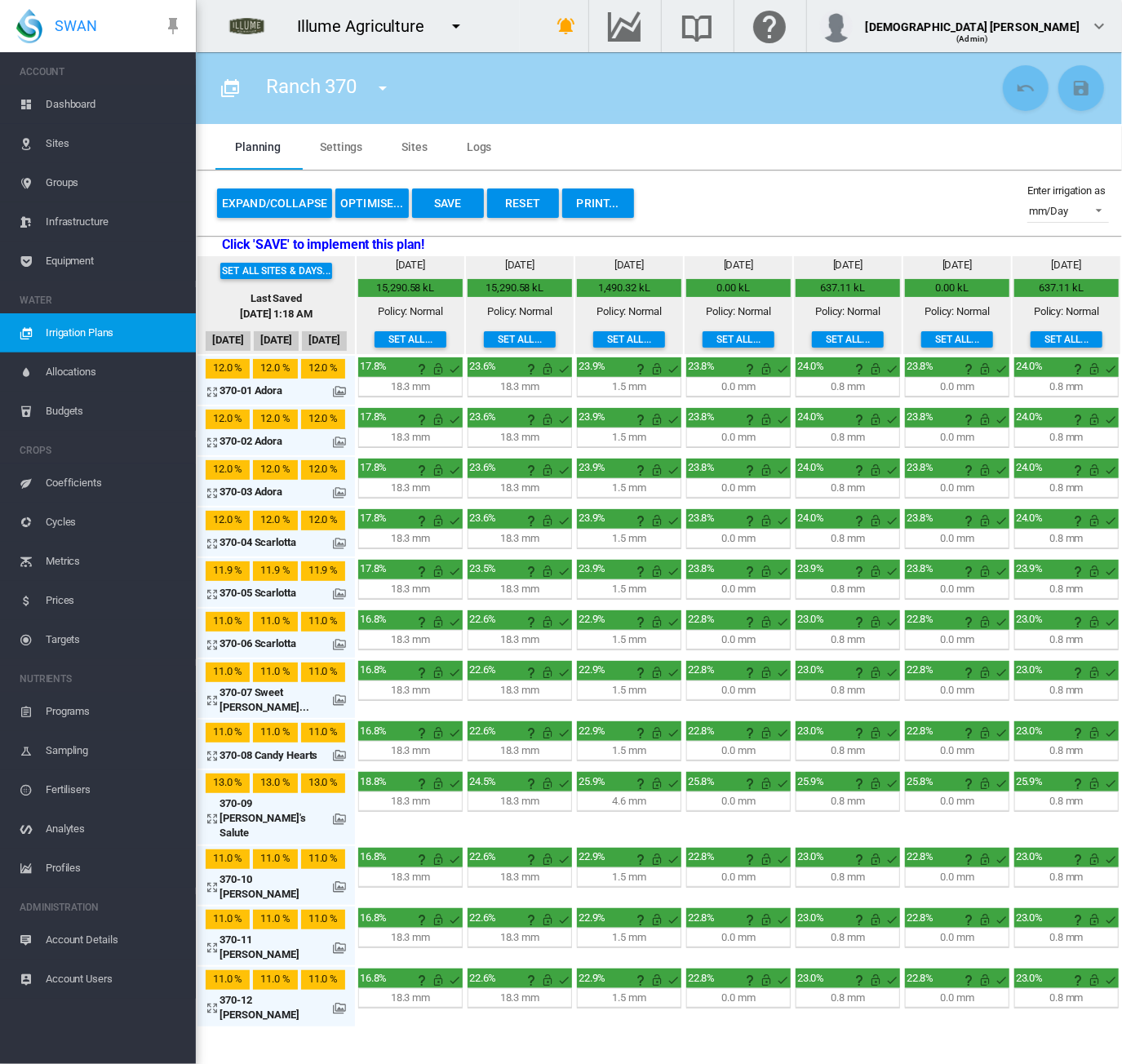
click at [134, 326] on span "Irrigation Plans" at bounding box center [114, 332] width 137 height 39
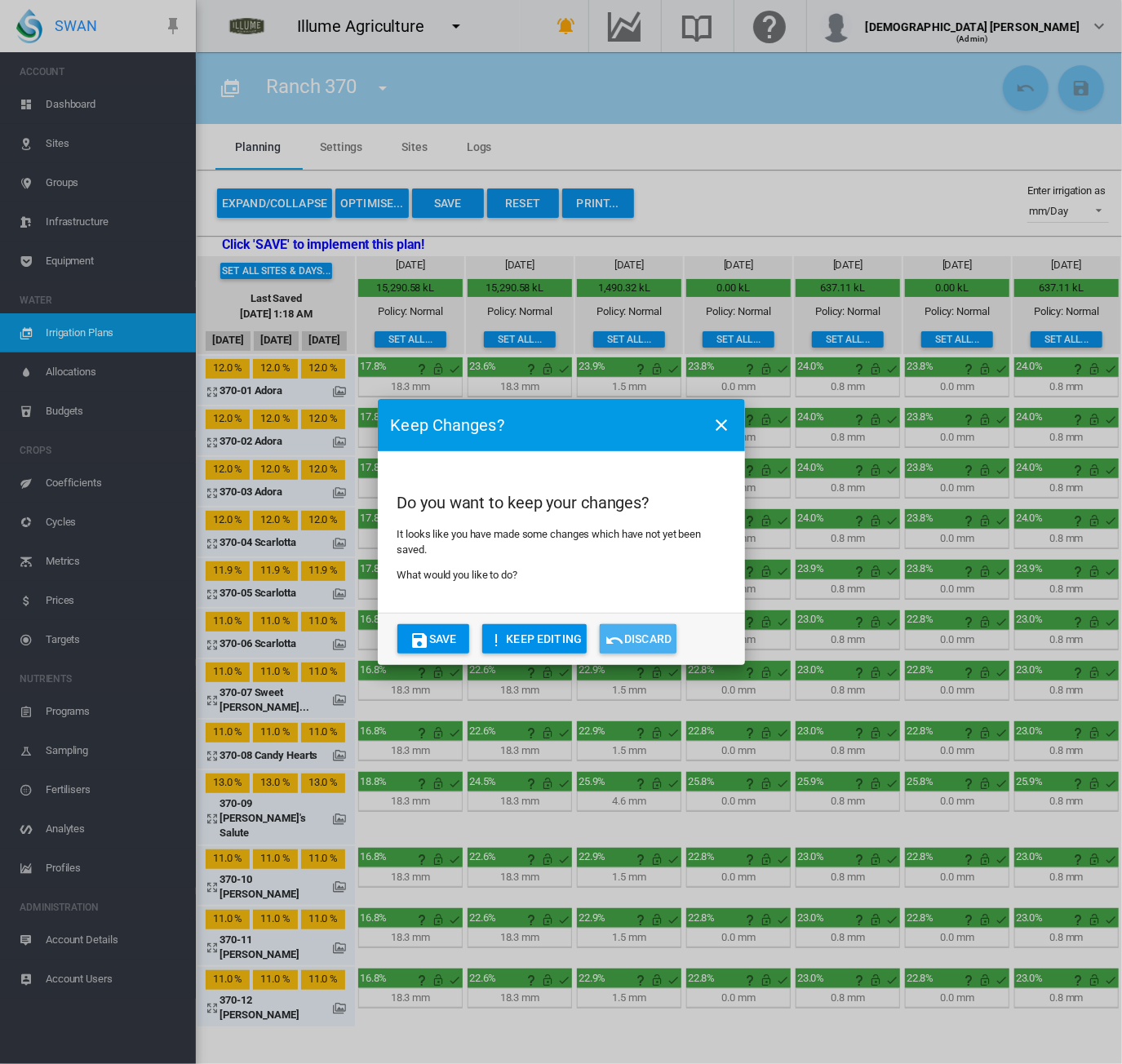
click at [632, 645] on button "Discard" at bounding box center [638, 639] width 77 height 29
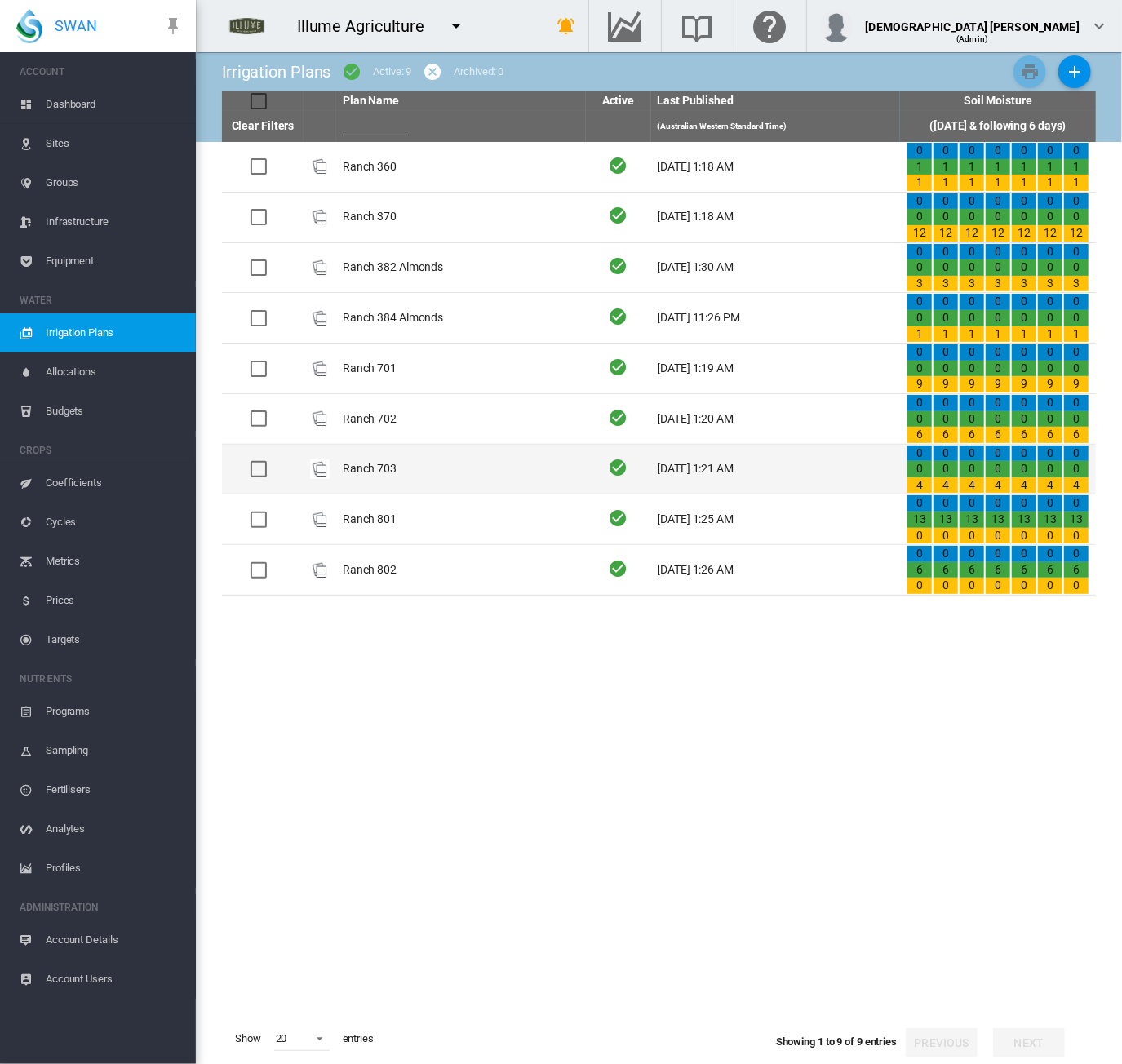
click at [392, 480] on td "Ranch 703" at bounding box center [461, 470] width 249 height 50
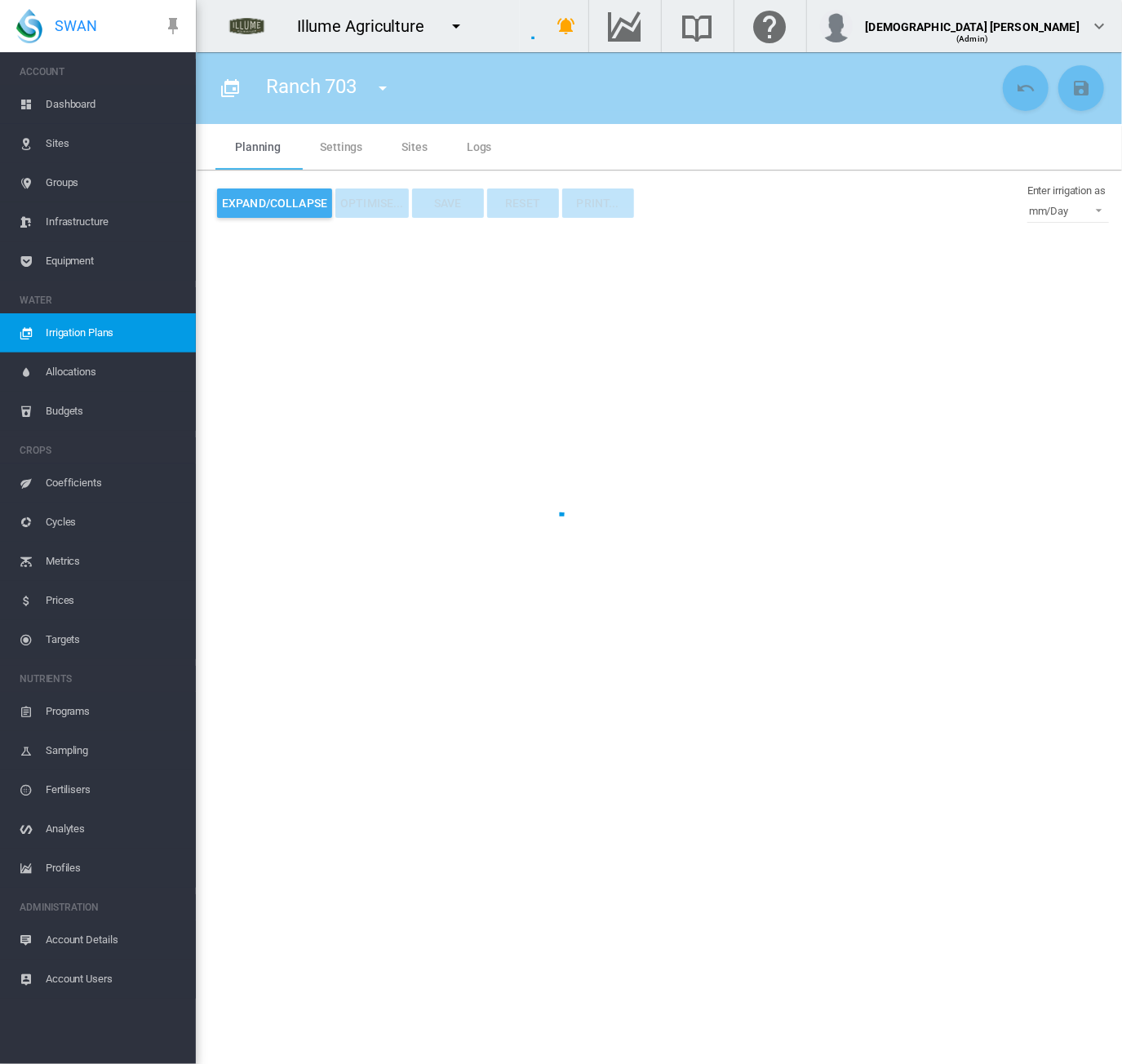
type input "*********"
type input "*"
type input "******"
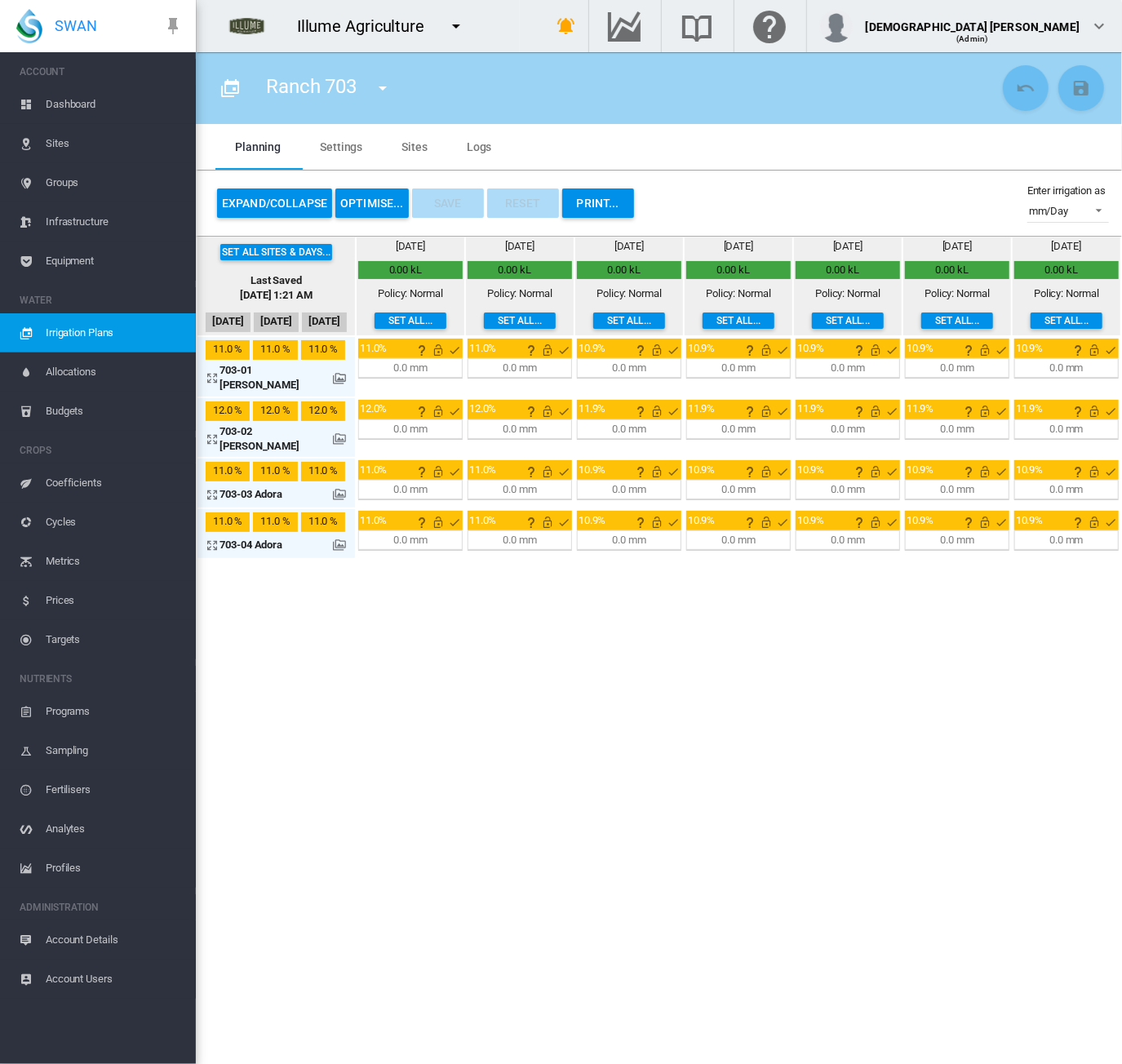
click at [362, 212] on button "OPTIMISE..." at bounding box center [371, 203] width 74 height 29
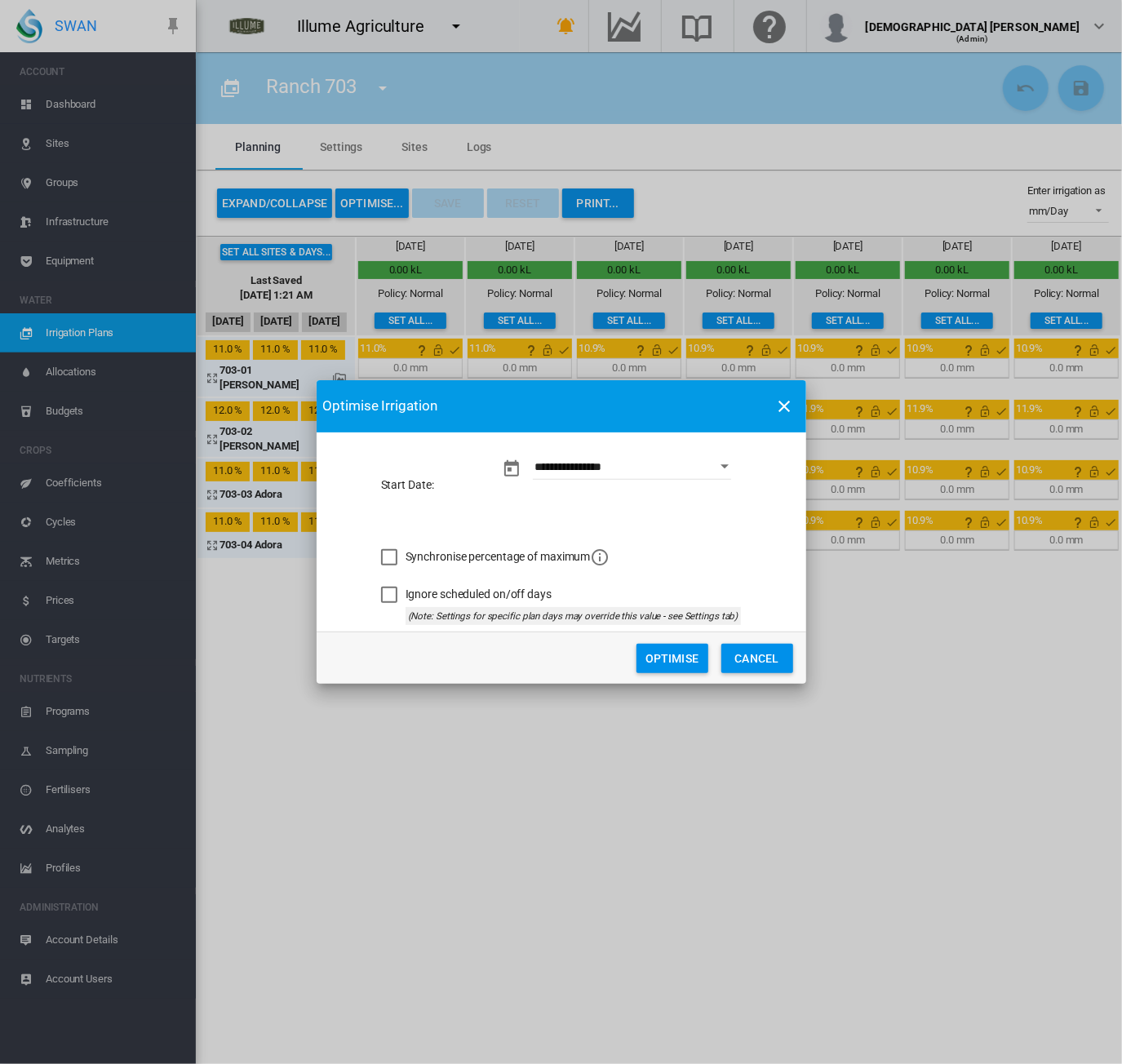
click at [669, 662] on button "Optimise" at bounding box center [672, 659] width 72 height 29
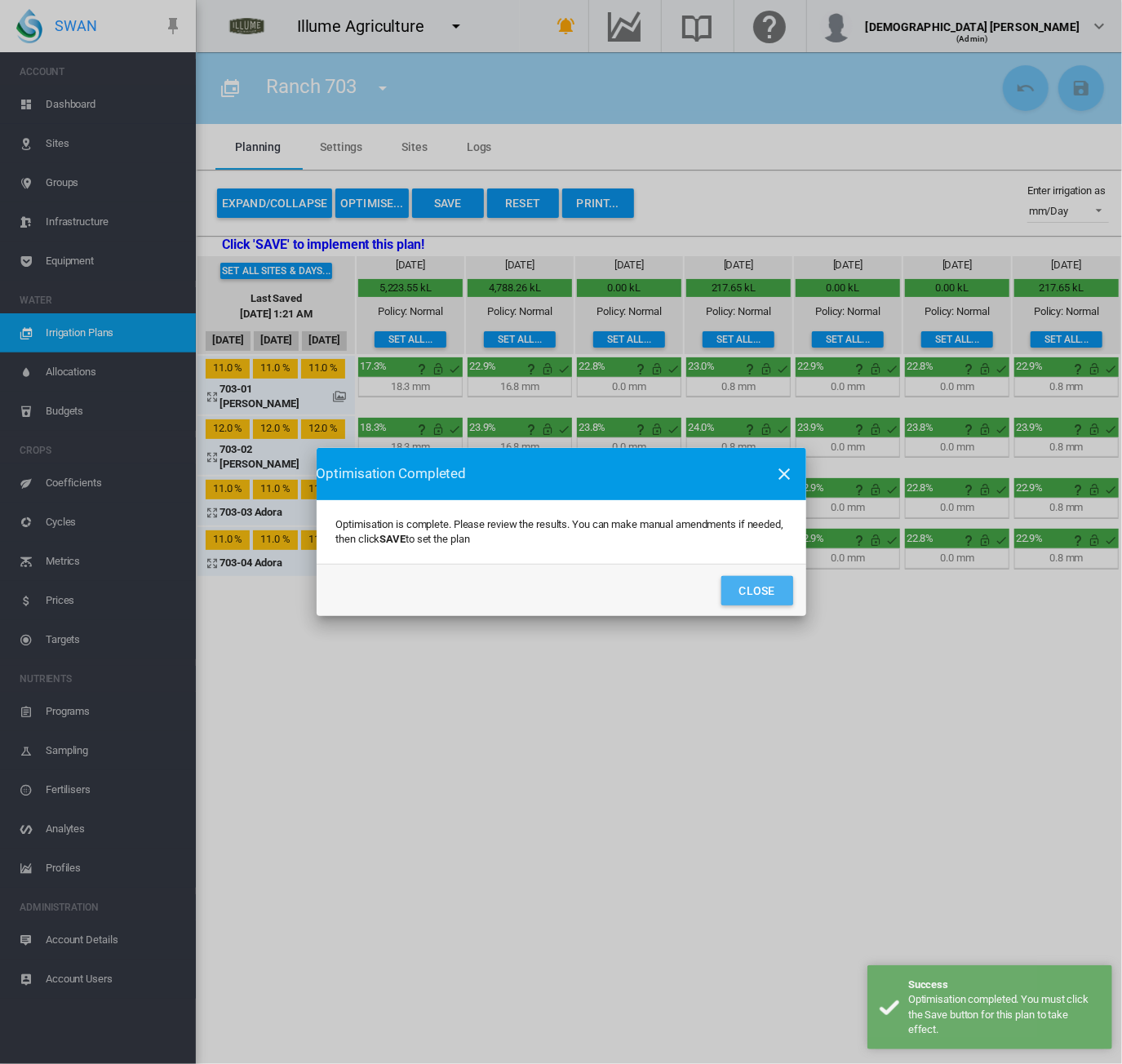
click at [759, 596] on button "Close" at bounding box center [757, 591] width 72 height 29
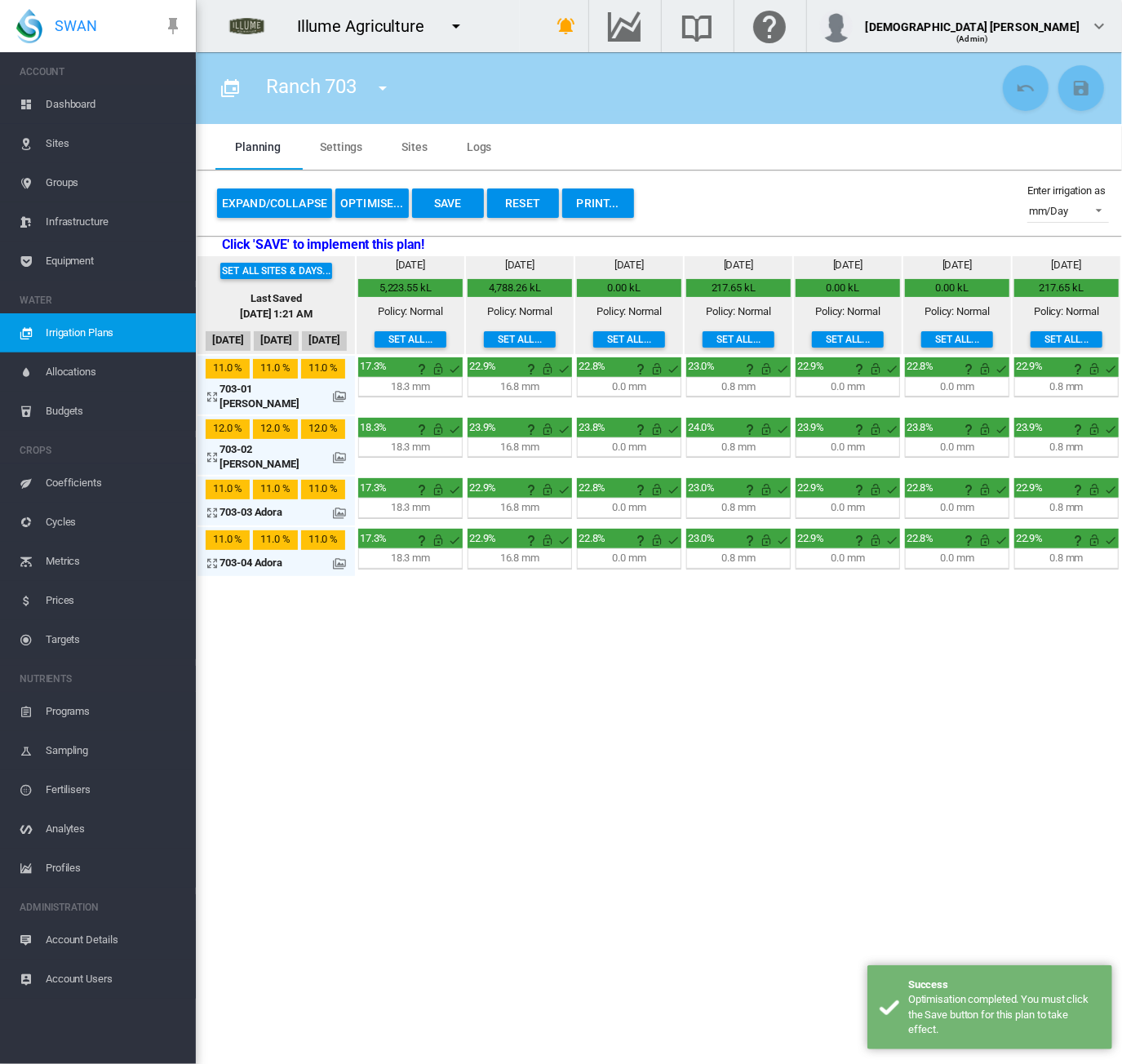
click at [341, 558] on md-icon at bounding box center [339, 564] width 13 height 13
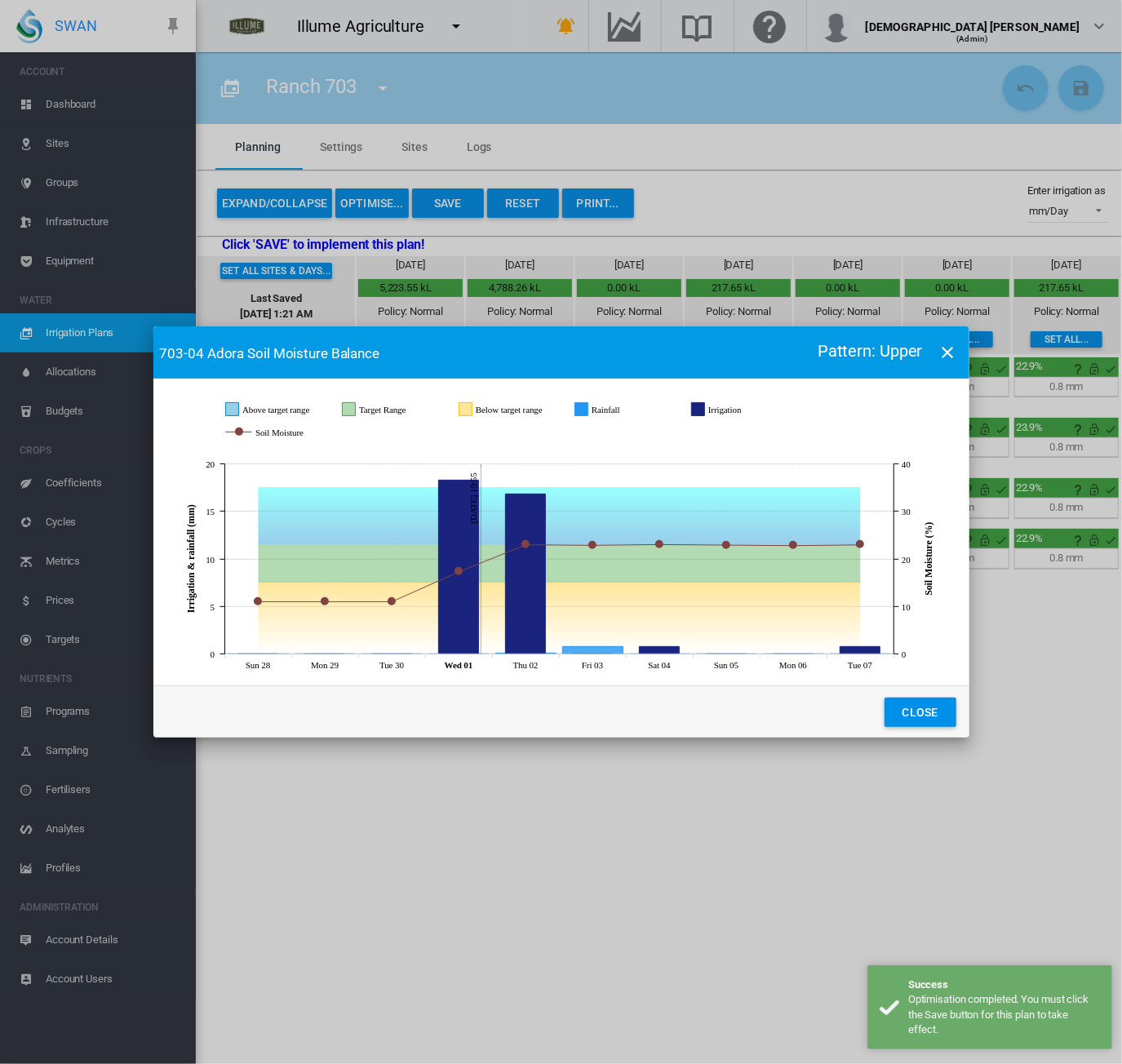
click at [932, 705] on button "Close" at bounding box center [920, 713] width 72 height 29
